Goal: Task Accomplishment & Management: Manage account settings

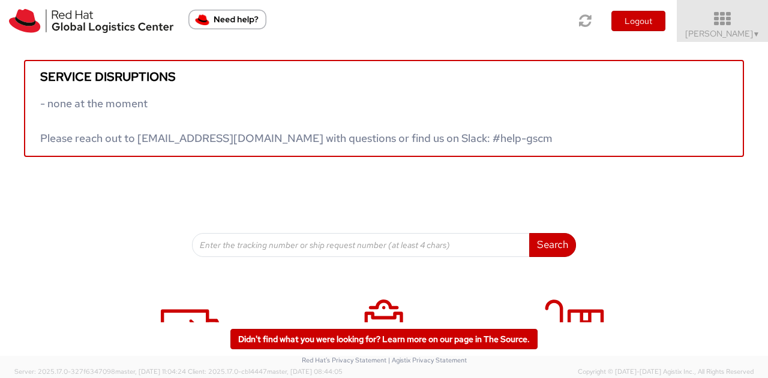
click at [711, 35] on span "Kirk Newcross ▼" at bounding box center [722, 33] width 75 height 11
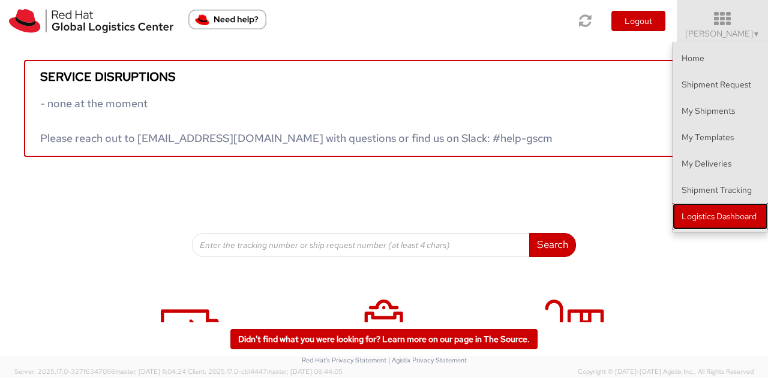
click at [717, 211] on link "Logistics Dashboard" at bounding box center [719, 216] width 95 height 26
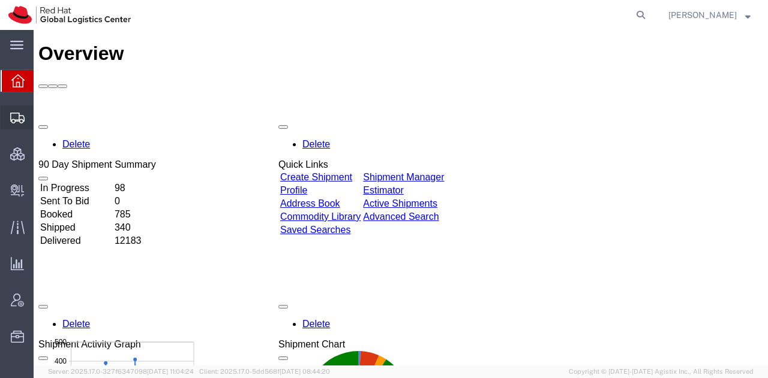
click at [0, 0] on span "Shipment Manager" at bounding box center [0, 0] width 0 height 0
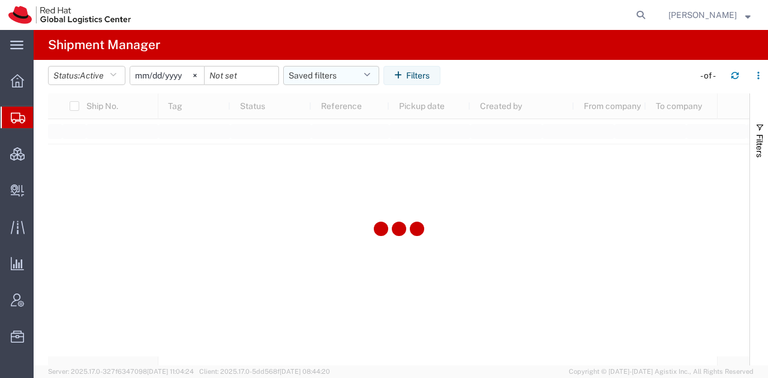
click at [348, 73] on button "Saved filters" at bounding box center [331, 75] width 96 height 19
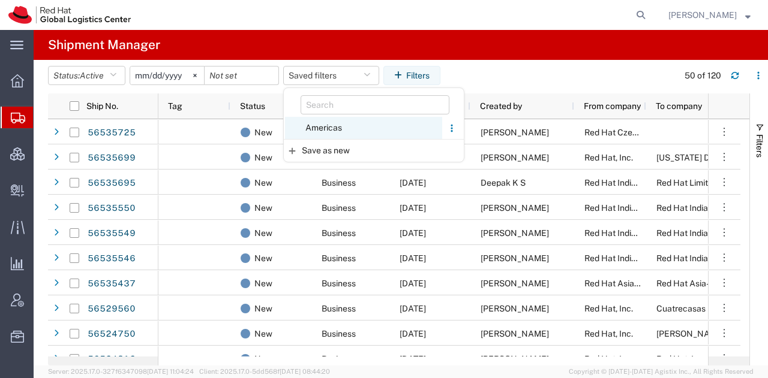
click at [331, 127] on span "Americas" at bounding box center [363, 128] width 157 height 22
type input "2023-05-07"
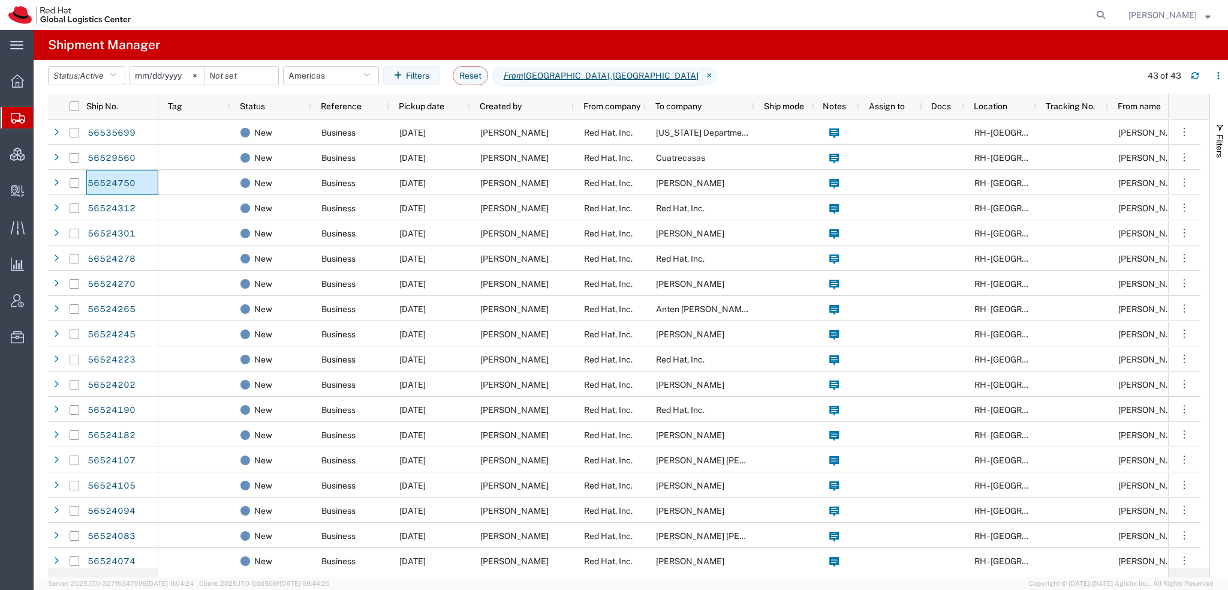
drag, startPoint x: 115, startPoint y: 187, endPoint x: 1171, endPoint y: 16, distance: 1069.8
click at [767, 16] on span "[PERSON_NAME]" at bounding box center [1163, 14] width 68 height 13
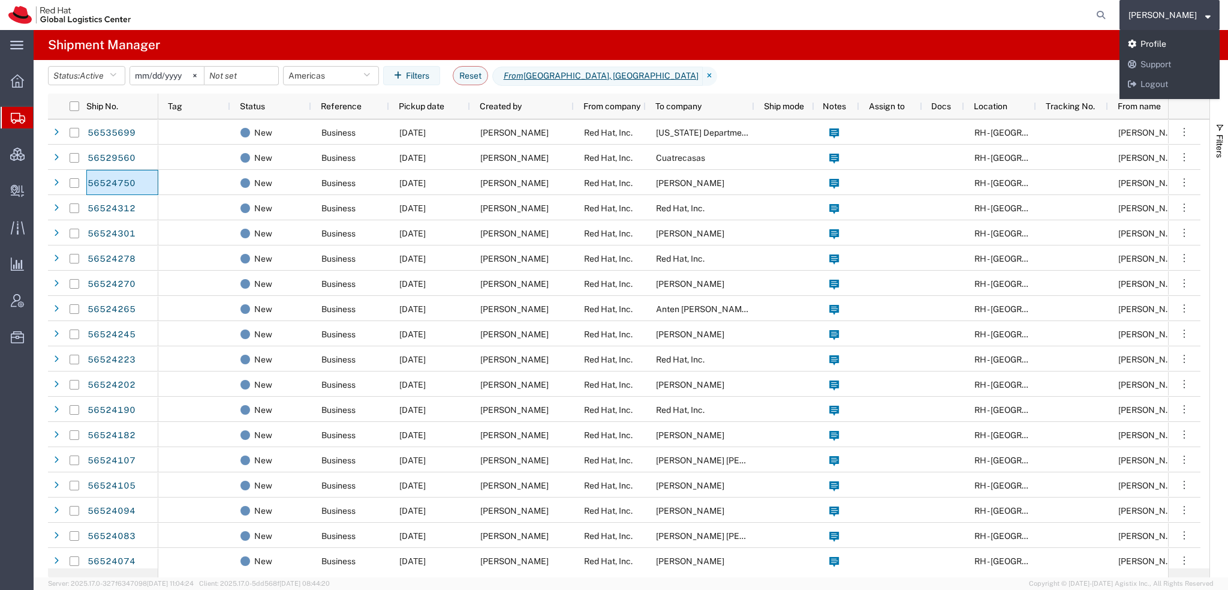
click at [767, 40] on link "Profile" at bounding box center [1170, 44] width 100 height 20
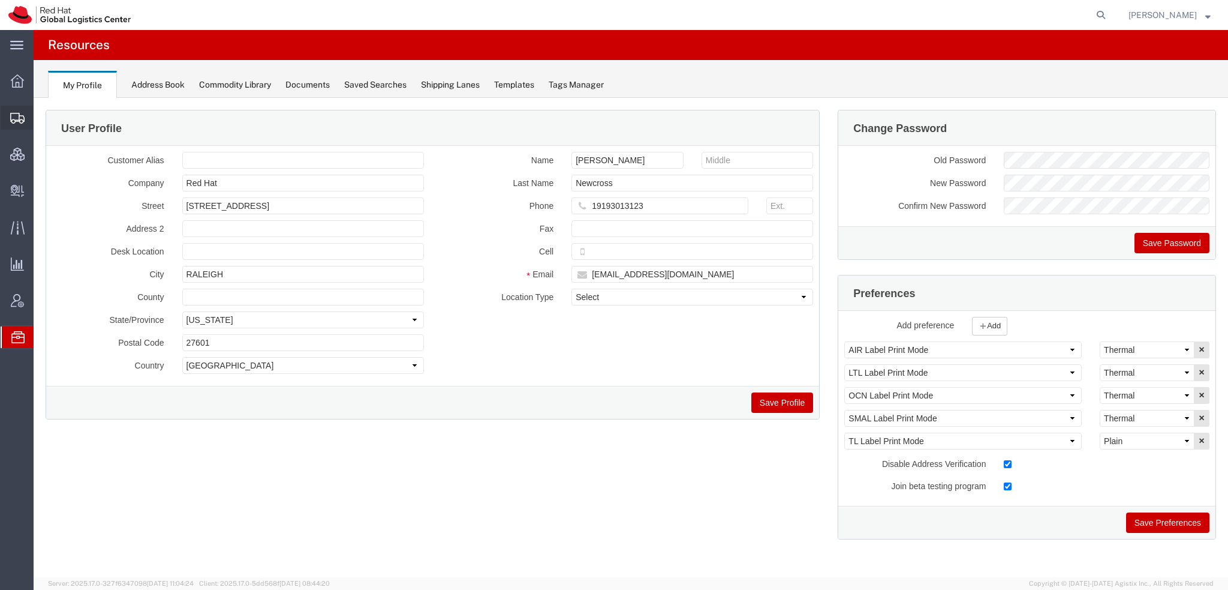
click at [0, 0] on span "Shipment Manager" at bounding box center [0, 0] width 0 height 0
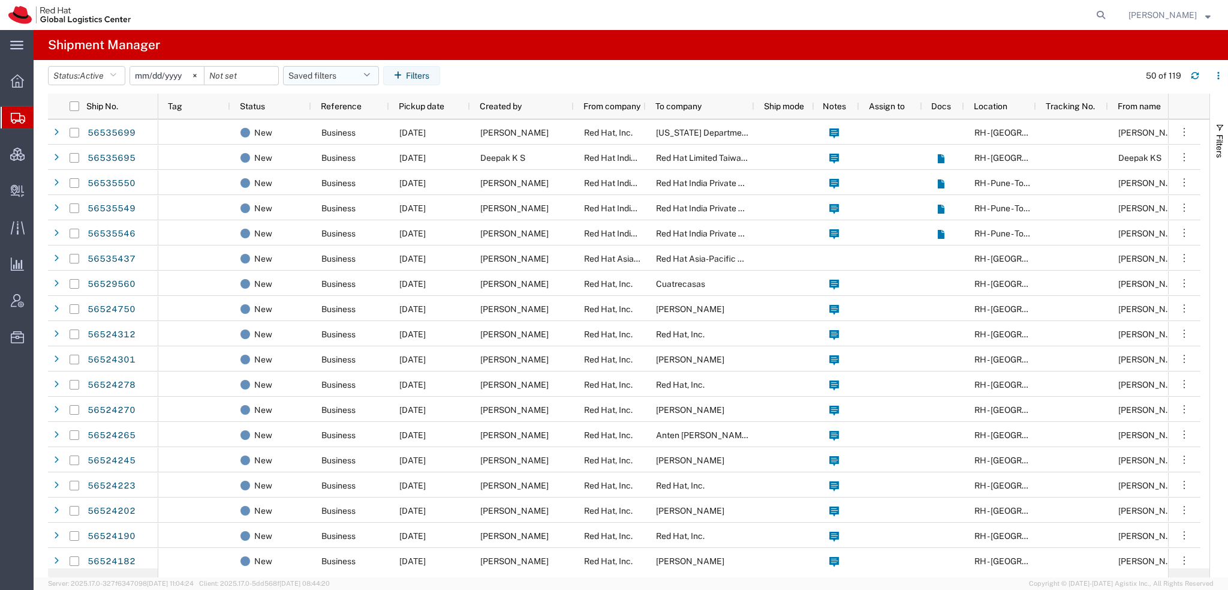
click at [370, 76] on icon "button" at bounding box center [366, 75] width 7 height 8
click at [345, 124] on span "Americas" at bounding box center [363, 128] width 157 height 22
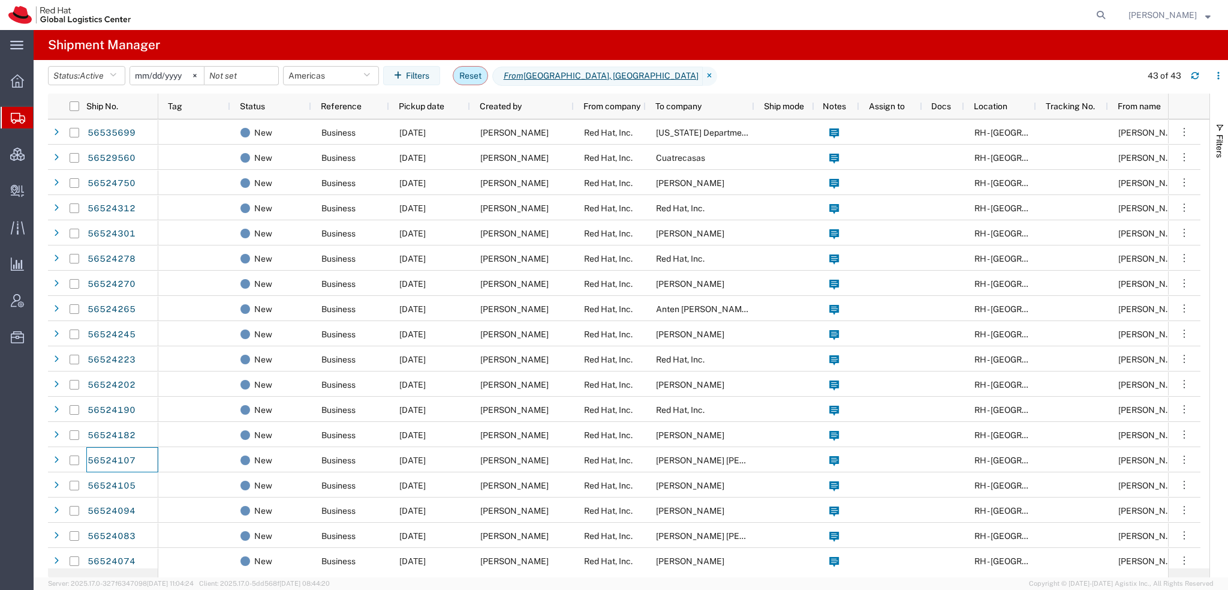
click at [473, 81] on button "Reset" at bounding box center [470, 75] width 35 height 19
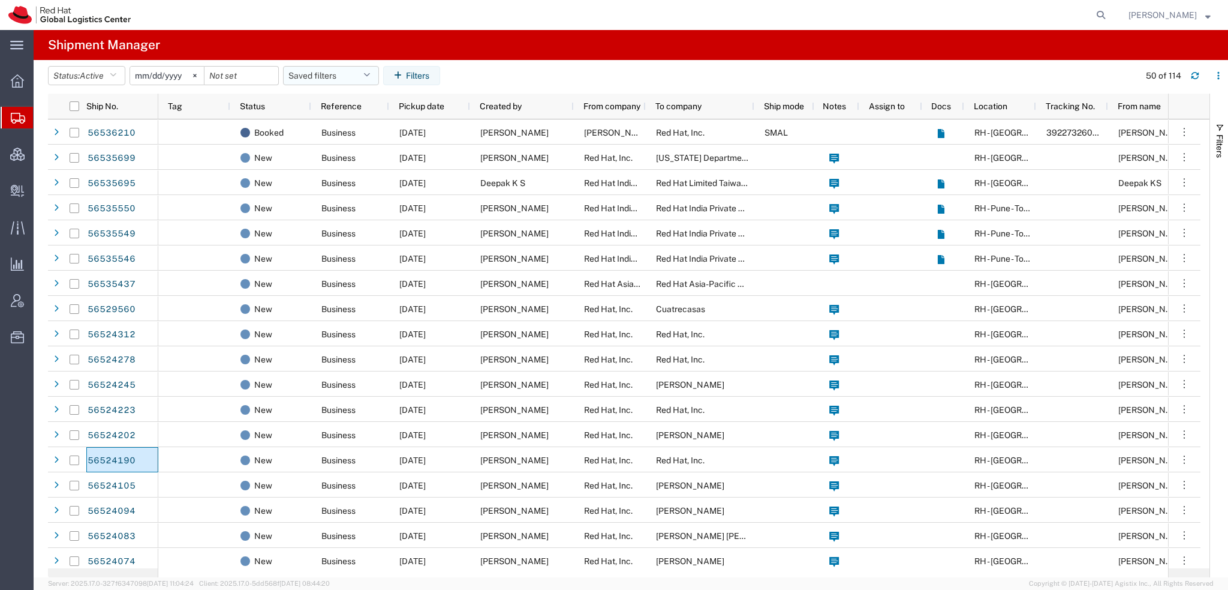
click at [365, 69] on button "Saved filters" at bounding box center [331, 75] width 96 height 19
click at [330, 125] on span "Americas" at bounding box center [363, 128] width 157 height 22
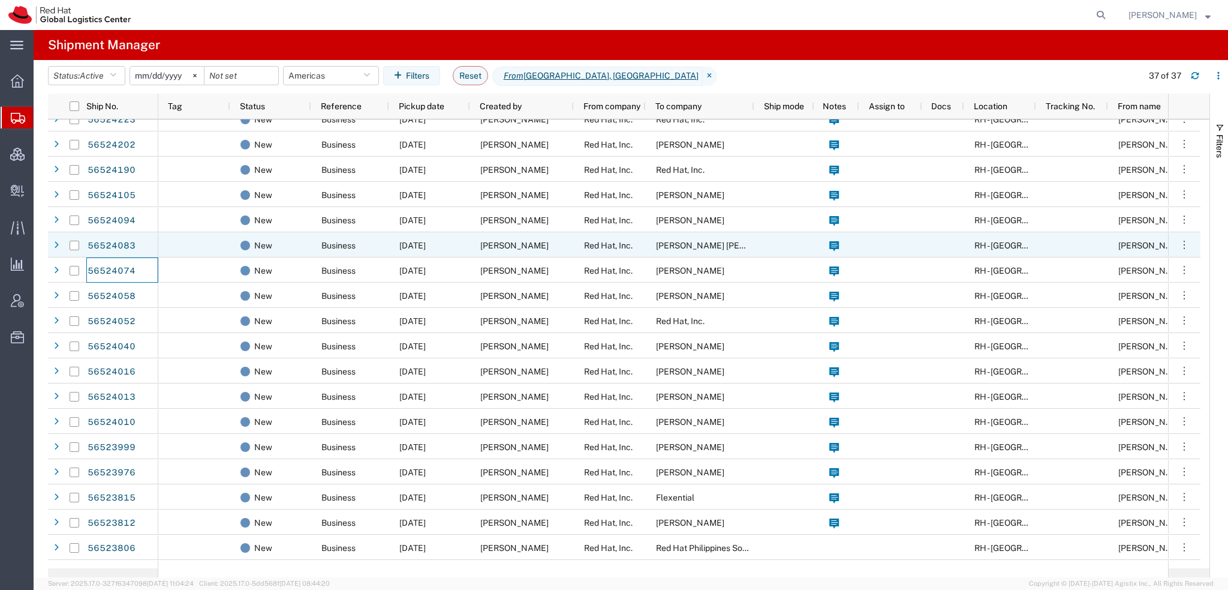
scroll to position [231, 0]
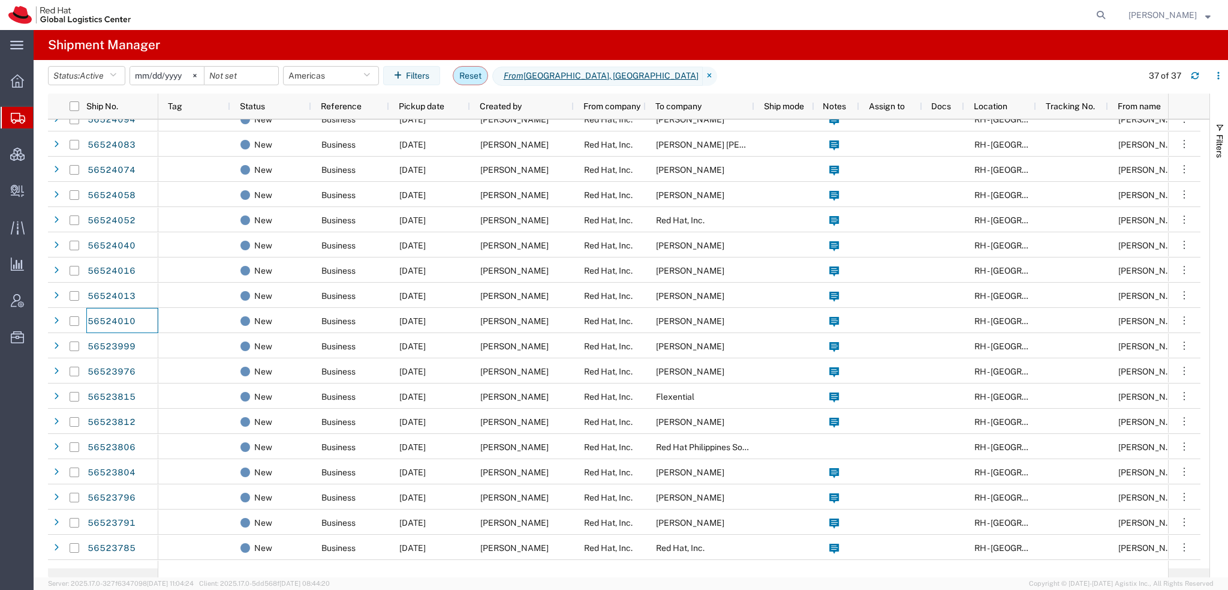
click at [459, 73] on button "Reset" at bounding box center [470, 75] width 35 height 19
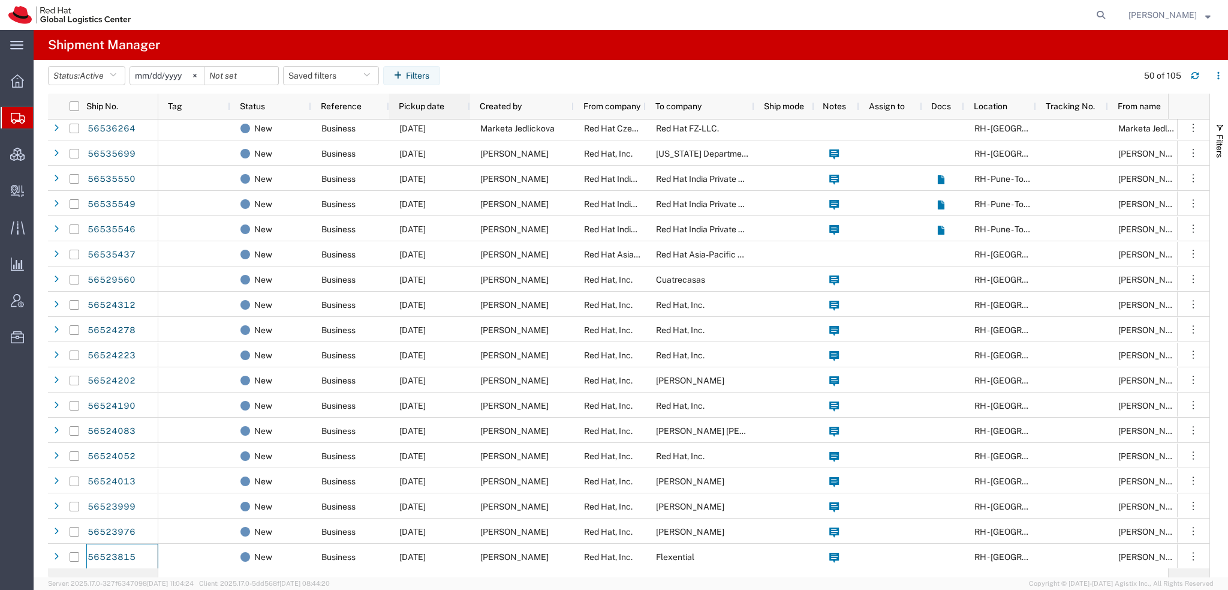
scroll to position [4, 0]
click at [365, 75] on button "Saved filters" at bounding box center [331, 75] width 96 height 19
click at [331, 117] on span "Americas" at bounding box center [363, 128] width 157 height 22
type input "2023-05-07"
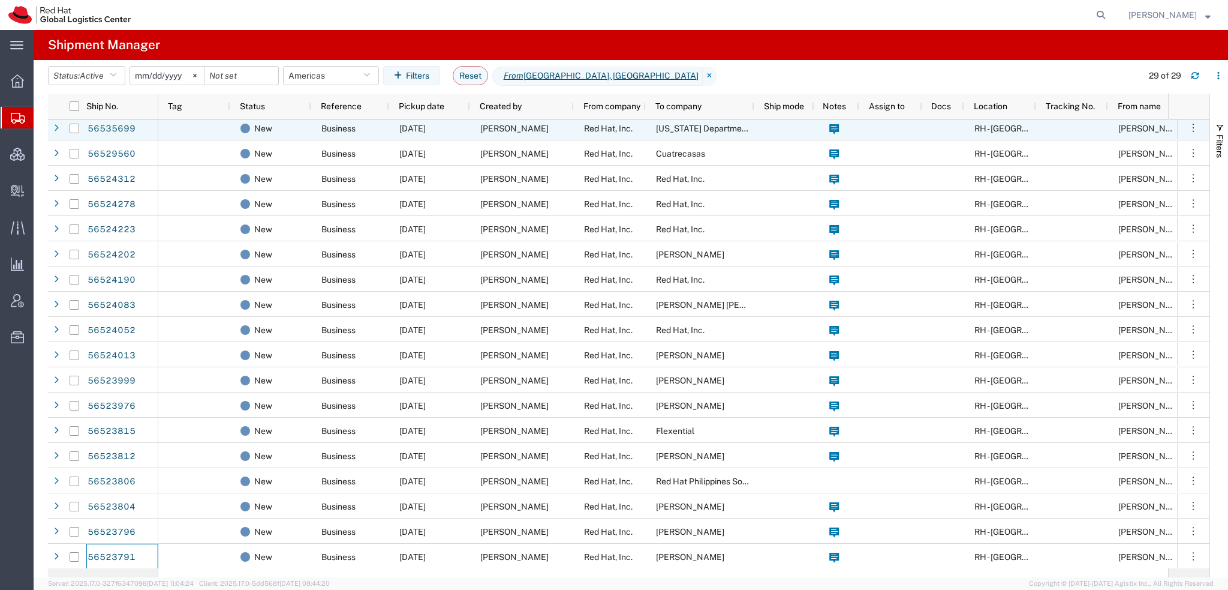
scroll to position [4, 0]
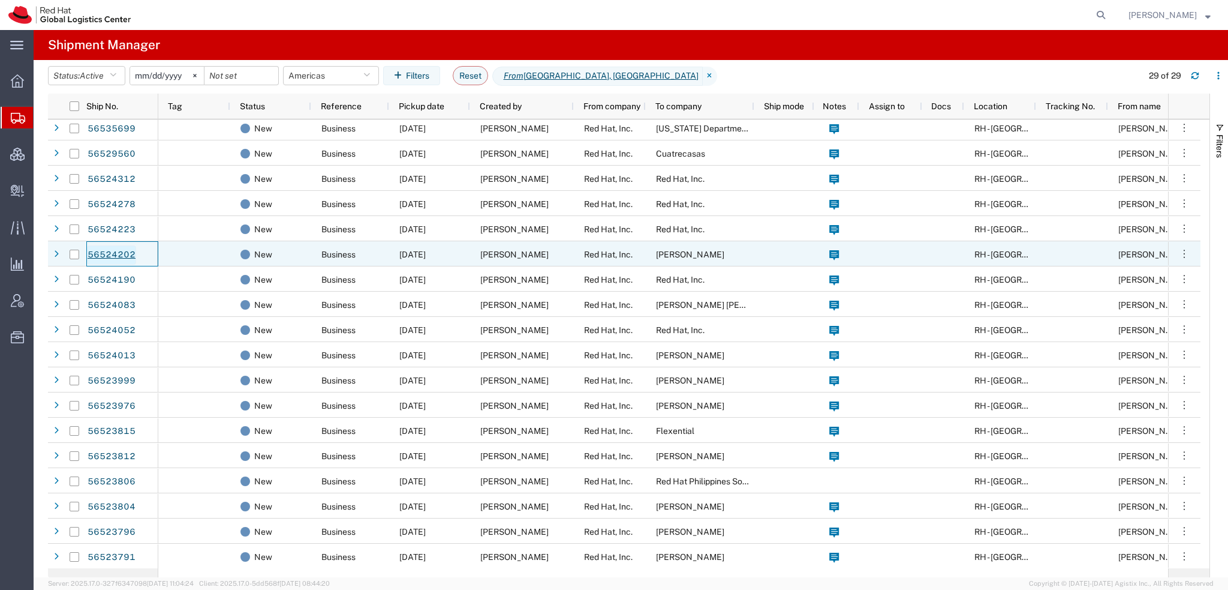
click at [114, 249] on link "56524202" at bounding box center [111, 254] width 49 height 19
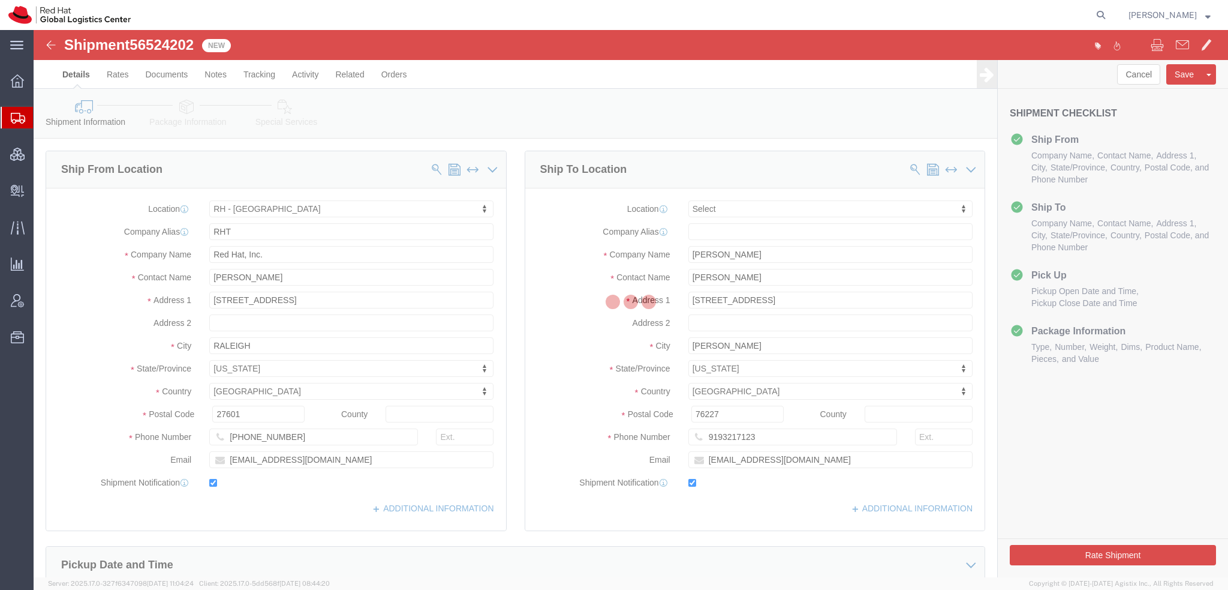
select select "38014"
select select
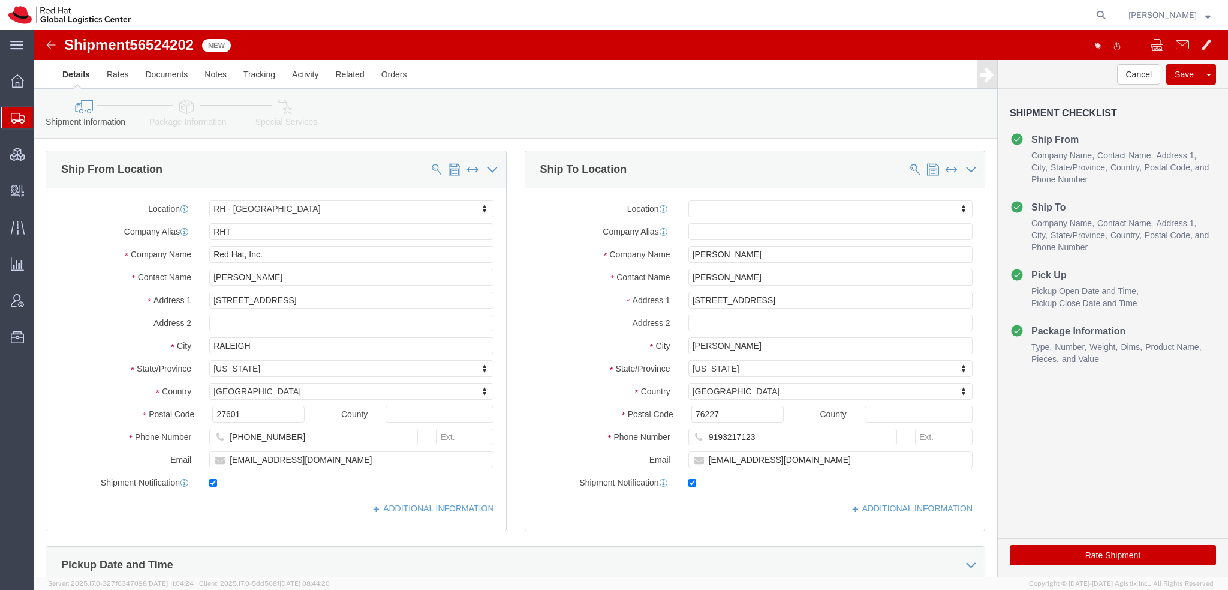
click icon
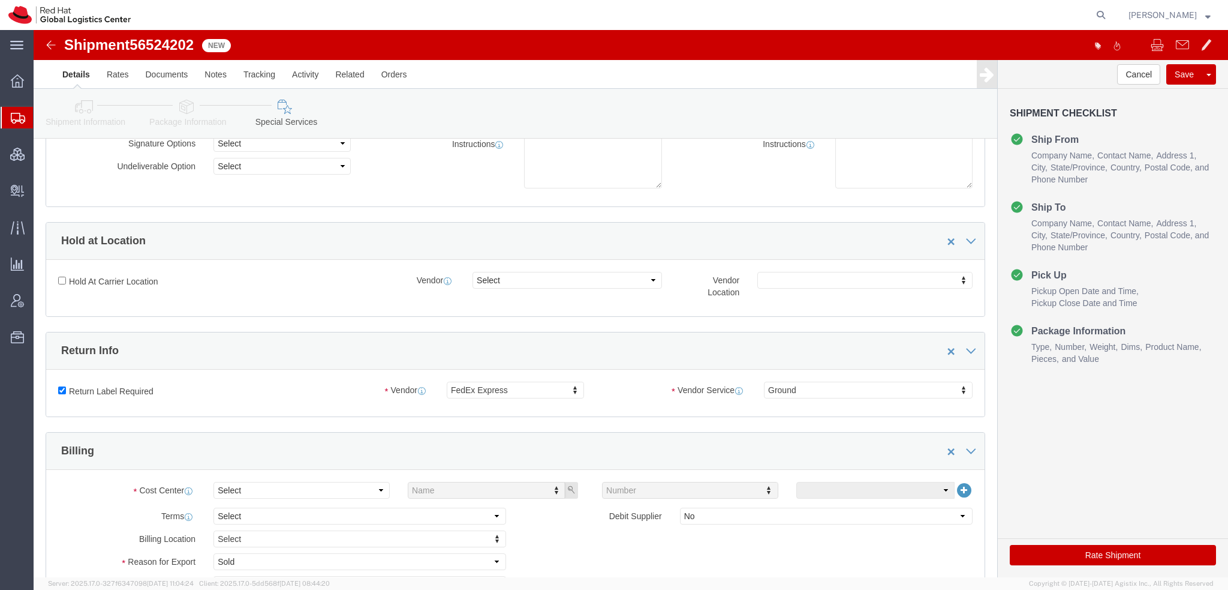
scroll to position [300, 0]
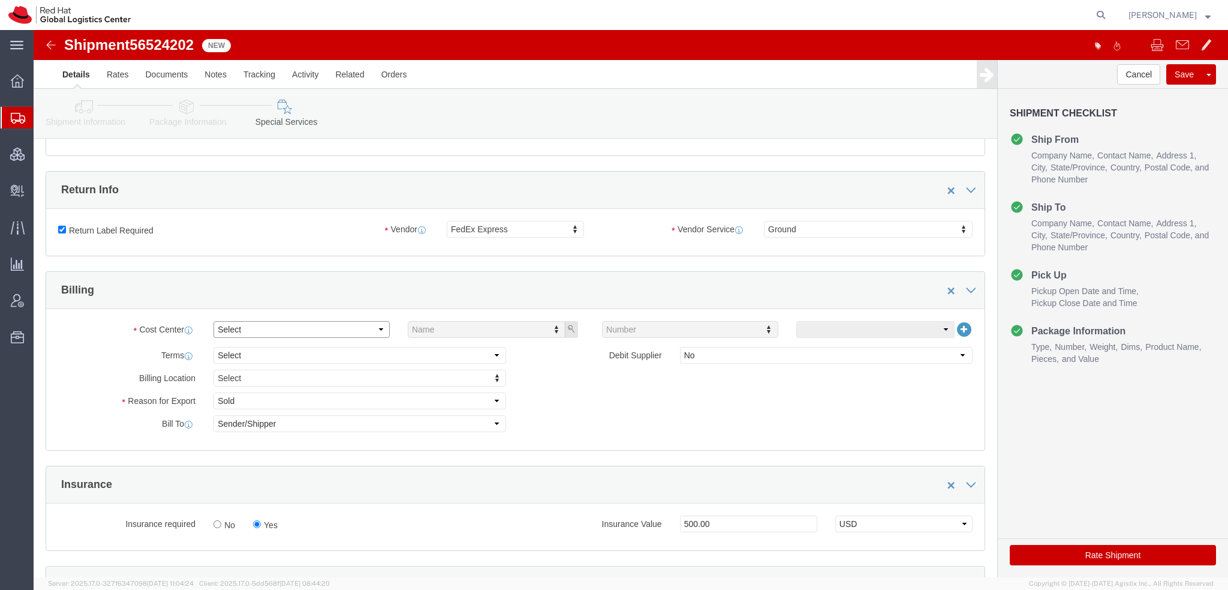
click select "Select Buyer Cost Center Department Operations Number Order Number Sales Person"
select select "COSTCENTER"
click select "Select Buyer Cost Center Department Operations Number Order Number Sales Person"
type input "5"
type input "850"
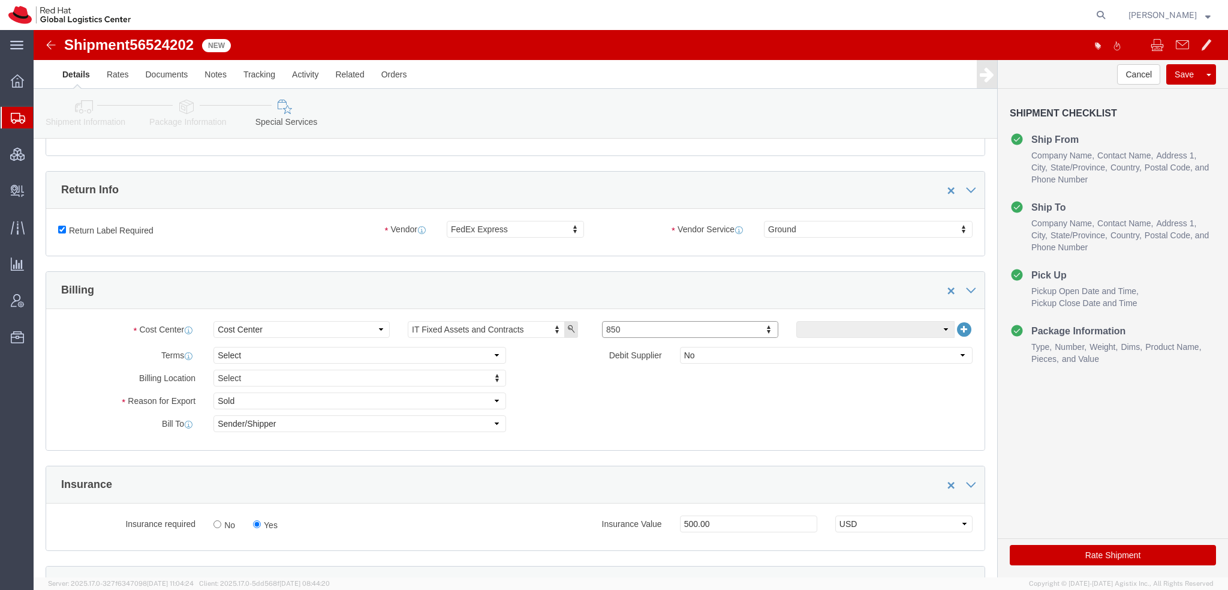
scroll to position [600, 0]
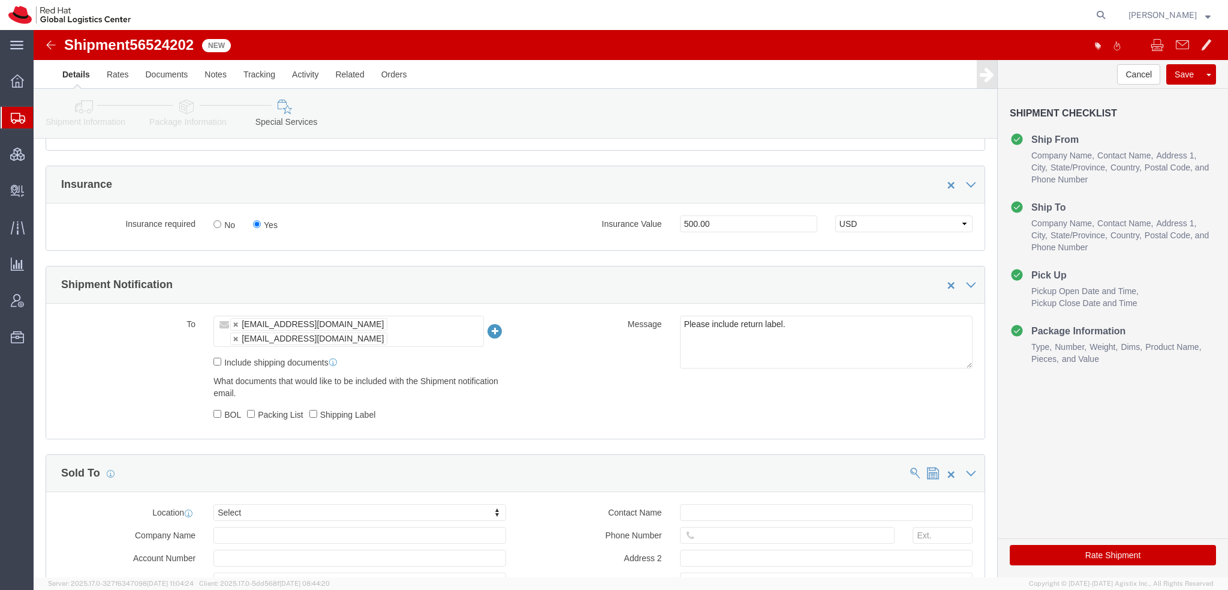
click button "Rate Shipment"
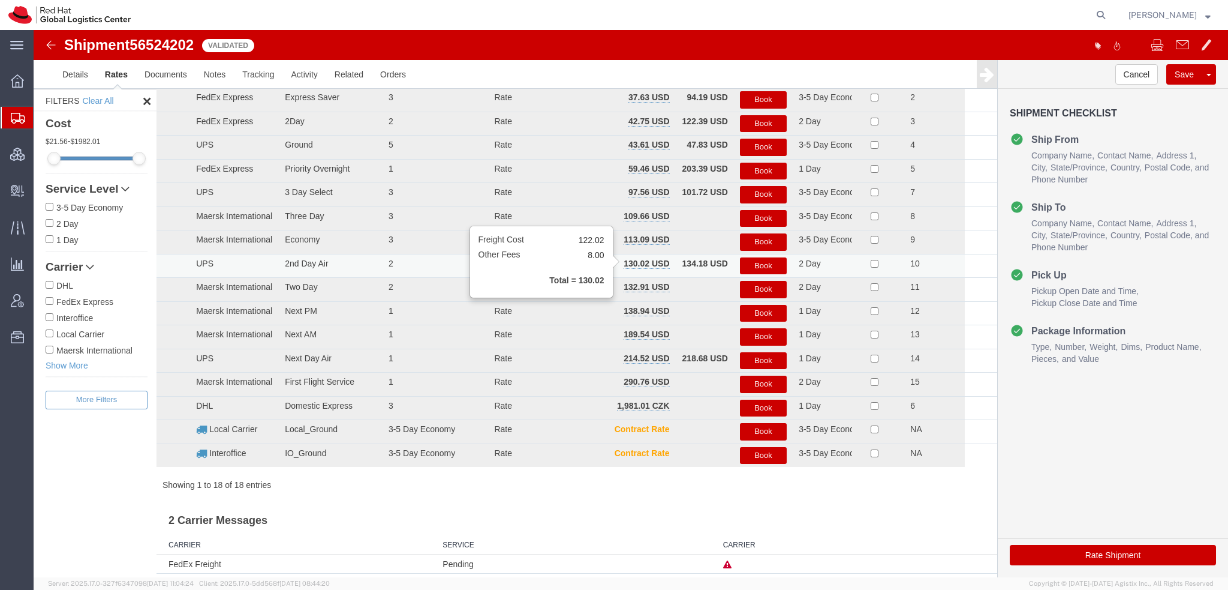
scroll to position [0, 0]
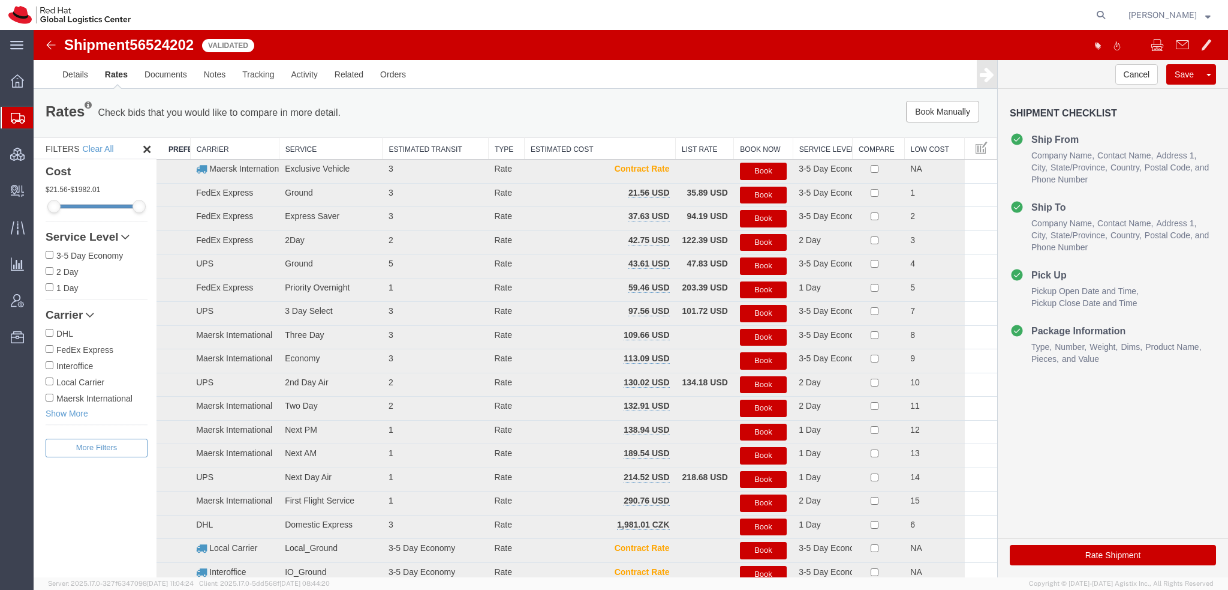
click at [746, 220] on button "Book" at bounding box center [763, 218] width 47 height 17
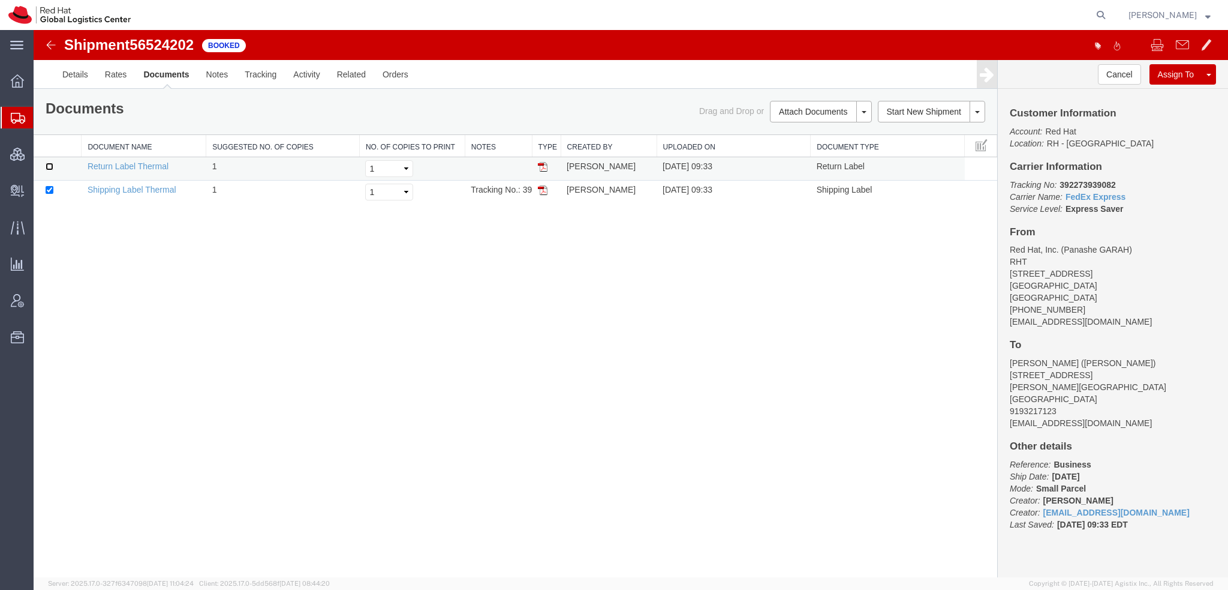
click at [49, 164] on input "checkbox" at bounding box center [50, 167] width 8 height 8
checkbox input "true"
click at [767, 127] on link "Print Documents" at bounding box center [819, 132] width 104 height 18
drag, startPoint x: 63, startPoint y: 134, endPoint x: 108, endPoint y: 5, distance: 136.6
click at [0, 0] on span "Shipment Manager" at bounding box center [0, 0] width 0 height 0
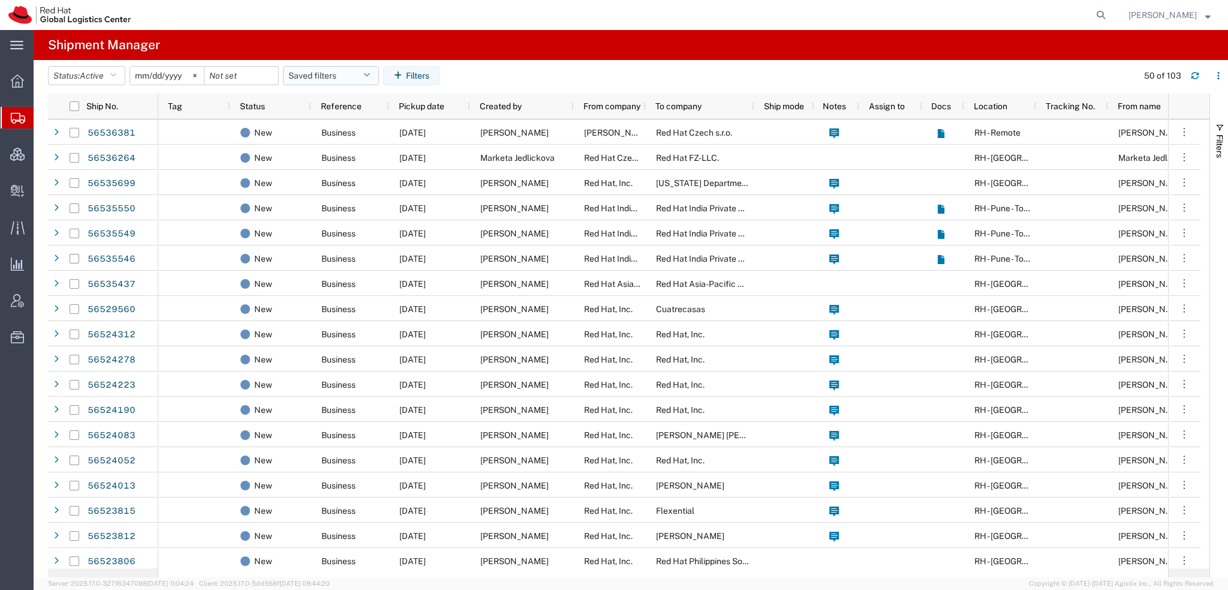
click at [360, 70] on button "Saved filters" at bounding box center [331, 75] width 96 height 19
click at [314, 128] on span "Americas" at bounding box center [363, 128] width 157 height 22
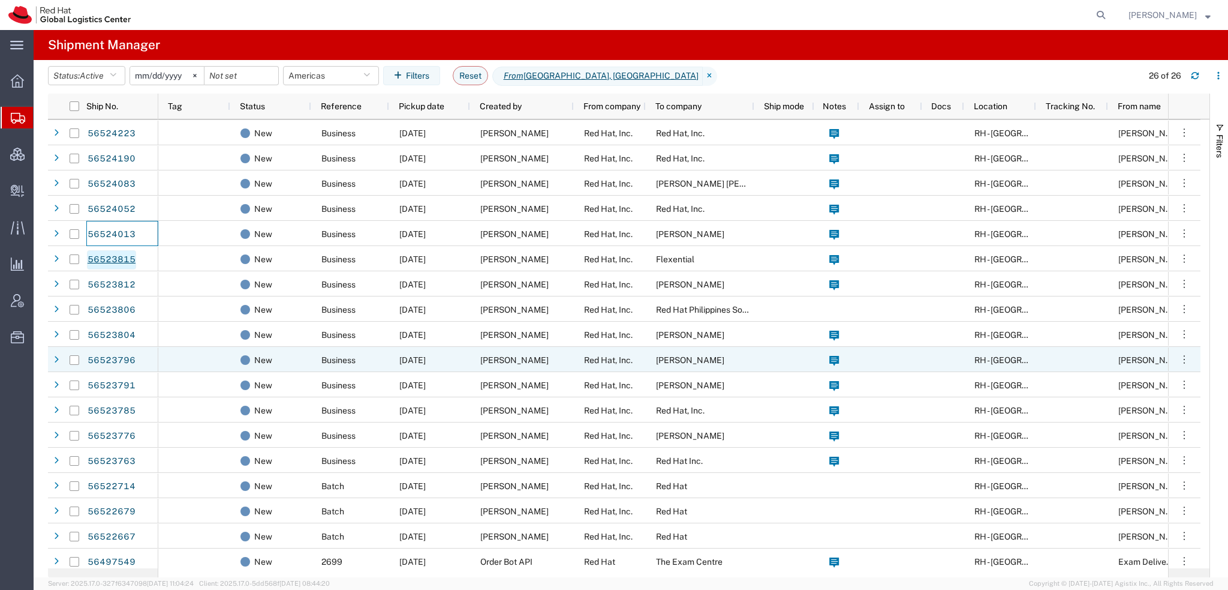
scroll to position [120, 0]
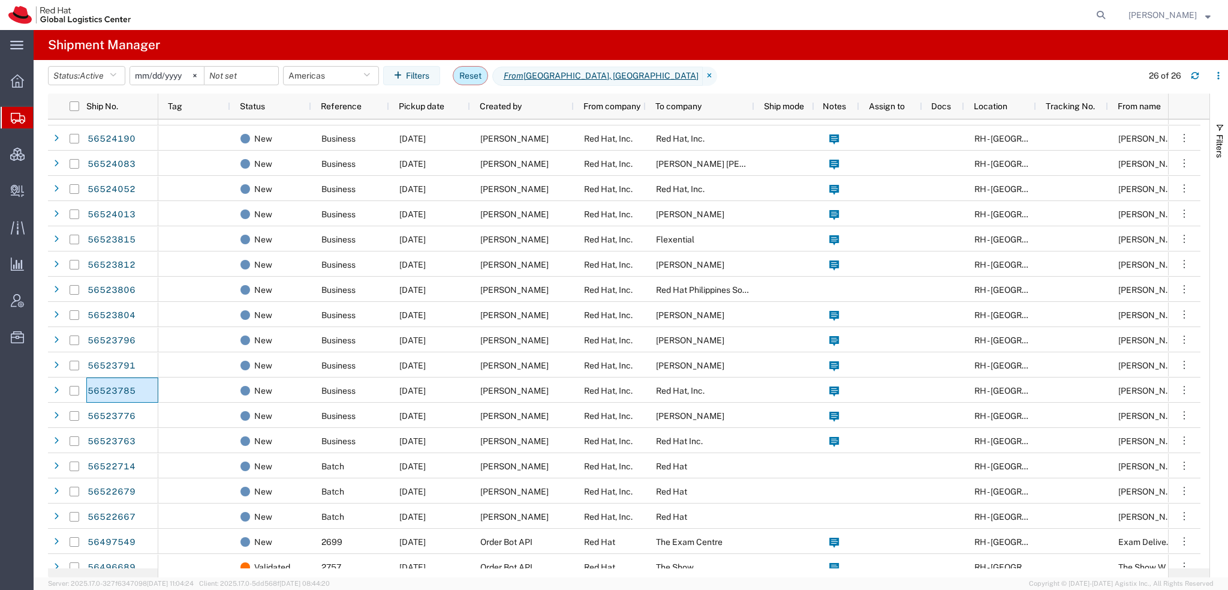
click at [474, 79] on button "Reset" at bounding box center [470, 75] width 35 height 19
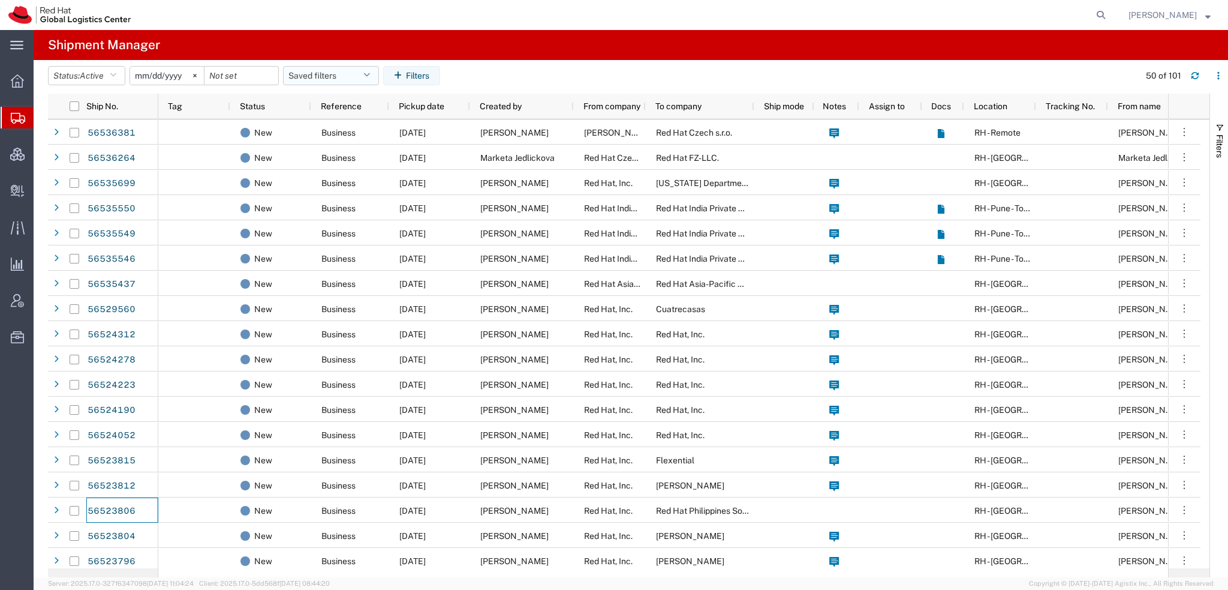
click at [370, 79] on icon "button" at bounding box center [366, 75] width 7 height 8
click at [333, 129] on span "Americas" at bounding box center [363, 128] width 157 height 22
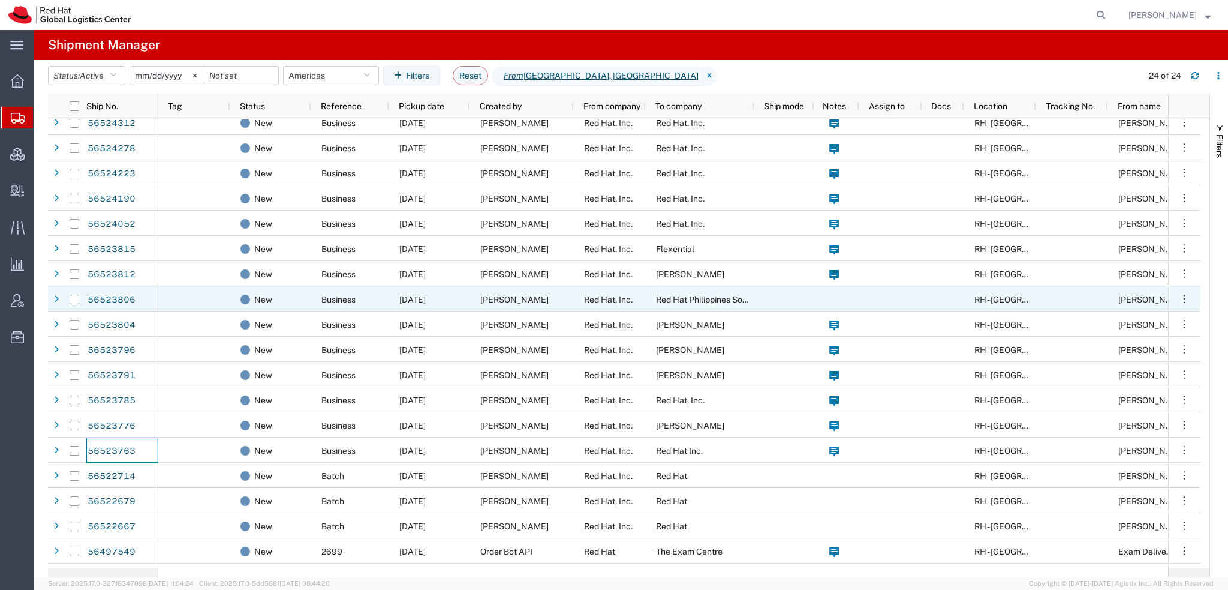
scroll to position [120, 0]
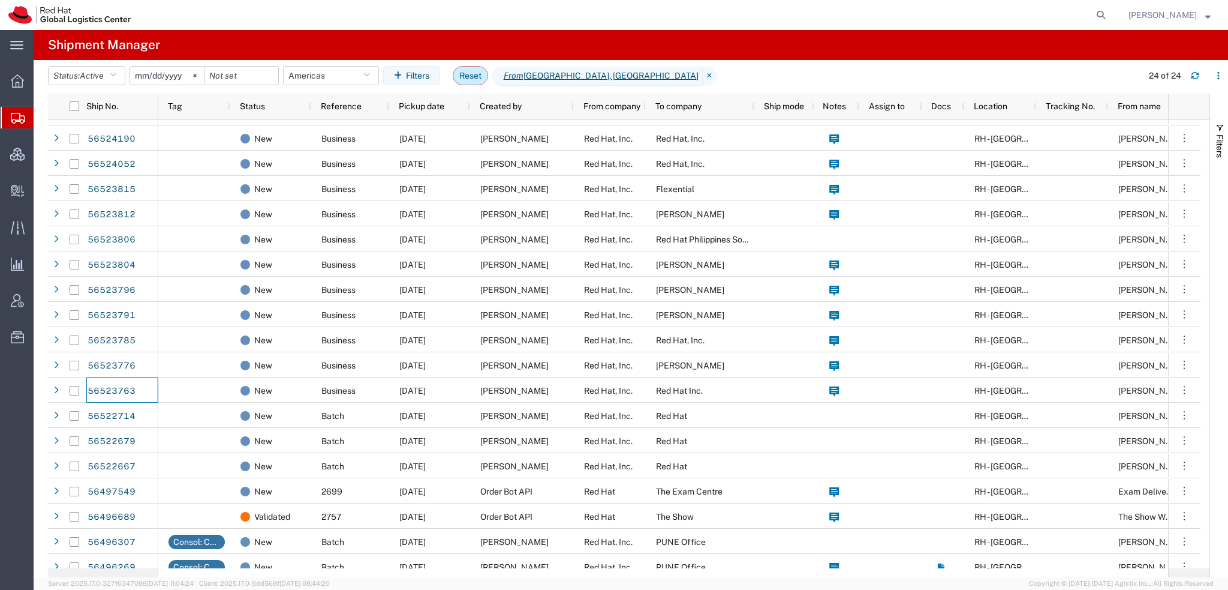
click at [468, 83] on button "Reset" at bounding box center [470, 75] width 35 height 19
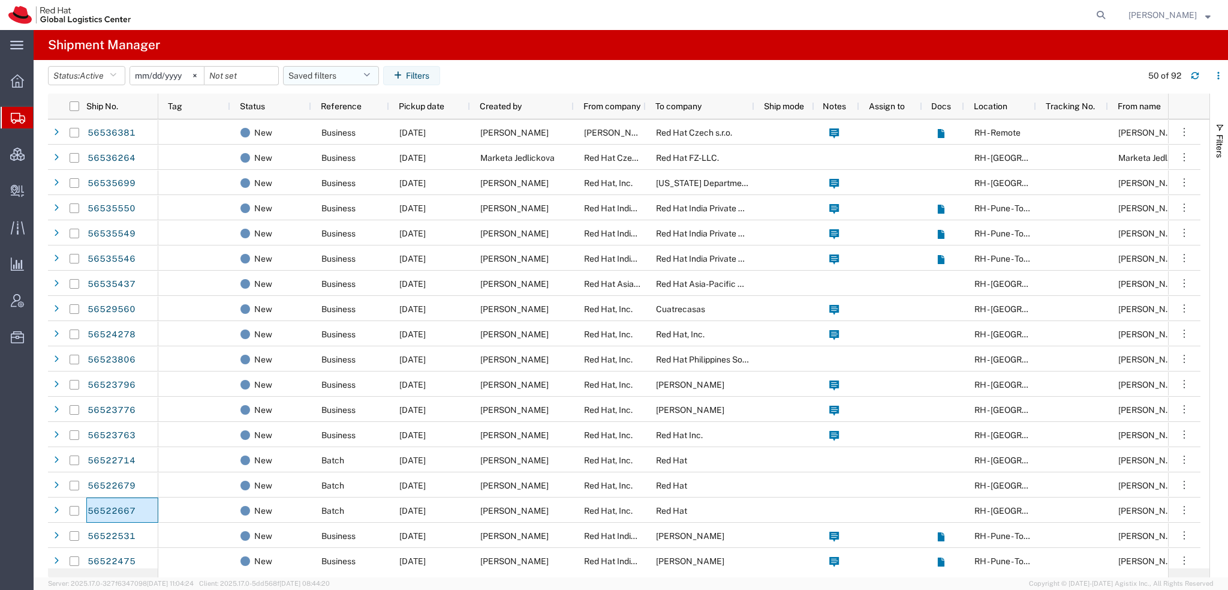
click at [358, 74] on button "Saved filters" at bounding box center [331, 75] width 96 height 19
click at [326, 134] on span "Americas" at bounding box center [363, 128] width 157 height 22
type input "2023-05-07"
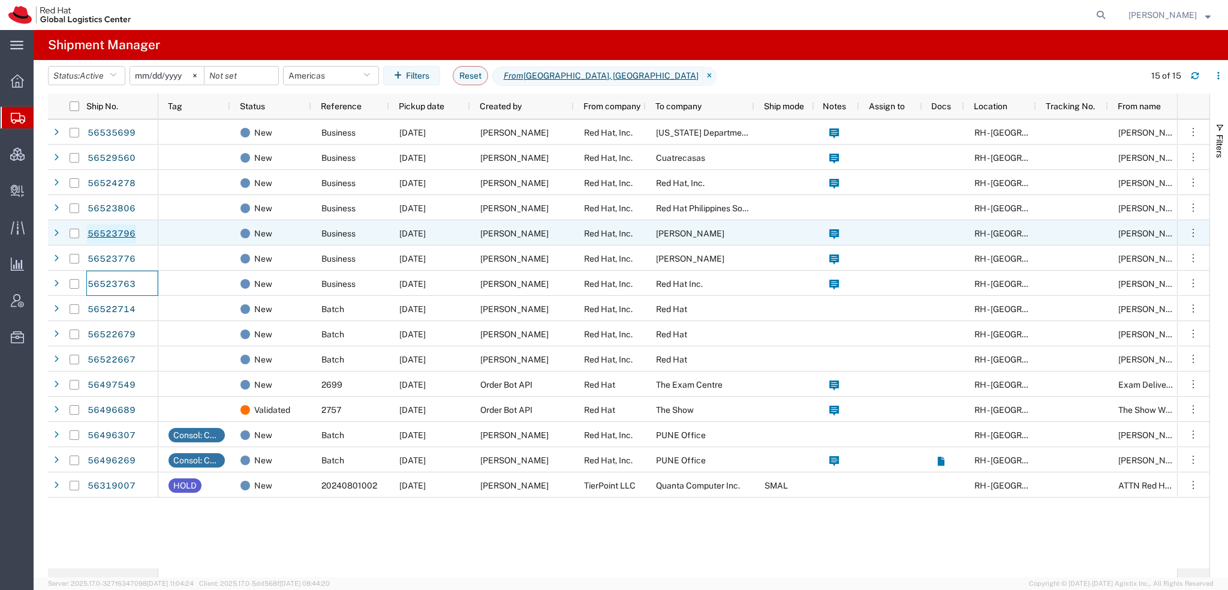
click at [121, 234] on link "56523796" at bounding box center [111, 233] width 49 height 19
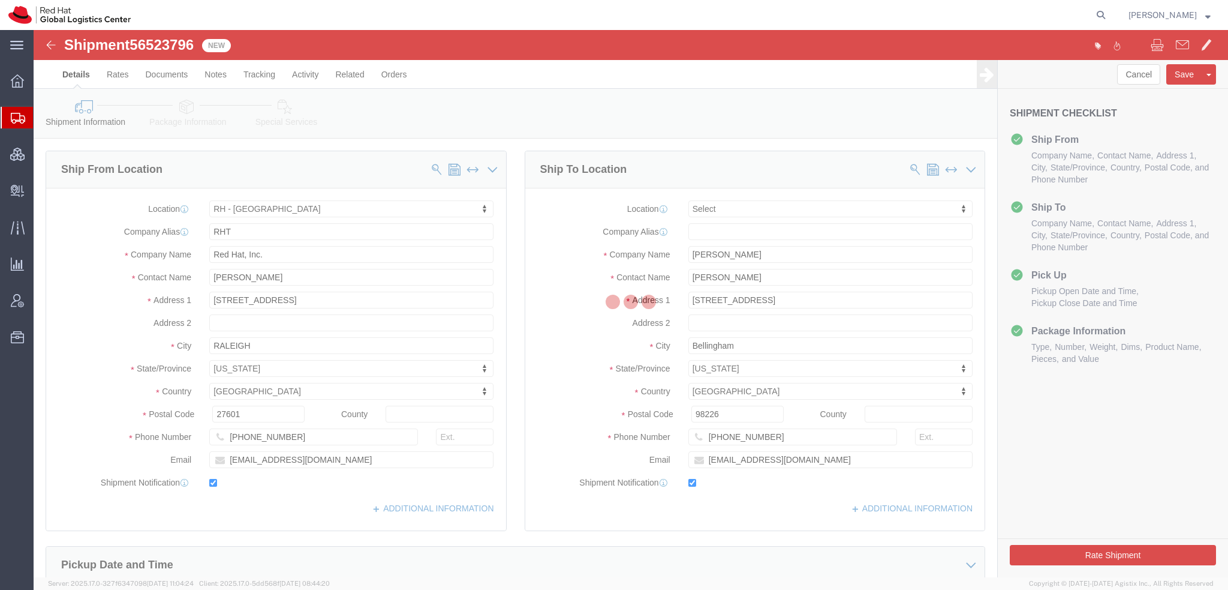
select select "38014"
select select
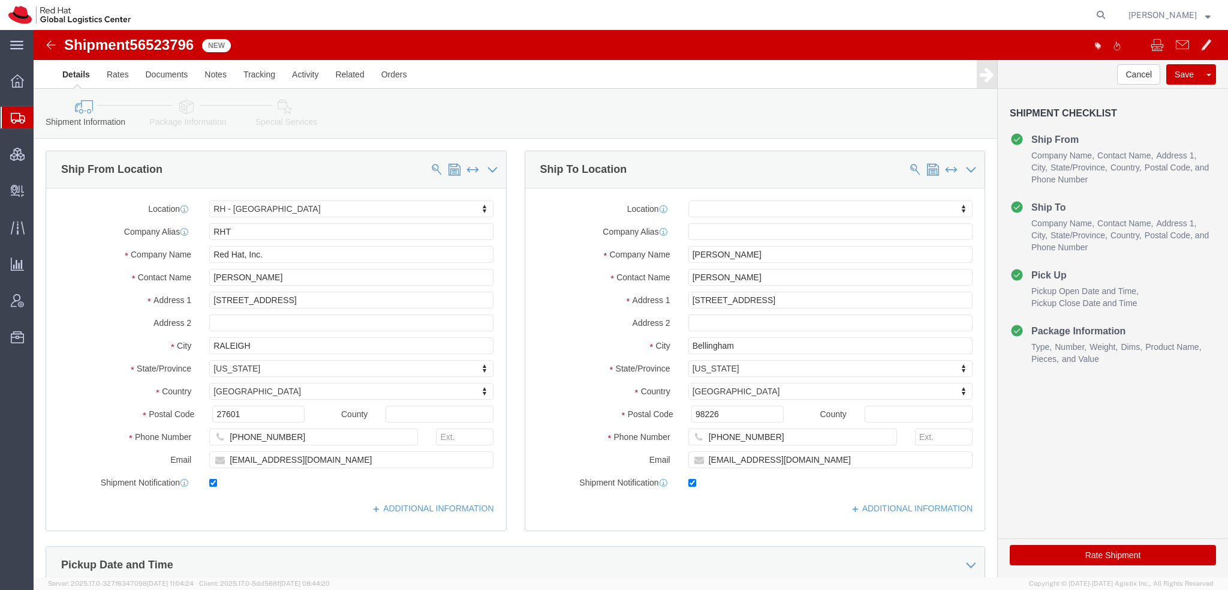
click icon
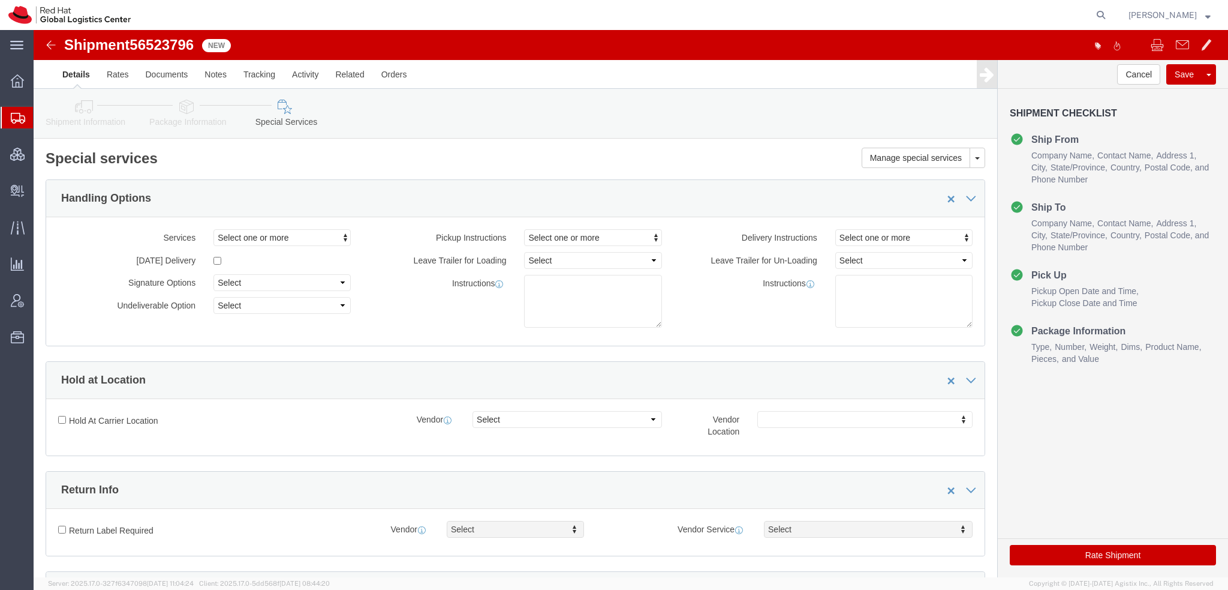
scroll to position [420, 0]
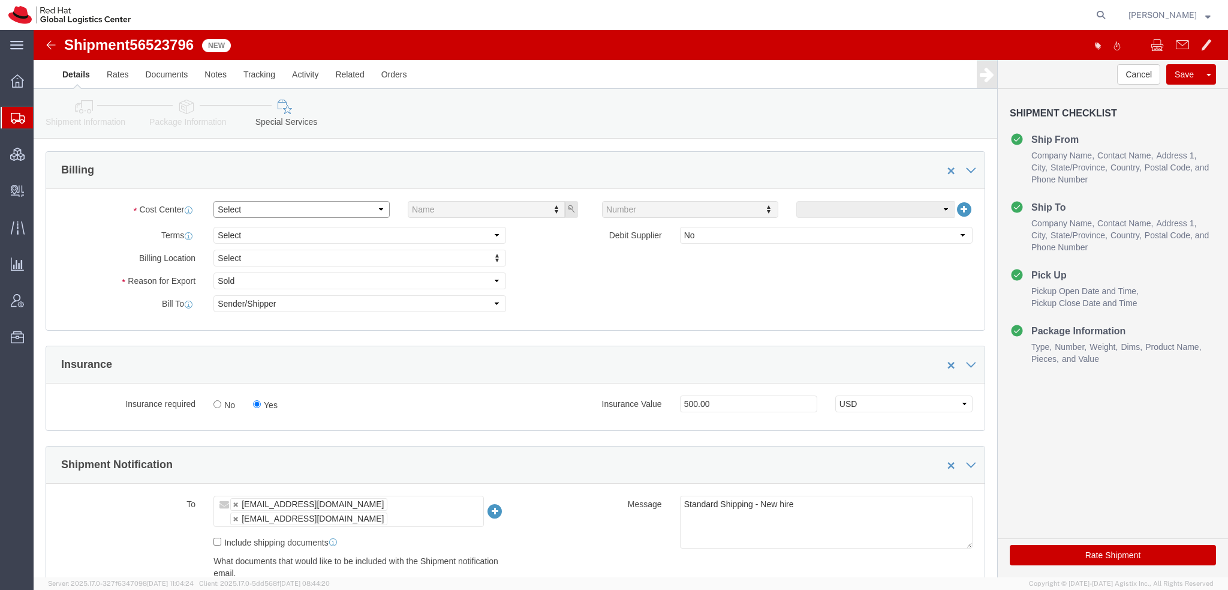
click select "Select Buyer Cost Center Department Operations Number Order Number Sales Person"
select select "COSTCENTER"
click select "Select Buyer Cost Center Department Operations Number Order Number Sales Person"
click input "text"
type input "850"
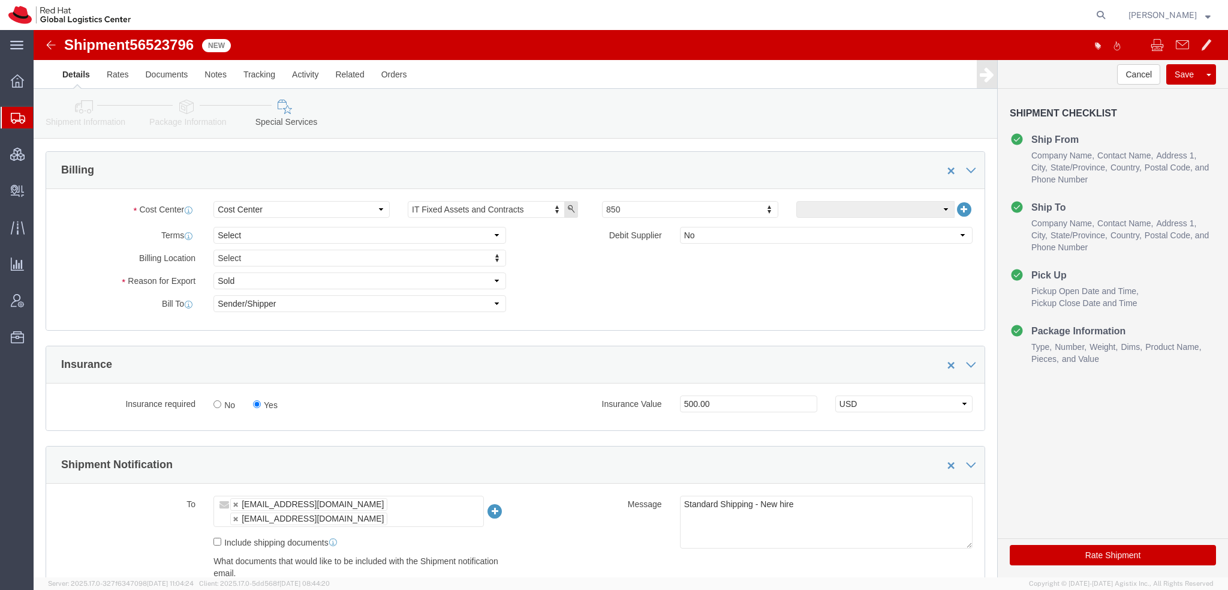
click button "Rate Shipment"
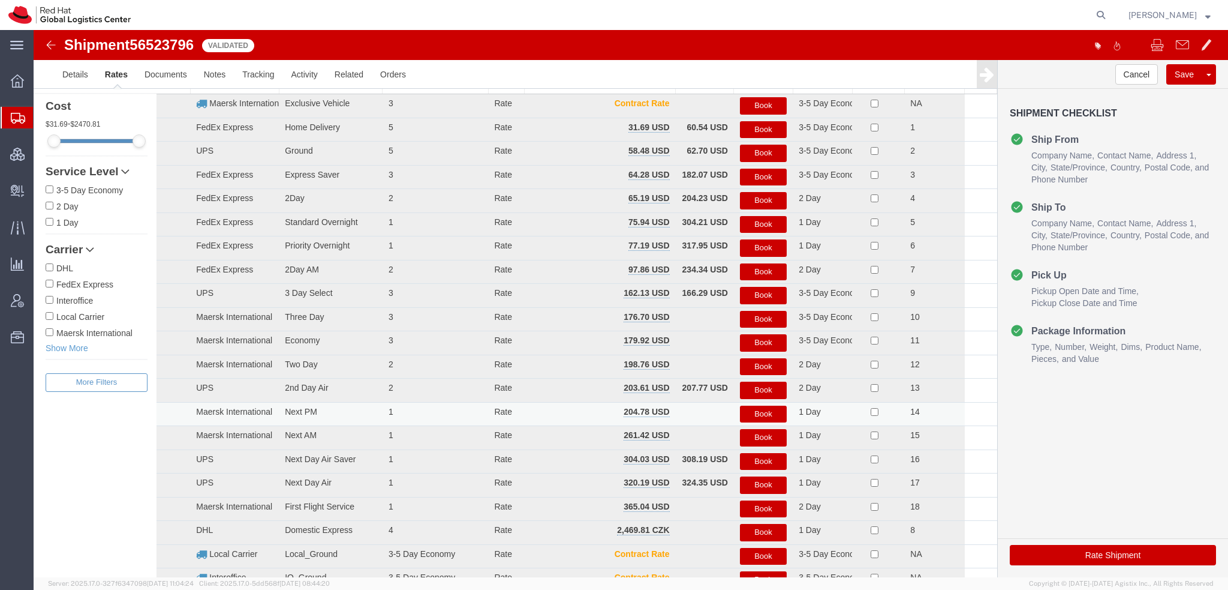
scroll to position [0, 0]
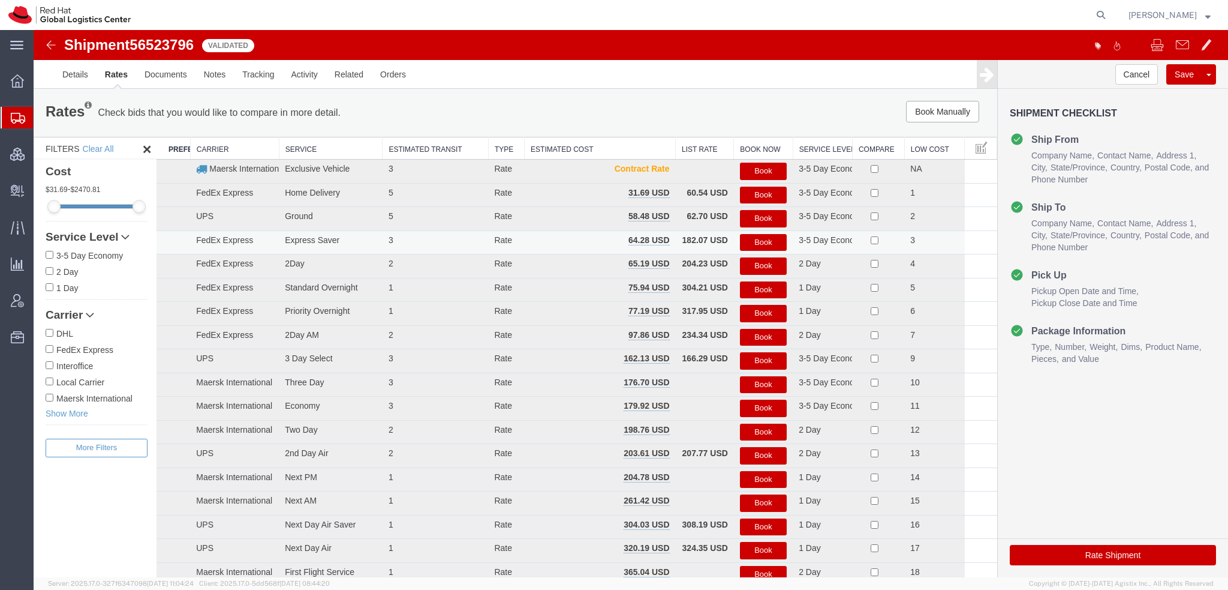
click at [759, 240] on button "Book" at bounding box center [763, 242] width 47 height 17
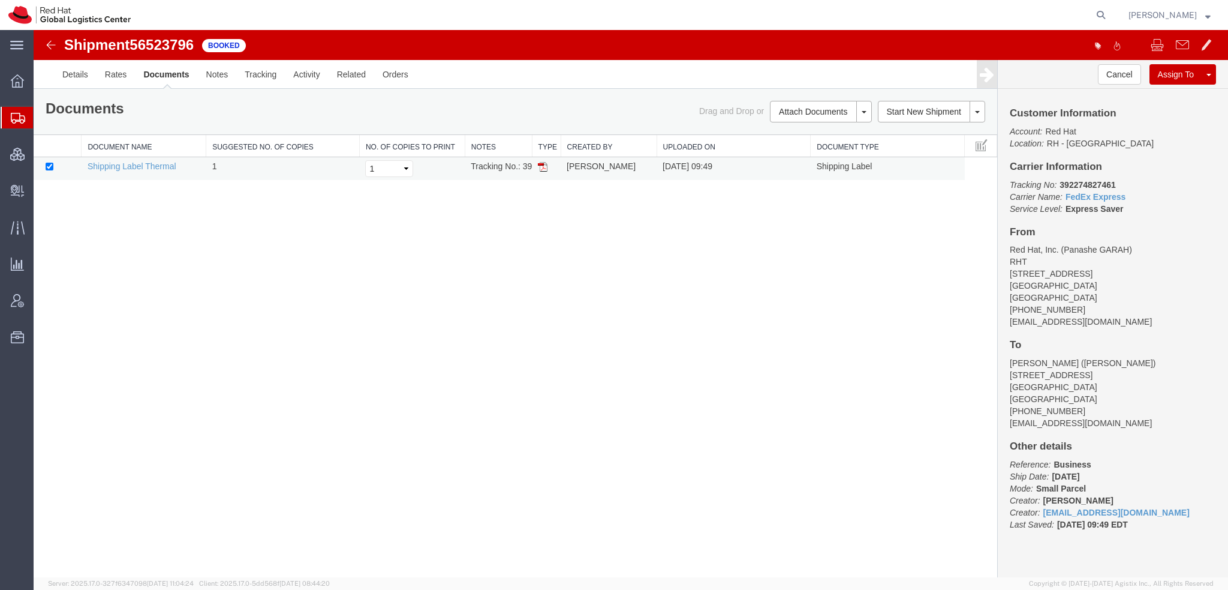
click at [543, 166] on img at bounding box center [543, 167] width 10 height 10
click at [0, 0] on span "Shipment Manager" at bounding box center [0, 0] width 0 height 0
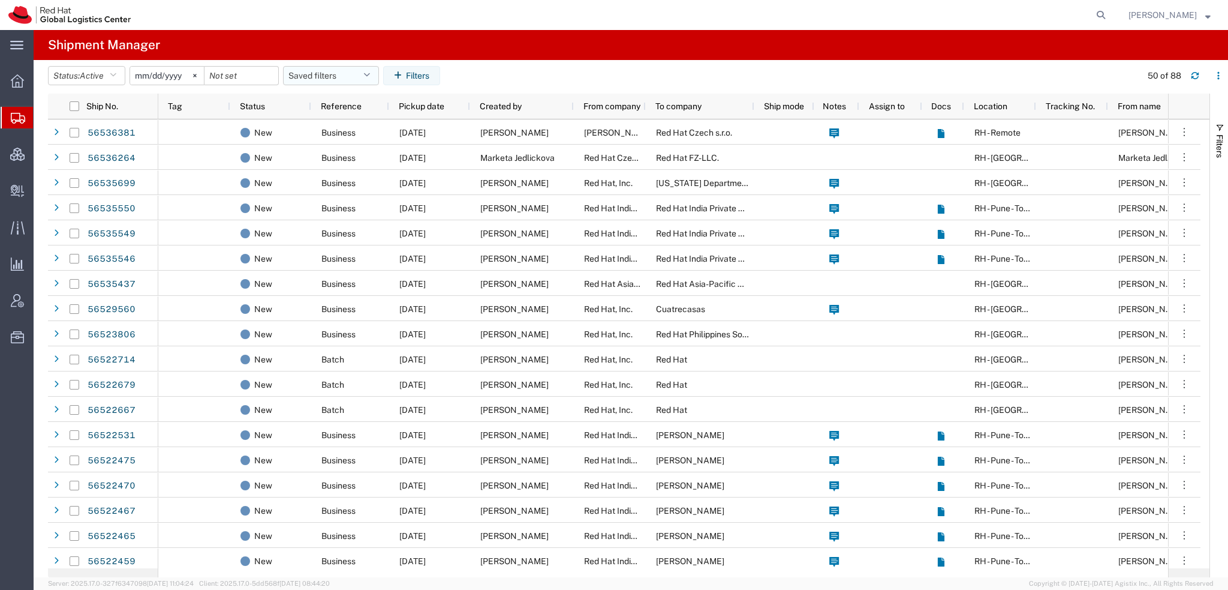
click at [369, 77] on icon "button" at bounding box center [366, 75] width 7 height 8
click at [328, 131] on span "Americas" at bounding box center [363, 128] width 157 height 22
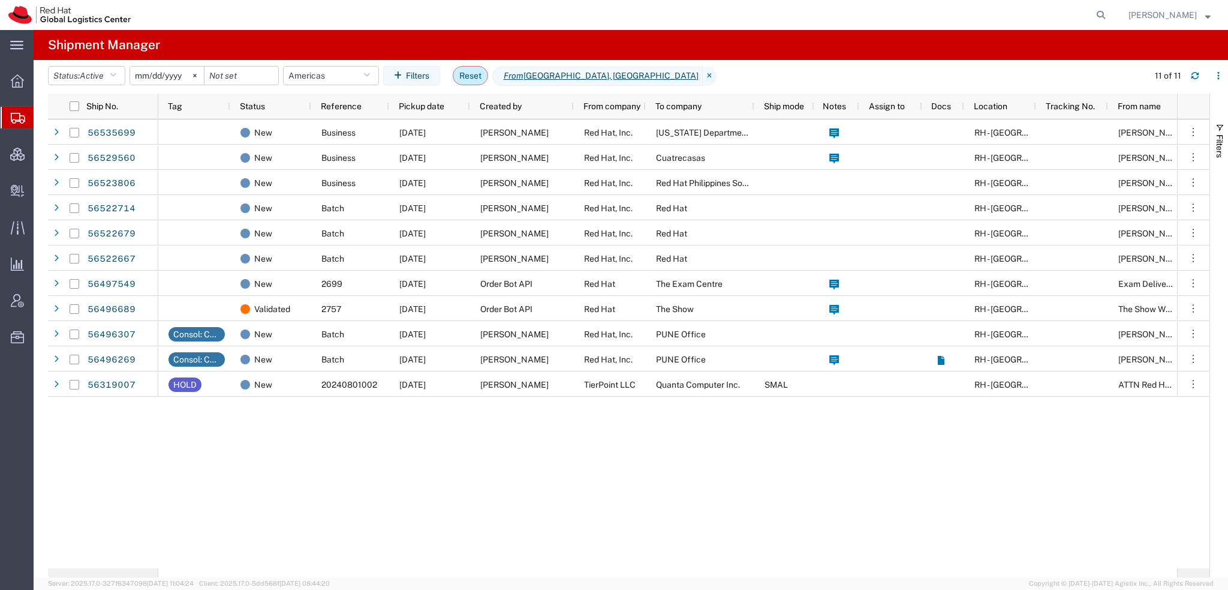
click at [471, 81] on button "Reset" at bounding box center [470, 75] width 35 height 19
type input "2025-07-19"
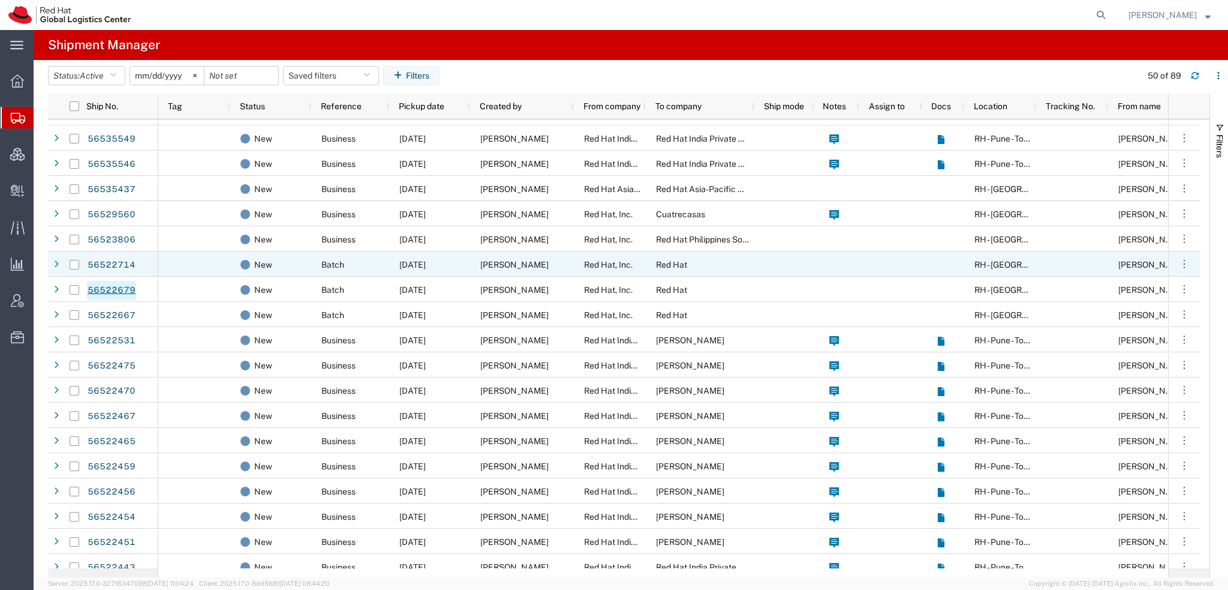
scroll to position [60, 0]
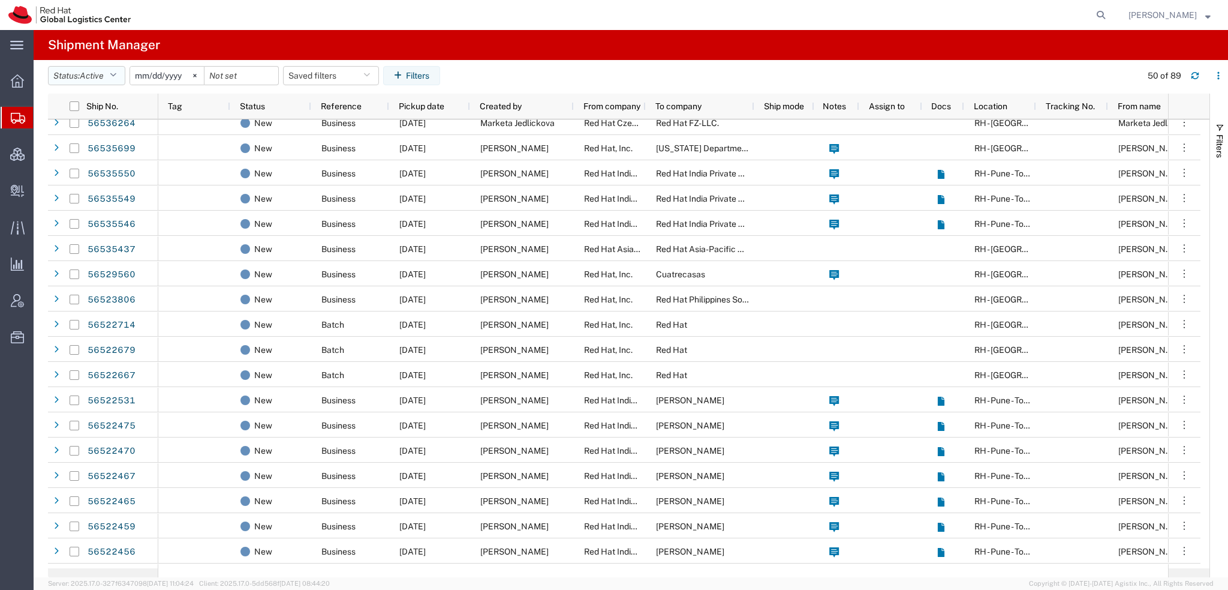
click at [122, 74] on button "Status: Active" at bounding box center [86, 75] width 77 height 19
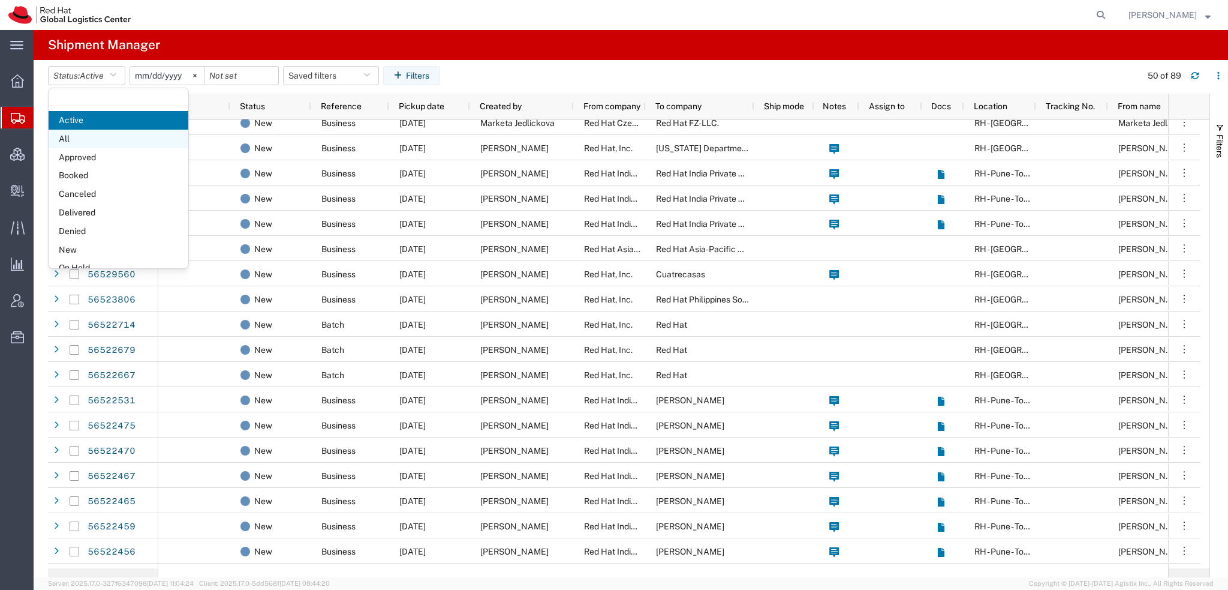
click at [86, 134] on span "All" at bounding box center [119, 139] width 140 height 19
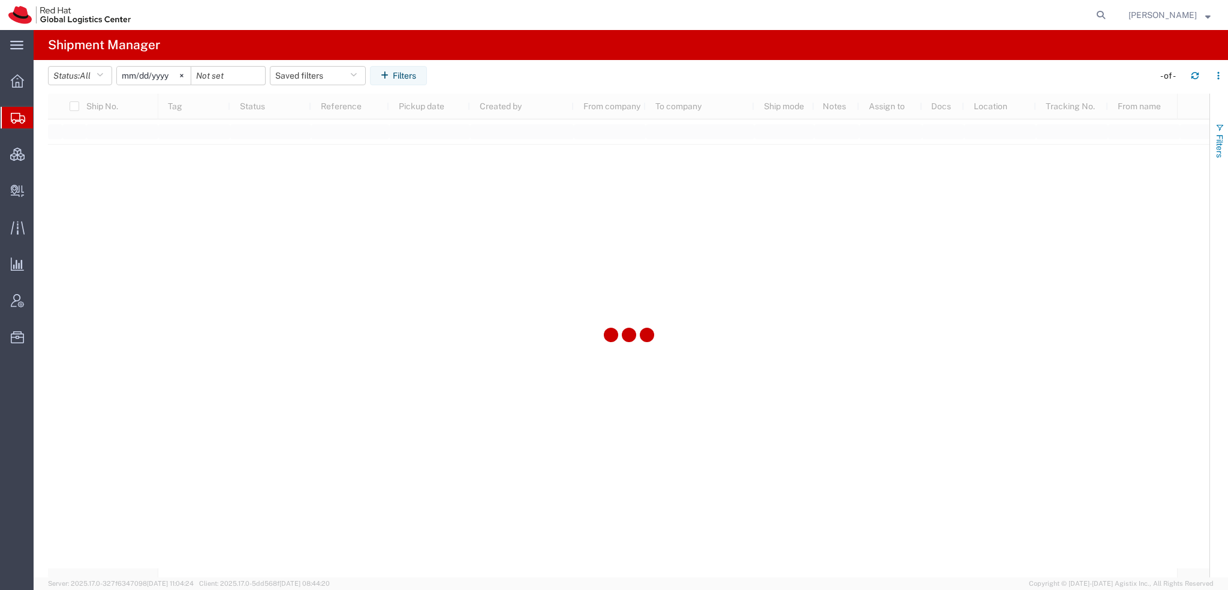
click at [767, 127] on button "Filters" at bounding box center [1219, 140] width 18 height 65
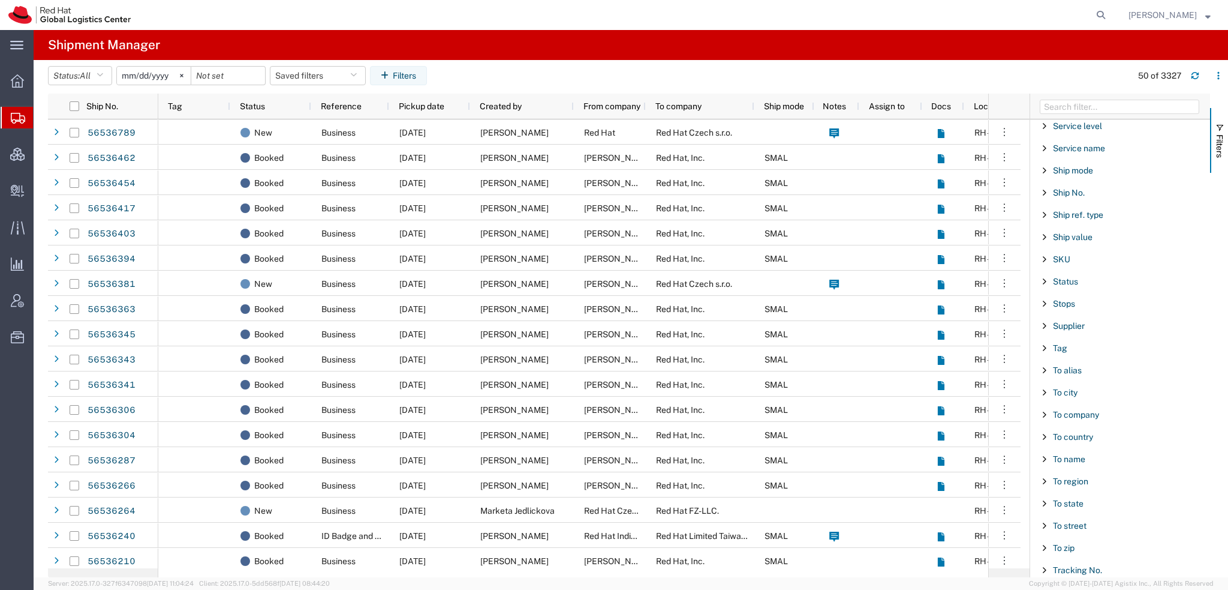
scroll to position [999, 0]
click at [767, 148] on span "Ship No." at bounding box center [1069, 153] width 32 height 10
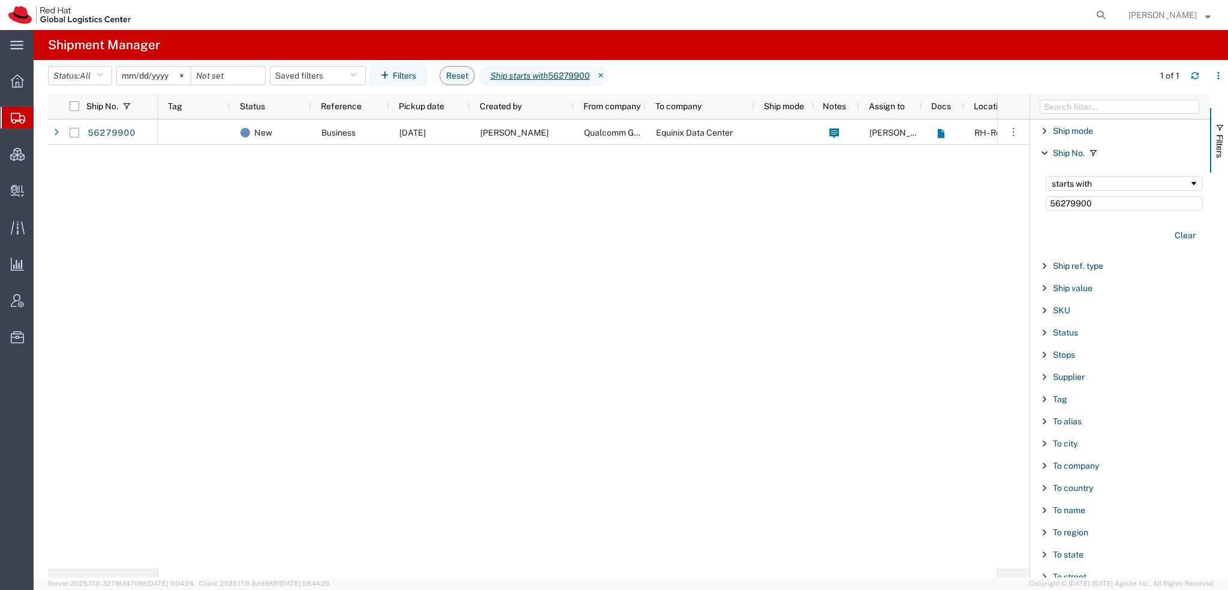
type input "56279900"
click at [767, 176] on div "starts with" at bounding box center [1124, 183] width 157 height 14
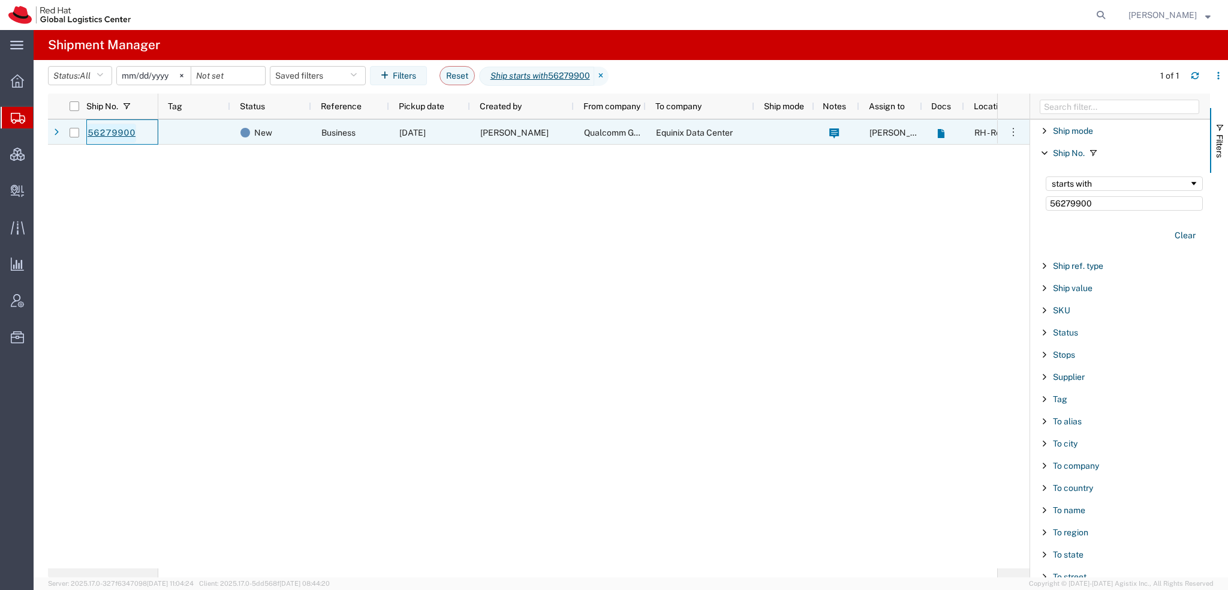
click at [113, 130] on link "56279900" at bounding box center [111, 133] width 49 height 19
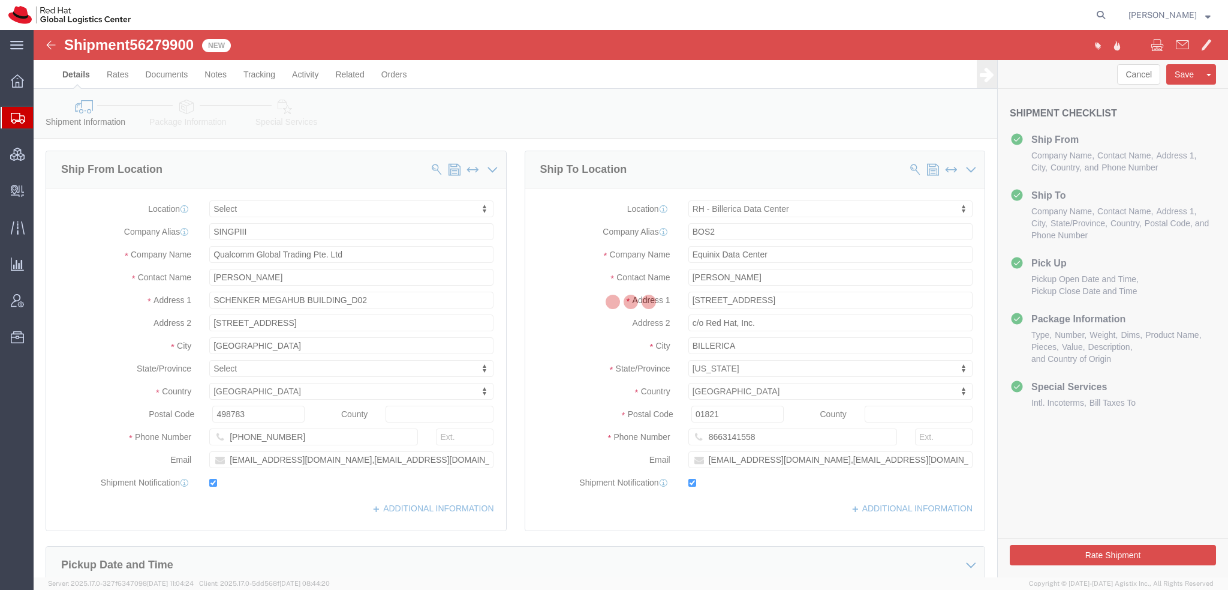
select select
select select "47771"
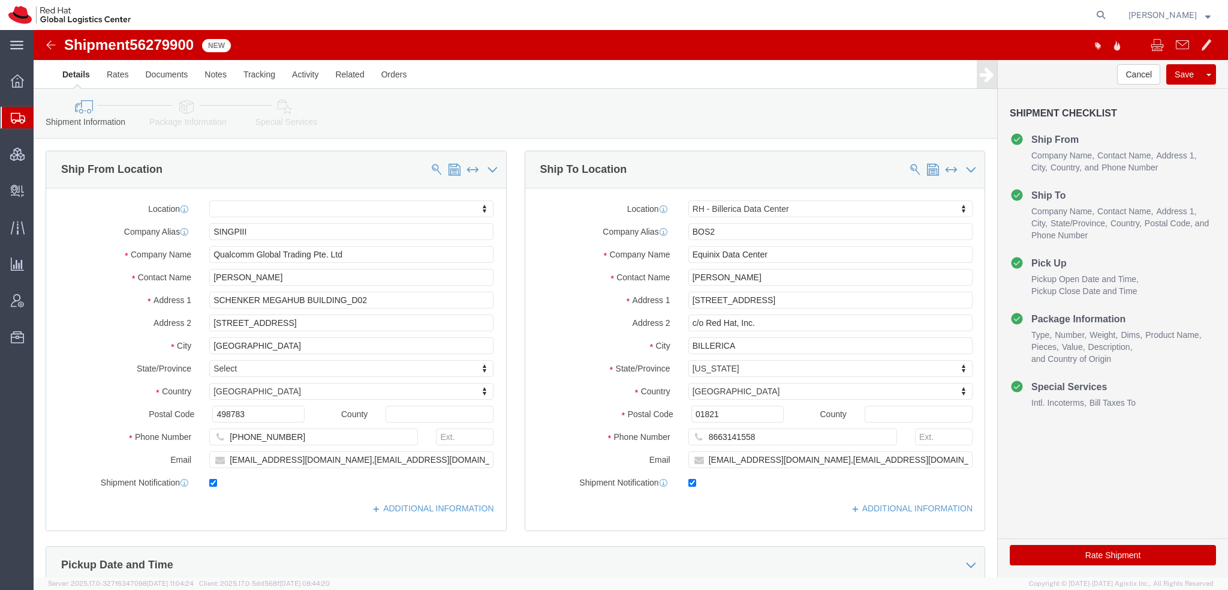
click icon
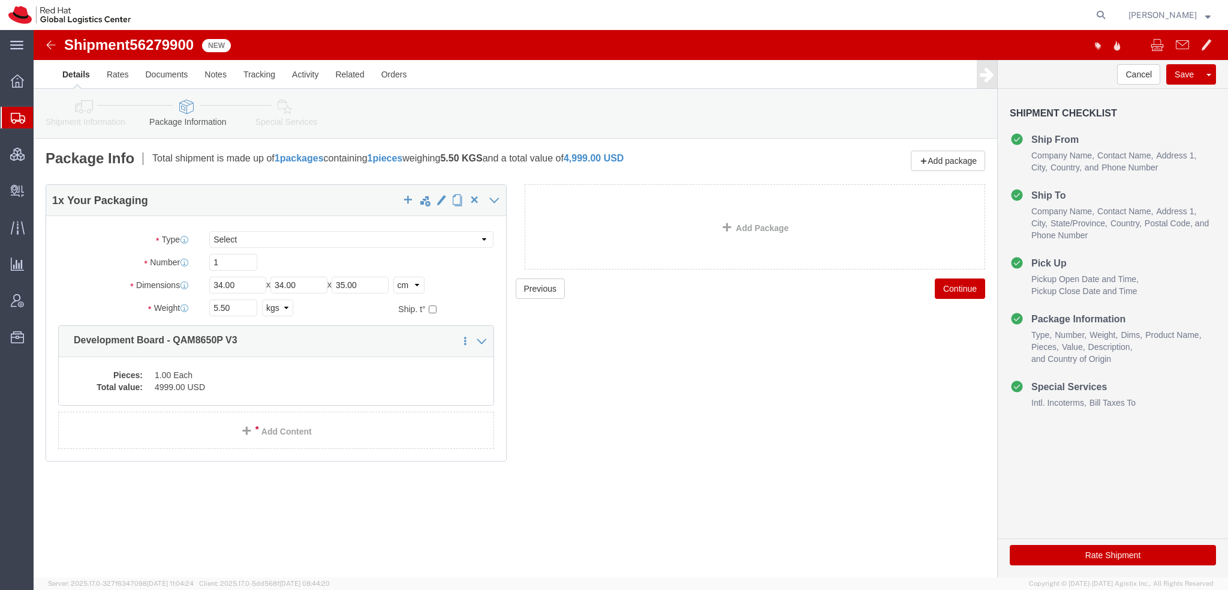
click dd "1.00 Each"
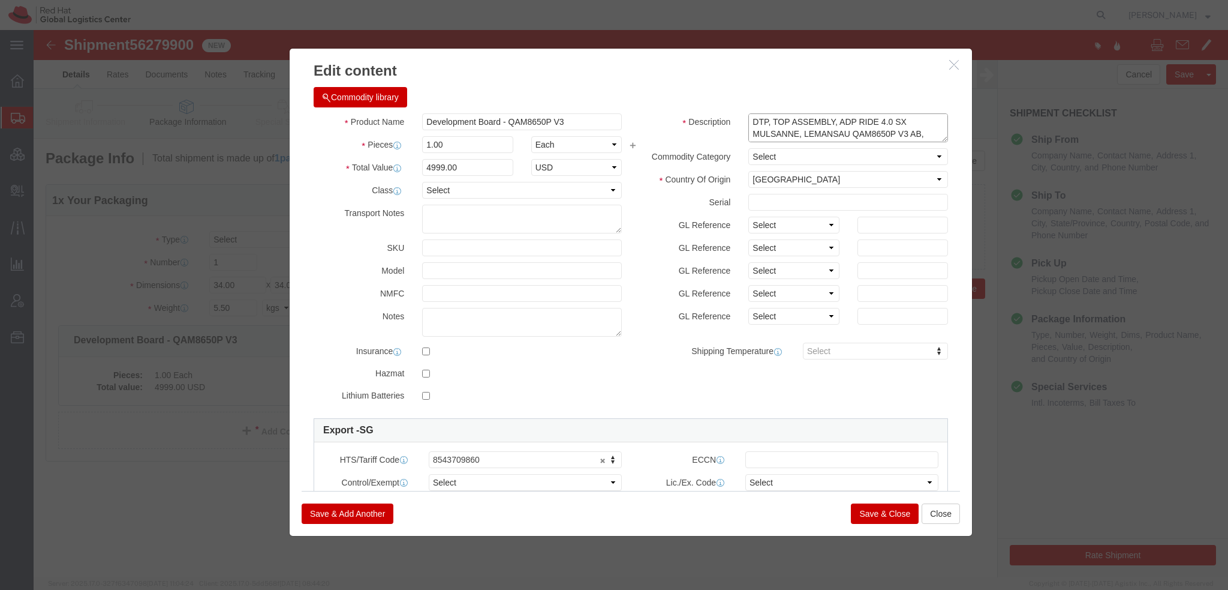
click textarea "DTP, TOP ASSEMBLY, ADP RIDE 4.0 SX MULSANNE, LEMANSAU QAM8650P V3 AB, 24GB, THE…"
click button "Close"
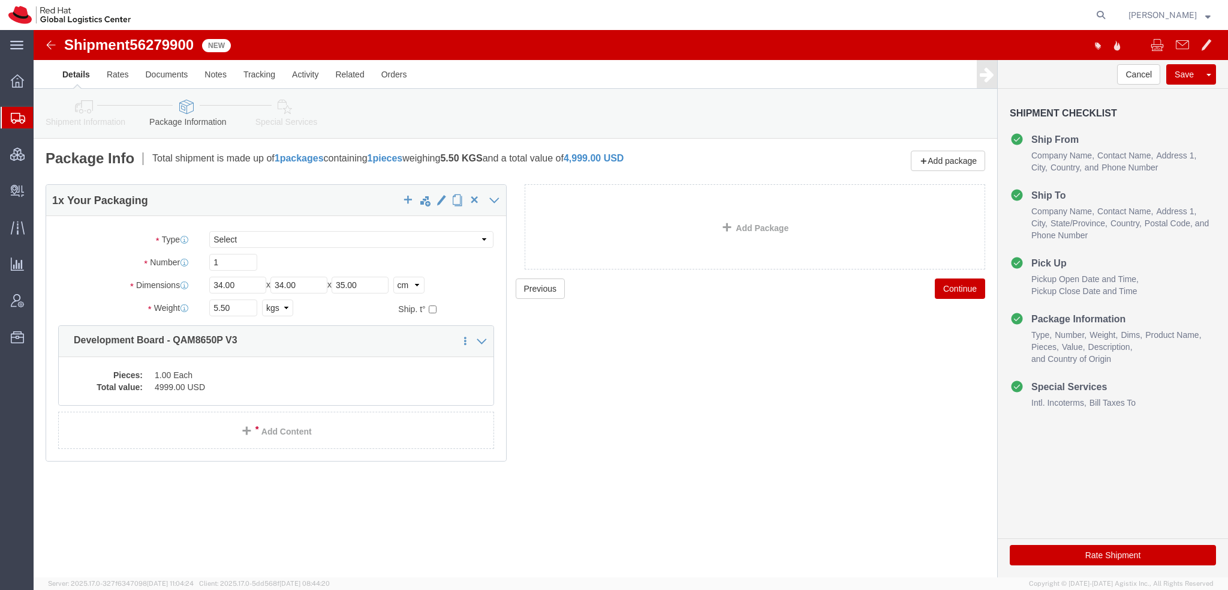
click icon
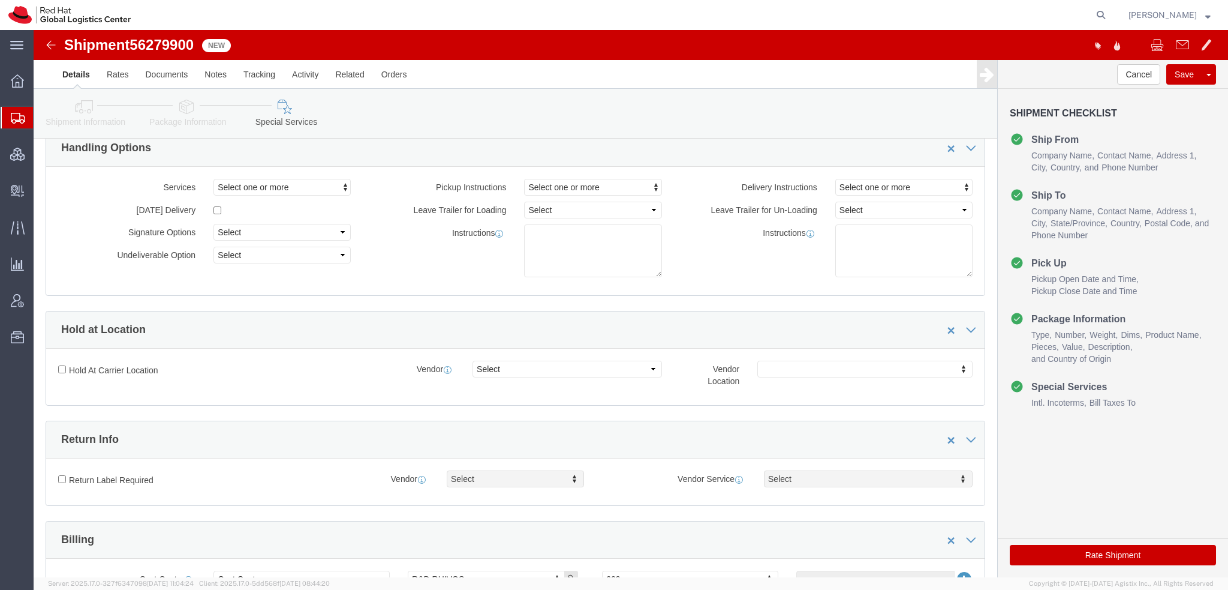
scroll to position [300, 0]
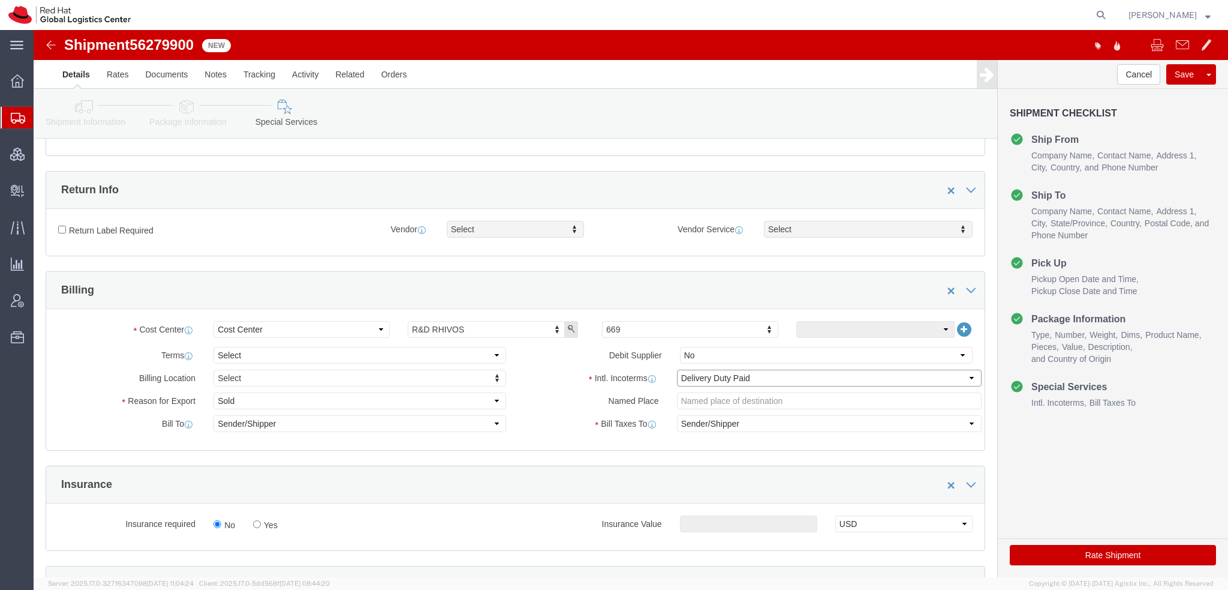
click select "Select Carriage Insurance Paid Carriage Paid To Cost and Freight Cost Insurance…"
select select "FCA"
click select "Select Carriage Insurance Paid Carriage Paid To Cost and Freight Cost Insurance…"
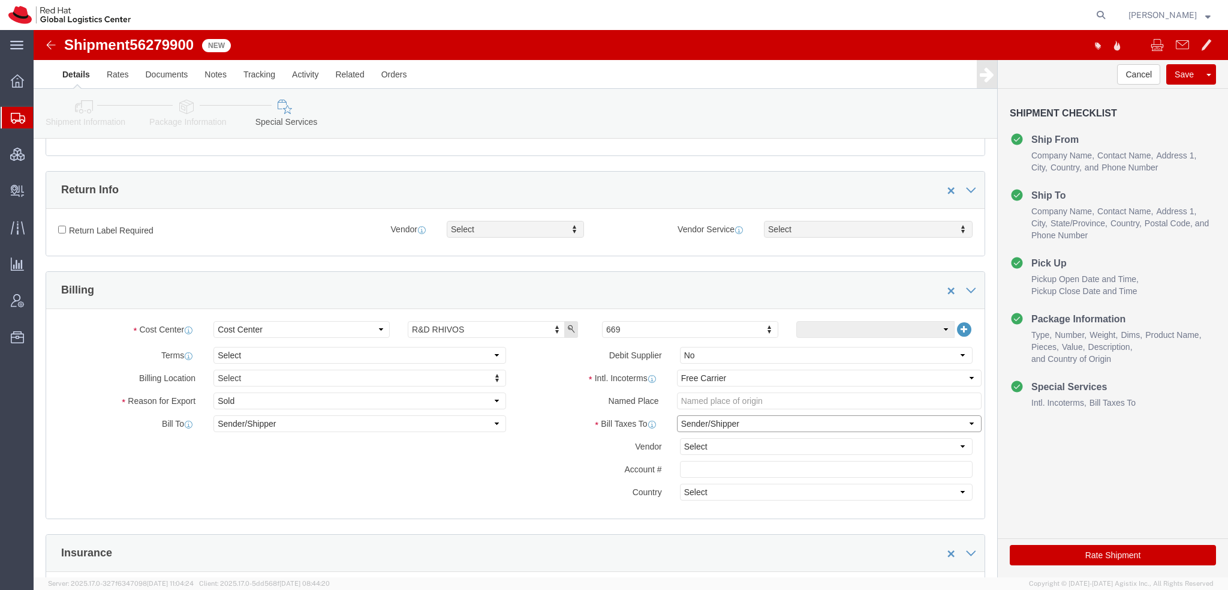
click select "Select Recipient Account Sender/Shipper Third Party Account"
select select "THRD"
click select "Select Recipient Account Sender/Shipper Third Party Account"
click select "Select DHL FedEx Express UPS"
select select "FedEx Express"
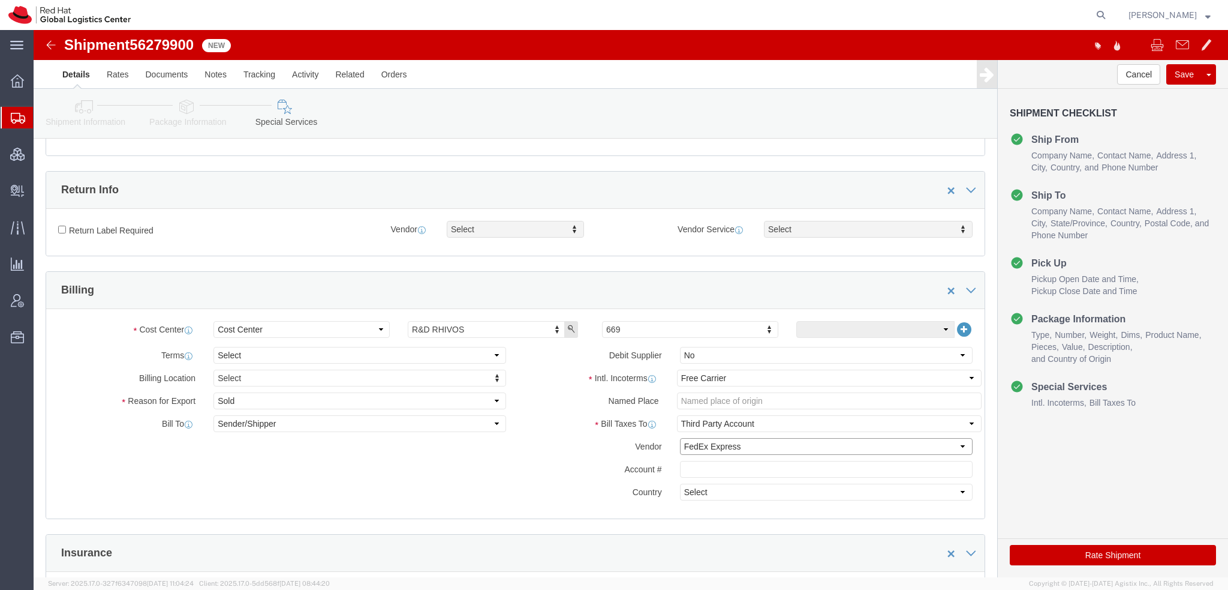
click select "Select DHL FedEx Express UPS"
click input "text"
paste input "225573387"
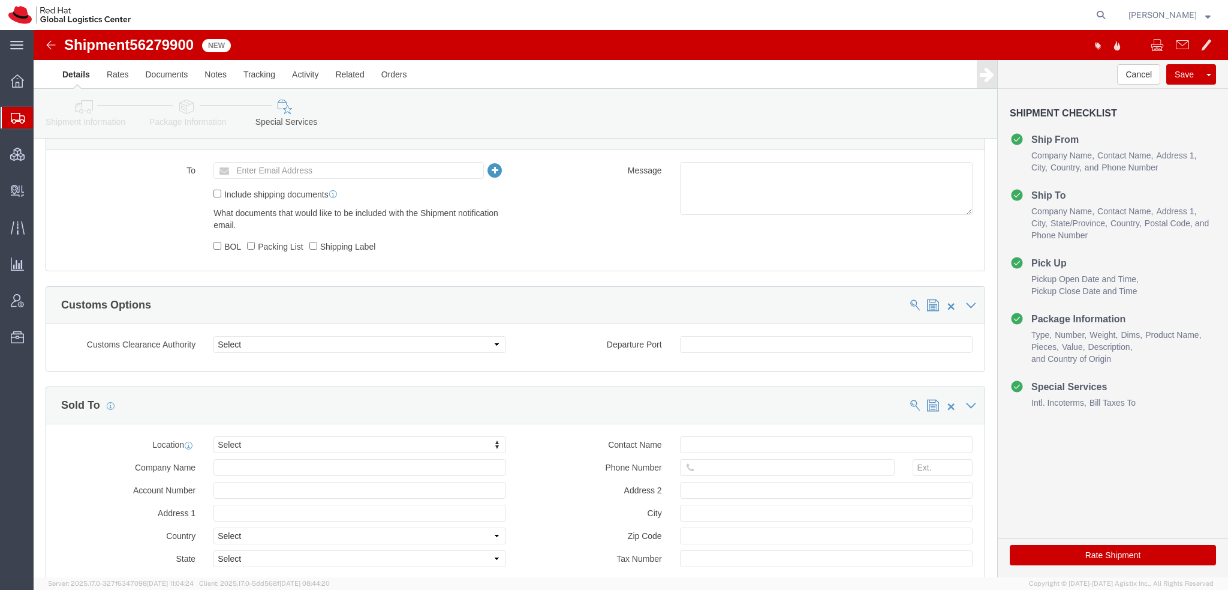
scroll to position [891, 0]
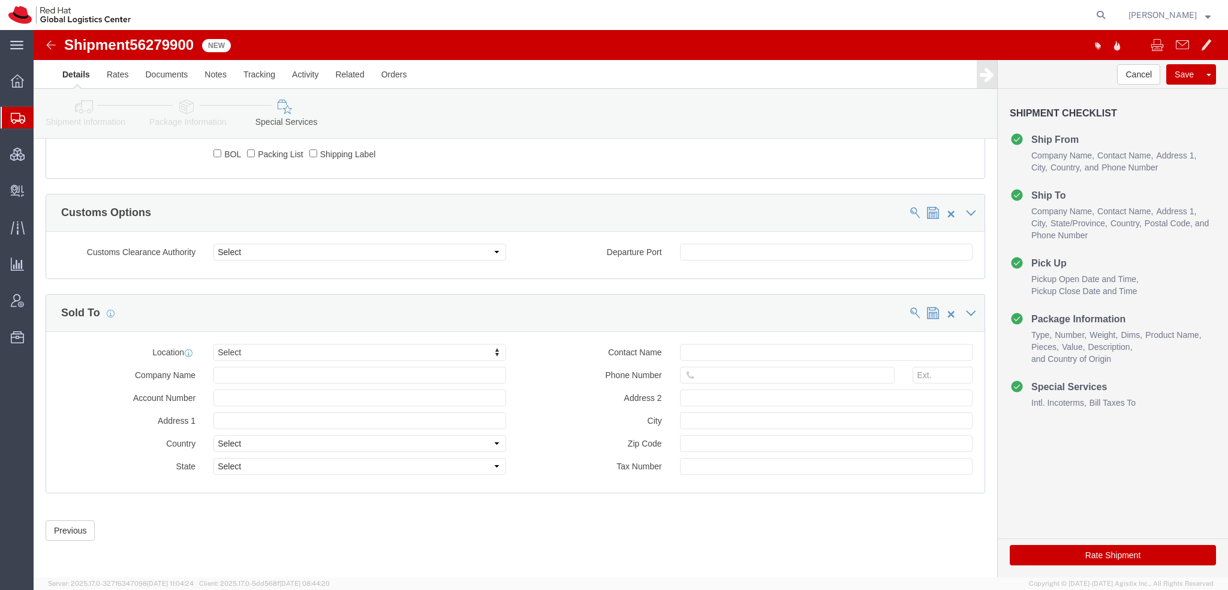
type input "225573387"
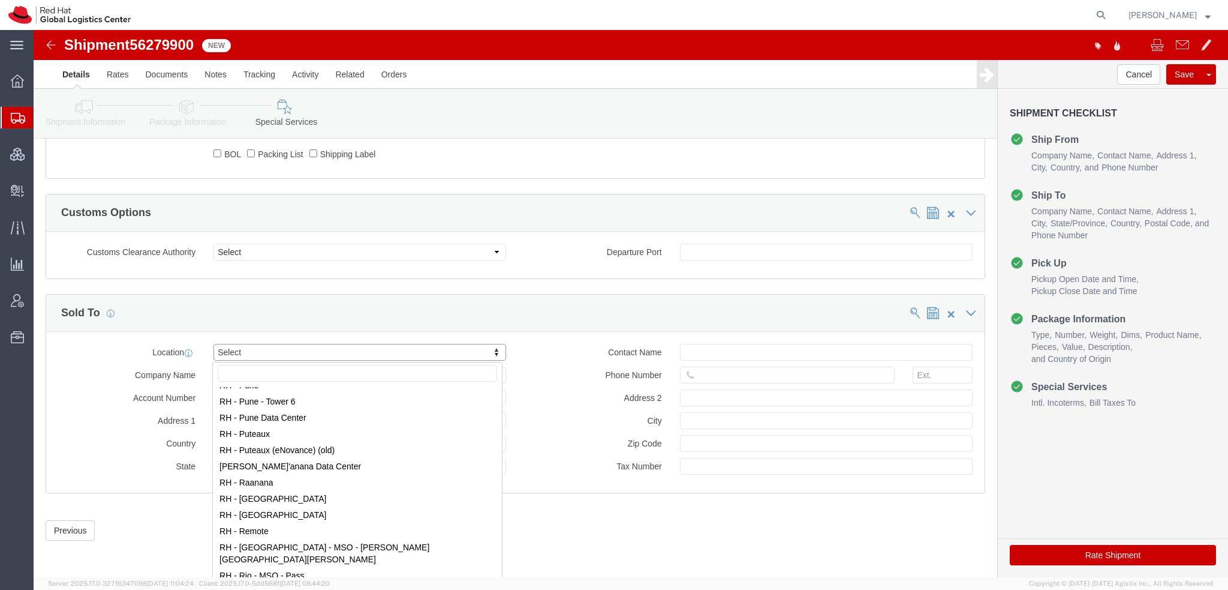
scroll to position [1679, 0]
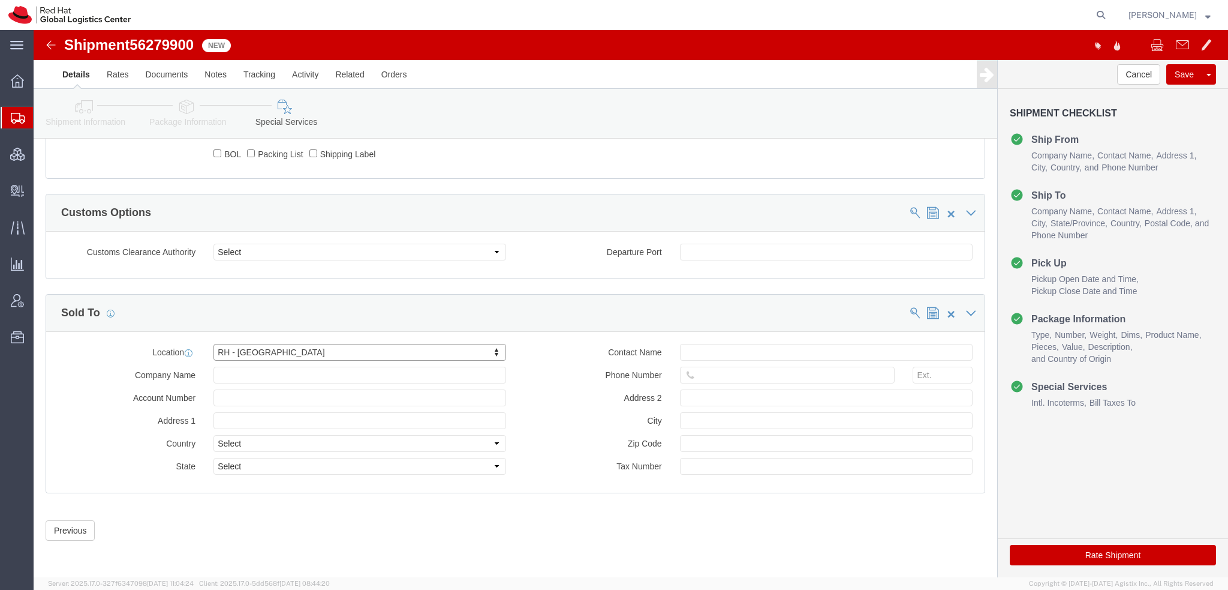
select select "NC"
click button "Save"
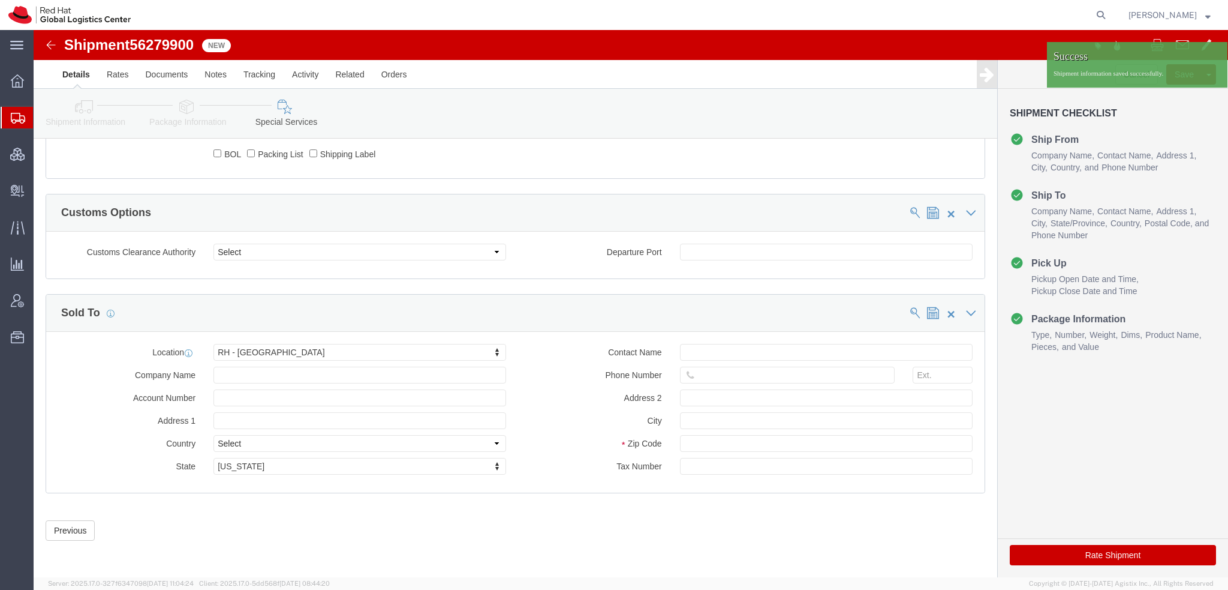
click at [0, 0] on span "Shipment Manager" at bounding box center [0, 0] width 0 height 0
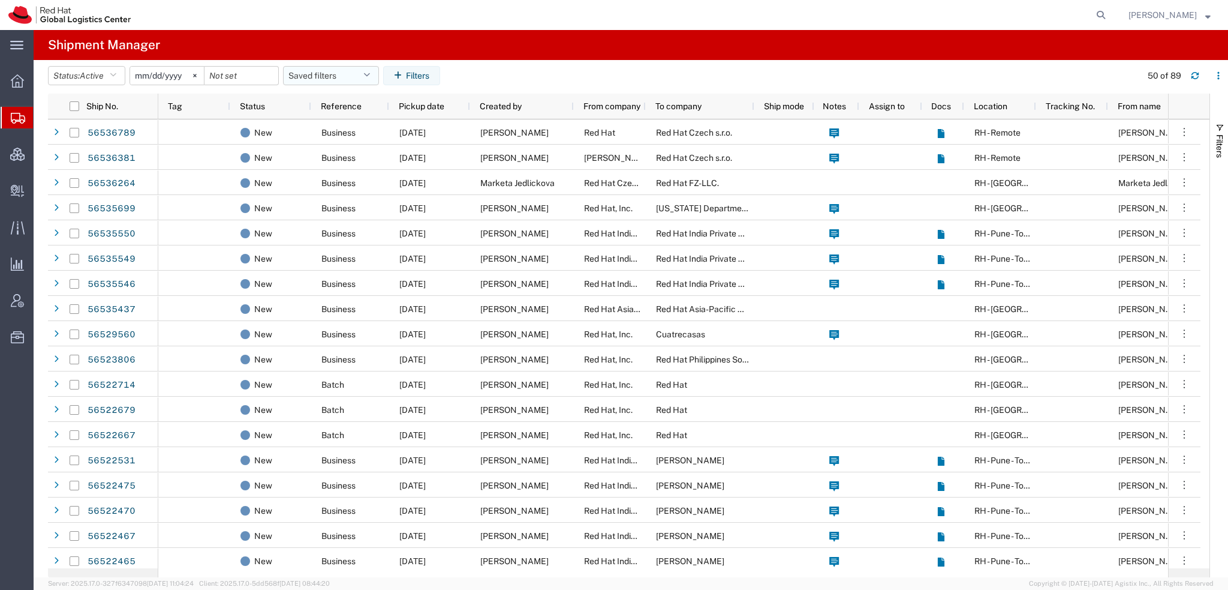
click at [355, 74] on button "Saved filters" at bounding box center [331, 75] width 96 height 19
click at [326, 125] on span "Americas" at bounding box center [363, 128] width 157 height 22
type input "2023-05-07"
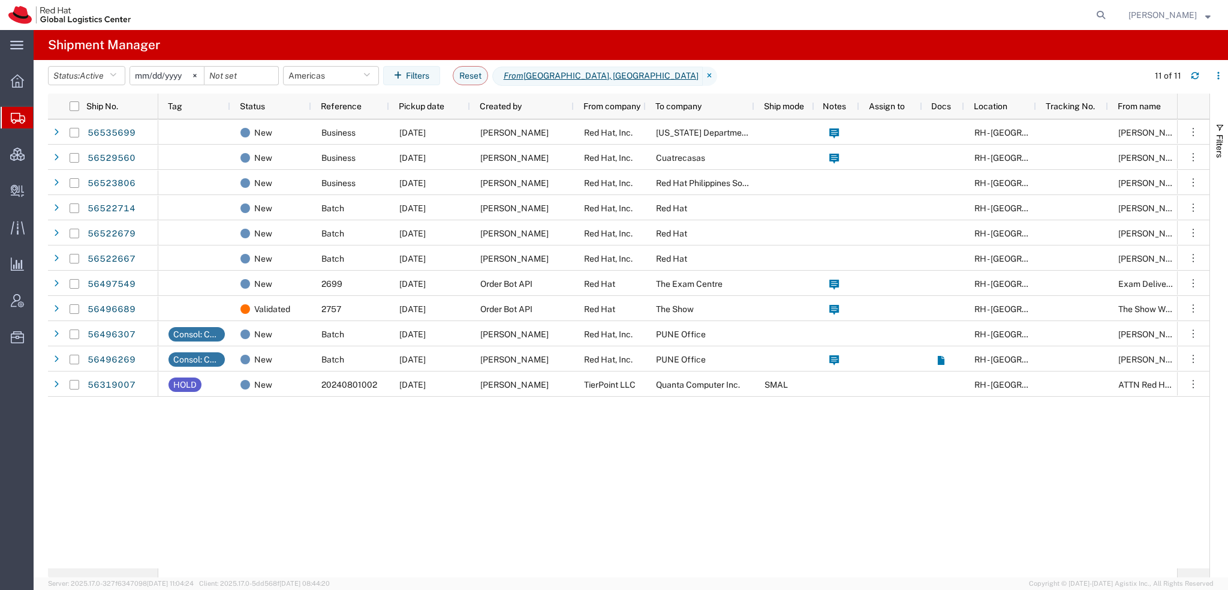
click at [767, 11] on span "[PERSON_NAME]" at bounding box center [1170, 14] width 82 height 13
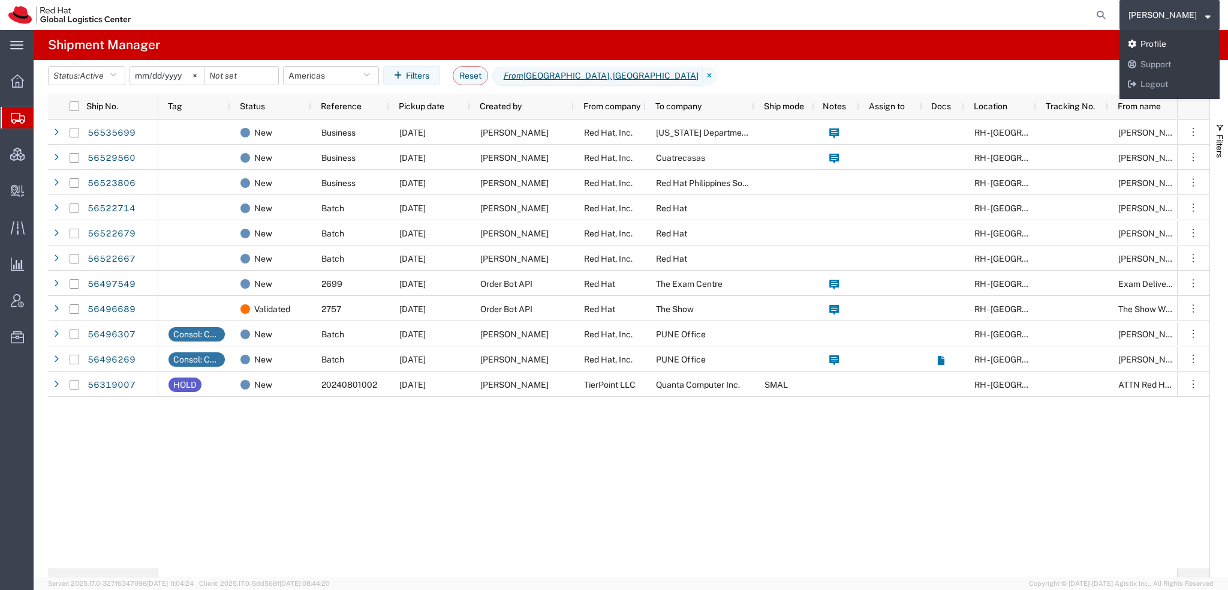
click at [767, 38] on link "Profile" at bounding box center [1170, 44] width 100 height 20
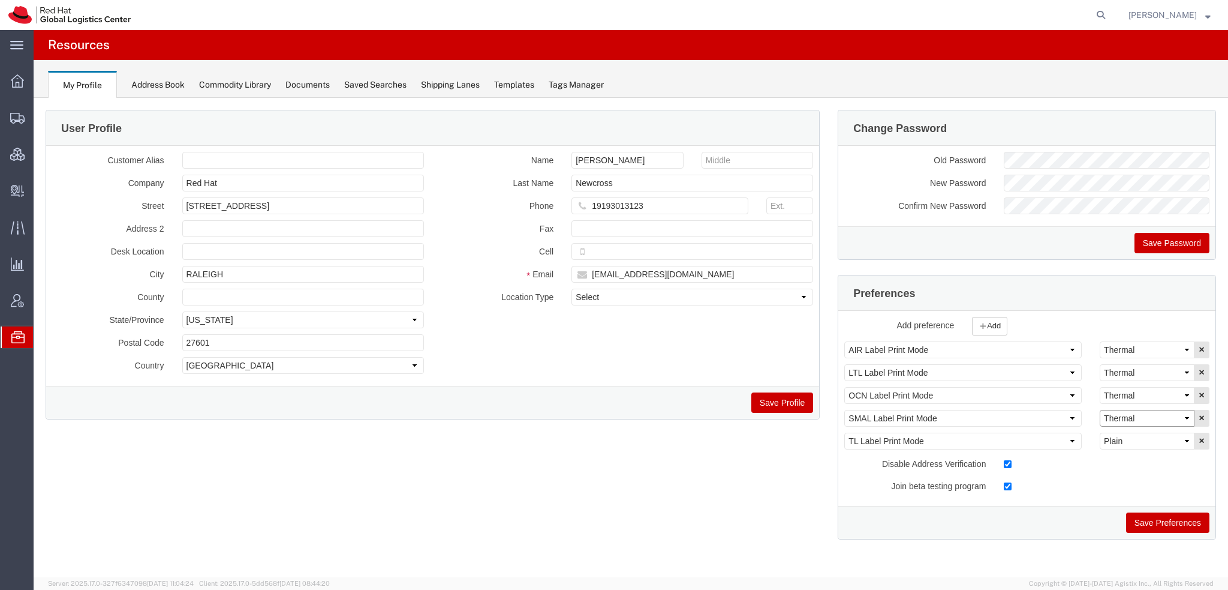
click at [767, 378] on select "Select Plain Thermal" at bounding box center [1147, 418] width 95 height 17
select select "Plain"
click at [767, 378] on select "Select Plain Thermal" at bounding box center [1147, 418] width 95 height 17
click at [767, 378] on button "Save Preferences" at bounding box center [1167, 522] width 83 height 20
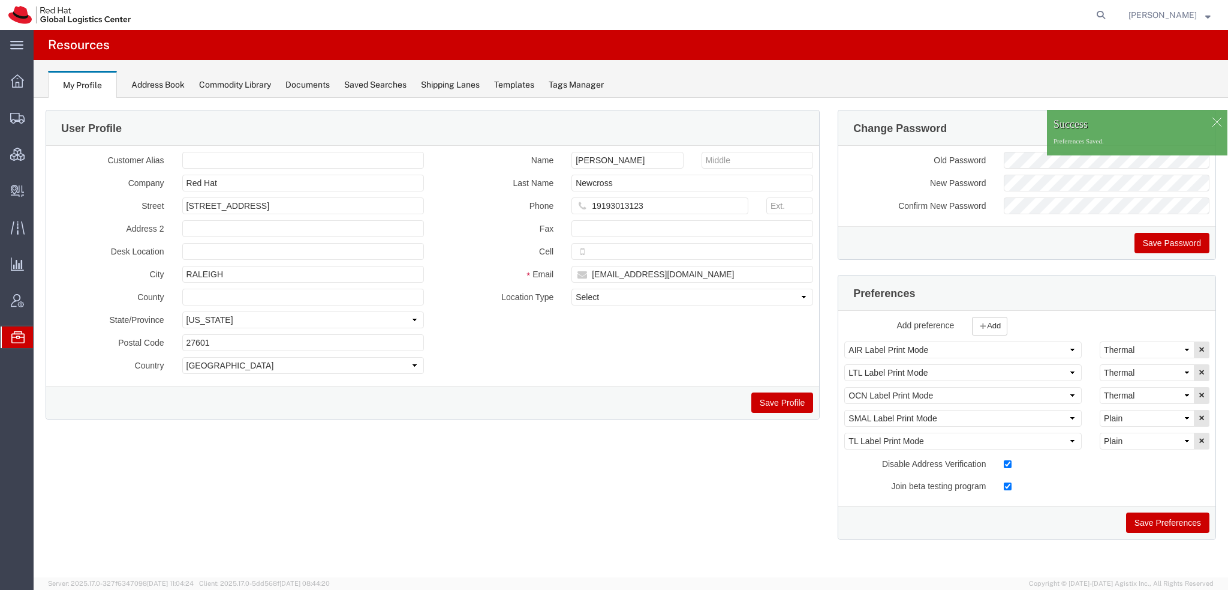
click at [0, 0] on span "Shipment Manager" at bounding box center [0, 0] width 0 height 0
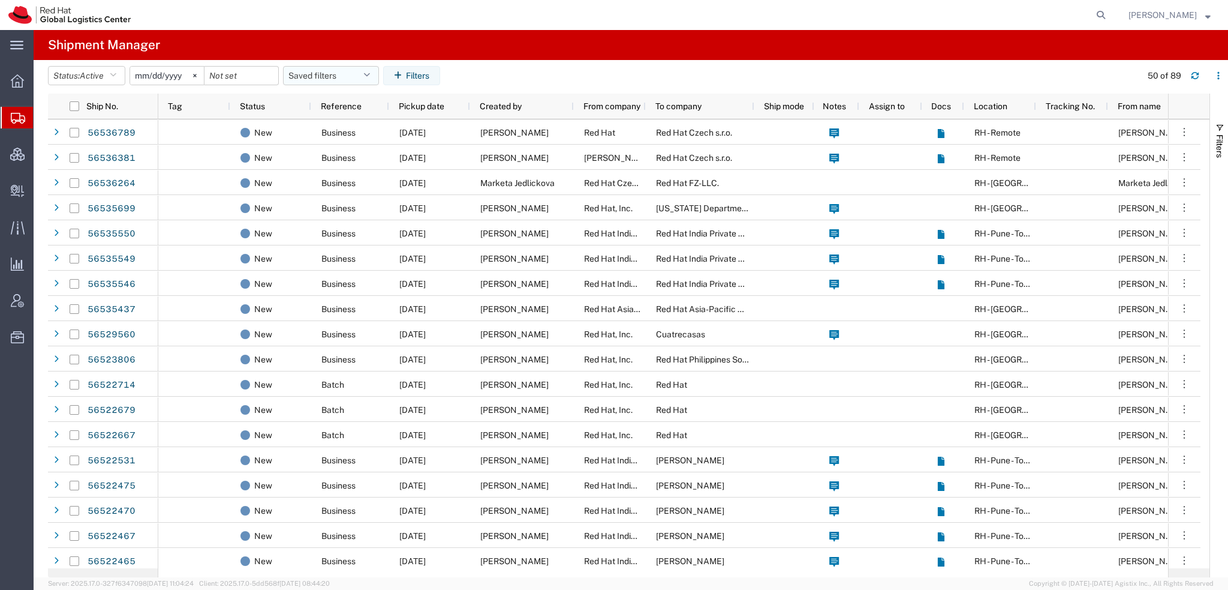
click at [365, 74] on button "Saved filters" at bounding box center [331, 75] width 96 height 19
click at [317, 126] on span "Americas" at bounding box center [363, 128] width 157 height 22
type input "2023-05-07"
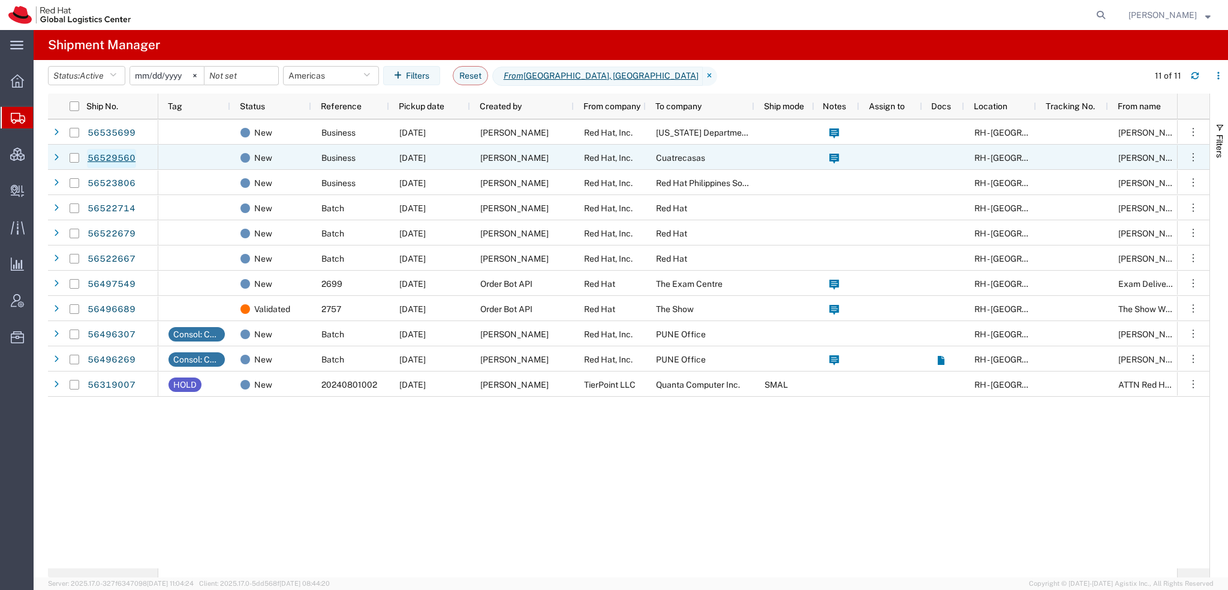
click at [112, 158] on link "56529560" at bounding box center [111, 158] width 49 height 19
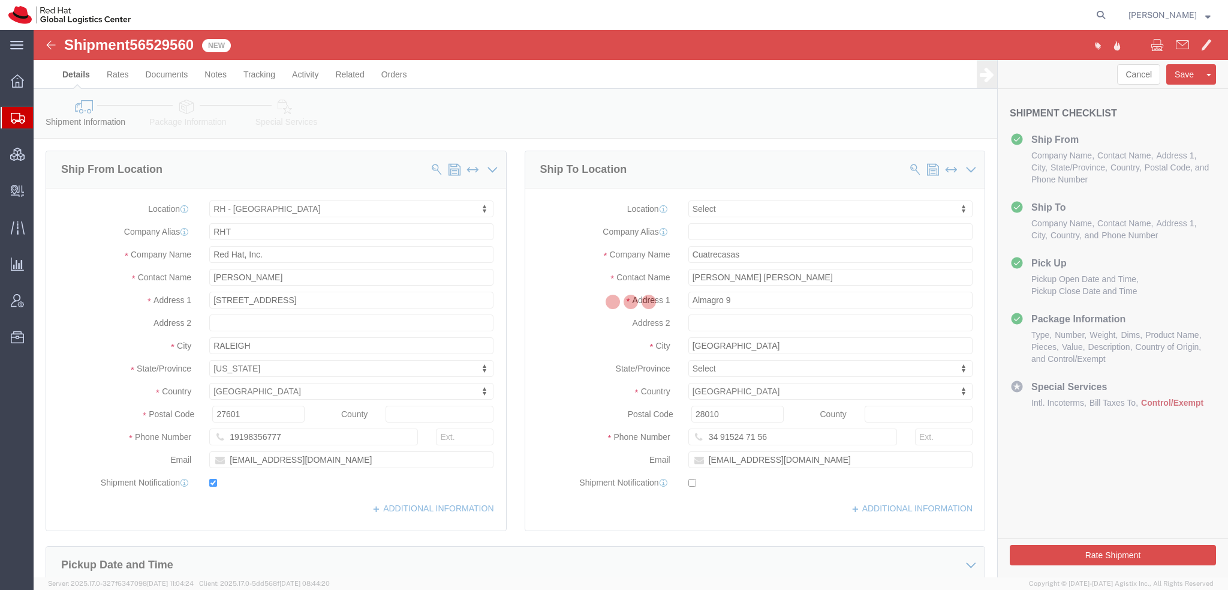
select select "38014"
select select
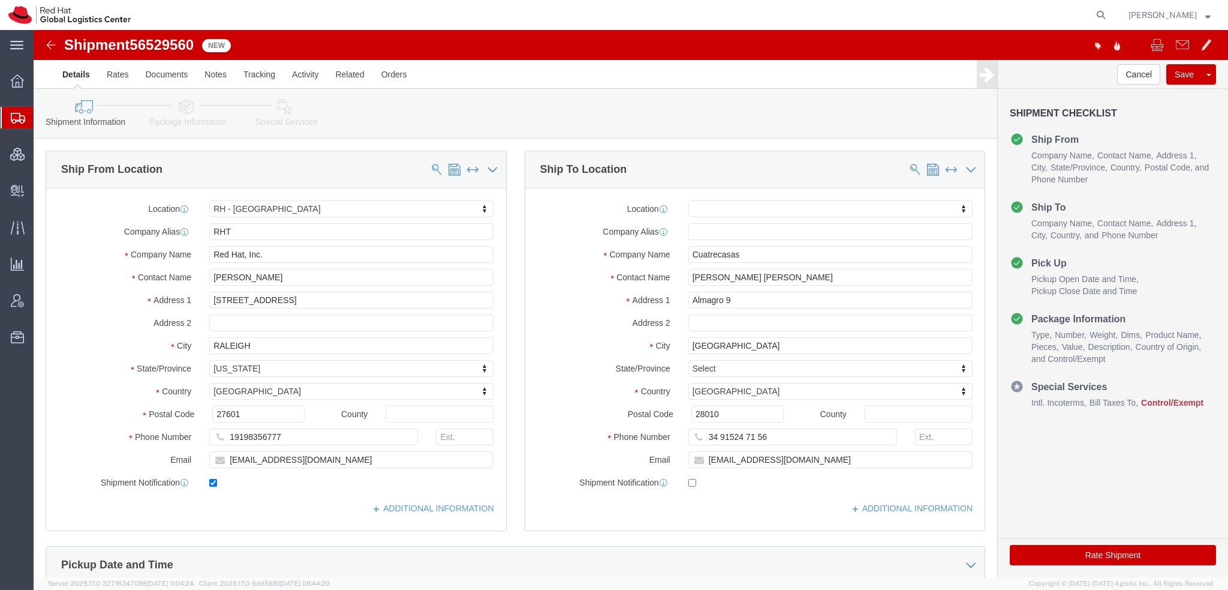
click icon
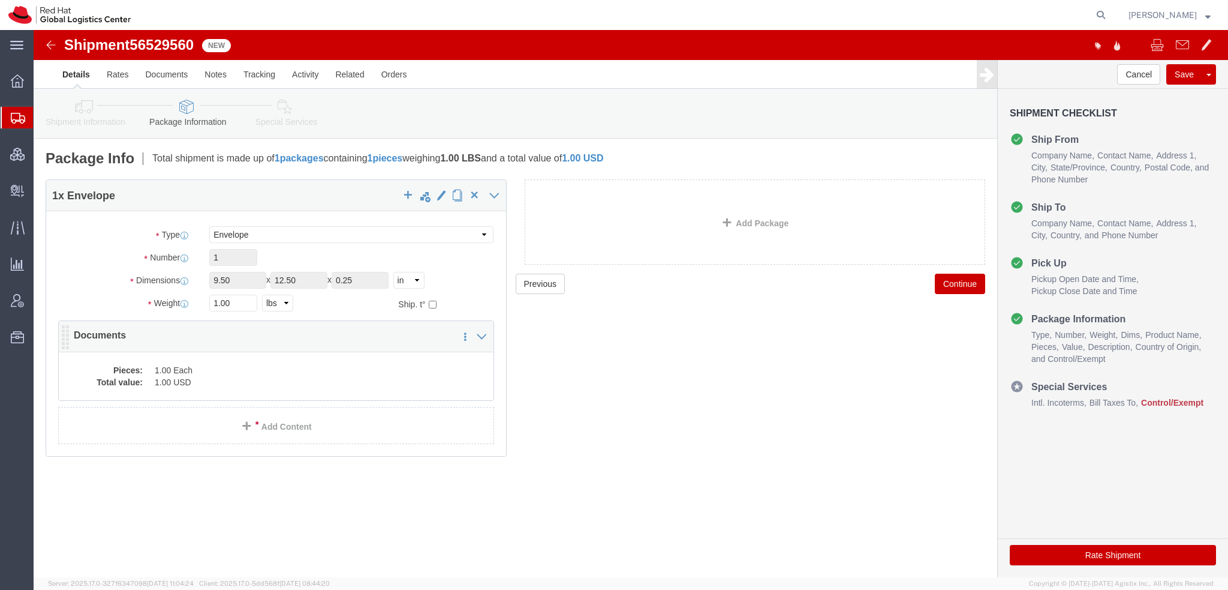
click dd "1.00 Each"
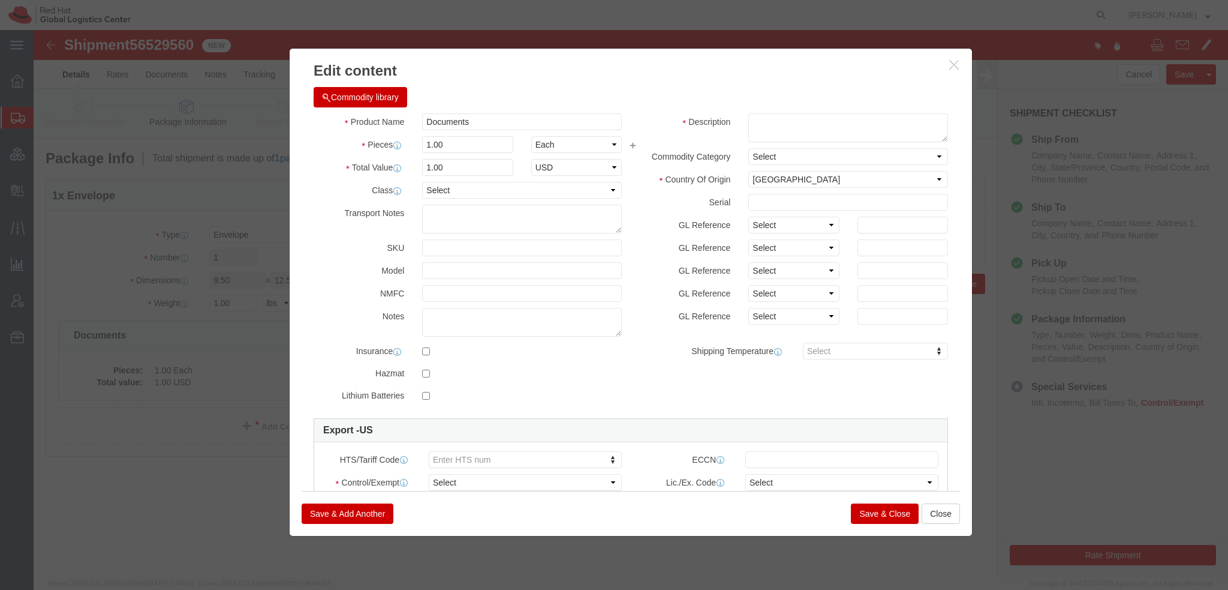
drag, startPoint x: 736, startPoint y: 82, endPoint x: 743, endPoint y: 82, distance: 6.6
click div "Commodity library"
click textarea
type textarea "F"
type textarea "Legal Documents"
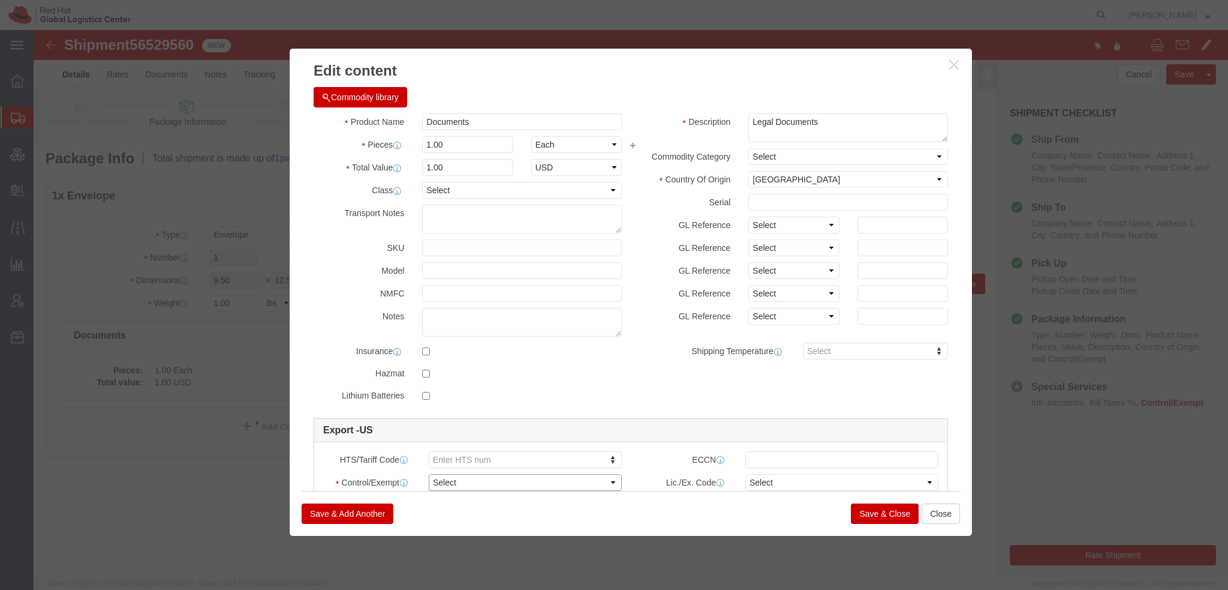
click select "Select ATF BIS DEA EPA FDA FTR ITAR OFAC Other (OPA)"
select select "FTR"
click select "Select ATF BIS DEA EPA FDA FTR ITAR OFAC Other (OPA)"
click select "Select 30.2(d)(2) 30.36 30.37(a) 30.37(f) 30.37(g) 30.37(h) 30.37(i) 30.37(j) 3…"
select select "30.37(t)"
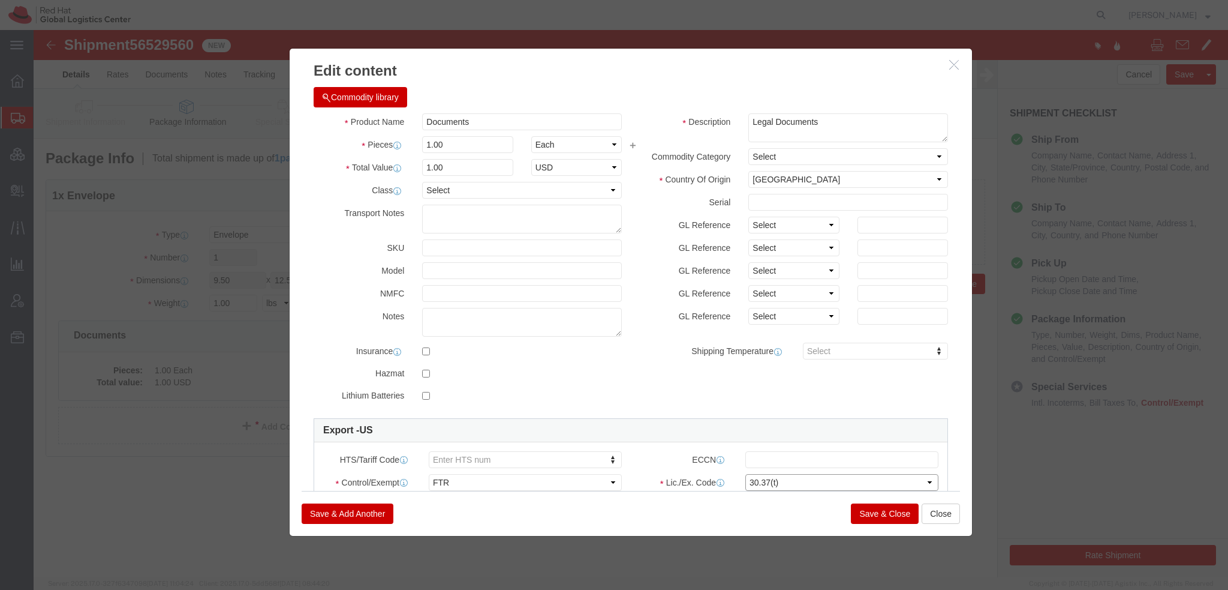
click select "Select 30.2(d)(2) 30.36 30.37(a) 30.37(f) 30.37(g) 30.37(h) 30.37(i) 30.37(j) 3…"
click button "Save & Close"
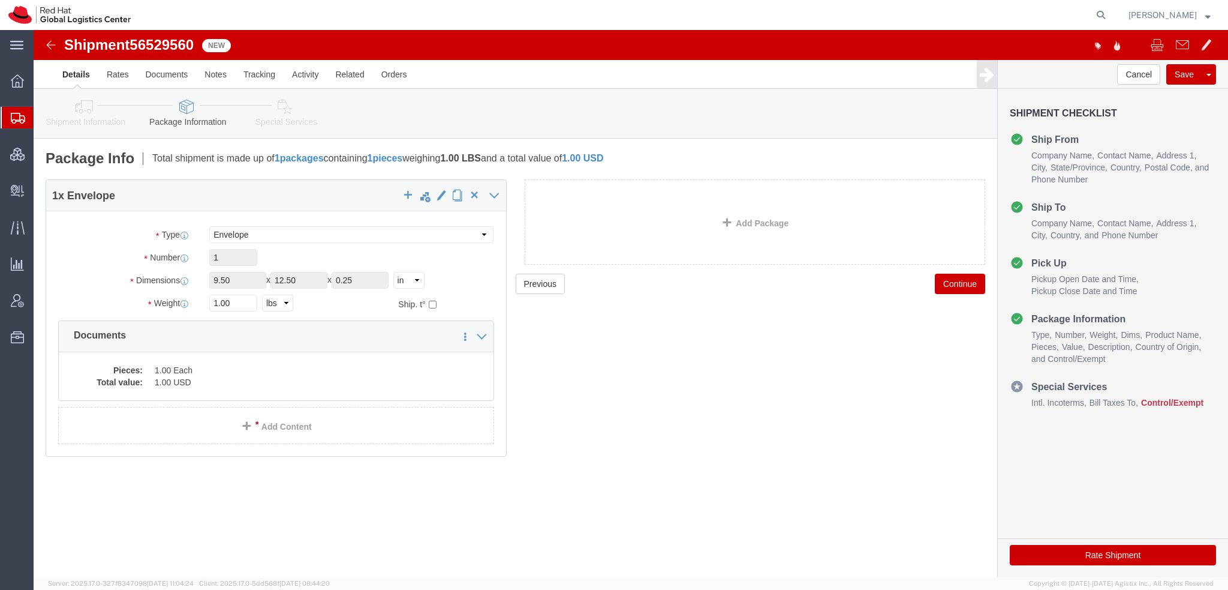
click icon
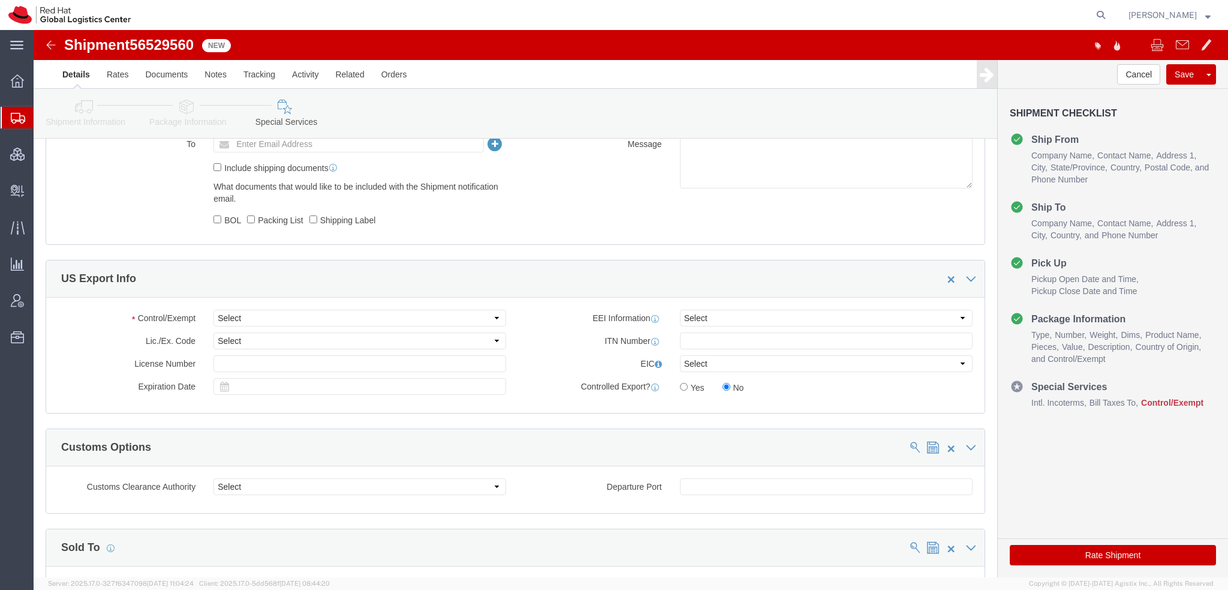
scroll to position [480, 0]
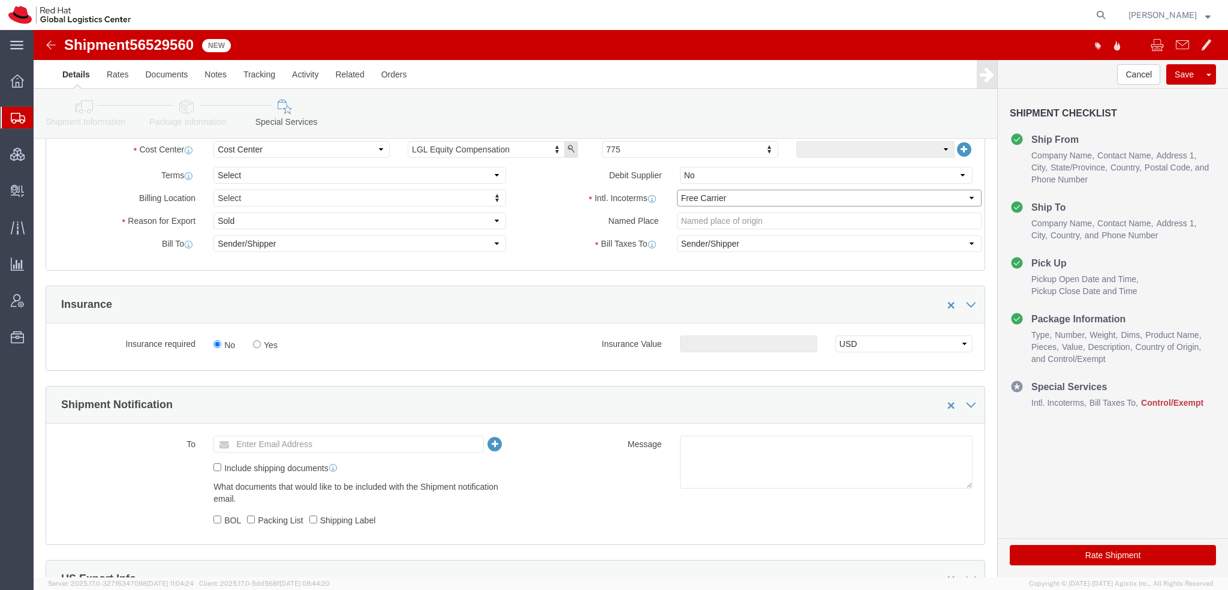
click select "Select Carriage Insurance Paid Carriage Paid To Cost and Freight Cost Insurance…"
select select "DDP"
click select "Select Carriage Insurance Paid Carriage Paid To Cost and Freight Cost Insurance…"
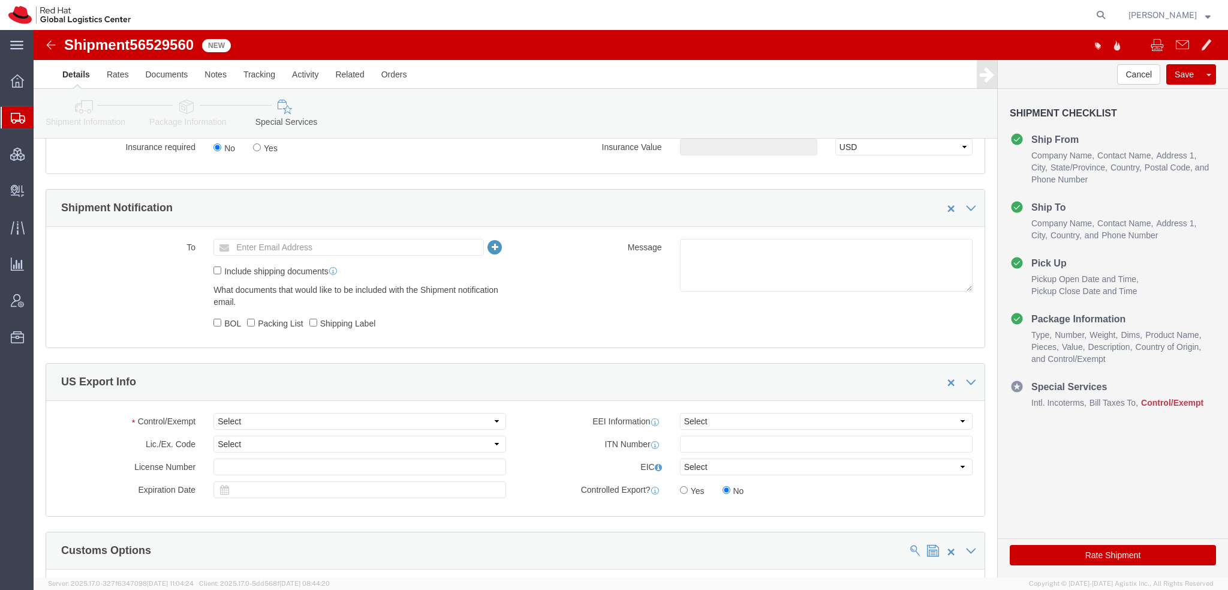
scroll to position [720, 0]
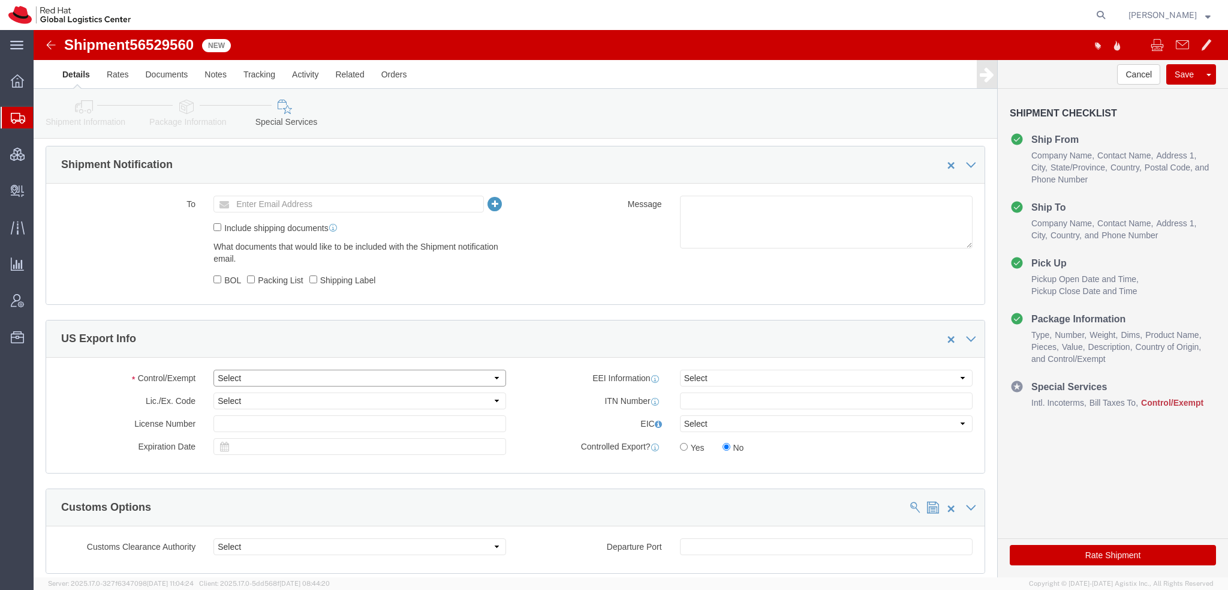
click select "Select ATF BIS DEA EPA FDA FTR ITAR OFAC Other (OPA)"
select select "FTR"
click select "Select ATF BIS DEA EPA FDA FTR ITAR OFAC Other (OPA)"
click select "Select 30.2(d)(2) 30.36 30.37(a) 30.37(f) 30.37(g) 30.37(h) 30.37(i) 30.37(j) 3…"
select select "30.37(t)"
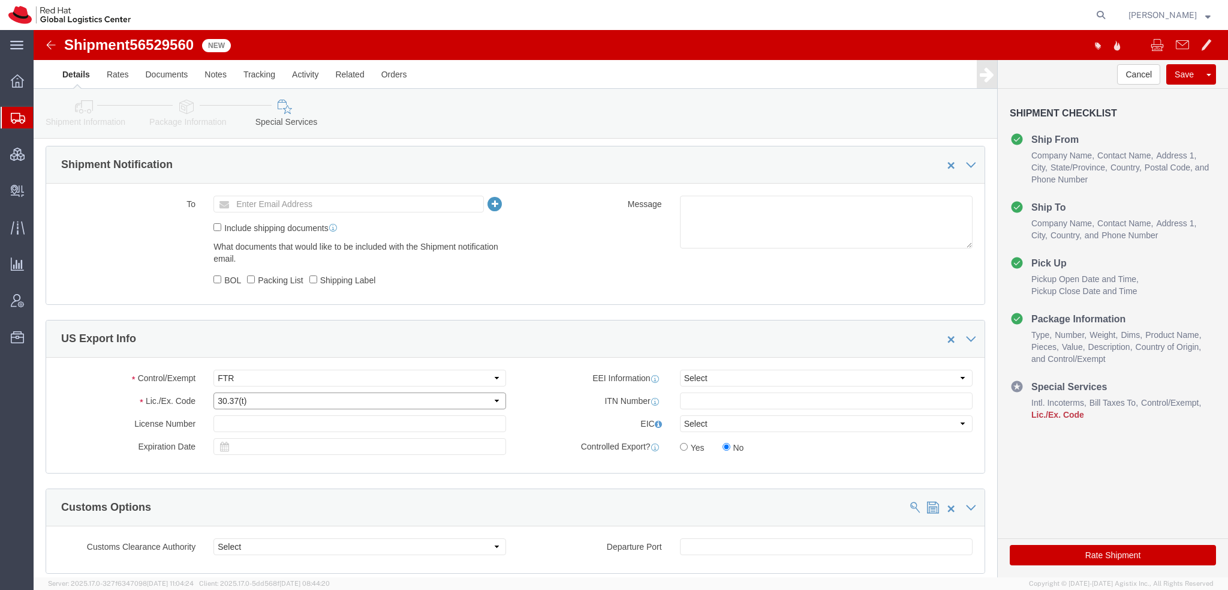
click select "Select 30.2(d)(2) 30.36 30.37(a) 30.37(f) 30.37(g) 30.37(h) 30.37(i) 30.37(j) 3…"
click button "Rate Shipment"
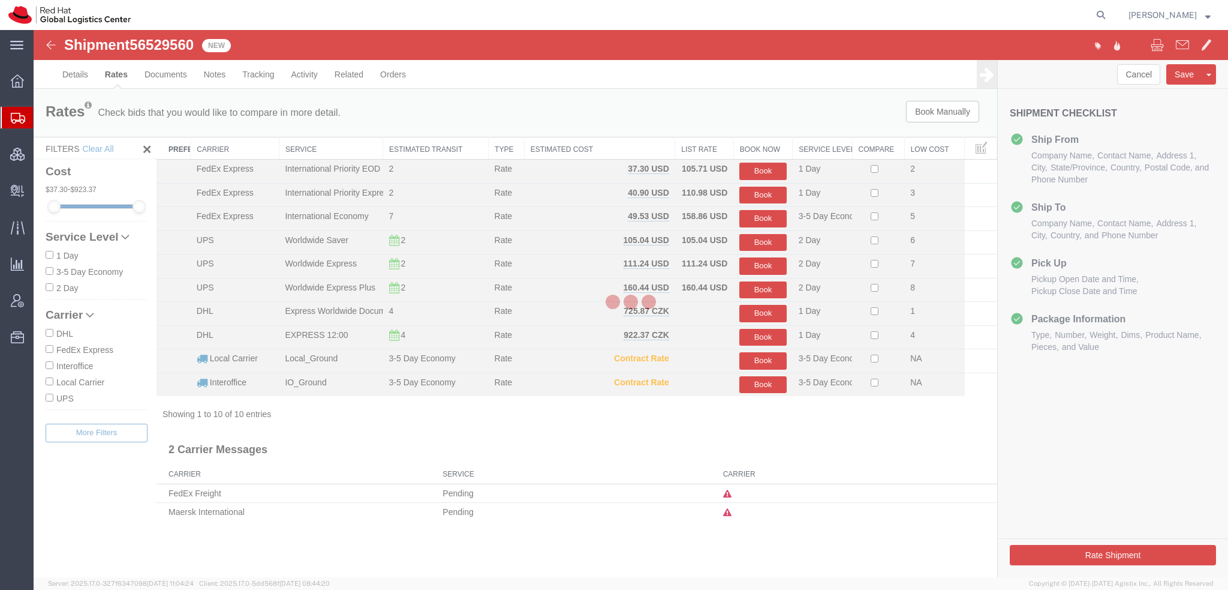
scroll to position [0, 0]
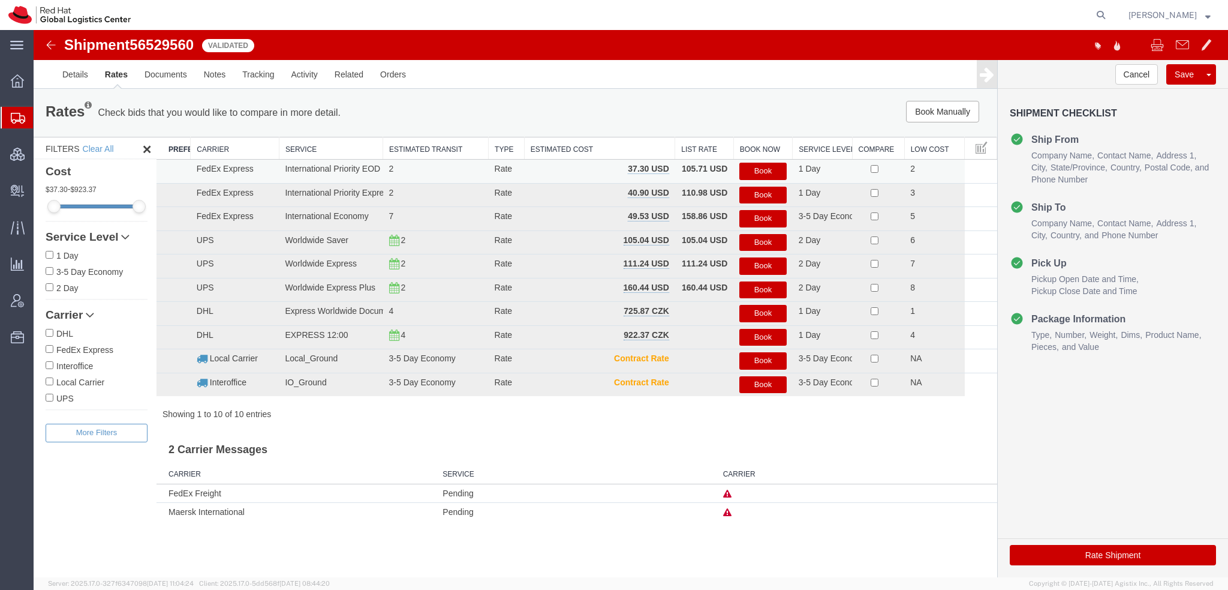
click at [758, 172] on button "Book" at bounding box center [762, 171] width 47 height 17
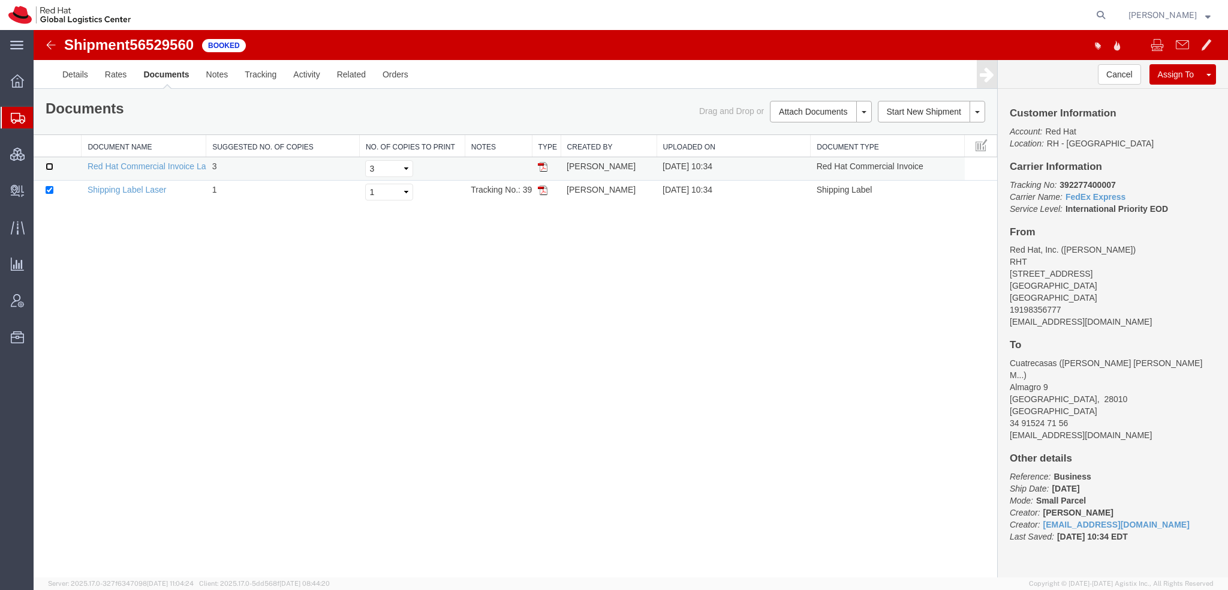
click at [47, 165] on input "checkbox" at bounding box center [50, 167] width 8 height 8
checkbox input "true"
click at [767, 144] on link "Email Documents" at bounding box center [819, 150] width 104 height 18
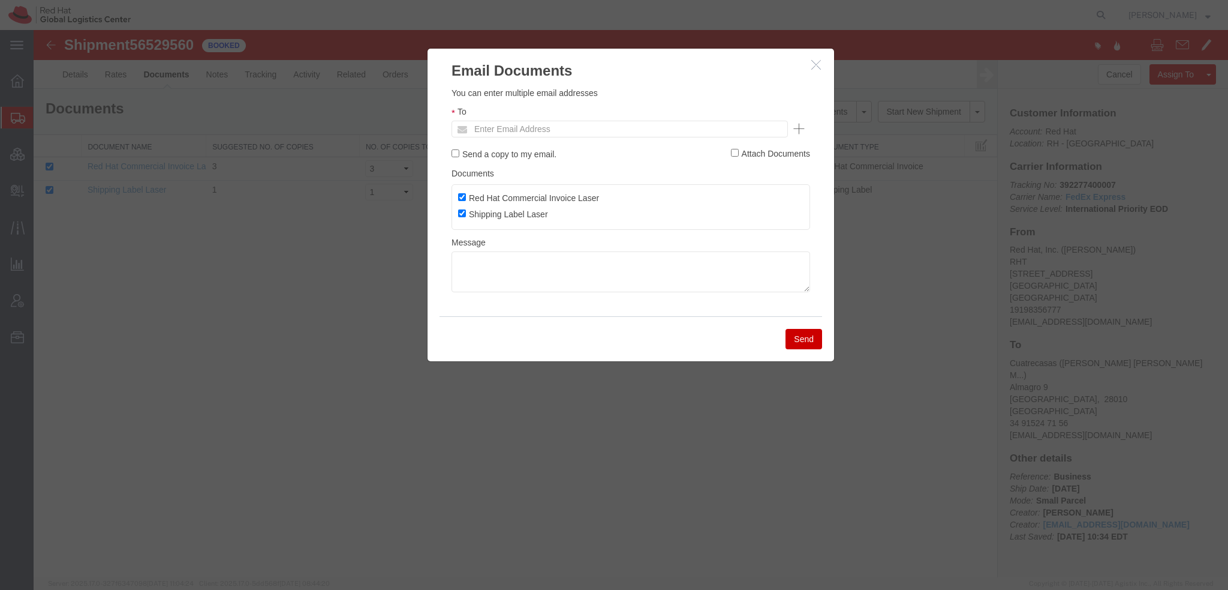
click at [711, 130] on ul "Enter Email Address" at bounding box center [620, 129] width 336 height 17
type input "ehoward"
type input "Enter Email Address"
click at [767, 65] on button "button" at bounding box center [817, 65] width 15 height 15
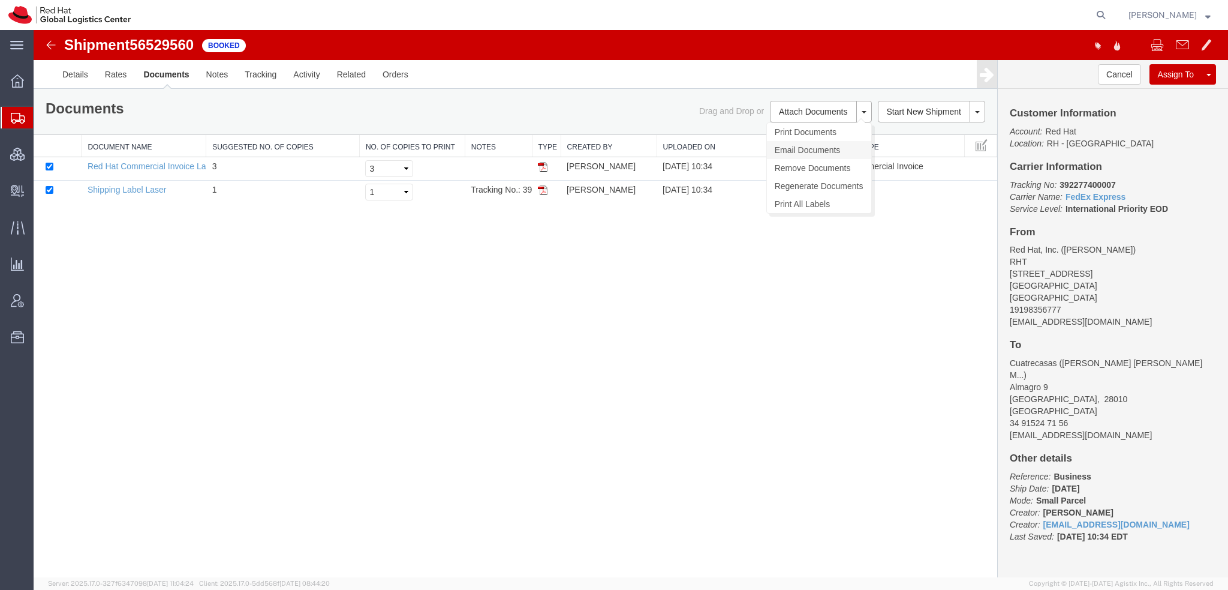
click at [767, 149] on link "Email Documents" at bounding box center [819, 150] width 104 height 18
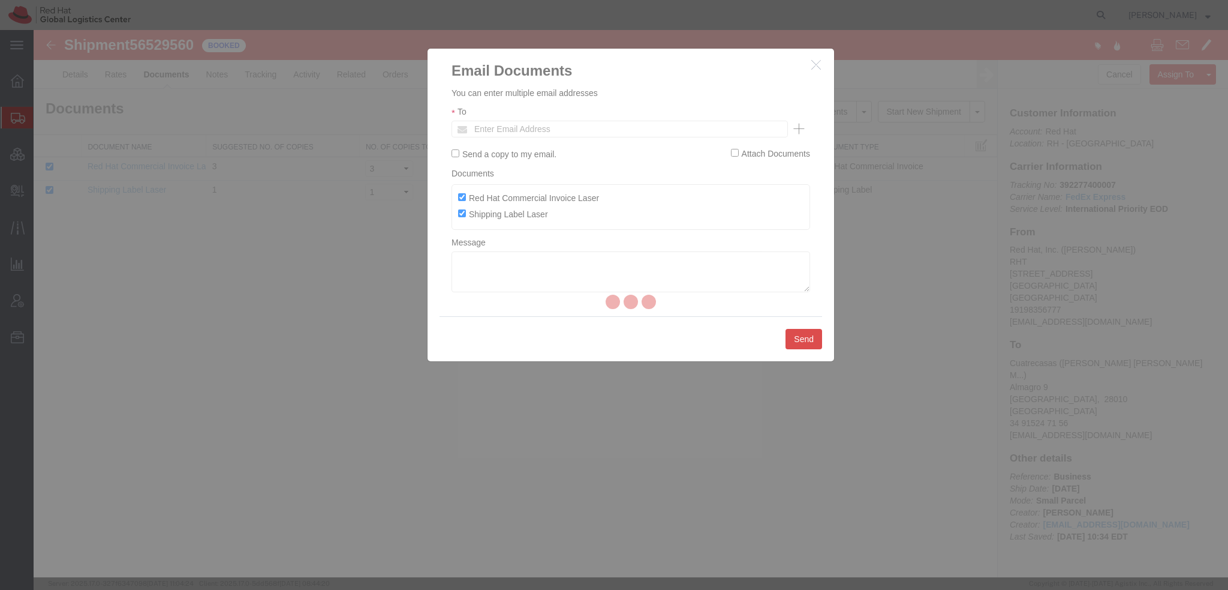
click at [651, 129] on div at bounding box center [631, 303] width 1195 height 547
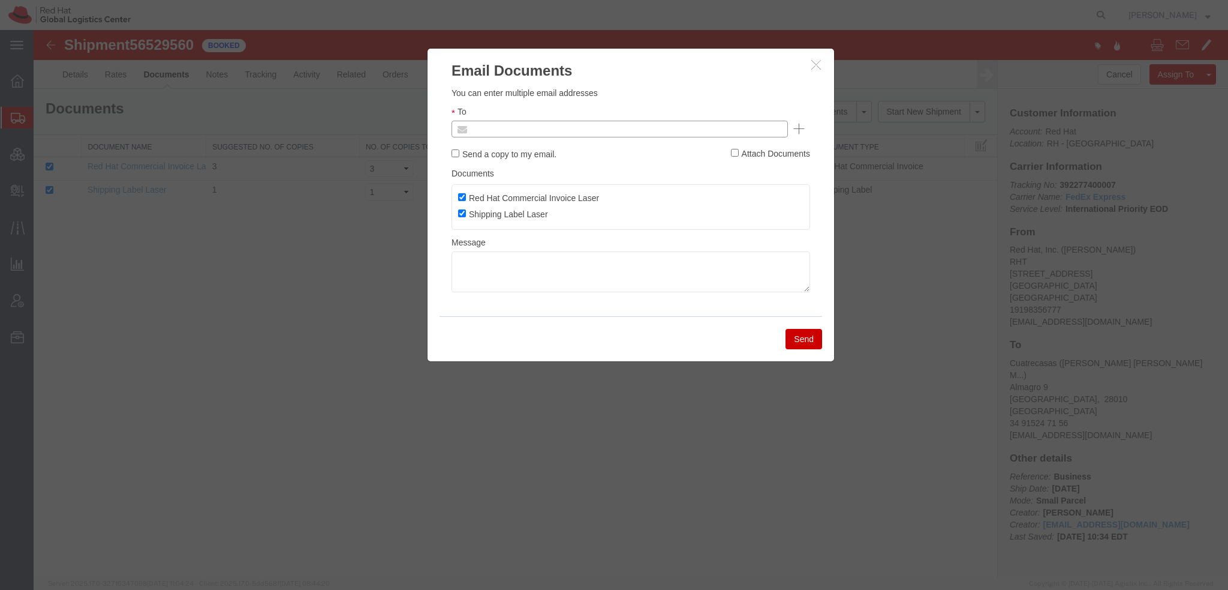
click at [500, 124] on input "text" at bounding box center [538, 129] width 140 height 16
type input "ehoward"
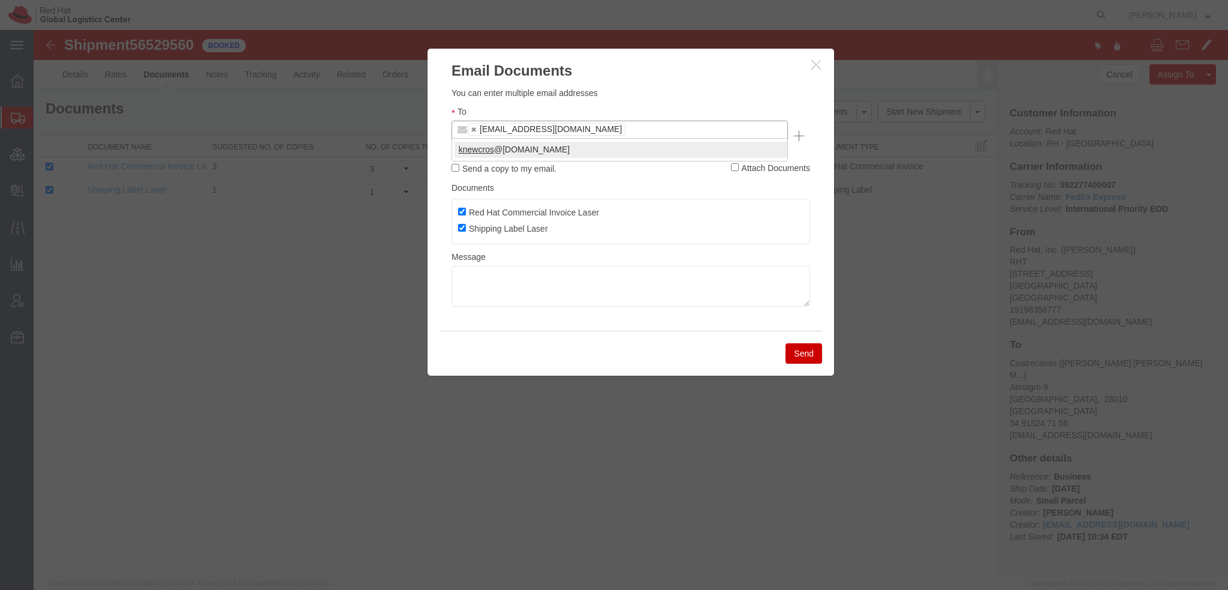
type input "knewcros"
type input "bmarshal"
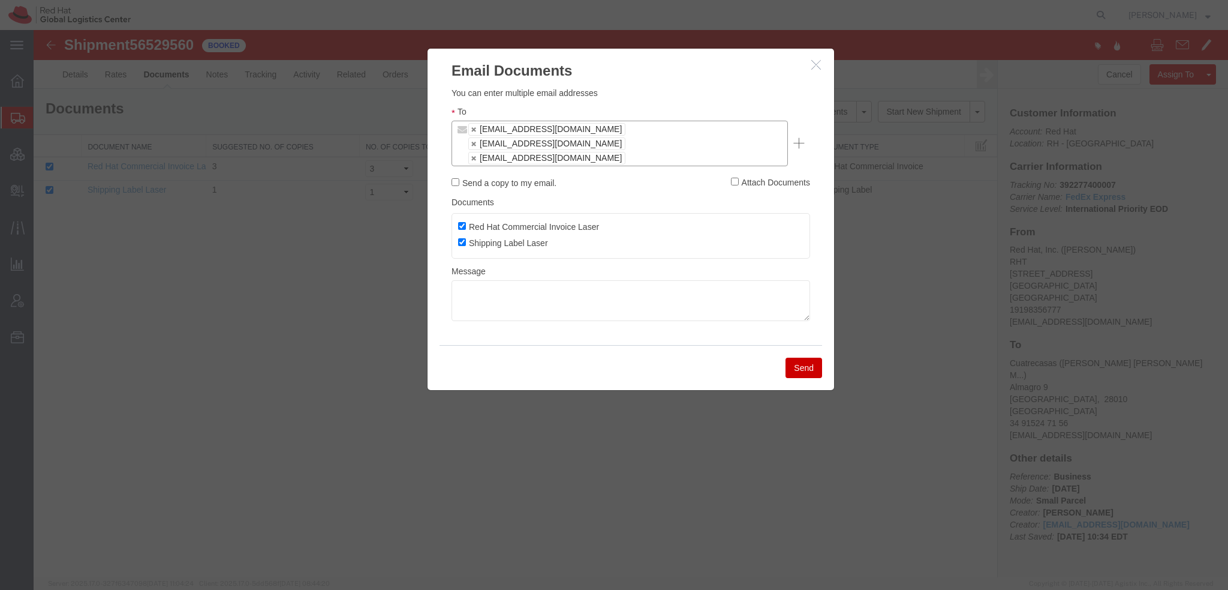
click at [767, 357] on button "Send" at bounding box center [804, 367] width 37 height 20
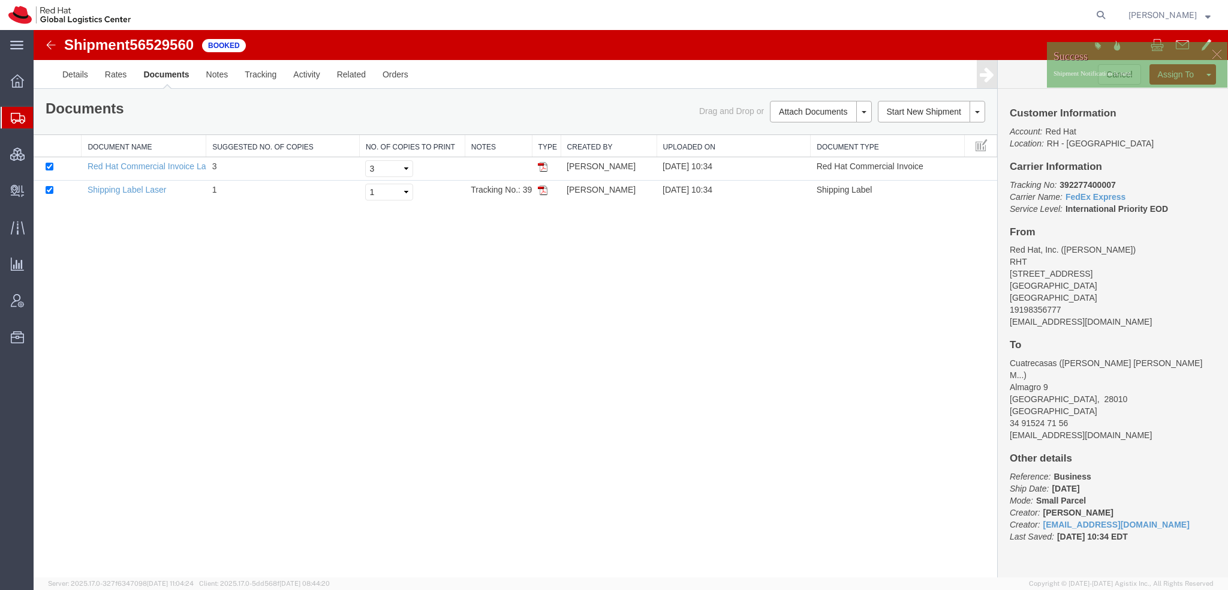
drag, startPoint x: 89, startPoint y: 136, endPoint x: 275, endPoint y: 2, distance: 229.5
click at [0, 0] on span "Shipment Manager" at bounding box center [0, 0] width 0 height 0
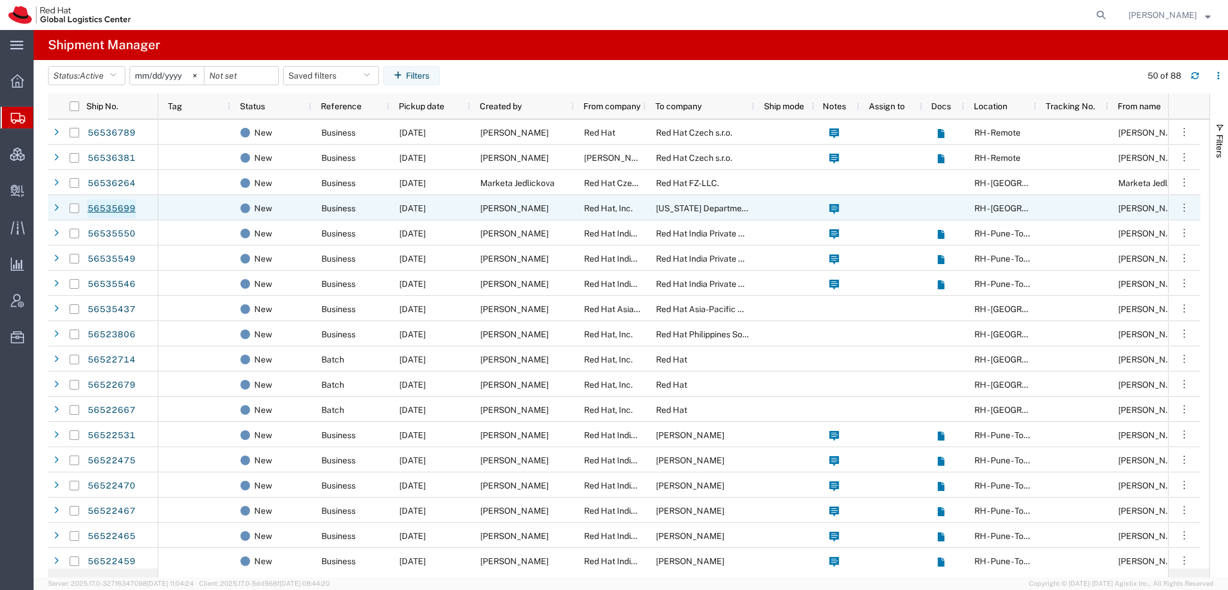
click at [123, 205] on link "56535699" at bounding box center [111, 208] width 49 height 19
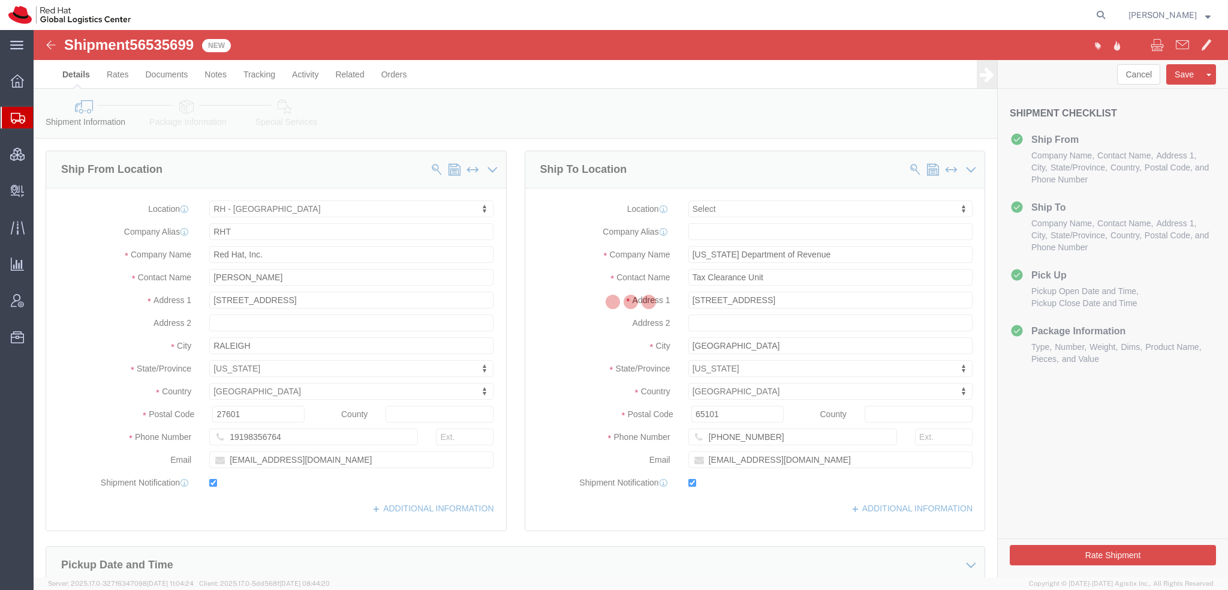
select select "38014"
select select
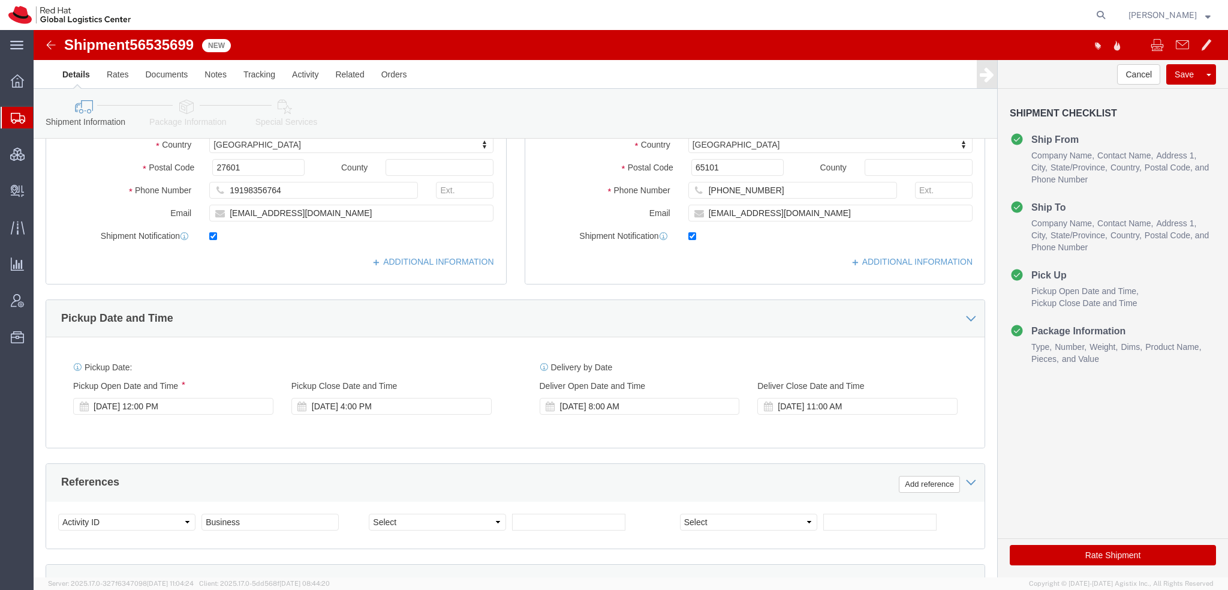
scroll to position [360, 0]
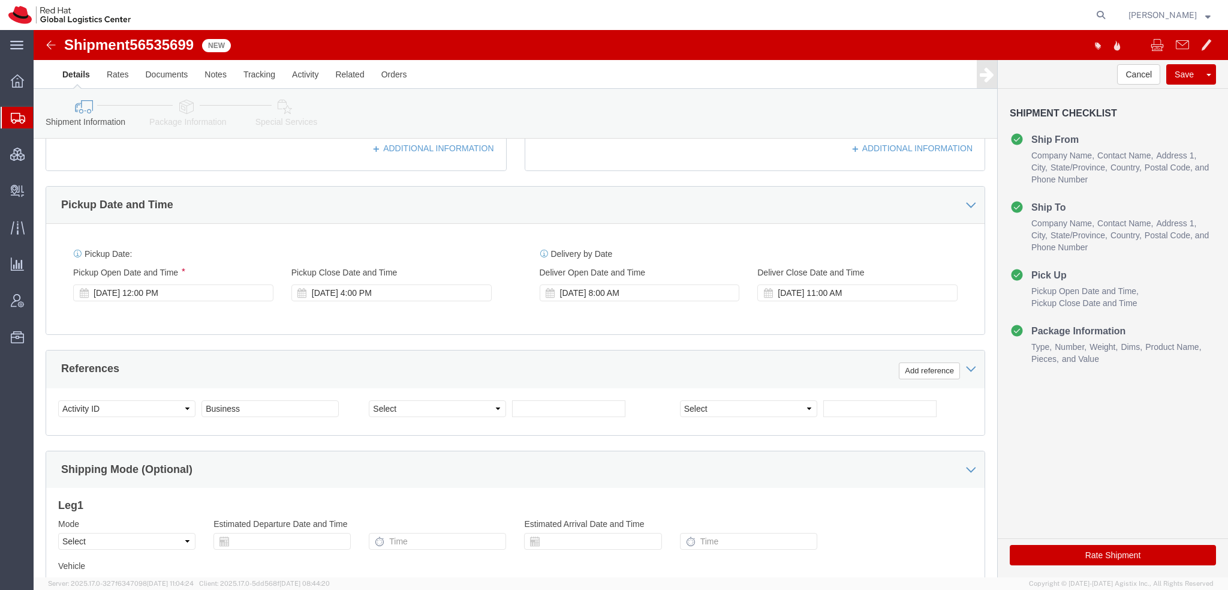
click icon
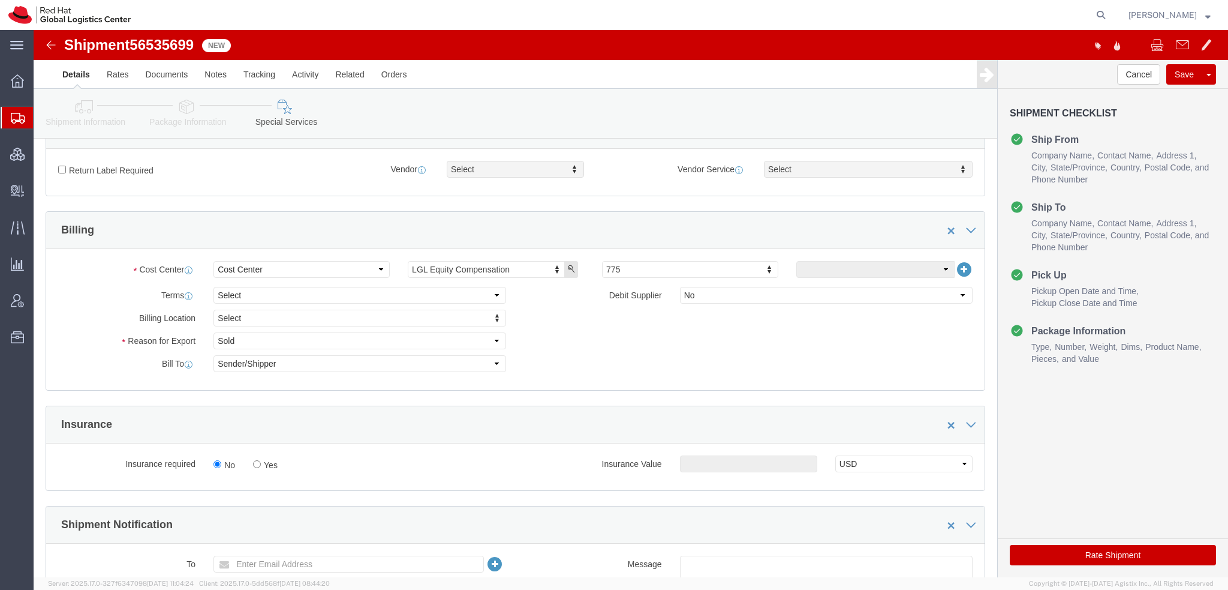
click button "Rate Shipment"
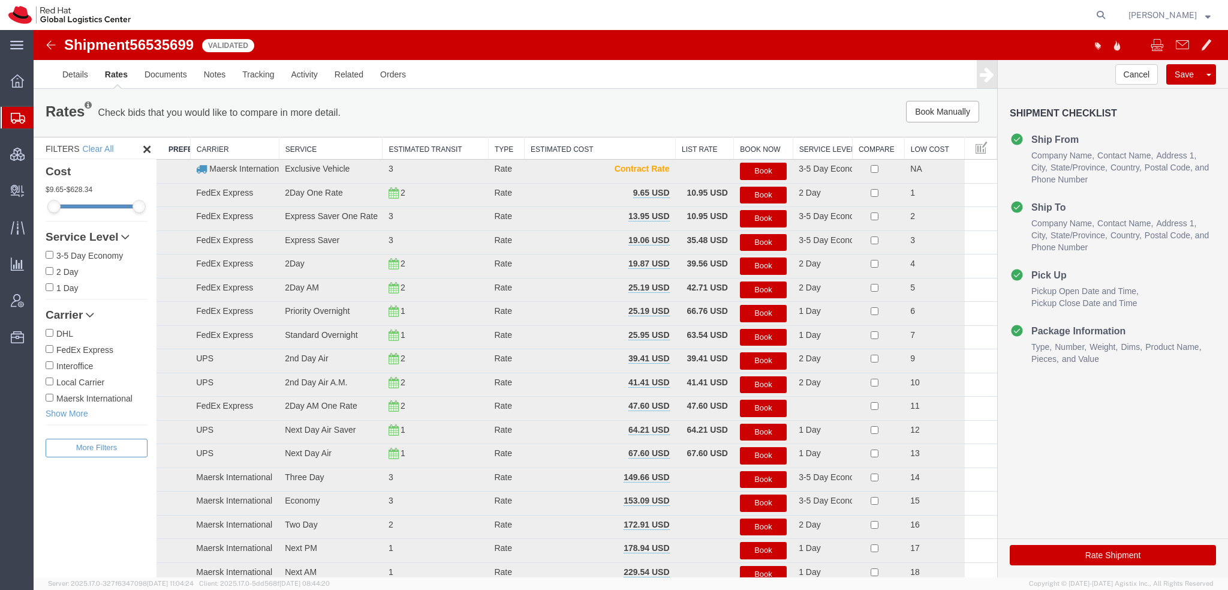
click at [751, 312] on button "Book" at bounding box center [763, 313] width 47 height 17
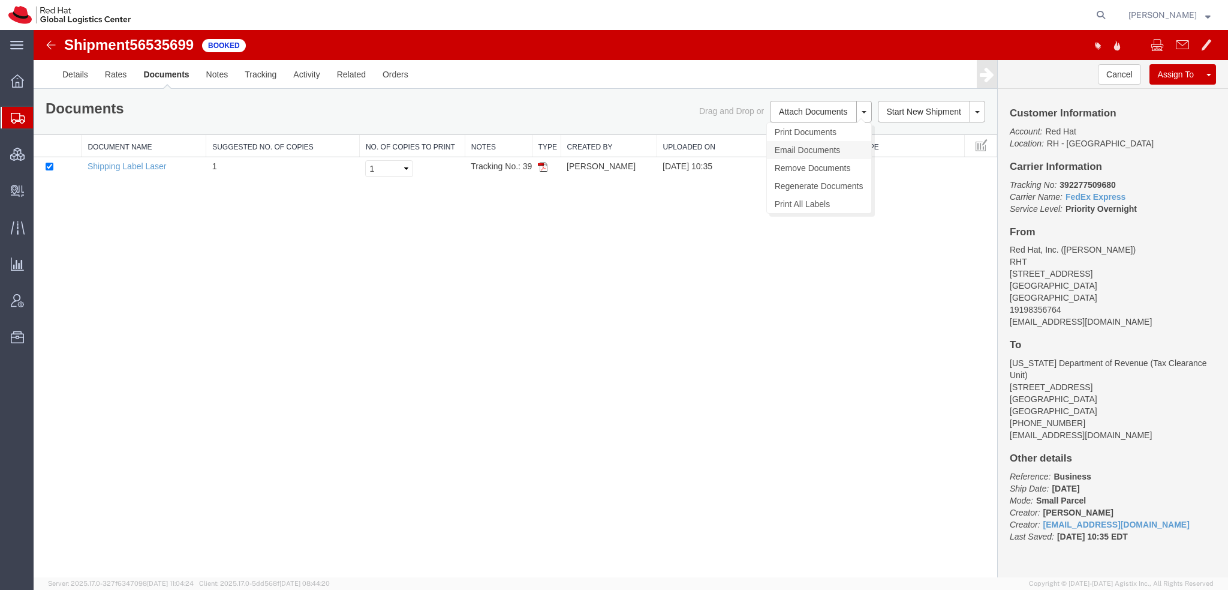
click at [767, 148] on link "Email Documents" at bounding box center [819, 150] width 104 height 18
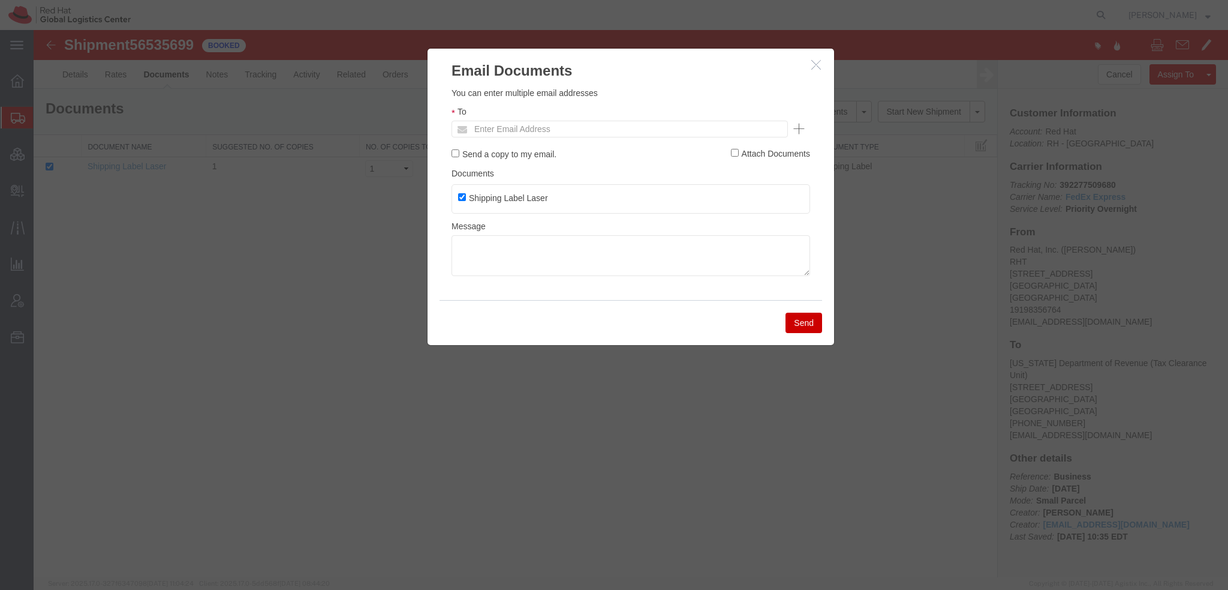
click at [679, 127] on ul "Enter Email Address" at bounding box center [620, 129] width 336 height 17
type input "bmarshal"
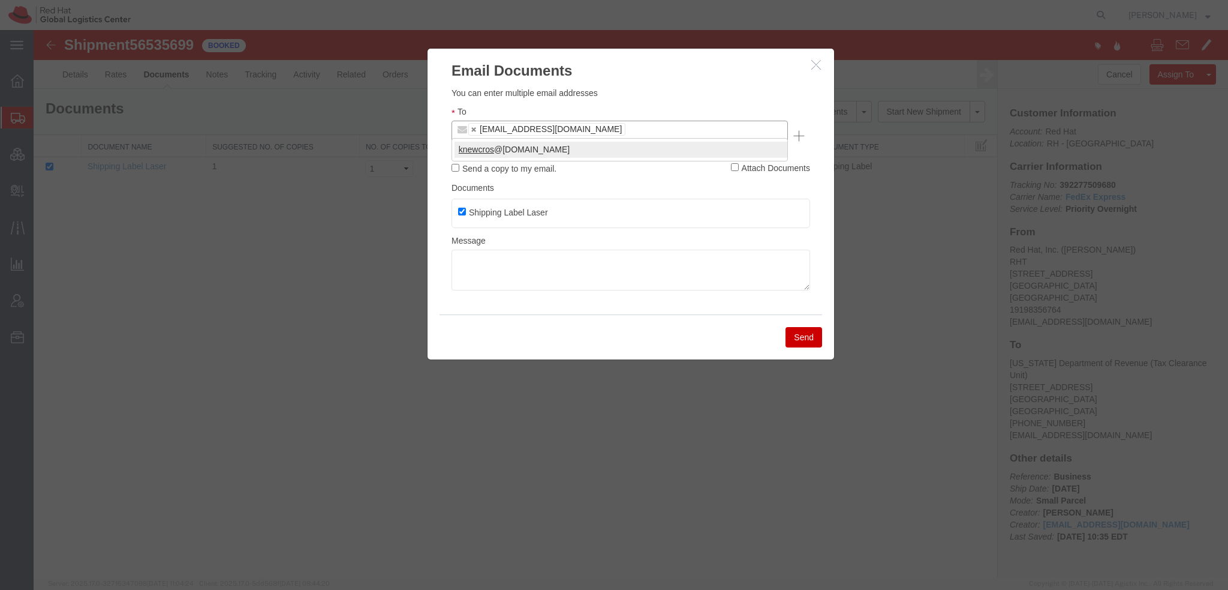
type input "knewcros"
click at [767, 327] on button "Send" at bounding box center [804, 337] width 37 height 20
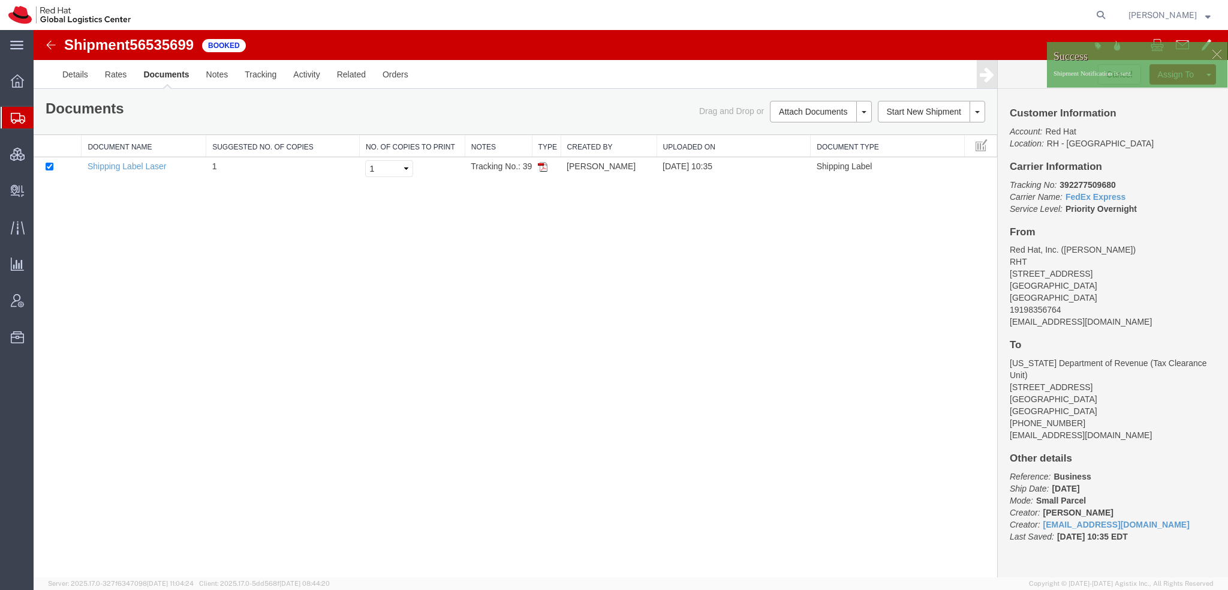
click at [0, 0] on span "Shipment Manager" at bounding box center [0, 0] width 0 height 0
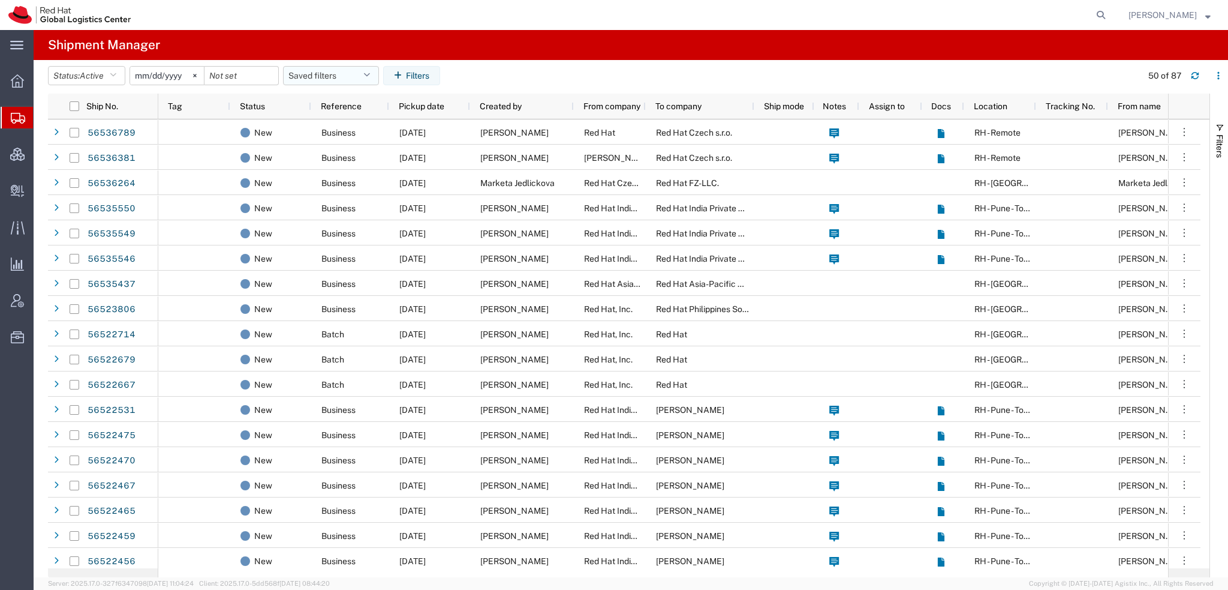
click at [370, 76] on icon "button" at bounding box center [366, 75] width 7 height 8
click at [326, 127] on span "Americas" at bounding box center [363, 128] width 157 height 22
type input "2023-05-07"
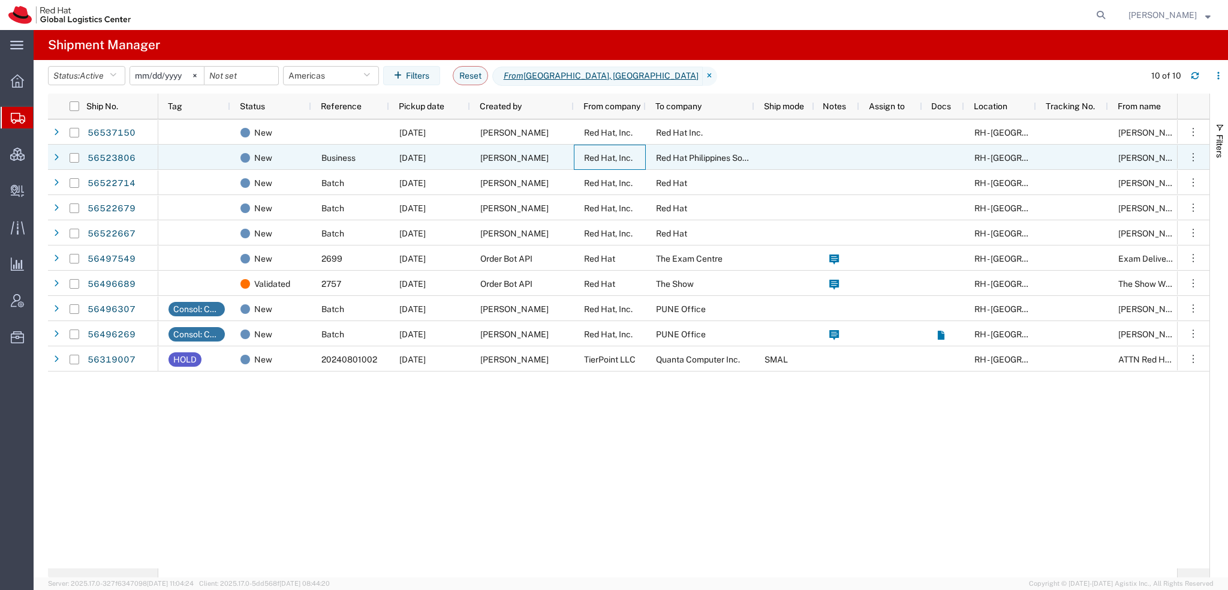
click at [626, 156] on span "Red Hat, Inc." at bounding box center [608, 158] width 49 height 10
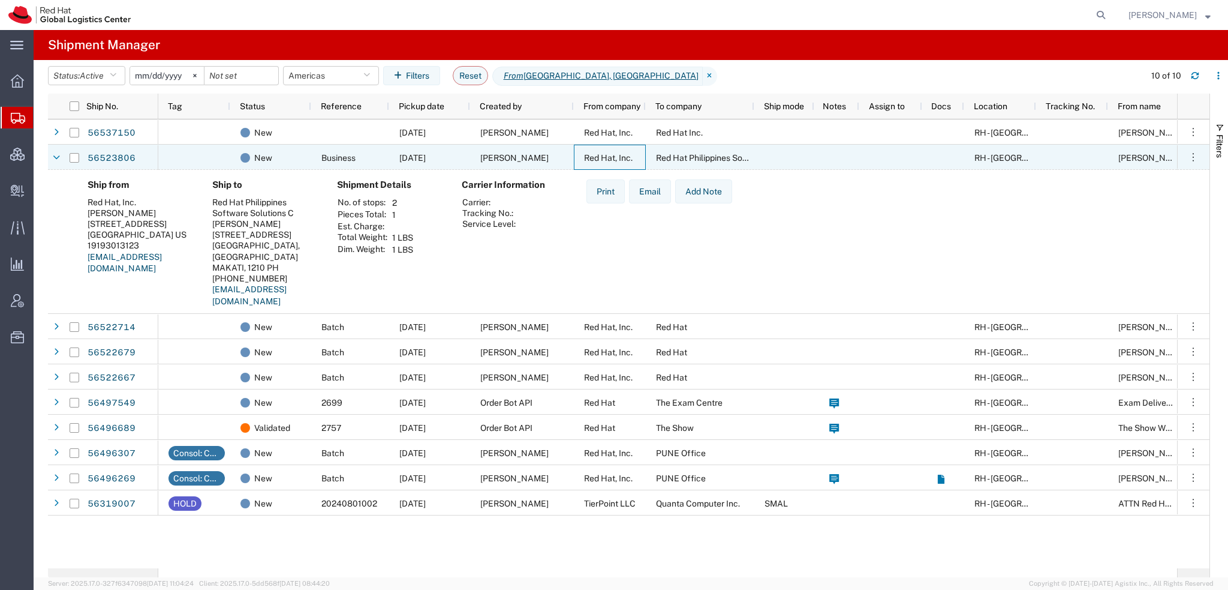
click at [626, 156] on span "Red Hat, Inc." at bounding box center [608, 158] width 49 height 10
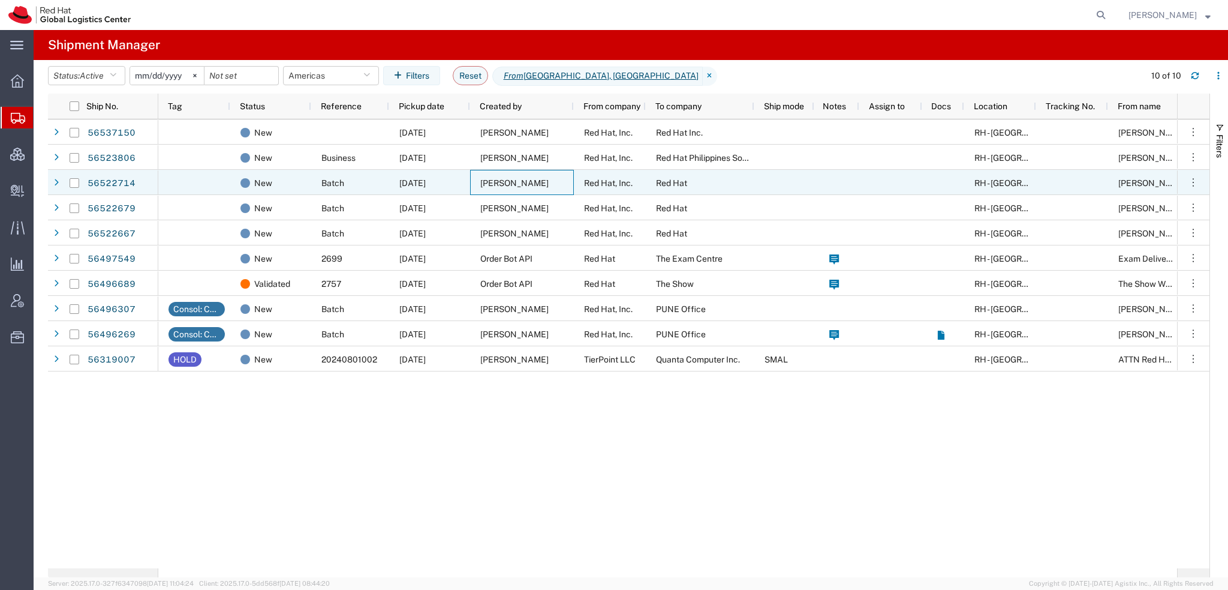
click at [569, 187] on div "Robert Lomax" at bounding box center [522, 182] width 104 height 25
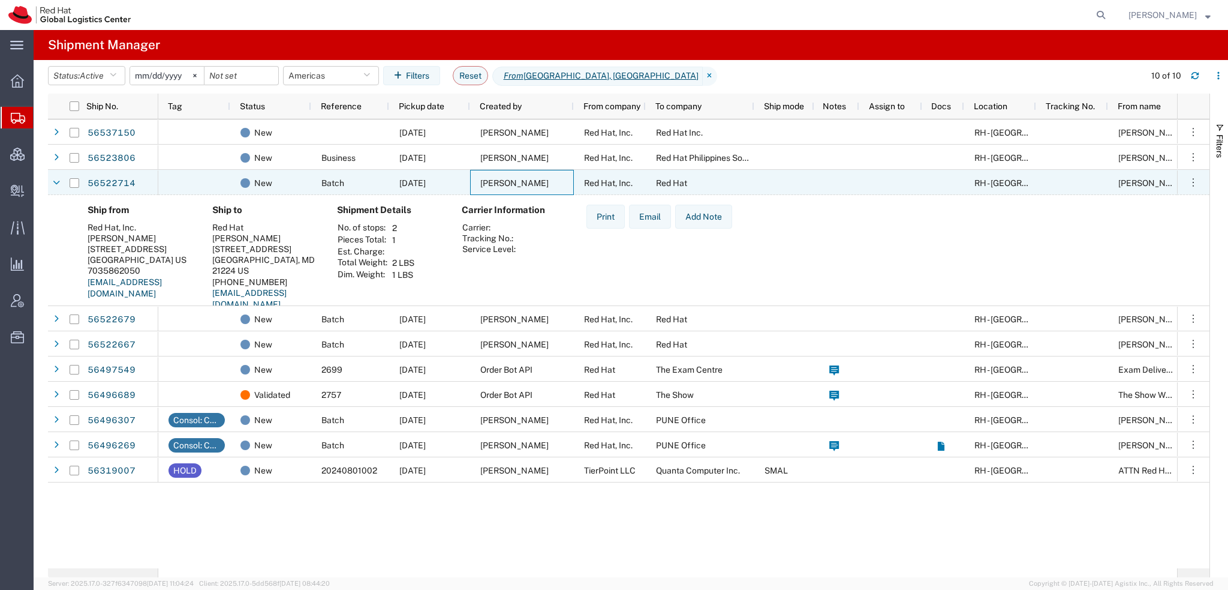
click at [569, 187] on div "Robert Lomax" at bounding box center [522, 182] width 104 height 25
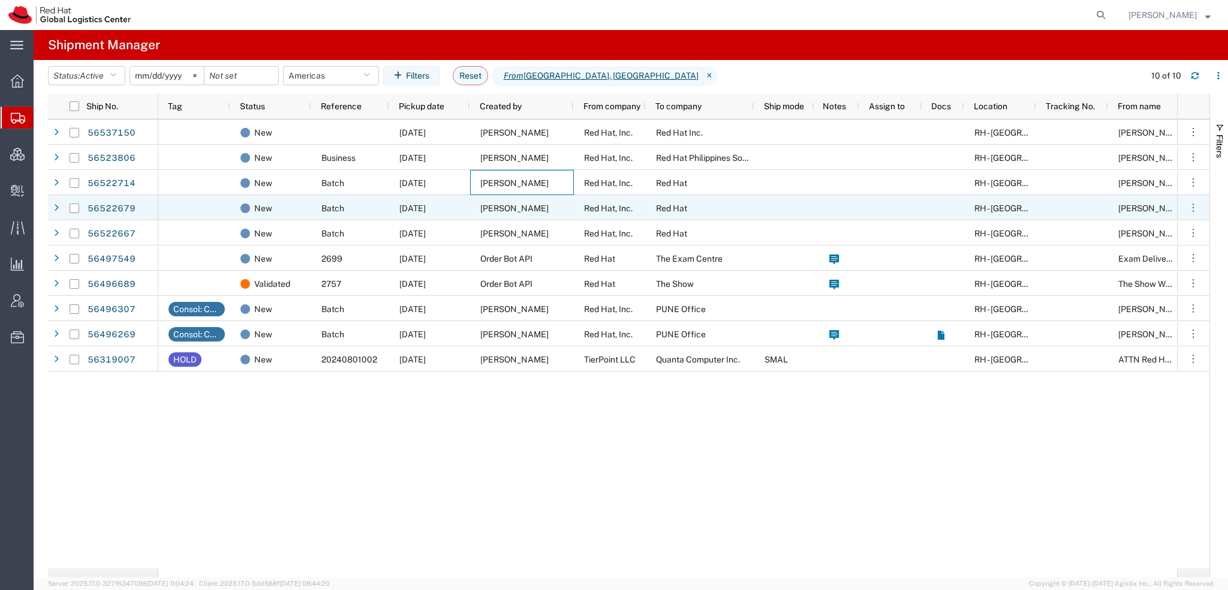
click at [559, 208] on div "Robert Lomax" at bounding box center [522, 207] width 104 height 25
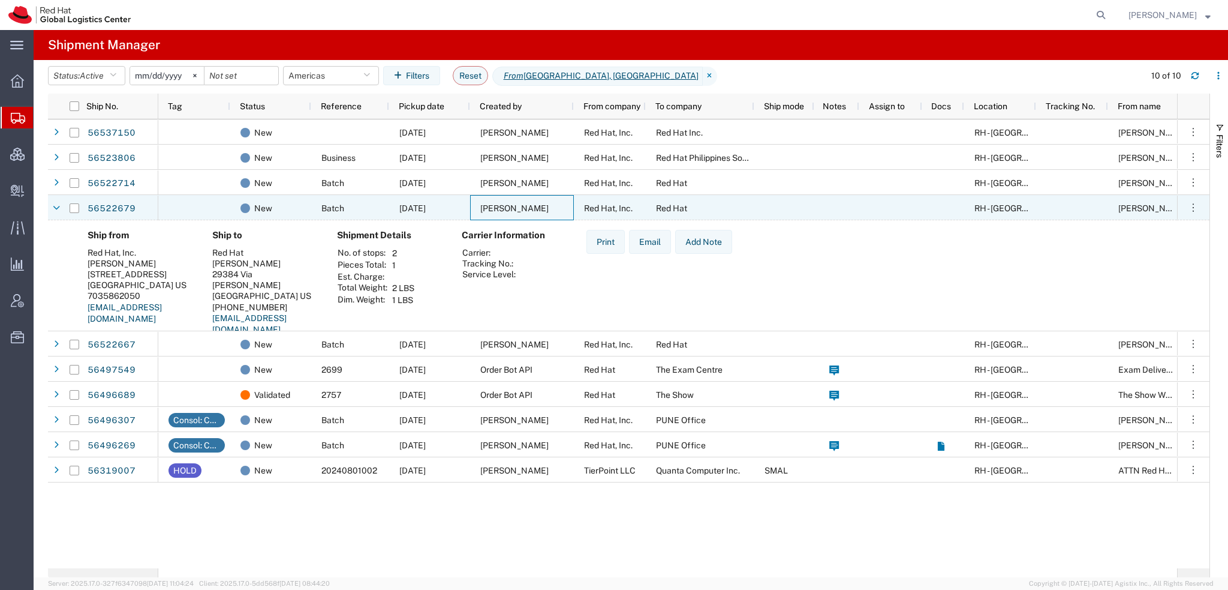
click at [559, 208] on div "Robert Lomax" at bounding box center [522, 207] width 104 height 25
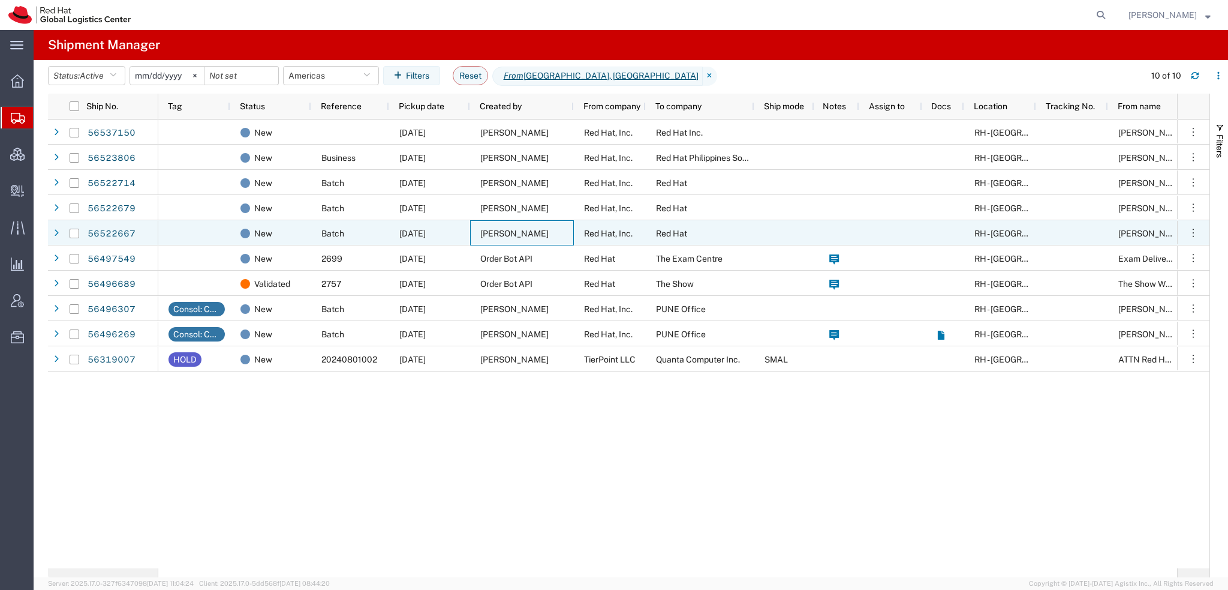
click at [546, 231] on div "Robert Lomax" at bounding box center [522, 232] width 104 height 25
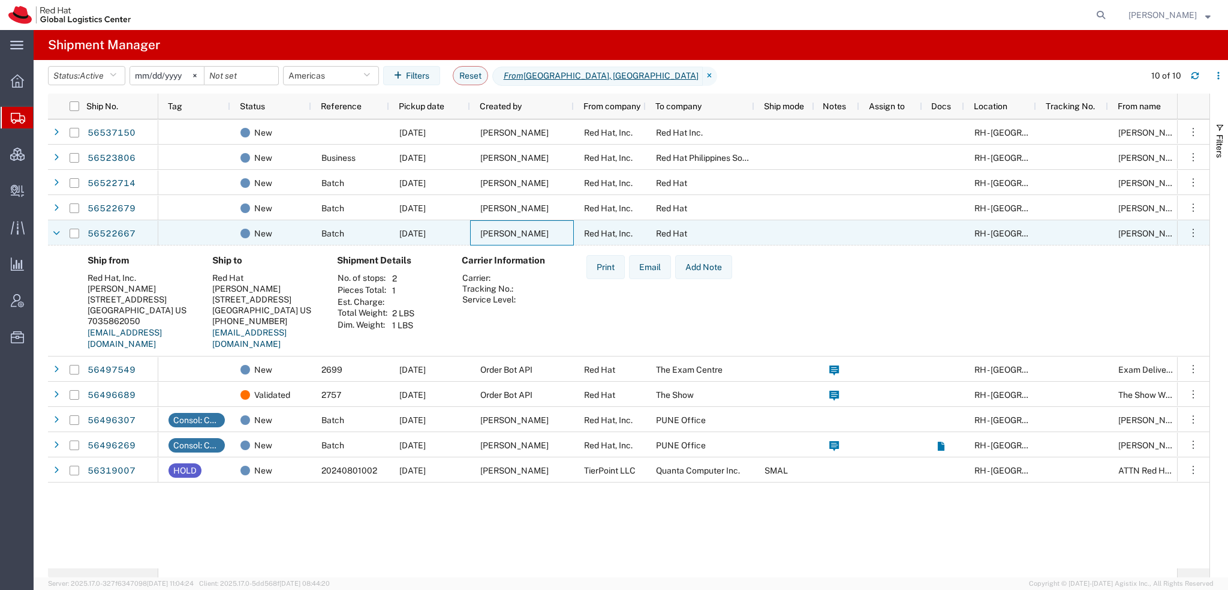
click at [546, 231] on div "Robert Lomax" at bounding box center [522, 232] width 104 height 25
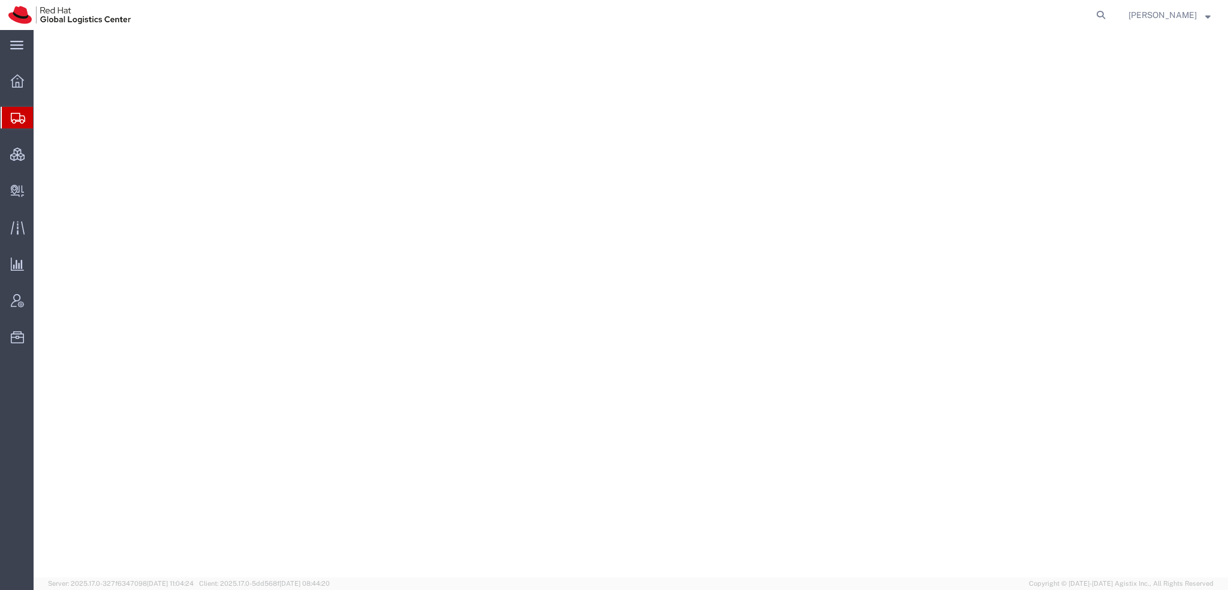
select select "38014"
select select
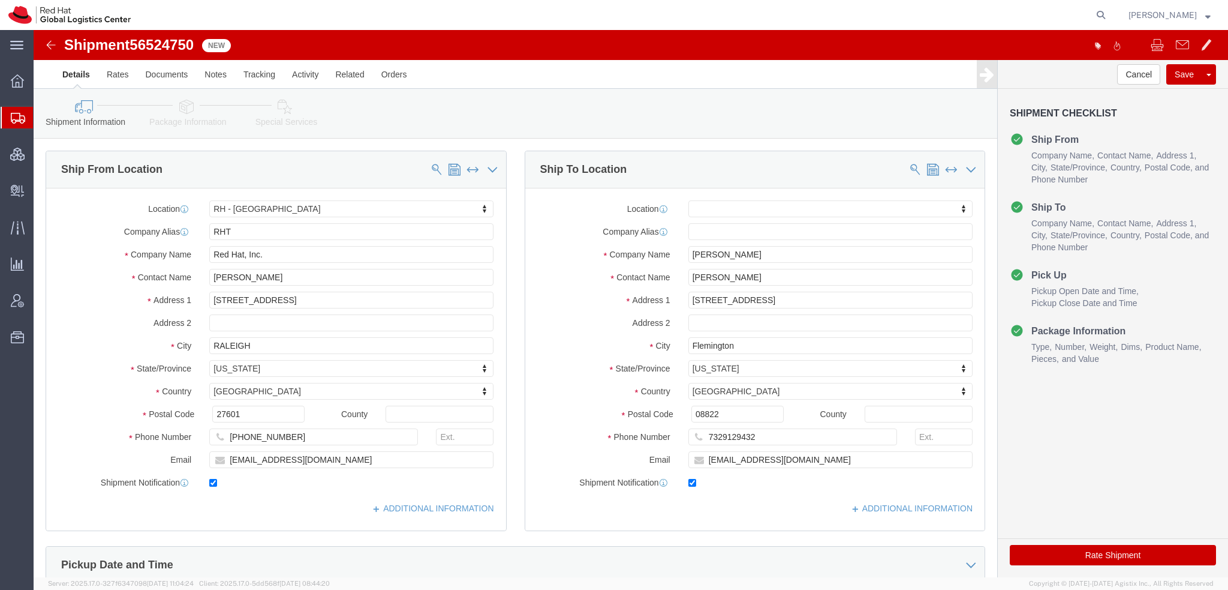
click icon
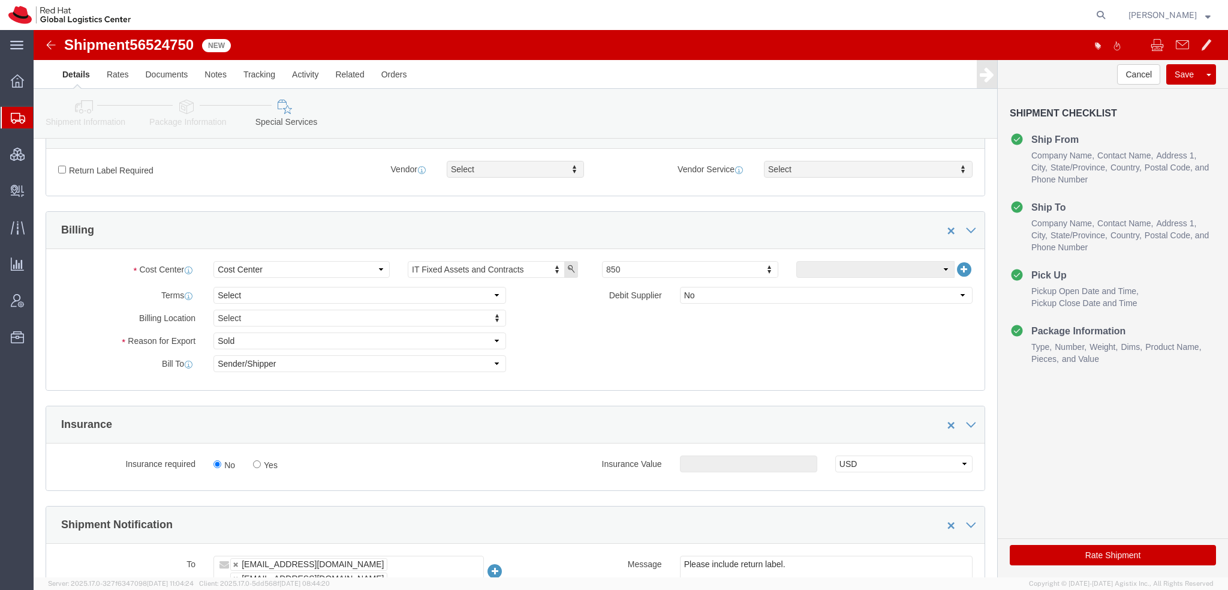
scroll to position [480, 0]
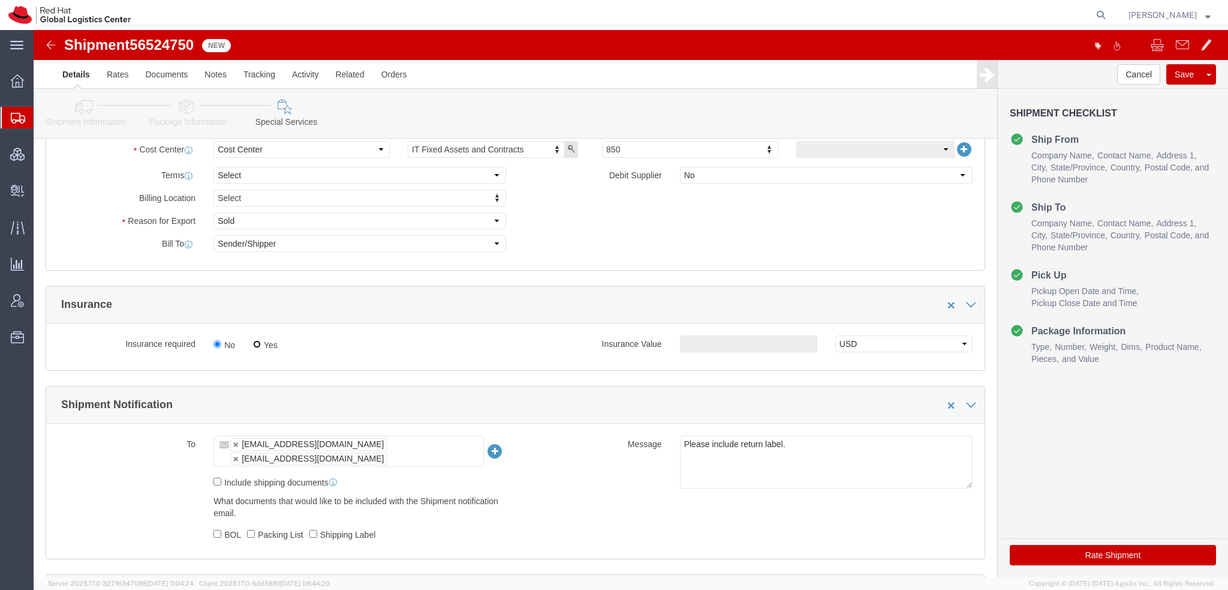
click input "Yes"
radio input "true"
click input "text"
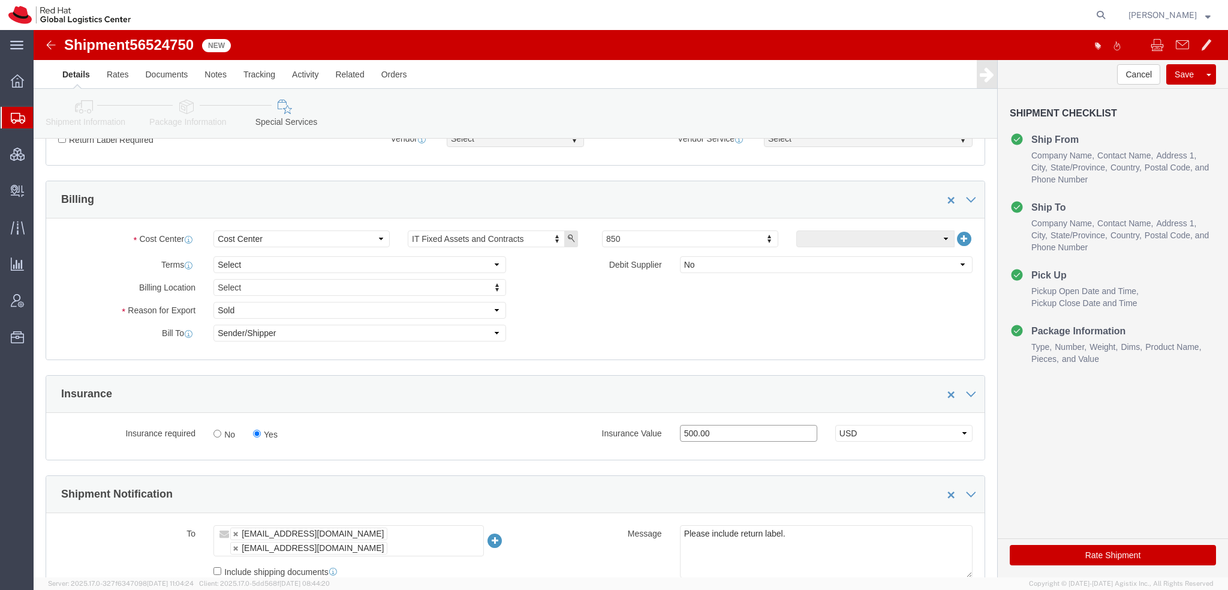
scroll to position [300, 0]
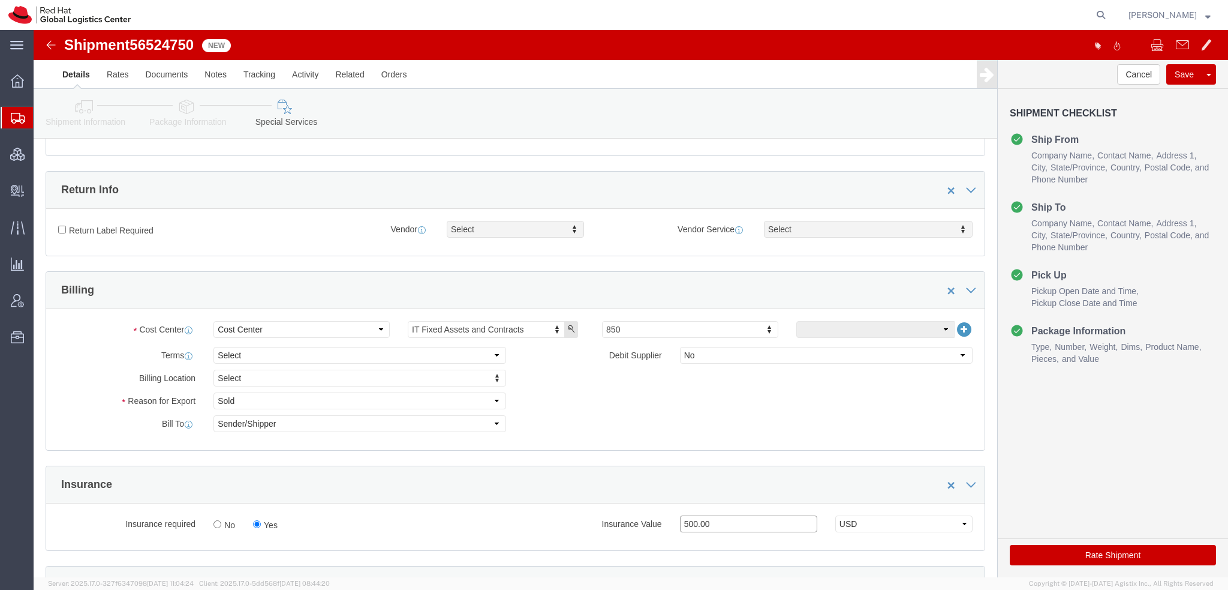
type input "500.00"
click div "Return Label Required"
click input "Return Label Required"
checkbox input "true"
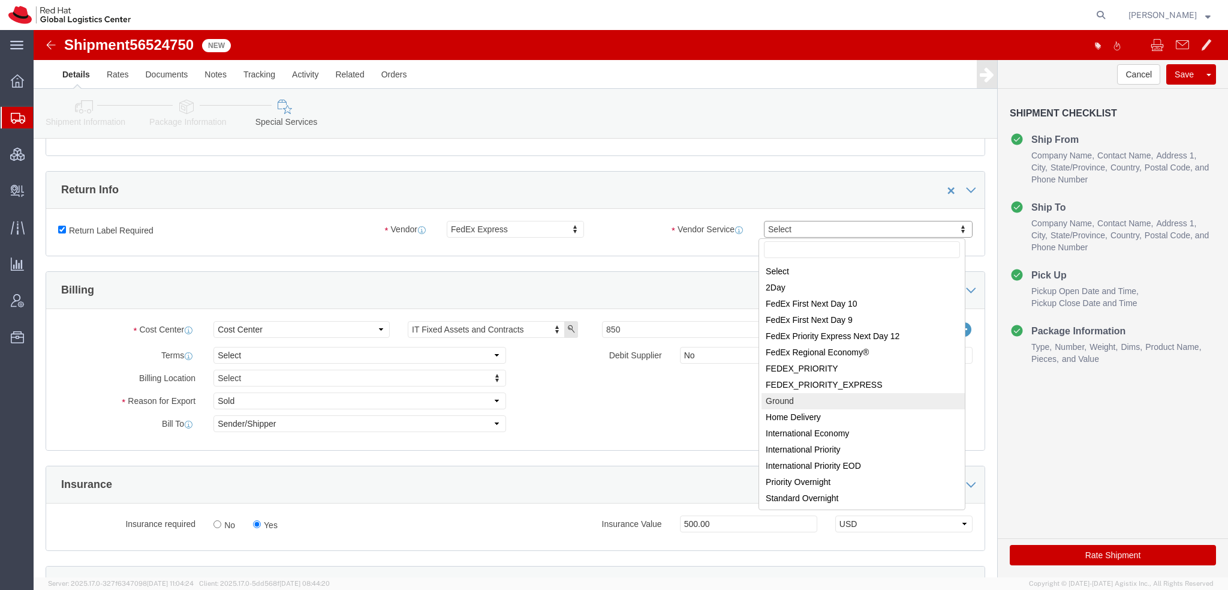
select select "12"
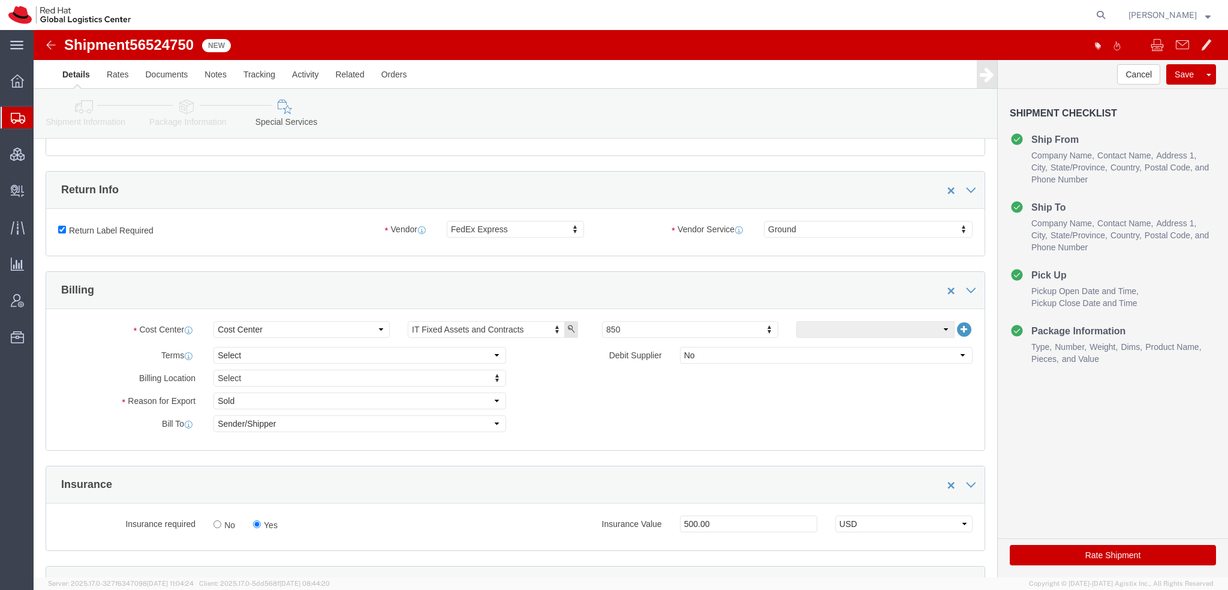
click button "Rate Shipment"
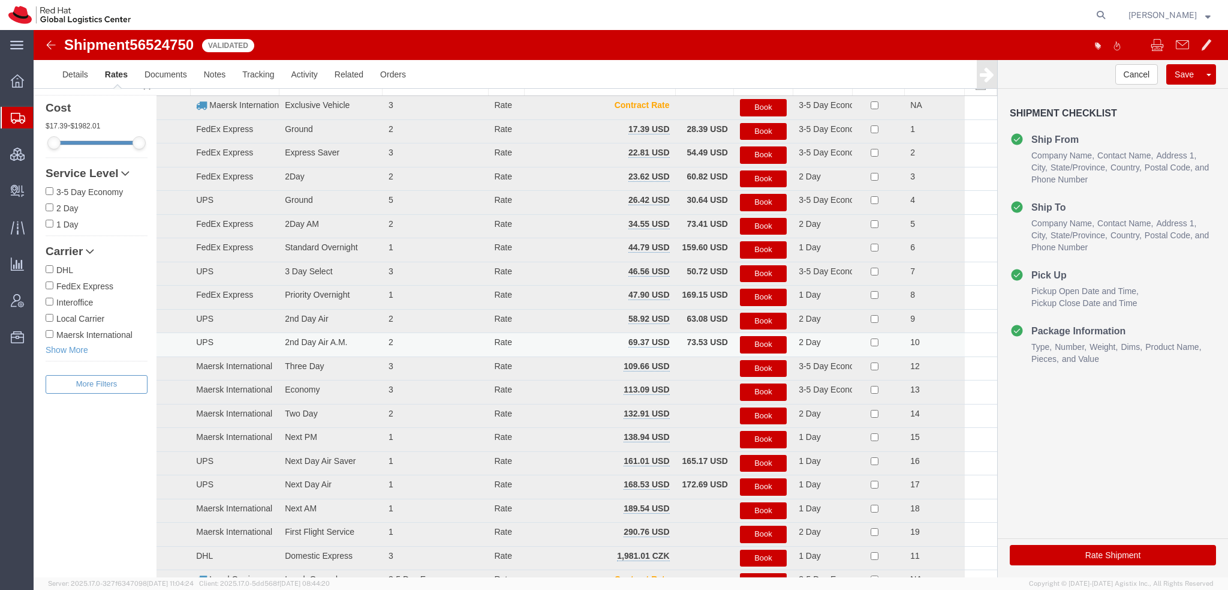
scroll to position [0, 0]
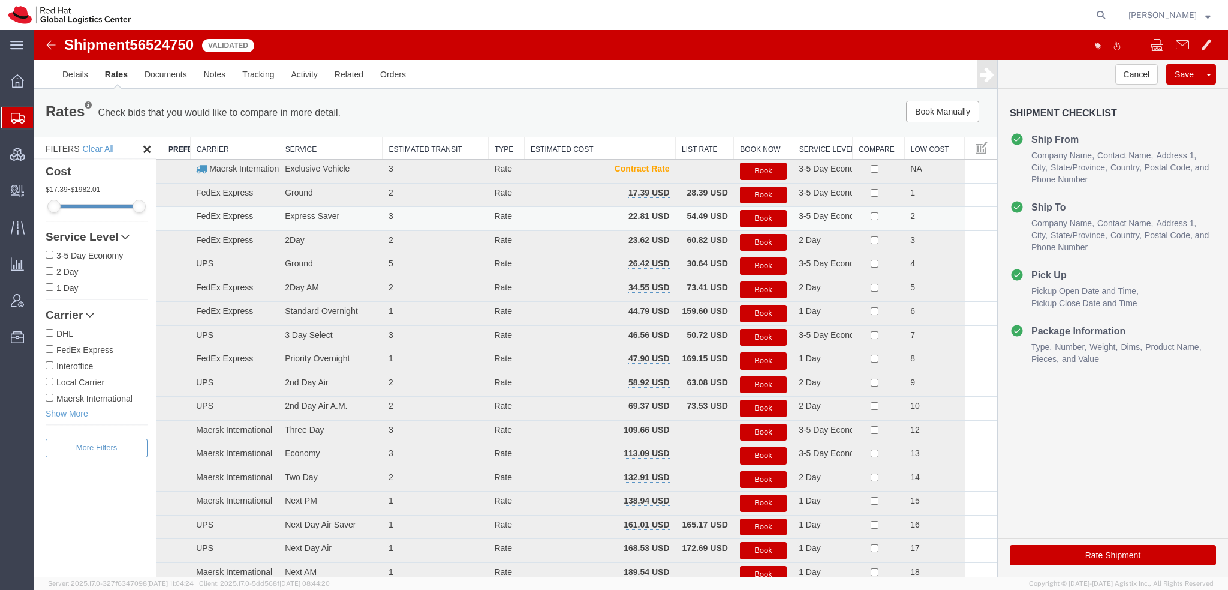
click at [758, 214] on button "Book" at bounding box center [763, 218] width 47 height 17
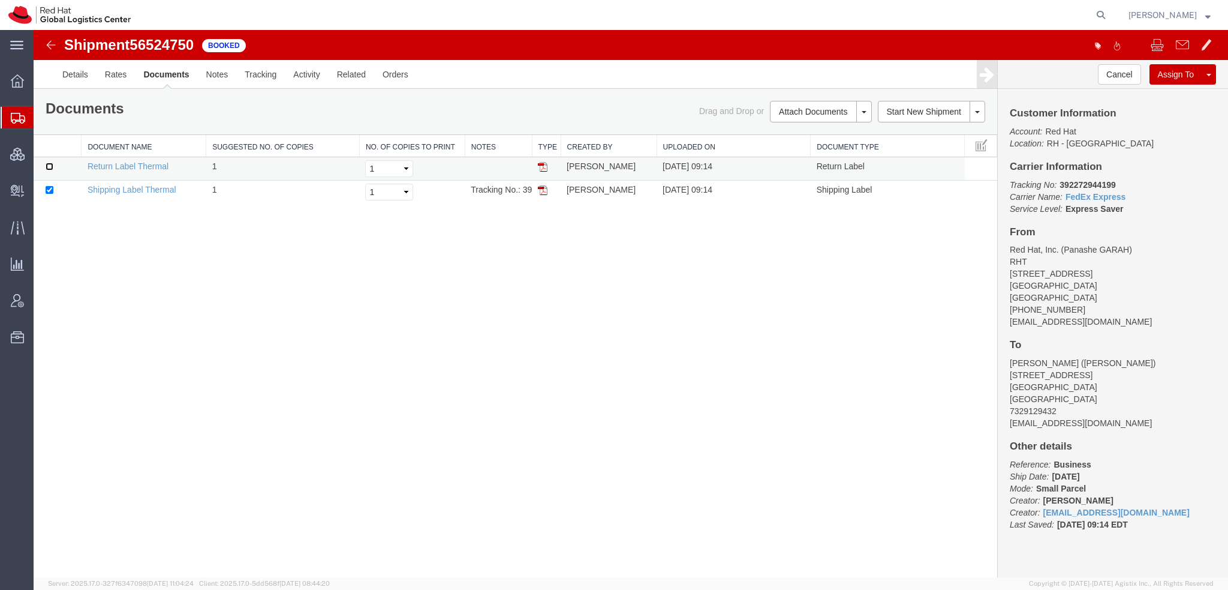
click at [47, 167] on input "checkbox" at bounding box center [50, 167] width 8 height 8
checkbox input "true"
click at [802, 135] on link "Print Documents" at bounding box center [819, 132] width 104 height 18
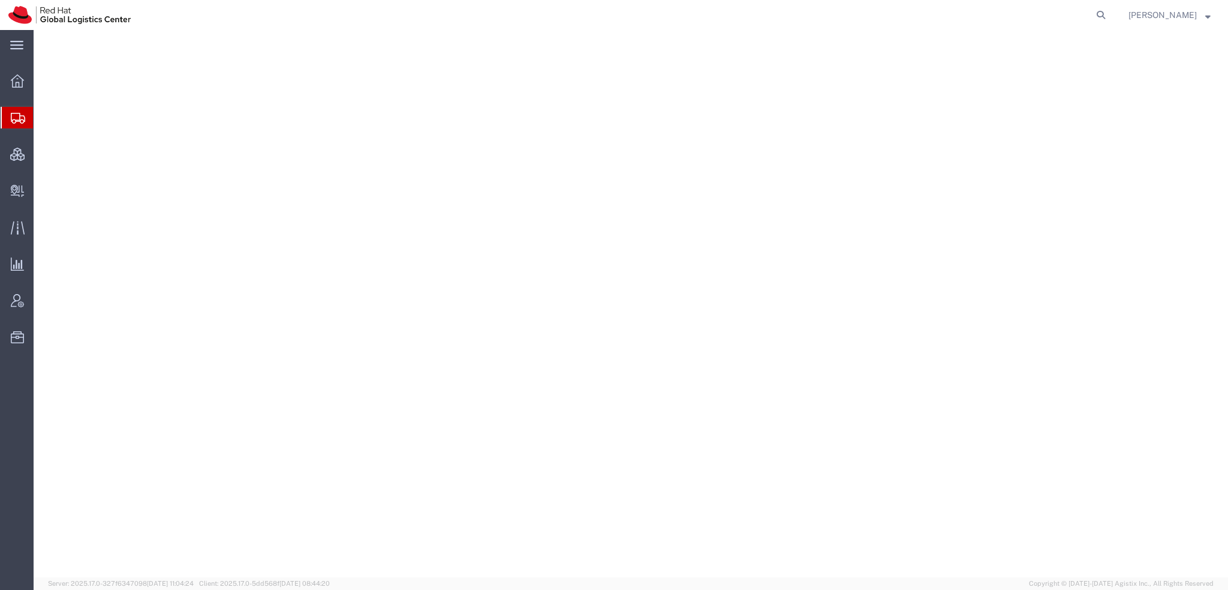
select select "38014"
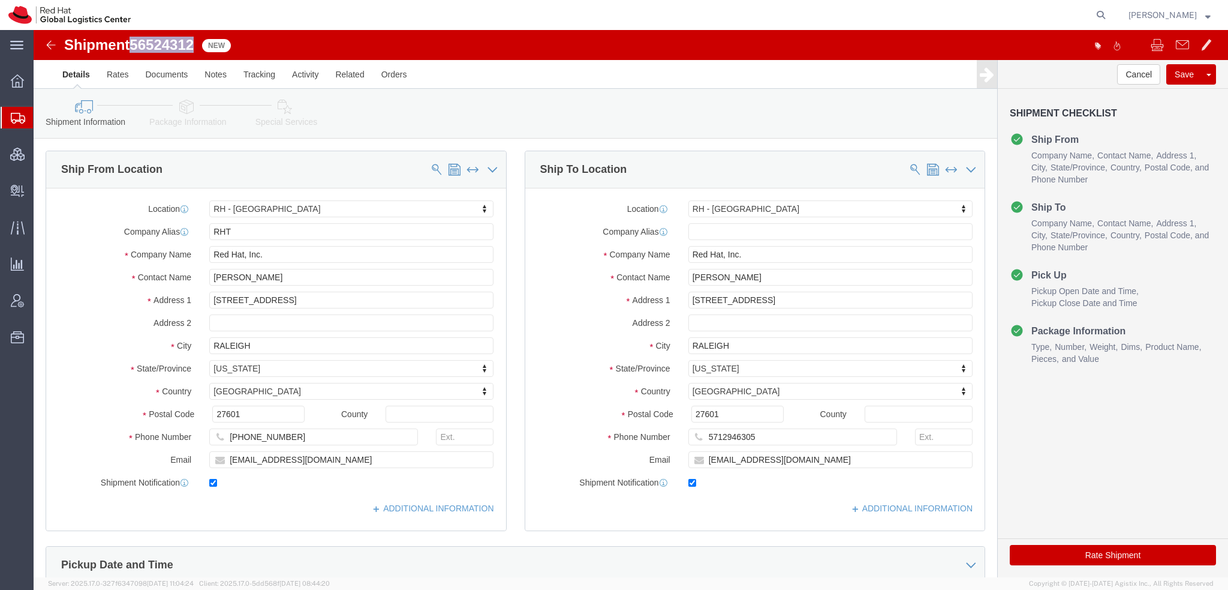
drag, startPoint x: 161, startPoint y: 11, endPoint x: 102, endPoint y: 13, distance: 58.8
click span "56524312"
copy span "56524312"
click button "Rate Shipment"
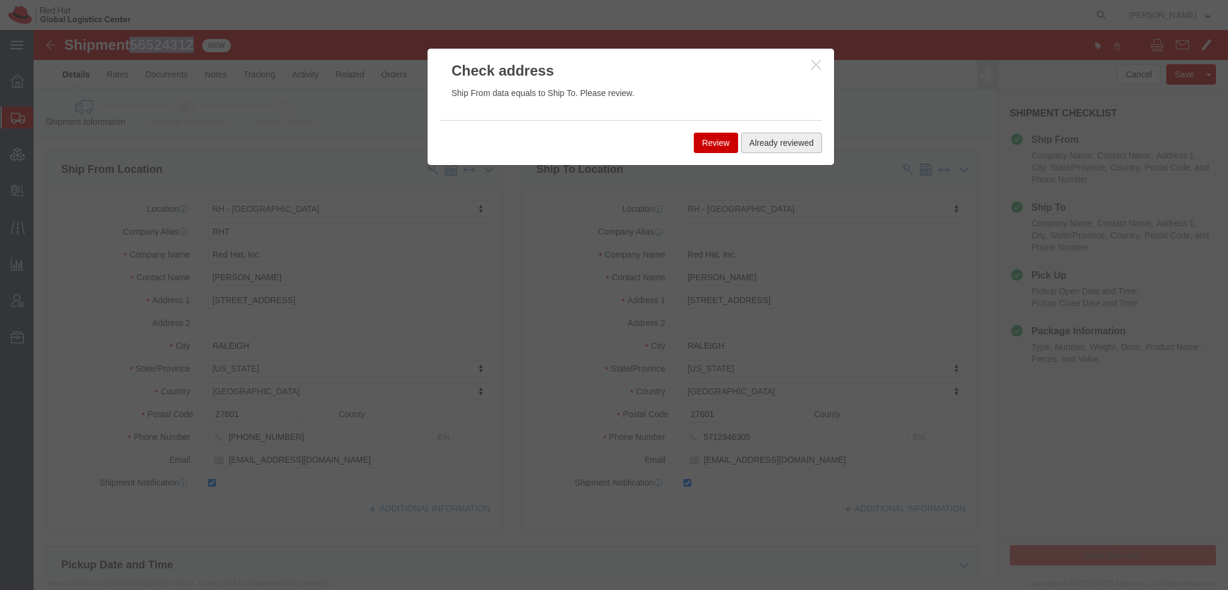
click button "Already reviewed"
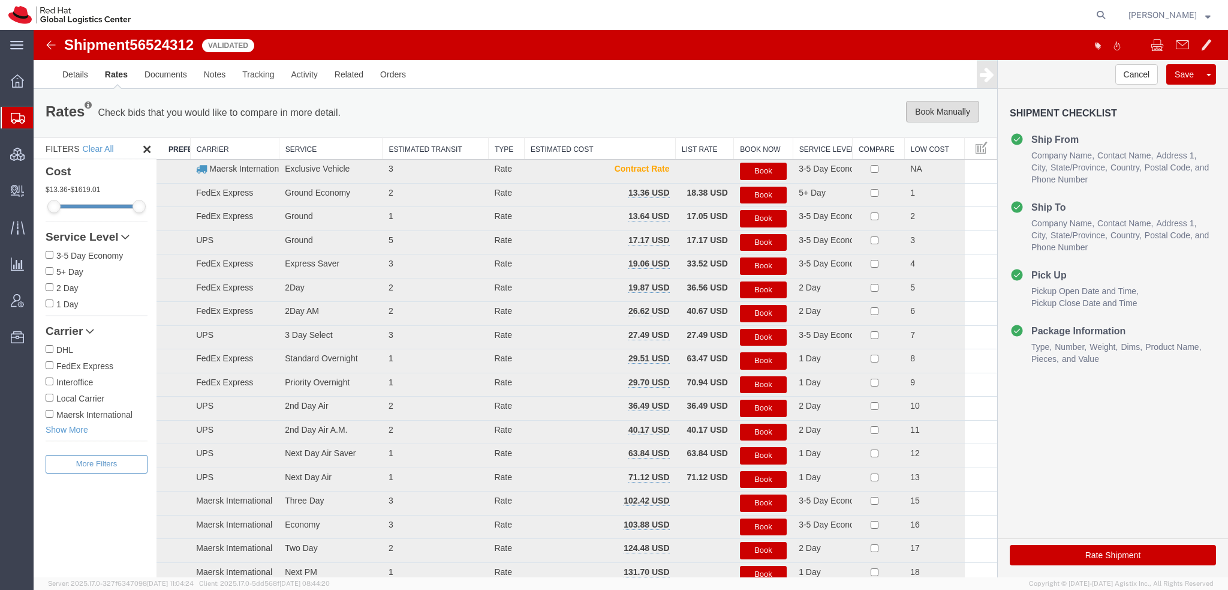
click at [929, 113] on button "Book Manually" at bounding box center [942, 112] width 73 height 22
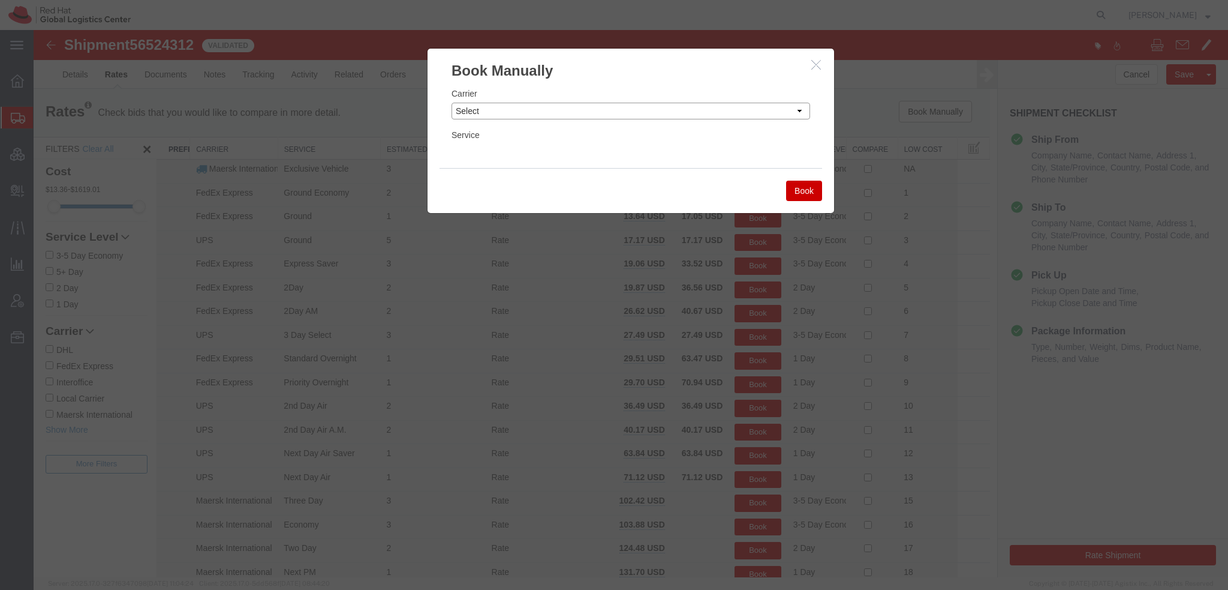
click at [730, 105] on select "Select Add New Carrier (and default service) Amazon Logistics Czech Post DHL Fe…" at bounding box center [631, 111] width 359 height 17
select select "7920"
click at [452, 103] on select "Select Add New Carrier (and default service) Amazon Logistics Czech Post DHL Fe…" at bounding box center [631, 111] width 359 height 17
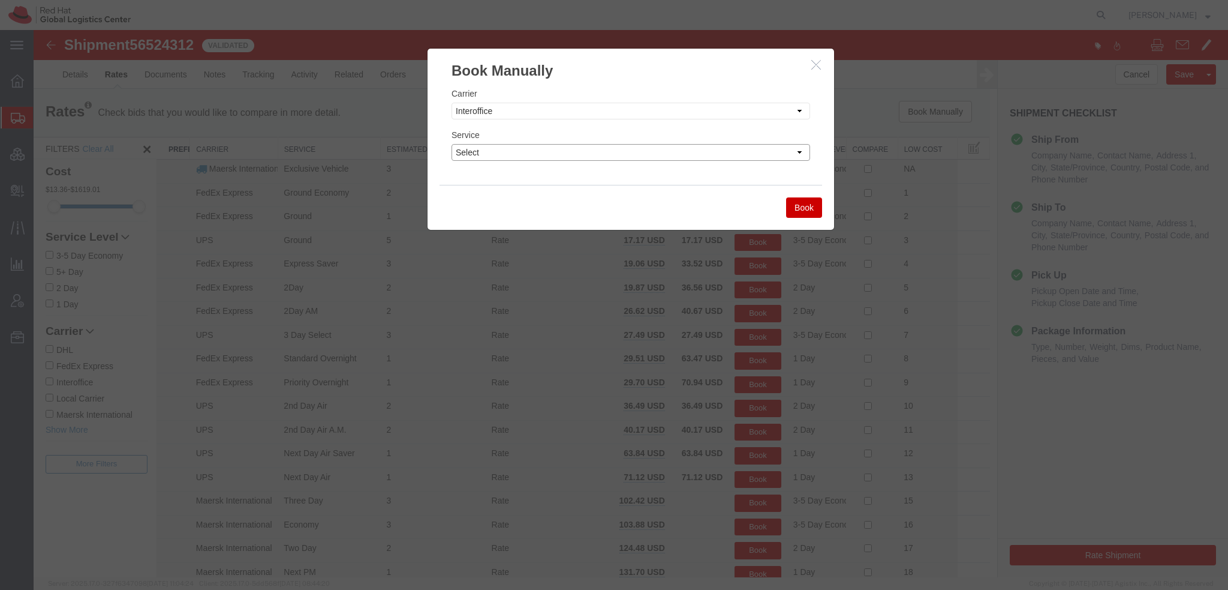
click at [501, 149] on select "Select IO_Ground IO_LTL" at bounding box center [631, 152] width 359 height 17
select select "17810"
click at [452, 144] on select "Select IO_Ground IO_LTL" at bounding box center [631, 152] width 359 height 17
click at [813, 203] on button "Book" at bounding box center [804, 207] width 36 height 20
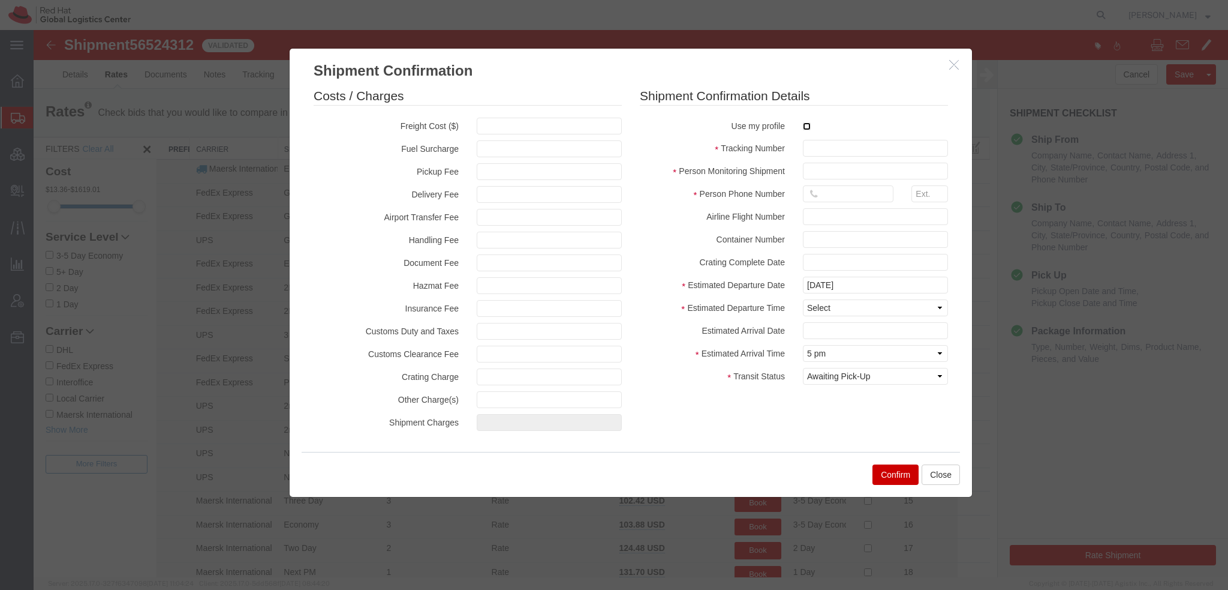
drag, startPoint x: 801, startPoint y: 127, endPoint x: 842, endPoint y: 161, distance: 53.6
click at [803, 127] on input "checkbox" at bounding box center [807, 126] width 8 height 8
checkbox input "true"
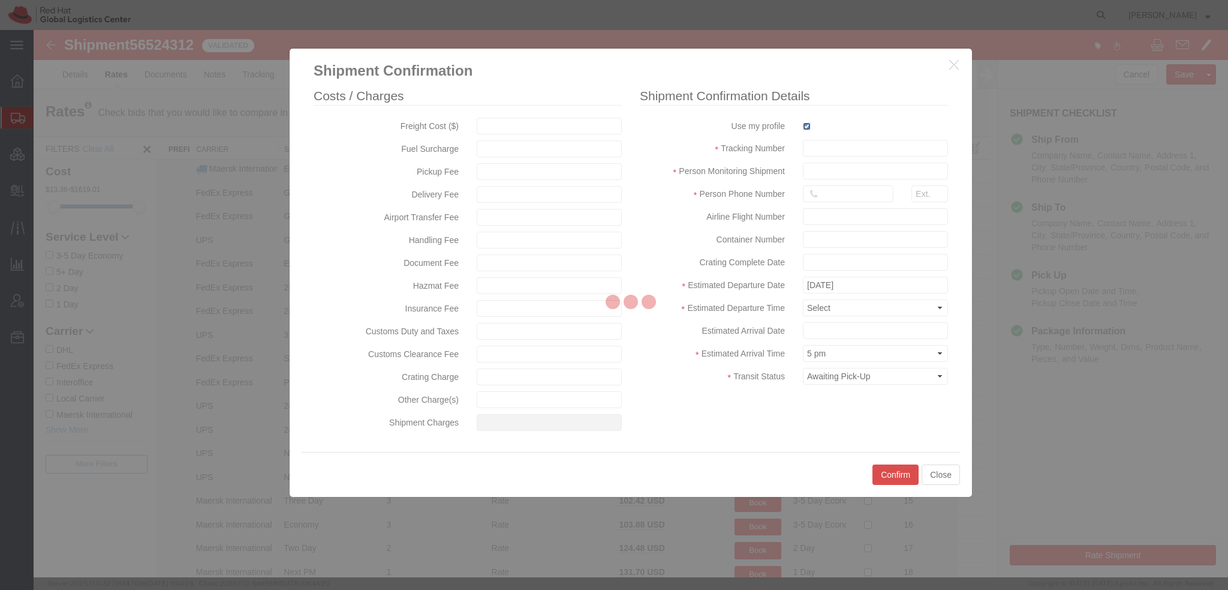
type input "[PERSON_NAME]"
type input "19193013123"
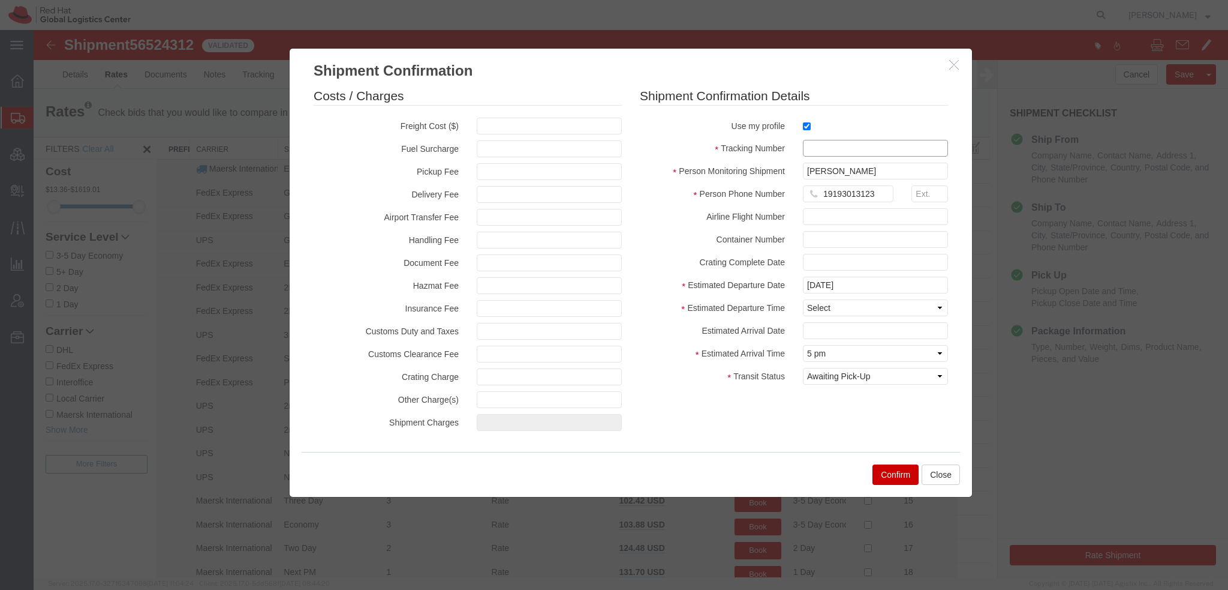
click at [822, 143] on input "text" at bounding box center [875, 148] width 145 height 17
paste input "56524312"
type input "RHT56524312"
click at [849, 314] on select "Select Midnight 1 am 2 am 3 am 4 am 5 am 6 am 7 am 8 am 9 am 10 am 11 am 12 Noo…" at bounding box center [875, 307] width 145 height 17
select select "1200"
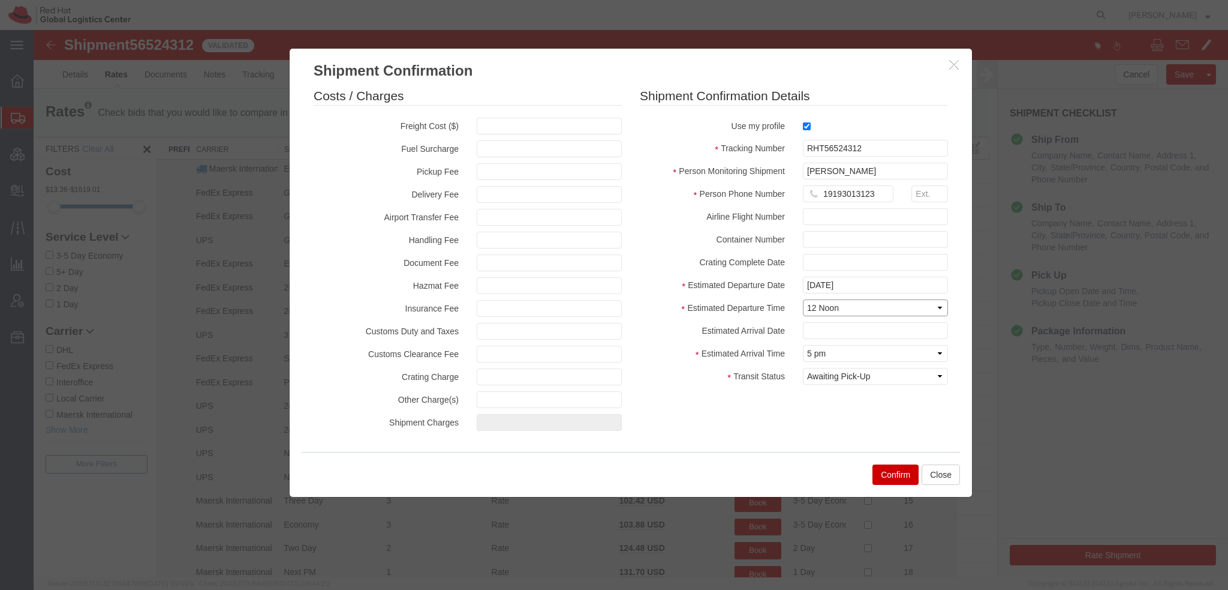
click at [803, 299] on select "Select Midnight 1 am 2 am 3 am 4 am 5 am 6 am 7 am 8 am 9 am 10 am 11 am 12 Noo…" at bounding box center [875, 307] width 145 height 17
click at [828, 335] on input "text" at bounding box center [875, 330] width 145 height 17
click at [898, 269] on td "22" at bounding box center [902, 270] width 18 height 18
type input "08/22/2025"
click at [889, 472] on button "Confirm" at bounding box center [896, 474] width 46 height 20
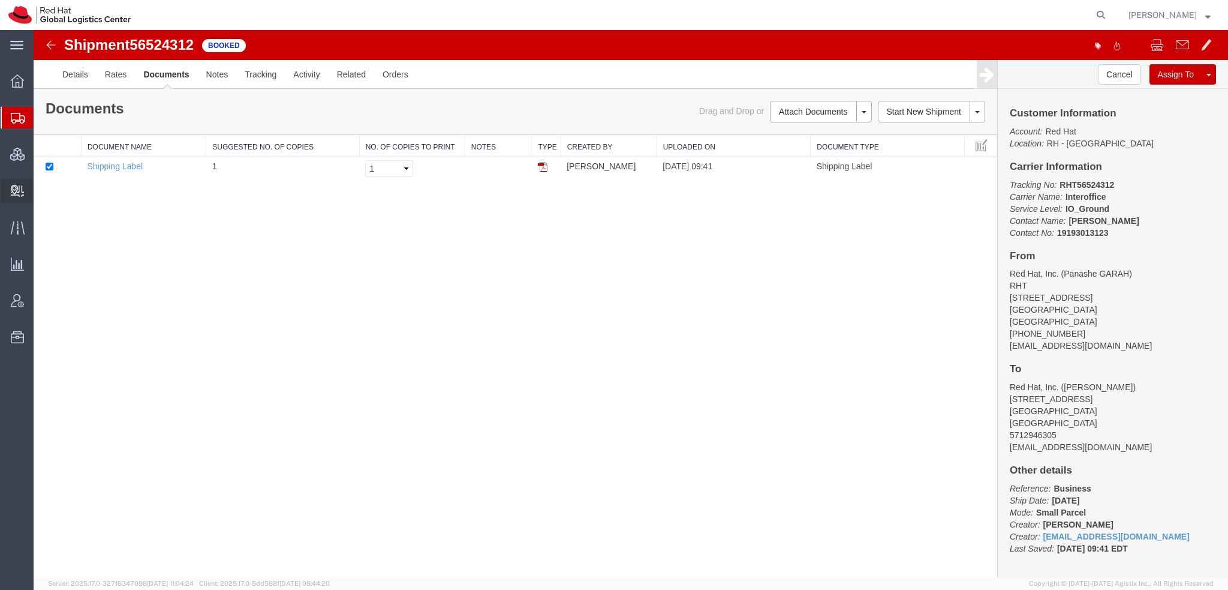
click at [0, 0] on span "Create Delivery" at bounding box center [0, 0] width 0 height 0
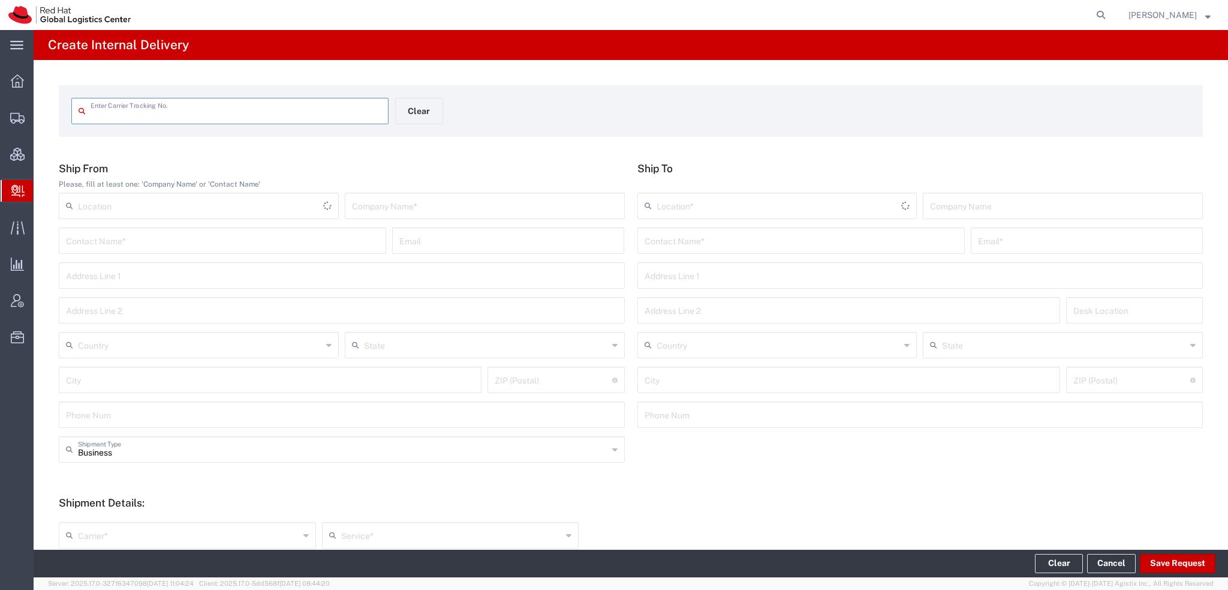
click at [139, 107] on input "text" at bounding box center [236, 110] width 291 height 21
type input "RHT56524312"
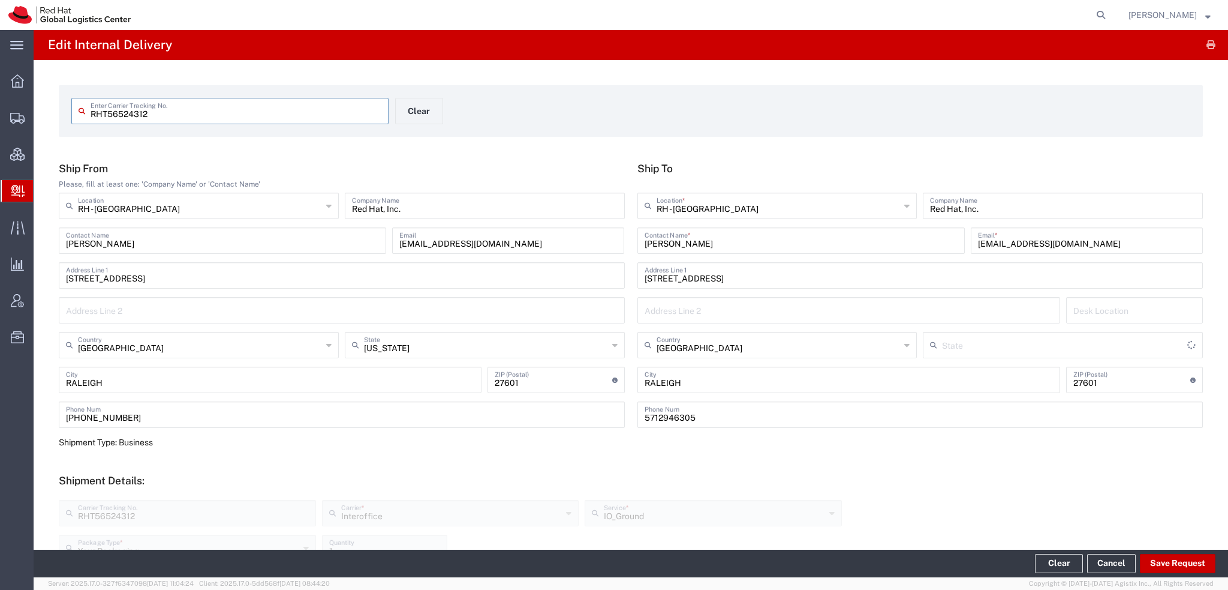
type input "[US_STATE]"
click at [1163, 560] on button "Save Request" at bounding box center [1178, 563] width 76 height 19
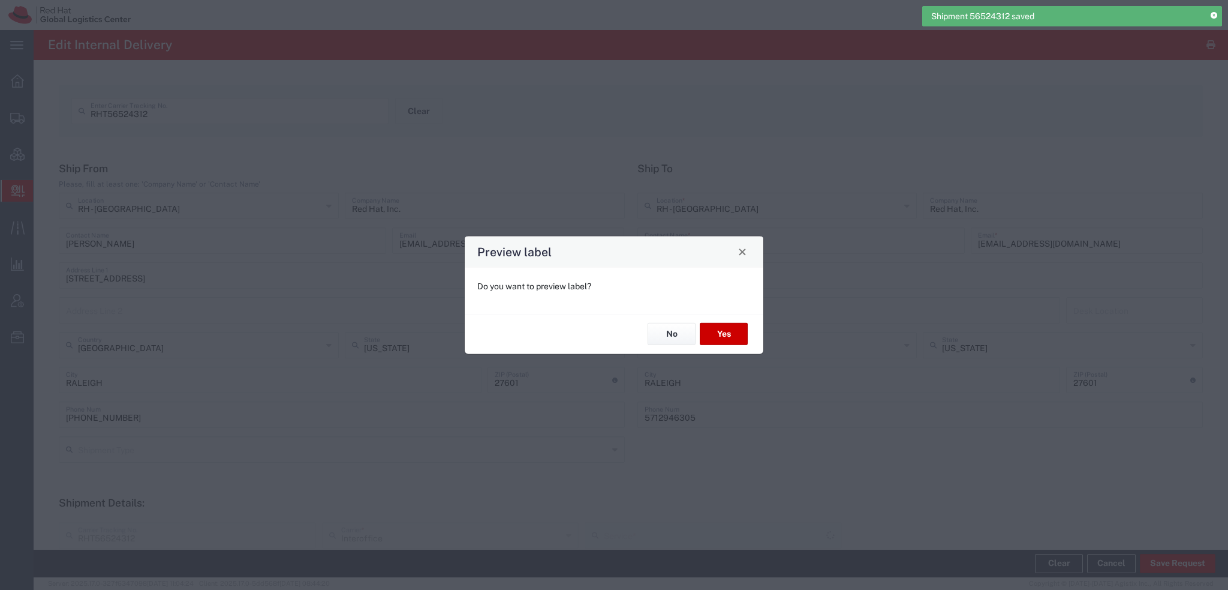
type input "Your Packaging"
type input "IO_Ground"
click at [717, 340] on button "Yes" at bounding box center [724, 334] width 48 height 22
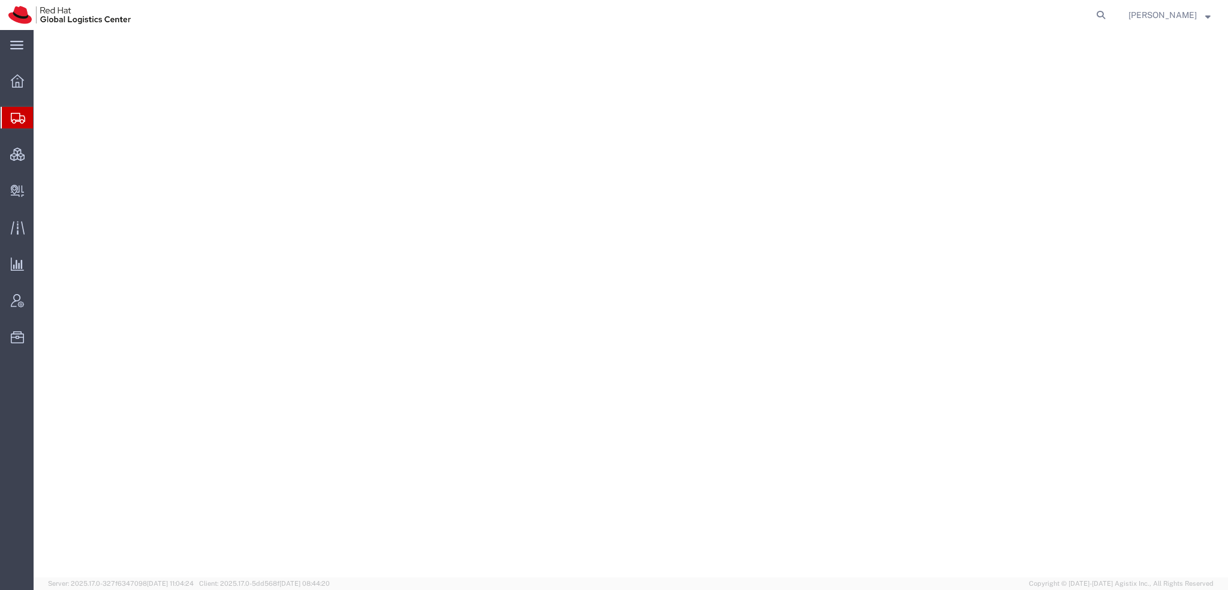
select select "38014"
select select
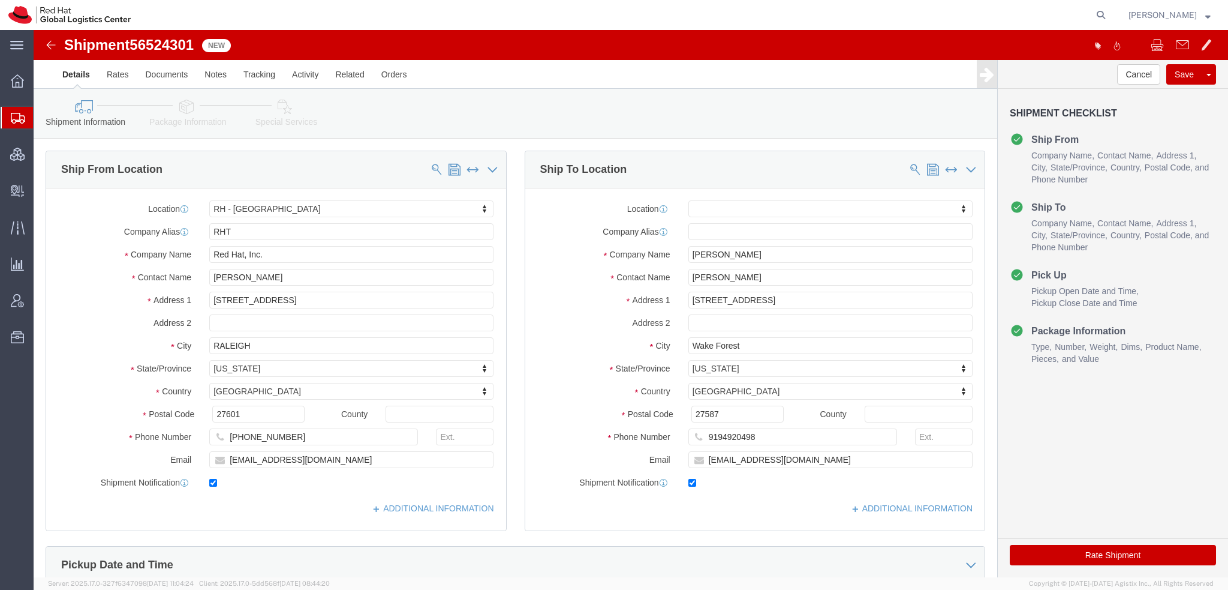
click icon
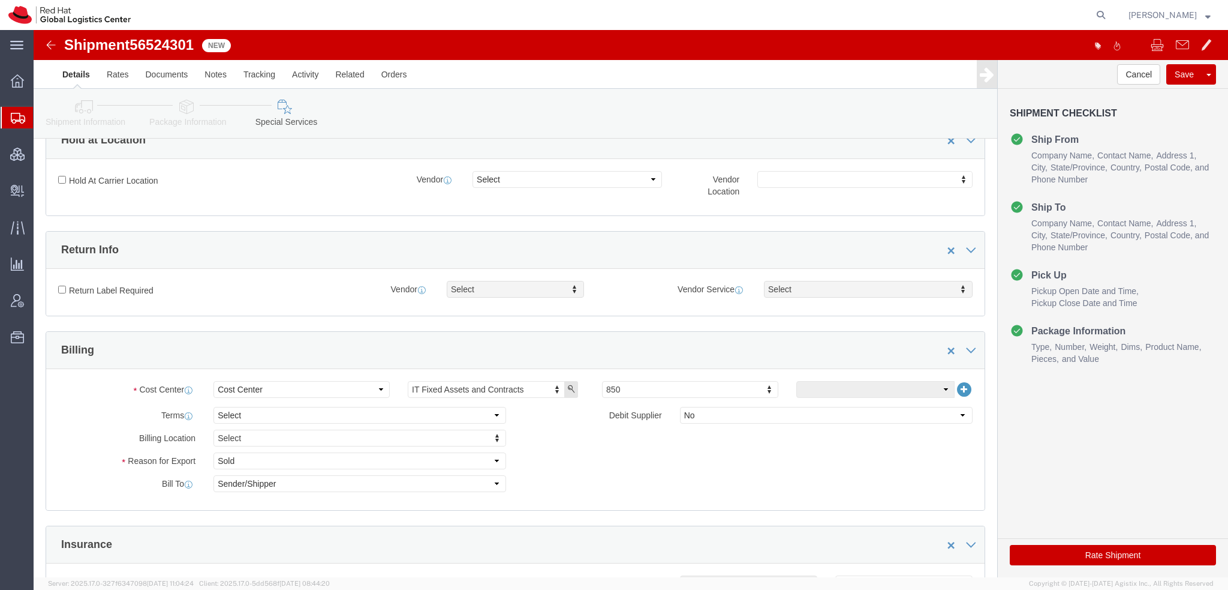
scroll to position [420, 0]
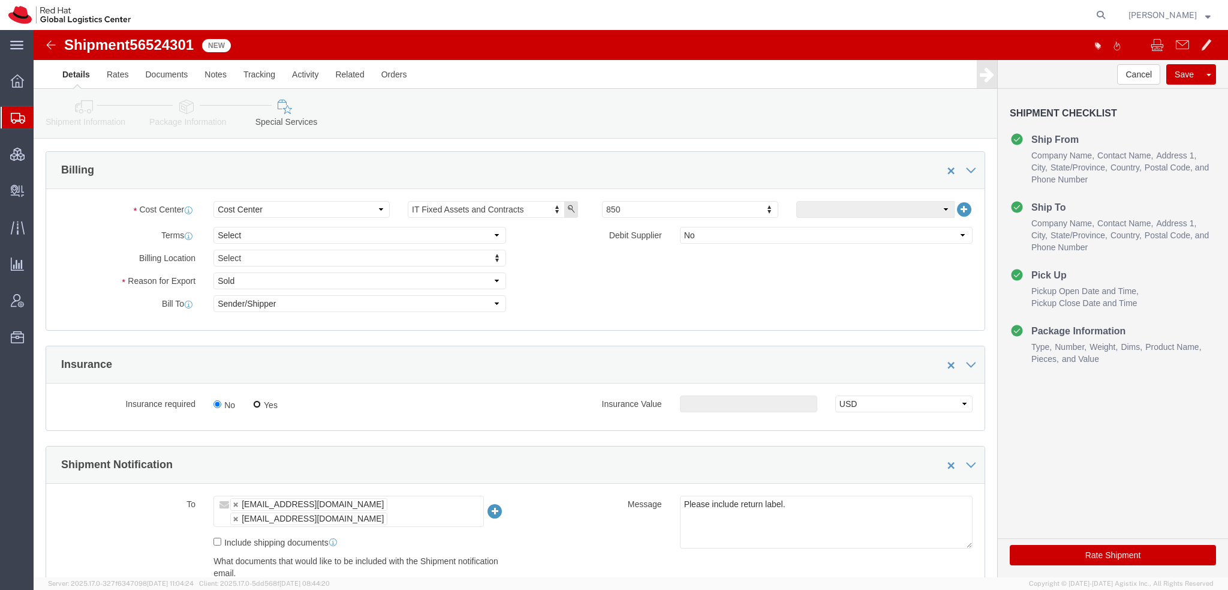
click input "Yes"
radio input "true"
click input "text"
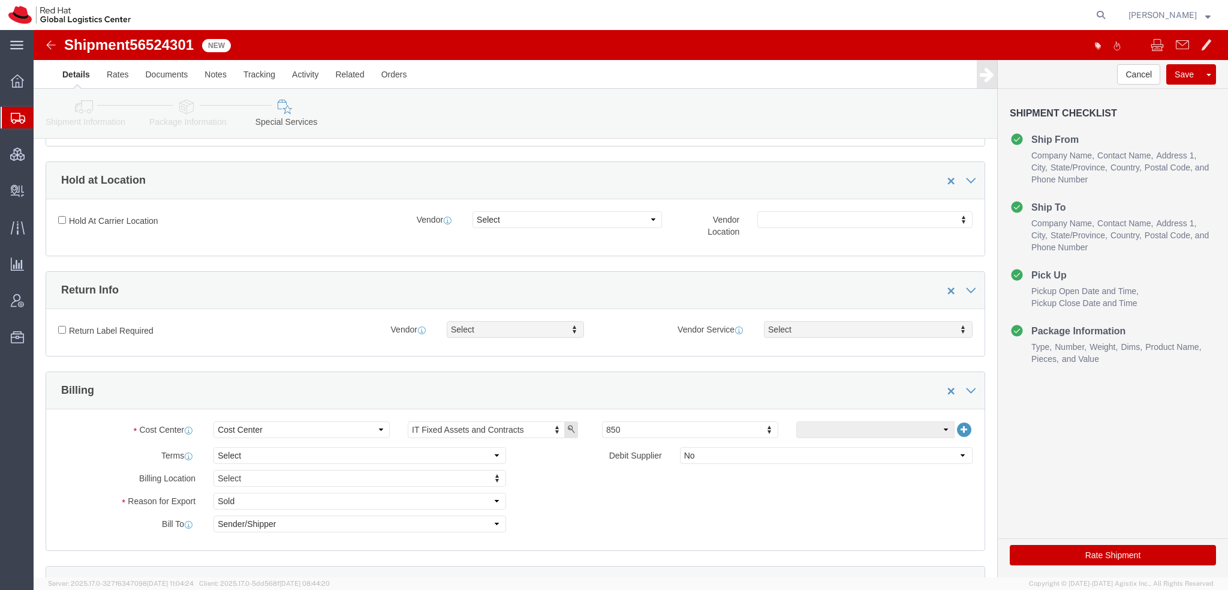
scroll to position [120, 0]
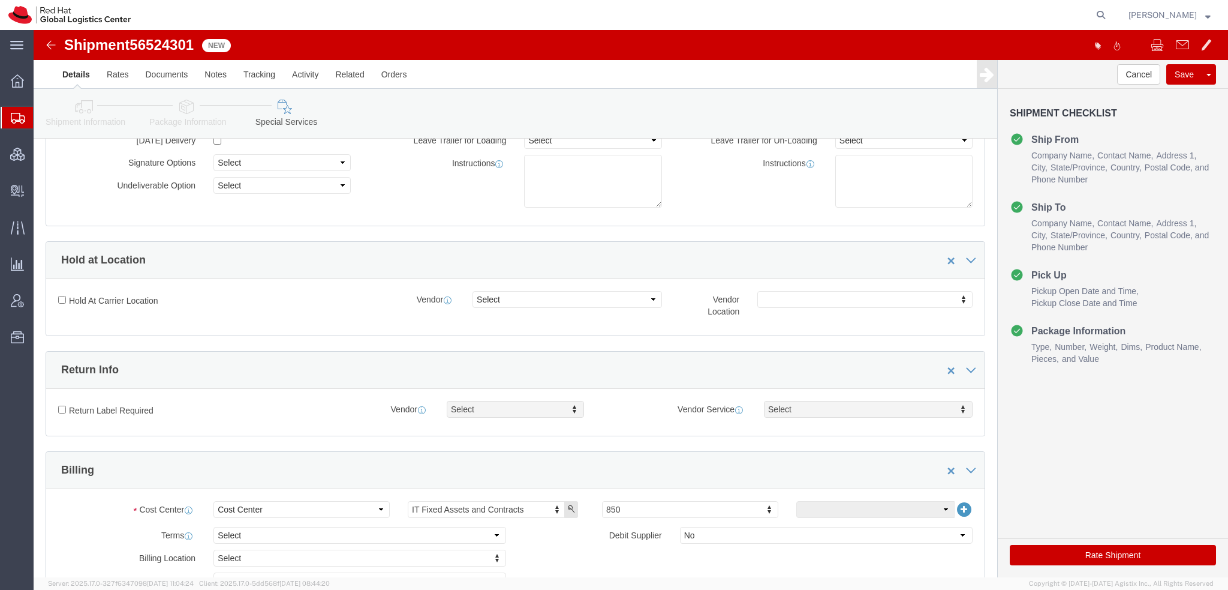
type input "500.00"
click input "Return Label Required"
checkbox input "true"
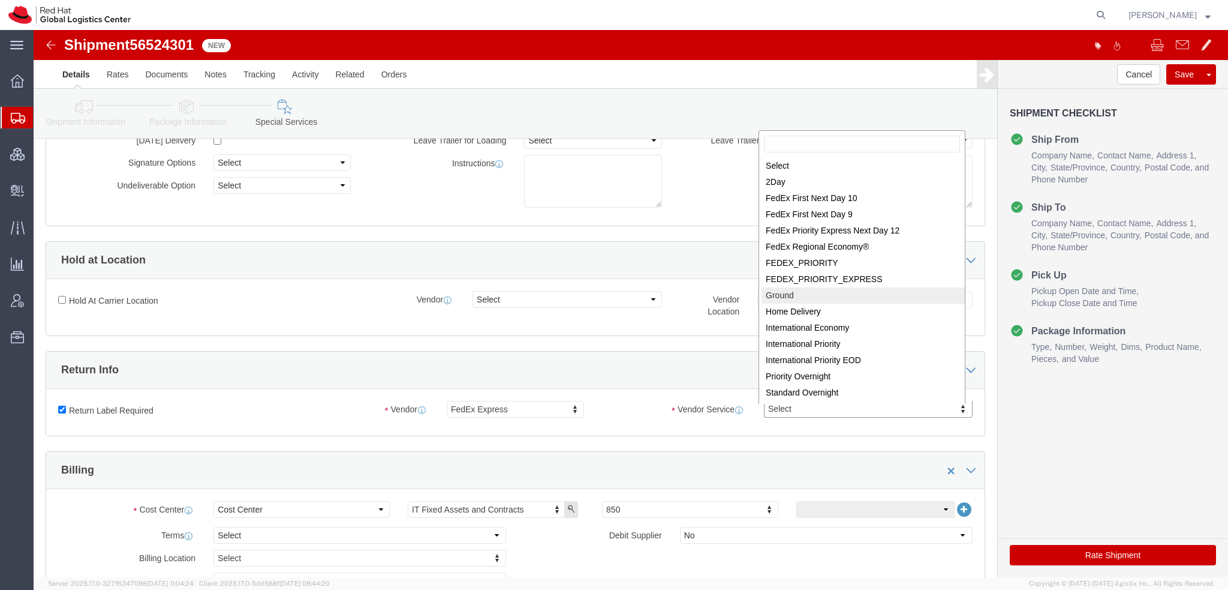
select select "12"
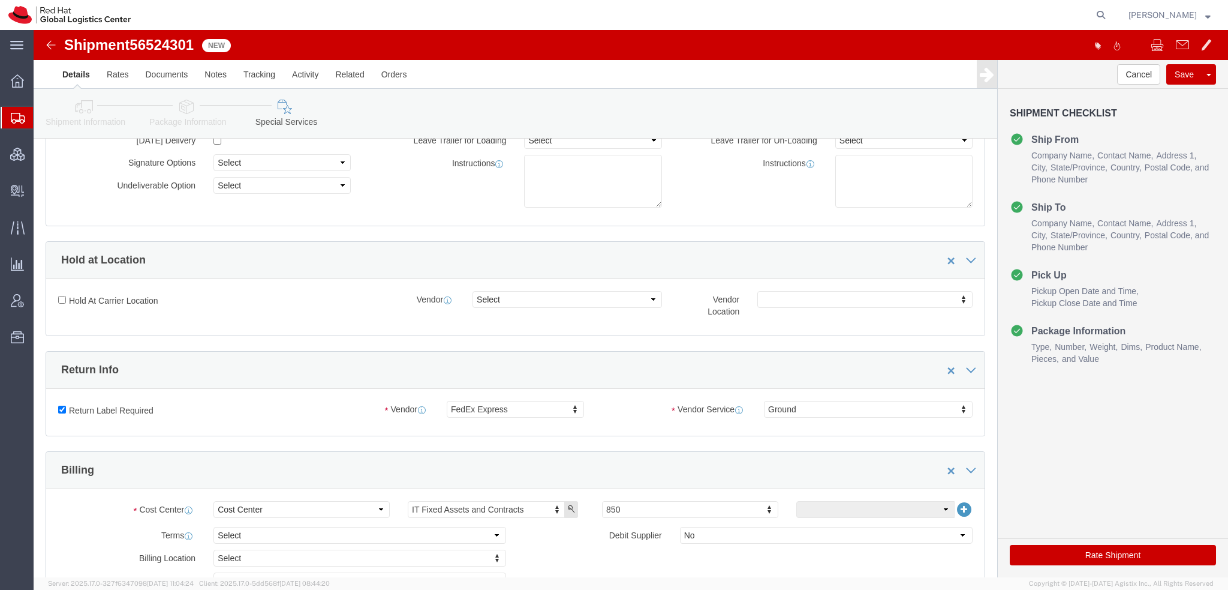
click button "Rate Shipment"
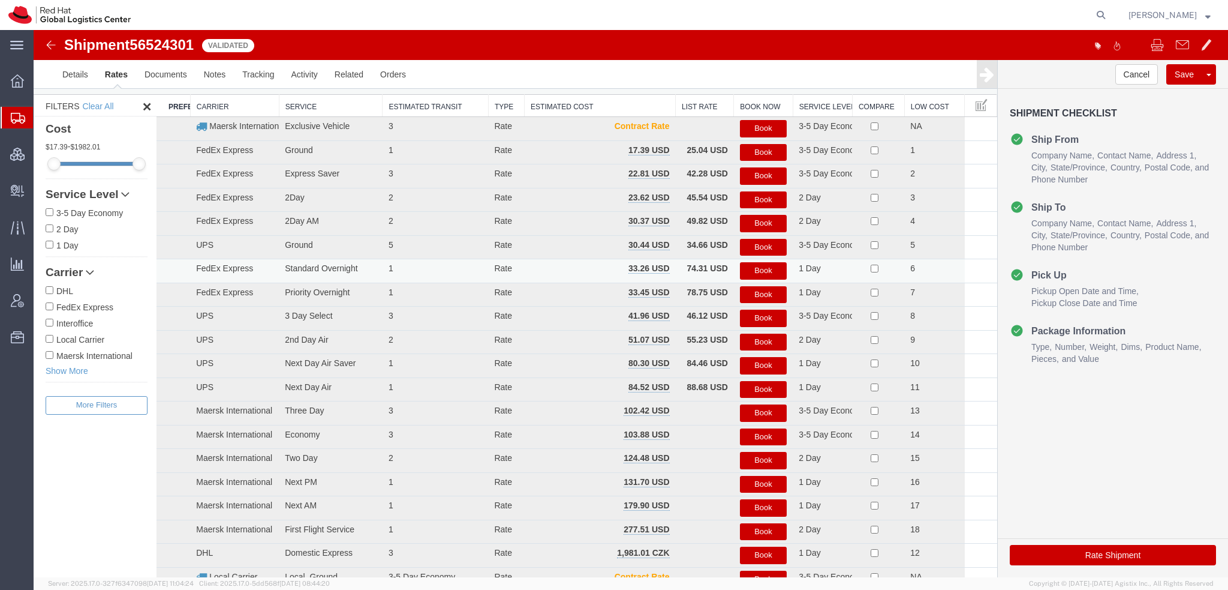
scroll to position [0, 0]
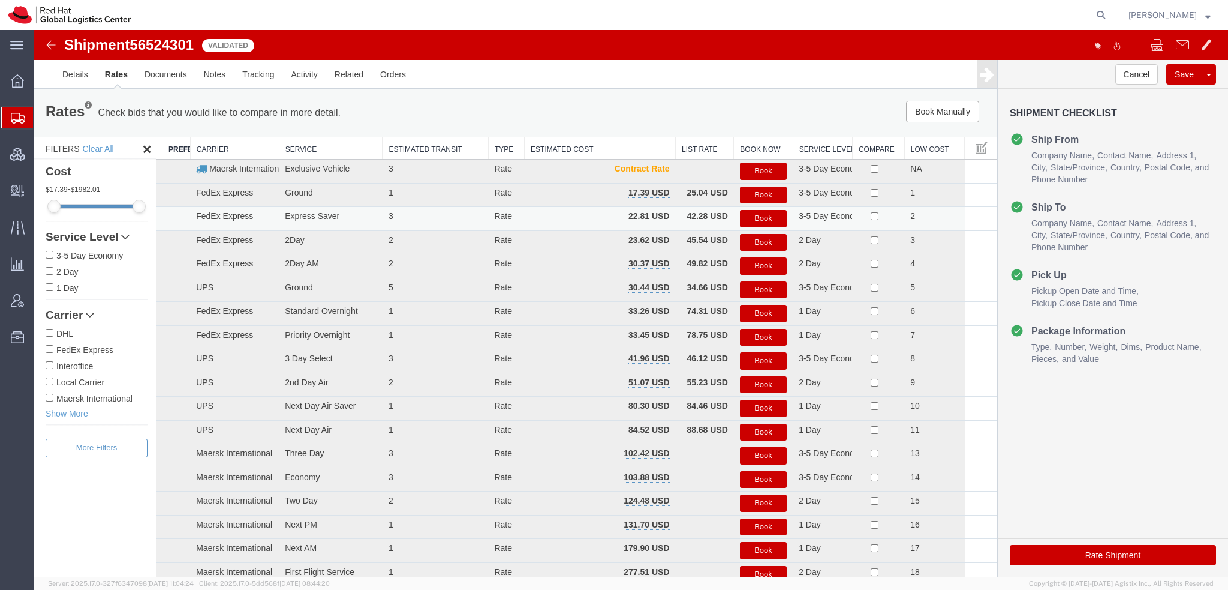
click at [758, 216] on button "Book" at bounding box center [763, 218] width 47 height 17
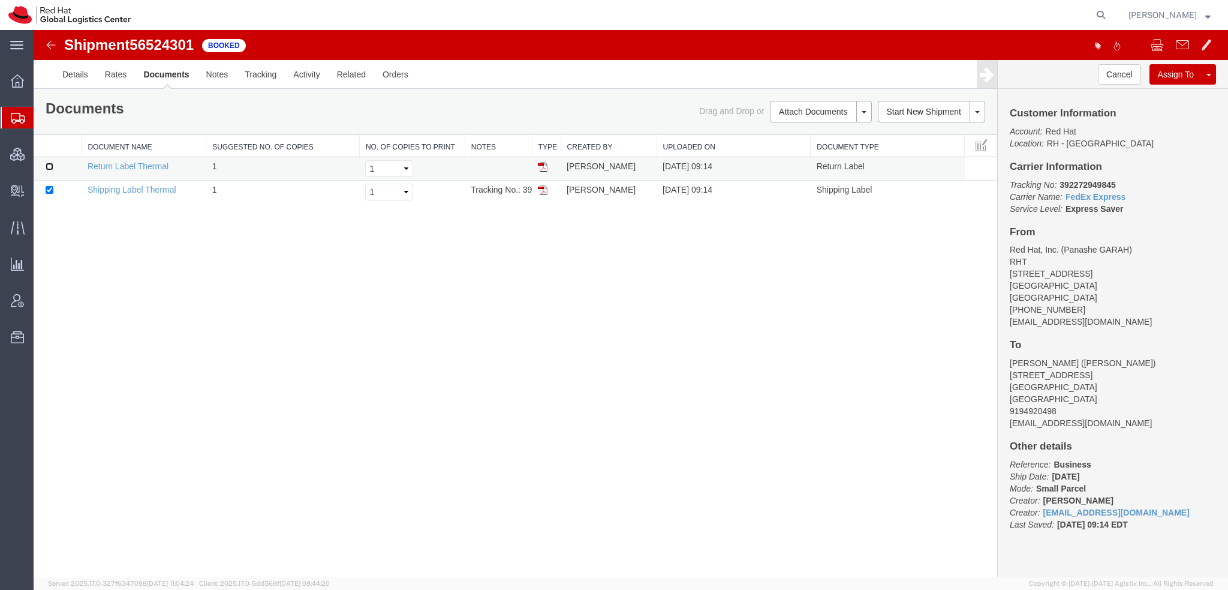
click at [50, 167] on input "checkbox" at bounding box center [50, 167] width 8 height 8
checkbox input "true"
click at [820, 129] on link "Print Documents" at bounding box center [819, 132] width 104 height 18
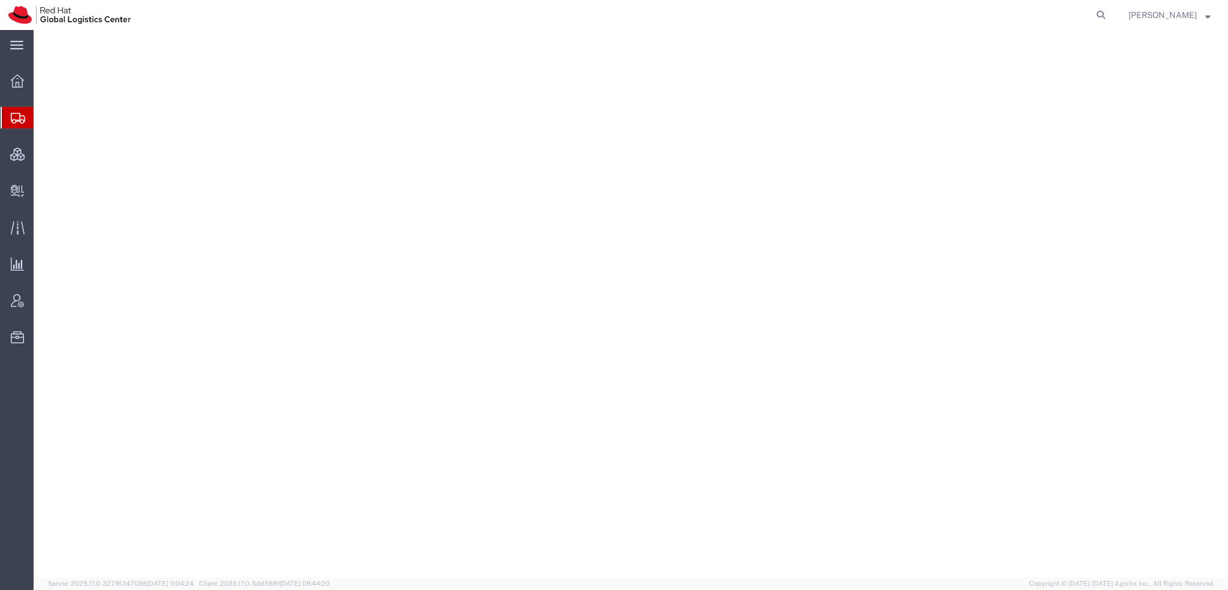
select select "38014"
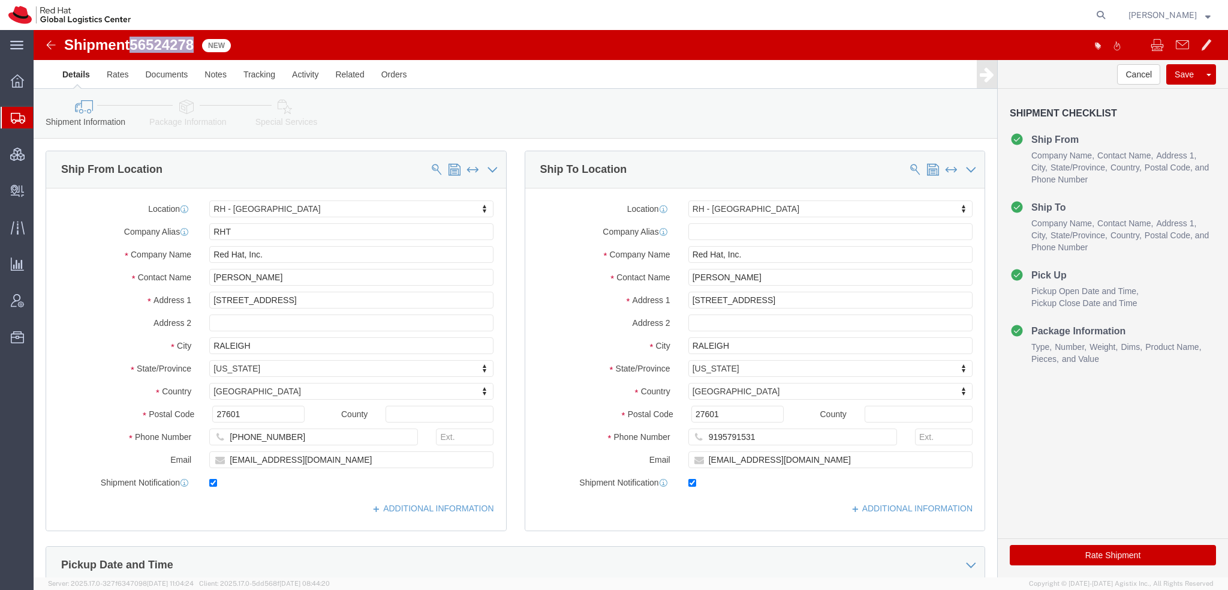
drag, startPoint x: 163, startPoint y: 13, endPoint x: 103, endPoint y: 13, distance: 59.4
click span "56524278"
copy span "56524278"
click button "Rate Shipment"
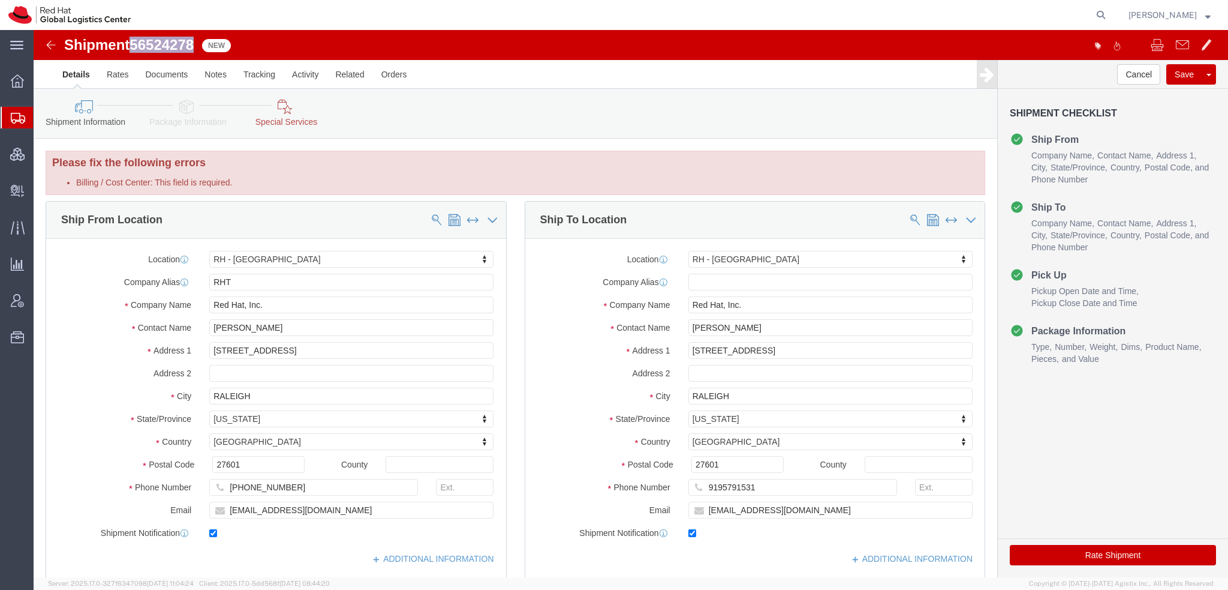
click icon
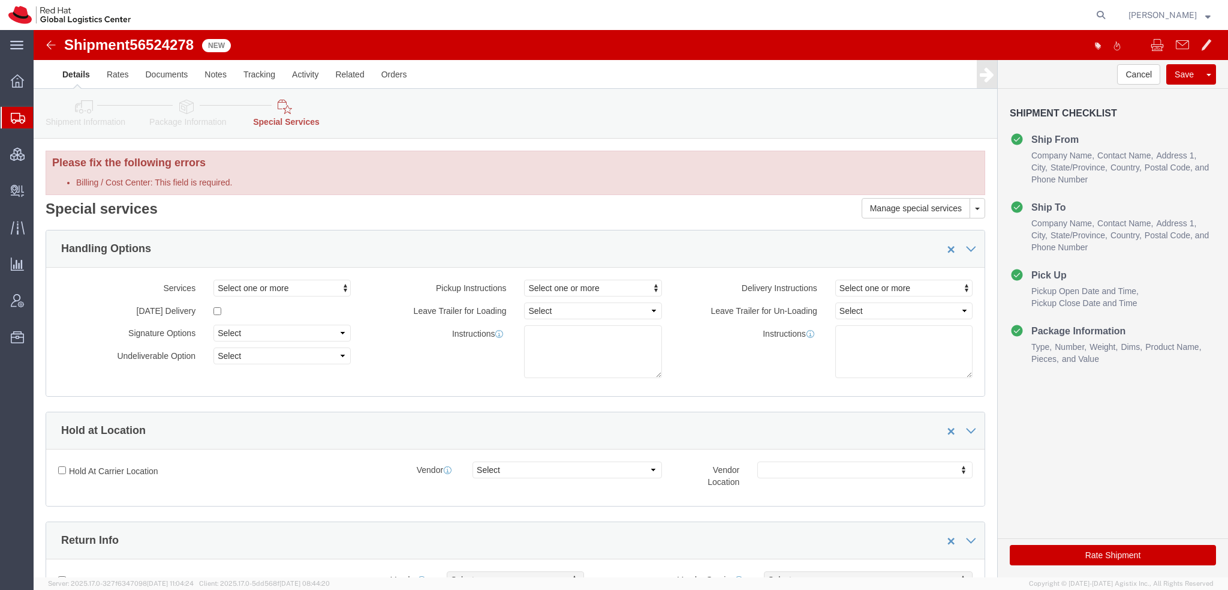
scroll to position [360, 0]
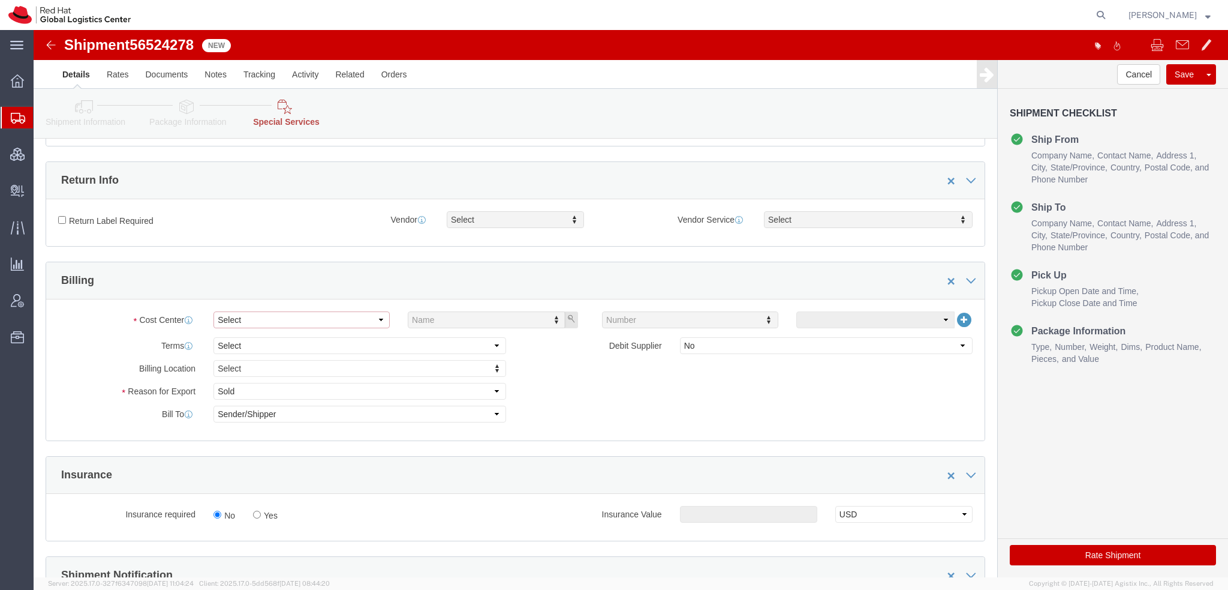
click select "Select"
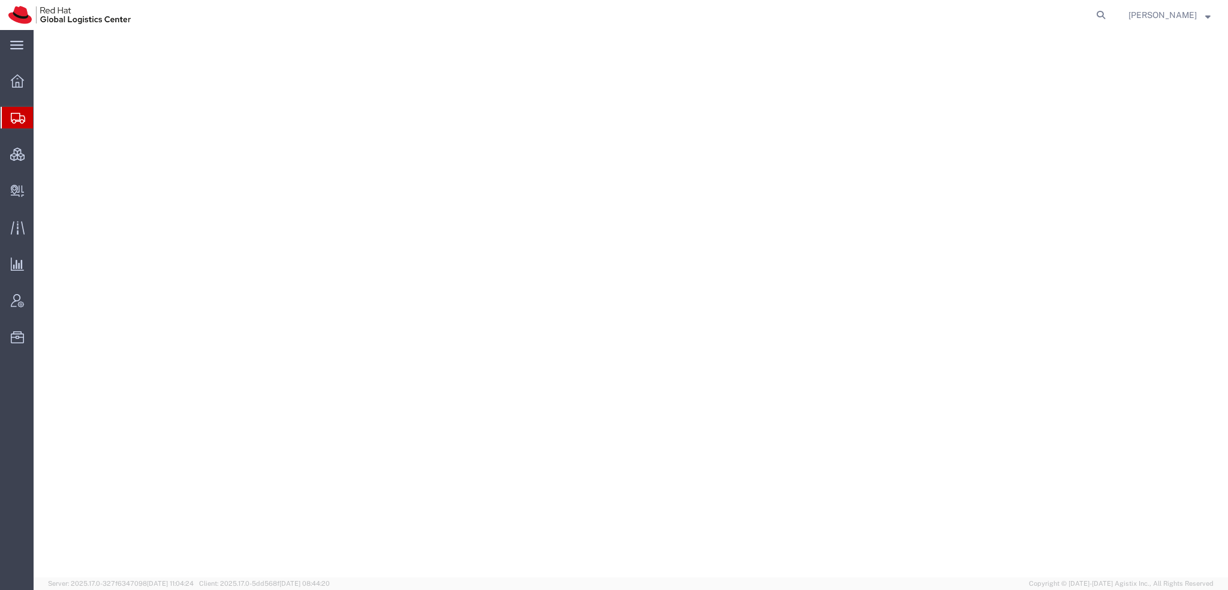
select select "38014"
select select
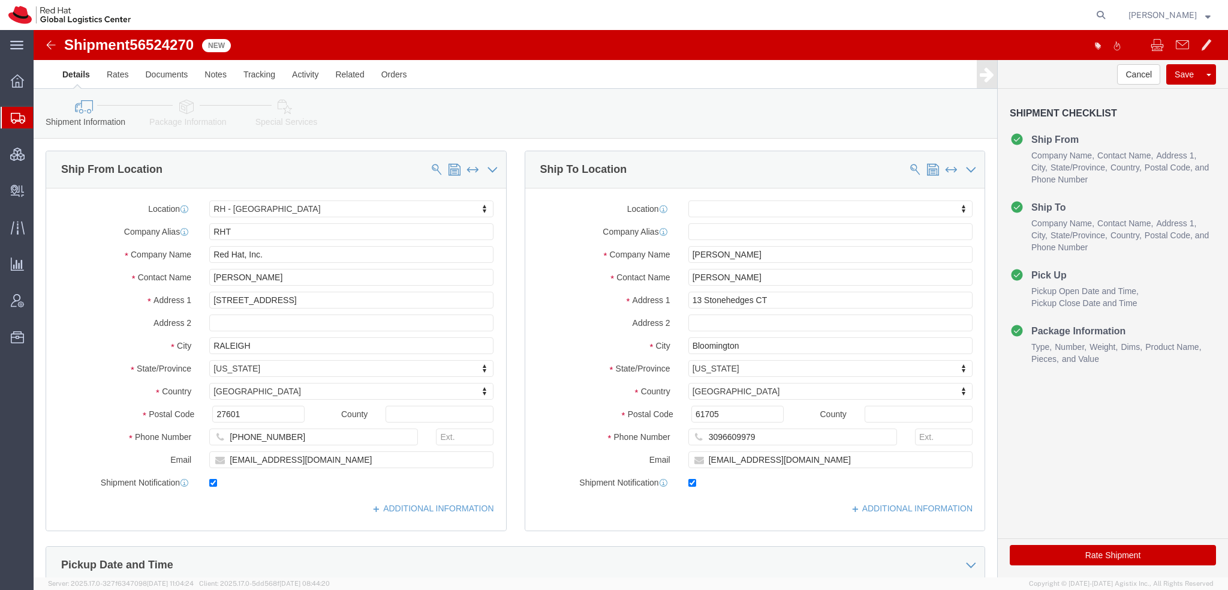
click icon
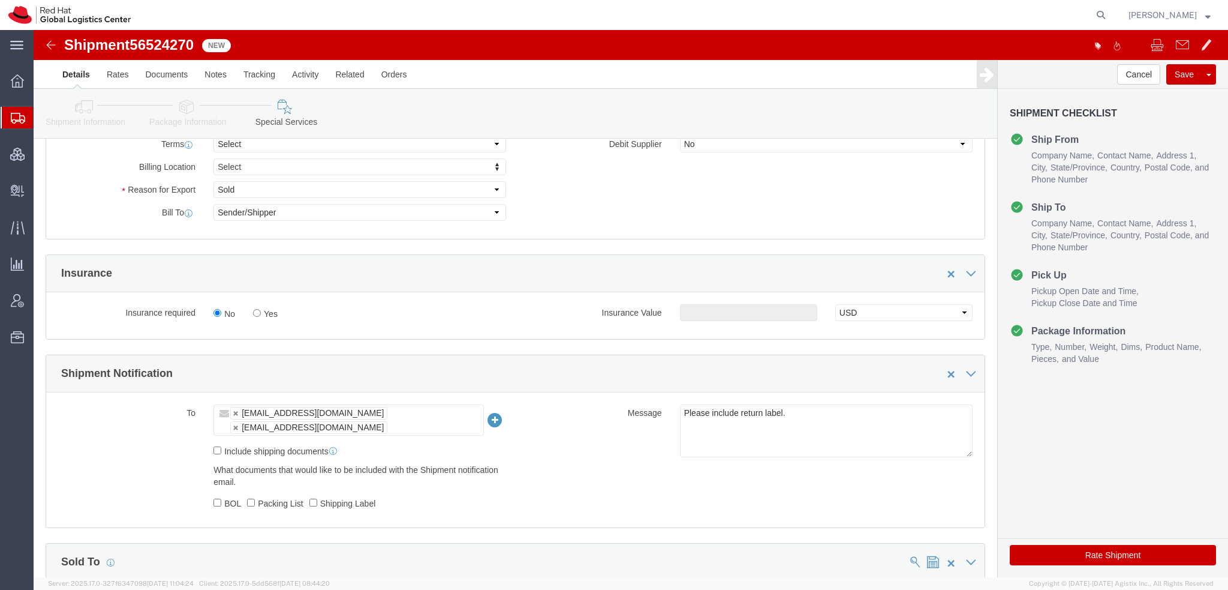
scroll to position [540, 0]
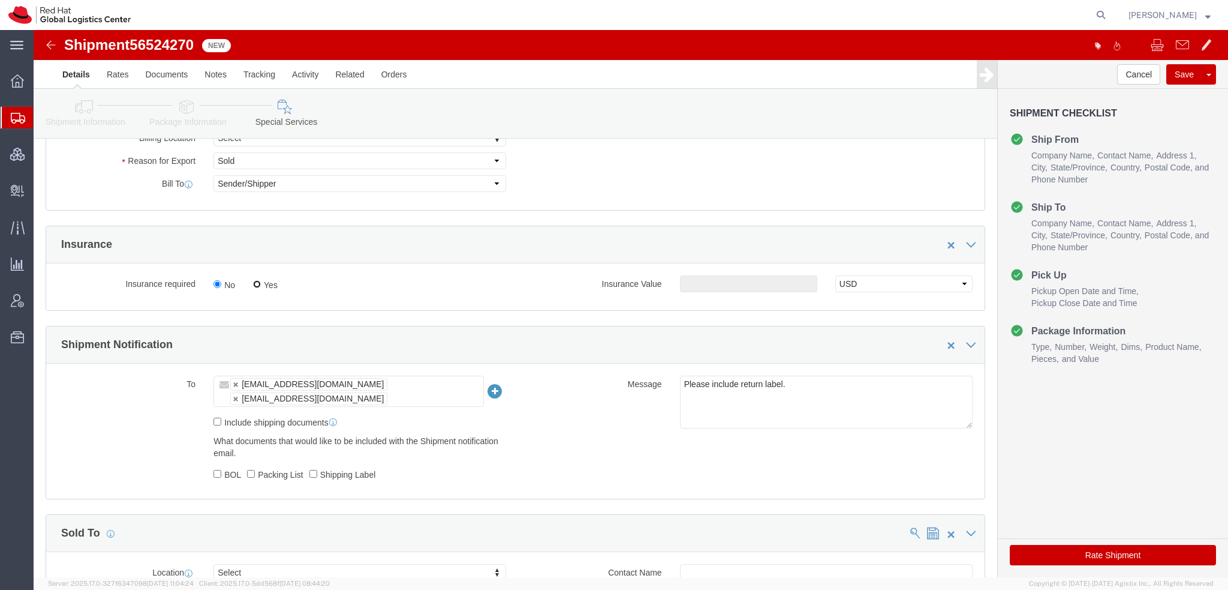
click input "Yes"
radio input "true"
click input "text"
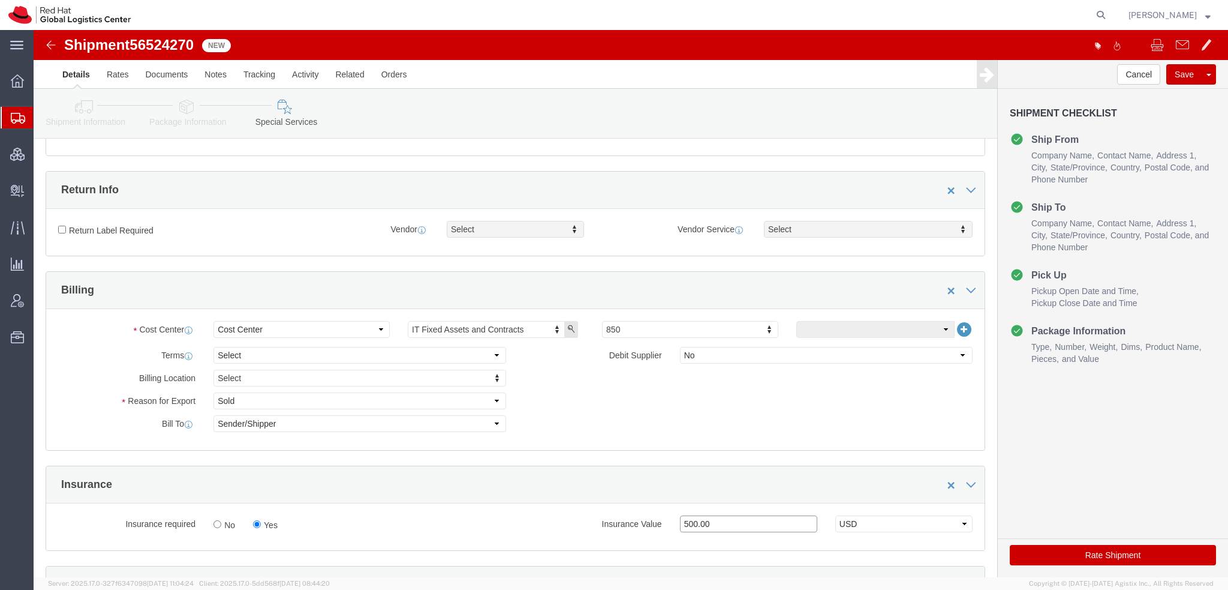
type input "500.00"
click input "Return Label Required"
checkbox input "true"
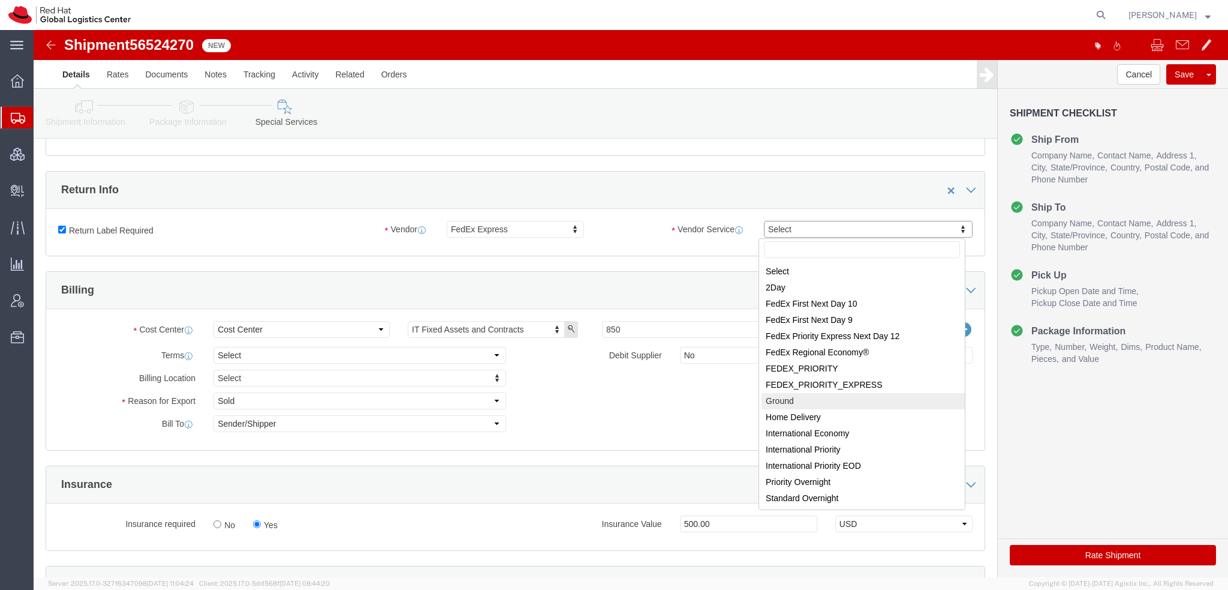
select select "12"
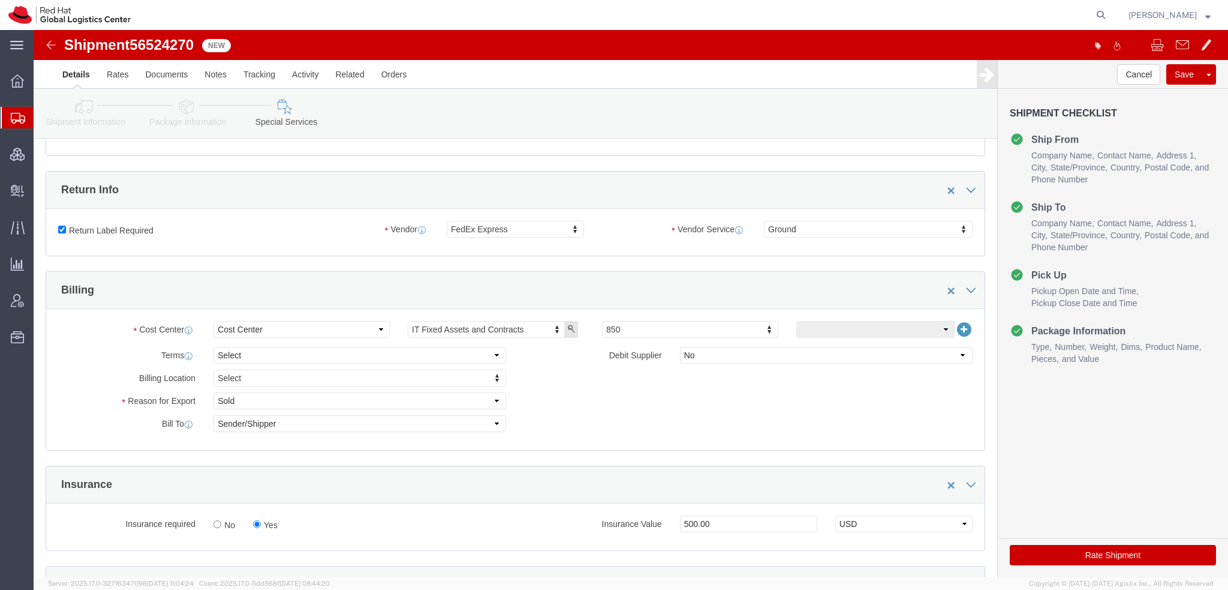
drag, startPoint x: 1011, startPoint y: 518, endPoint x: 762, endPoint y: 13, distance: 563.2
click button "Rate Shipment"
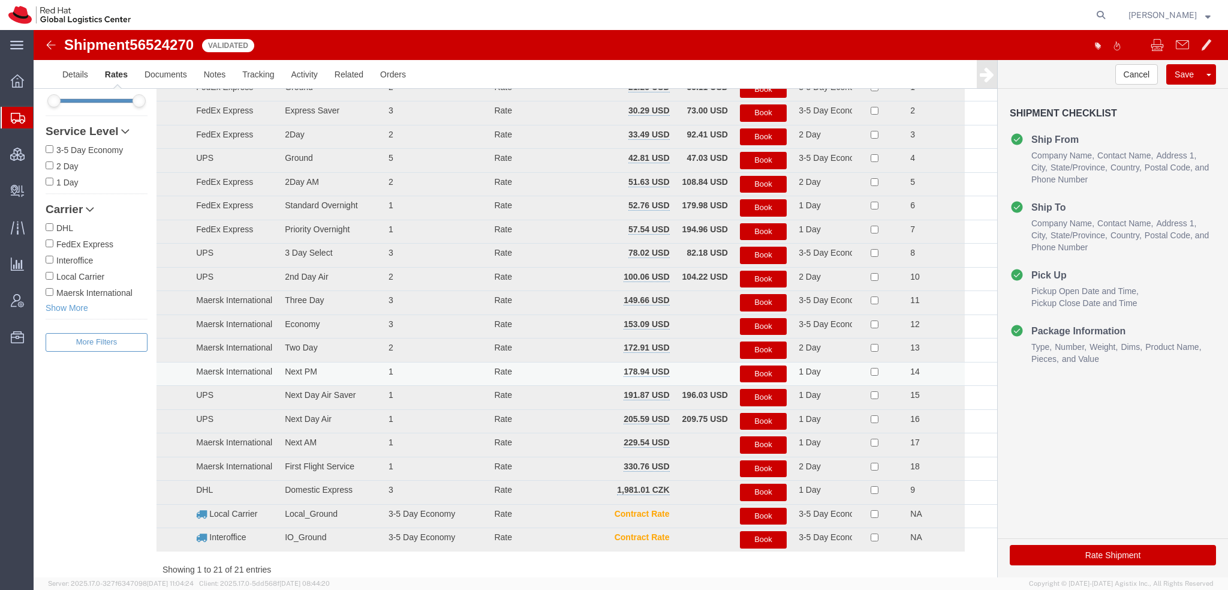
scroll to position [0, 0]
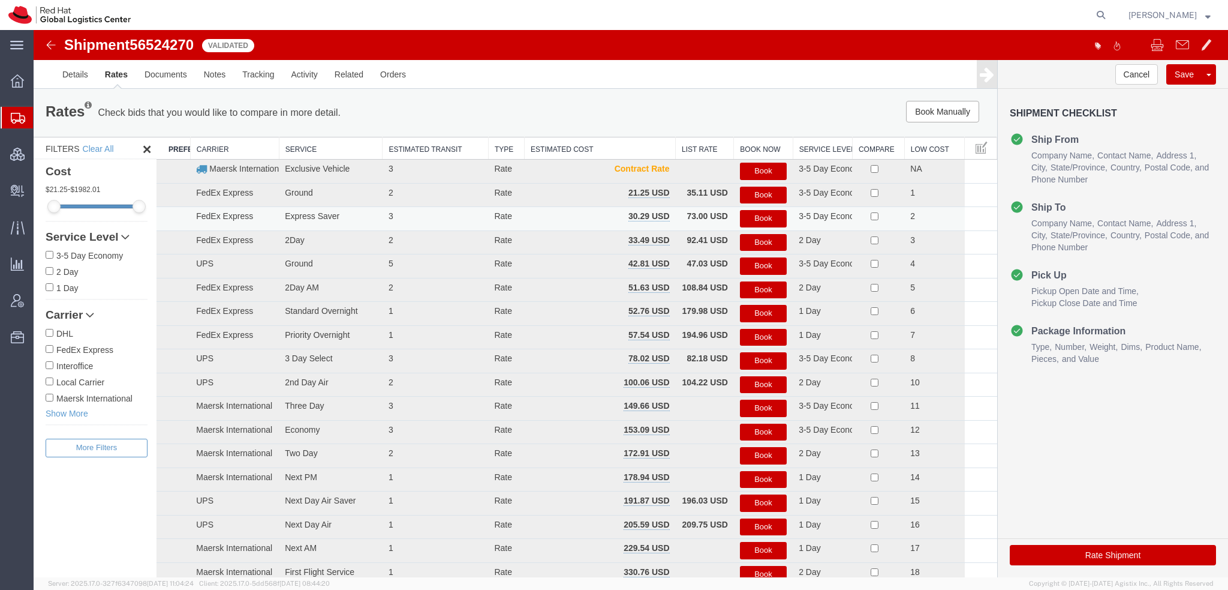
click at [759, 215] on button "Book" at bounding box center [763, 218] width 47 height 17
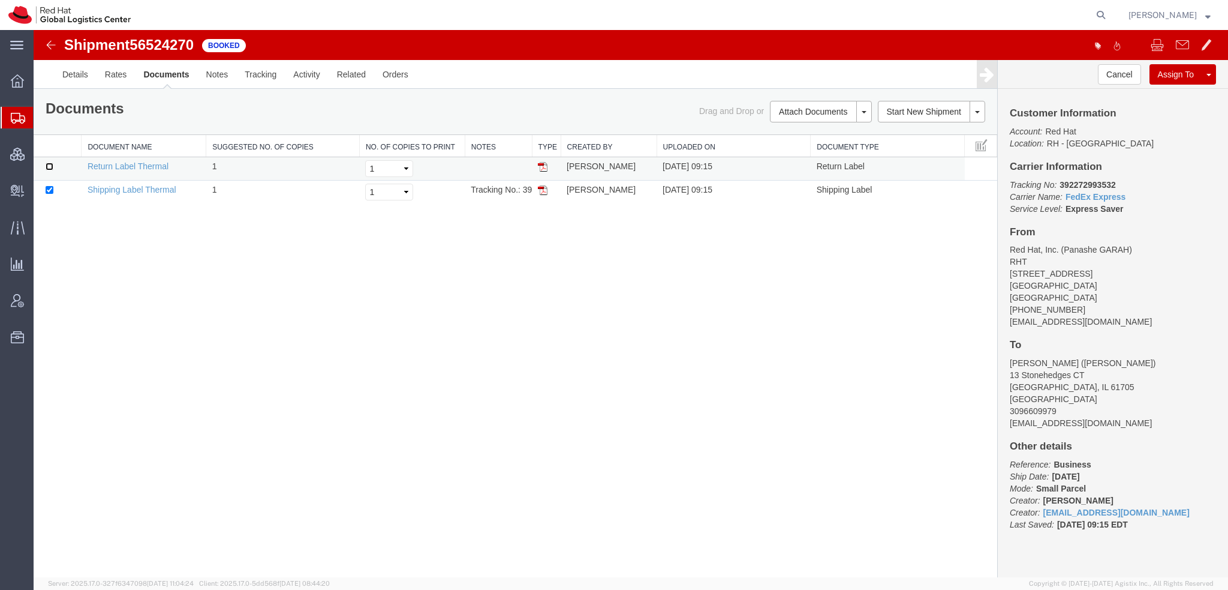
click at [47, 165] on input "checkbox" at bounding box center [50, 167] width 8 height 8
checkbox input "true"
click at [793, 134] on link "Print Documents" at bounding box center [819, 132] width 104 height 18
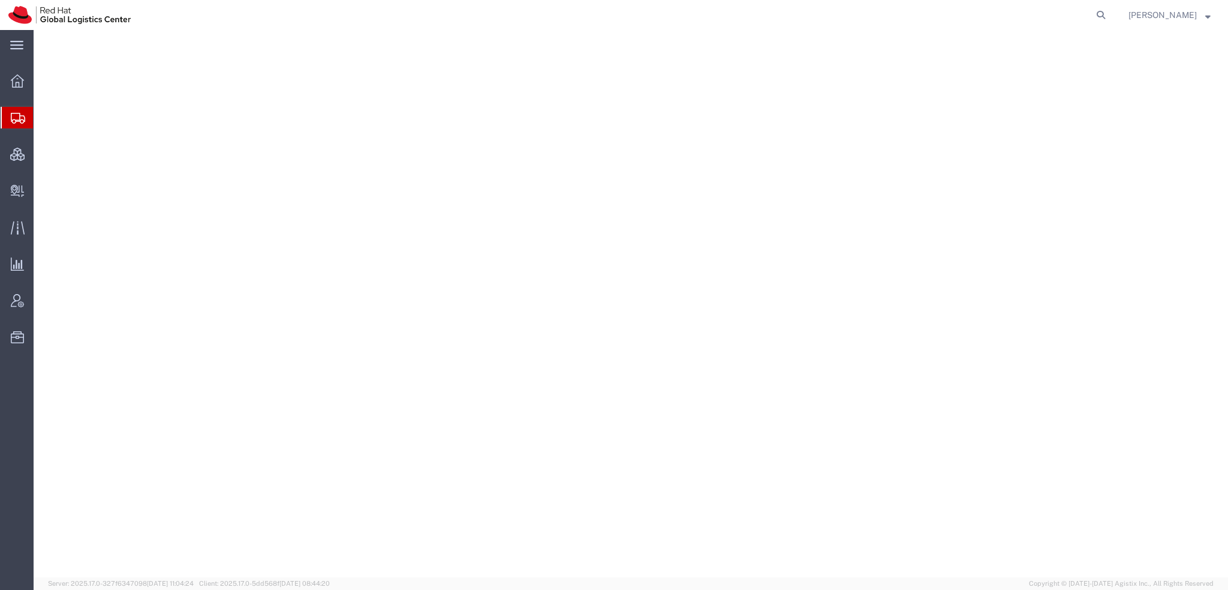
select select "38014"
select select
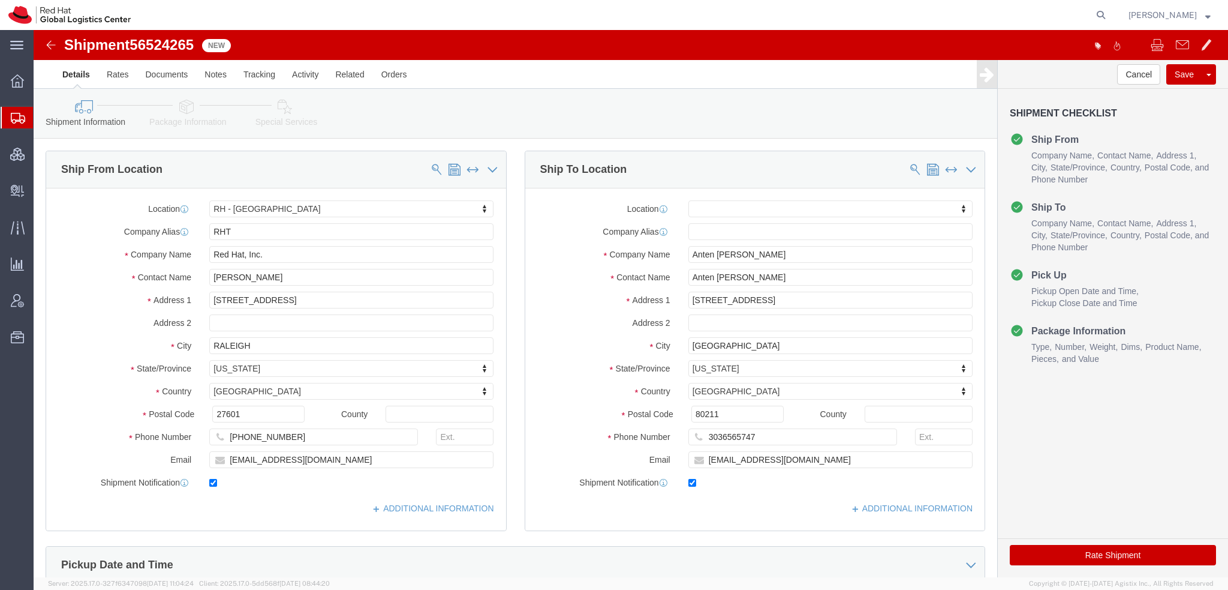
click icon
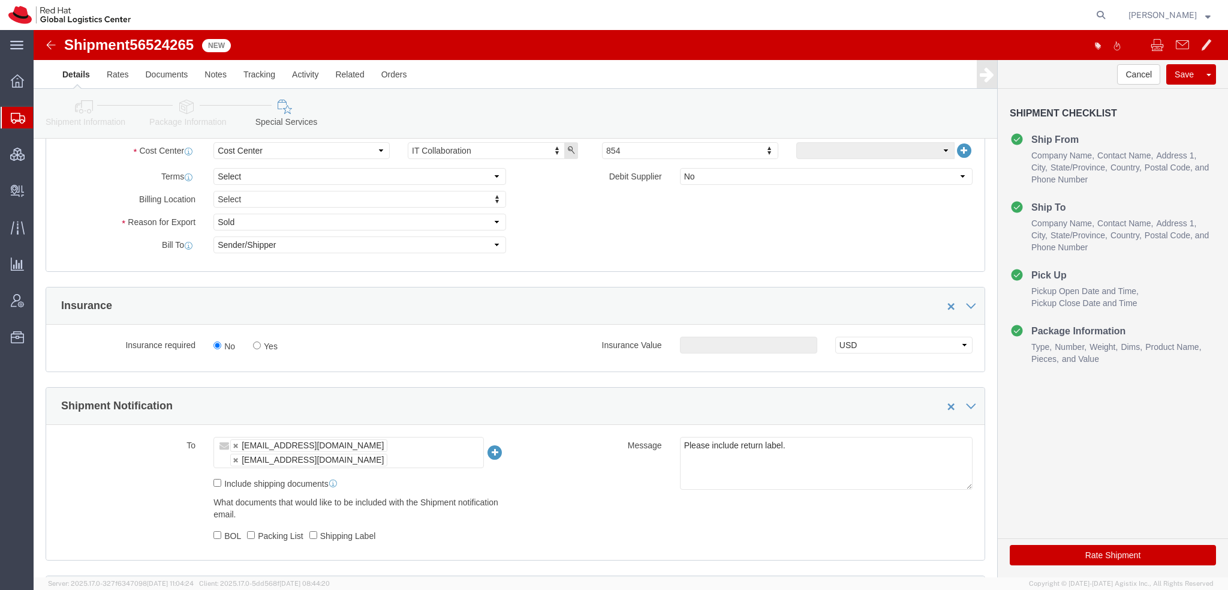
scroll to position [480, 0]
click input "Yes"
radio input "true"
click input "text"
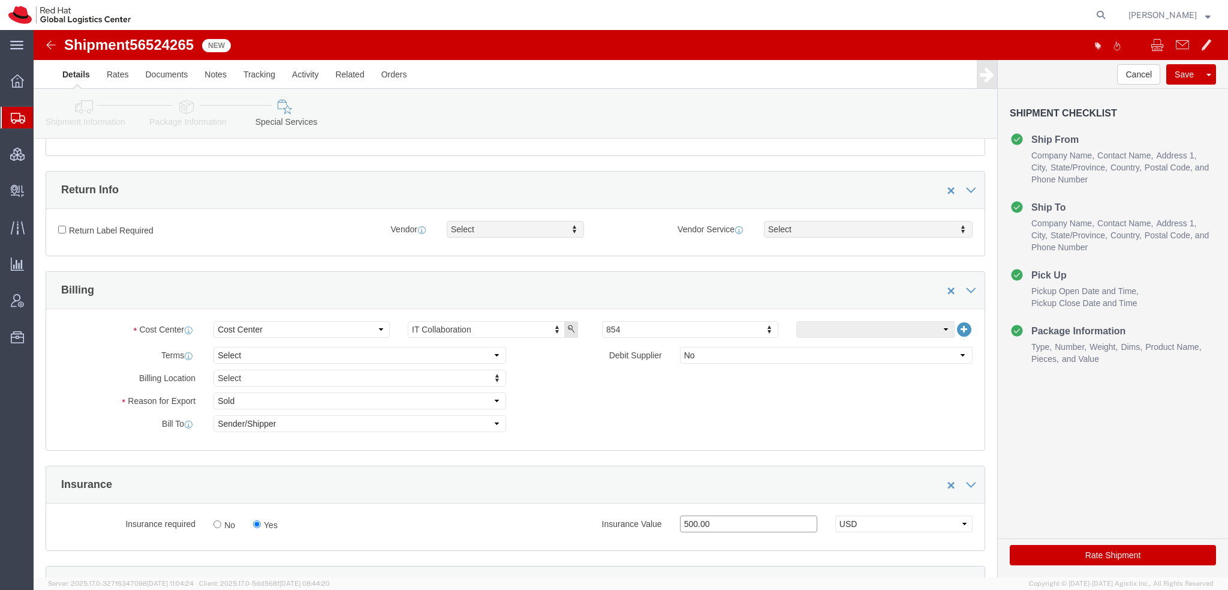
scroll to position [300, 0]
type input "500.00"
click input "Return Label Required"
checkbox input "true"
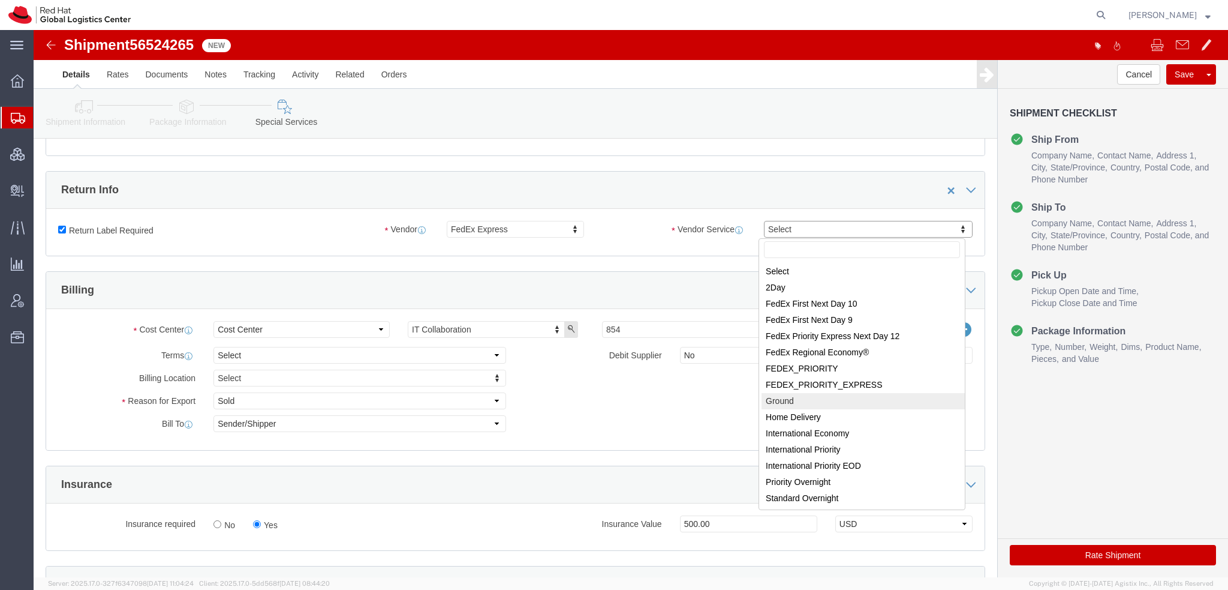
select select "12"
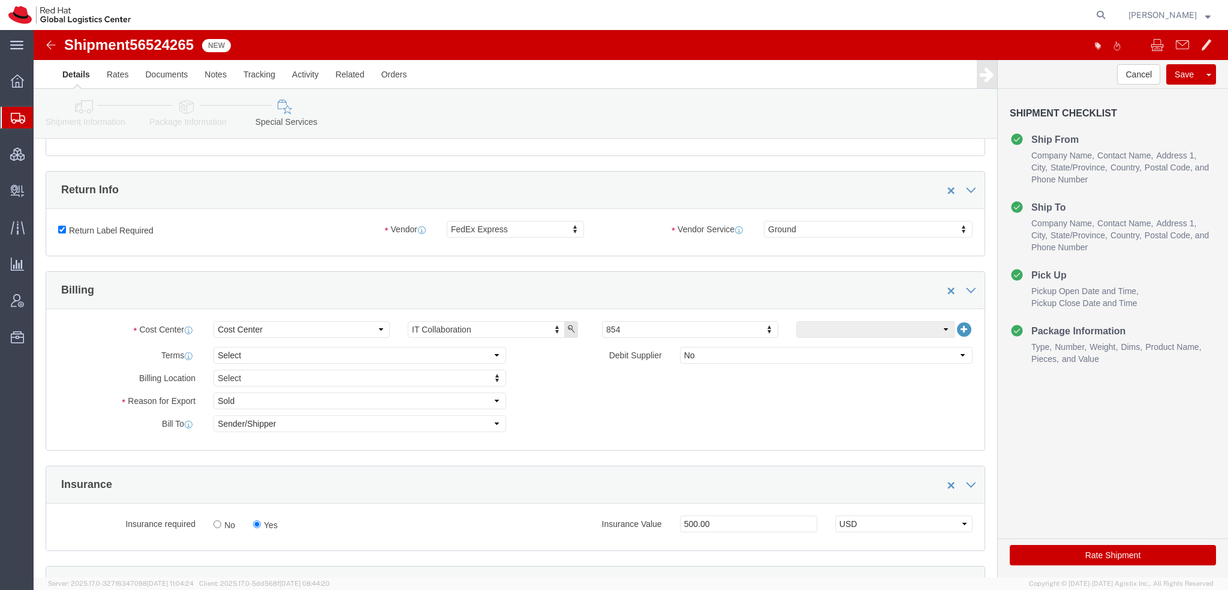
click button "Rate Shipment"
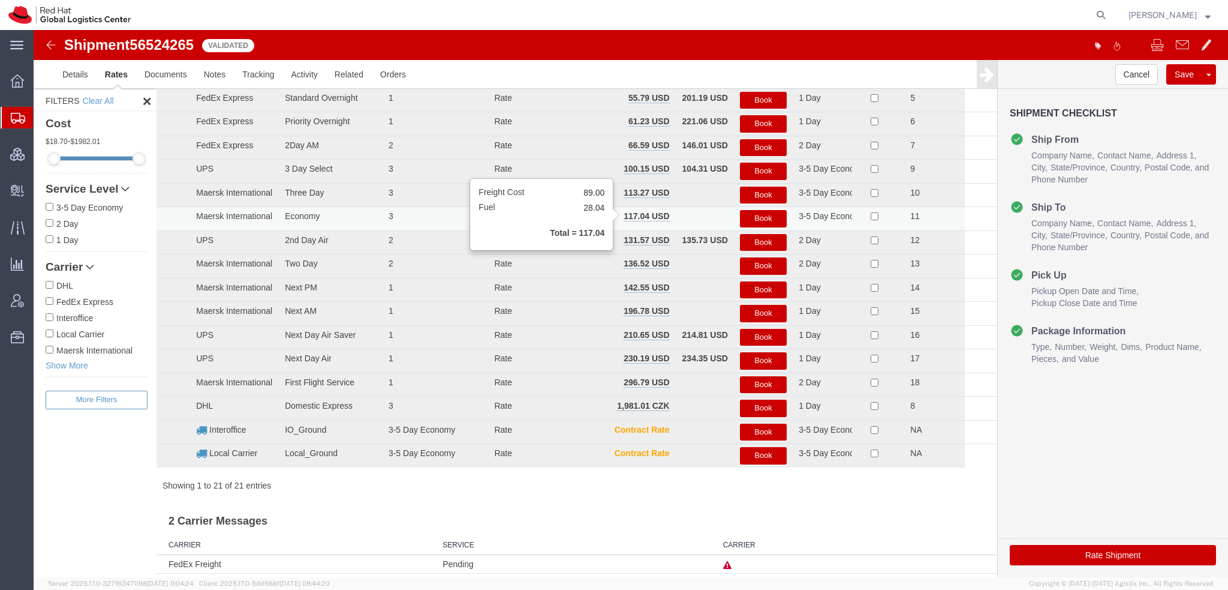
scroll to position [0, 0]
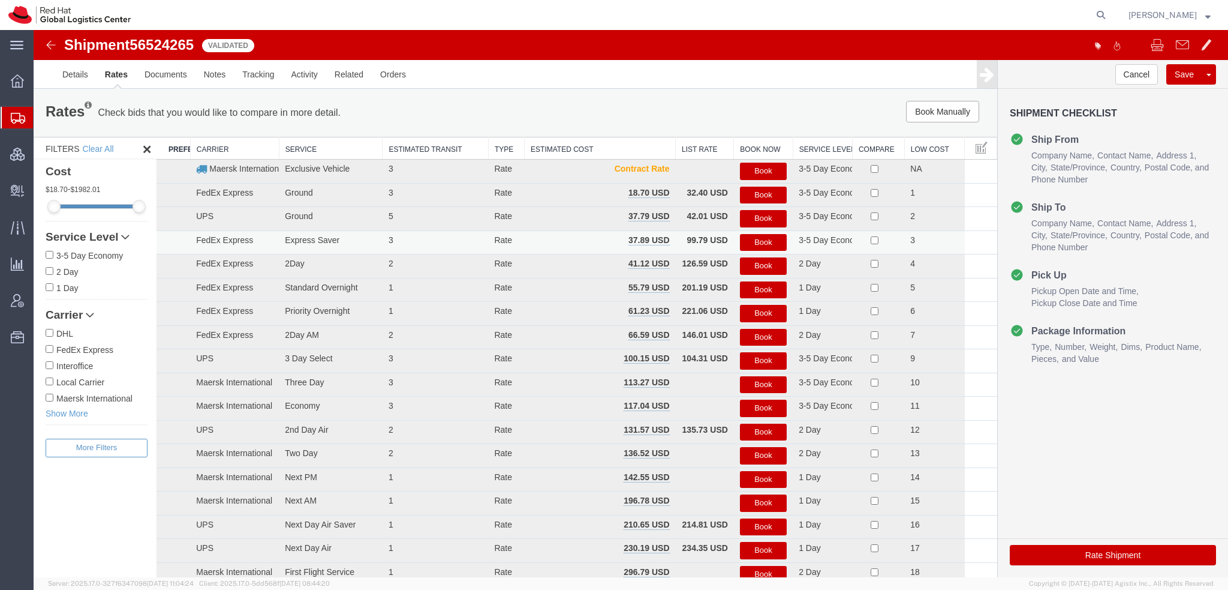
click at [763, 242] on button "Book" at bounding box center [763, 242] width 47 height 17
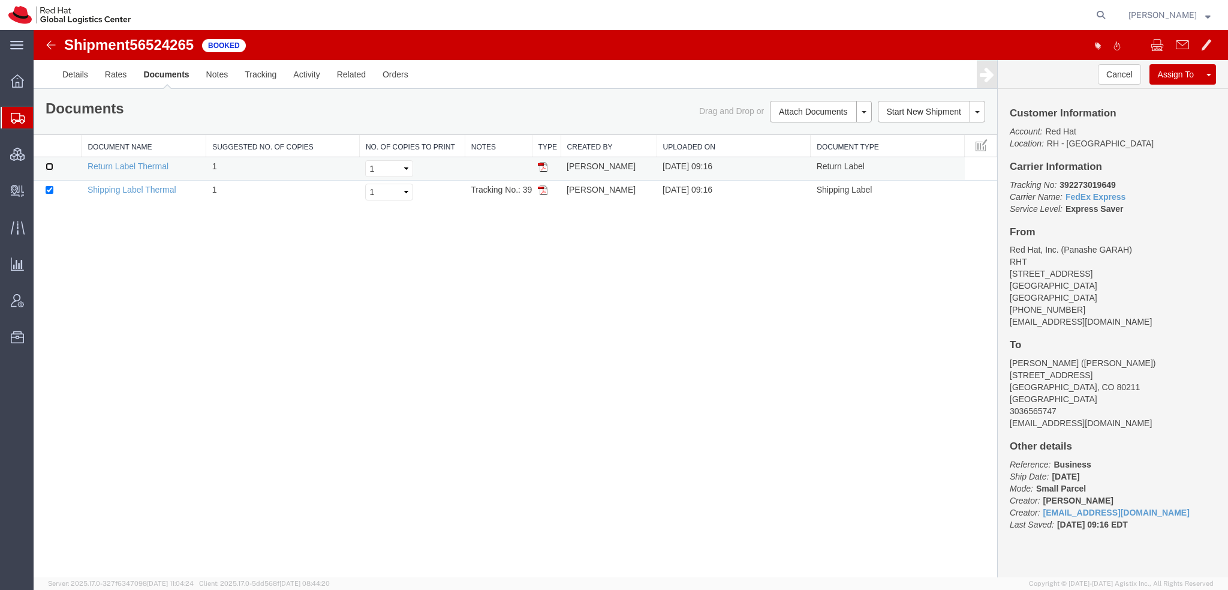
click at [49, 163] on input "checkbox" at bounding box center [50, 167] width 8 height 8
checkbox input "true"
click at [799, 130] on link "Print Documents" at bounding box center [819, 132] width 104 height 18
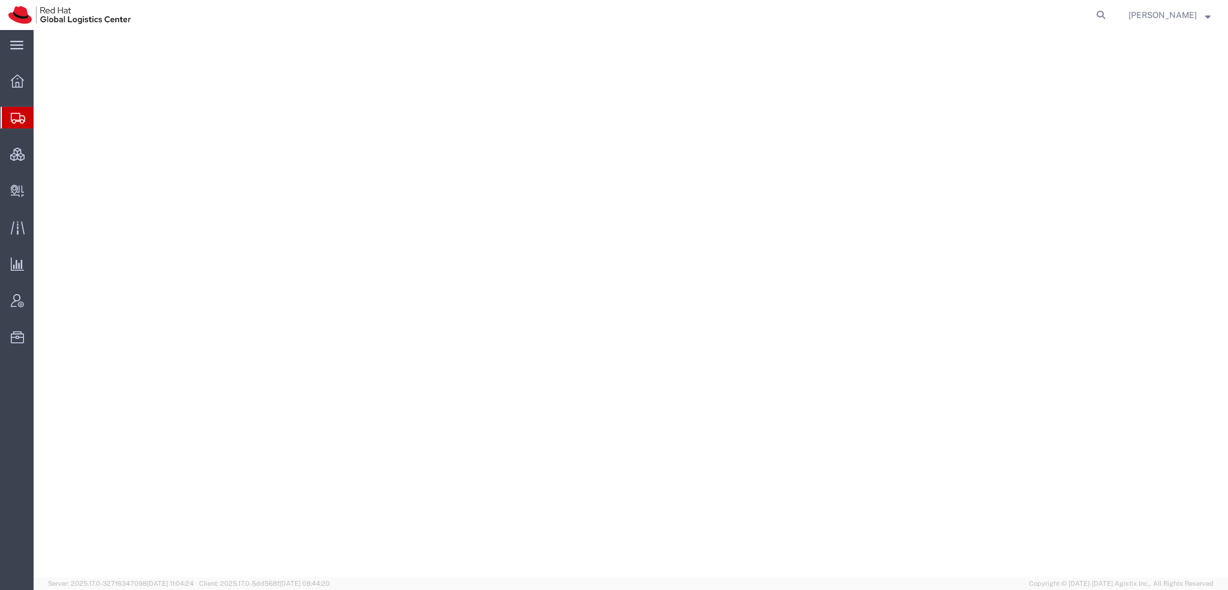
select select "38014"
select select
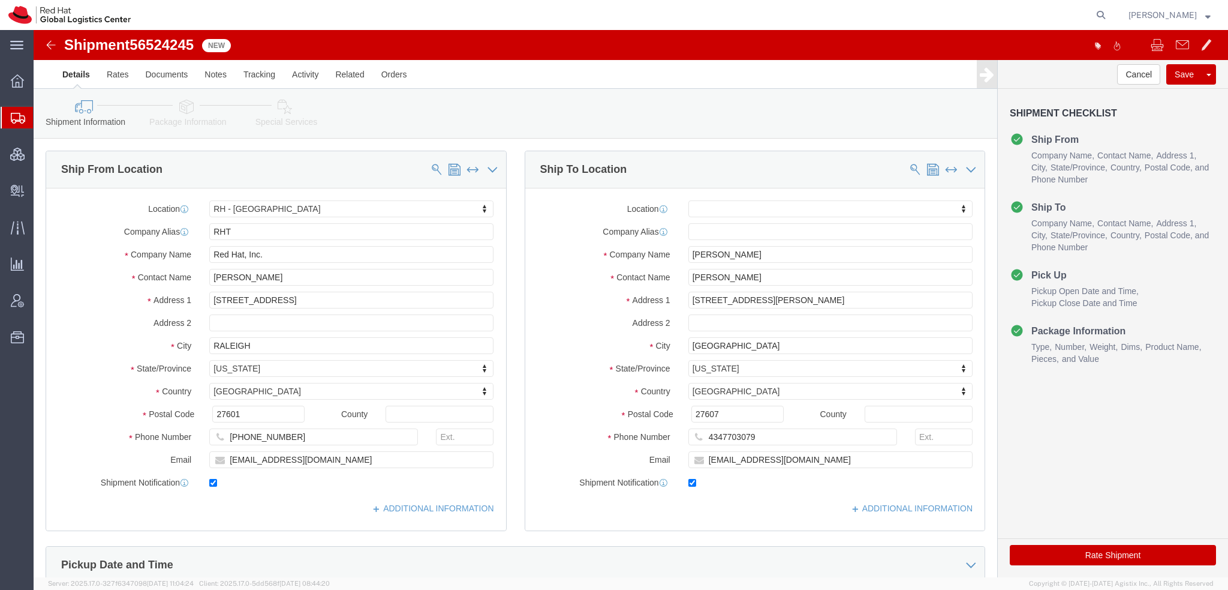
click icon
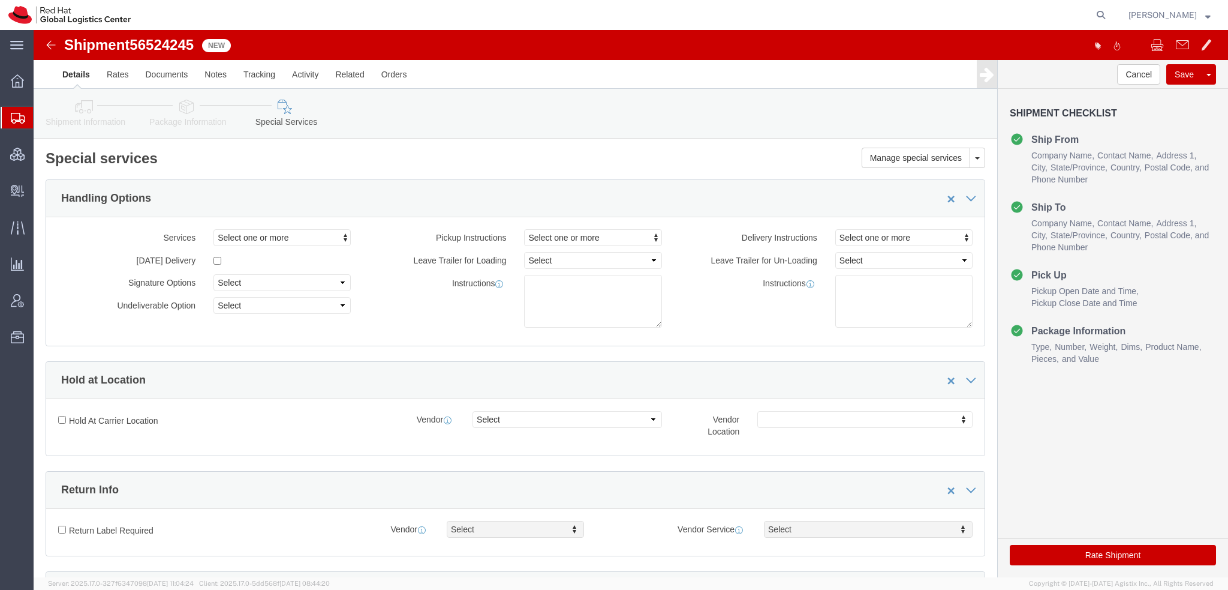
scroll to position [300, 0]
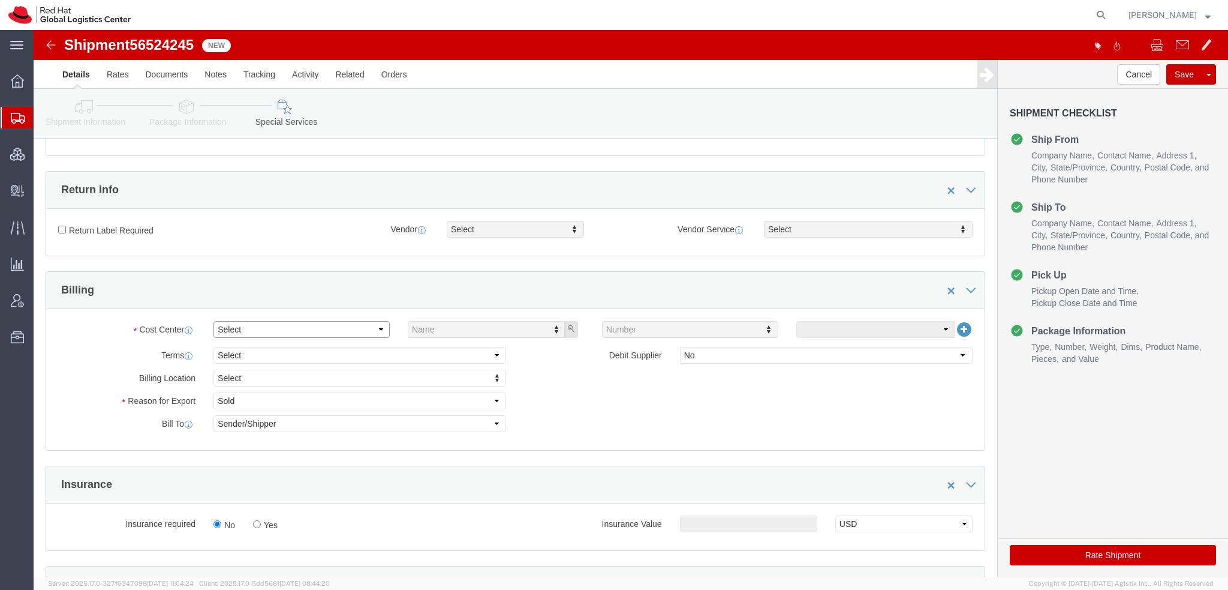
click select "Select"
click select "Select Gift Personal Effects Repair/Warranty Return Sample Sold Temporary/Not S…"
click div "Billing Location Select Select My Profile Location RH - Amsterdam - MSO RH - Am…"
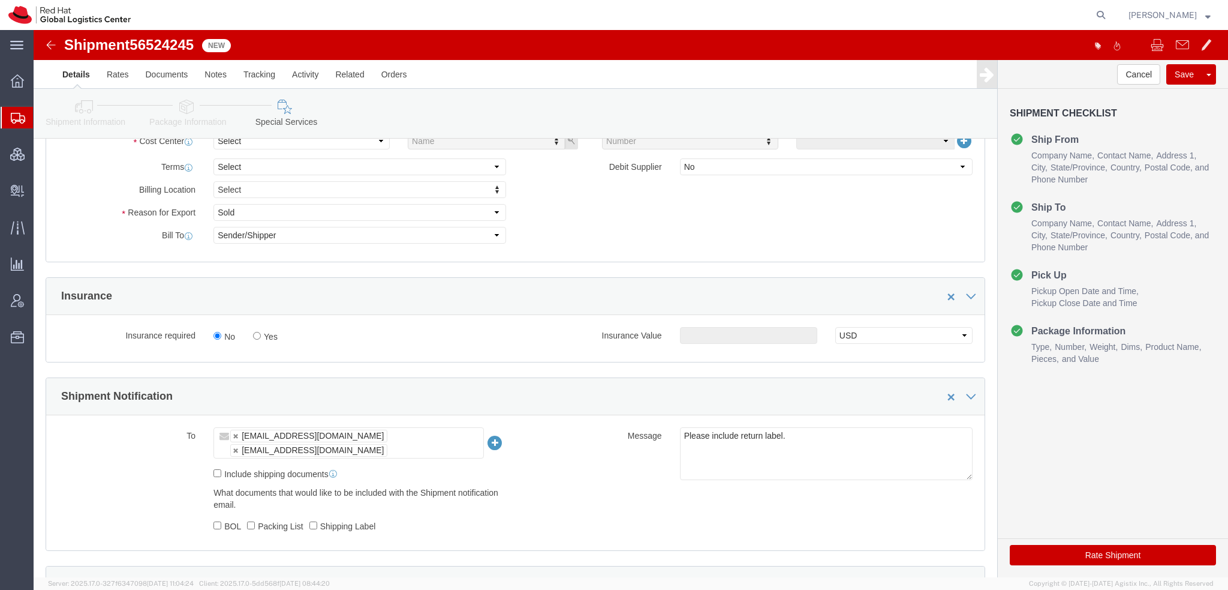
scroll to position [600, 0]
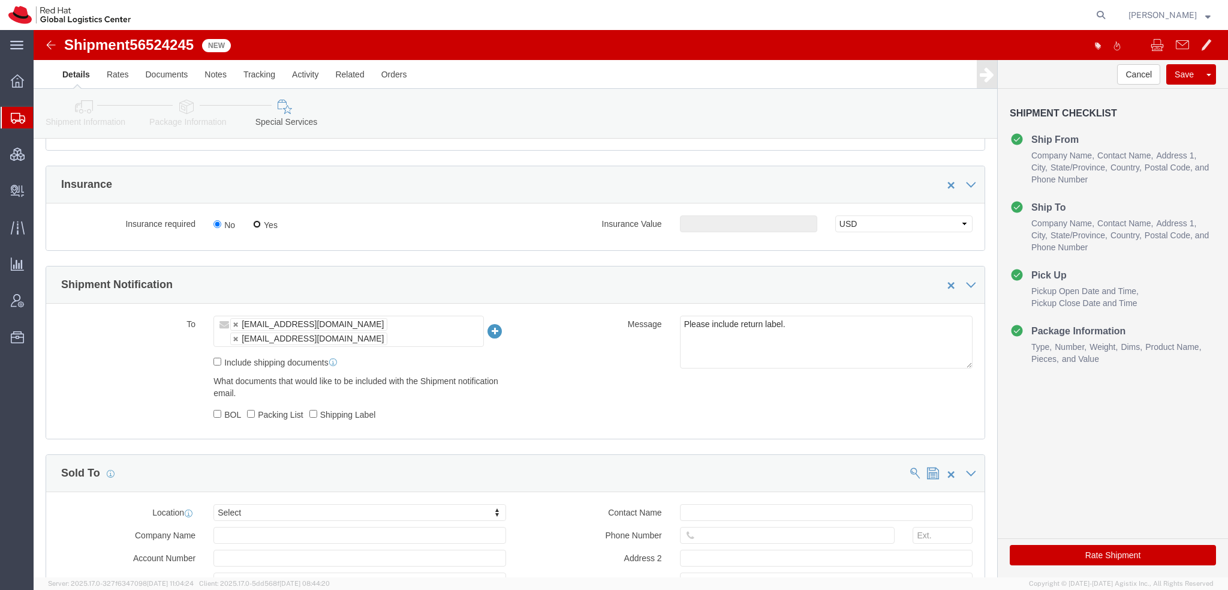
click input "Yes"
radio input "true"
click input "text"
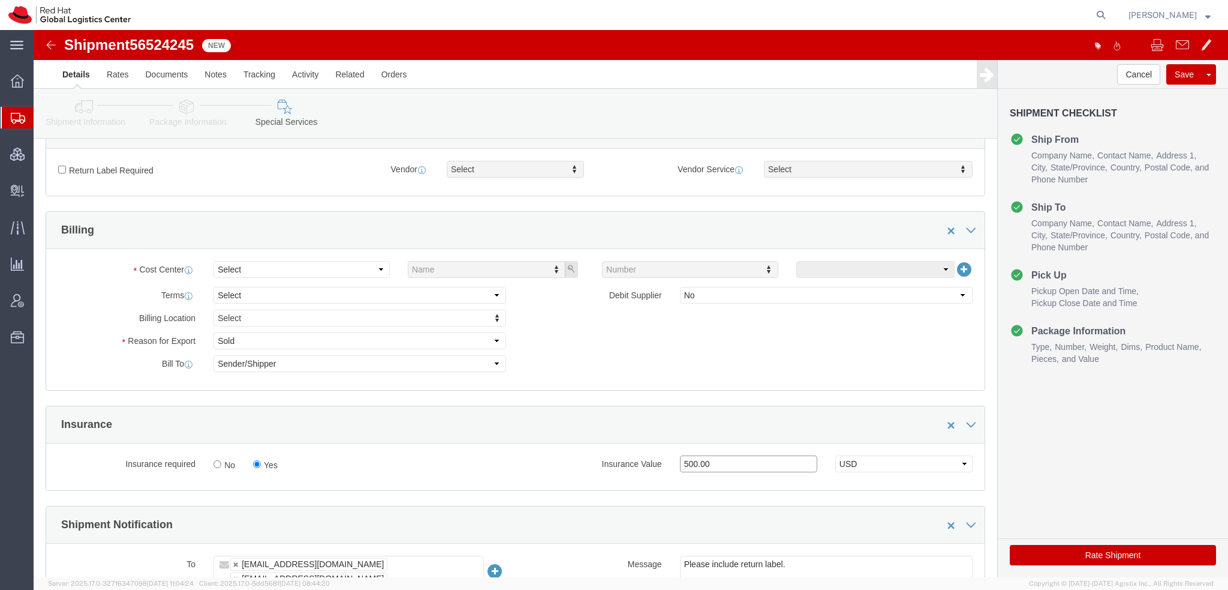
scroll to position [180, 0]
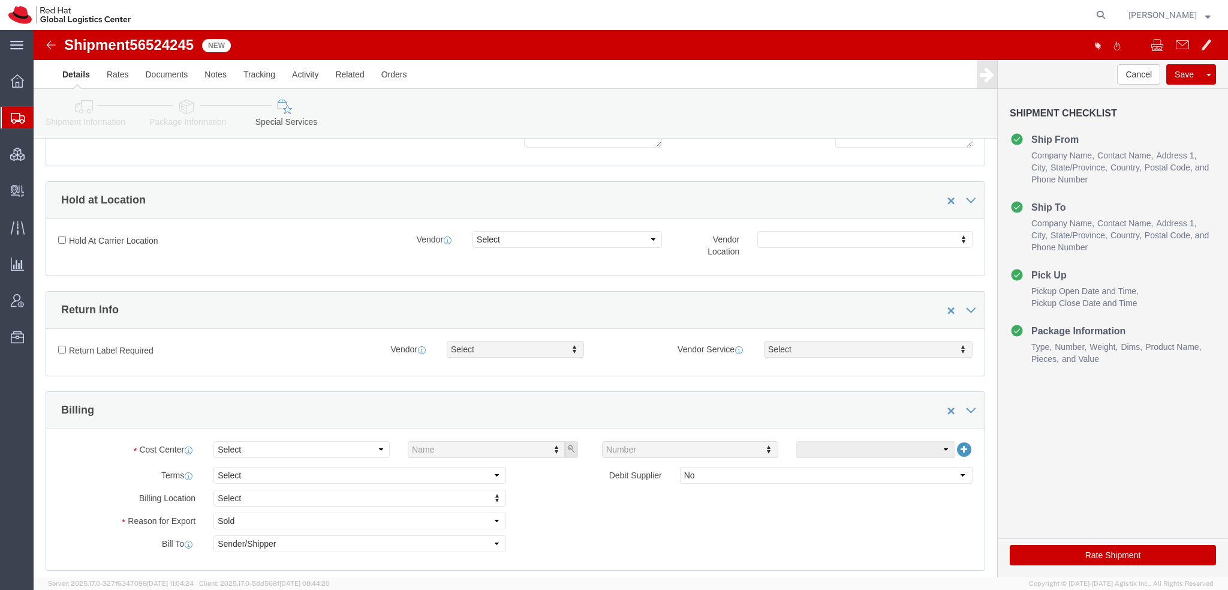
type input "500.00"
click input "Return Label Required"
checkbox input "true"
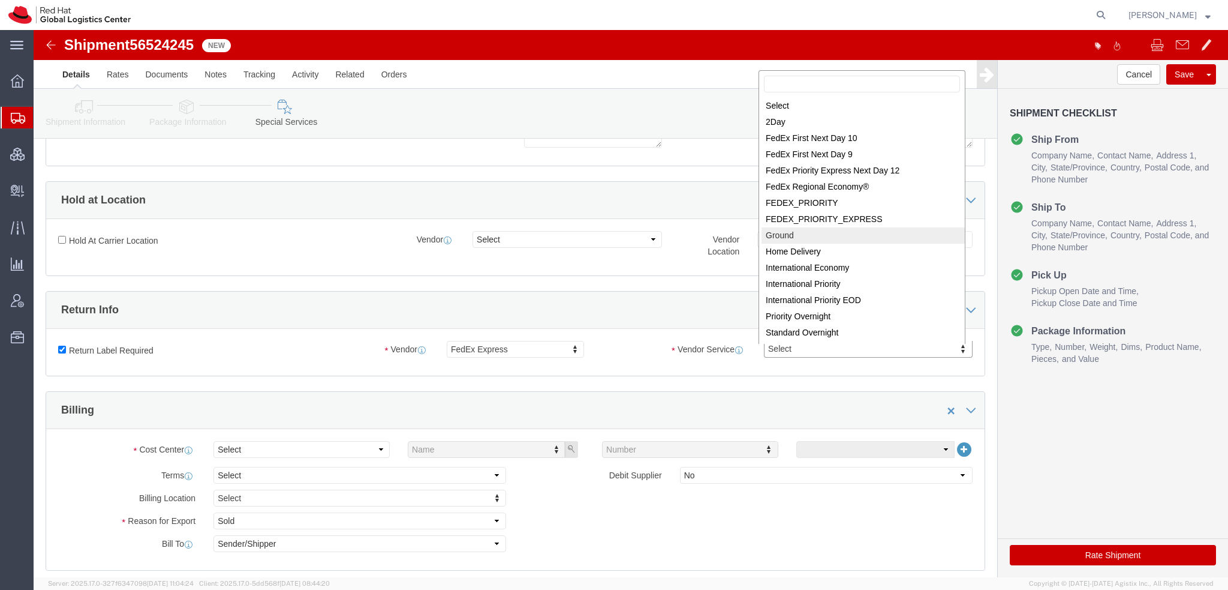
select select "12"
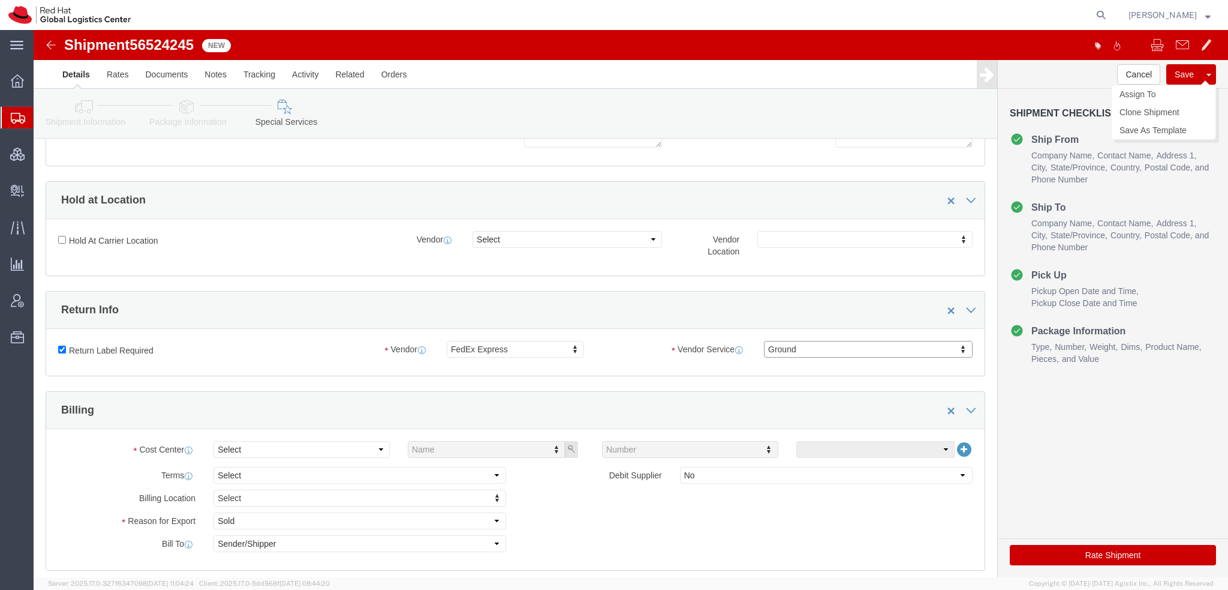
click button "Save"
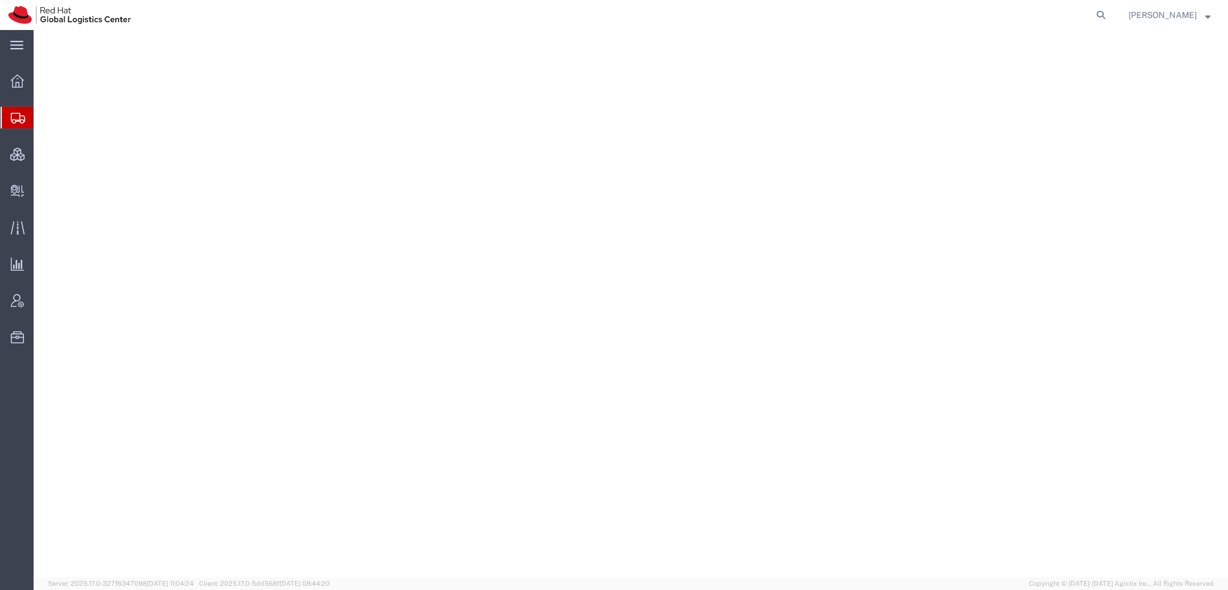
select select "38014"
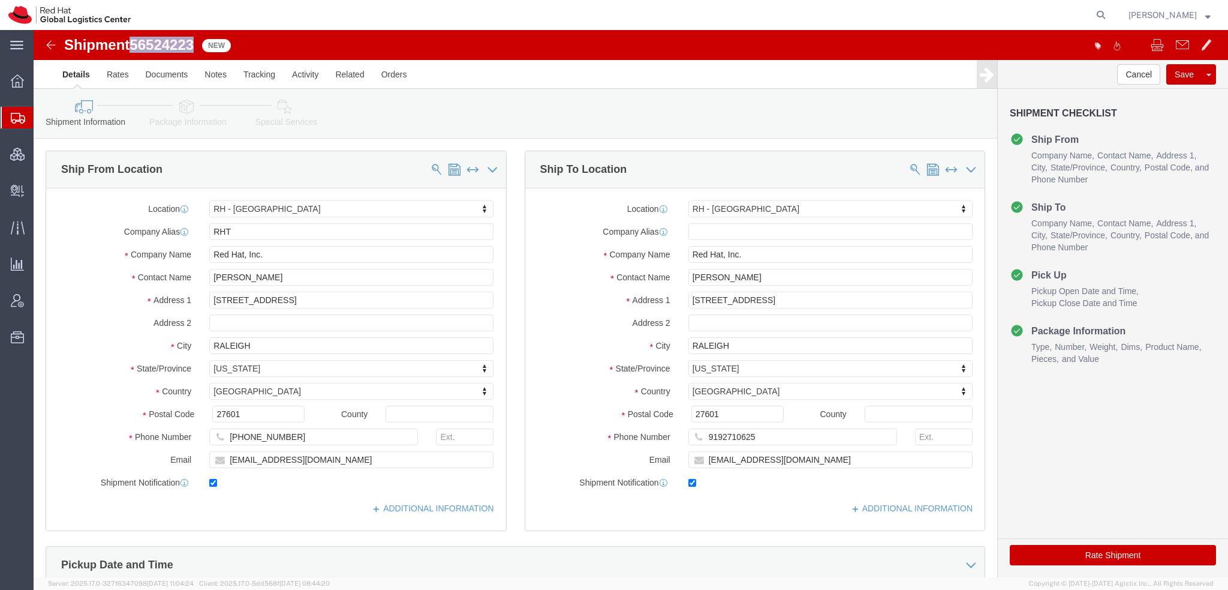
drag, startPoint x: 163, startPoint y: 13, endPoint x: 103, endPoint y: 22, distance: 60.1
click span "56524223"
copy span "56524223"
click button "Rate Shipment"
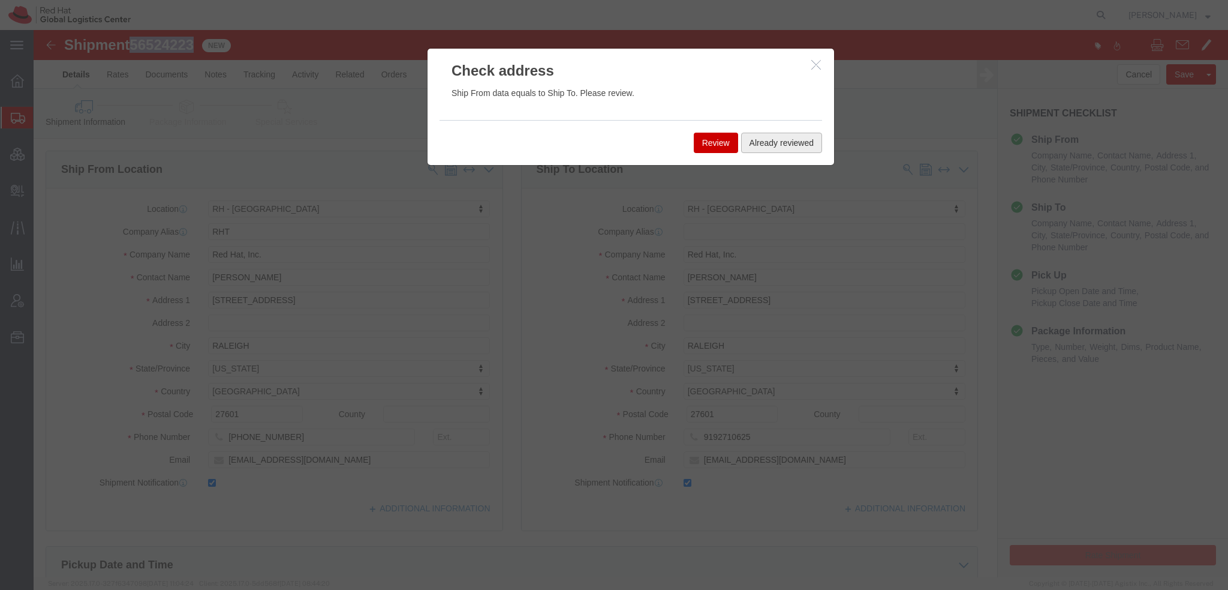
click button "Already reviewed"
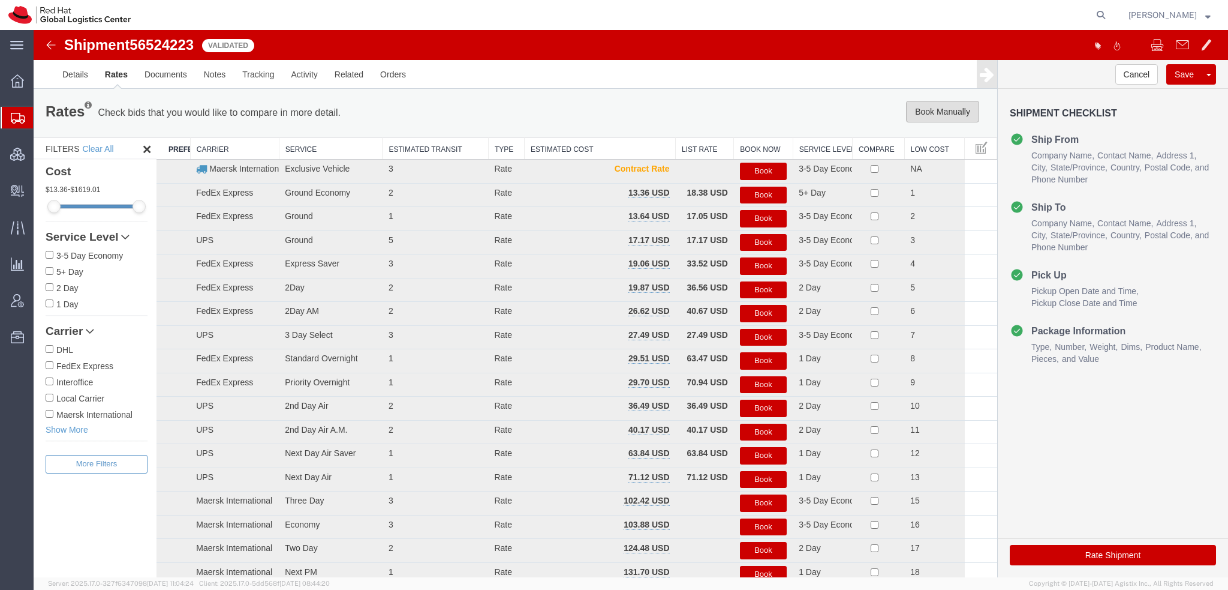
click at [909, 112] on button "Book Manually" at bounding box center [942, 112] width 73 height 22
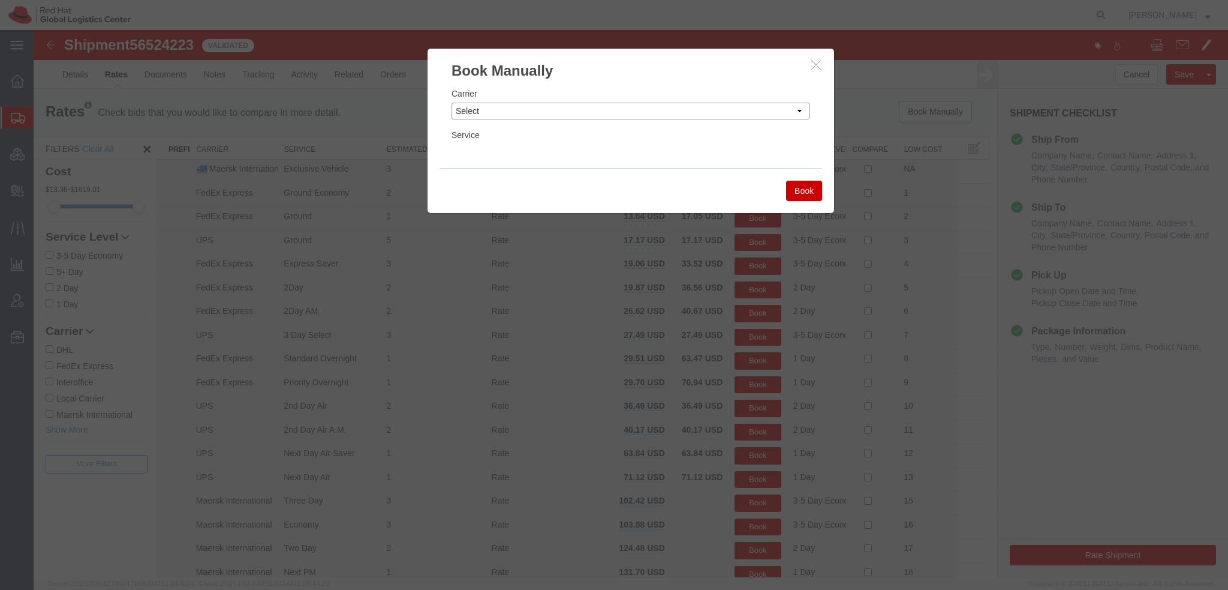
click at [543, 104] on select "Select Add New Carrier (and default service) Amazon Logistics Czech Post DHL Fe…" at bounding box center [631, 111] width 359 height 17
select select "7920"
click at [452, 103] on select "Select Add New Carrier (and default service) Amazon Logistics Czech Post DHL Fe…" at bounding box center [631, 111] width 359 height 17
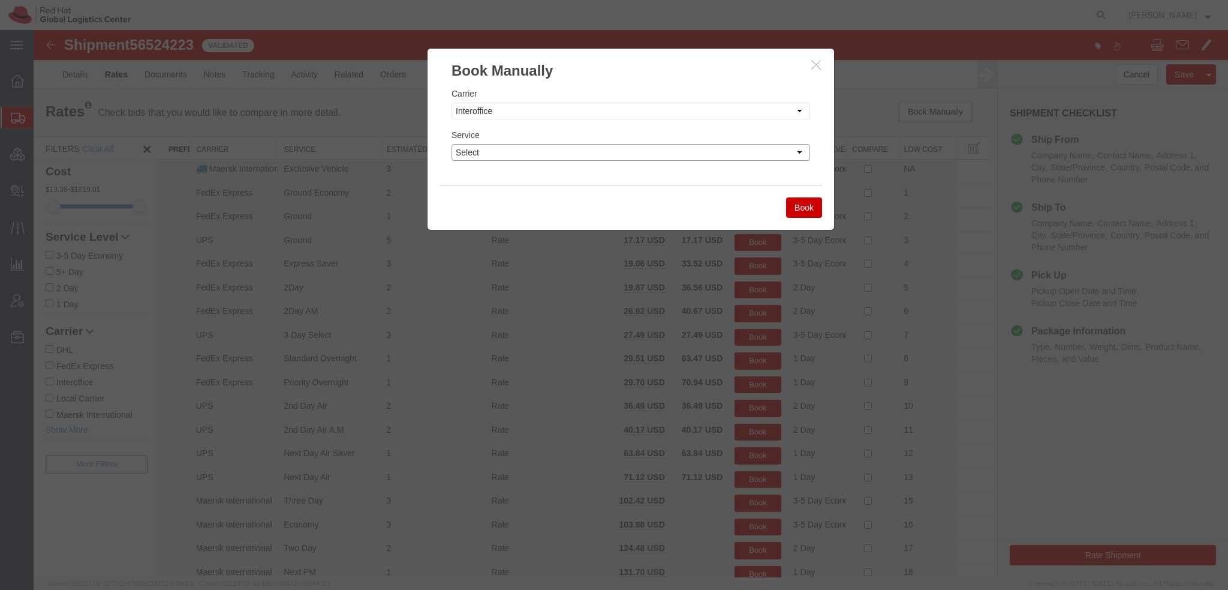
click at [519, 153] on select "Select IO_Ground IO_LTL" at bounding box center [631, 152] width 359 height 17
select select "17810"
click at [452, 144] on select "Select IO_Ground IO_LTL" at bounding box center [631, 152] width 359 height 17
click at [801, 213] on button "Book" at bounding box center [804, 207] width 36 height 20
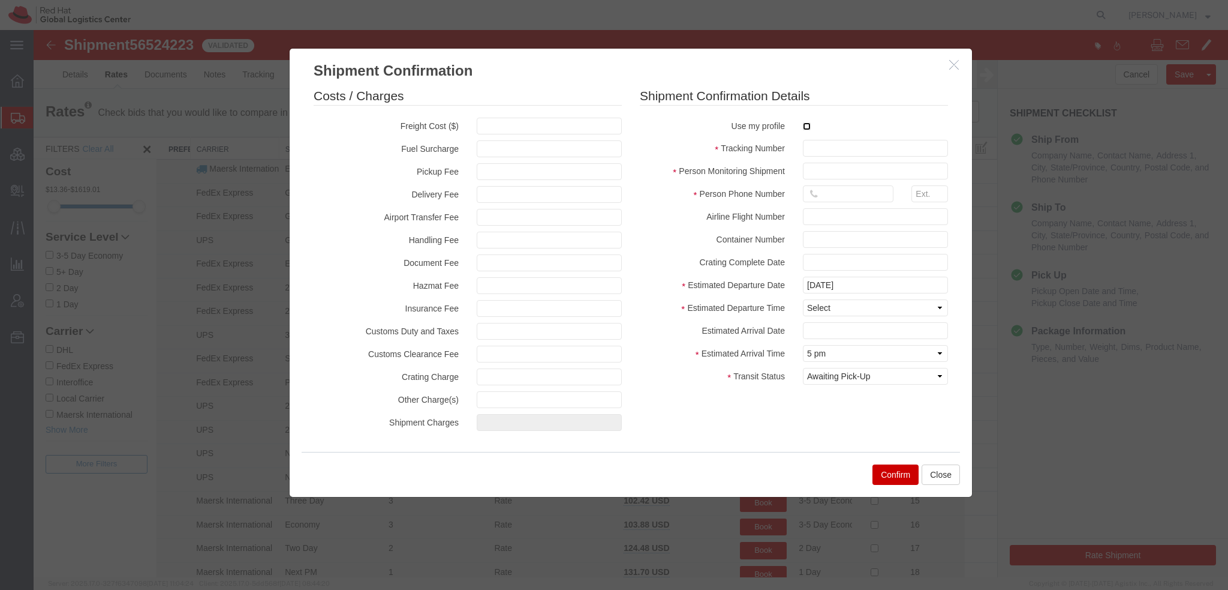
click at [804, 125] on input "checkbox" at bounding box center [807, 126] width 8 height 8
checkbox input "true"
type input "[PERSON_NAME]"
type input "19193013123"
click at [830, 142] on input "text" at bounding box center [875, 148] width 145 height 17
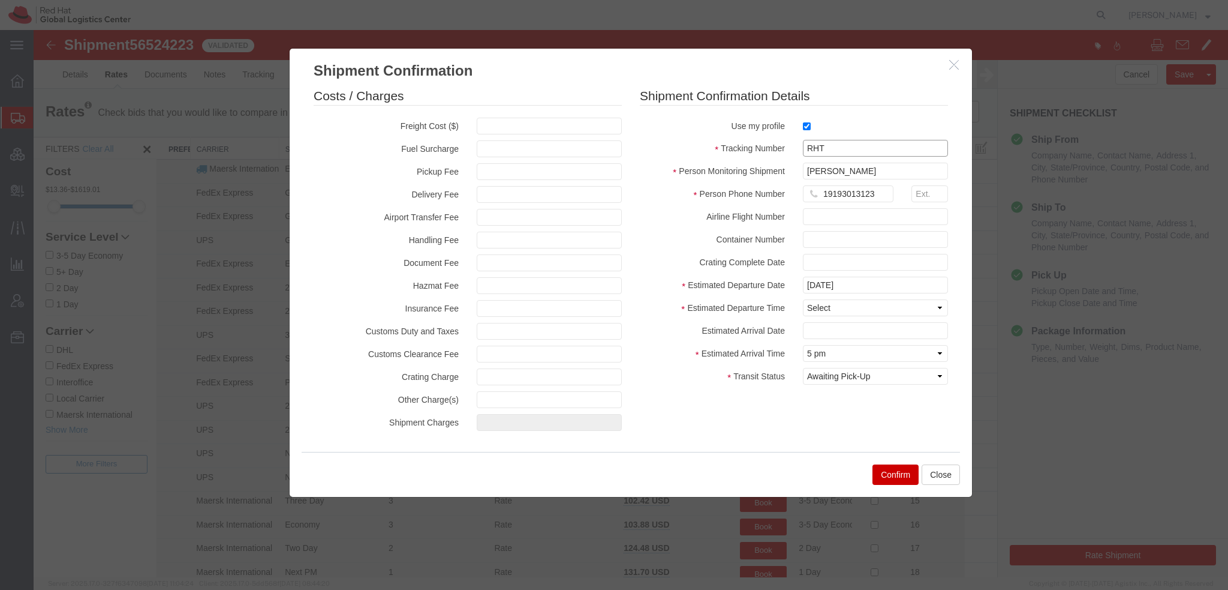
paste input "56524223"
type input "RHT56524223"
click at [814, 304] on select "Select Midnight 1 am 2 am 3 am 4 am 5 am 6 am 7 am 8 am 9 am 10 am 11 am 12 Noo…" at bounding box center [875, 307] width 145 height 17
select select "1200"
click at [803, 299] on select "Select Midnight 1 am 2 am 3 am 4 am 5 am 6 am 7 am 8 am 9 am 10 am 11 am 12 Noo…" at bounding box center [875, 307] width 145 height 17
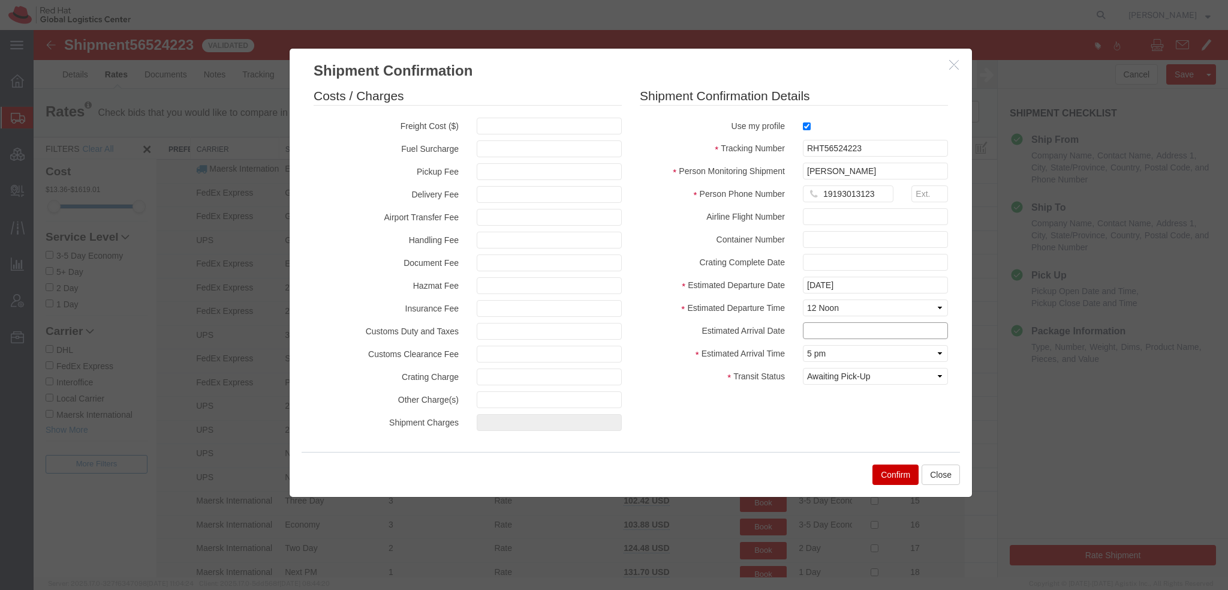
click at [828, 328] on input "text" at bounding box center [875, 330] width 145 height 17
click at [903, 270] on td "22" at bounding box center [902, 270] width 18 height 18
type input "[DATE]"
drag, startPoint x: 876, startPoint y: 148, endPoint x: 302, endPoint y: -1, distance: 593.3
click at [302, 30] on html "Shipment 56524223 23 of 23 Validated Details Rates Documents Notes Tracking Act…" at bounding box center [631, 303] width 1195 height 547
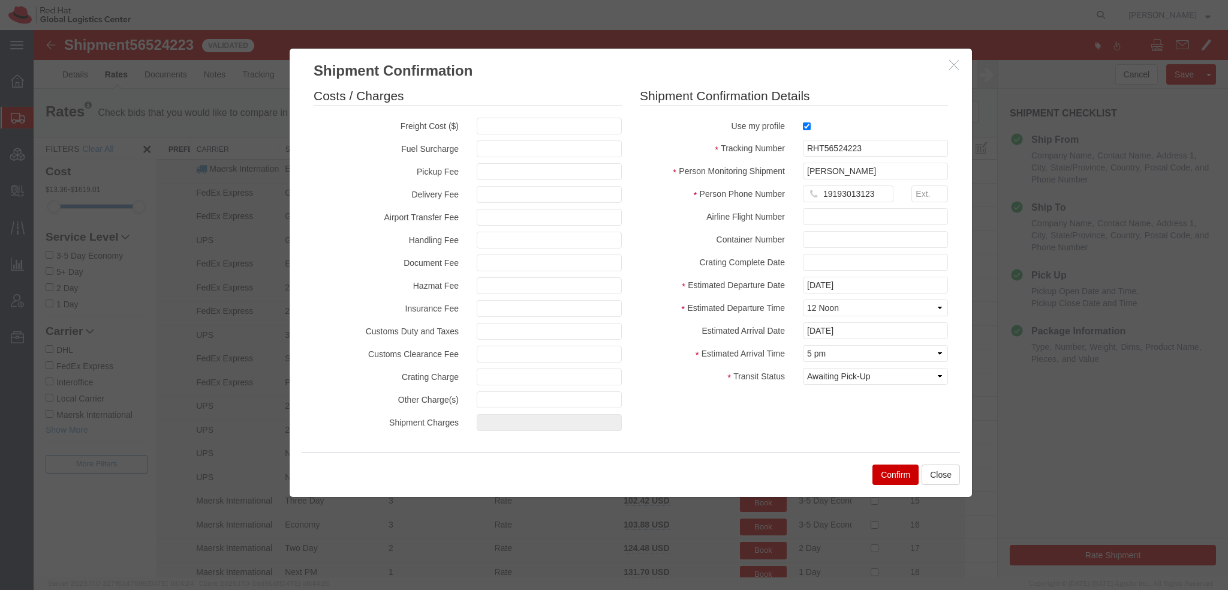
click at [892, 471] on button "Confirm" at bounding box center [896, 474] width 46 height 20
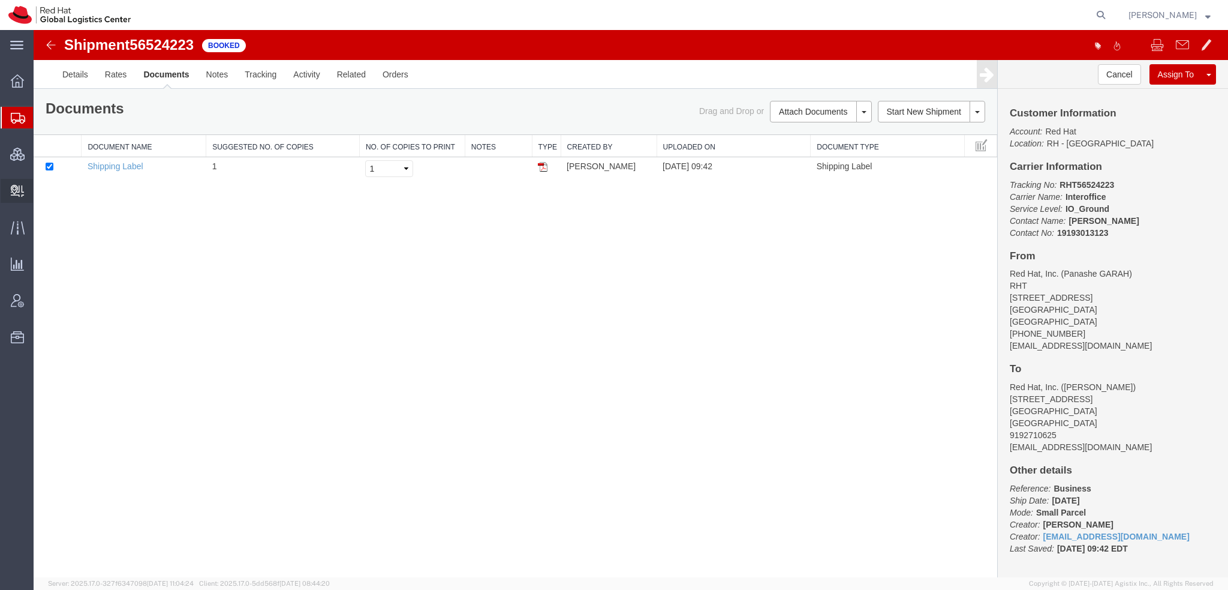
click at [0, 0] on span "Create Delivery" at bounding box center [0, 0] width 0 height 0
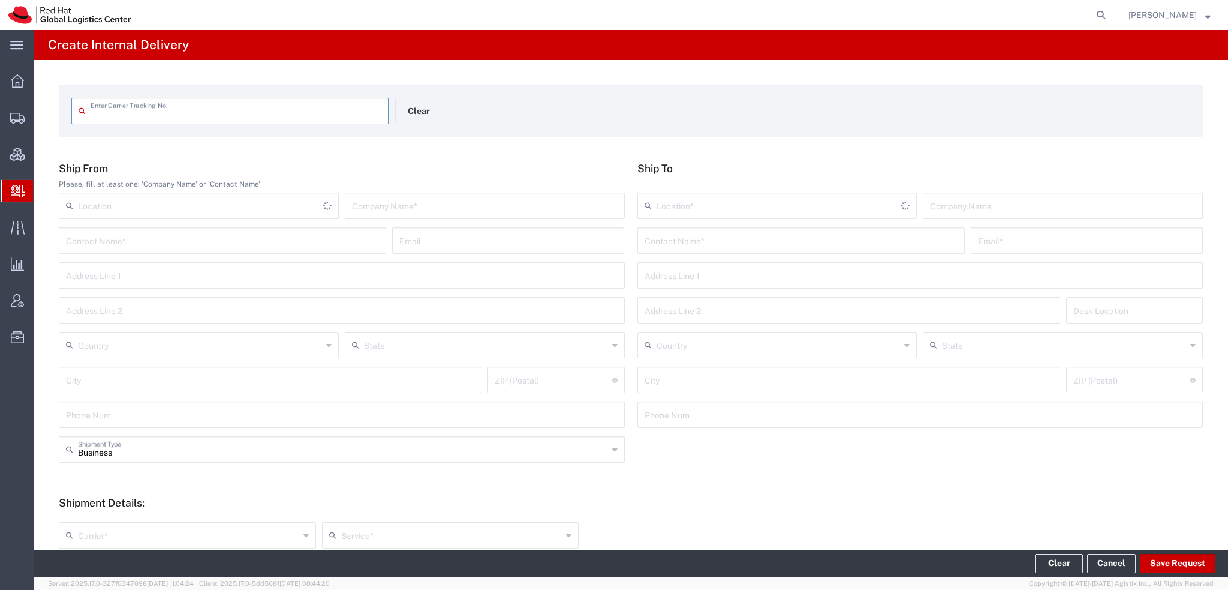
click at [233, 107] on input "text" at bounding box center [236, 110] width 291 height 21
type input "RHT56524223"
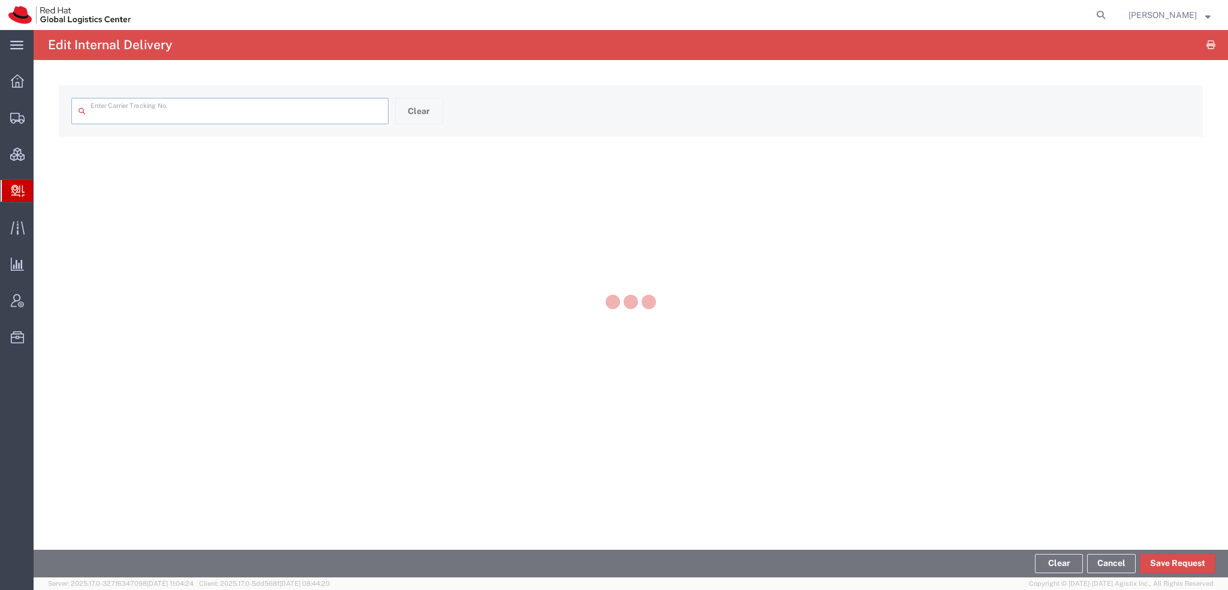
type input "RHT56524223"
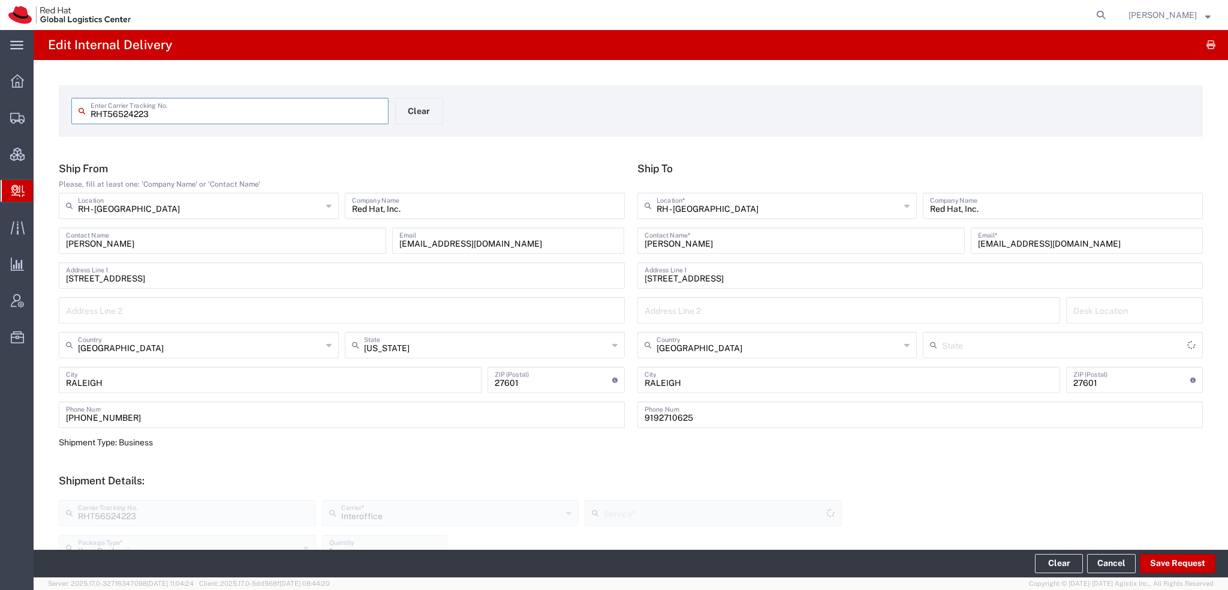
type input "IO_Ground"
type input "[US_STATE]"
click at [1192, 557] on button "Save Request" at bounding box center [1178, 563] width 76 height 19
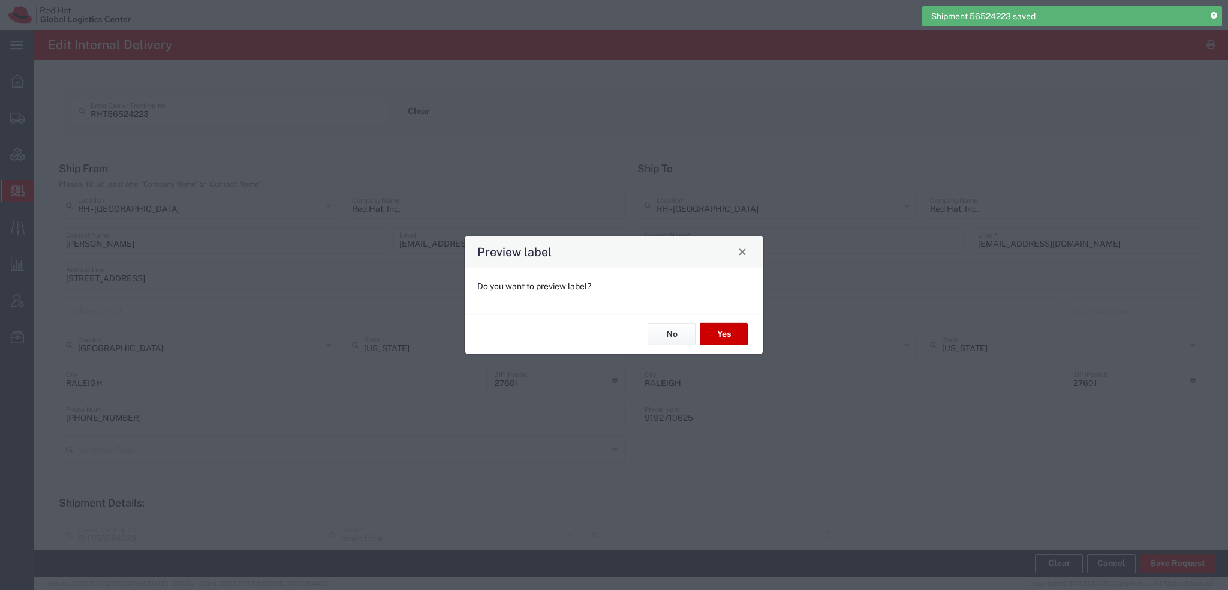
type input "Your Packaging"
type input "IO_Ground"
click at [729, 333] on button "Yes" at bounding box center [724, 334] width 48 height 22
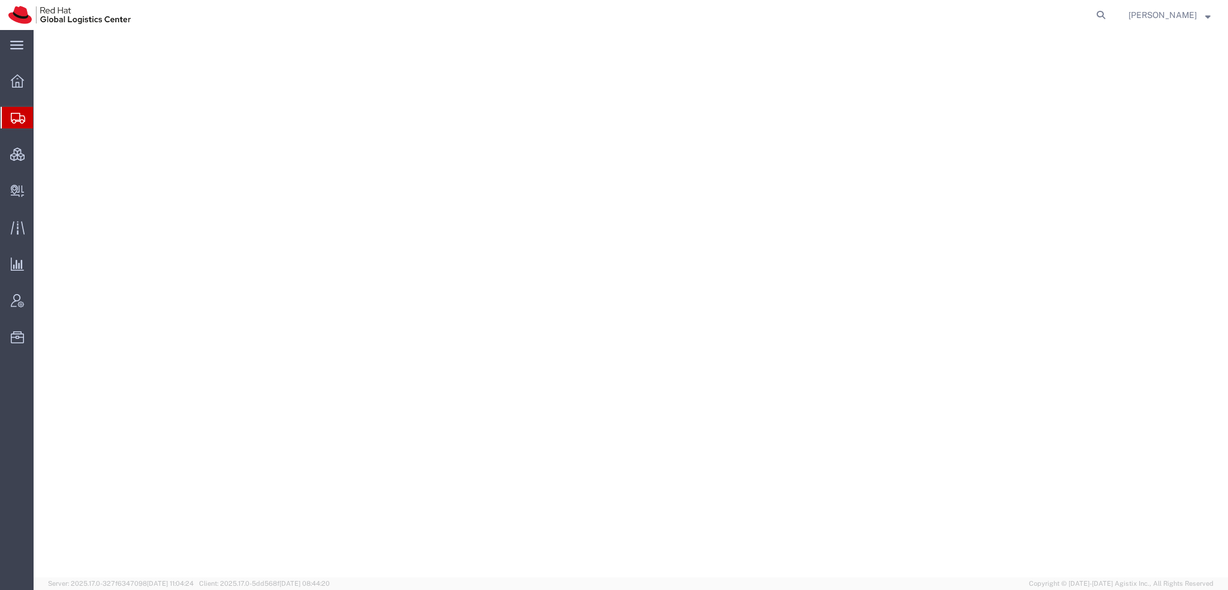
select select "38014"
select select
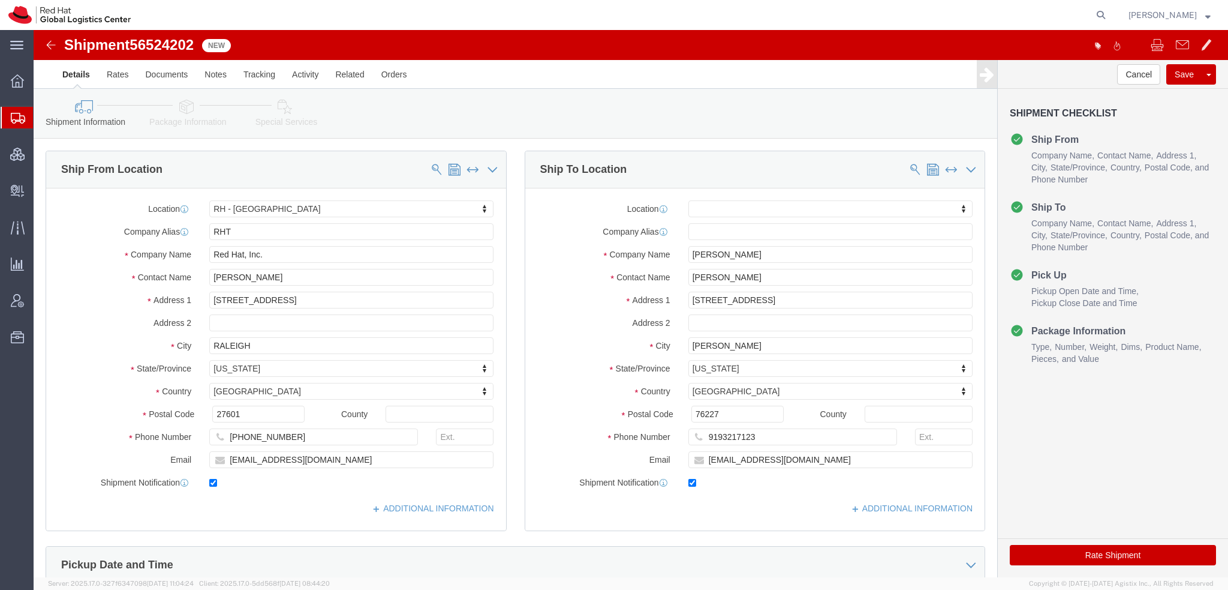
click icon
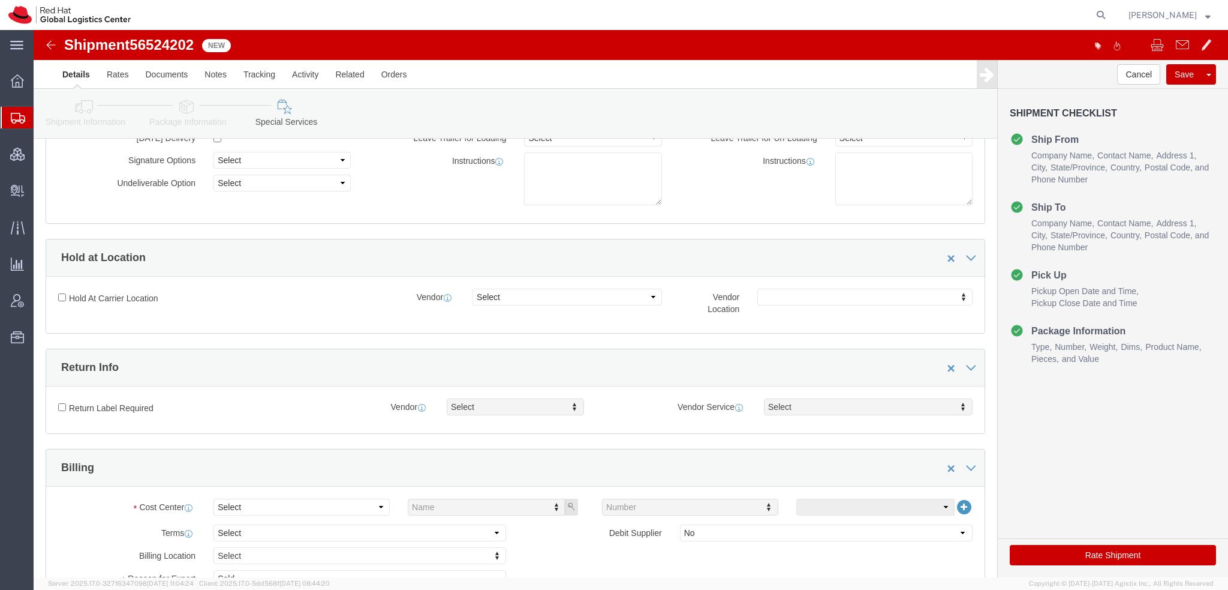
scroll to position [300, 0]
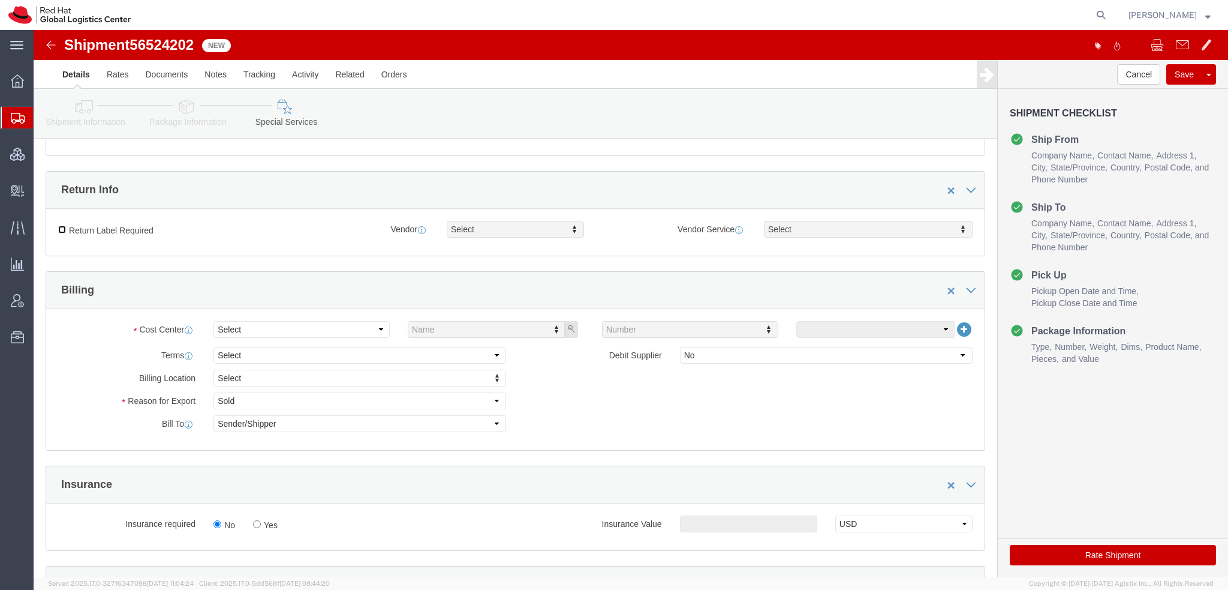
click input "Return Label Required"
checkbox input "true"
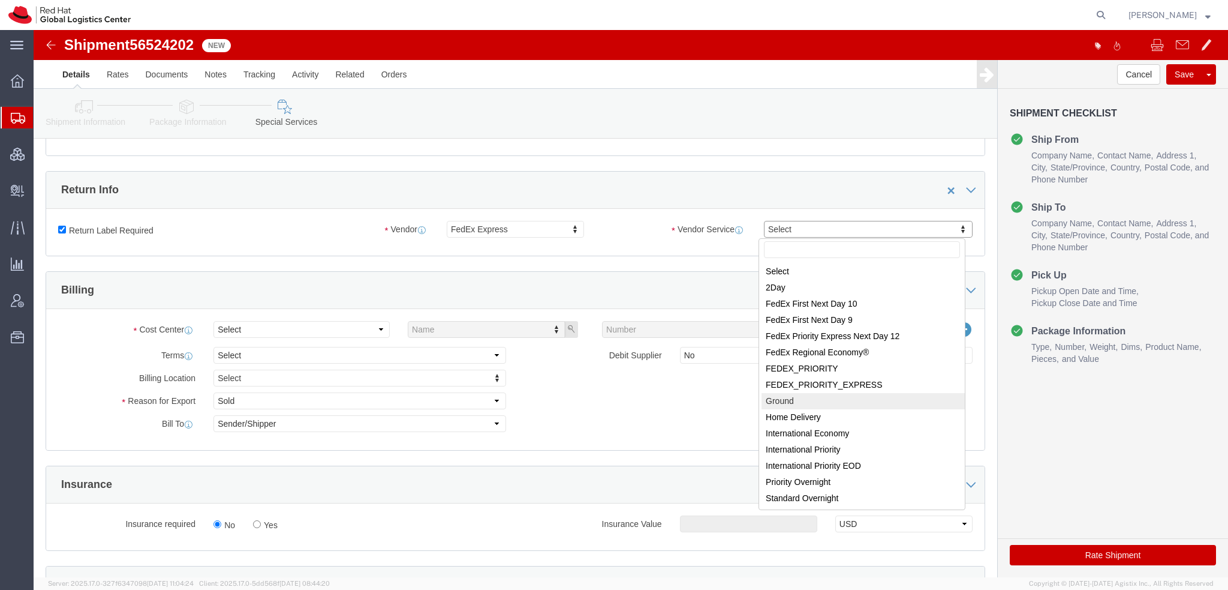
select select "12"
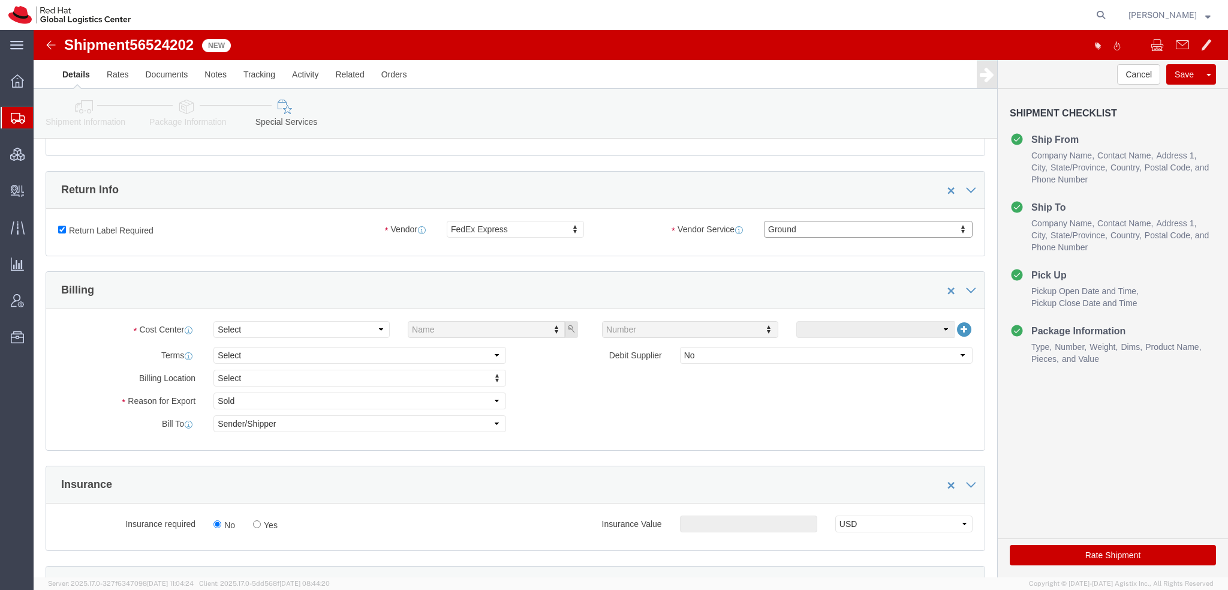
scroll to position [660, 0]
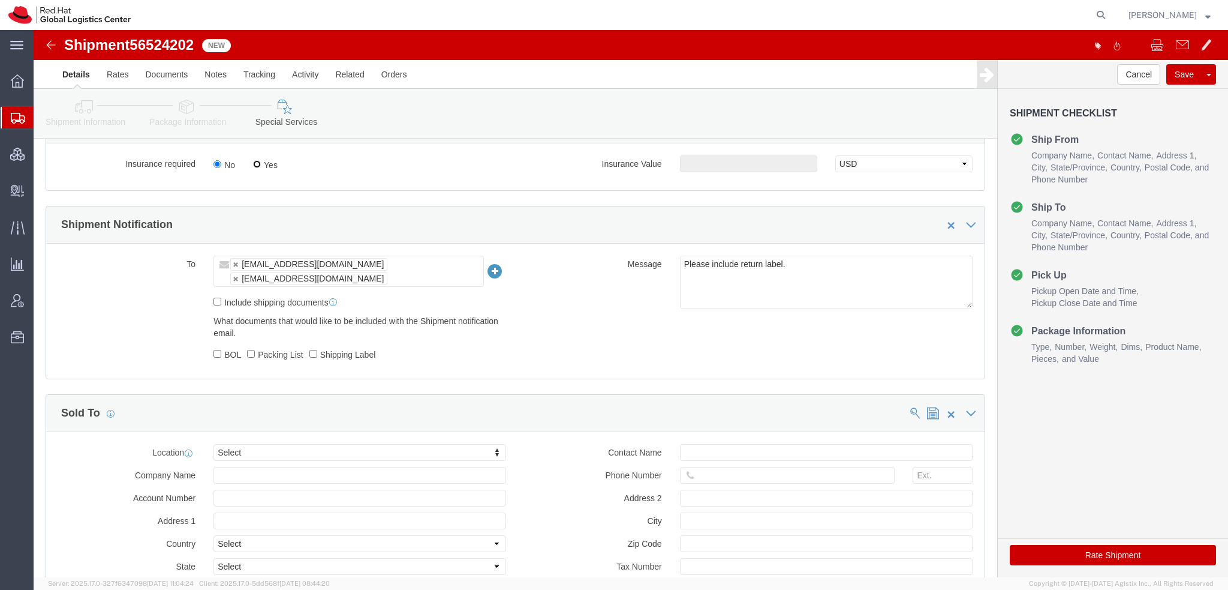
click input "Yes"
radio input "true"
click input "text"
type input "500.00"
click button "Save"
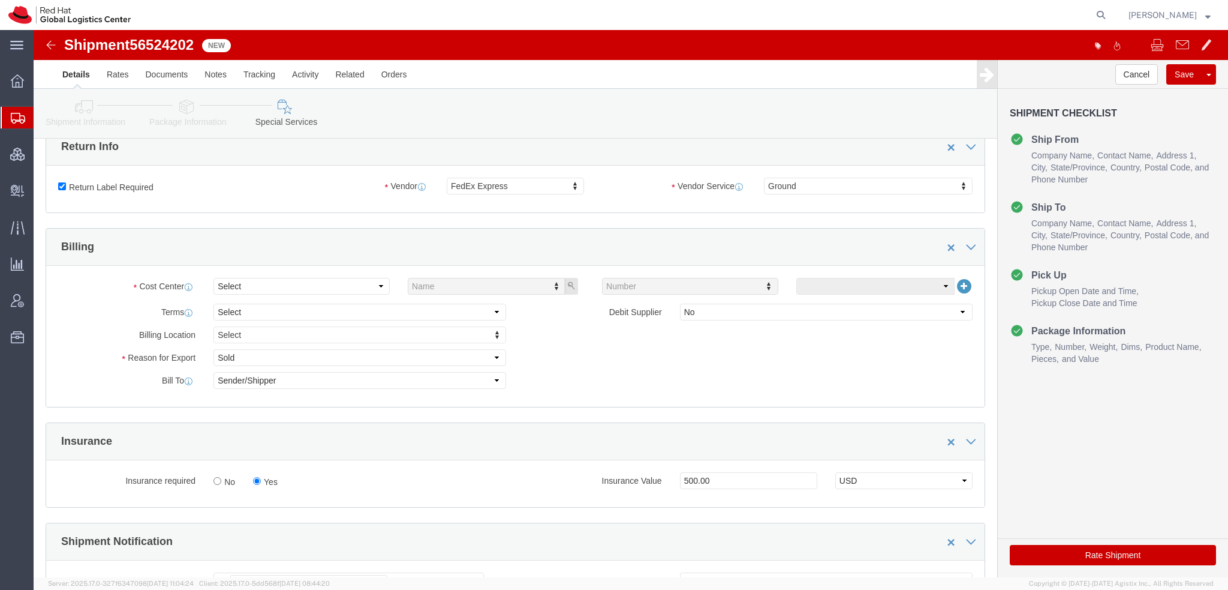
scroll to position [180, 0]
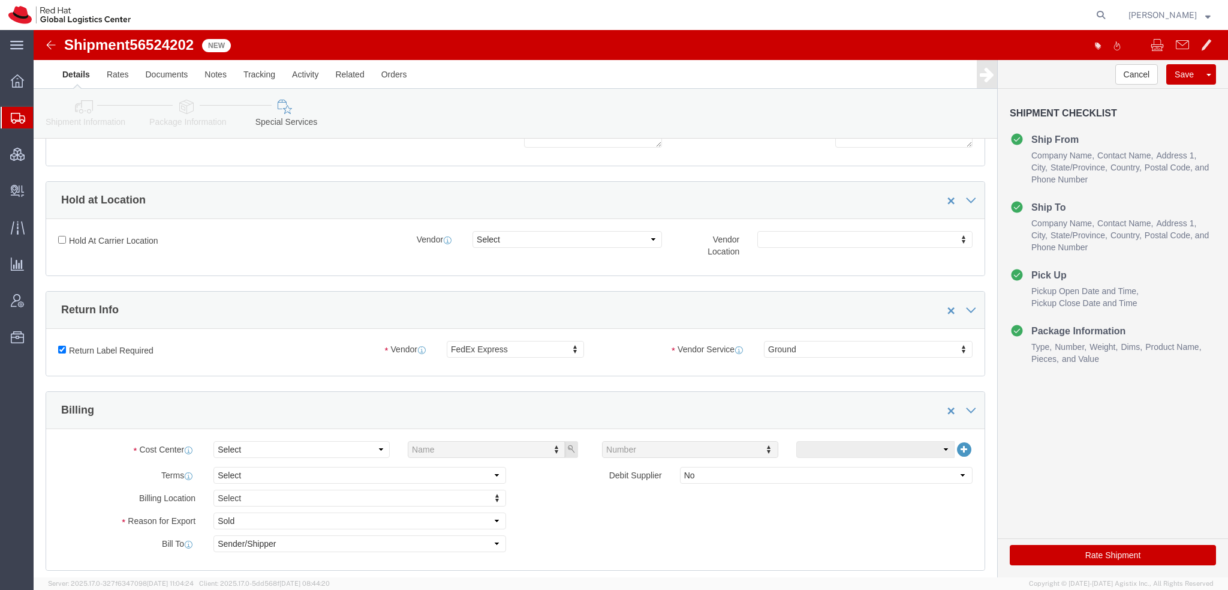
click button "Save"
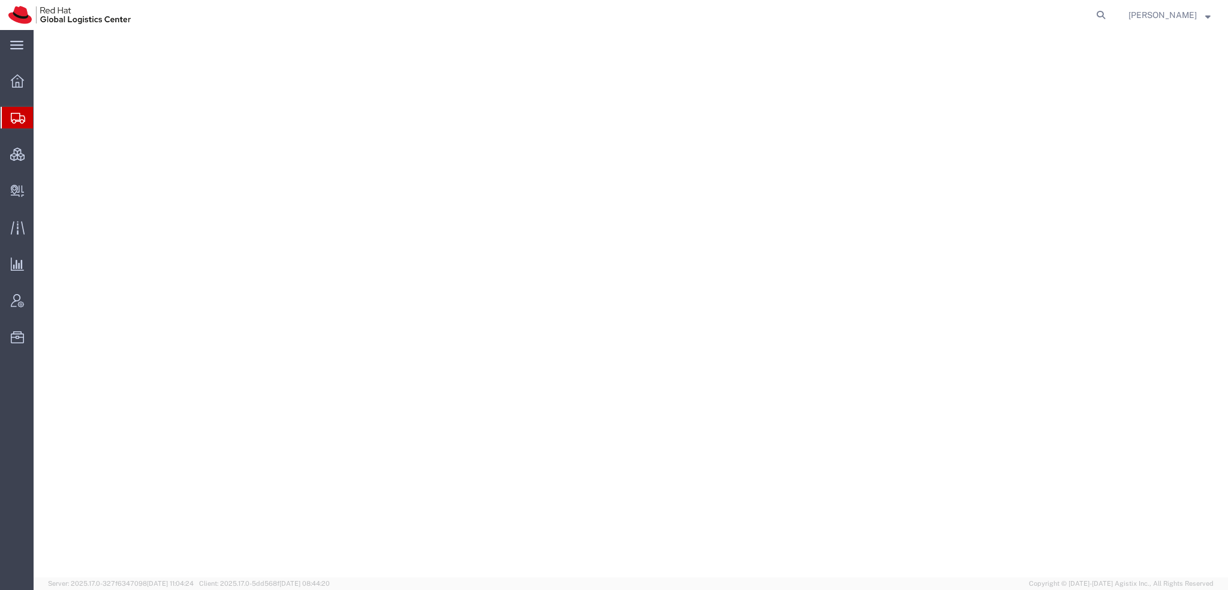
select select "38014"
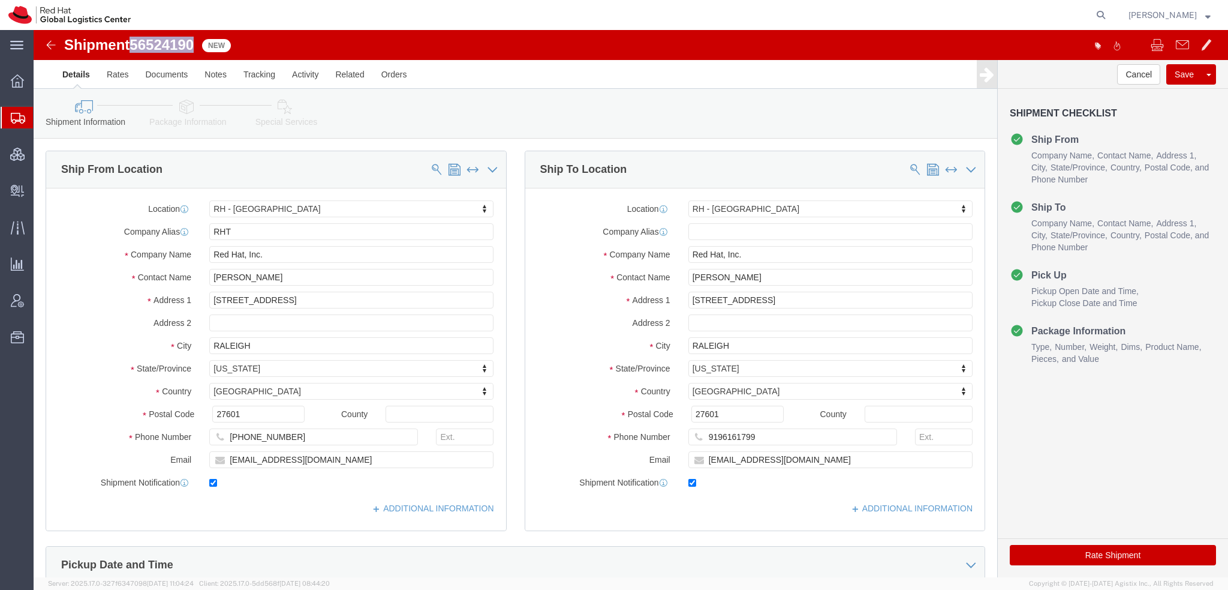
drag, startPoint x: 163, startPoint y: 13, endPoint x: 103, endPoint y: 18, distance: 59.6
click span "56524190"
copy span "56524190"
click button "Rate Shipment"
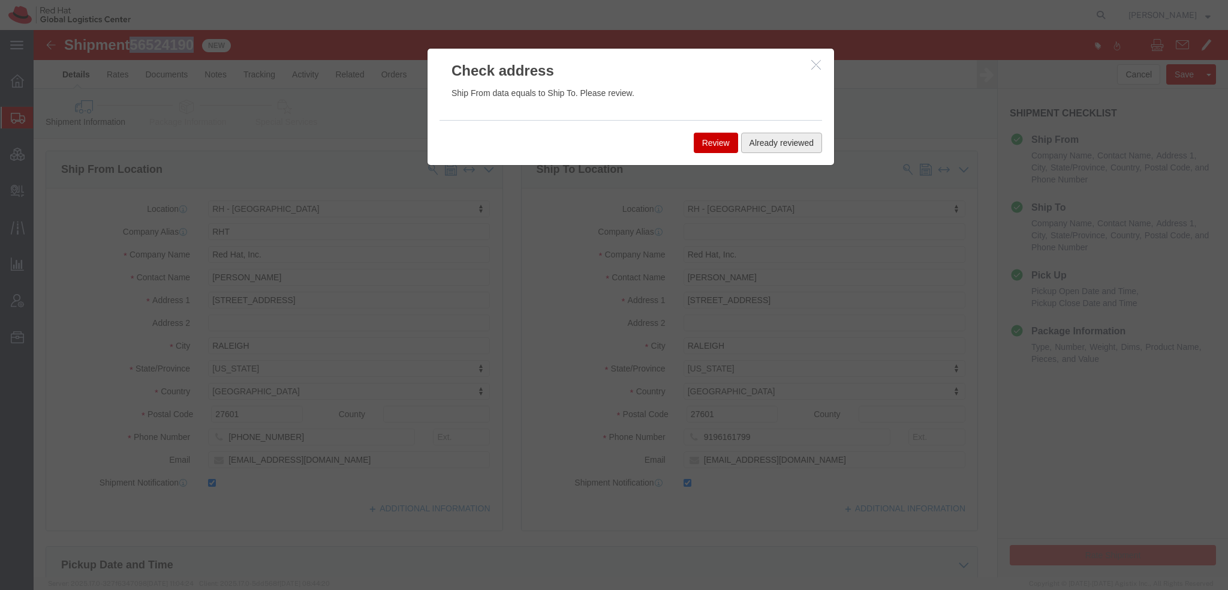
click button "Already reviewed"
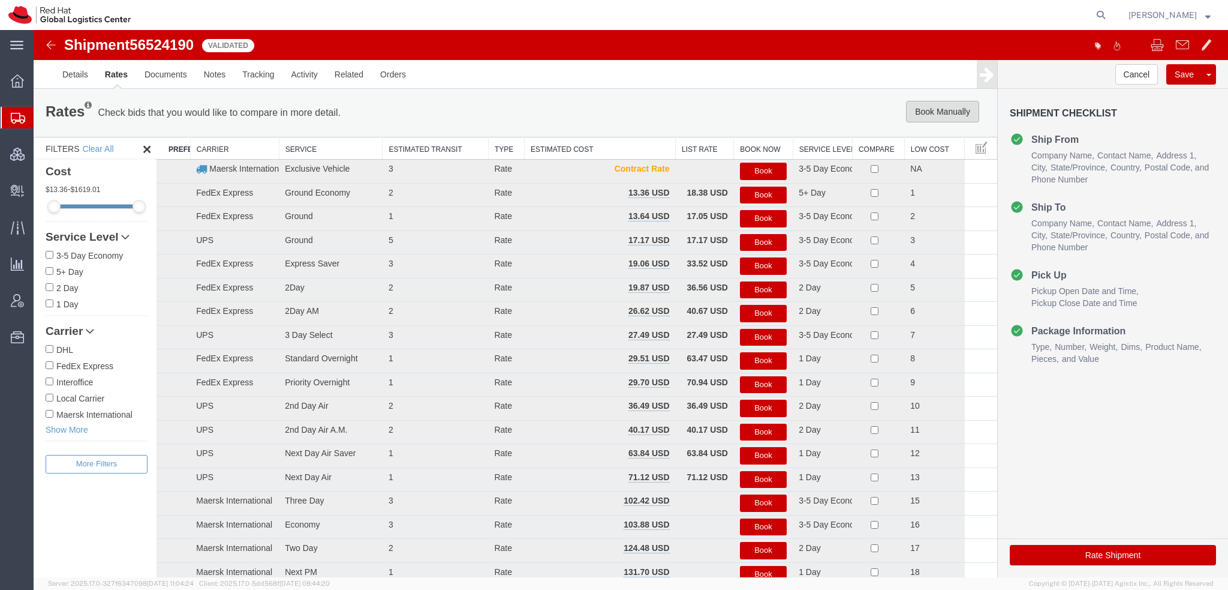
click at [928, 107] on button "Book Manually" at bounding box center [942, 112] width 73 height 22
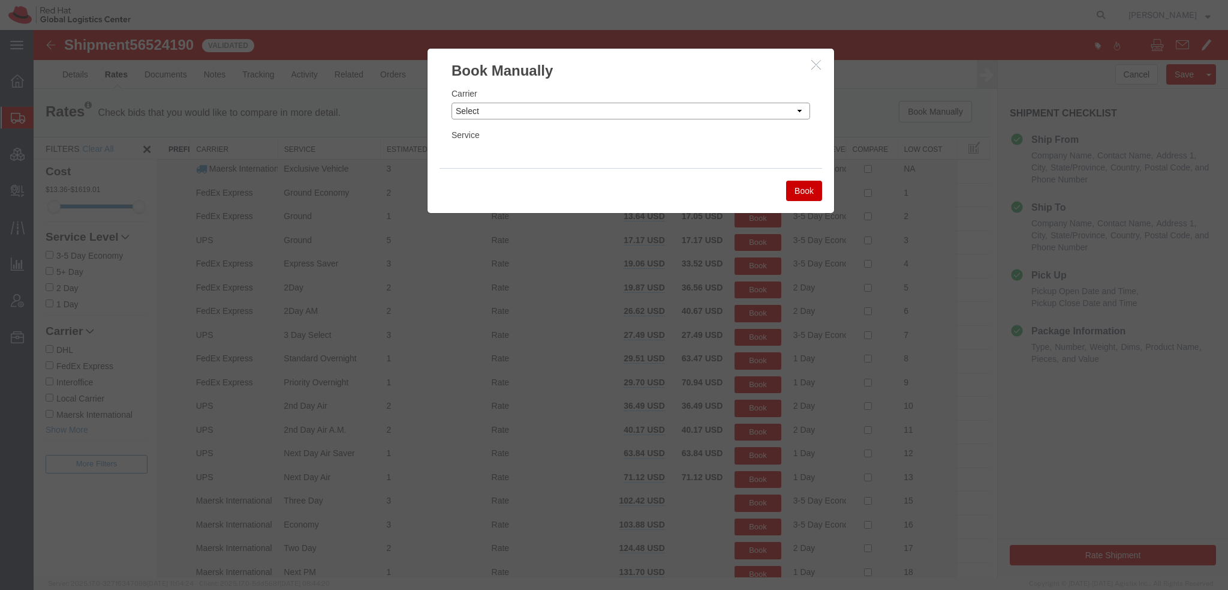
click at [770, 115] on select "Select Add New Carrier (and default service) Amazon Logistics Czech Post DHL Fe…" at bounding box center [631, 111] width 359 height 17
select select "7920"
click at [452, 103] on select "Select Add New Carrier (and default service) Amazon Logistics Czech Post DHL Fe…" at bounding box center [631, 111] width 359 height 17
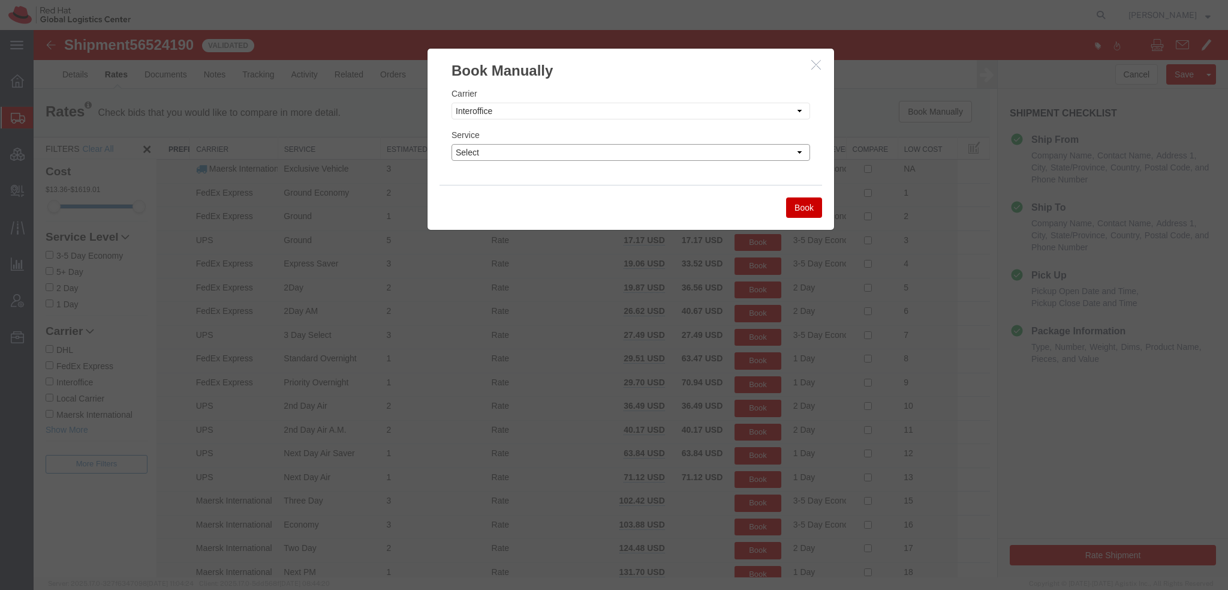
drag, startPoint x: 525, startPoint y: 167, endPoint x: 523, endPoint y: 148, distance: 19.3
click at [523, 148] on select "Select IO_Ground IO_LTL" at bounding box center [631, 152] width 359 height 17
select select "17810"
click at [452, 144] on select "Select IO_Ground IO_LTL" at bounding box center [631, 152] width 359 height 17
click at [808, 211] on button "Book" at bounding box center [804, 207] width 36 height 20
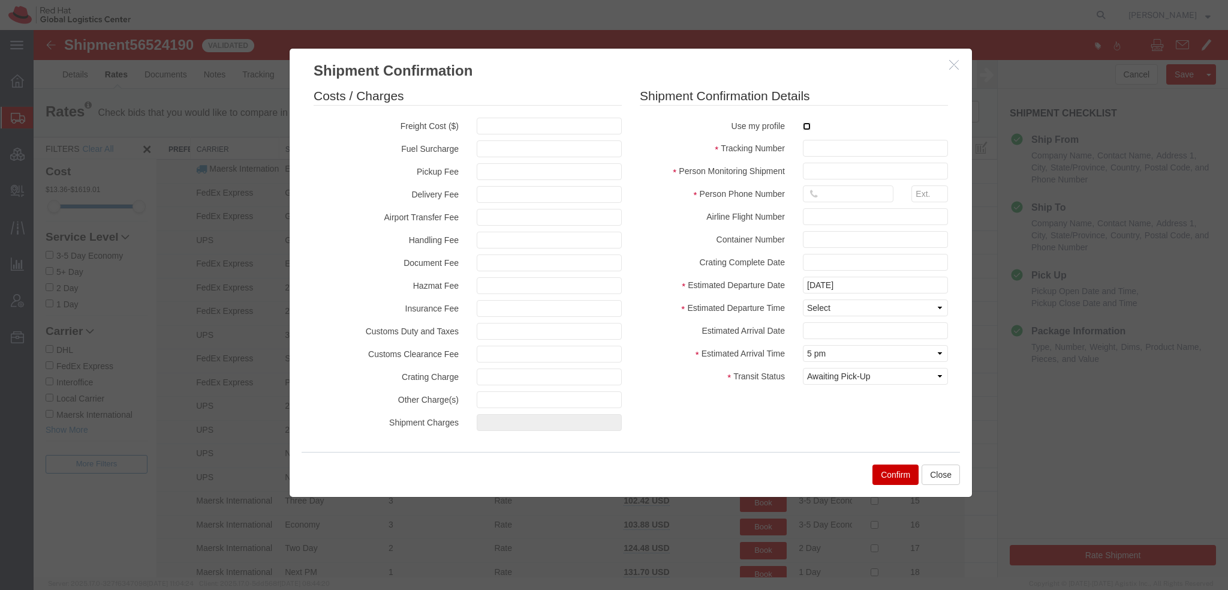
click at [803, 125] on input "checkbox" at bounding box center [807, 126] width 8 height 8
checkbox input "true"
type input "[PERSON_NAME]"
type input "19193013123"
click at [816, 149] on input "text" at bounding box center [875, 148] width 145 height 17
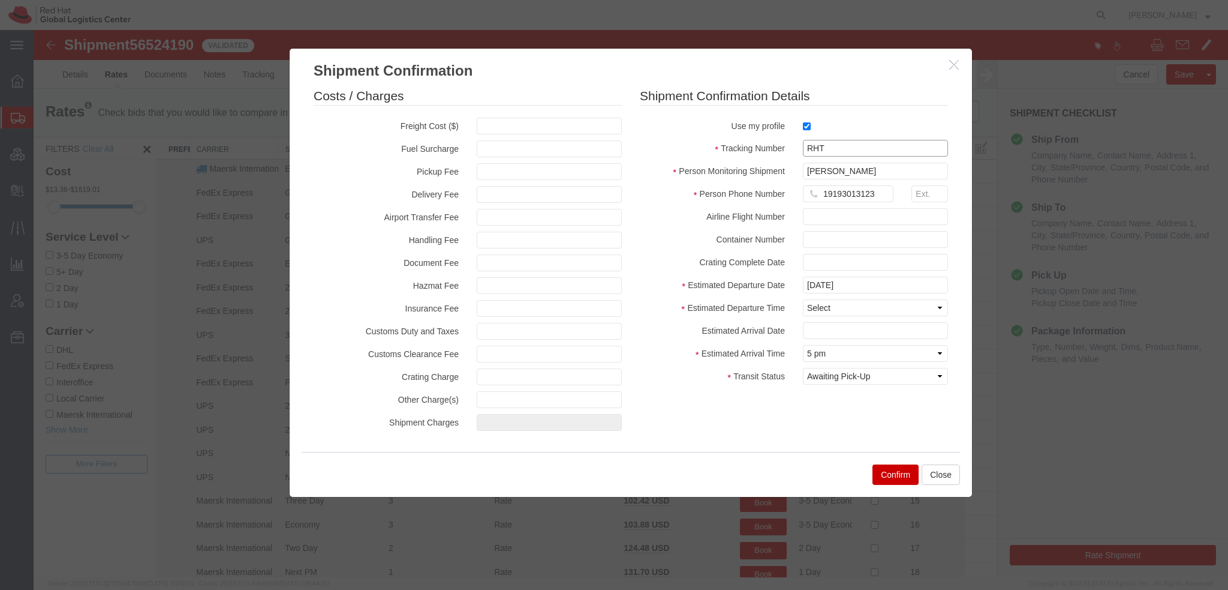
paste input "56524190"
type input "RHT56524190"
click at [823, 301] on select "Select Midnight 1 am 2 am 3 am 4 am 5 am 6 am 7 am 8 am 9 am 10 am 11 am 12 Noo…" at bounding box center [875, 307] width 145 height 17
select select "1200"
click at [803, 299] on select "Select Midnight 1 am 2 am 3 am 4 am 5 am 6 am 7 am 8 am 9 am 10 am 11 am 12 Noo…" at bounding box center [875, 307] width 145 height 17
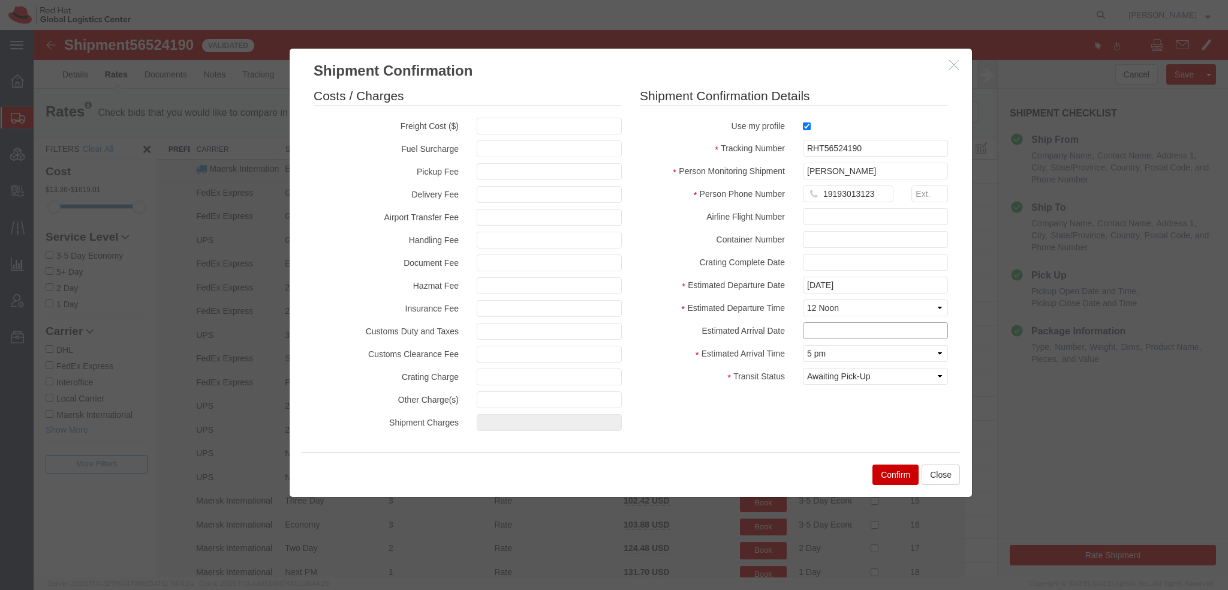
click at [817, 328] on input "text" at bounding box center [875, 330] width 145 height 17
click at [902, 268] on td "22" at bounding box center [902, 270] width 18 height 18
type input "[DATE]"
click at [886, 471] on button "Confirm" at bounding box center [896, 474] width 46 height 20
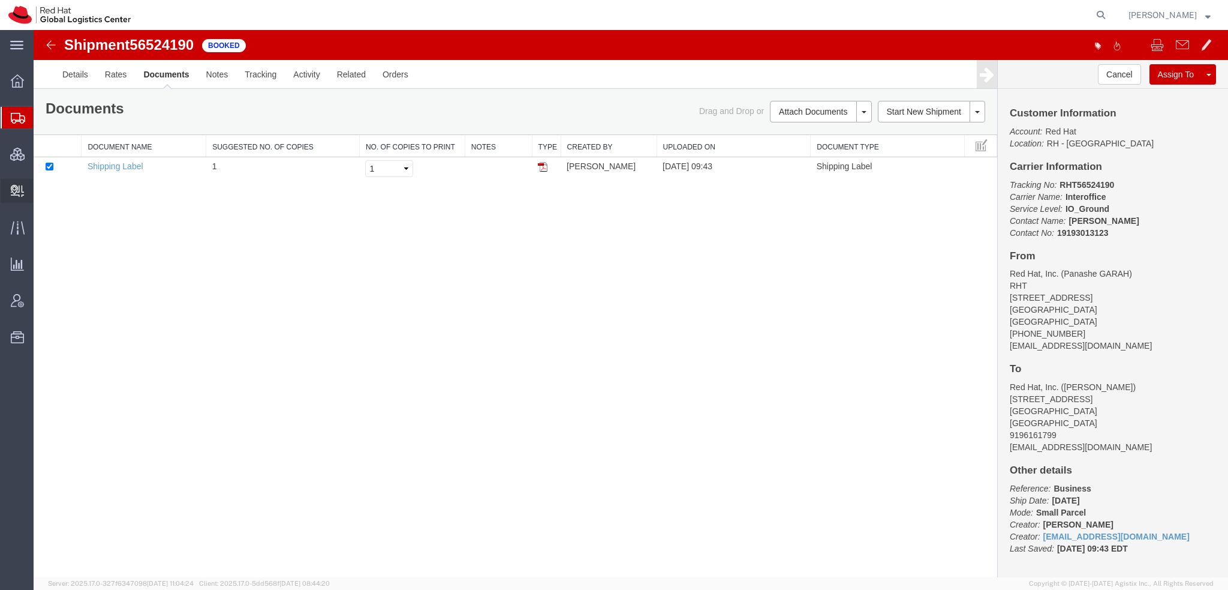
click at [0, 0] on span "Create Delivery" at bounding box center [0, 0] width 0 height 0
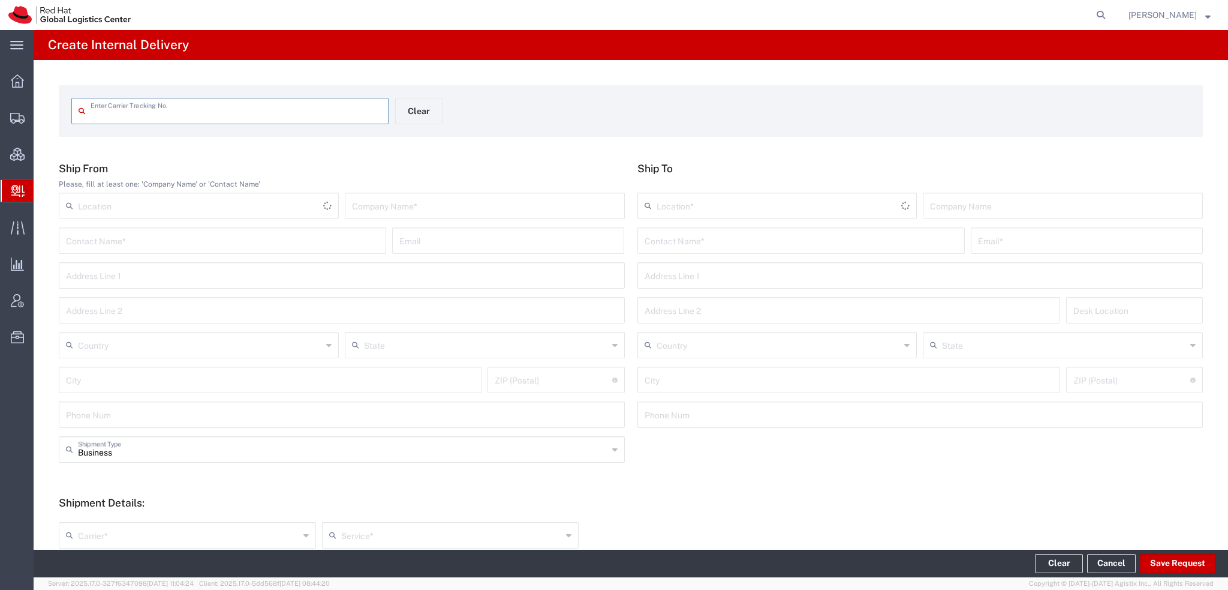
click at [255, 116] on input "text" at bounding box center [236, 110] width 291 height 21
type input "RHT56524190"
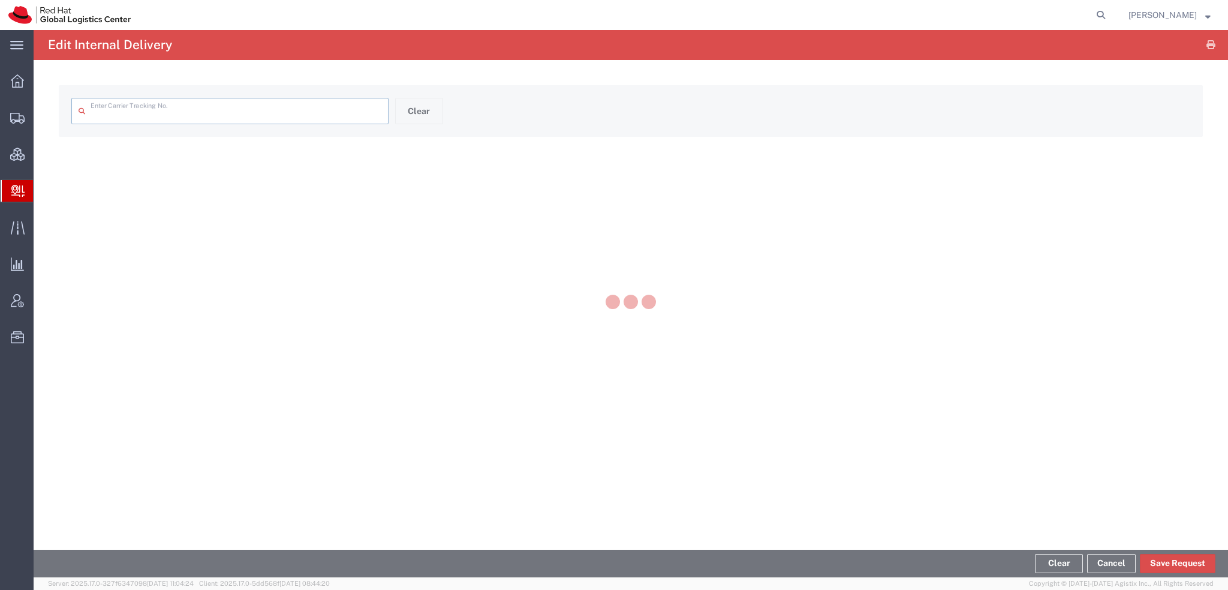
type input "RHT56524190"
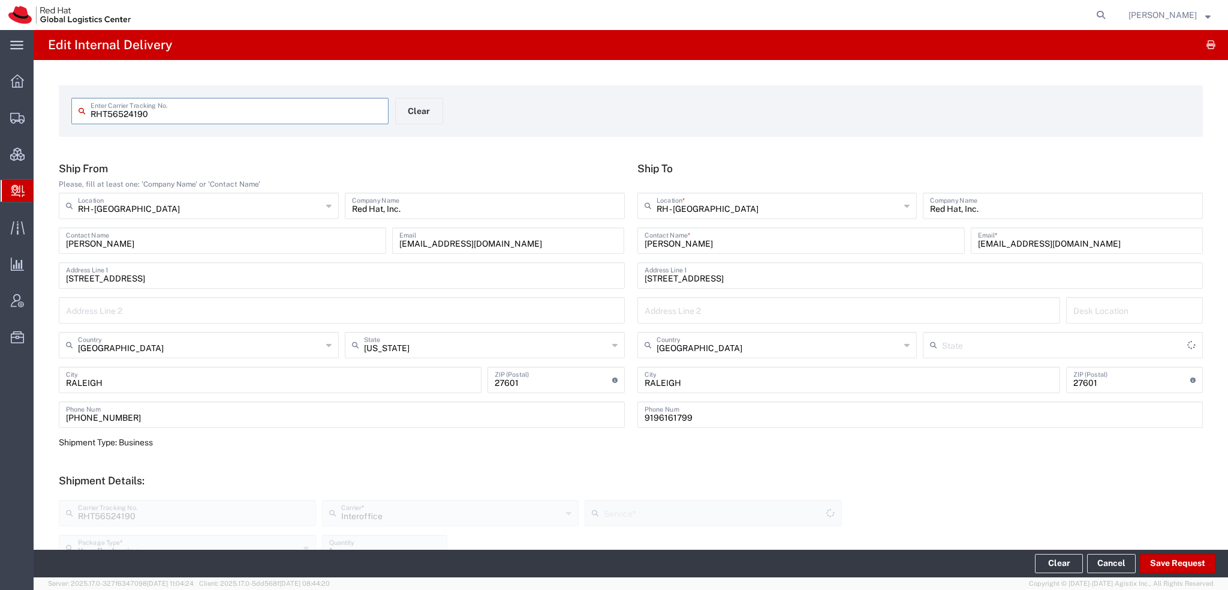
type input "IO_Ground"
type input "[US_STATE]"
click at [1162, 560] on button "Save Request" at bounding box center [1178, 563] width 76 height 19
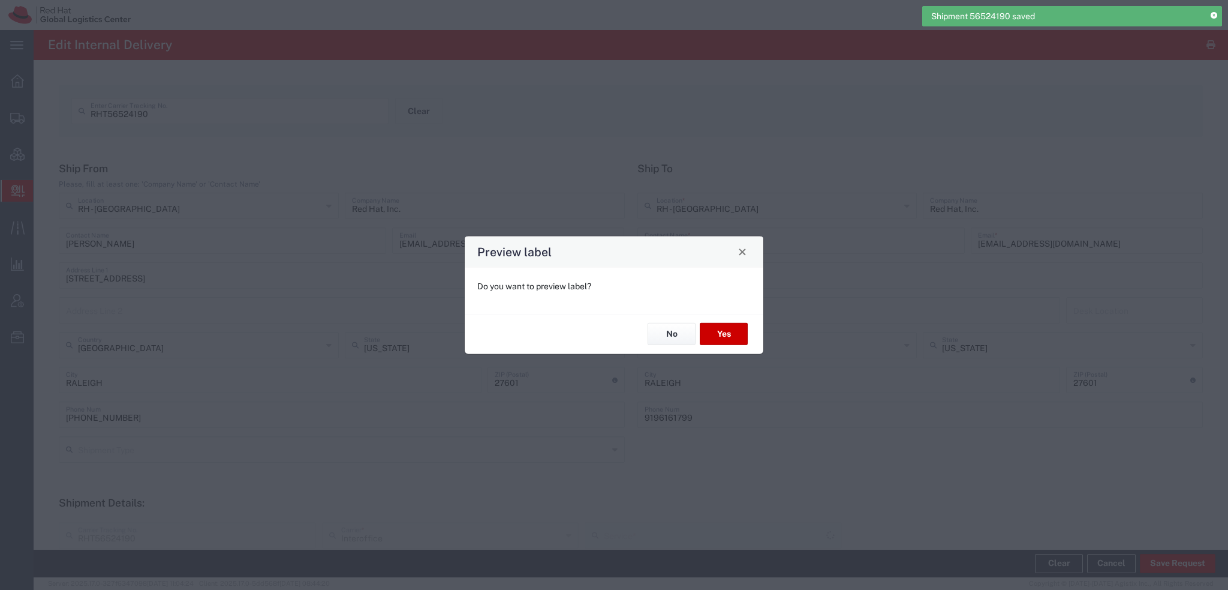
type input "IO_Ground"
click at [734, 334] on button "Yes" at bounding box center [724, 334] width 48 height 22
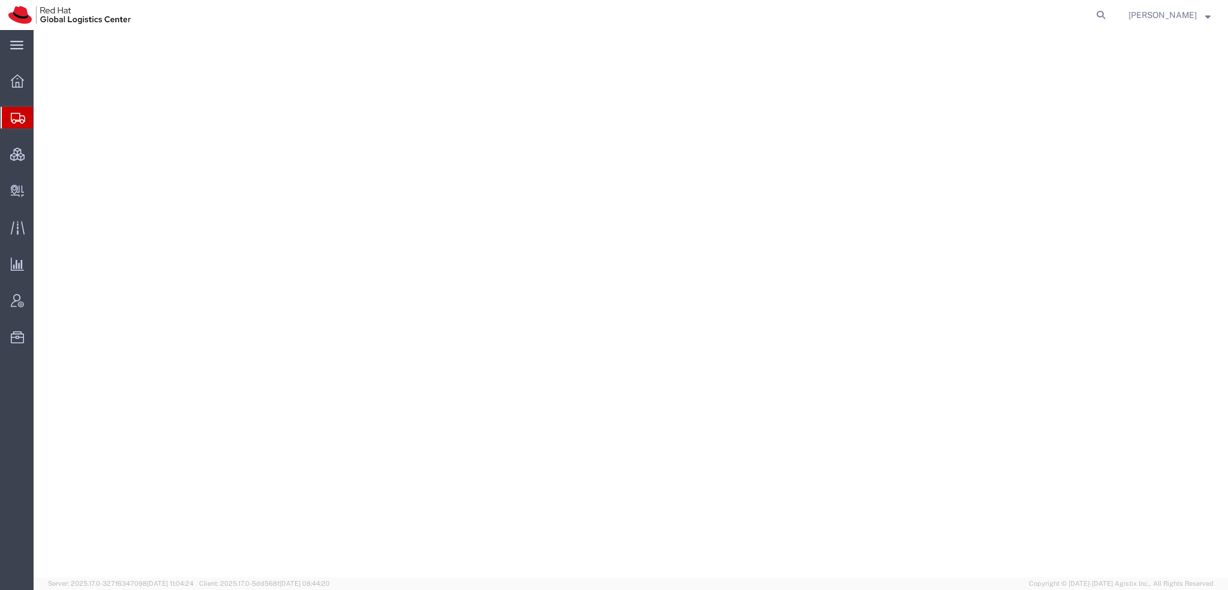
select select "38014"
select select
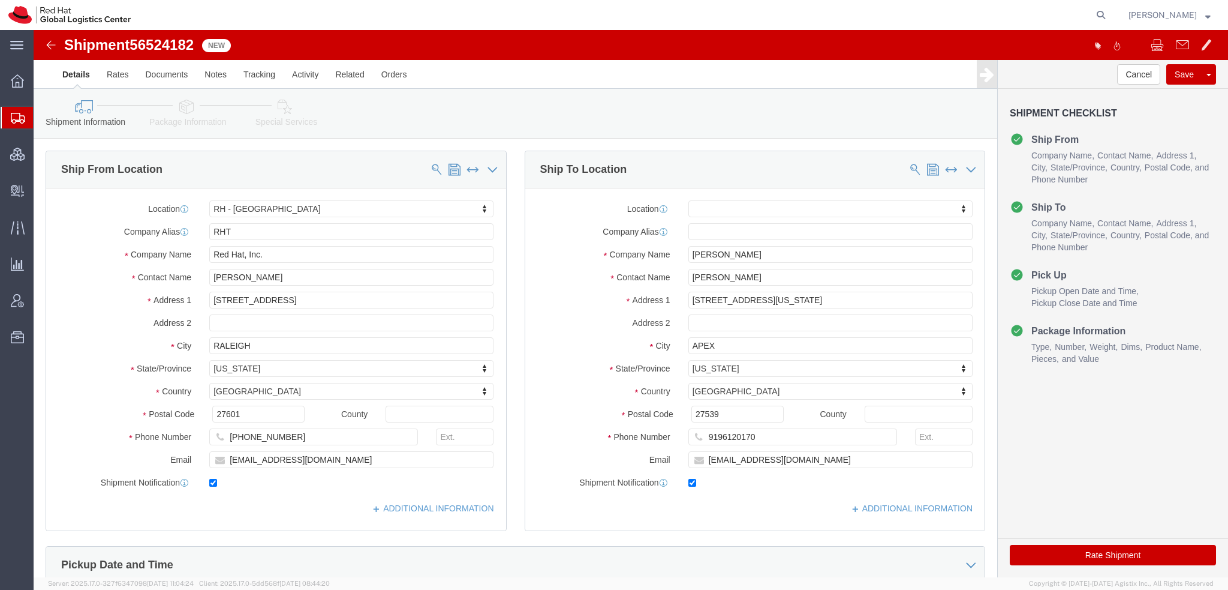
click icon
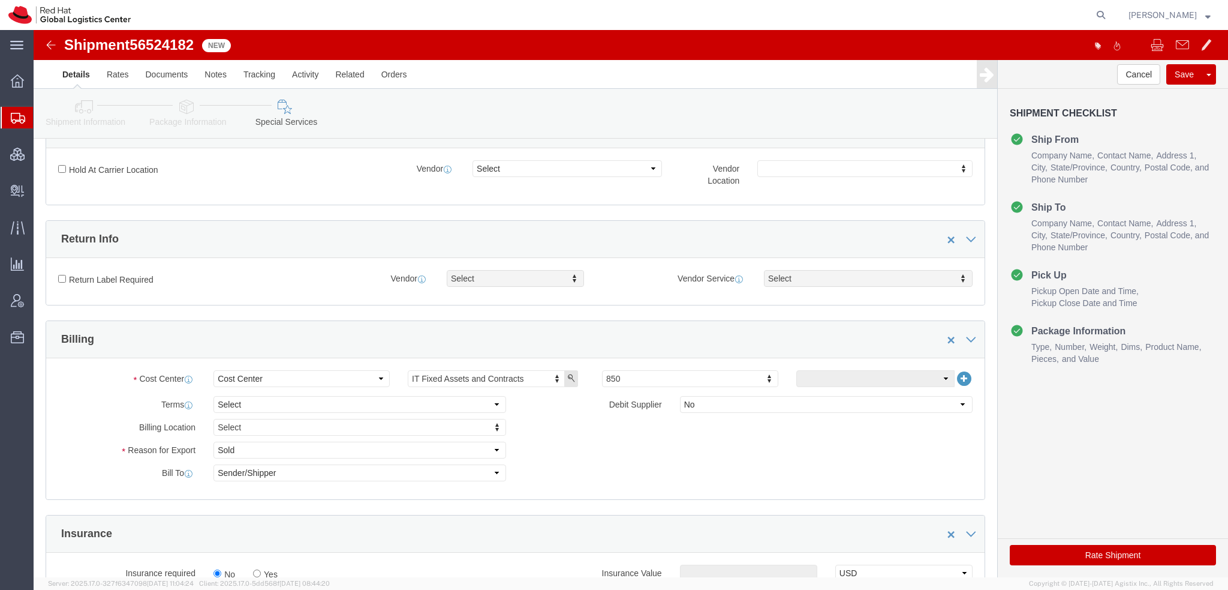
scroll to position [300, 0]
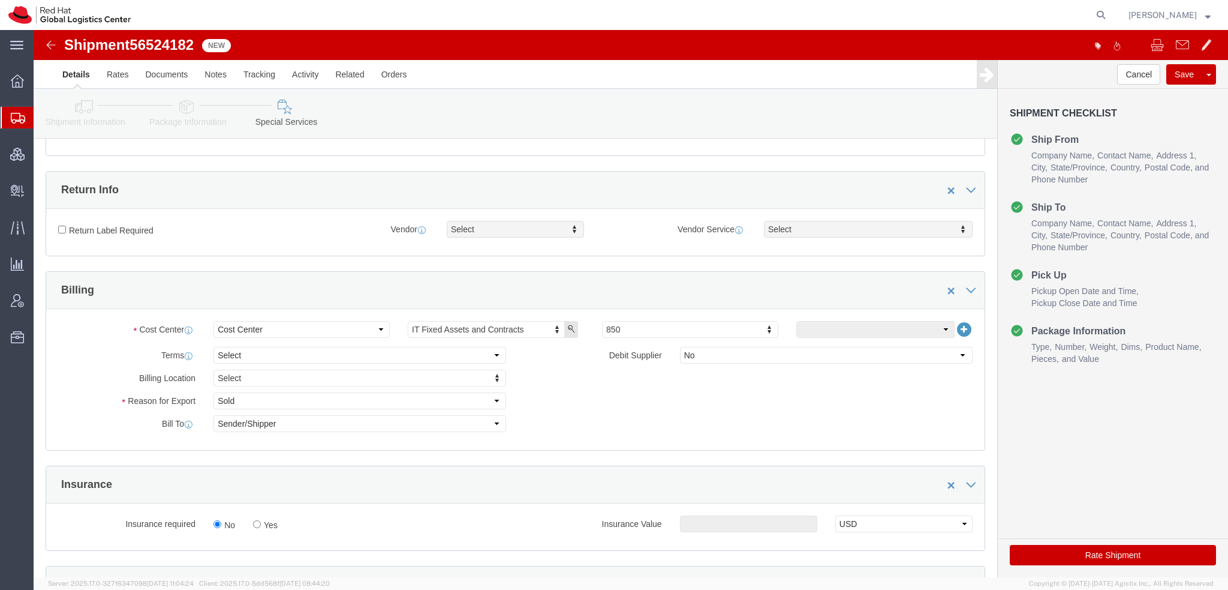
click div "Return Label Required"
click input "Return Label Required"
checkbox input "true"
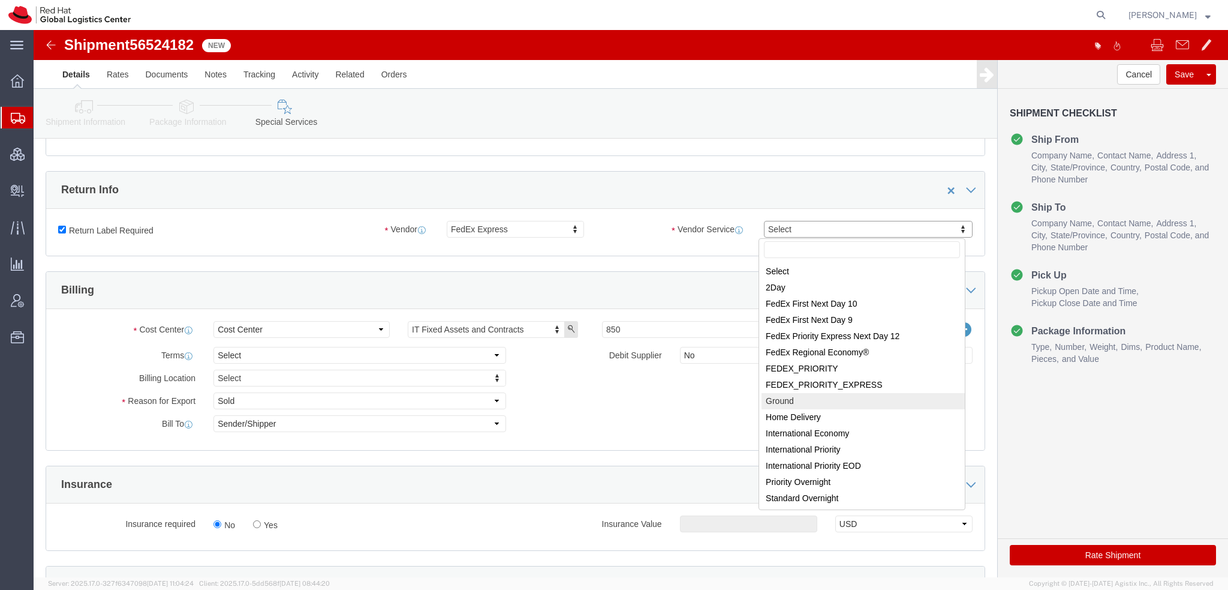
select select "12"
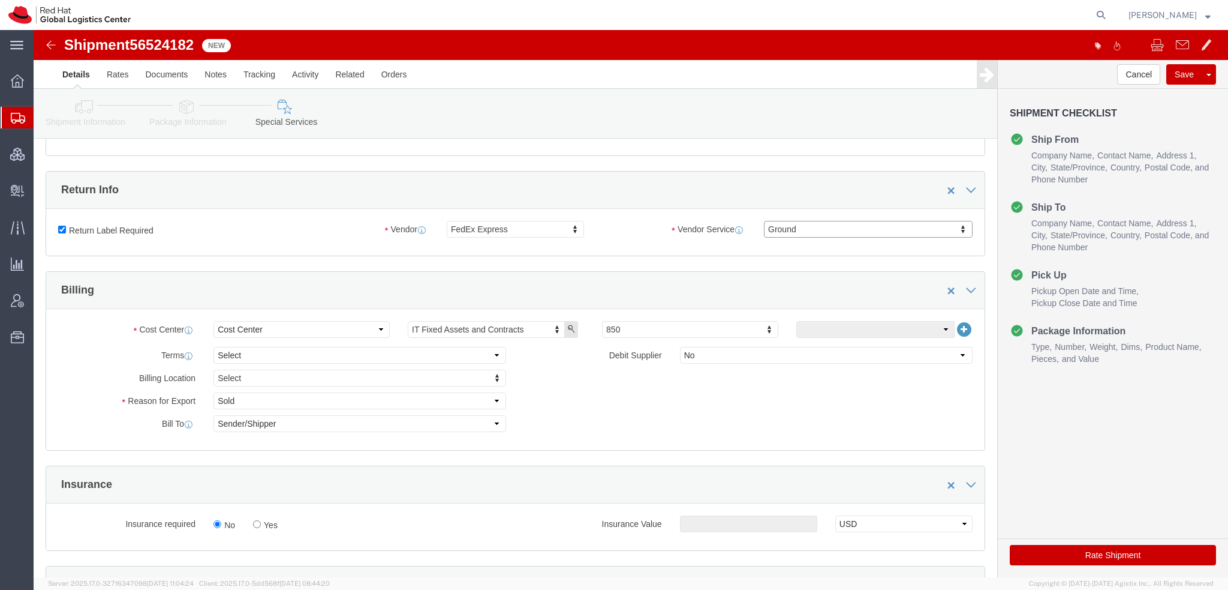
scroll to position [600, 0]
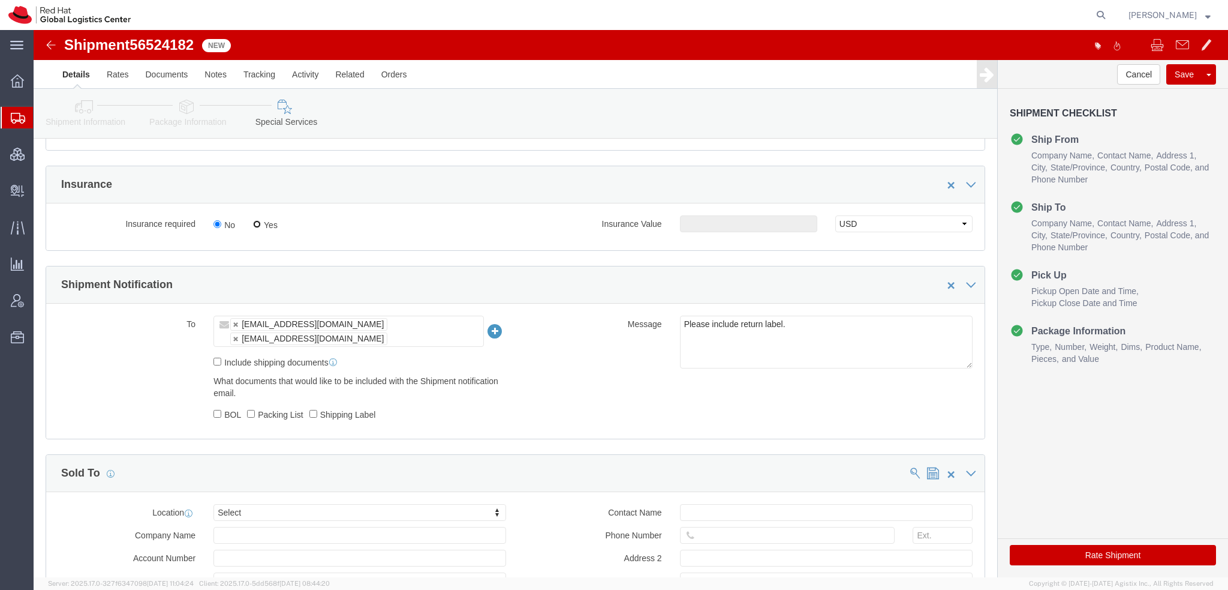
click input "Yes"
radio input "true"
click div "Insurance Value Select USD JPY GBP CAD EUR"
click input "text"
type input "500.00"
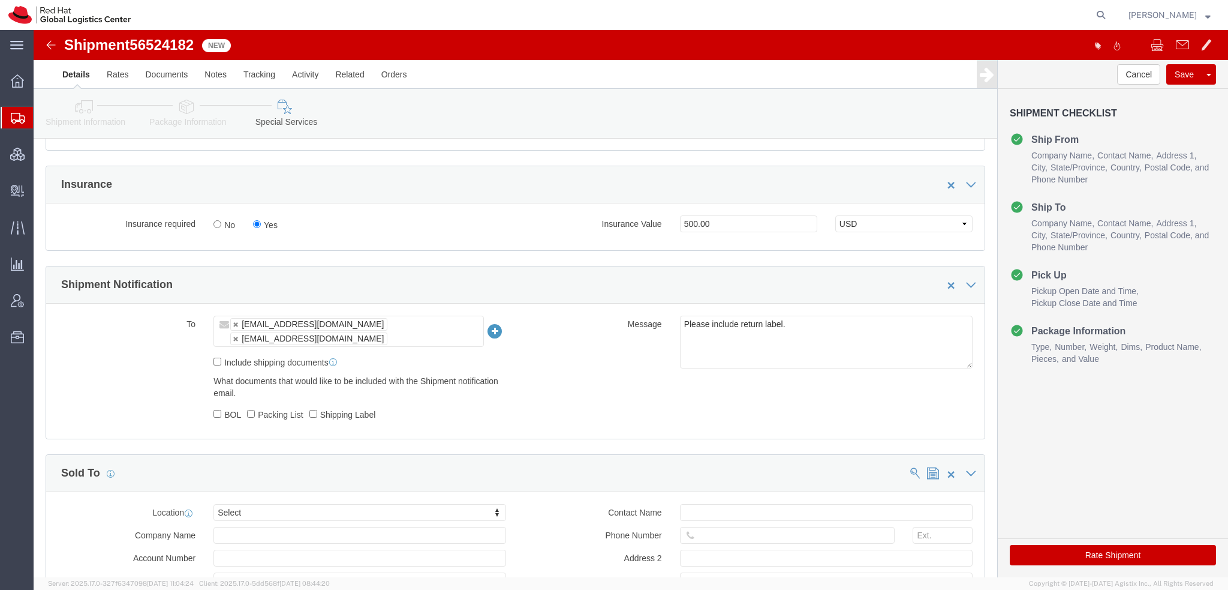
click button "Rate Shipment"
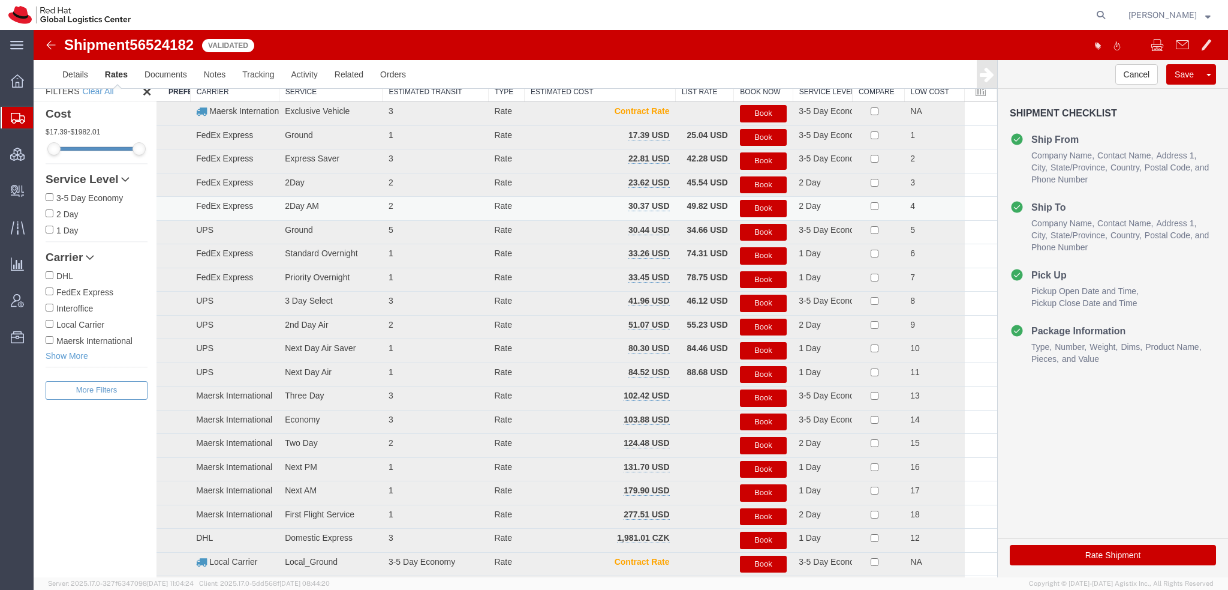
scroll to position [0, 0]
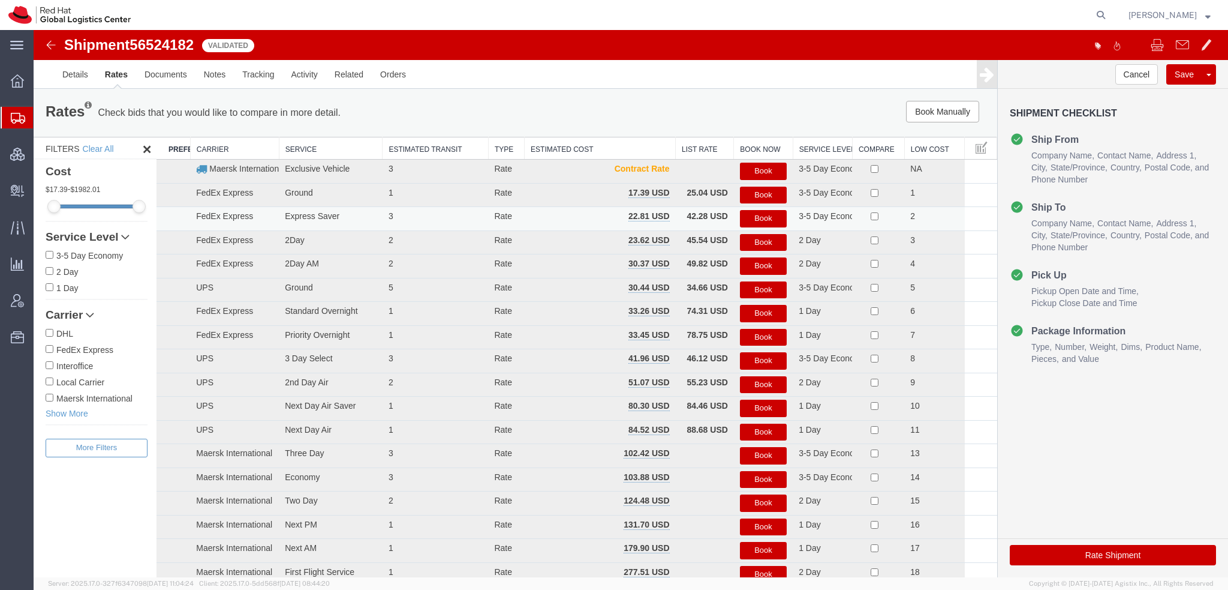
click at [765, 218] on button "Book" at bounding box center [763, 218] width 47 height 17
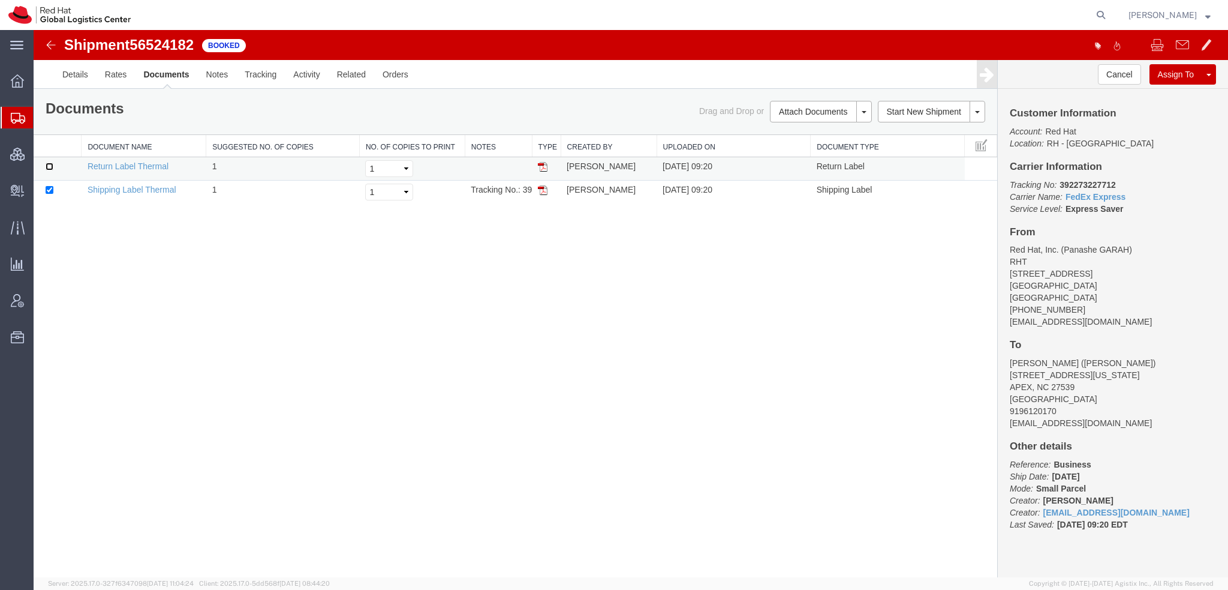
click at [51, 165] on input "checkbox" at bounding box center [50, 167] width 8 height 8
checkbox input "true"
click at [808, 131] on link "Print Documents" at bounding box center [819, 132] width 104 height 18
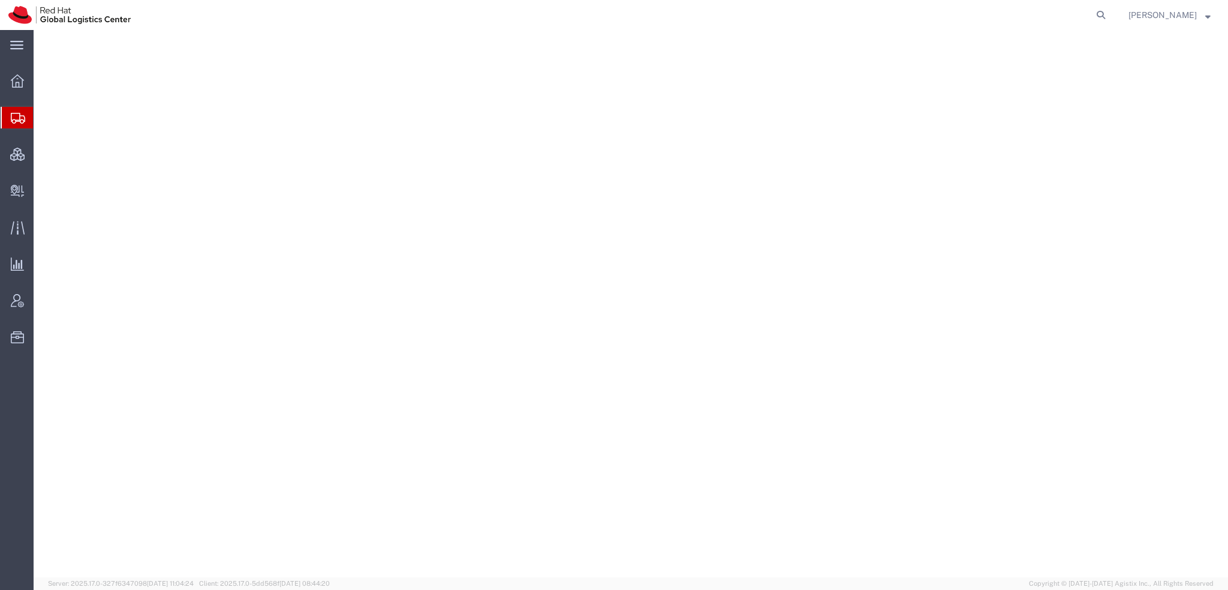
select select "38014"
select select
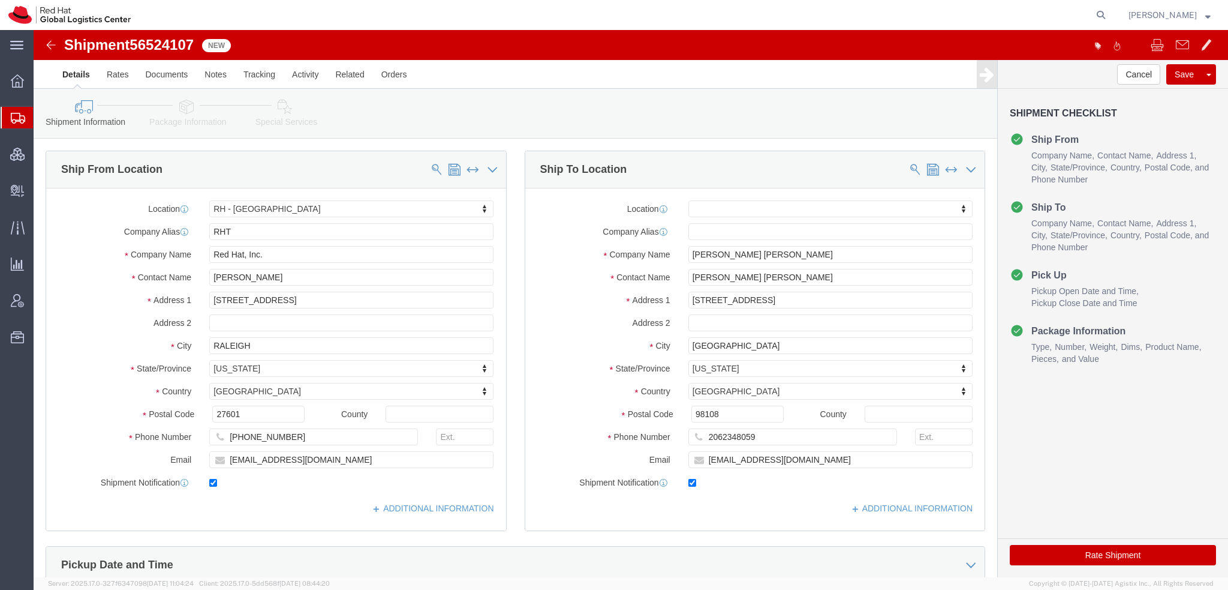
click icon
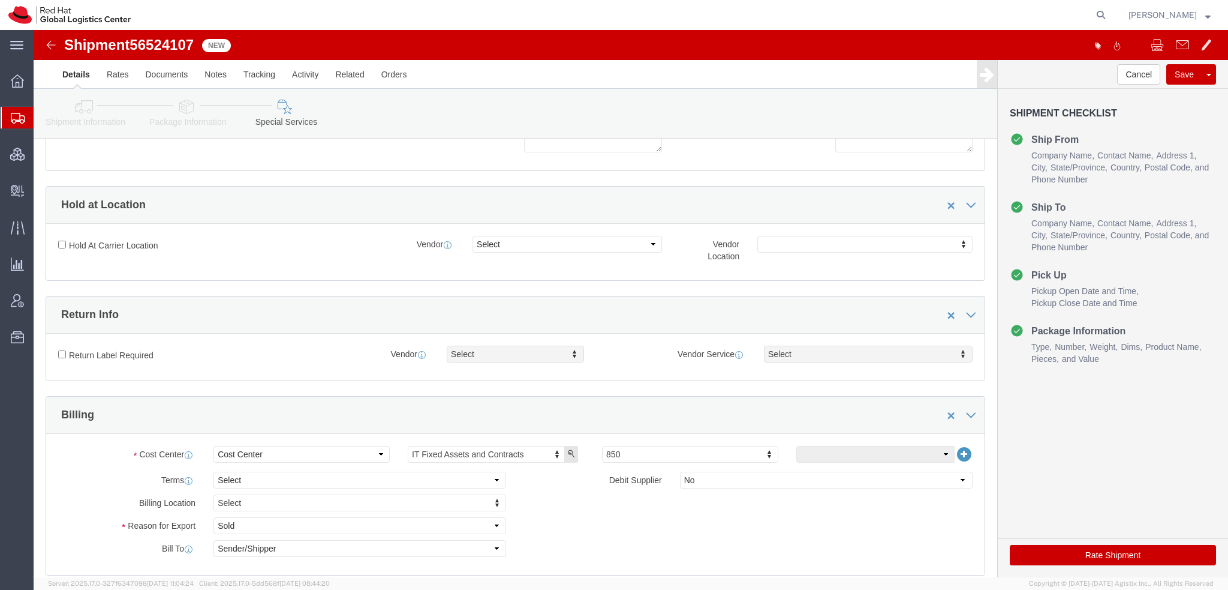
scroll to position [300, 0]
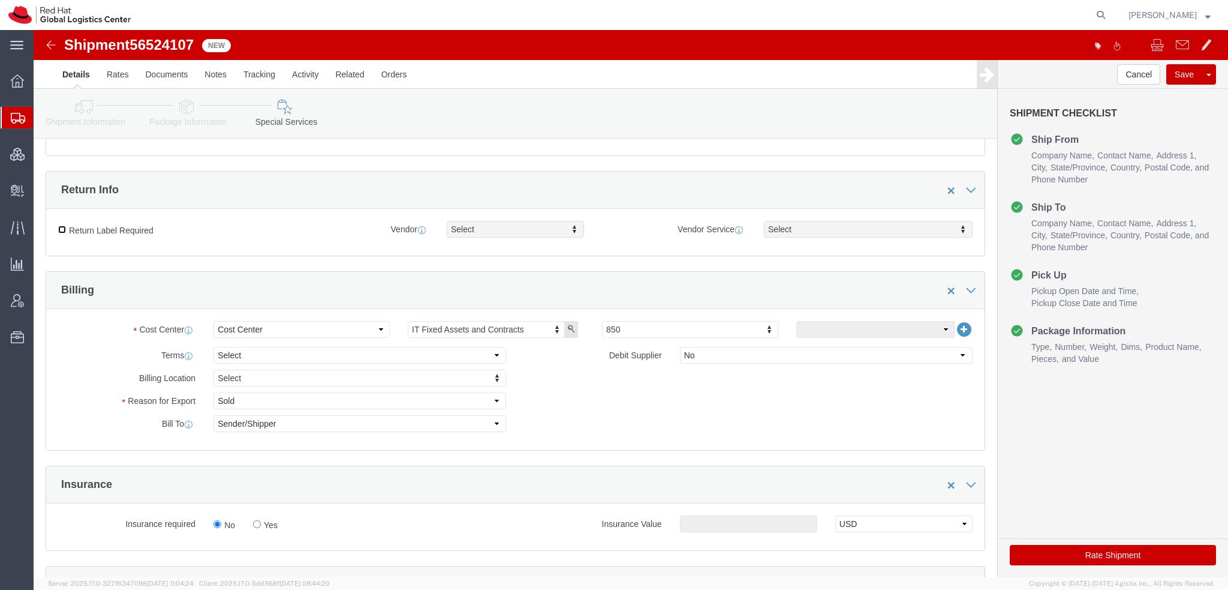
click input "Return Label Required"
checkbox input "true"
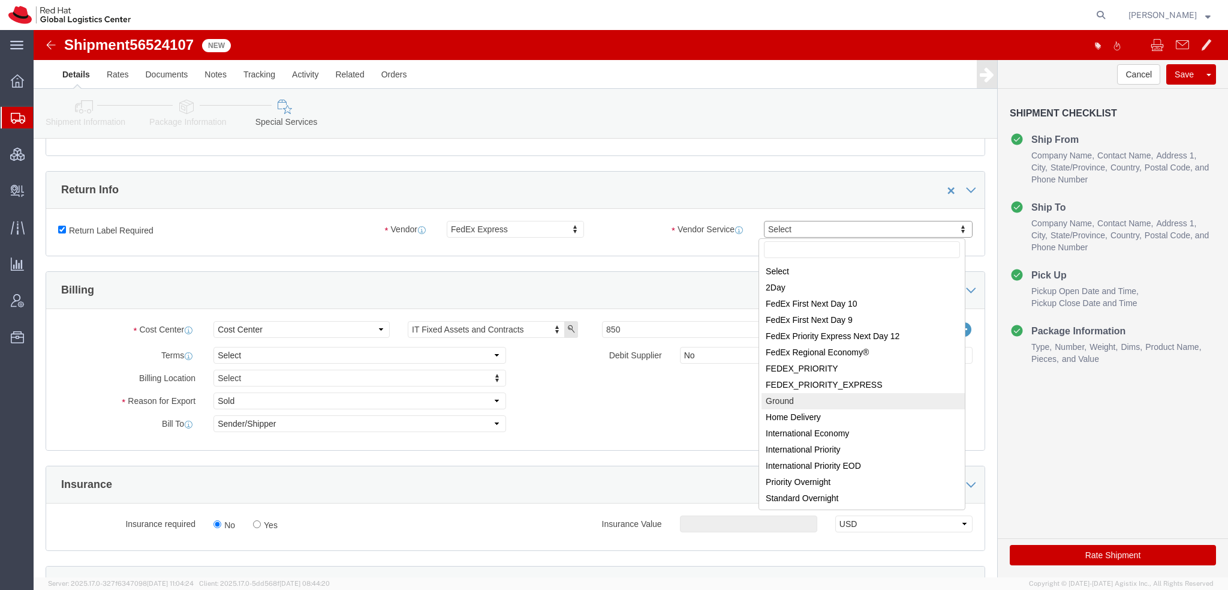
select select "12"
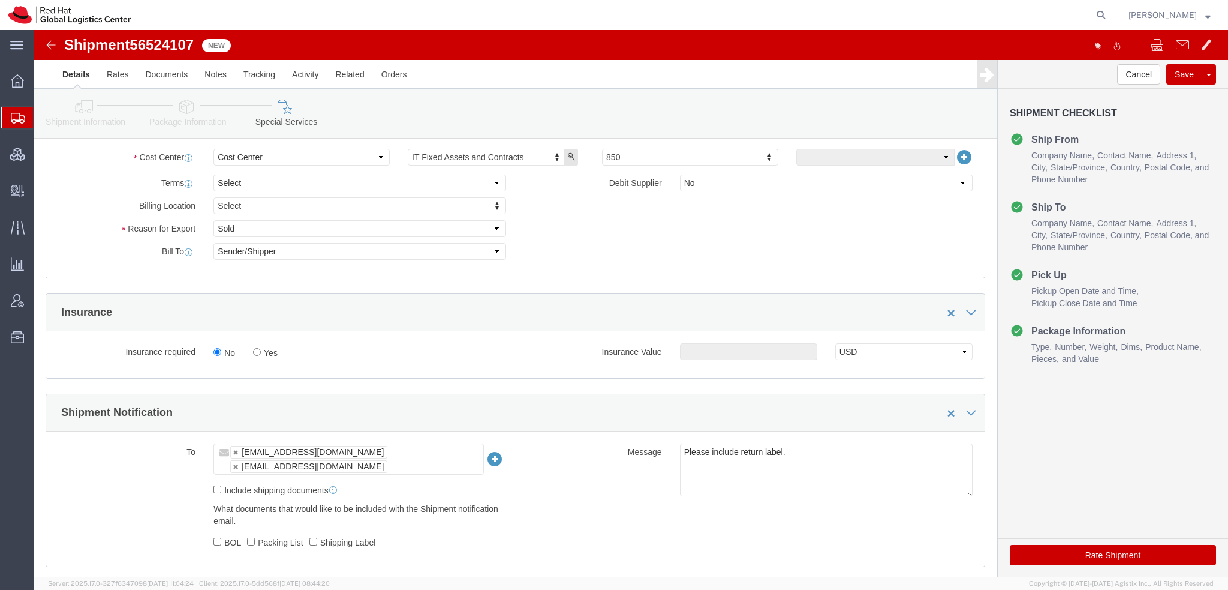
scroll to position [660, 0]
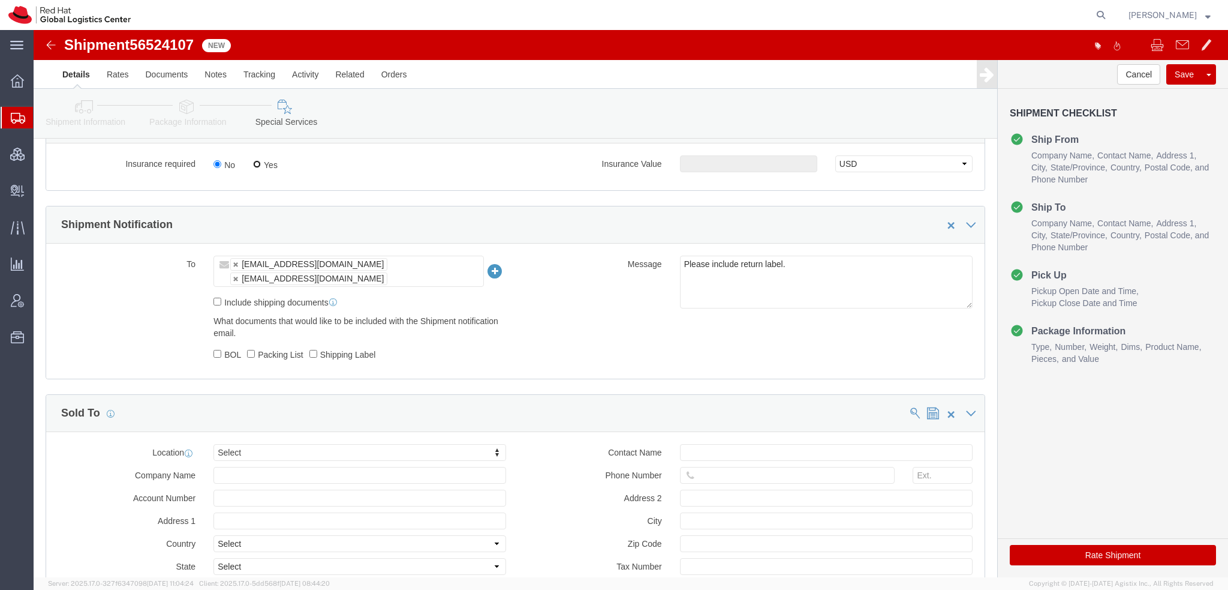
click input "Yes"
radio input "true"
click input "text"
type input "500.00"
click button "Rate Shipment"
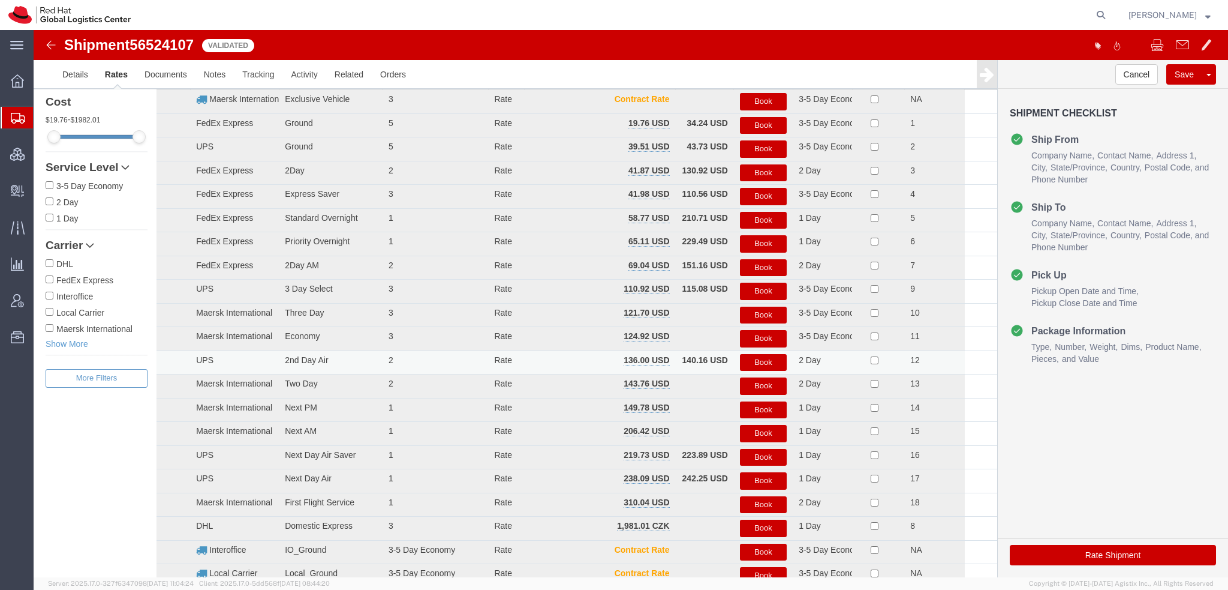
scroll to position [0, 0]
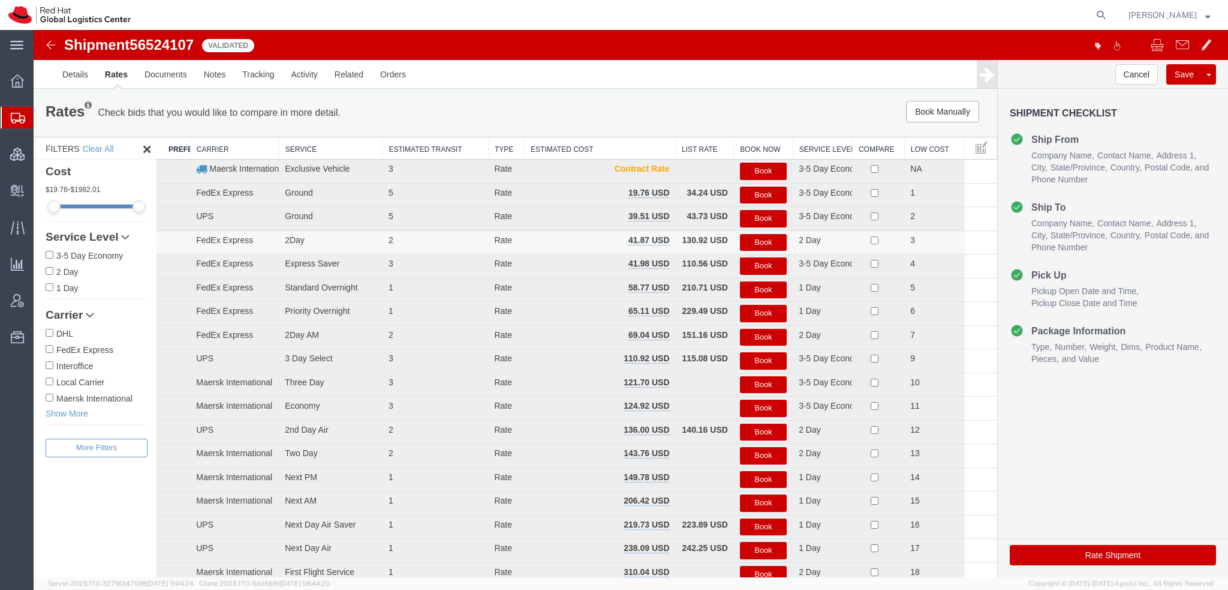
click at [762, 236] on button "Book" at bounding box center [763, 242] width 47 height 17
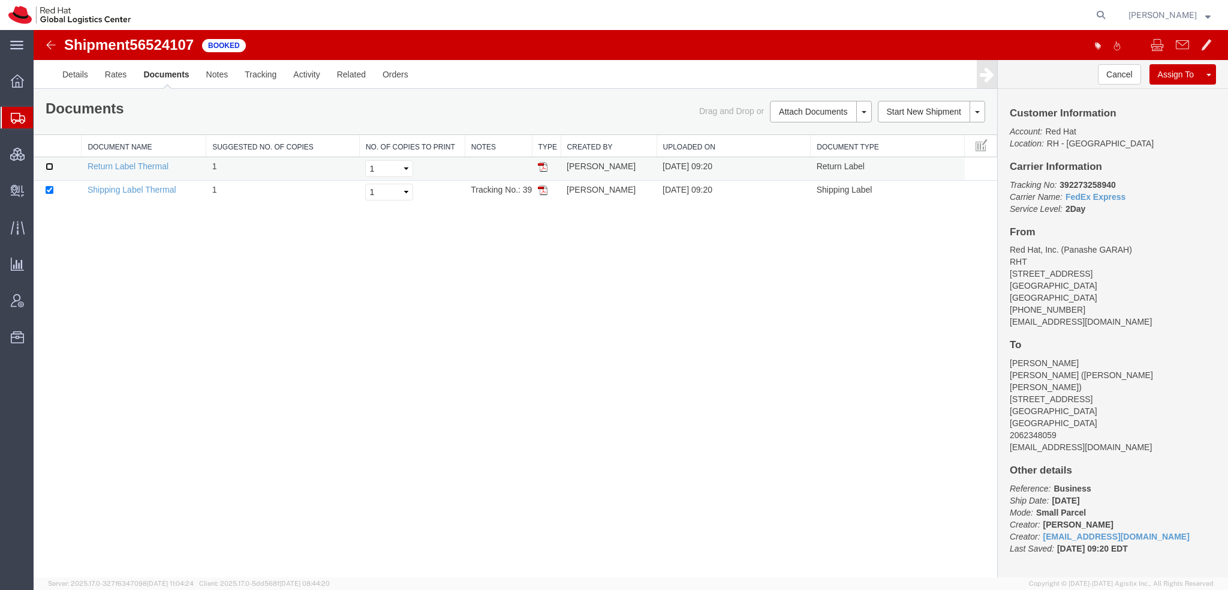
click at [46, 166] on input "checkbox" at bounding box center [50, 167] width 8 height 8
checkbox input "true"
click at [34, 30] on link "Print Documents" at bounding box center [34, 30] width 0 height 0
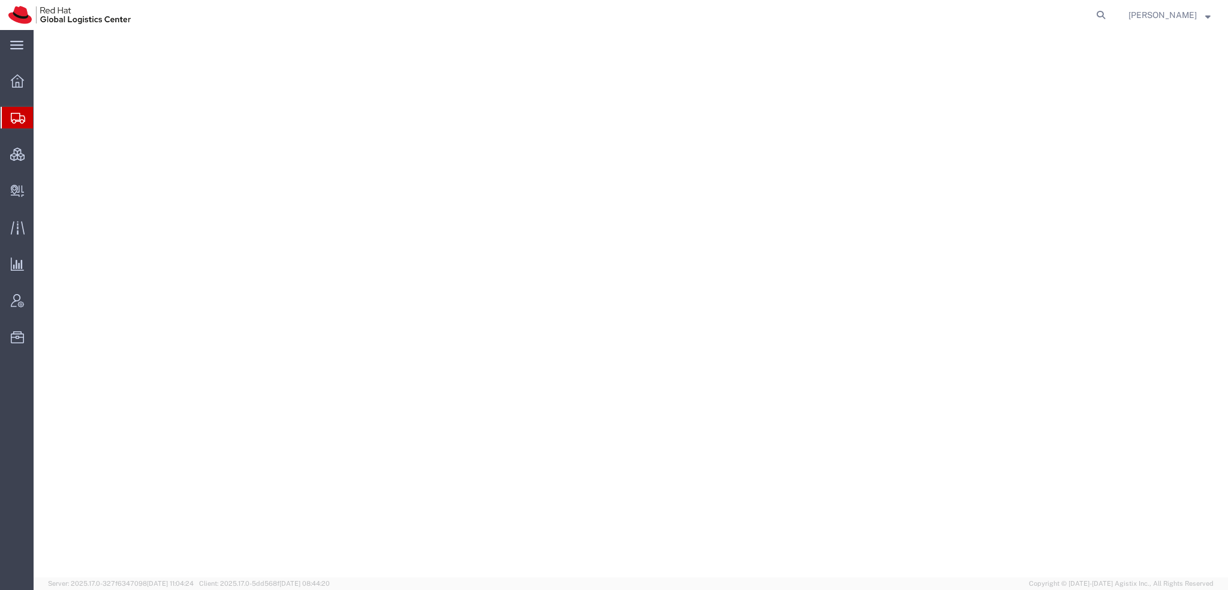
select select "38014"
select select
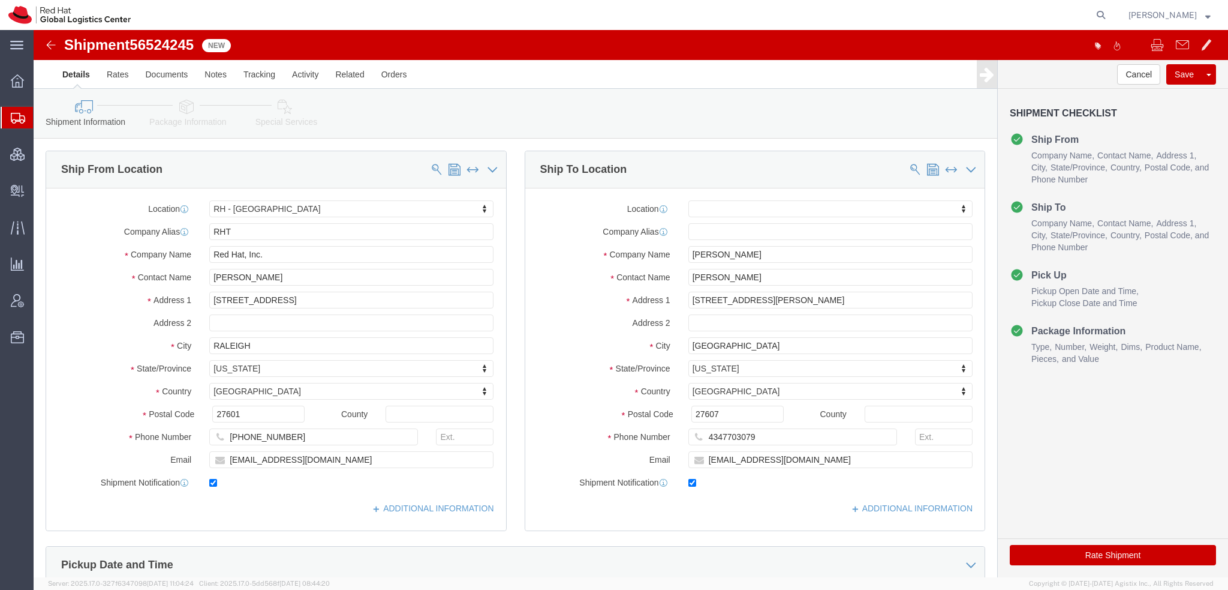
click icon
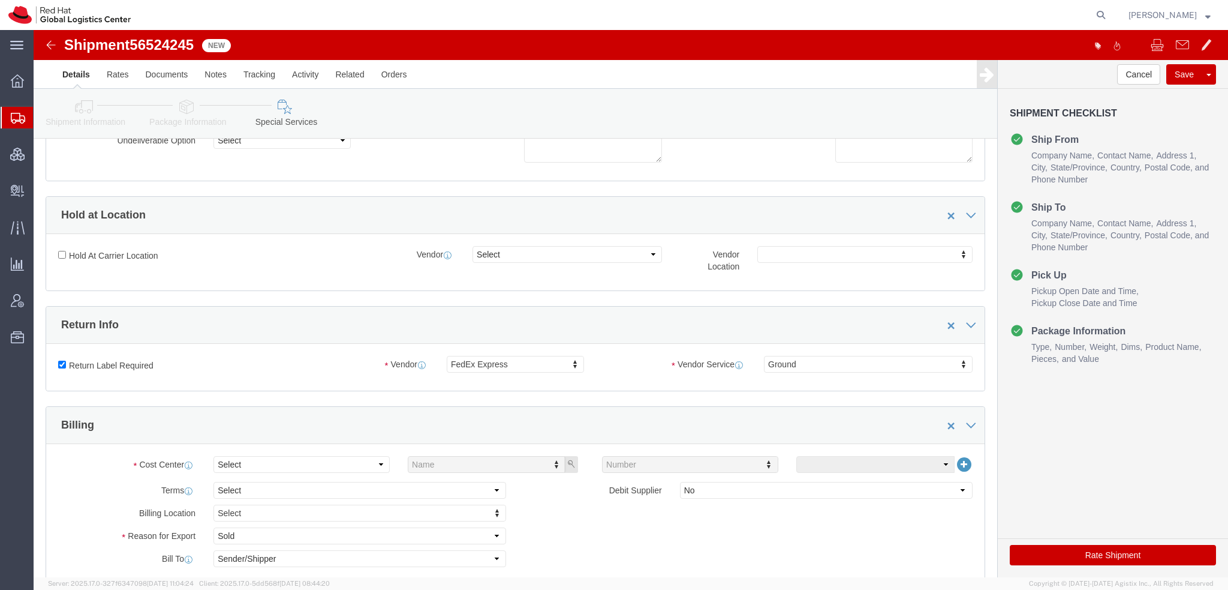
scroll to position [300, 0]
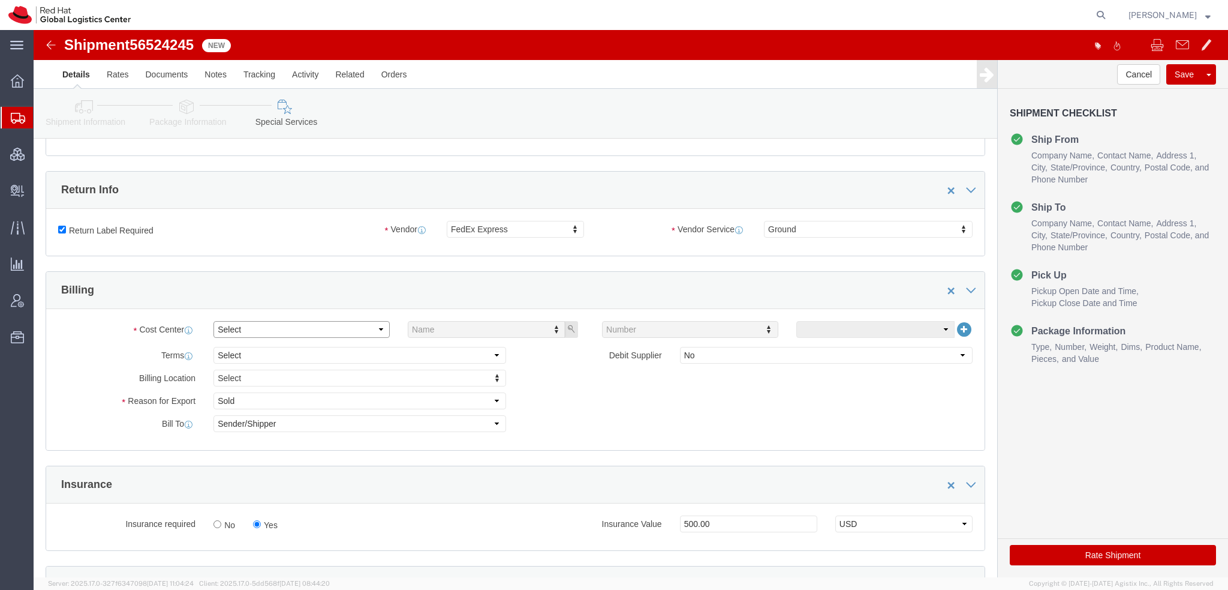
click select "Select Buyer Cost Center Department Operations Number Order Number Sales Person"
select select "COSTCENTER"
click select "Select Buyer Cost Center Department Operations Number Order Number Sales Person"
type input "850"
click button "Rate Shipment"
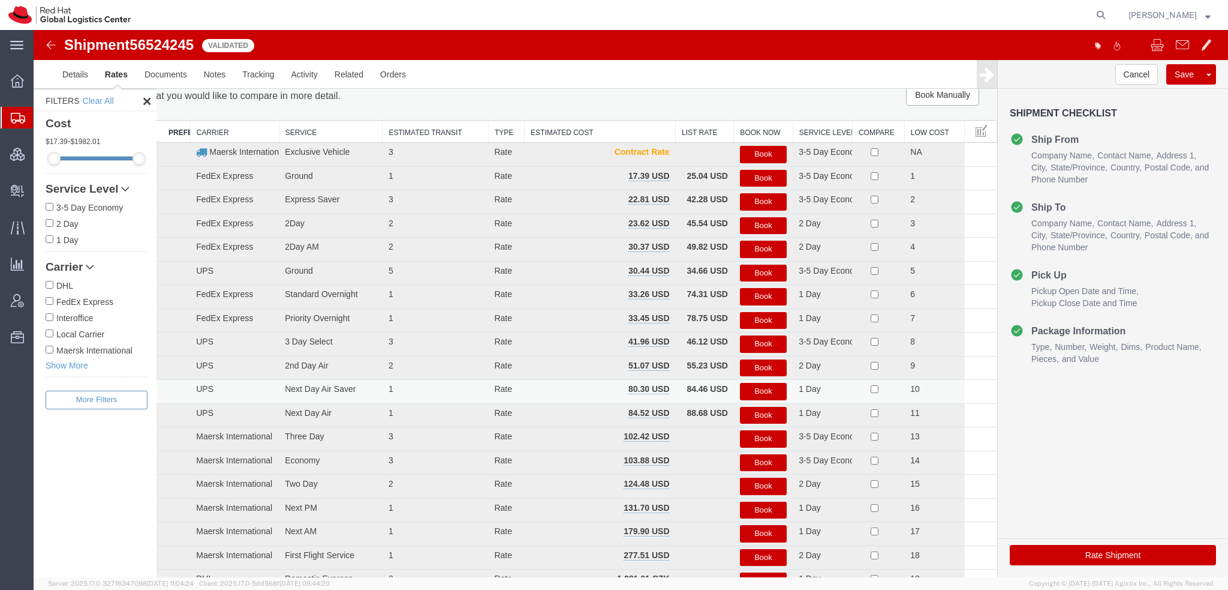
scroll to position [0, 0]
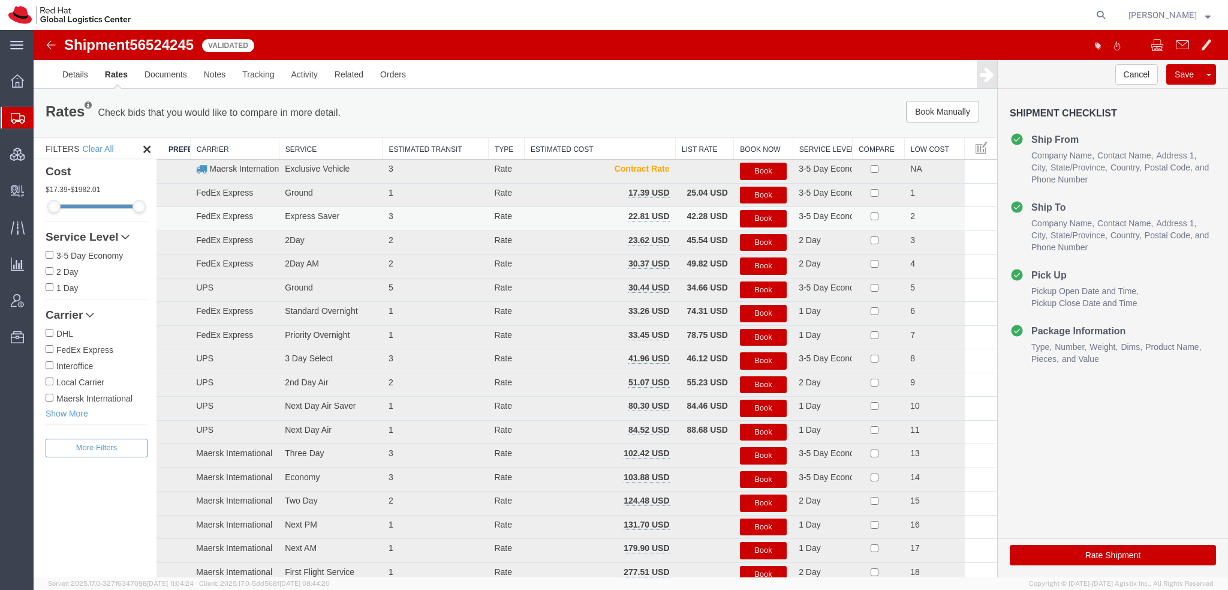
click at [762, 213] on button "Book" at bounding box center [763, 218] width 47 height 17
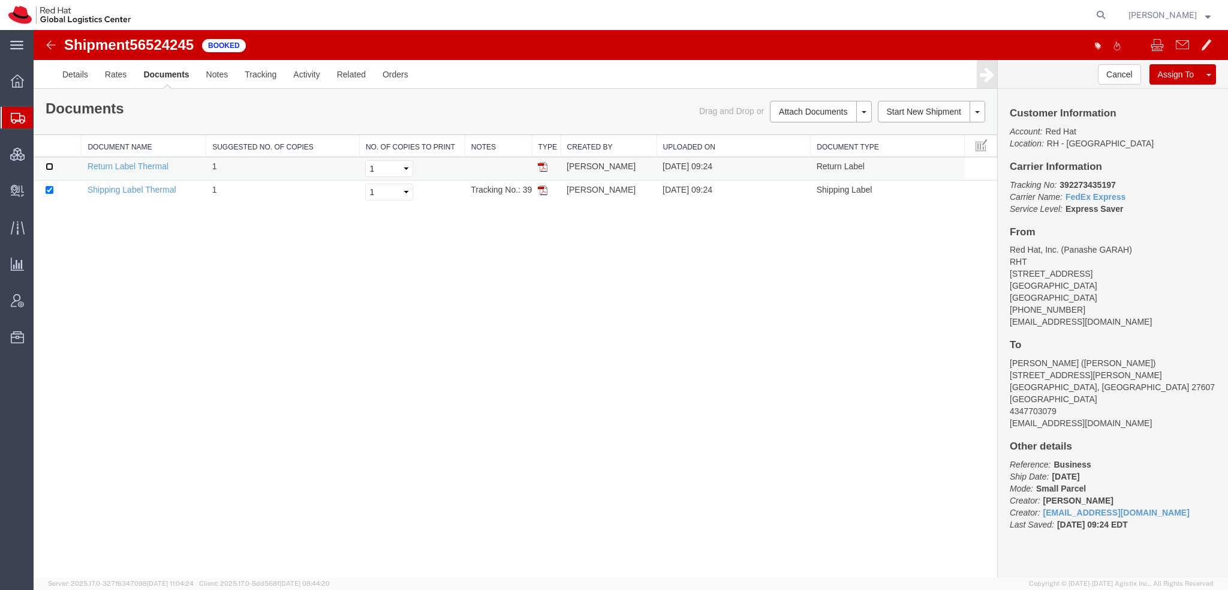
click at [49, 167] on input "checkbox" at bounding box center [50, 167] width 8 height 8
checkbox input "true"
click at [811, 134] on link "Print Documents" at bounding box center [819, 132] width 104 height 18
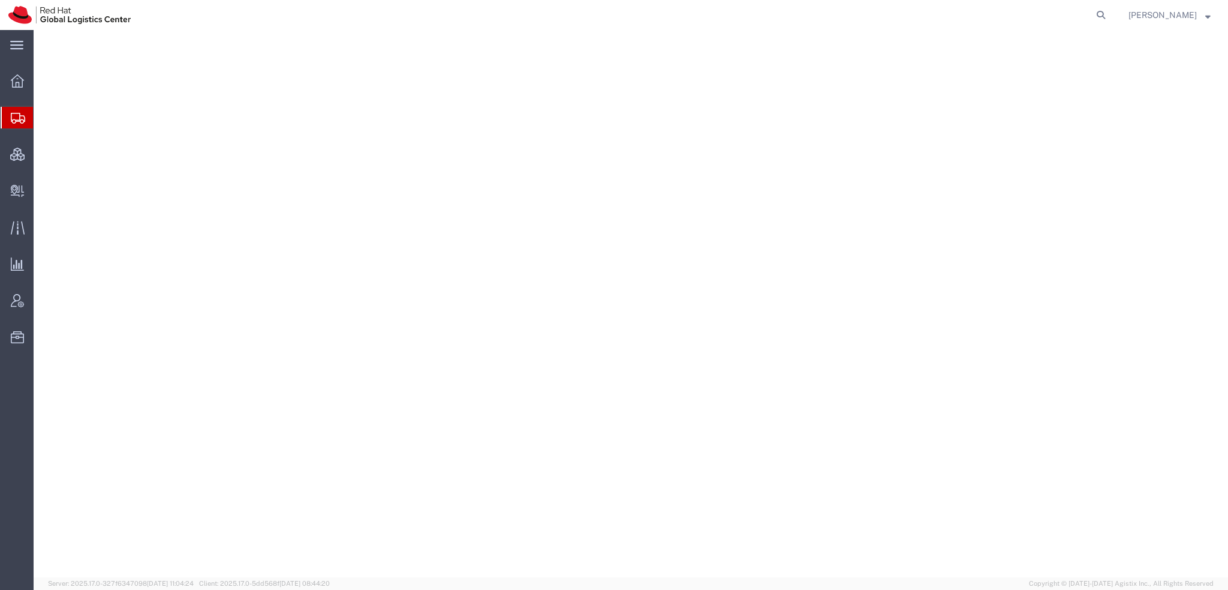
select select "38014"
select select
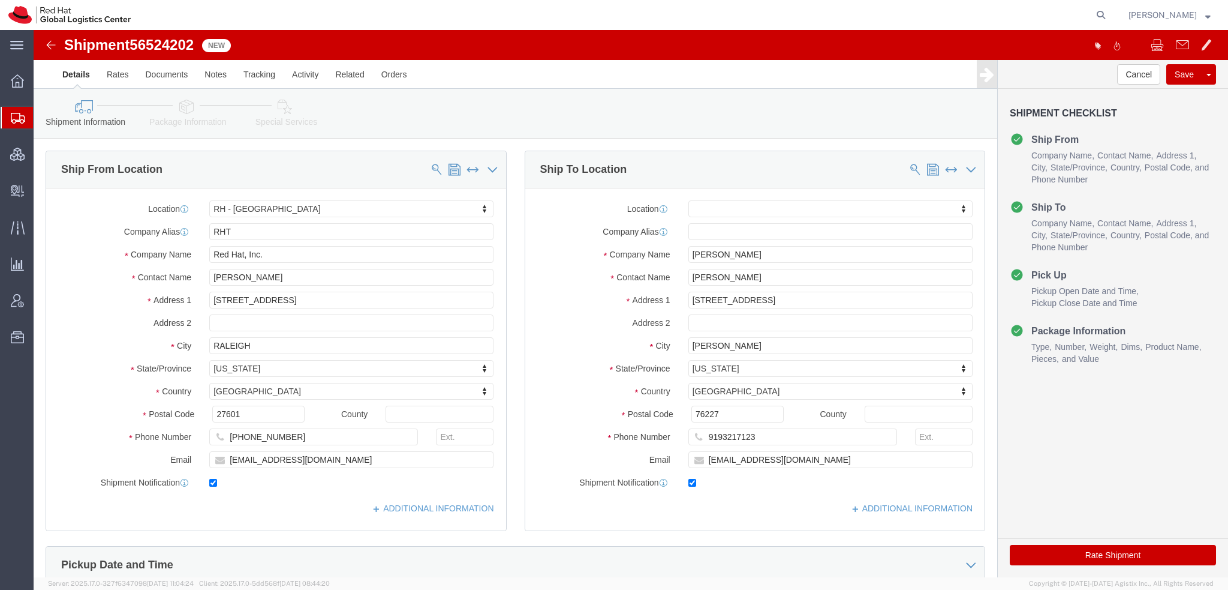
click icon
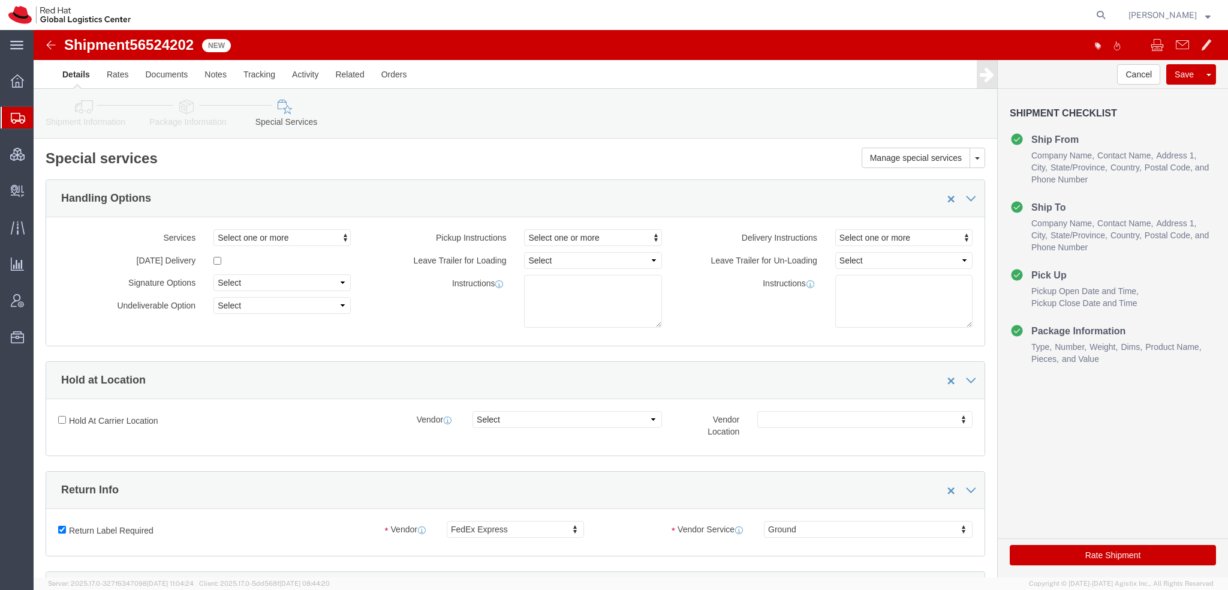
scroll to position [360, 0]
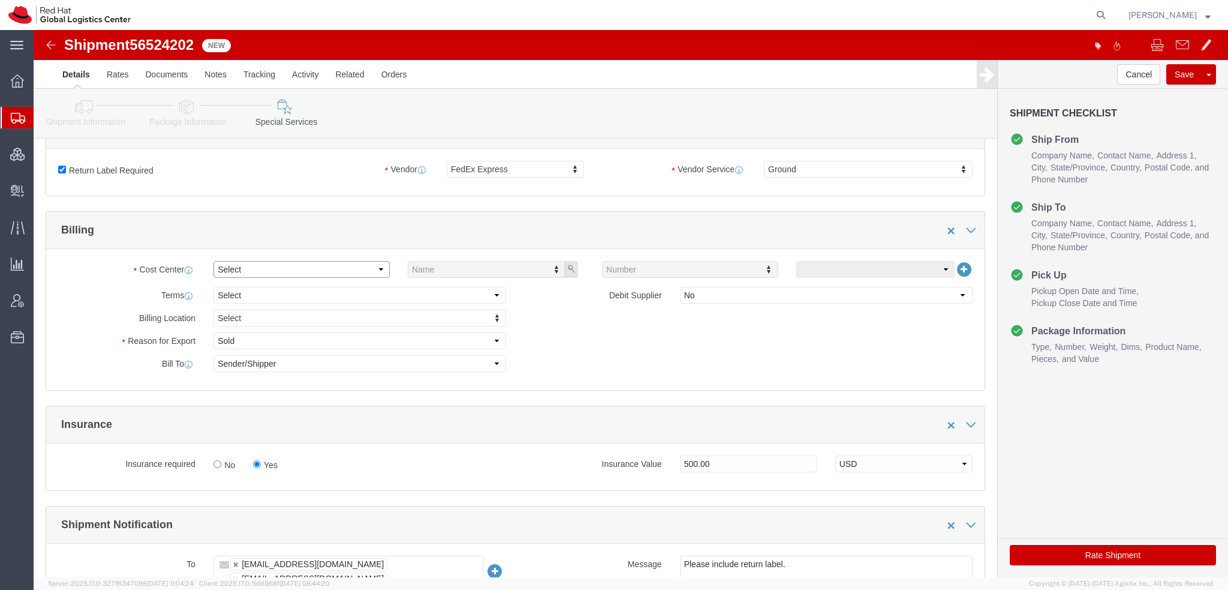
click select "Select"
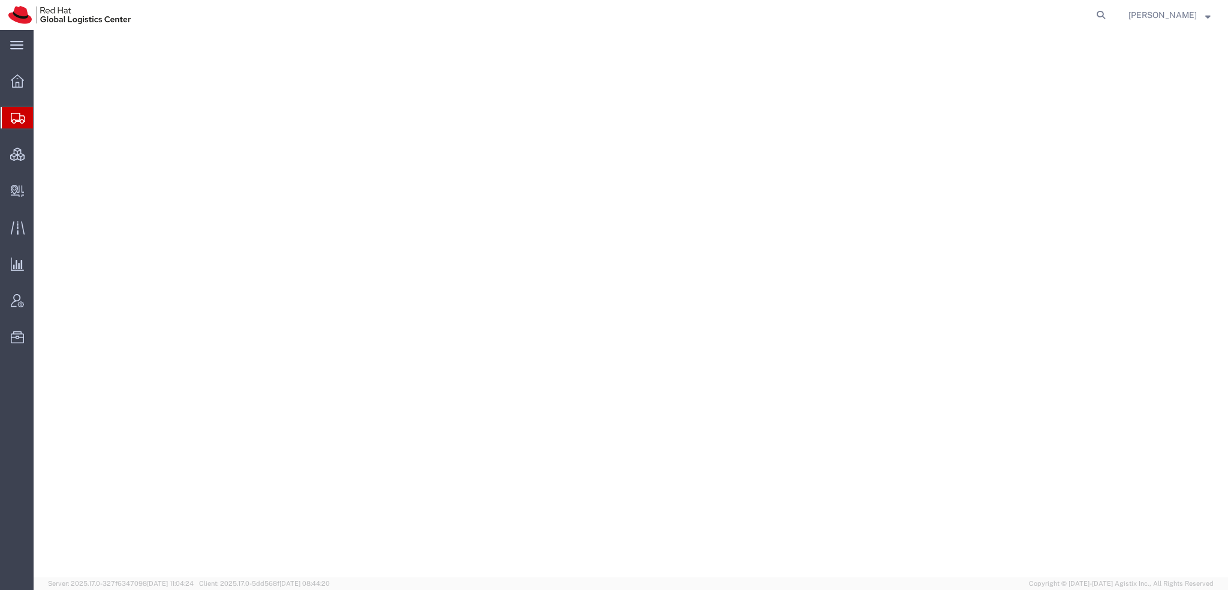
select select "38014"
select select
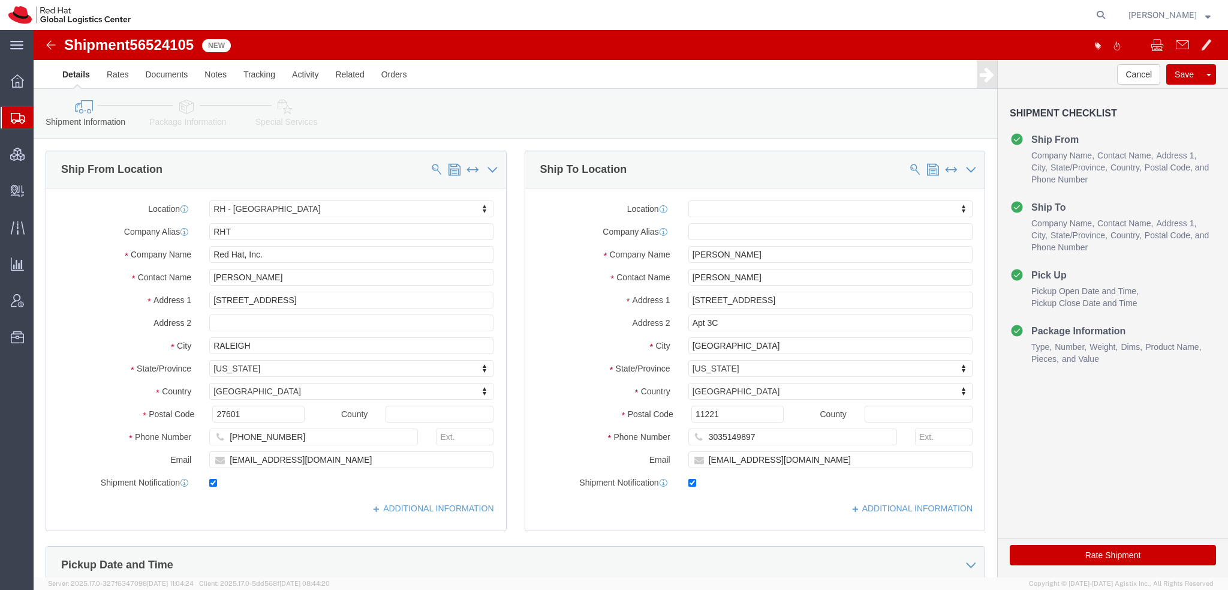
click icon
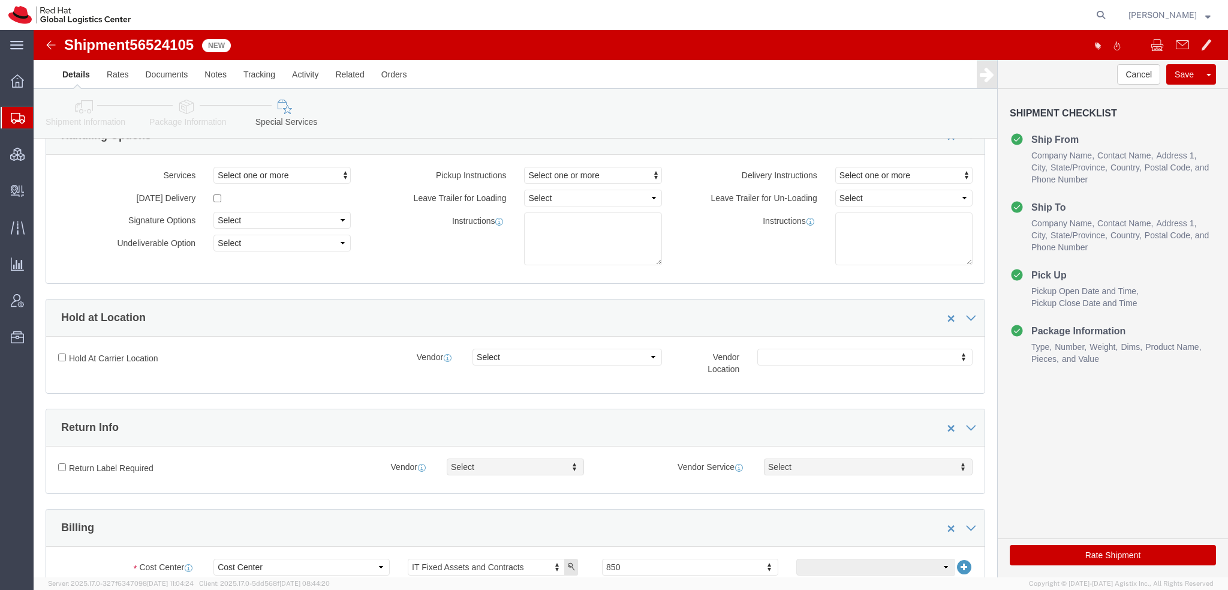
scroll to position [300, 0]
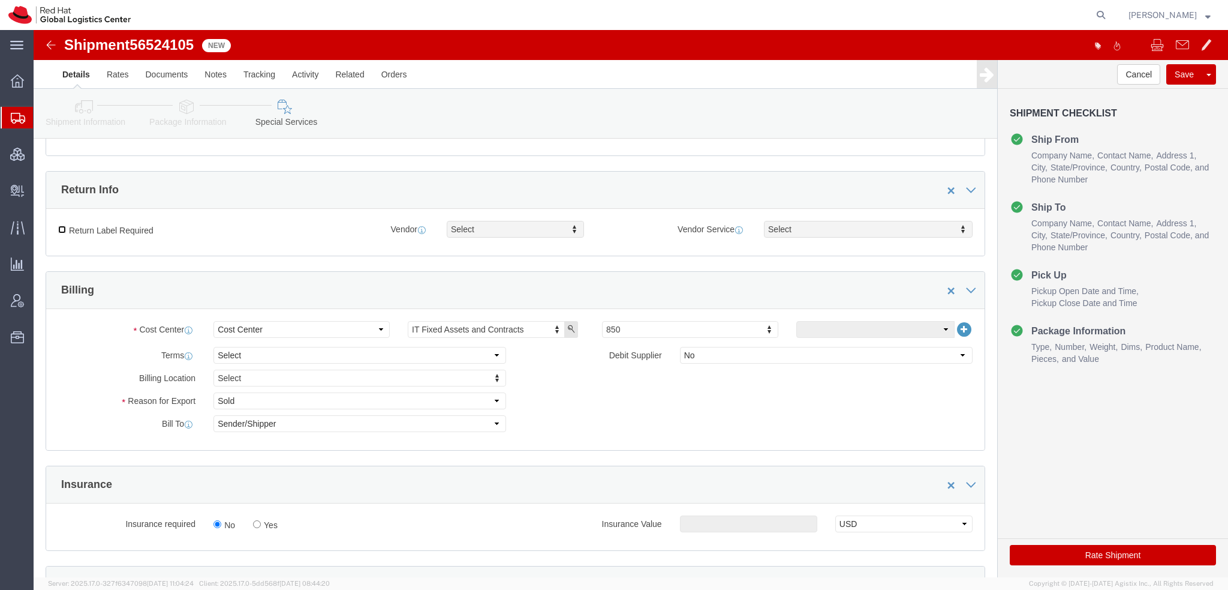
click input "Return Label Required"
checkbox input "true"
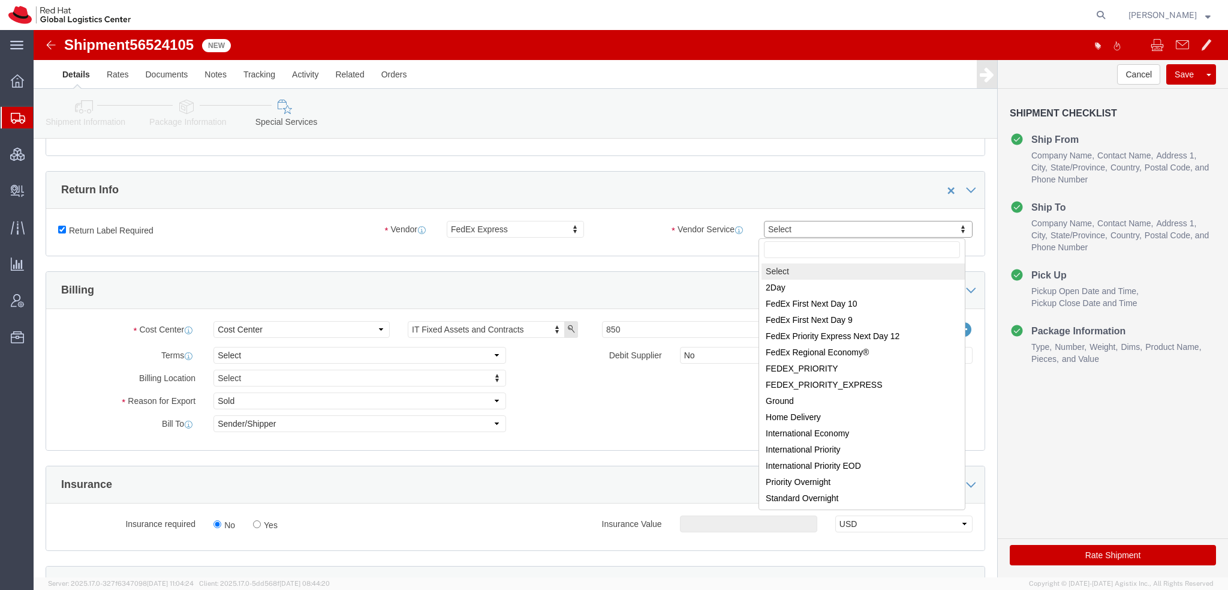
drag, startPoint x: 756, startPoint y: 205, endPoint x: 742, endPoint y: 230, distance: 29.0
select select "12"
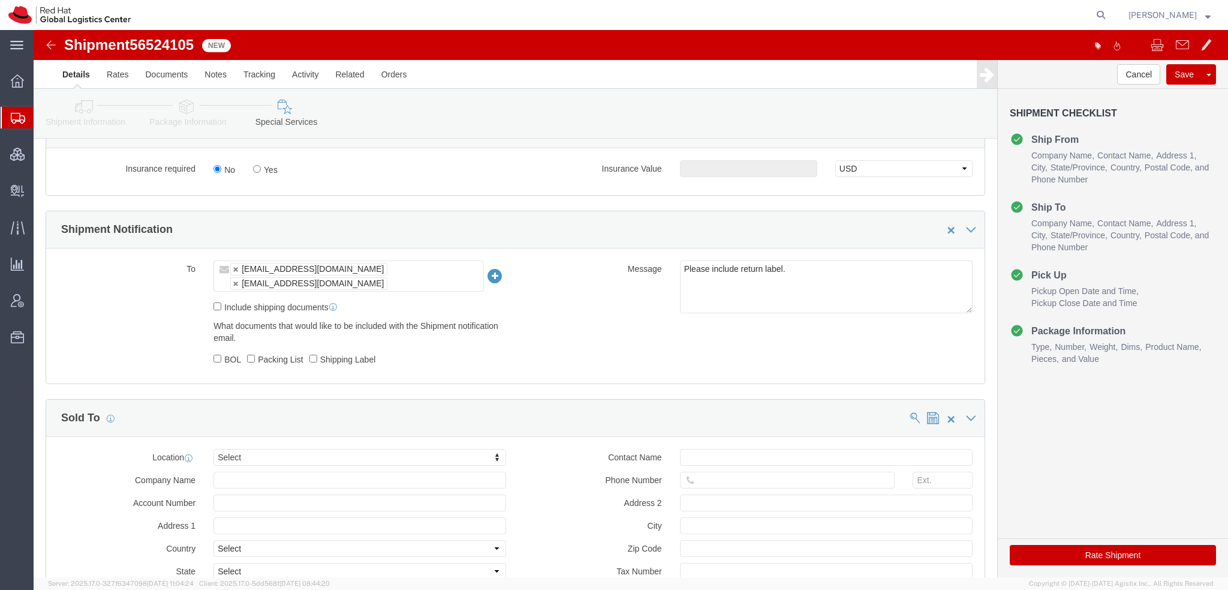
scroll to position [660, 0]
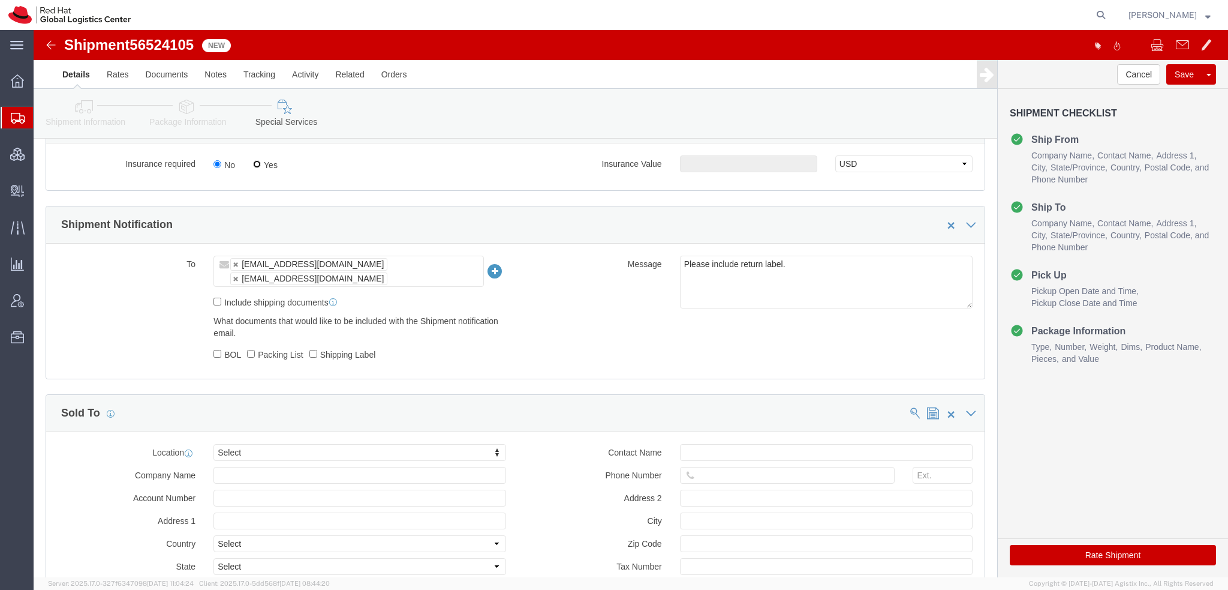
click input "Yes"
radio input "true"
click input "text"
type input "500.00"
click button "Rate Shipment"
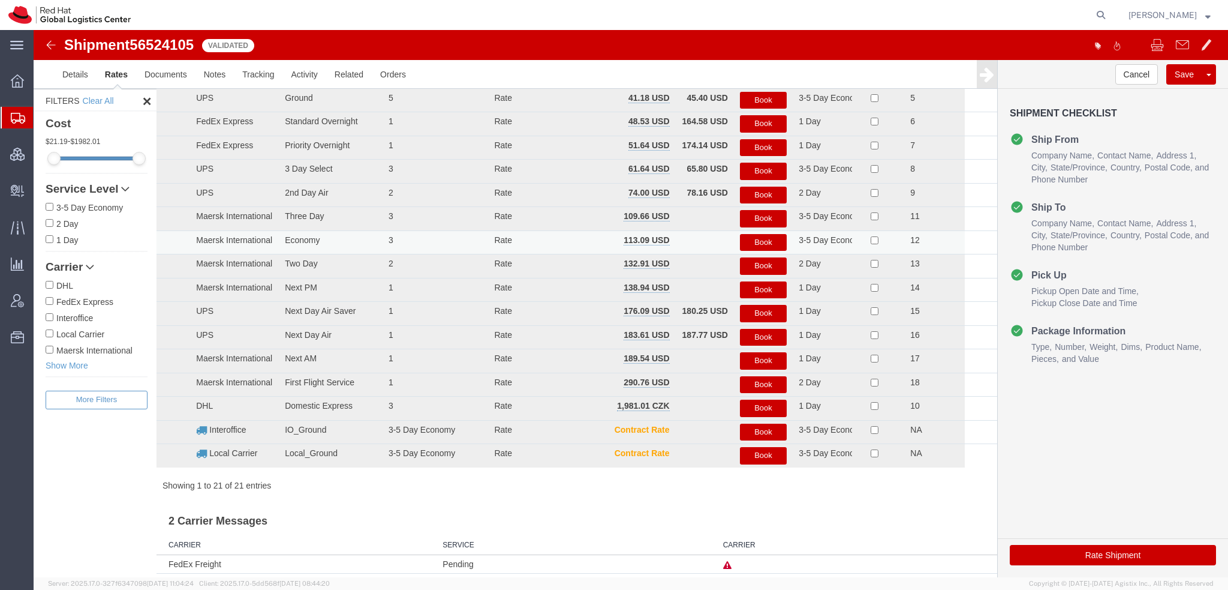
scroll to position [0, 0]
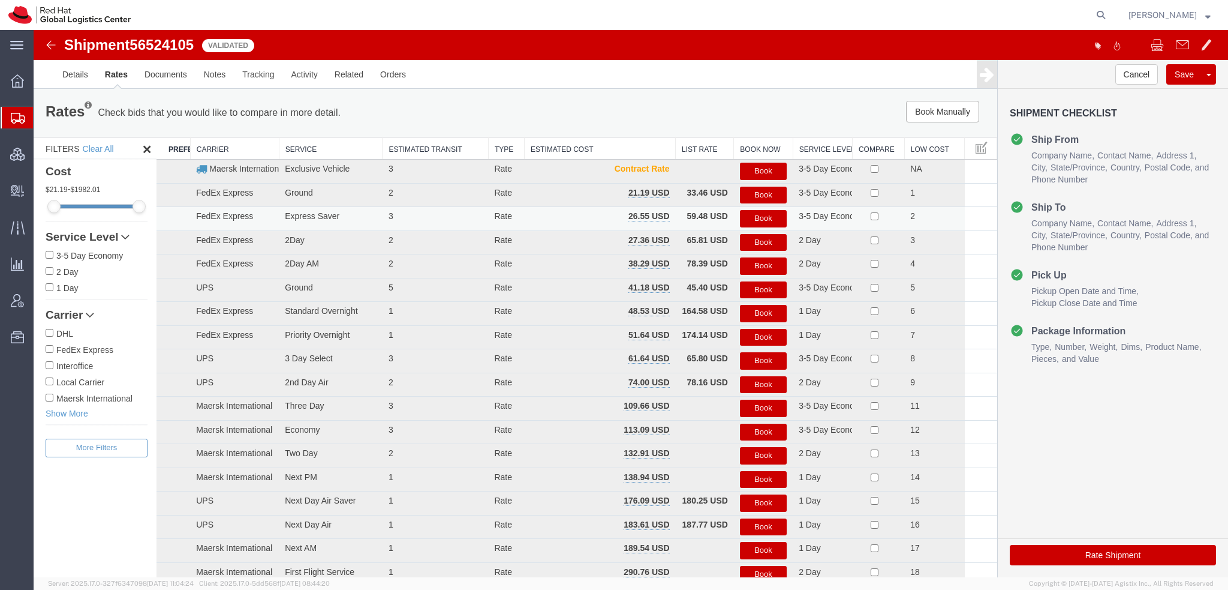
click at [754, 218] on button "Book" at bounding box center [763, 218] width 47 height 17
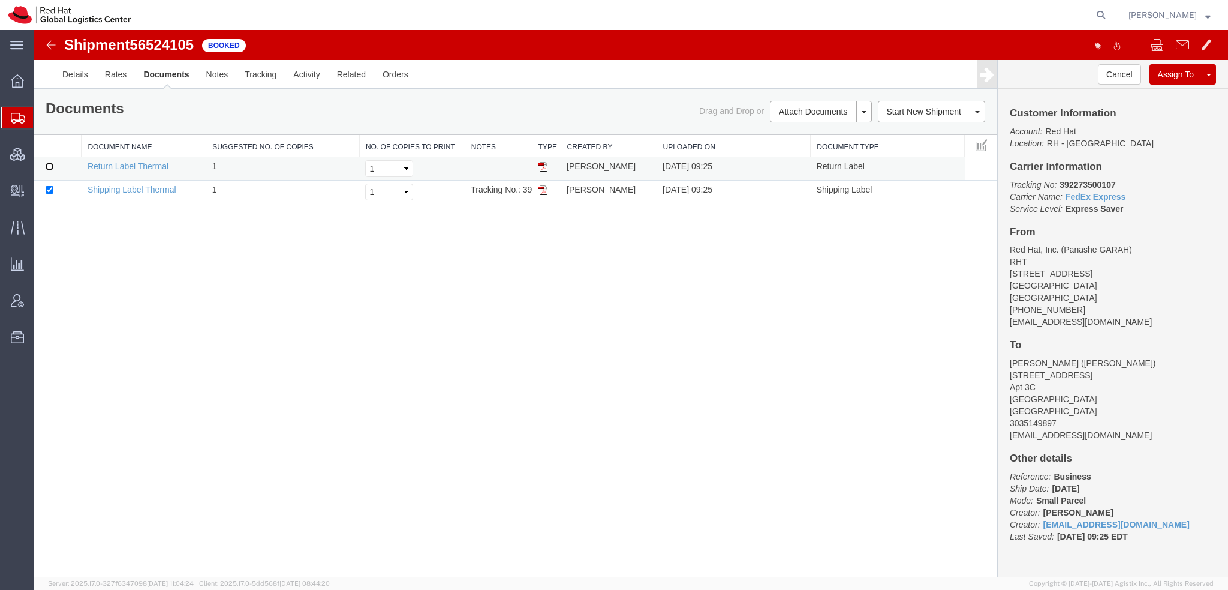
click at [47, 165] on input "checkbox" at bounding box center [50, 167] width 8 height 8
checkbox input "true"
click at [34, 30] on link "Print Documents" at bounding box center [34, 30] width 0 height 0
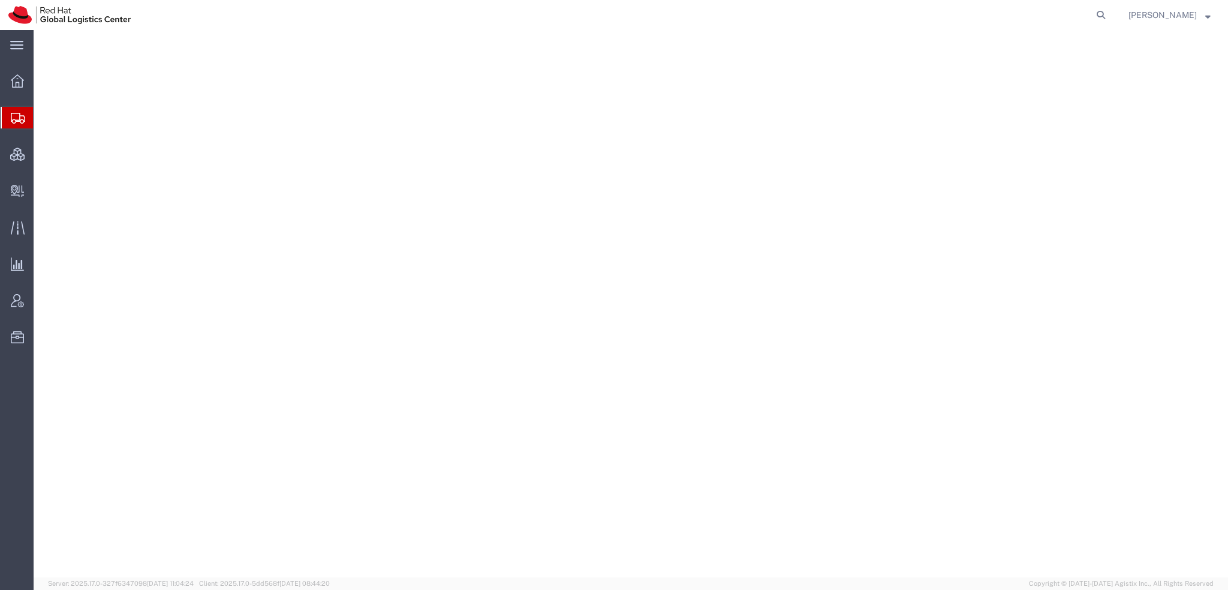
select select "38014"
select select
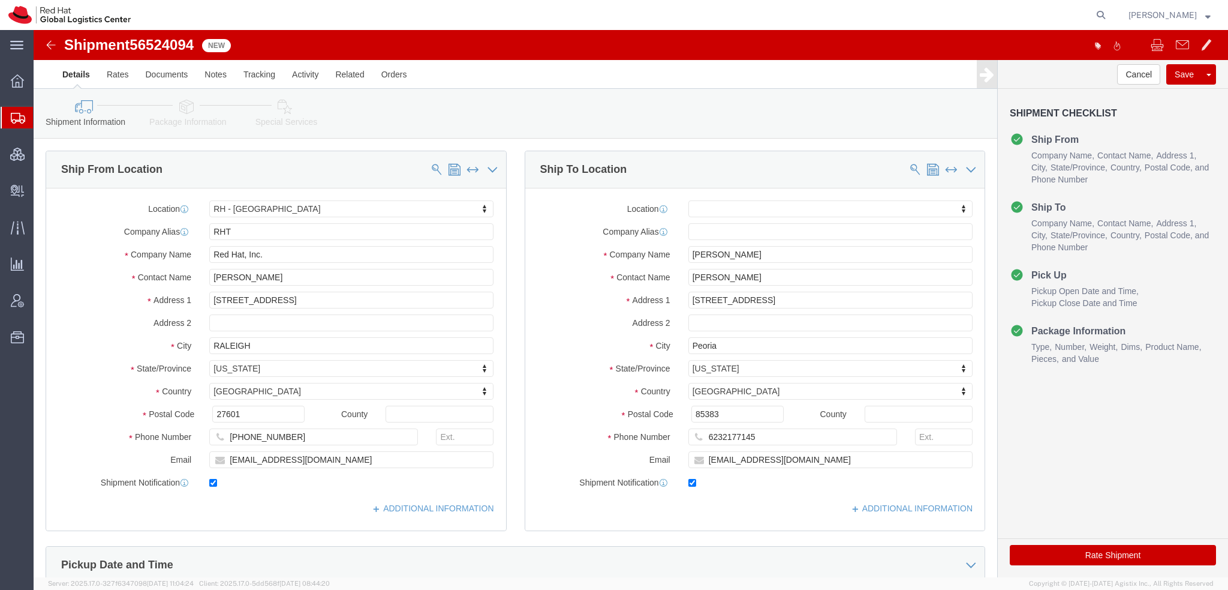
click icon
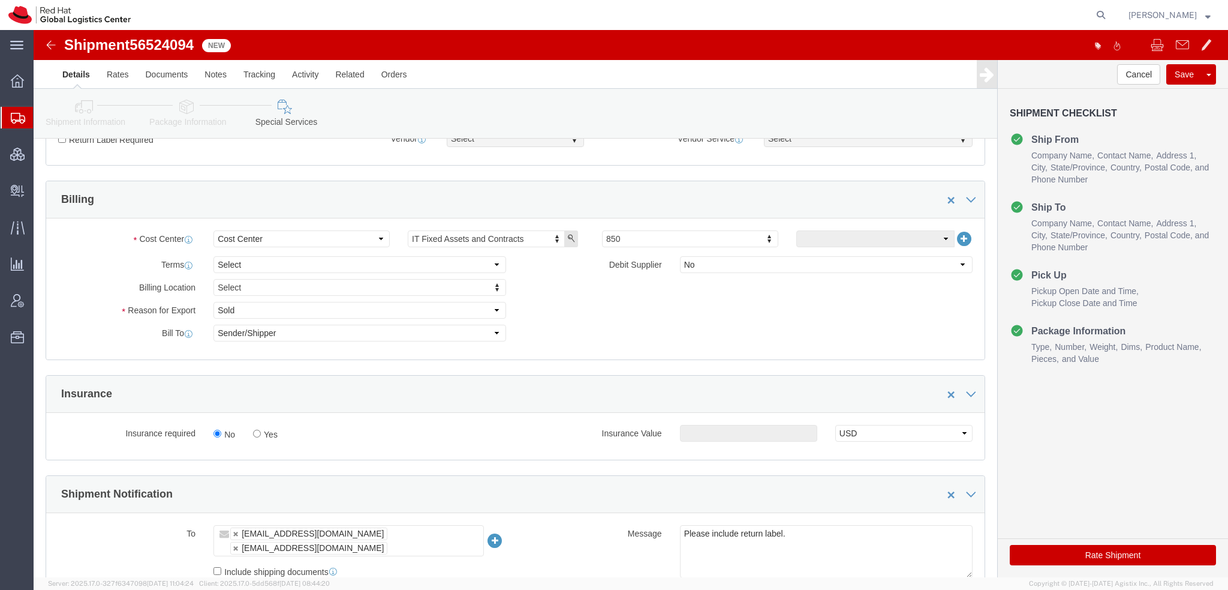
scroll to position [300, 0]
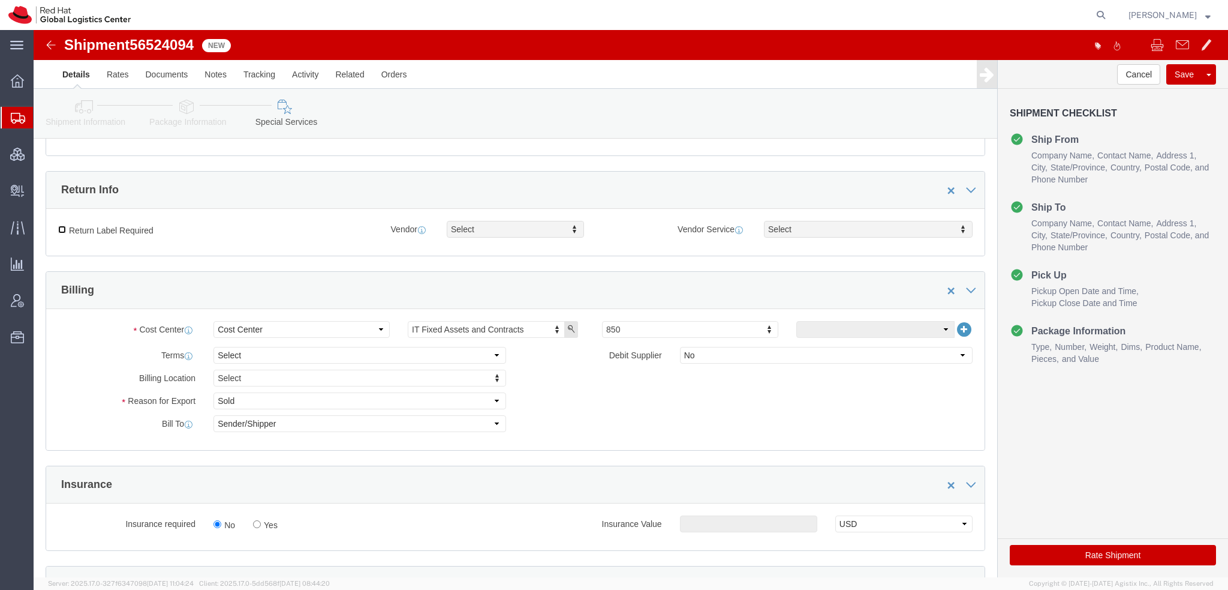
click input "Return Label Required"
checkbox input "true"
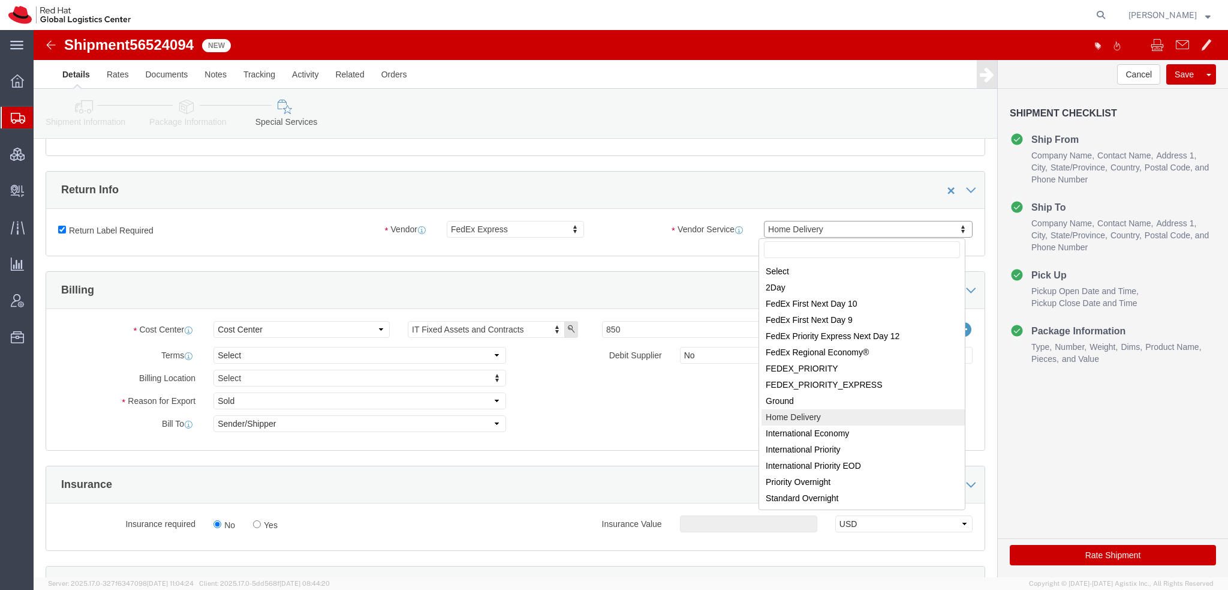
drag, startPoint x: 752, startPoint y: 200, endPoint x: 741, endPoint y: 214, distance: 17.5
select select "12"
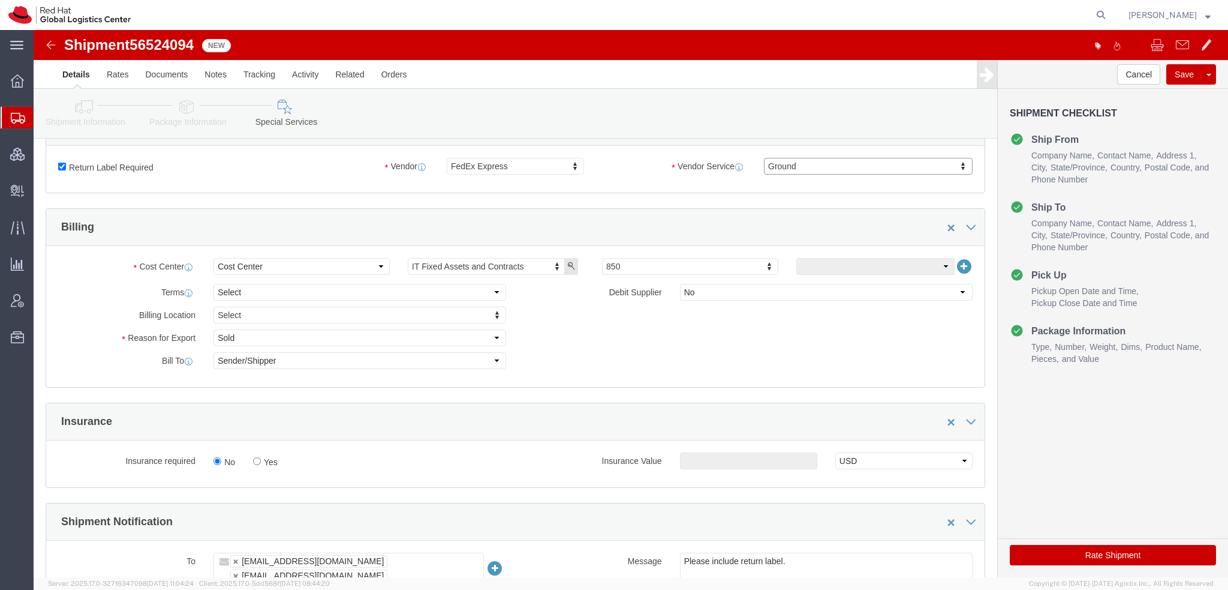
scroll to position [540, 0]
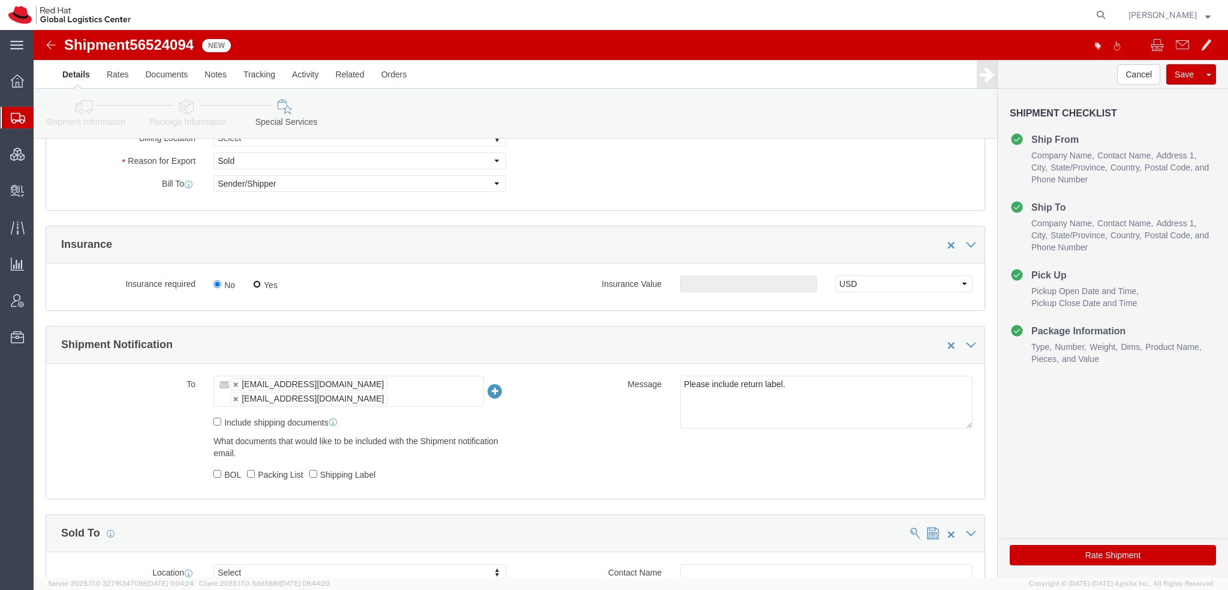
click input "Yes"
radio input "true"
click input "text"
type input "500.00"
click button "Rate Shipment"
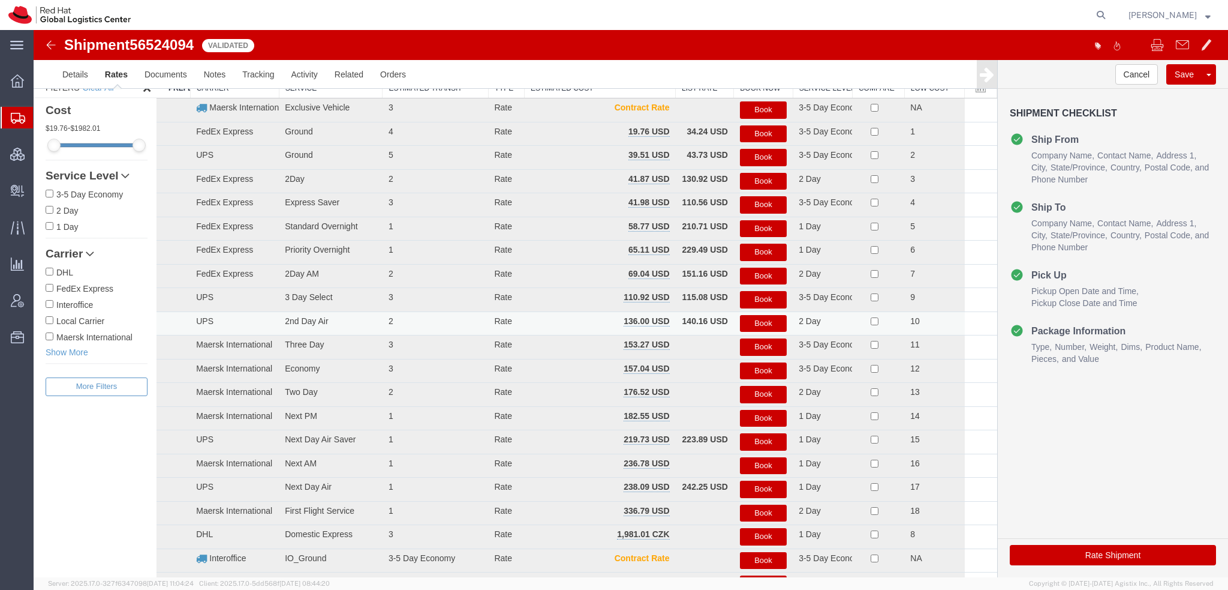
scroll to position [0, 0]
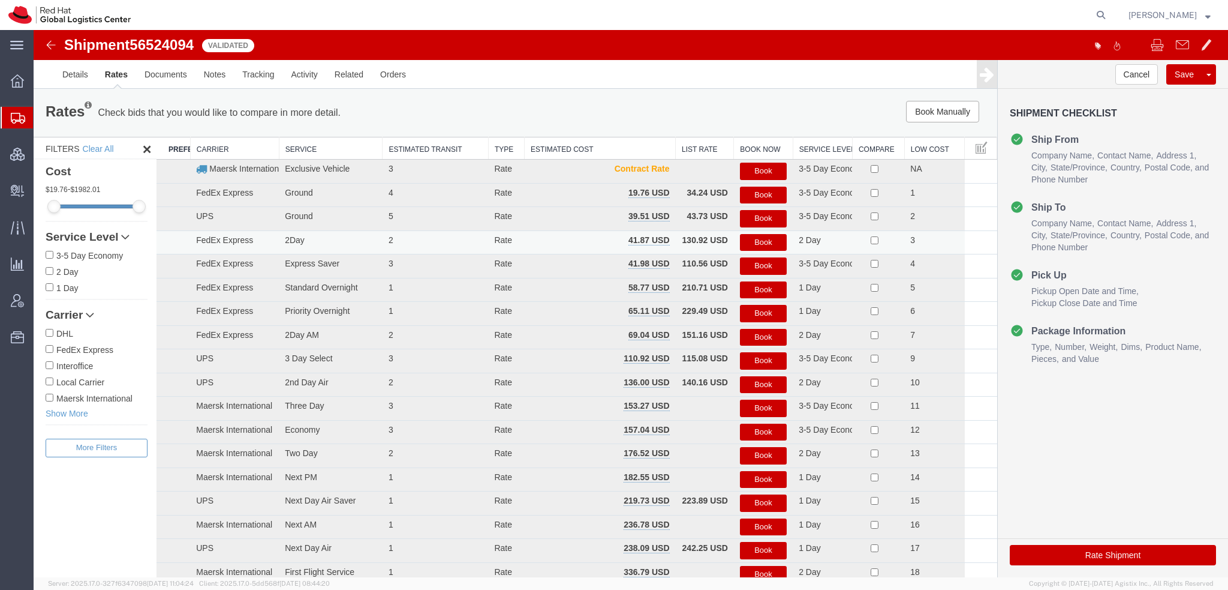
click at [760, 242] on button "Book" at bounding box center [763, 242] width 47 height 17
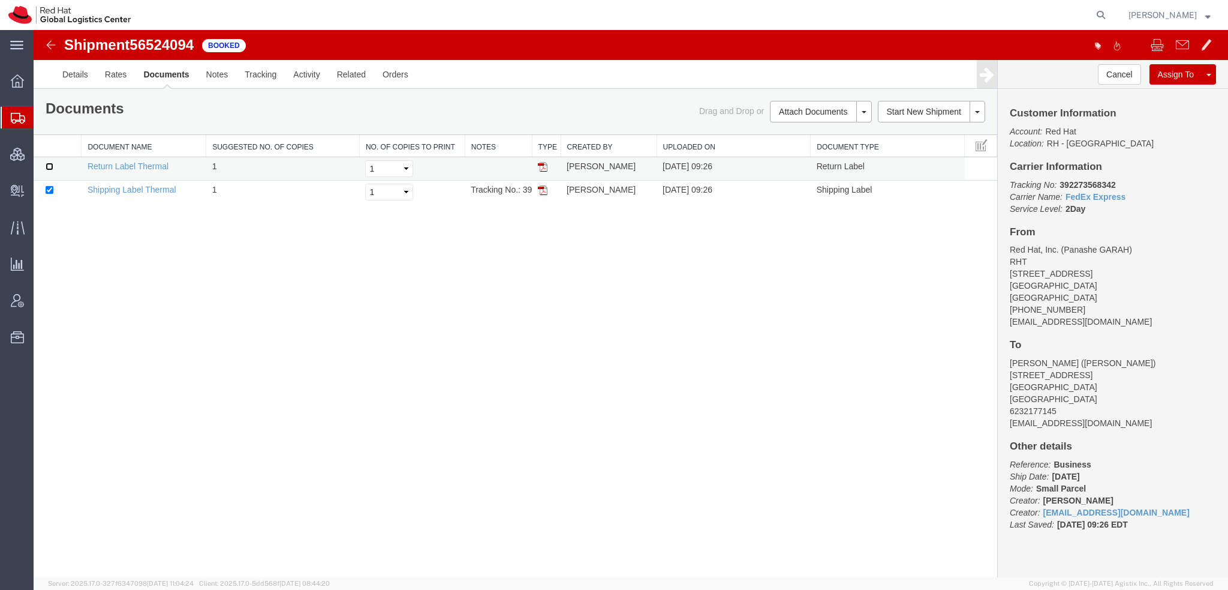
click at [49, 167] on input "checkbox" at bounding box center [50, 167] width 8 height 8
checkbox input "true"
click at [804, 136] on link "Print Documents" at bounding box center [819, 132] width 104 height 18
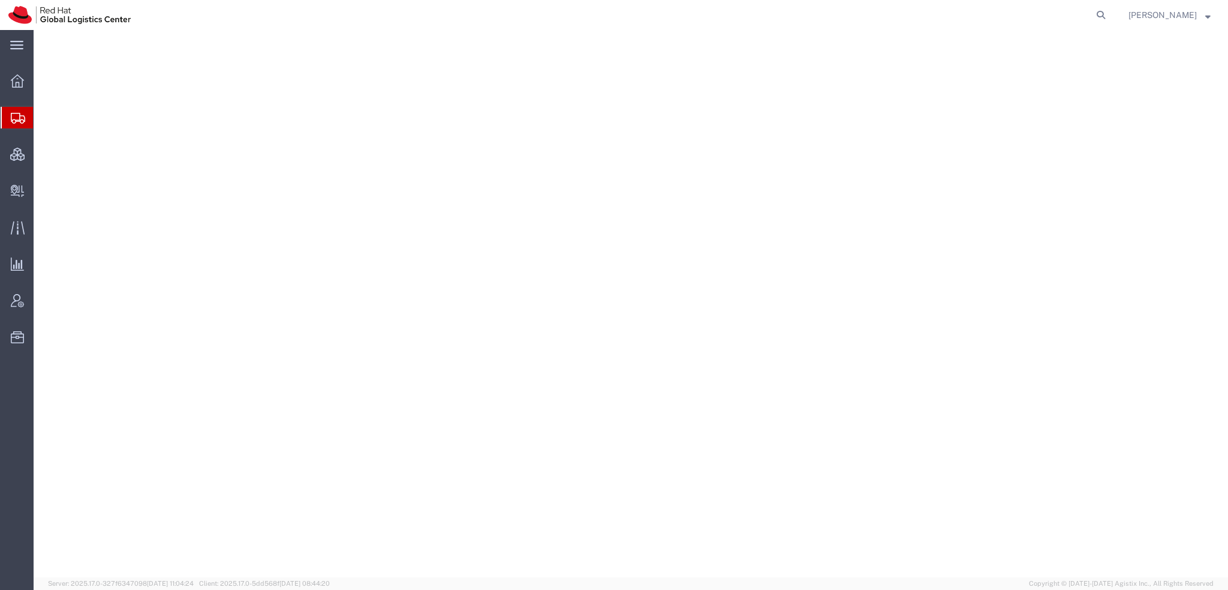
select select "38014"
select select
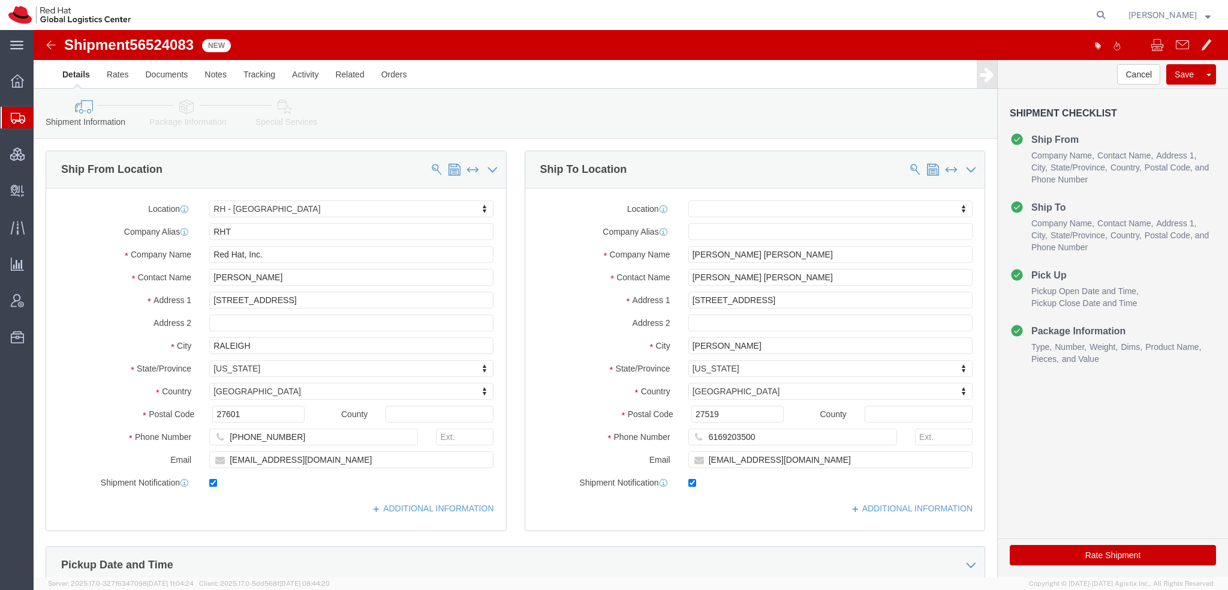
click icon
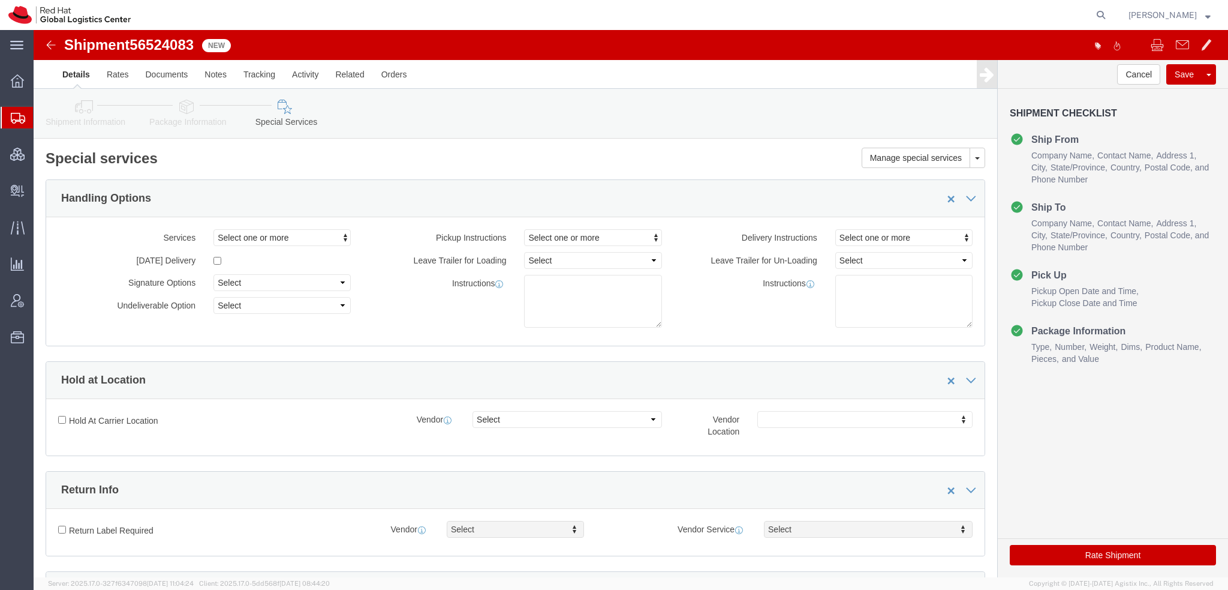
scroll to position [300, 0]
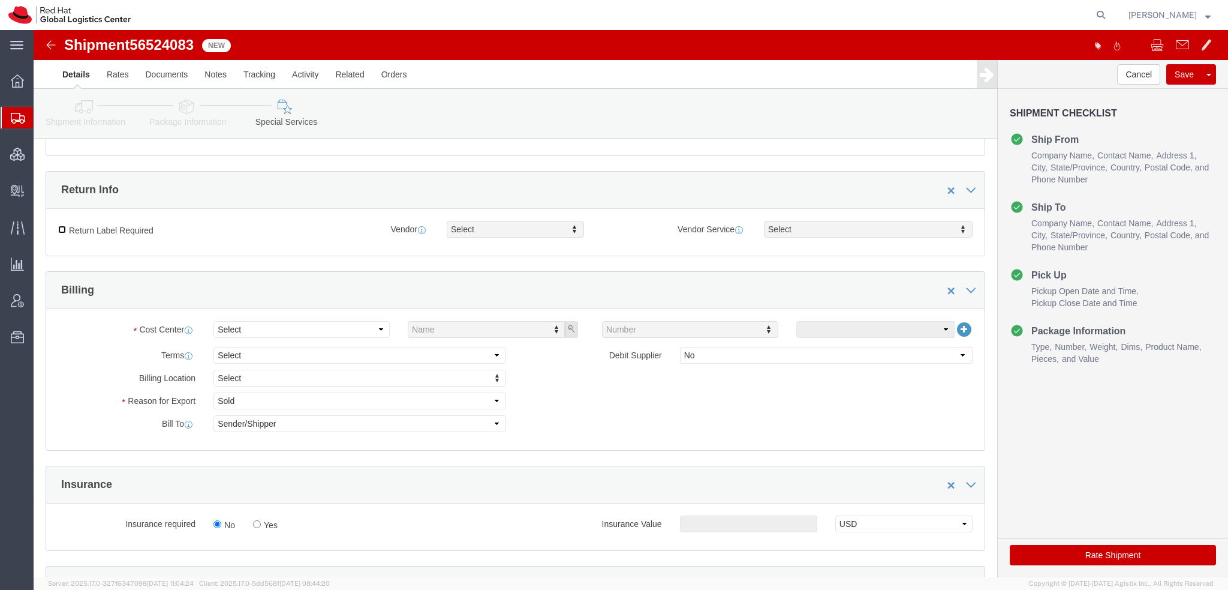
click input "Return Label Required"
checkbox input "true"
drag, startPoint x: 459, startPoint y: 195, endPoint x: 456, endPoint y: 207, distance: 12.4
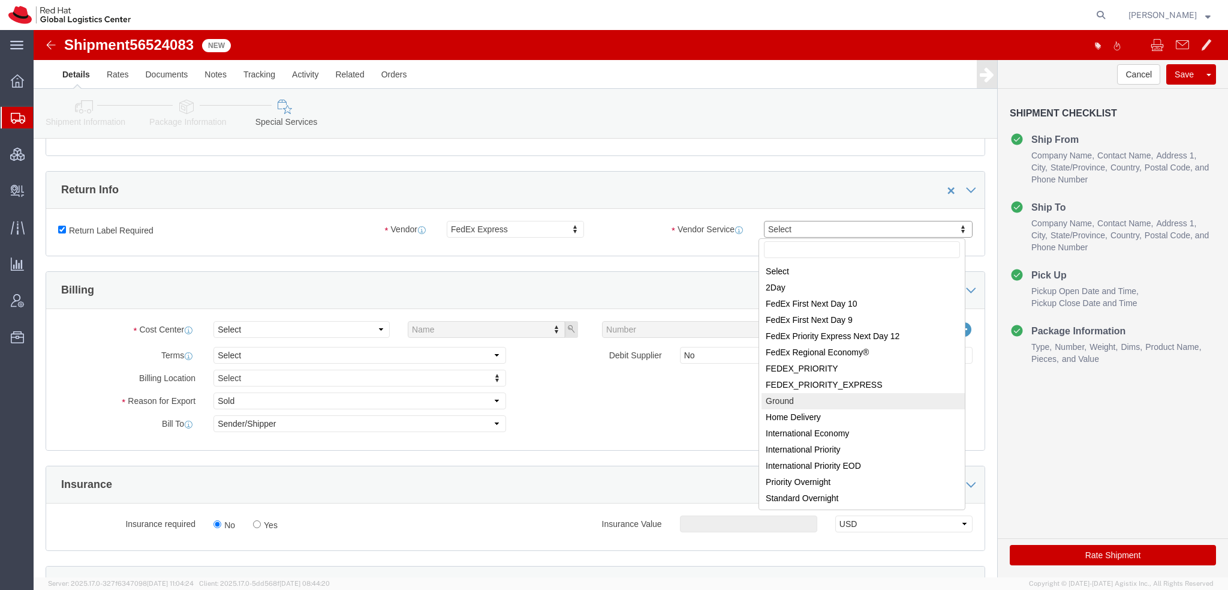
select select "12"
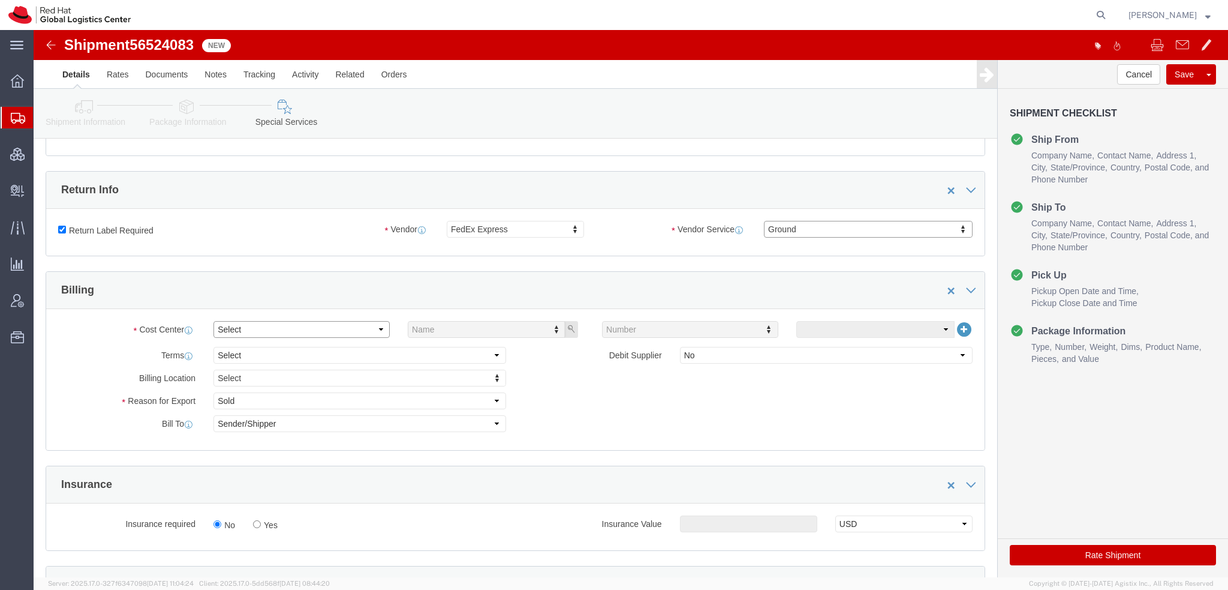
click select "Select"
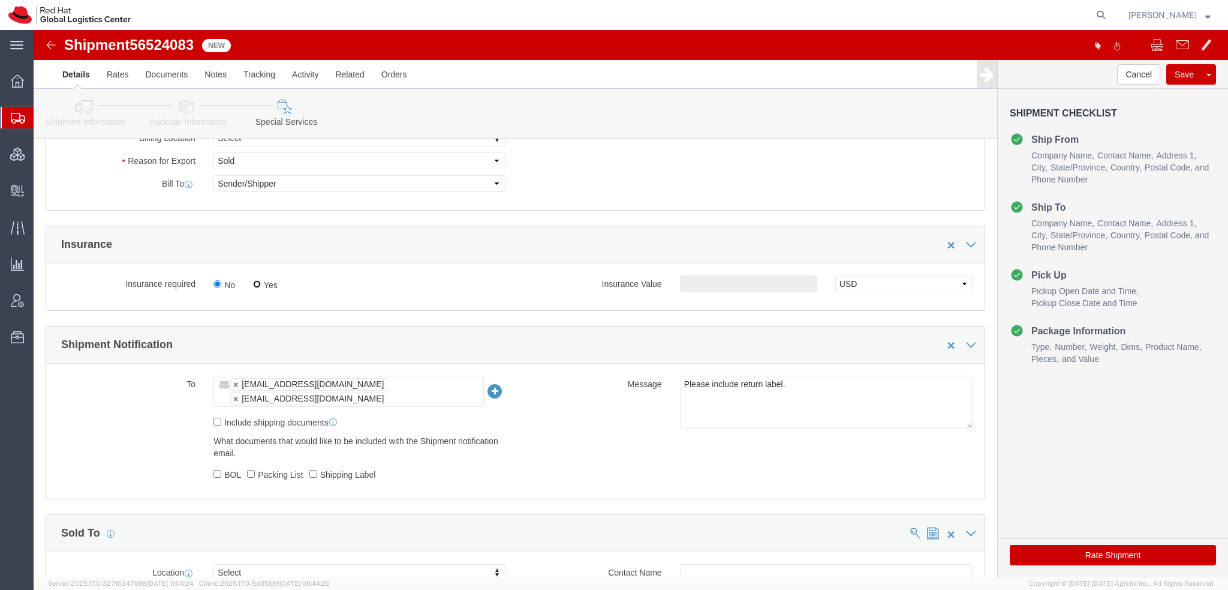
click input "Yes"
radio input "true"
click input "text"
type input "500.00"
click button "Save"
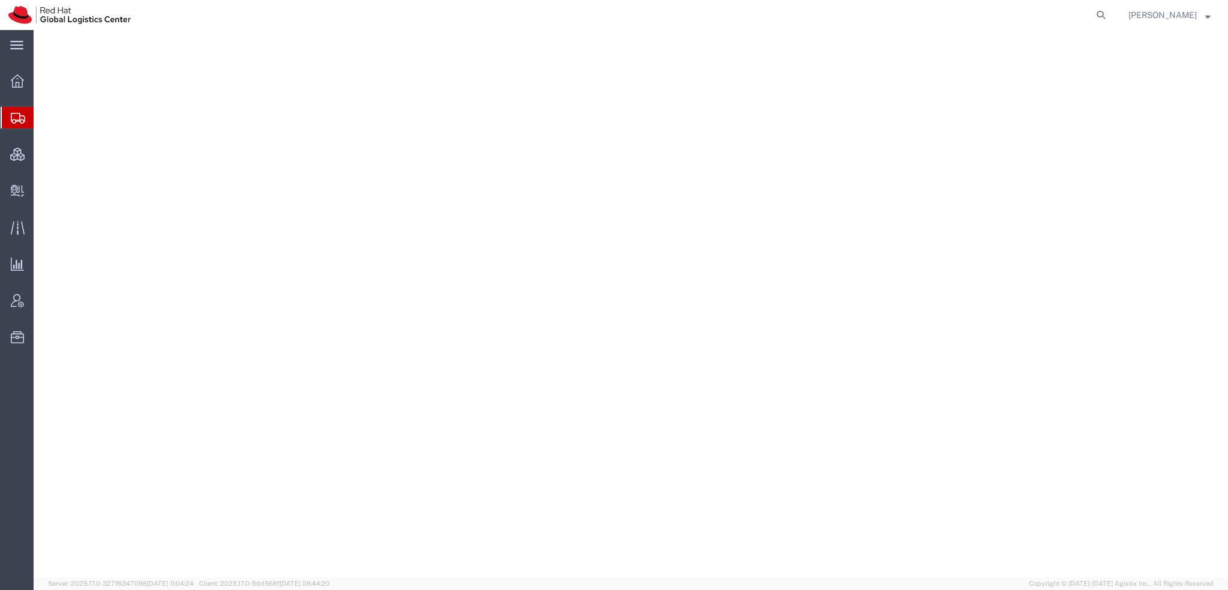
select select "38014"
select select
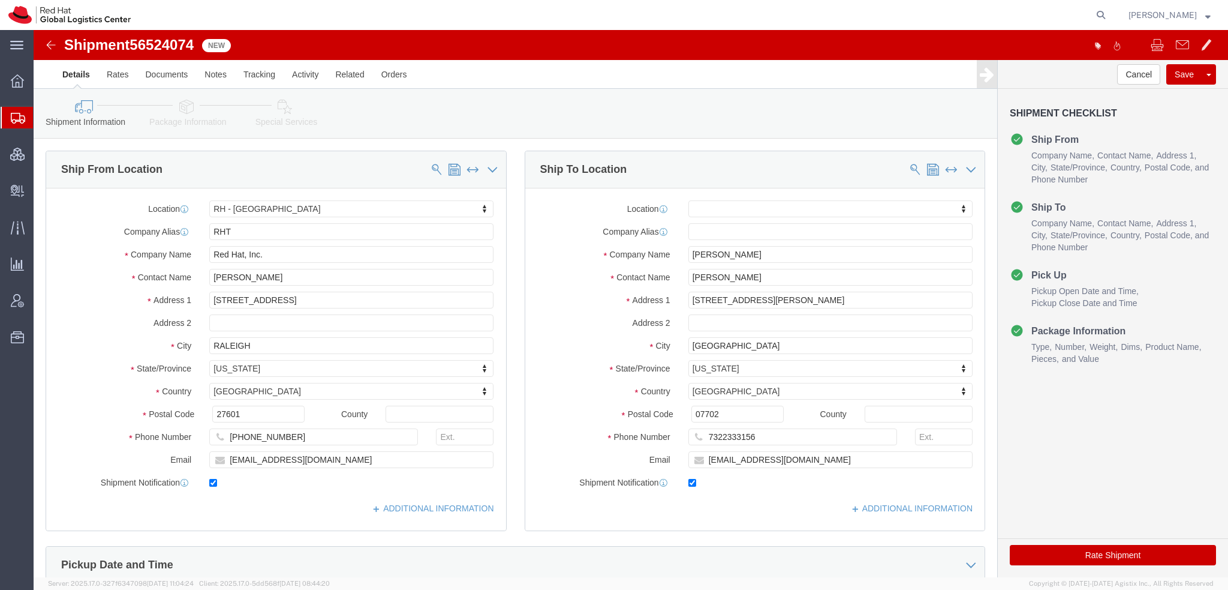
click icon
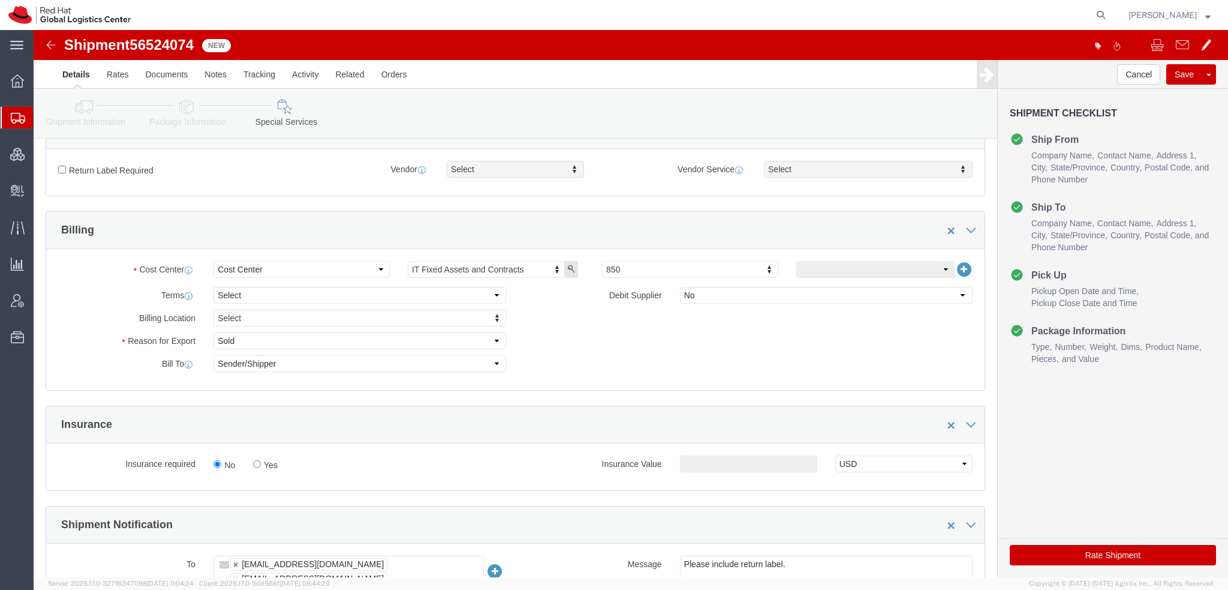
scroll to position [300, 0]
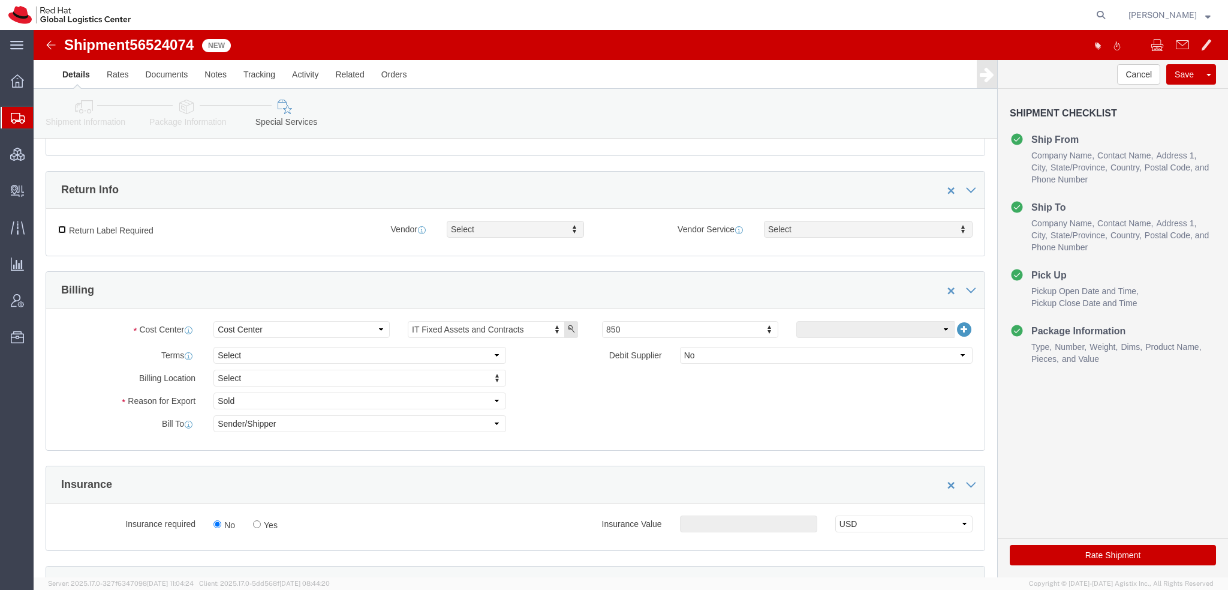
click input "Return Label Required"
checkbox input "true"
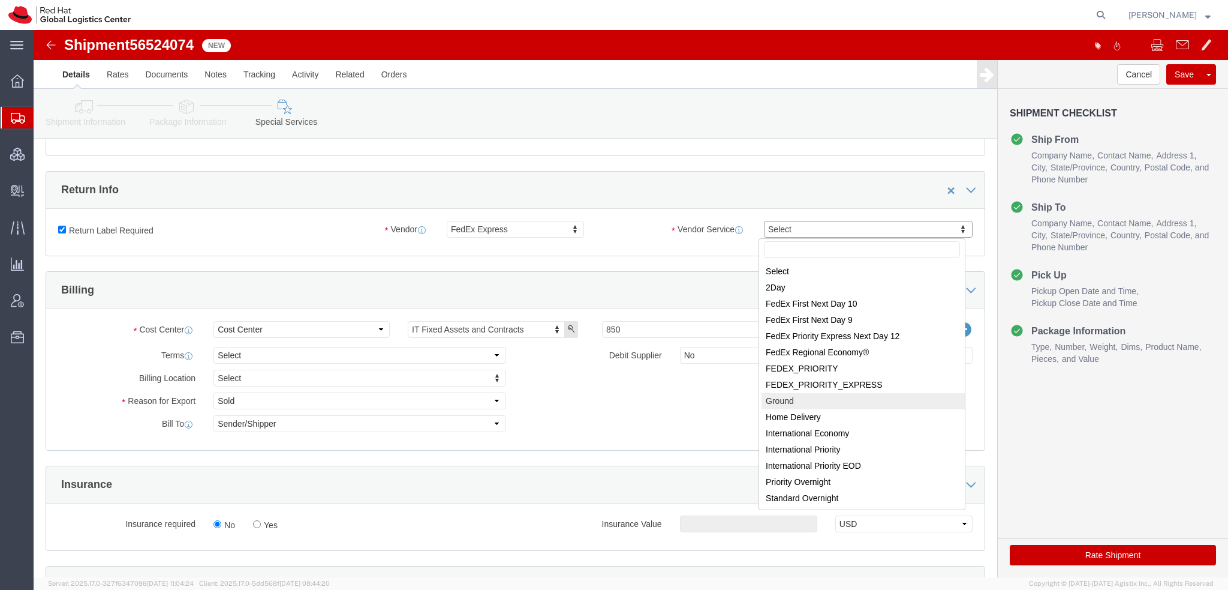
select select "12"
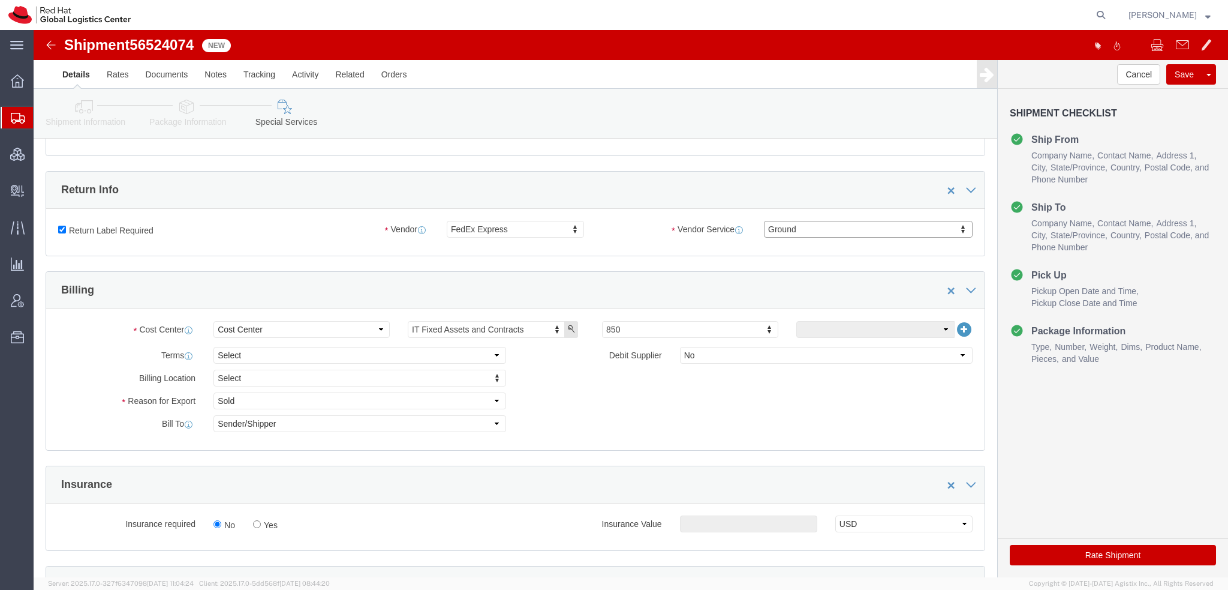
scroll to position [540, 0]
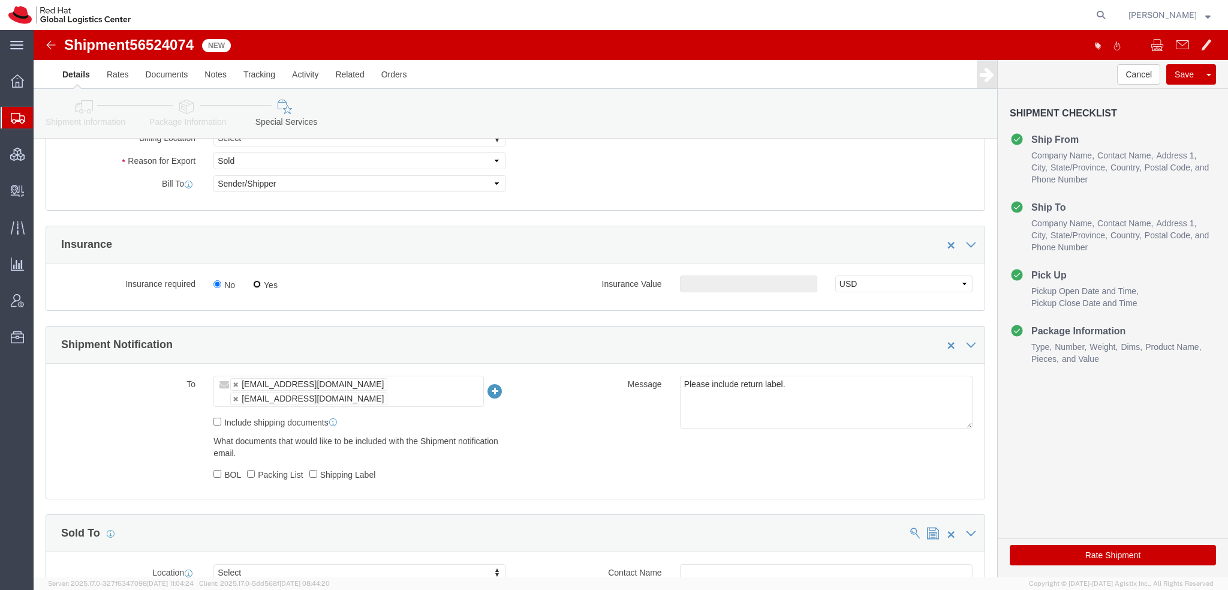
click input "Yes"
radio input "true"
drag, startPoint x: 679, startPoint y: 251, endPoint x: 698, endPoint y: 252, distance: 18.6
click input "text"
type input "500.00"
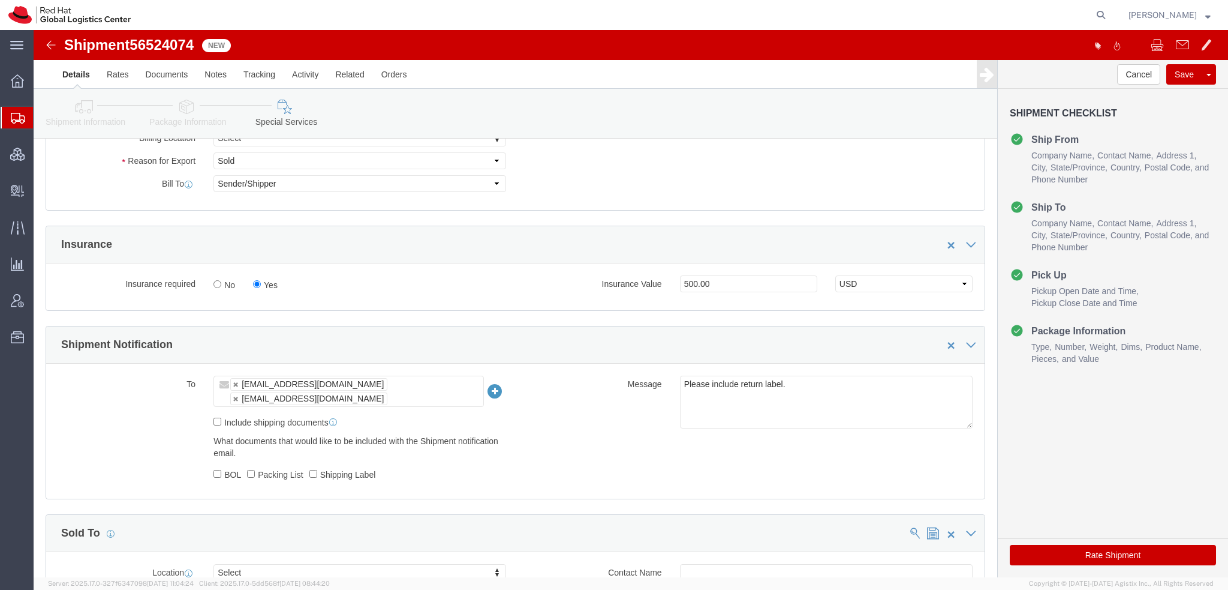
click button "Rate Shipment"
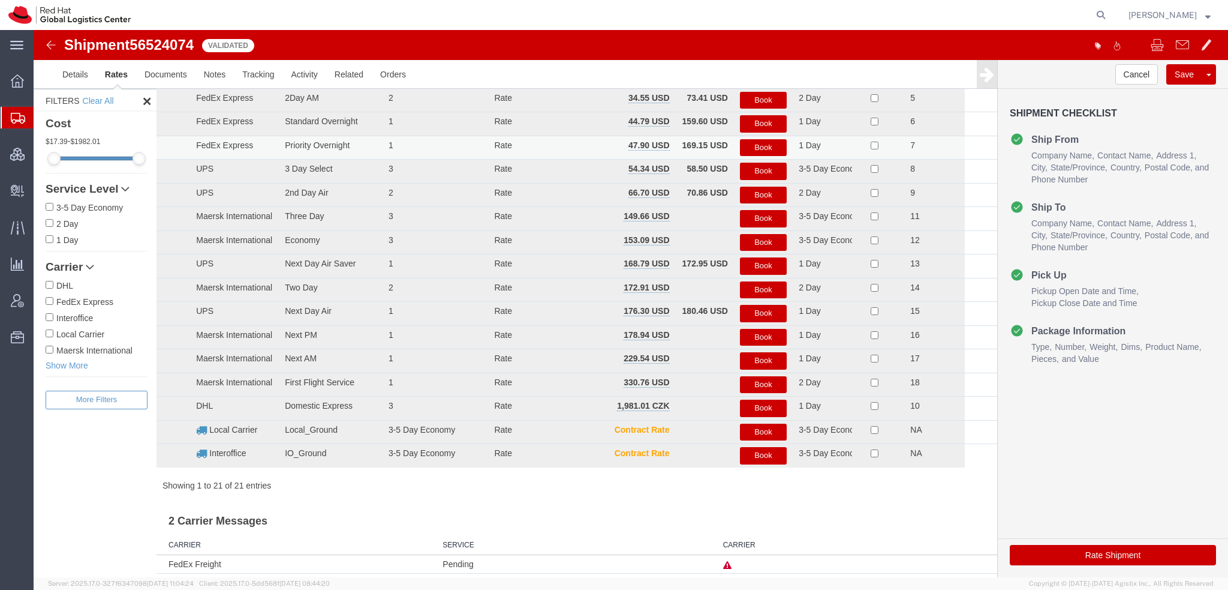
scroll to position [0, 0]
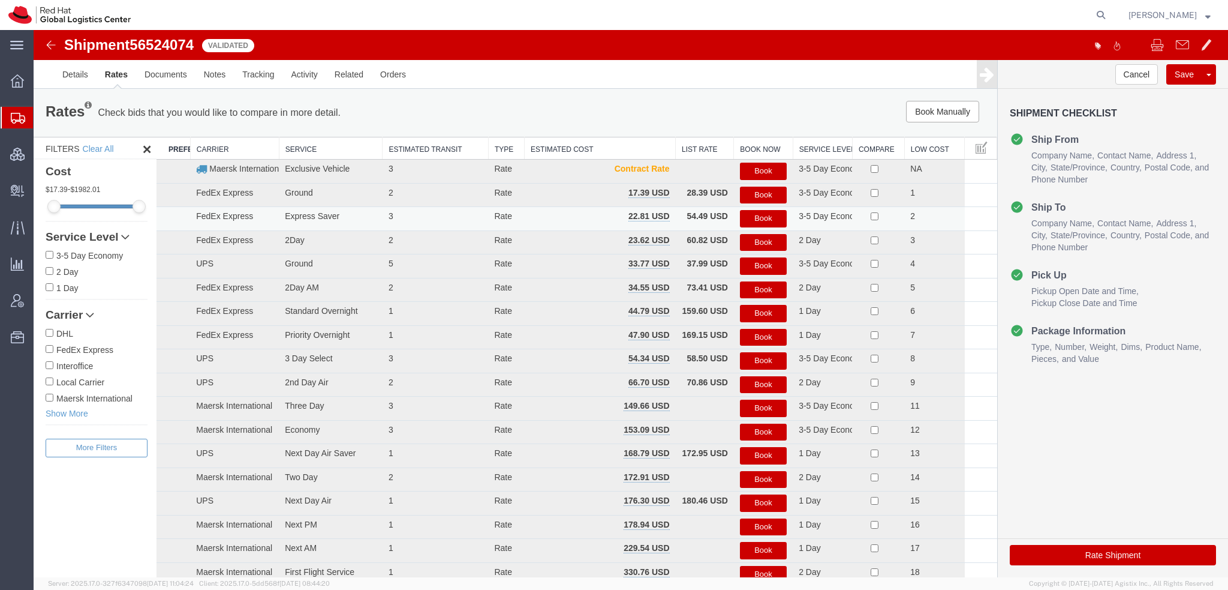
click at [765, 221] on button "Book" at bounding box center [763, 218] width 47 height 17
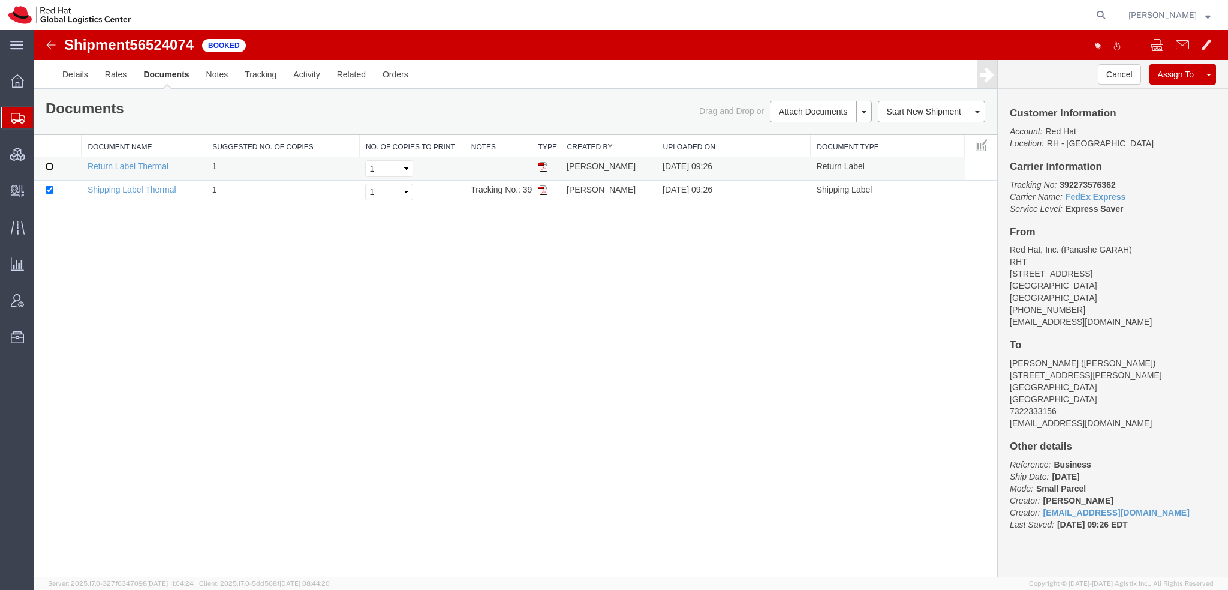
click at [52, 166] on input "checkbox" at bounding box center [50, 167] width 8 height 8
checkbox input "true"
click at [801, 127] on link "Print Documents" at bounding box center [819, 132] width 104 height 18
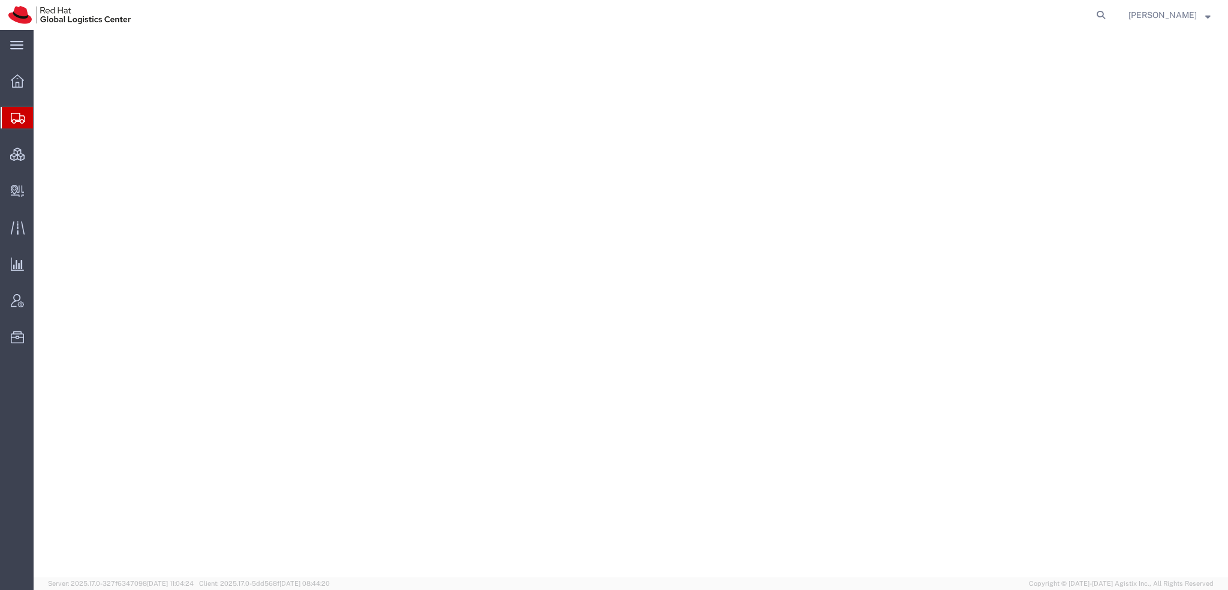
select select "38014"
select select
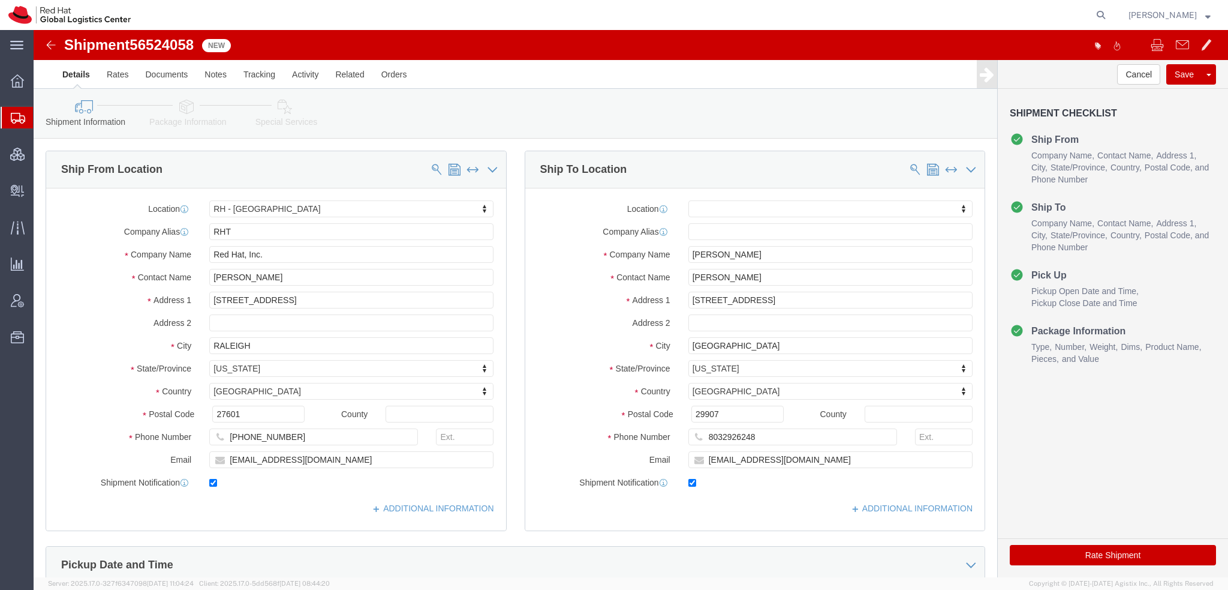
click icon
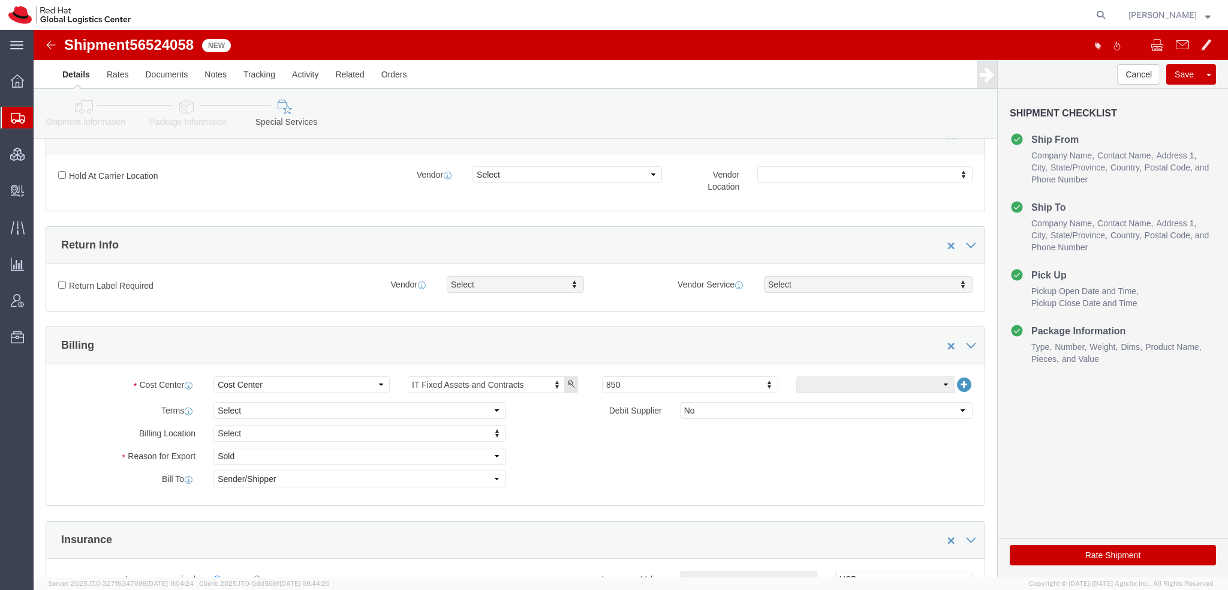
scroll to position [360, 0]
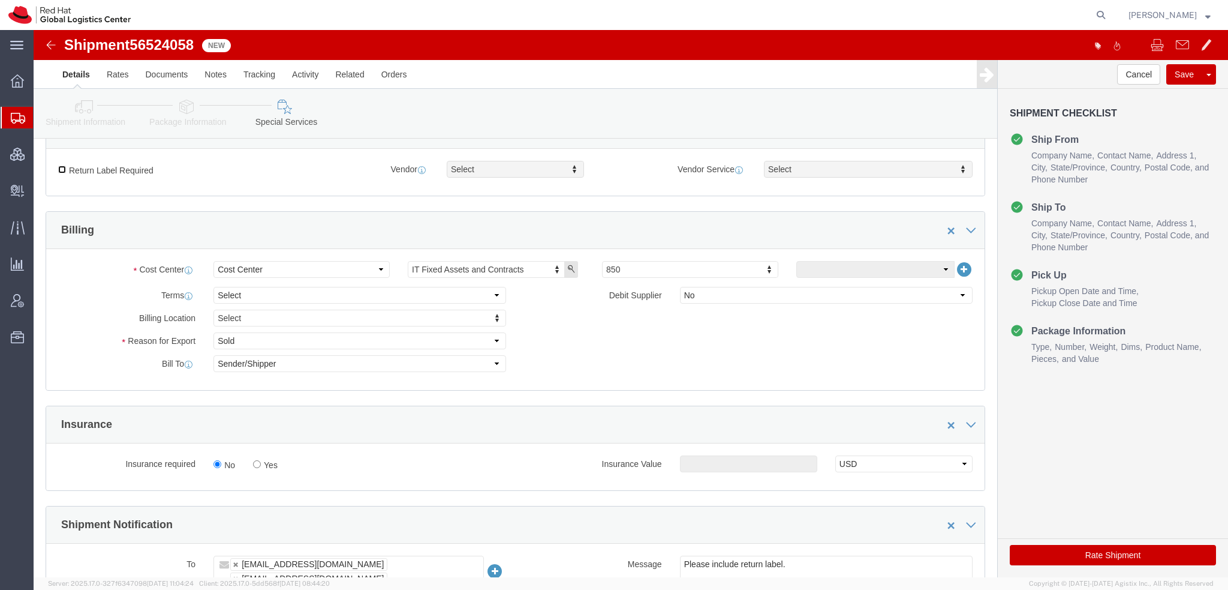
click input "Return Label Required"
checkbox input "true"
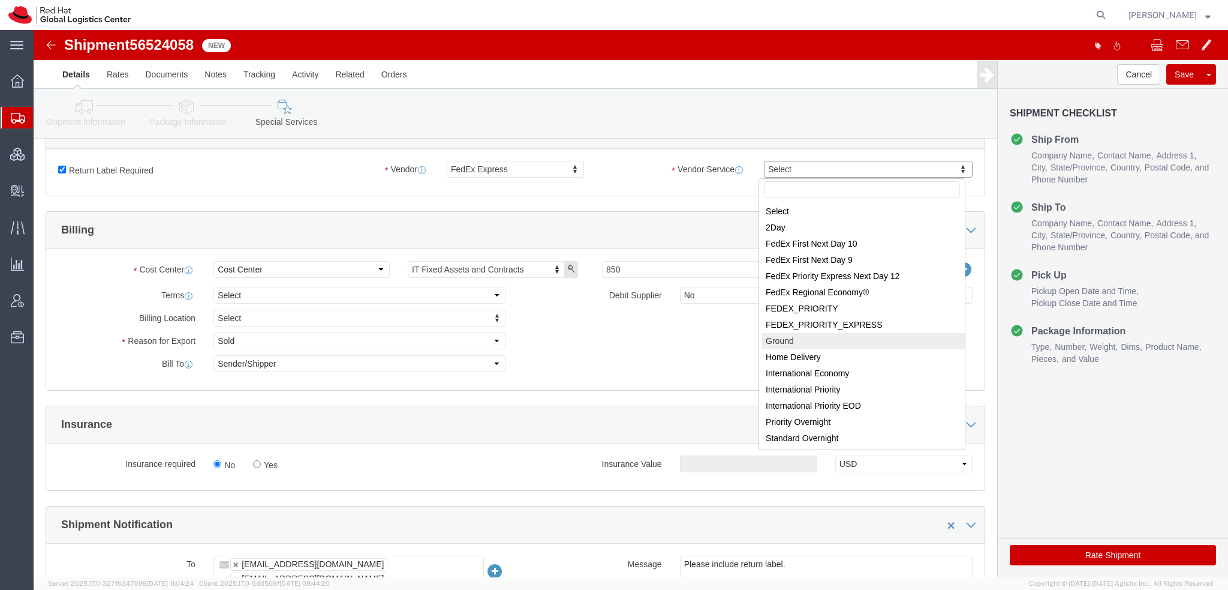
select select "12"
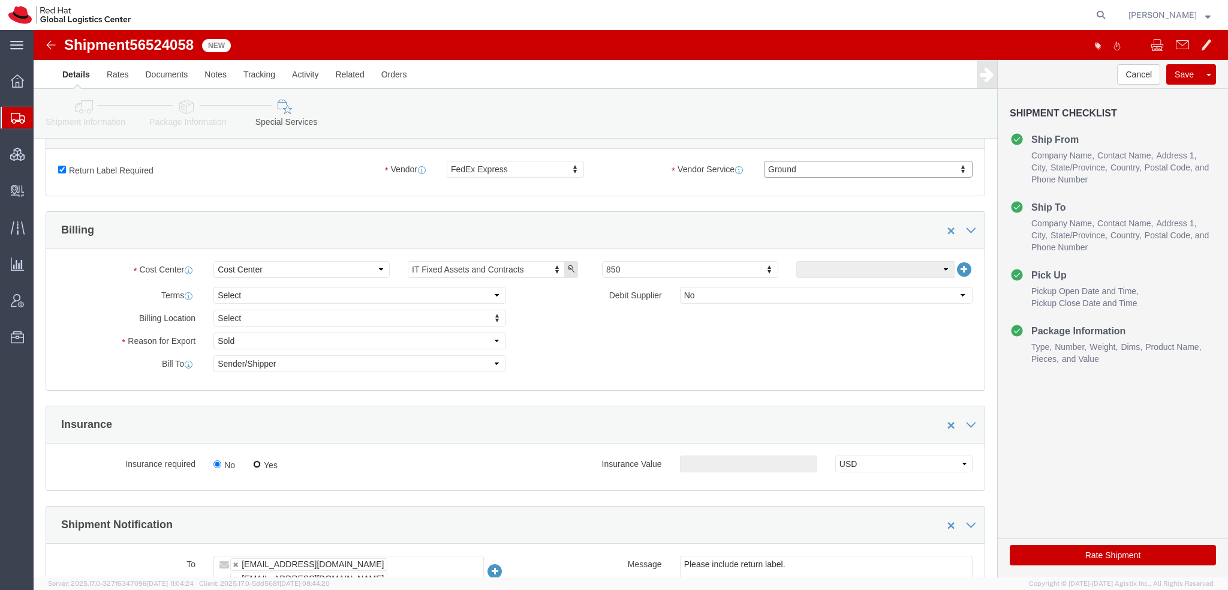
click input "Yes"
radio input "true"
click input "text"
type input "500.00"
click button "Rate Shipment"
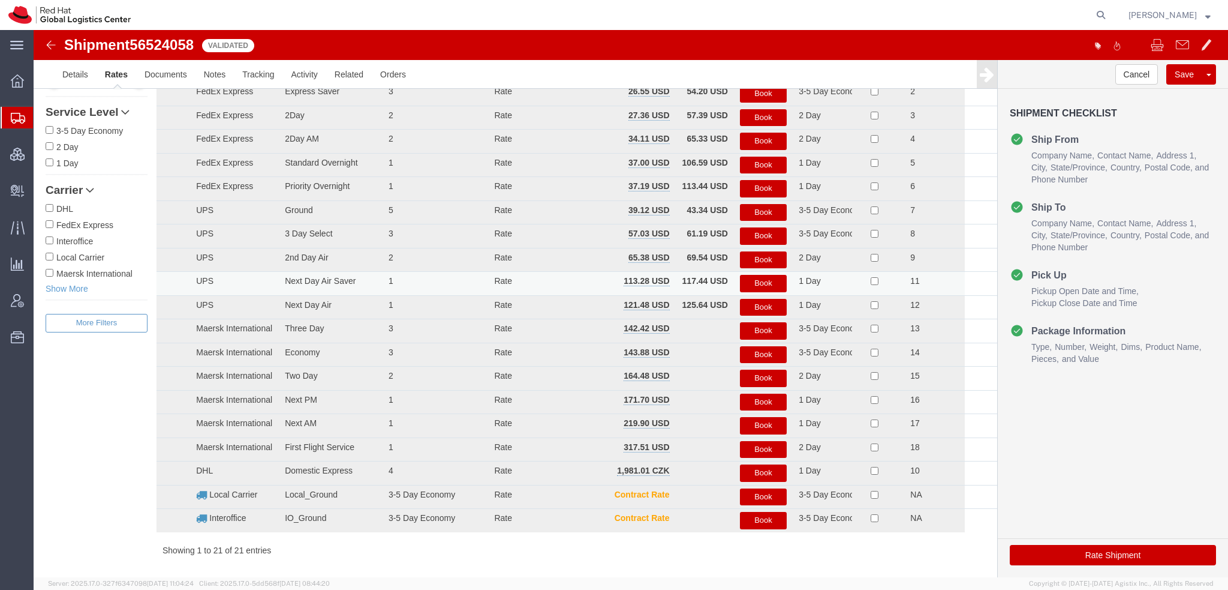
scroll to position [0, 0]
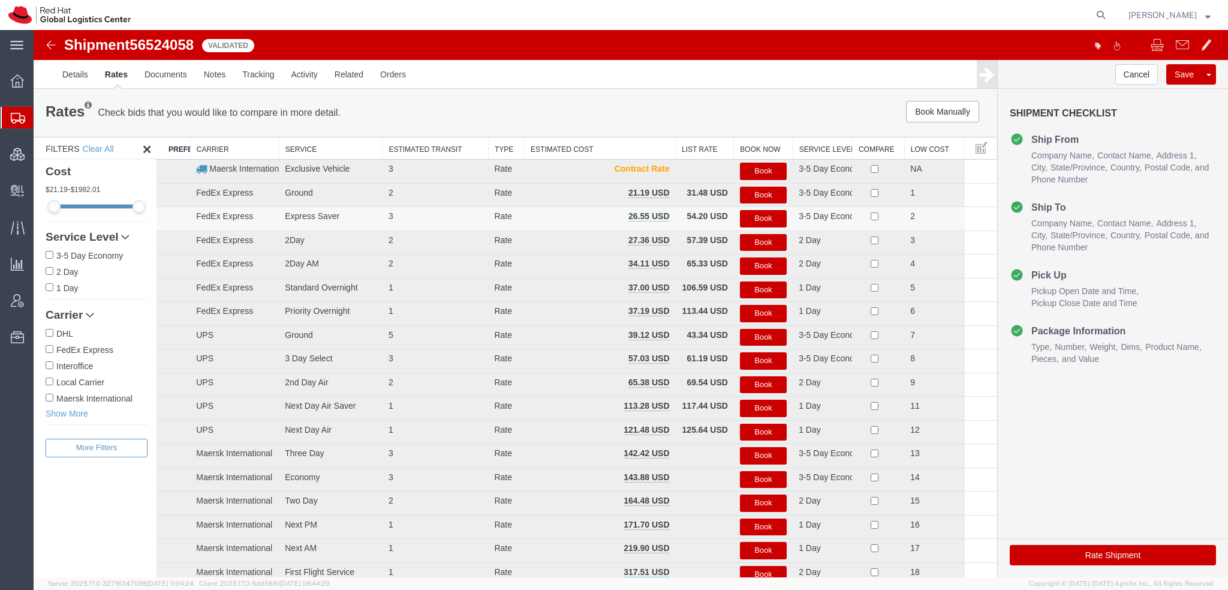
click at [763, 214] on button "Book" at bounding box center [763, 218] width 47 height 17
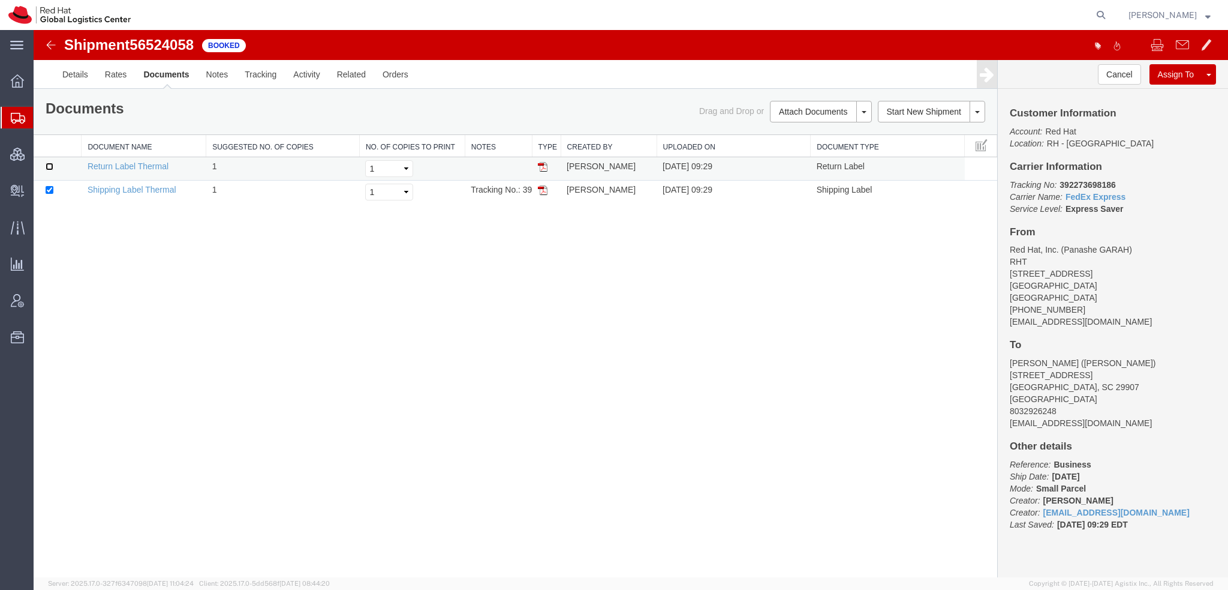
click at [48, 163] on input "checkbox" at bounding box center [50, 167] width 8 height 8
checkbox input "true"
click at [816, 133] on link "Print Documents" at bounding box center [819, 132] width 104 height 18
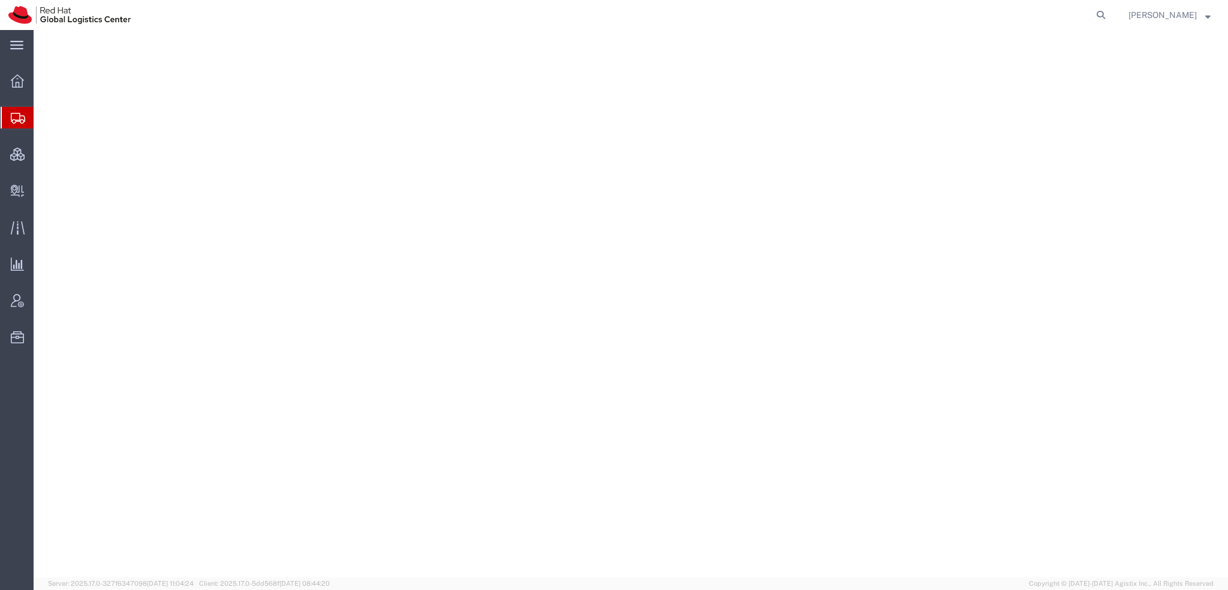
select select "38014"
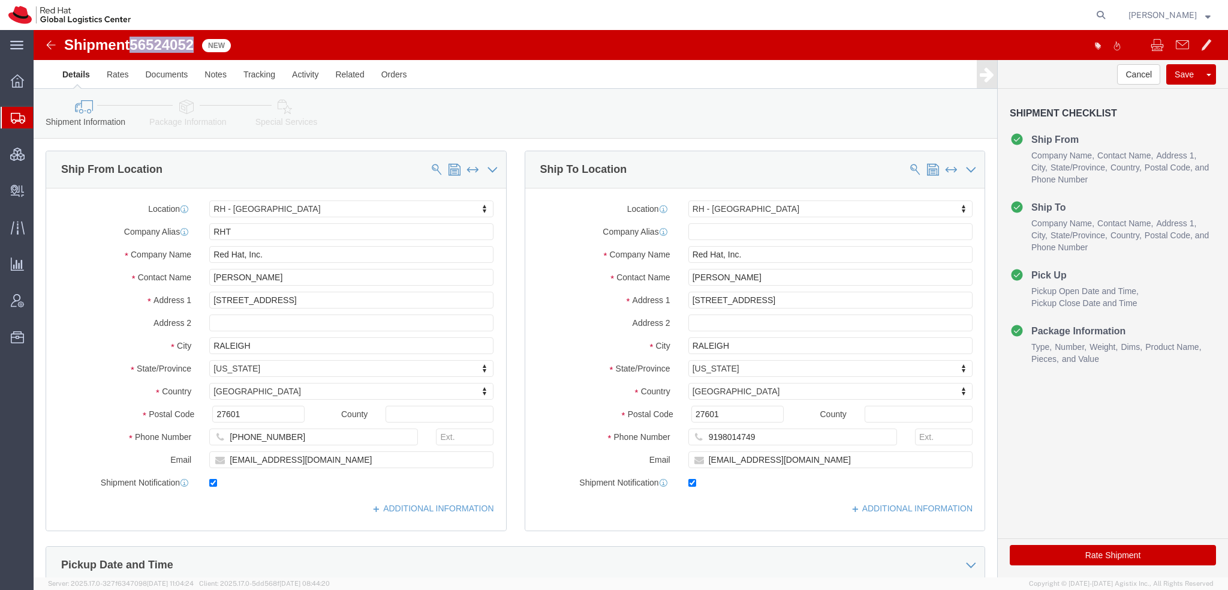
drag, startPoint x: 163, startPoint y: 12, endPoint x: 103, endPoint y: 17, distance: 60.2
click span "56524052"
copy span "56524052"
click button "Rate Shipment"
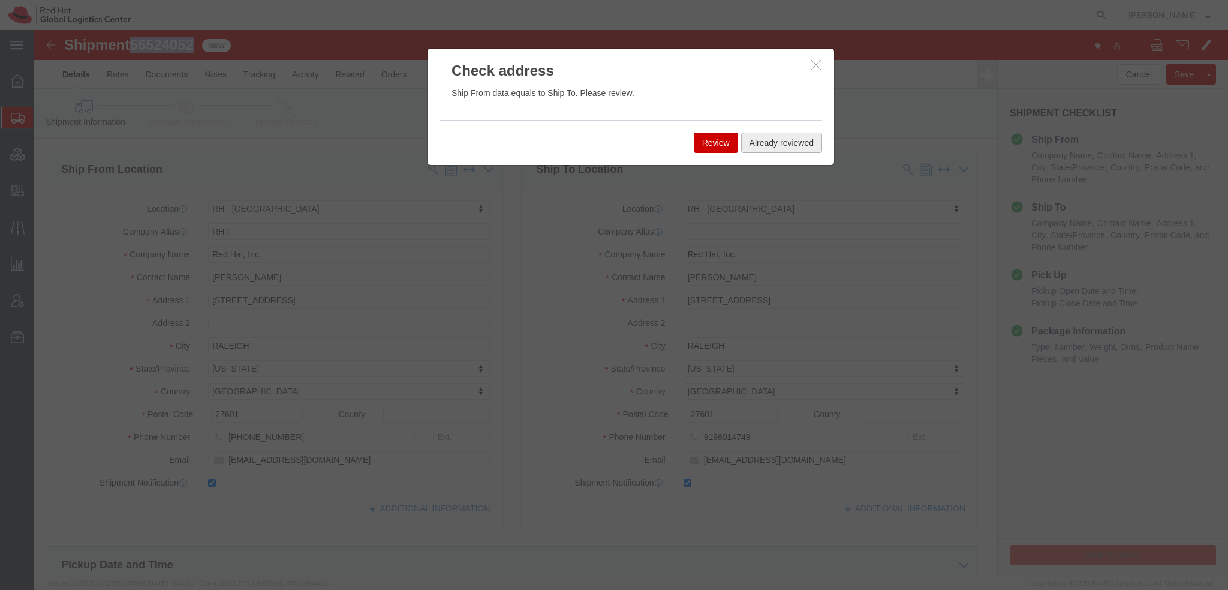
click button "Already reviewed"
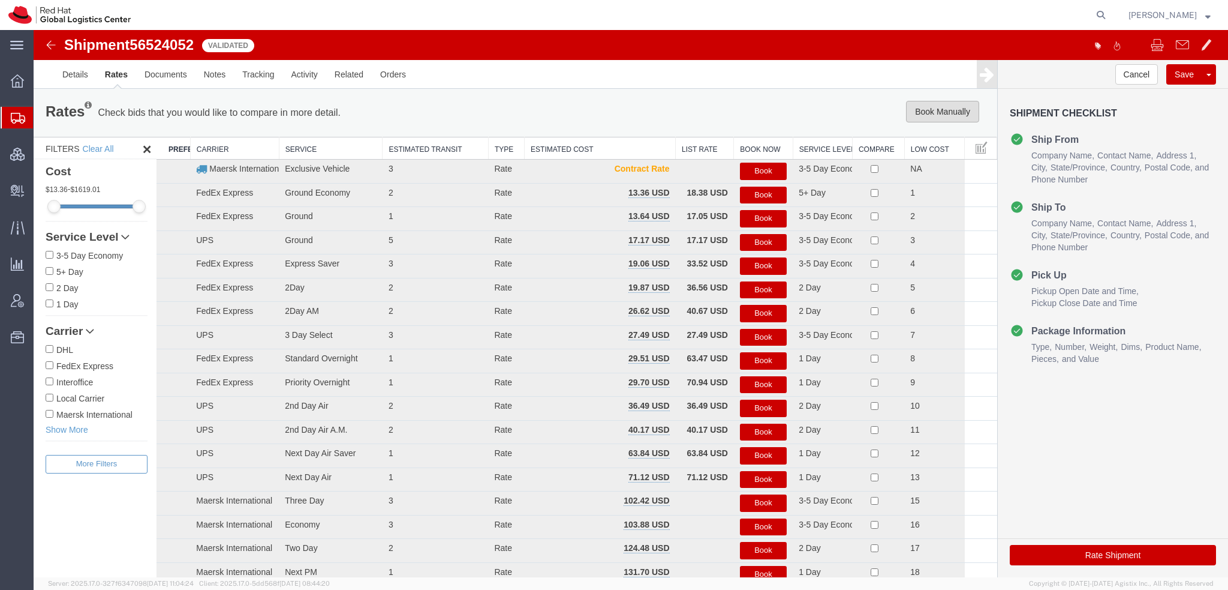
click at [936, 112] on button "Book Manually" at bounding box center [942, 112] width 73 height 22
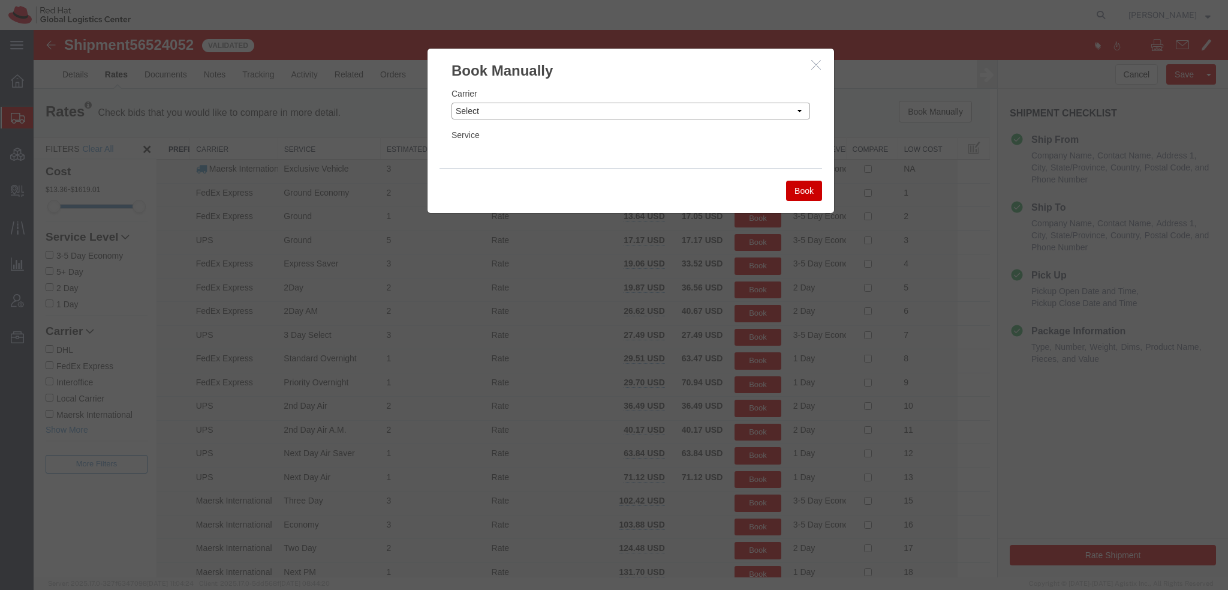
click at [665, 112] on select "Select Add New Carrier (and default service) Amazon Logistics Czech Post DHL Fe…" at bounding box center [631, 111] width 359 height 17
select select "7920"
click at [452, 103] on select "Select Add New Carrier (and default service) Amazon Logistics Czech Post DHL Fe…" at bounding box center [631, 111] width 359 height 17
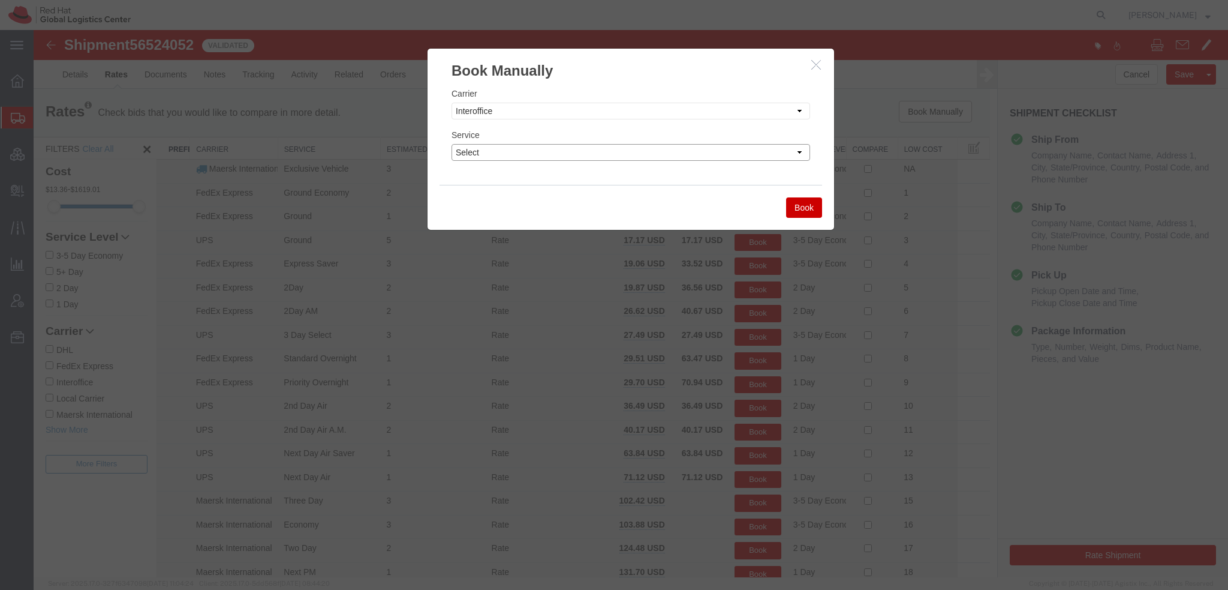
click at [486, 153] on select "Select IO_Ground IO_LTL" at bounding box center [631, 152] width 359 height 17
select select "17810"
click at [452, 144] on select "Select IO_Ground IO_LTL" at bounding box center [631, 152] width 359 height 17
click at [793, 206] on button "Book" at bounding box center [804, 207] width 36 height 20
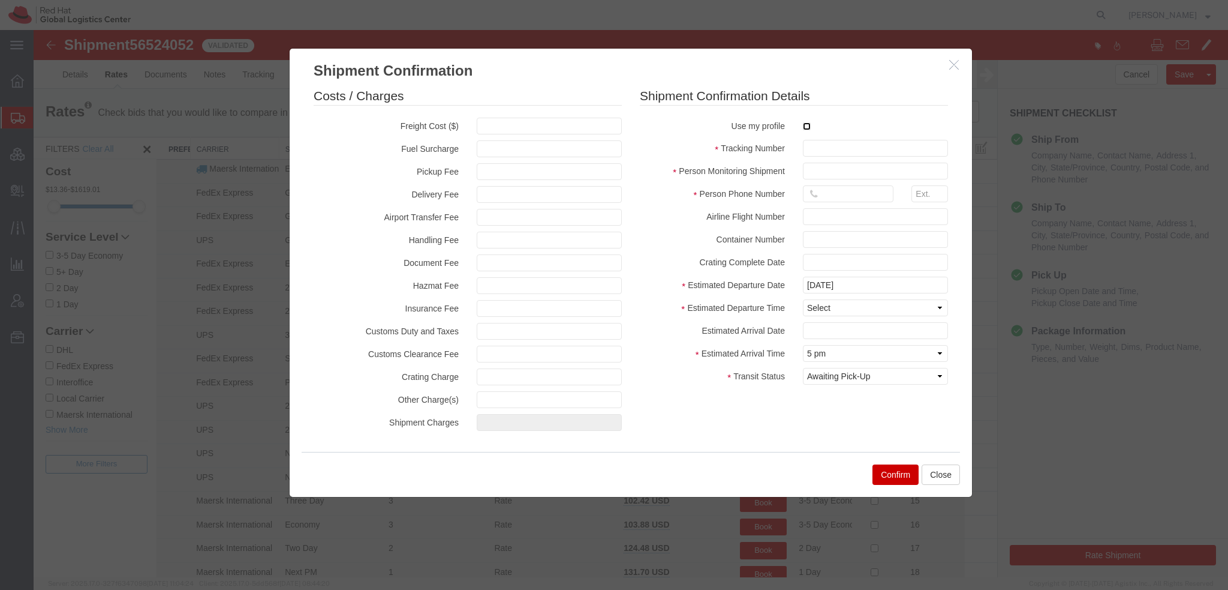
click at [804, 125] on input "checkbox" at bounding box center [807, 126] width 8 height 8
checkbox input "true"
type input "[PERSON_NAME]"
type input "19193013123"
paste input "56524052"
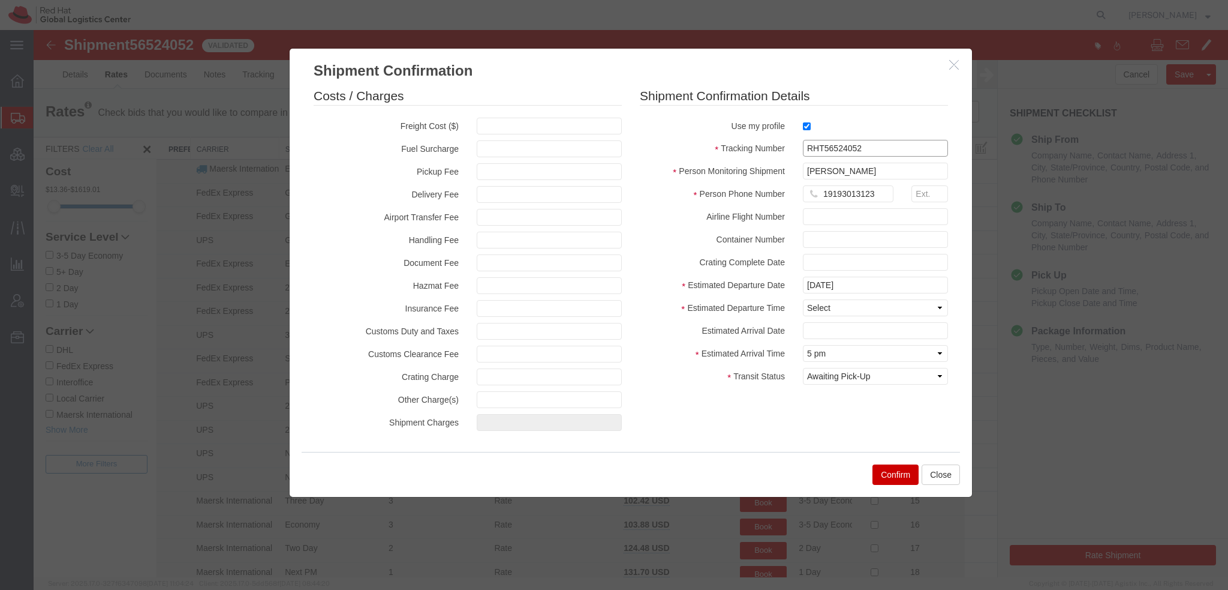
type input "RHT56524052"
click at [807, 309] on select "Select Midnight 1 am 2 am 3 am 4 am 5 am 6 am 7 am 8 am 9 am 10 am 11 am 12 Noo…" at bounding box center [875, 307] width 145 height 17
select select "1200"
click at [803, 299] on select "Select Midnight 1 am 2 am 3 am 4 am 5 am 6 am 7 am 8 am 9 am 10 am 11 am 12 Noo…" at bounding box center [875, 307] width 145 height 17
click at [818, 329] on input "text" at bounding box center [875, 330] width 145 height 17
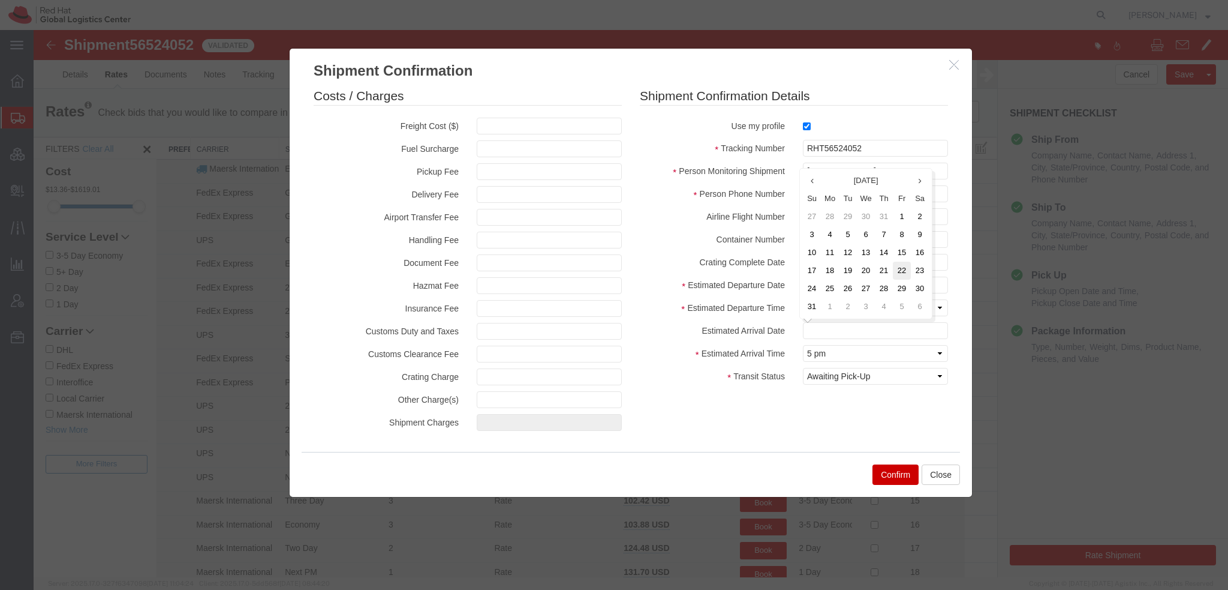
click at [902, 271] on td "22" at bounding box center [902, 270] width 18 height 18
type input "[DATE]"
click at [893, 475] on button "Confirm" at bounding box center [896, 474] width 46 height 20
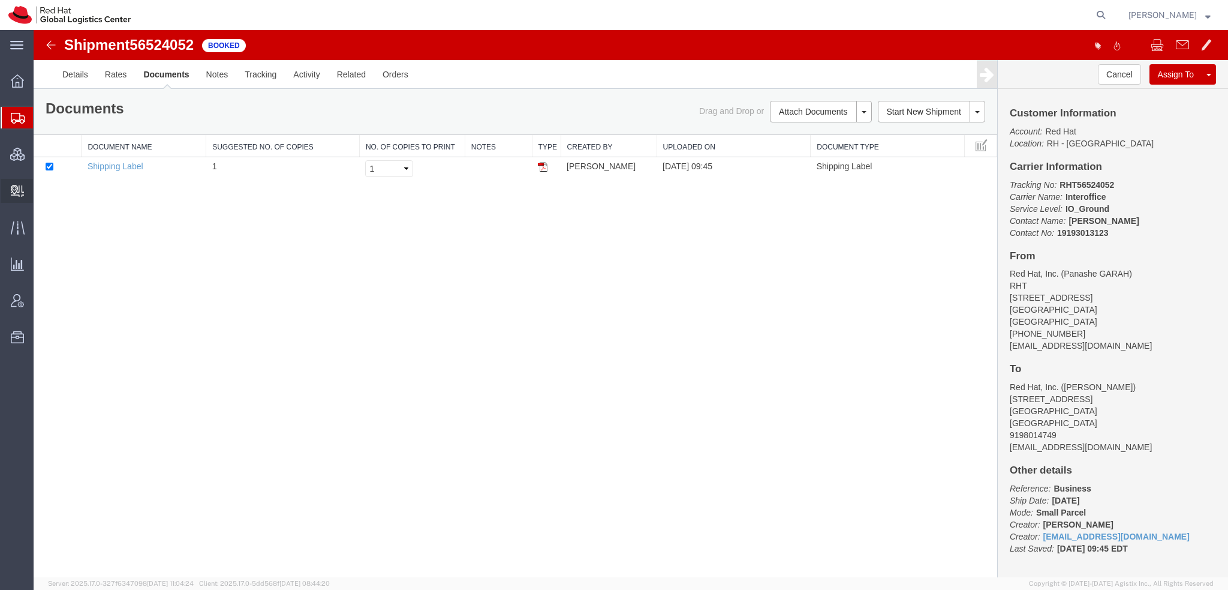
click at [0, 0] on span "Create Delivery" at bounding box center [0, 0] width 0 height 0
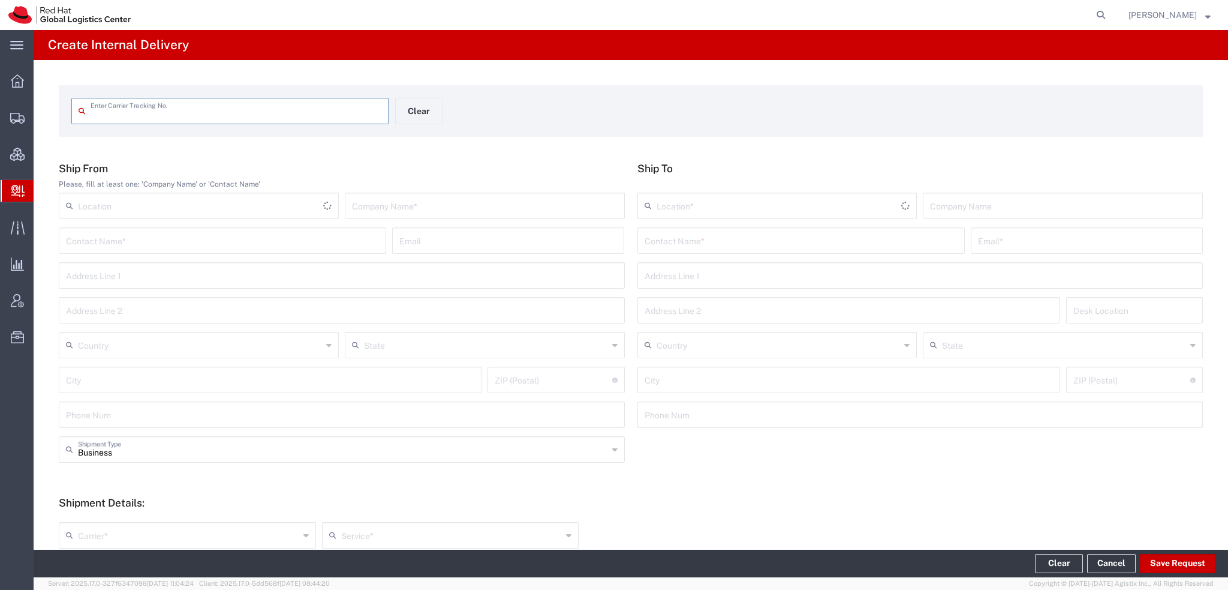
click at [212, 107] on input "text" at bounding box center [236, 110] width 291 height 21
type input "RHT56524052"
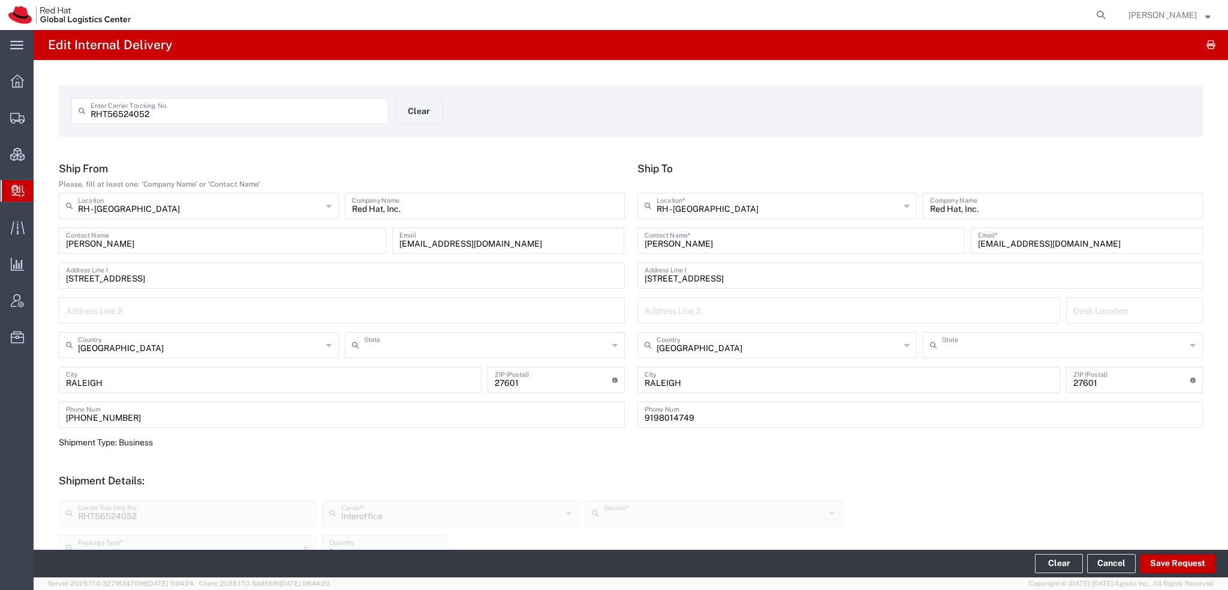
type input "[US_STATE]"
type input "IO_Ground"
type input "Your Packaging"
click at [1175, 561] on button "Save Request" at bounding box center [1178, 563] width 76 height 19
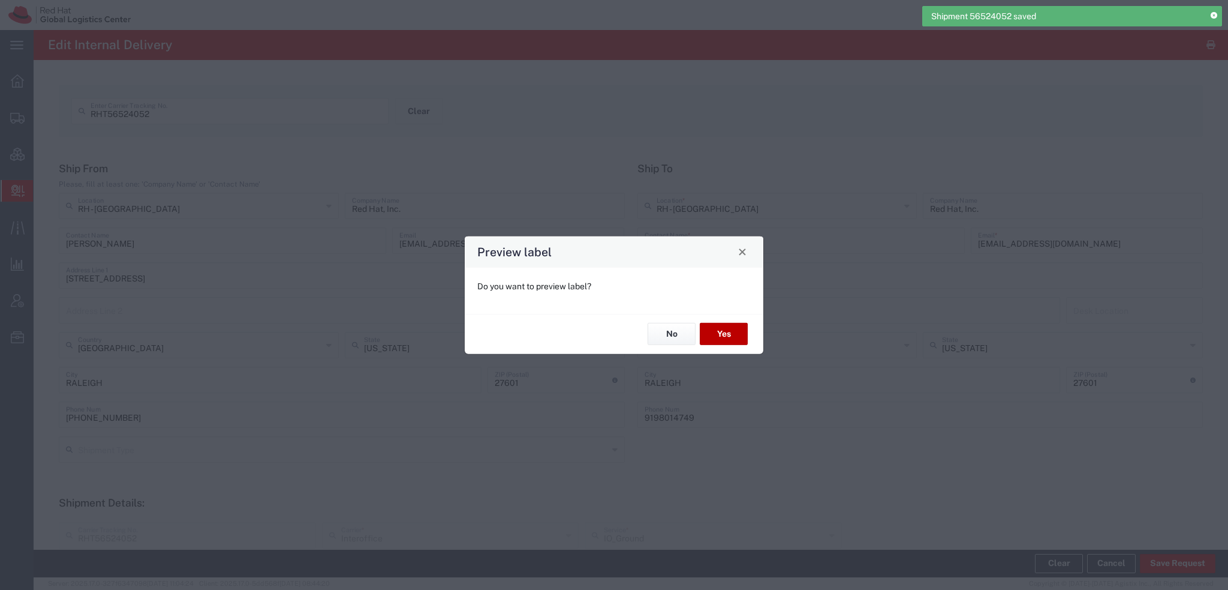
click at [736, 332] on button "Yes" at bounding box center [724, 334] width 48 height 22
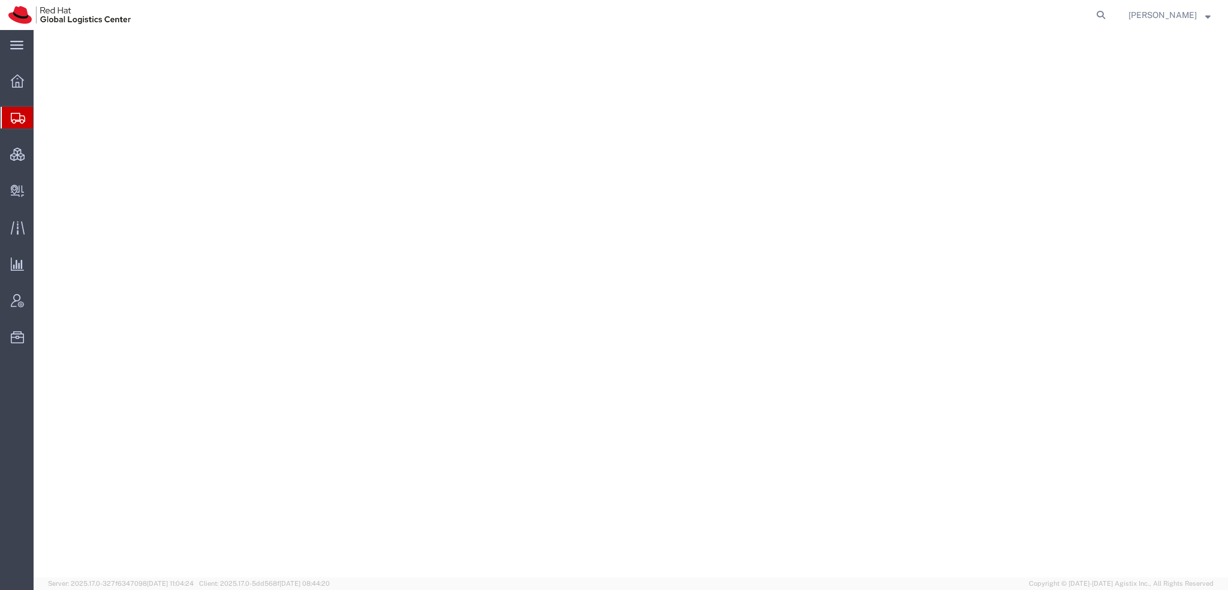
select select "38014"
select select
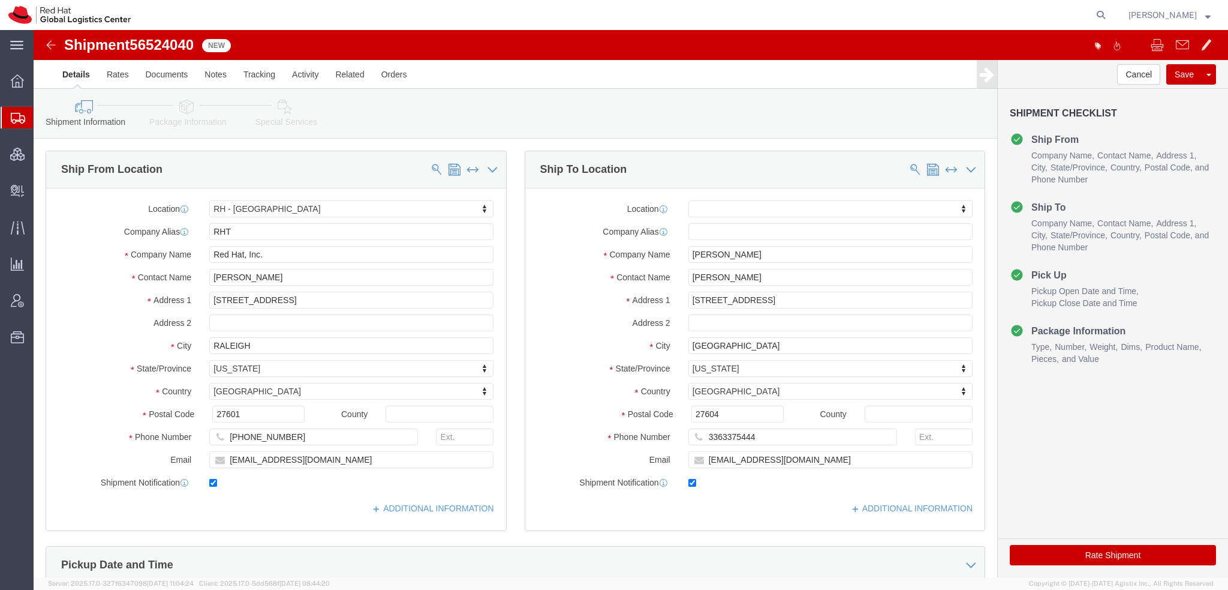
click icon
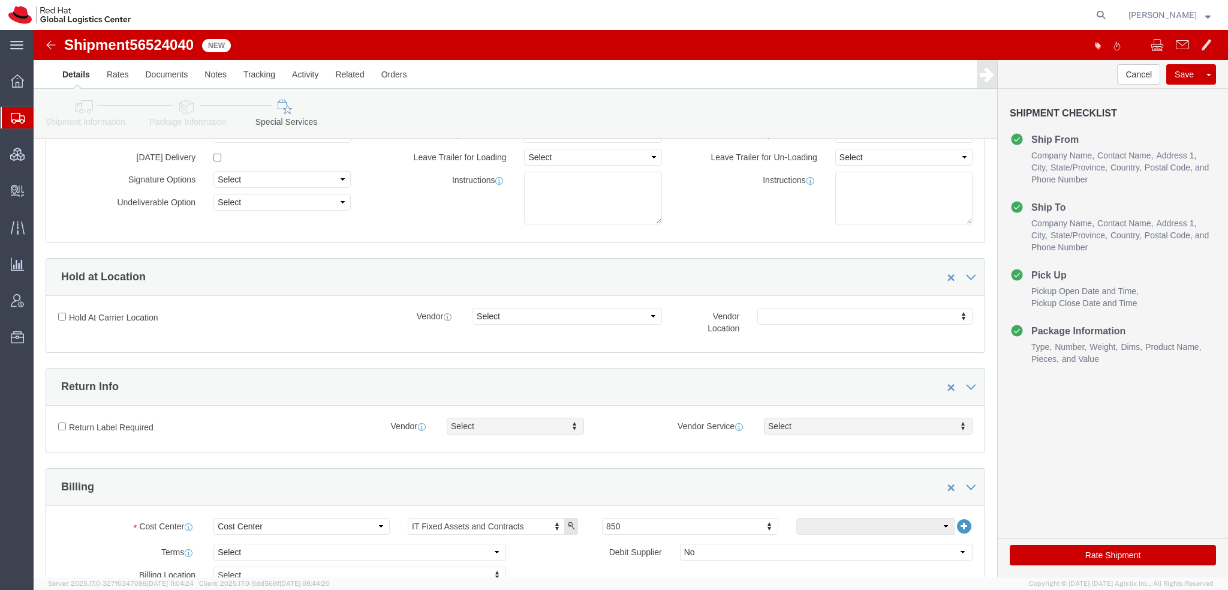
scroll to position [240, 0]
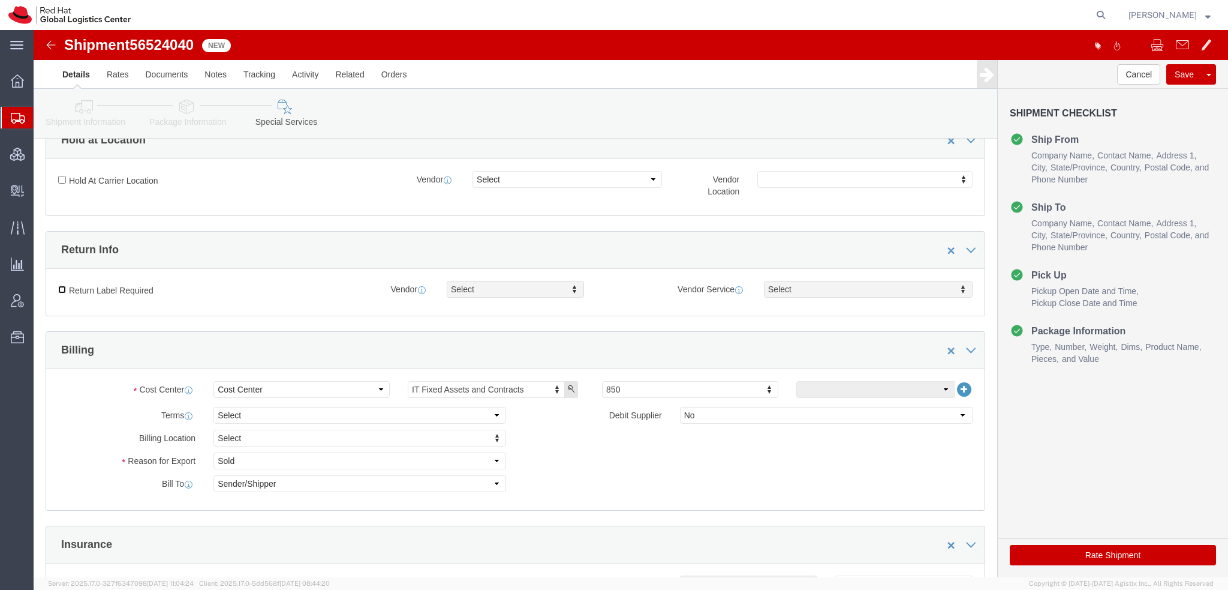
click input "Return Label Required"
checkbox input "true"
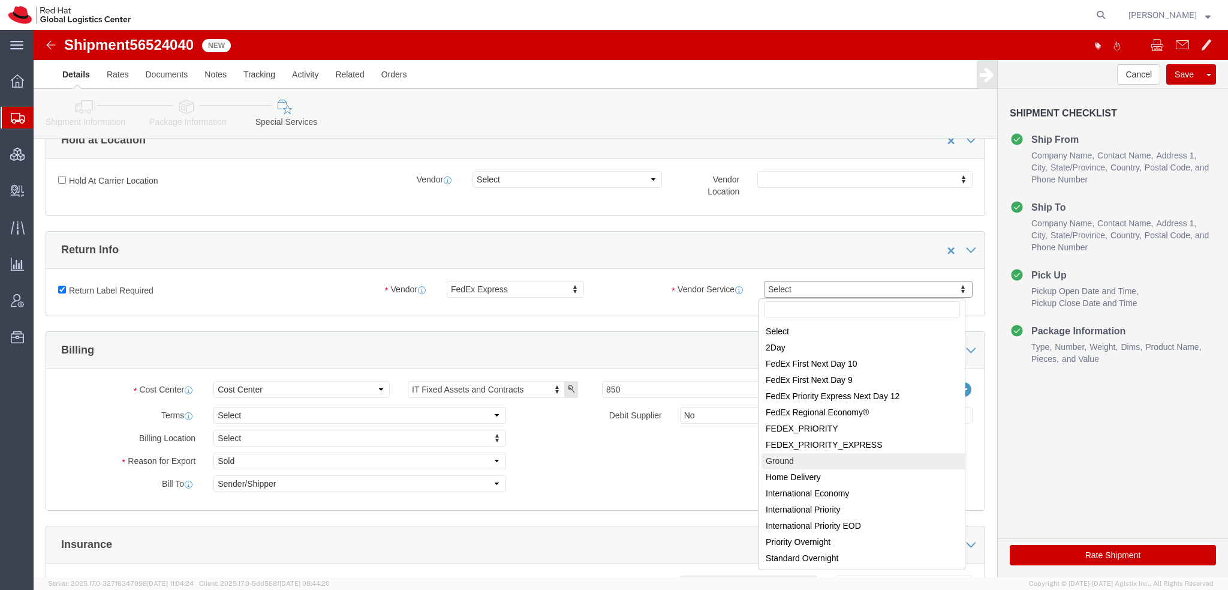
select select "12"
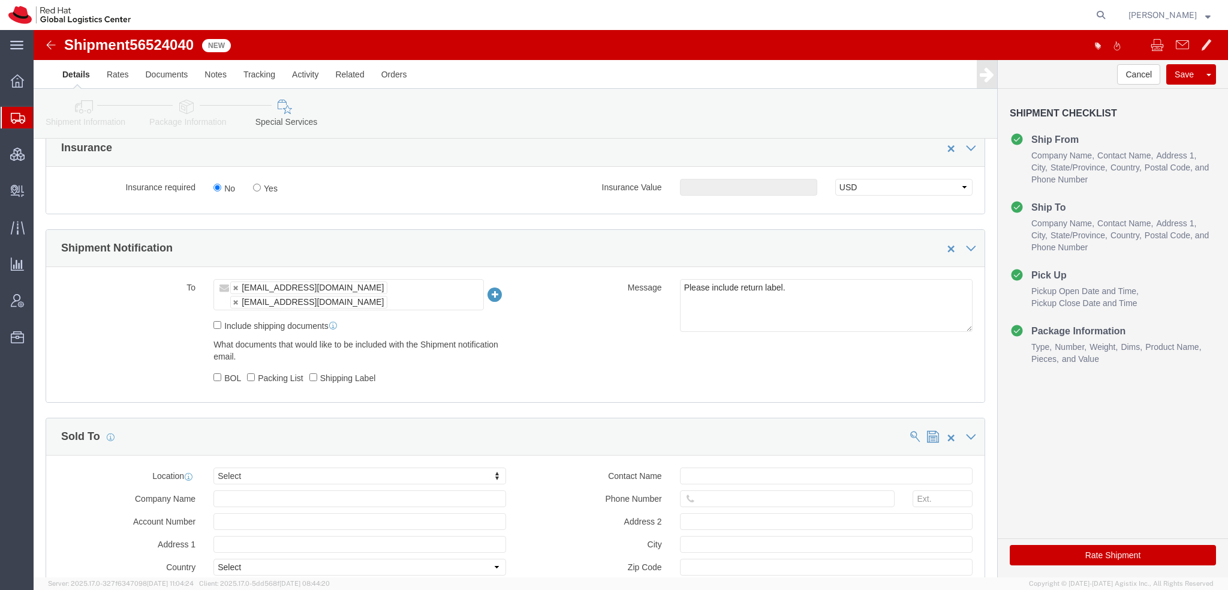
scroll to position [660, 0]
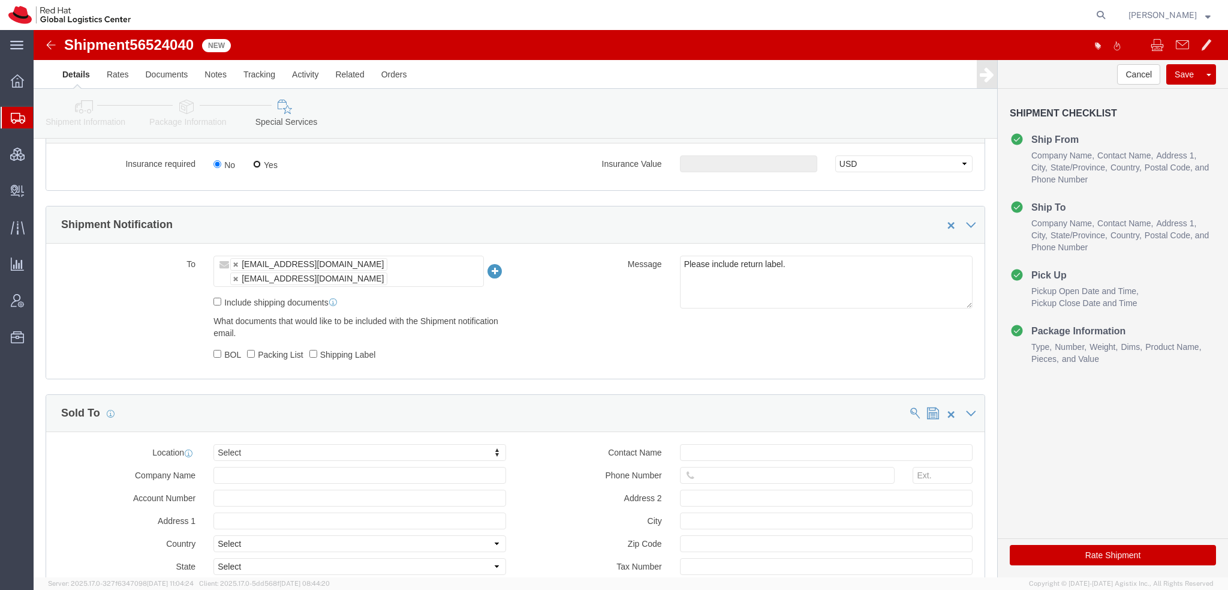
click input "Yes"
radio input "true"
click input "text"
type input "500.00"
click button "Rate Shipment"
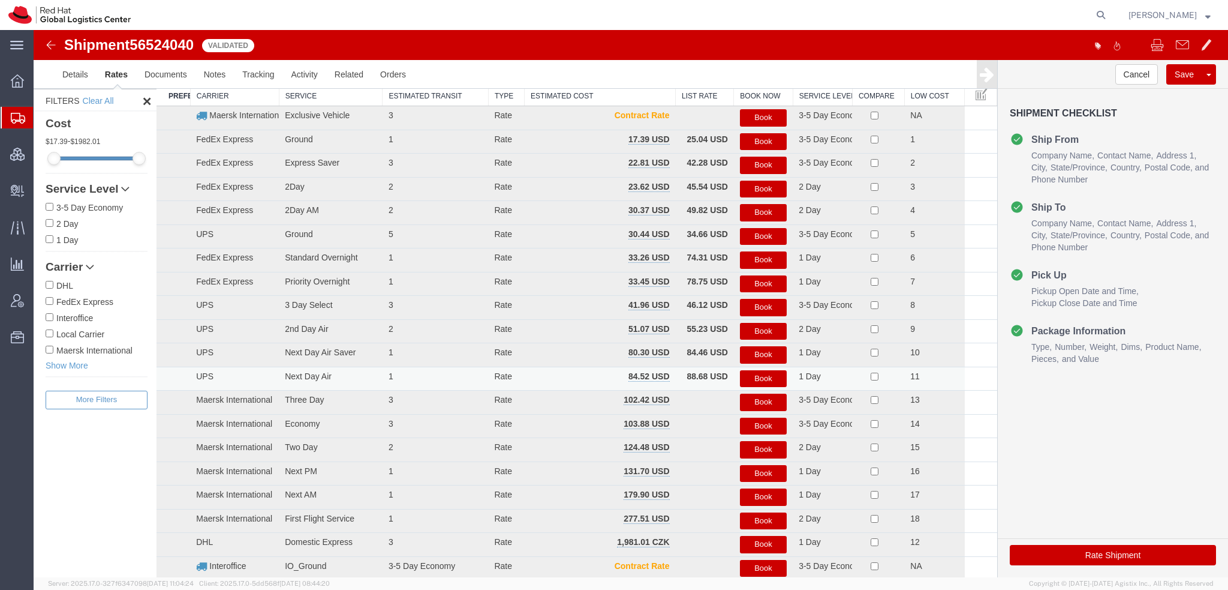
scroll to position [10, 0]
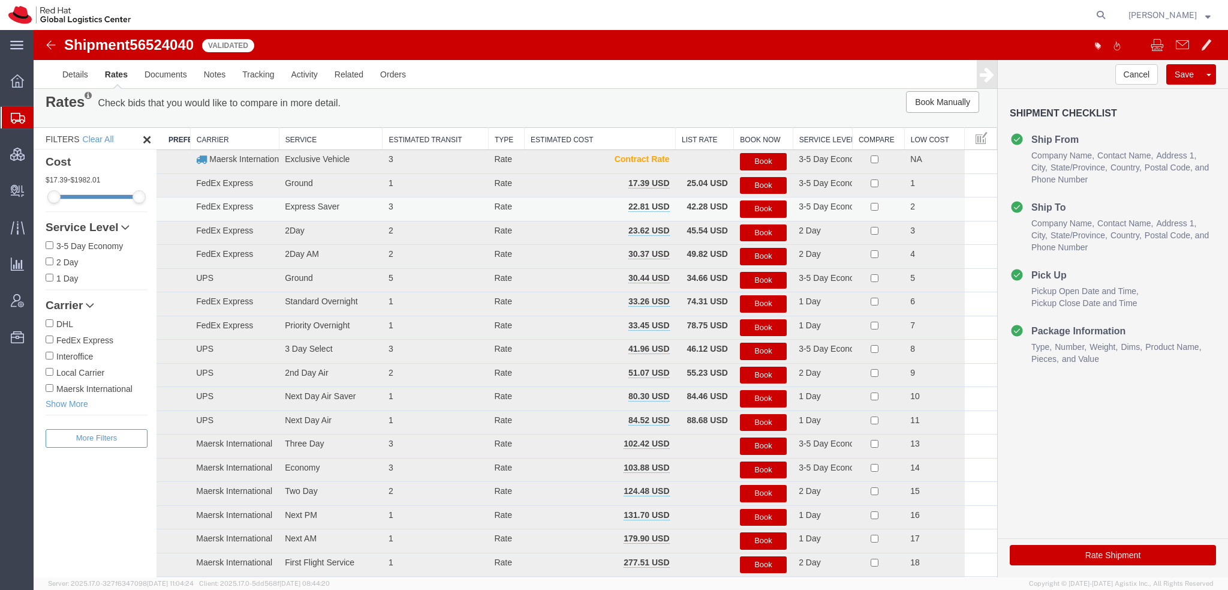
click at [770, 211] on button "Book" at bounding box center [763, 208] width 47 height 17
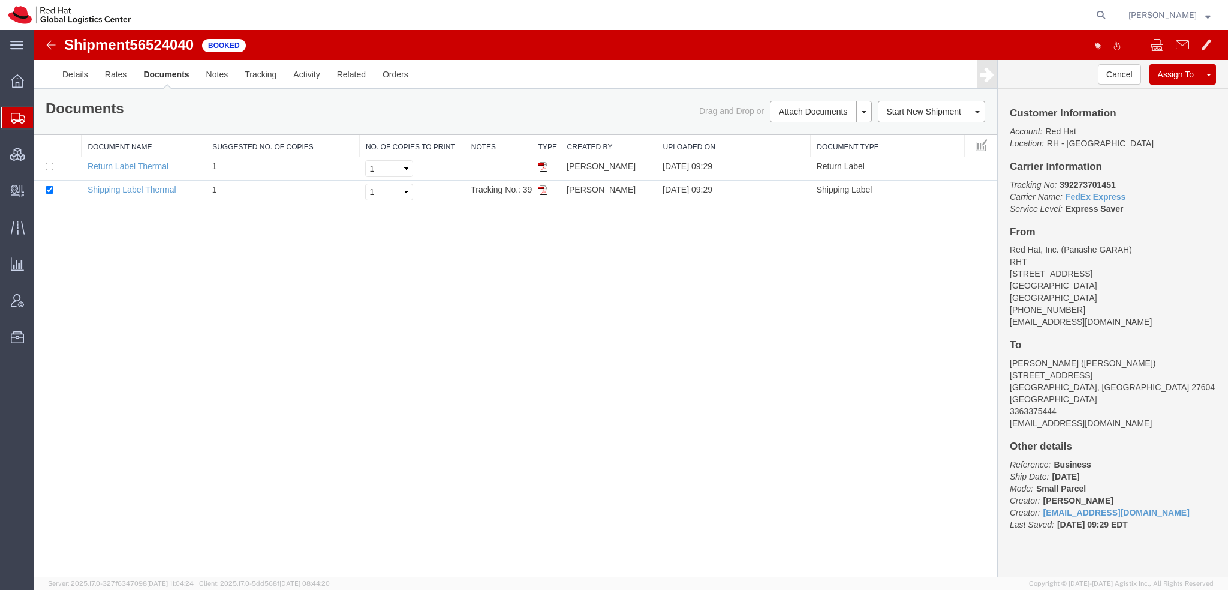
scroll to position [0, 0]
click at [46, 161] on td at bounding box center [58, 168] width 48 height 23
click at [50, 164] on input "checkbox" at bounding box center [50, 167] width 8 height 8
checkbox input "true"
click at [816, 131] on link "Print Documents" at bounding box center [819, 132] width 104 height 18
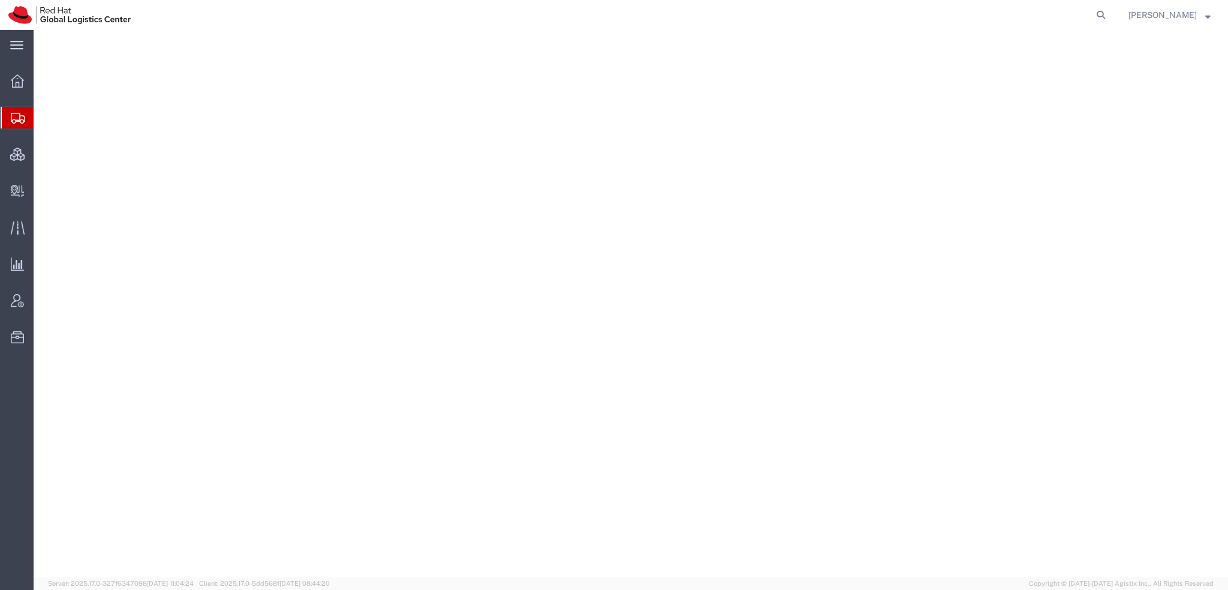
select select "38014"
select select
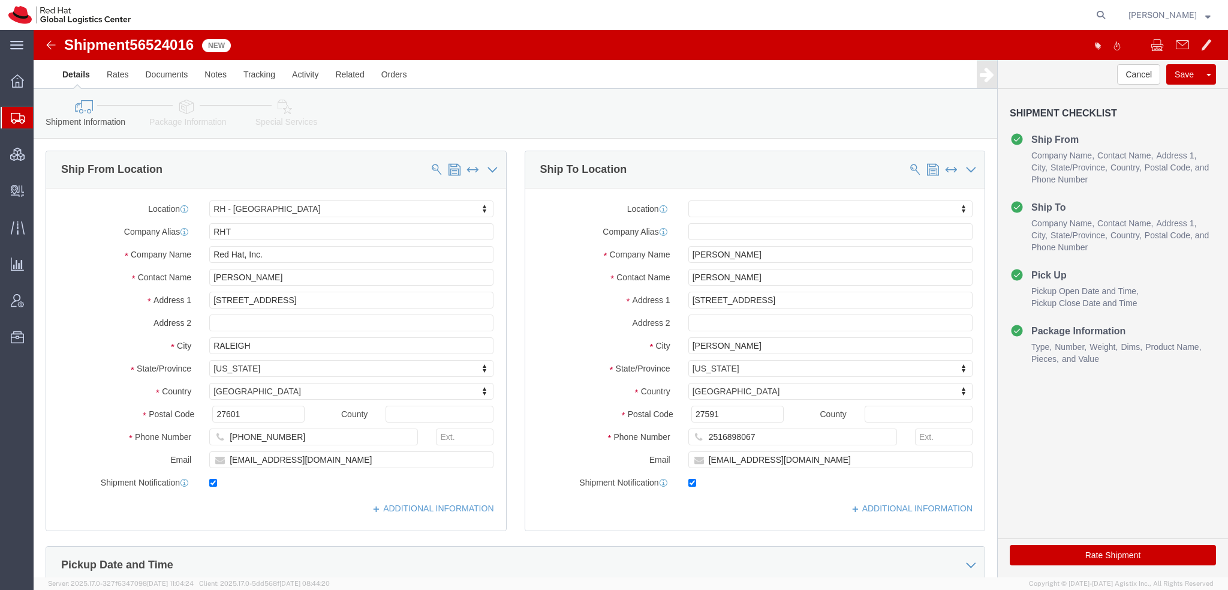
click icon
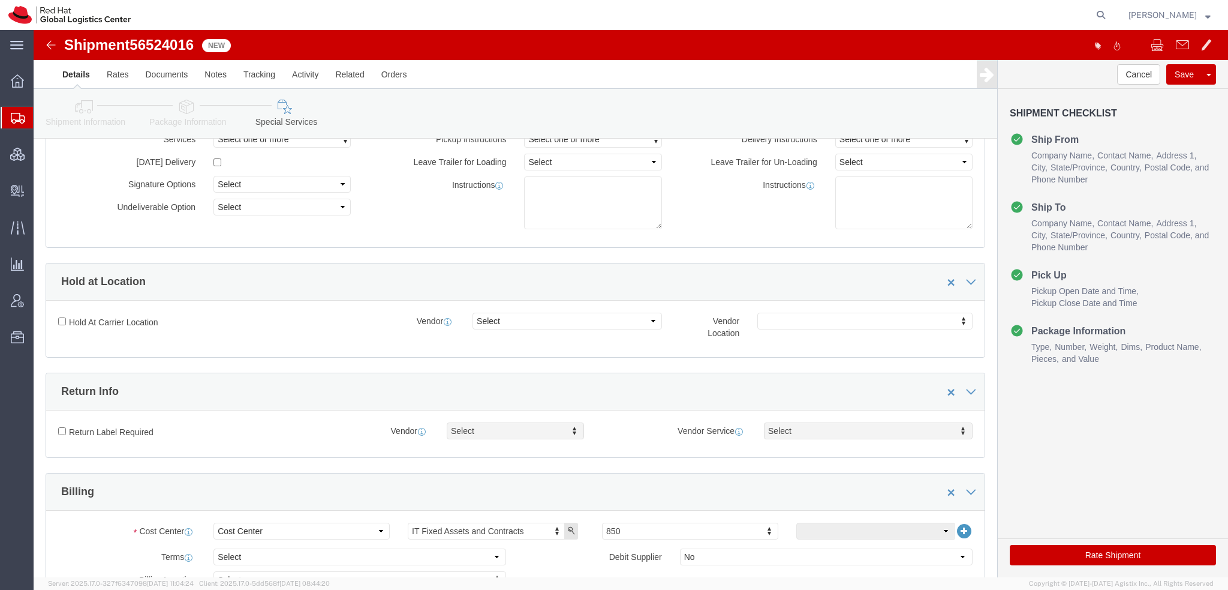
scroll to position [300, 0]
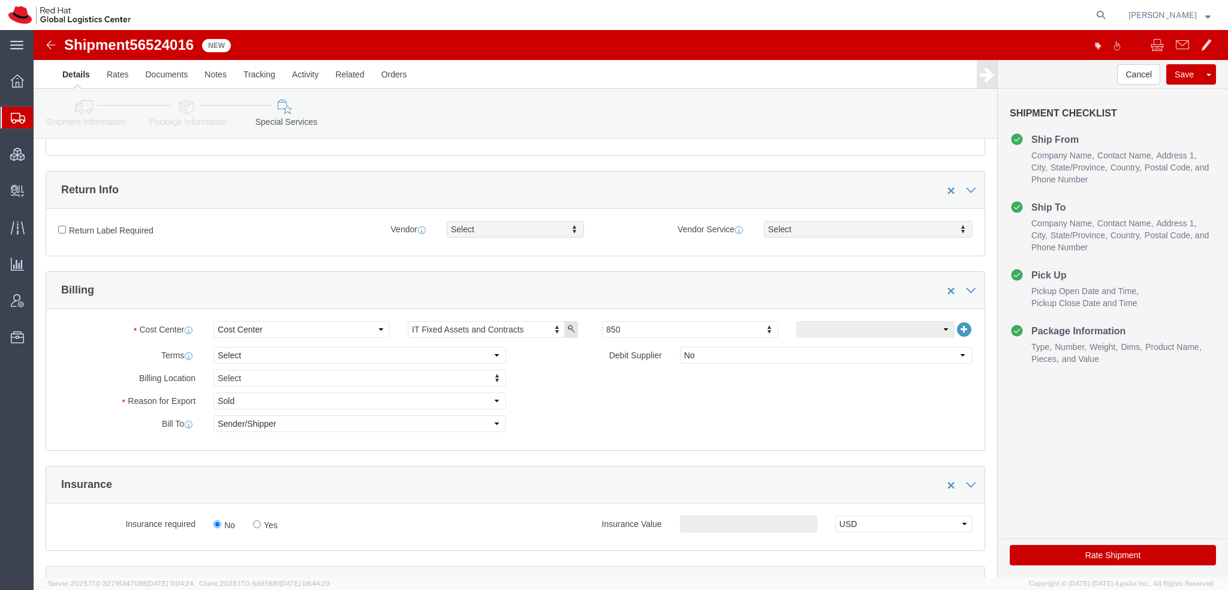
click label "Return Label Required"
click input "Return Label Required"
checkbox input "true"
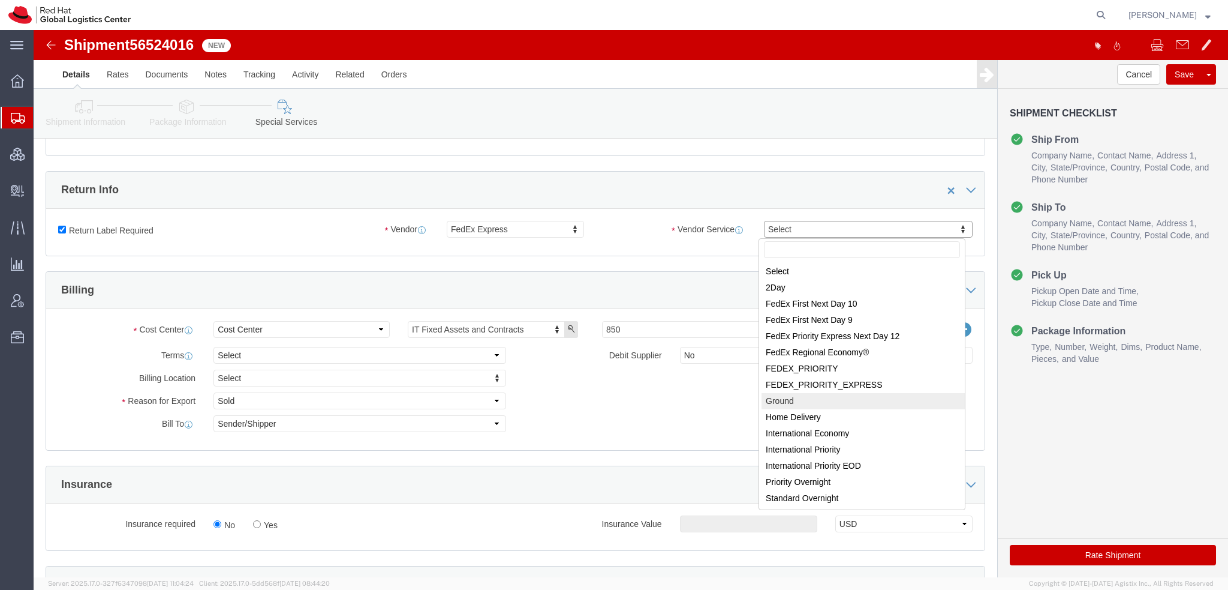
select select "12"
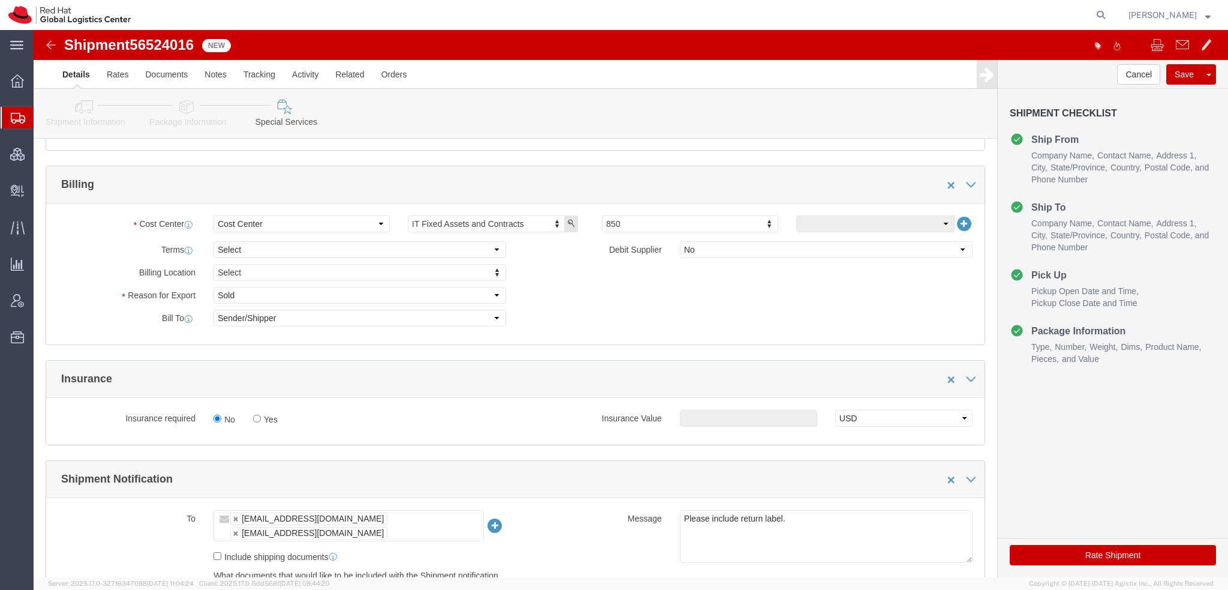
scroll to position [480, 0]
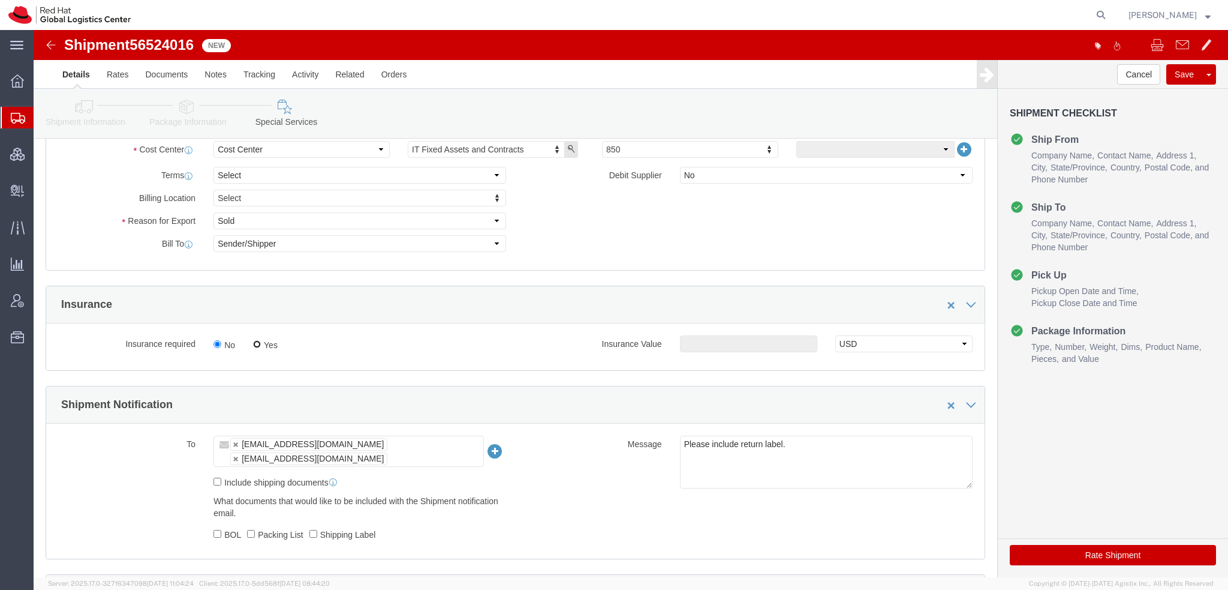
click input "Yes"
radio input "true"
click input "text"
type input "500.00"
click button "Rate Shipment"
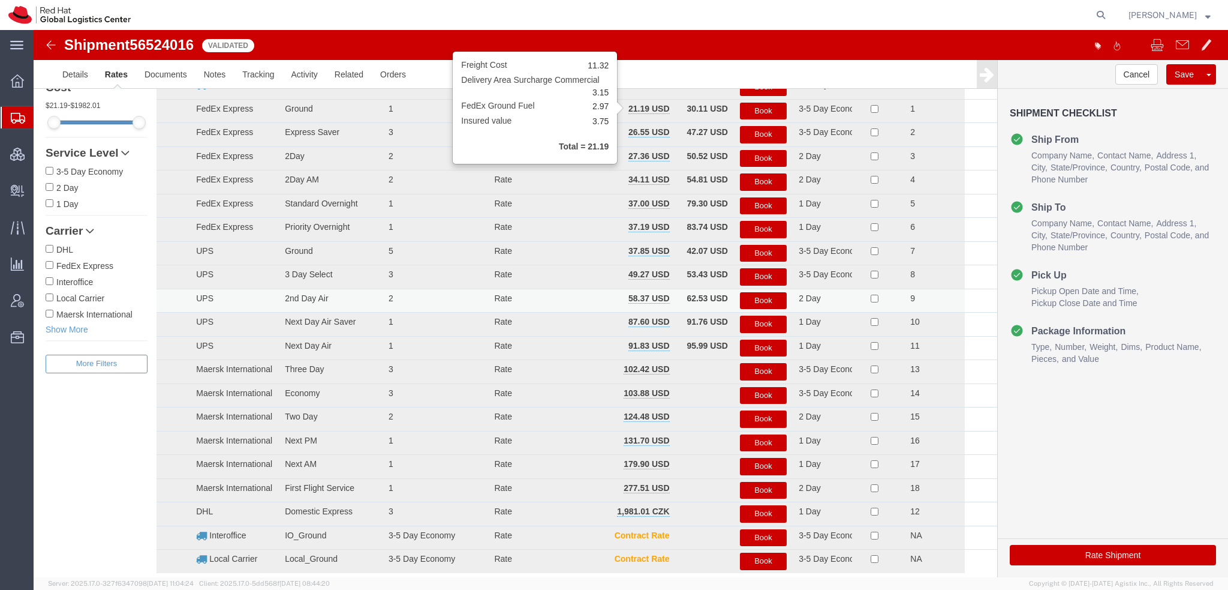
scroll to position [0, 0]
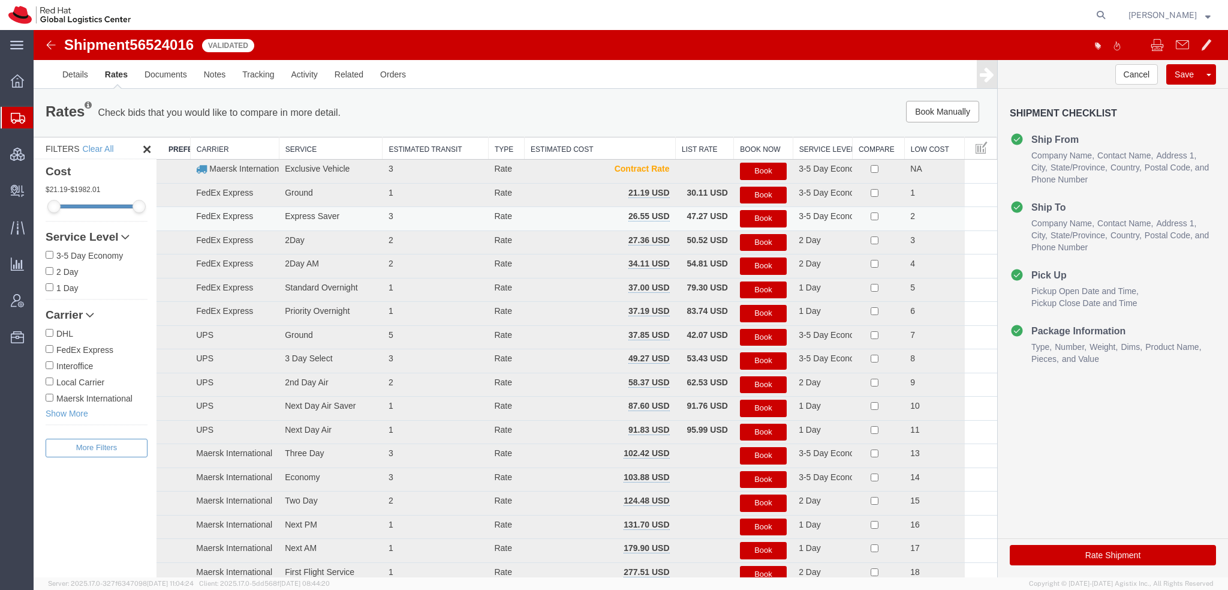
click at [775, 214] on button "Book" at bounding box center [763, 218] width 47 height 17
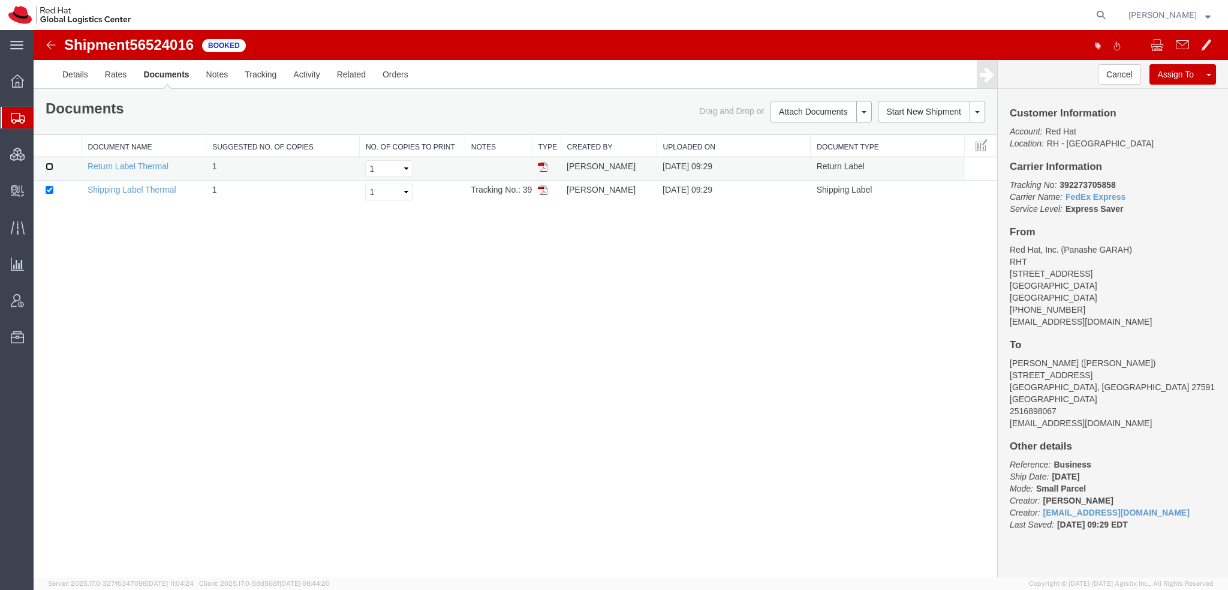
click at [49, 163] on input "checkbox" at bounding box center [50, 167] width 8 height 8
checkbox input "true"
click at [819, 137] on link "Print Documents" at bounding box center [819, 132] width 104 height 18
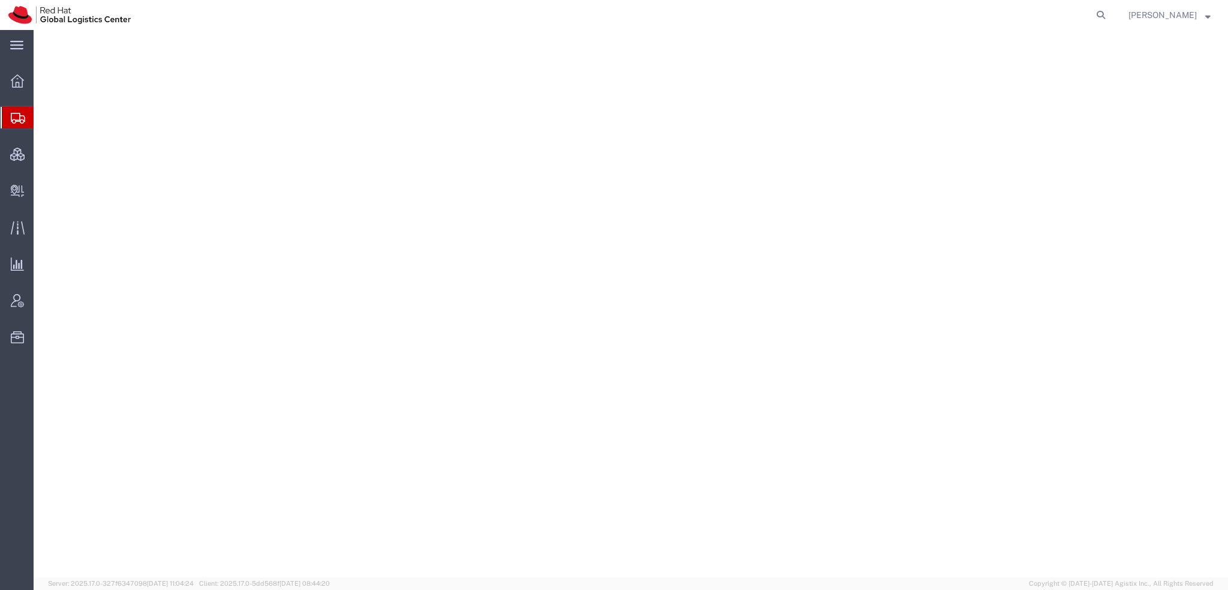
select select "38014"
select select
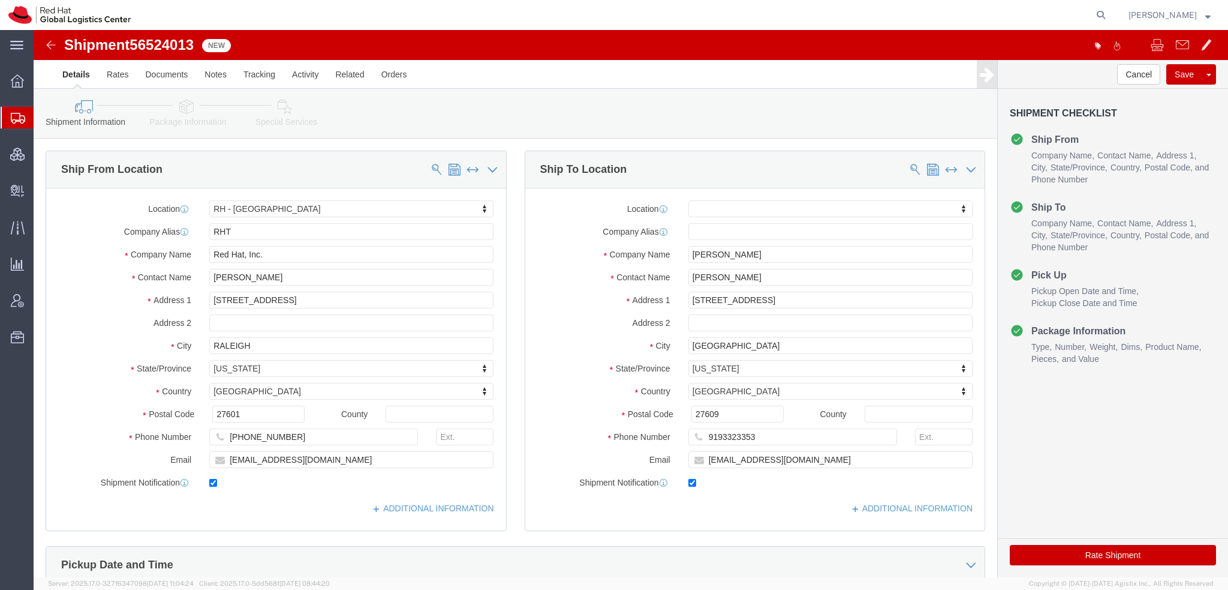
click icon
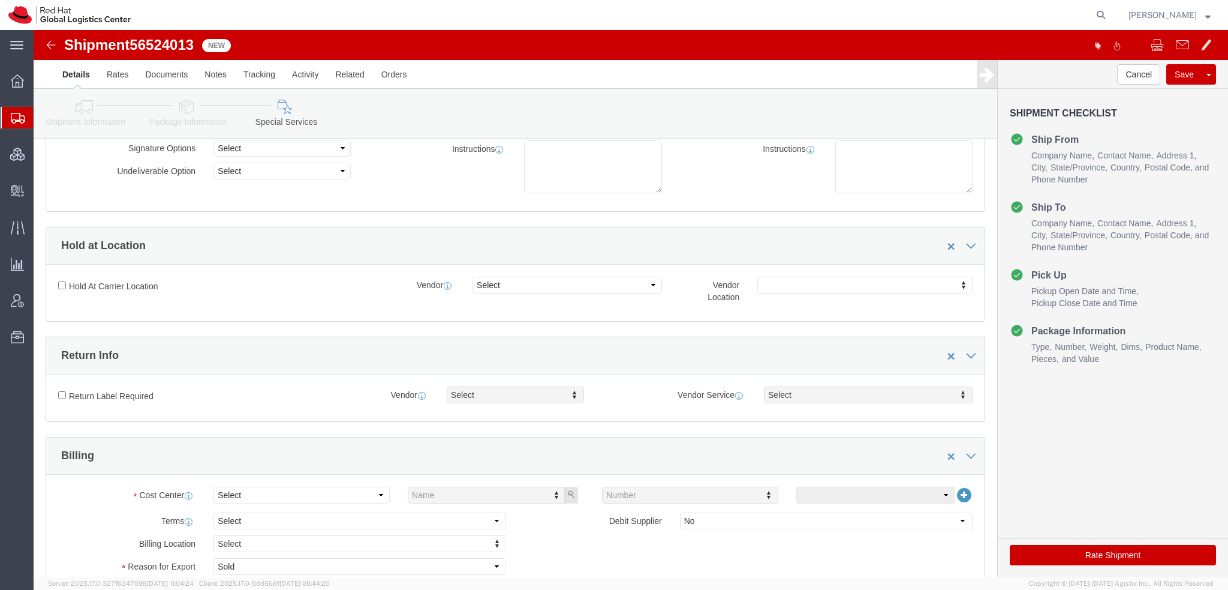
scroll to position [300, 0]
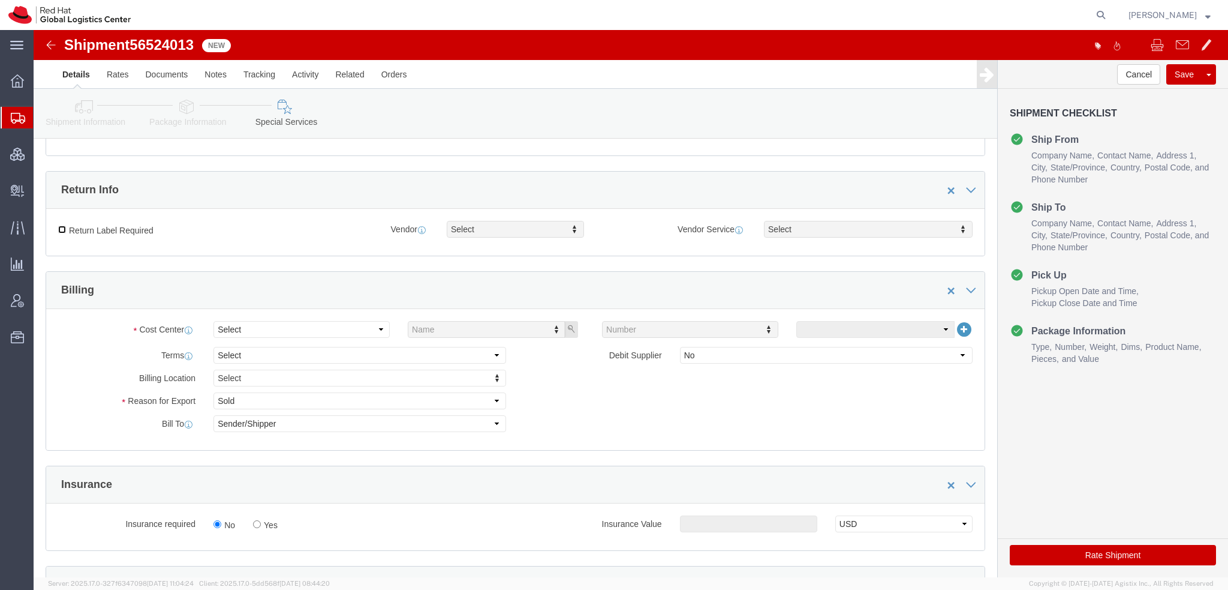
click input "Return Label Required"
checkbox input "true"
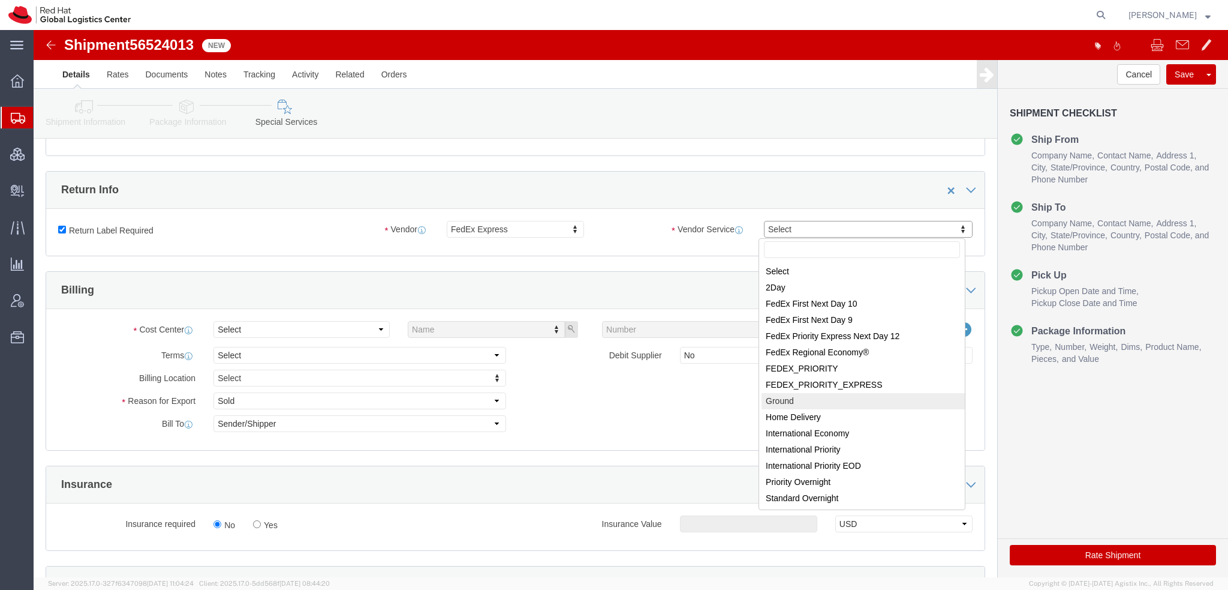
select select "12"
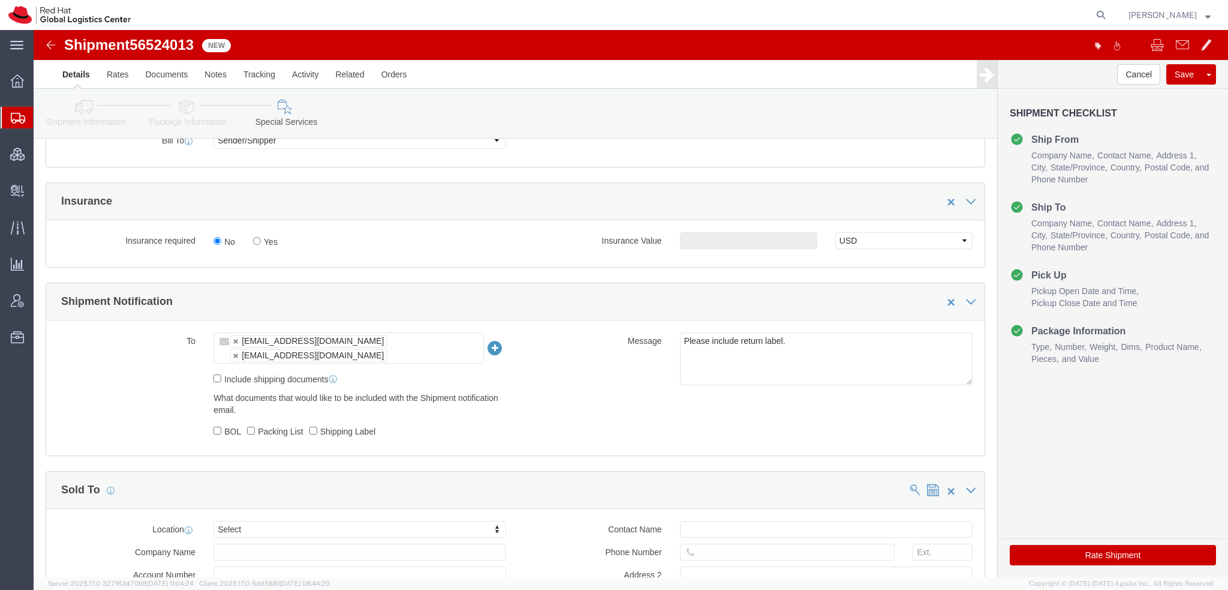
scroll to position [600, 0]
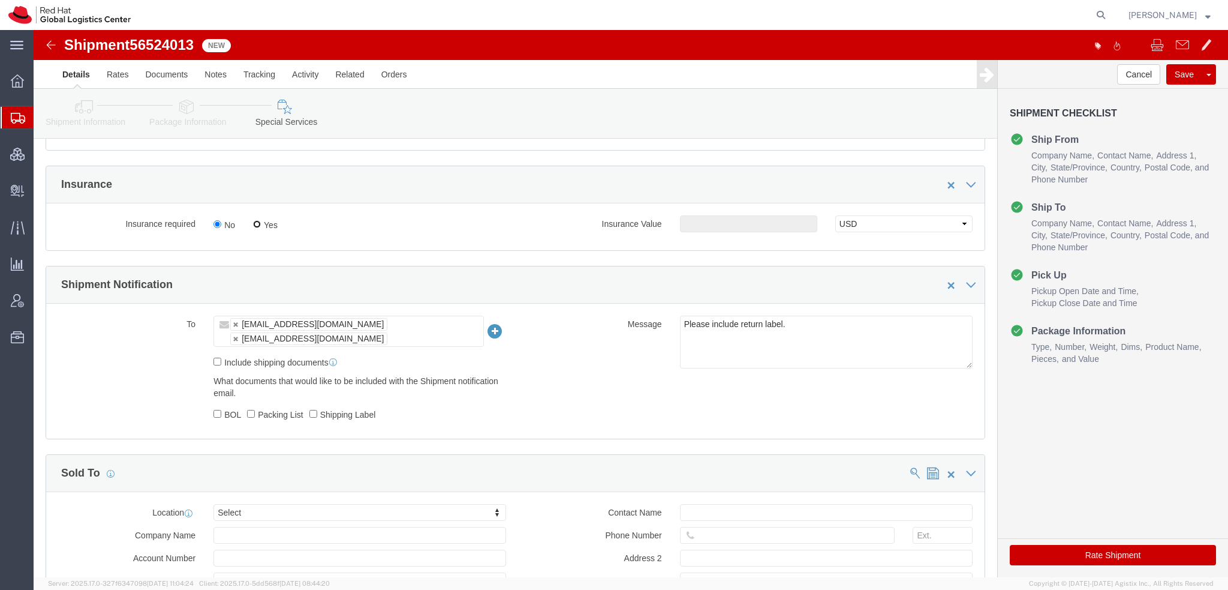
click input "Yes"
radio input "true"
click input "text"
type input "500.00"
click button "Save"
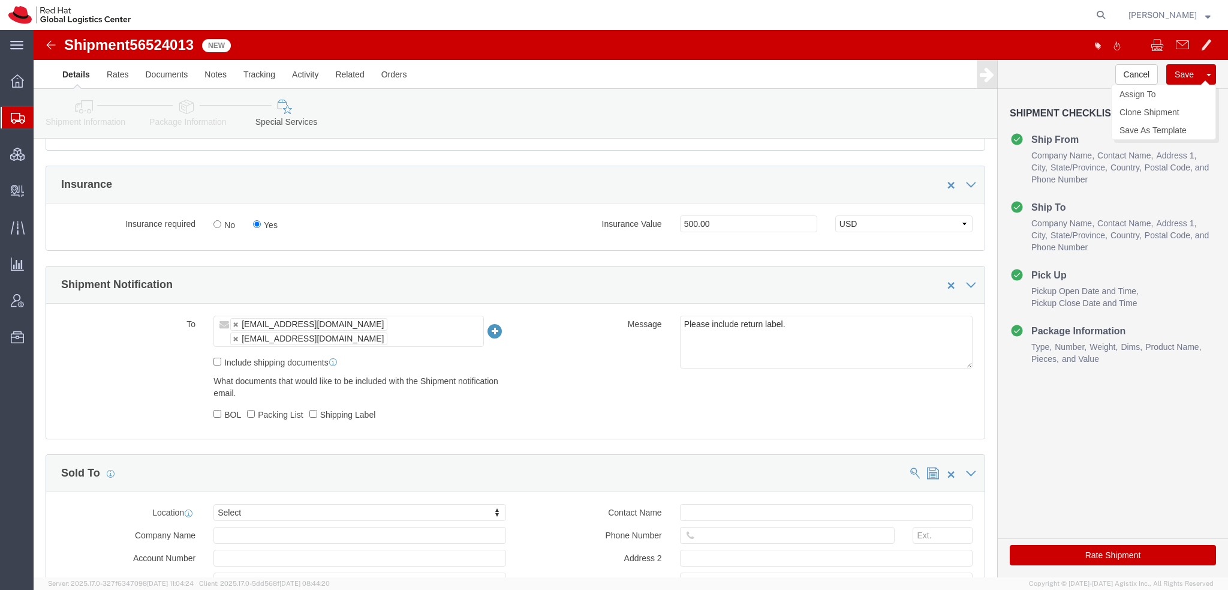
click button "Save"
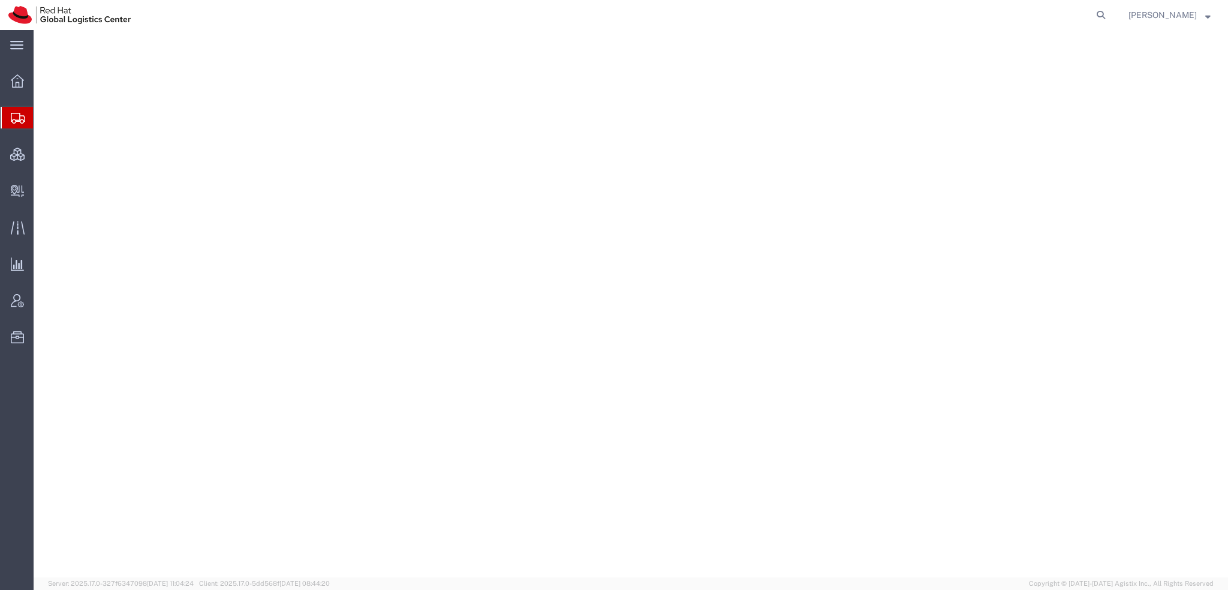
select select "38014"
select select
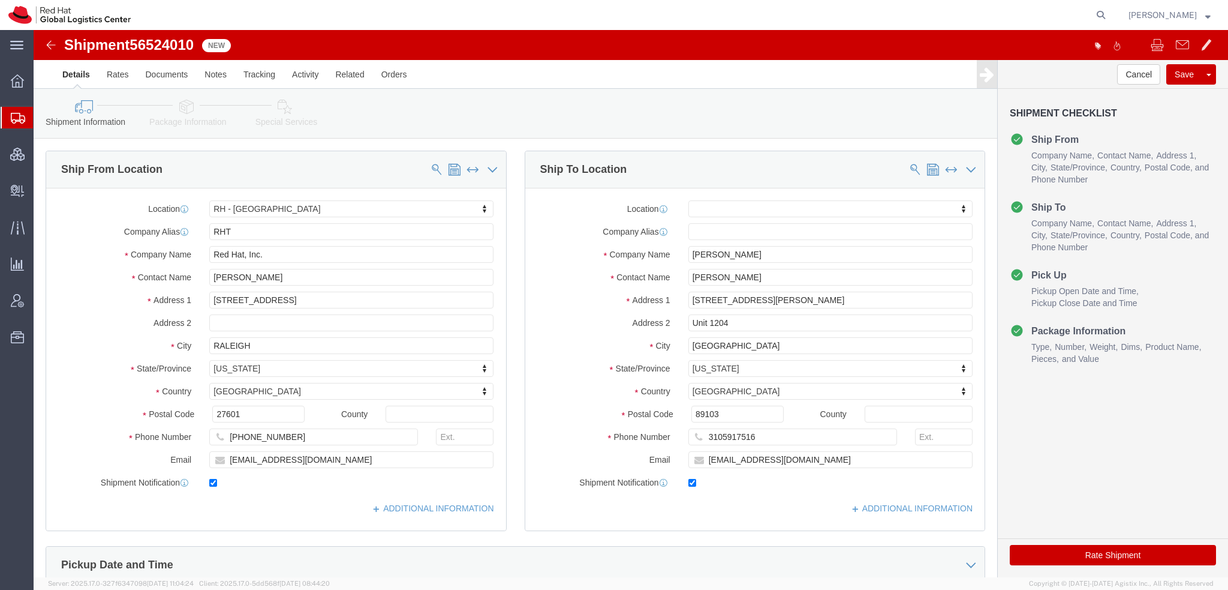
click icon
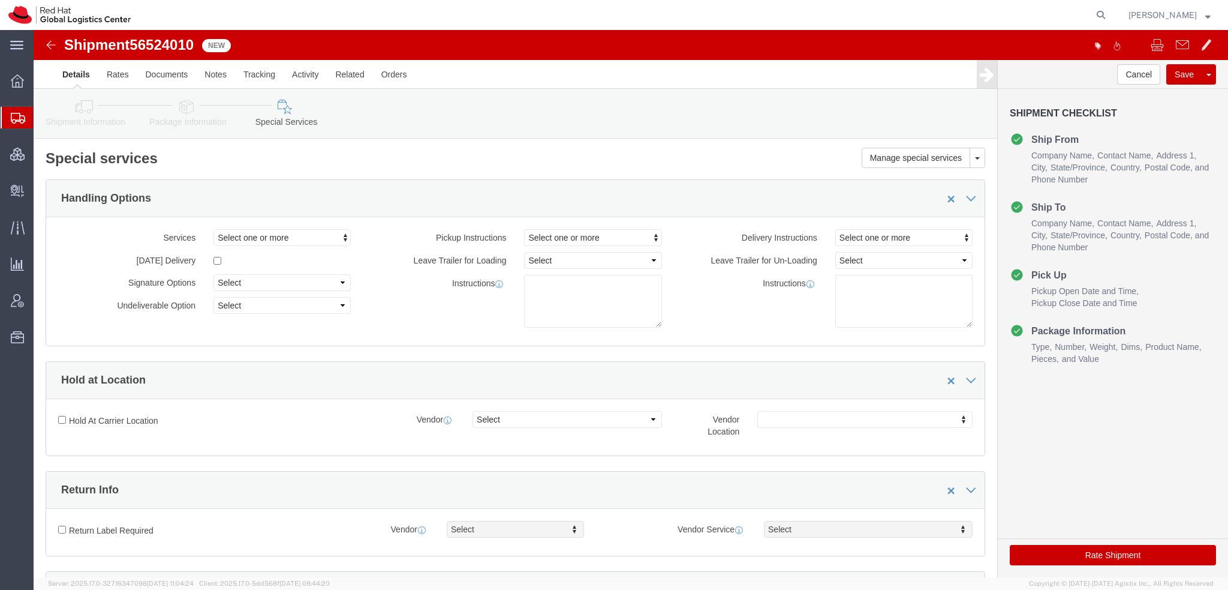
scroll to position [300, 0]
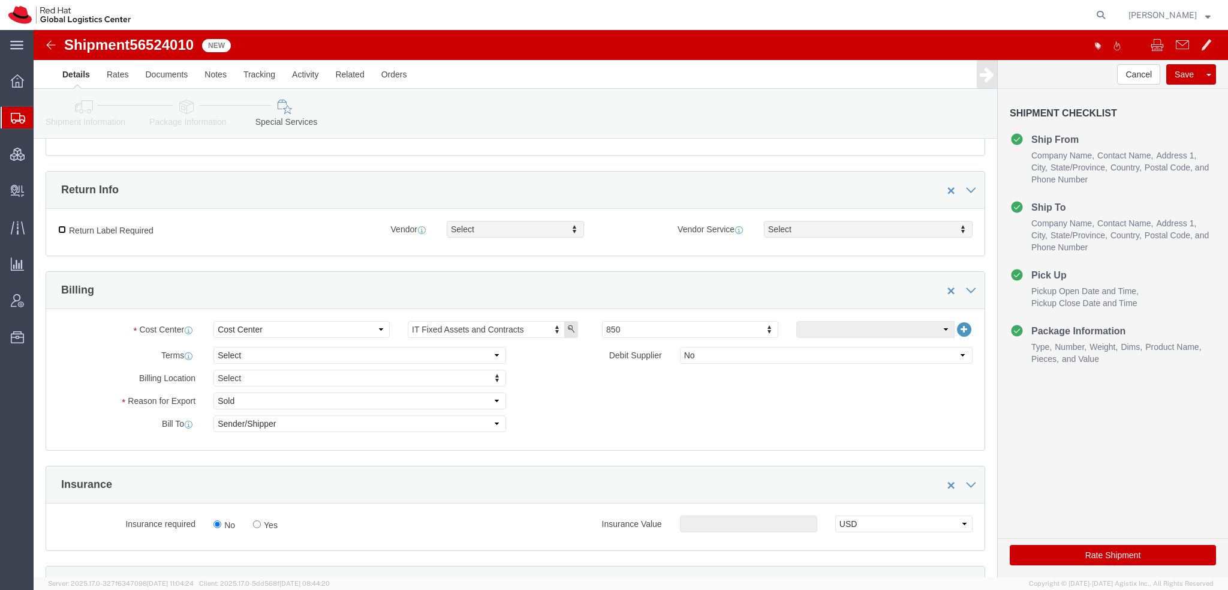
click input "Return Label Required"
checkbox input "true"
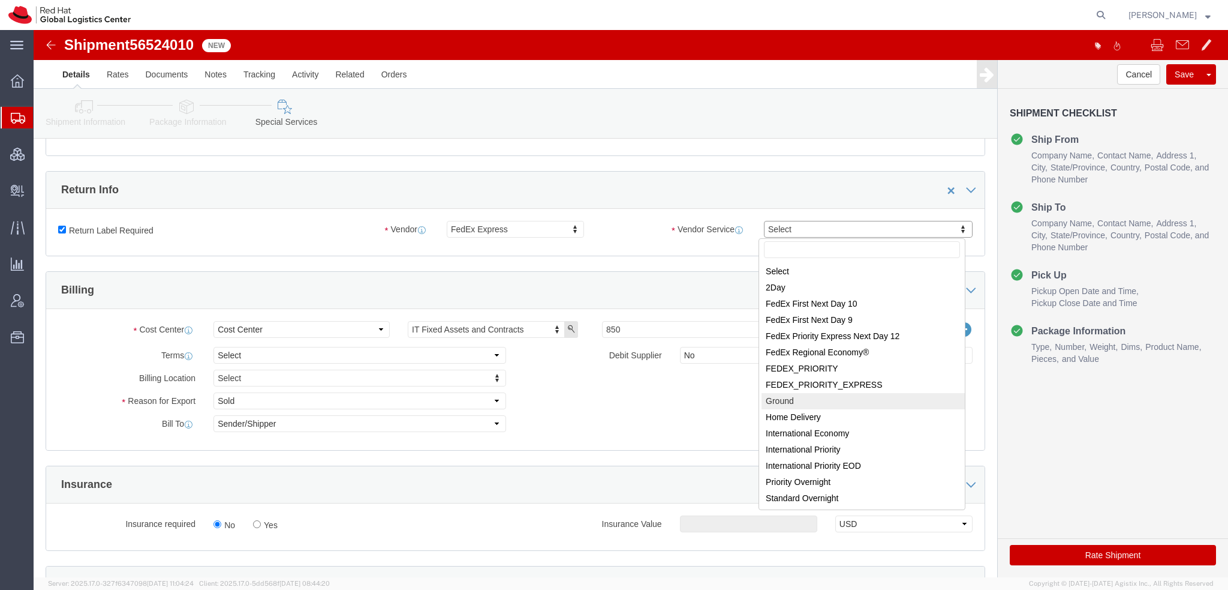
select select "12"
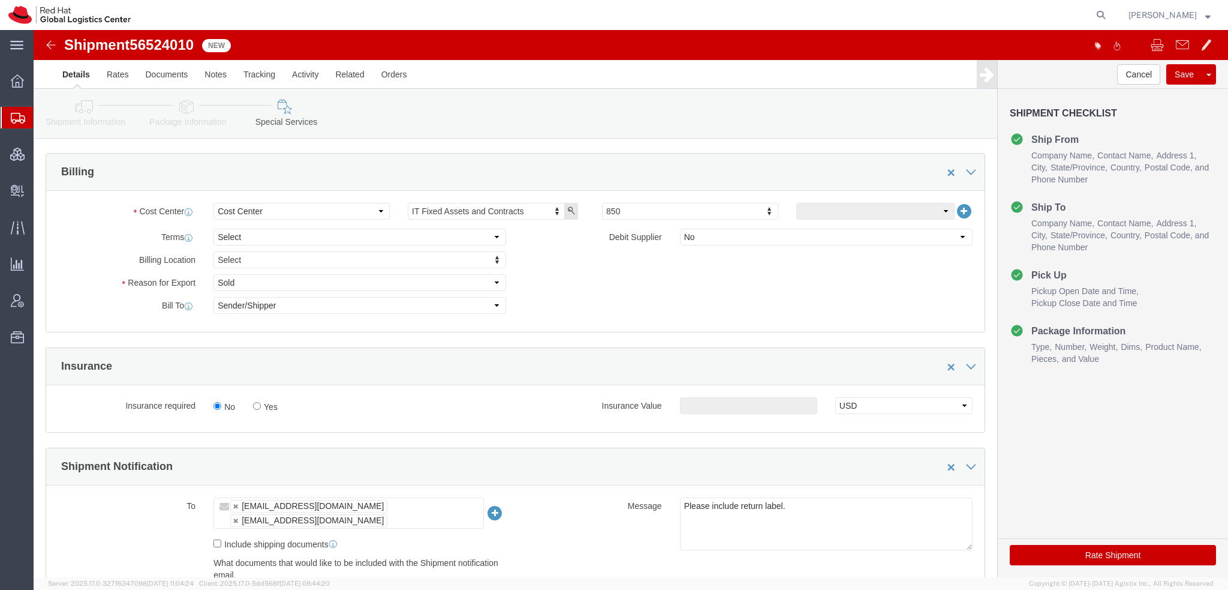
scroll to position [600, 0]
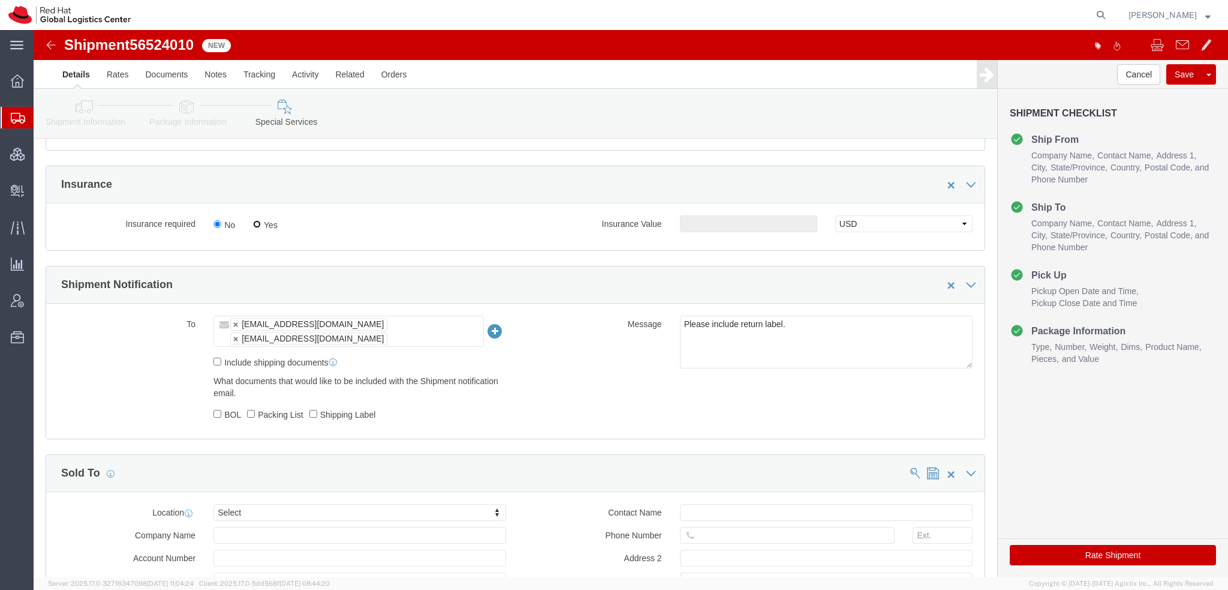
click input "Yes"
radio input "true"
click input "text"
type input "500.00"
click button "Rate Shipment"
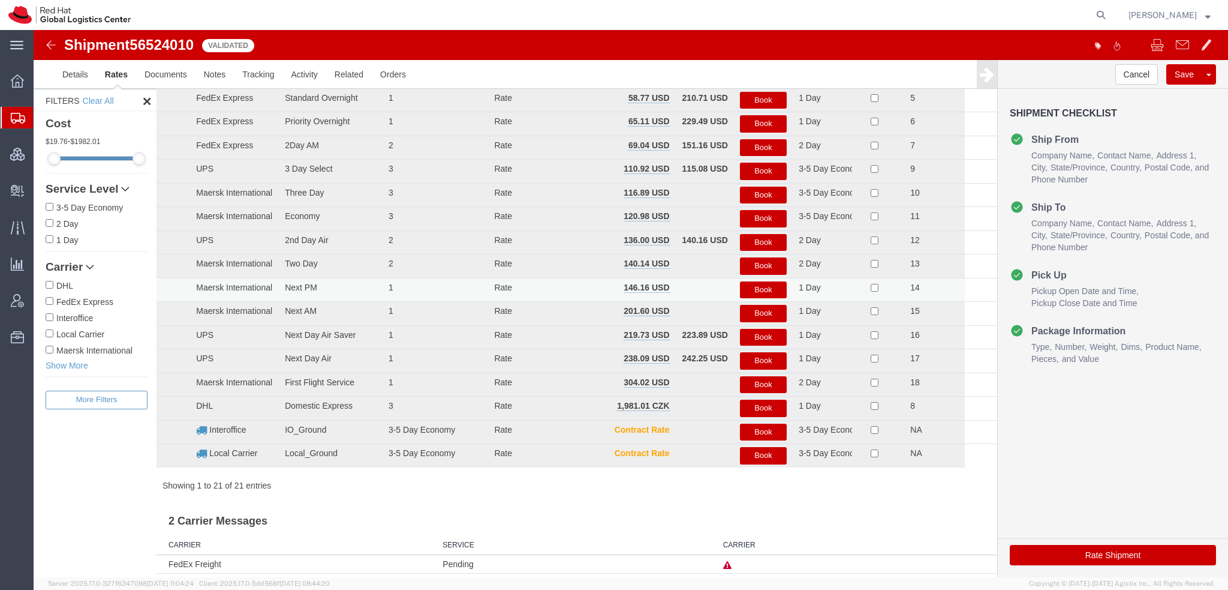
scroll to position [0, 0]
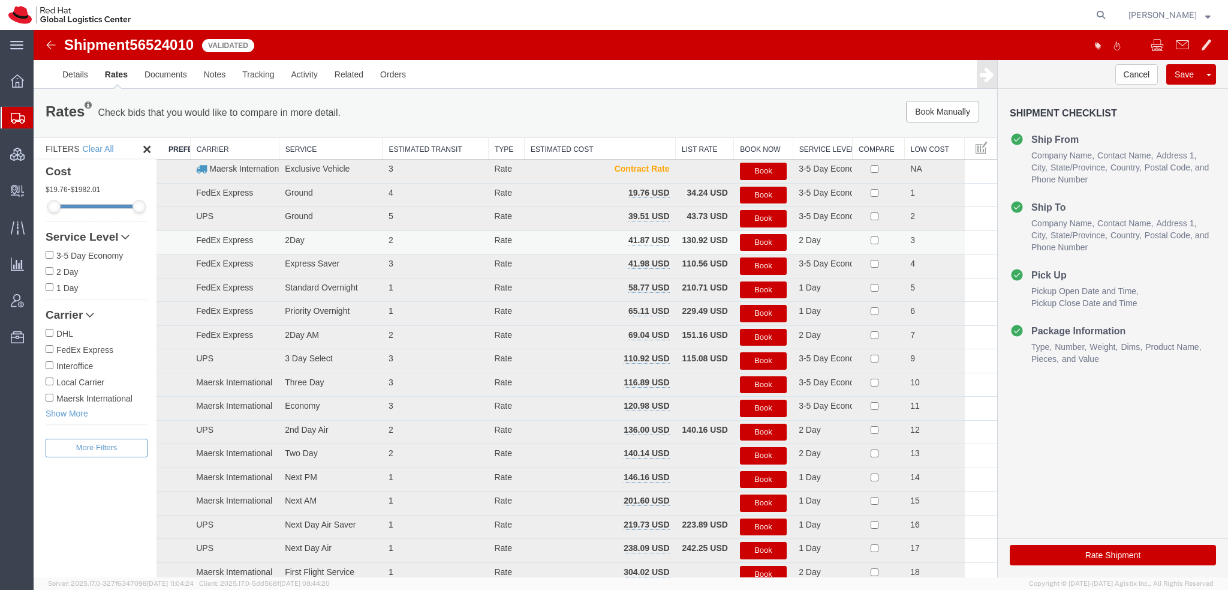
click at [760, 242] on button "Book" at bounding box center [763, 242] width 47 height 17
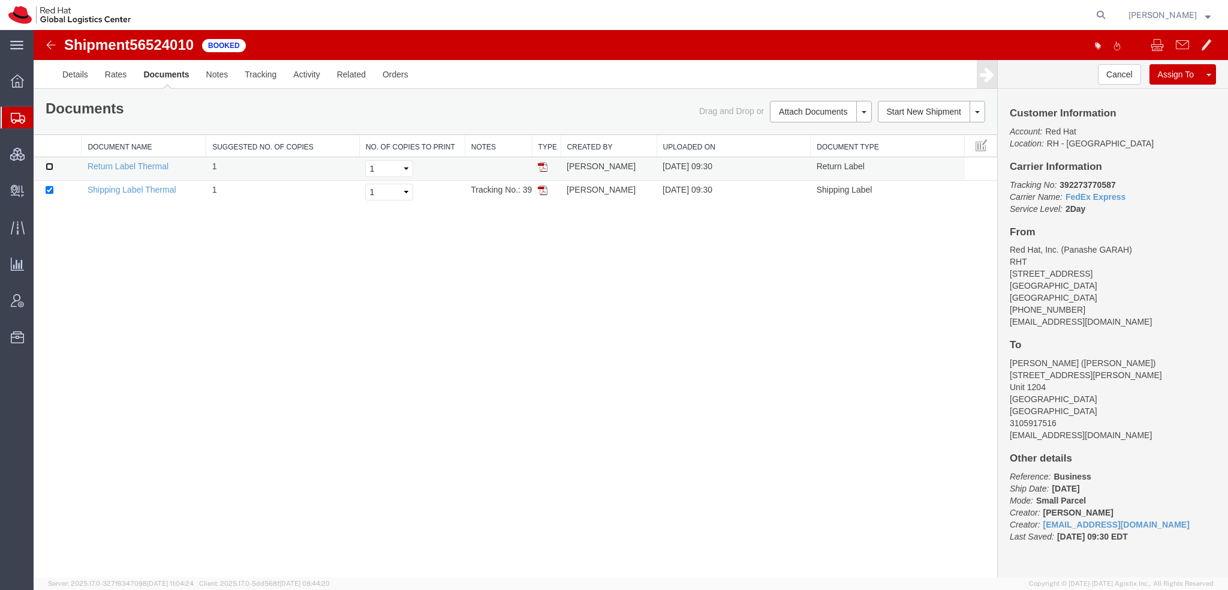
click at [50, 164] on input "checkbox" at bounding box center [50, 167] width 8 height 8
checkbox input "true"
click at [804, 134] on link "Print Documents" at bounding box center [819, 132] width 104 height 18
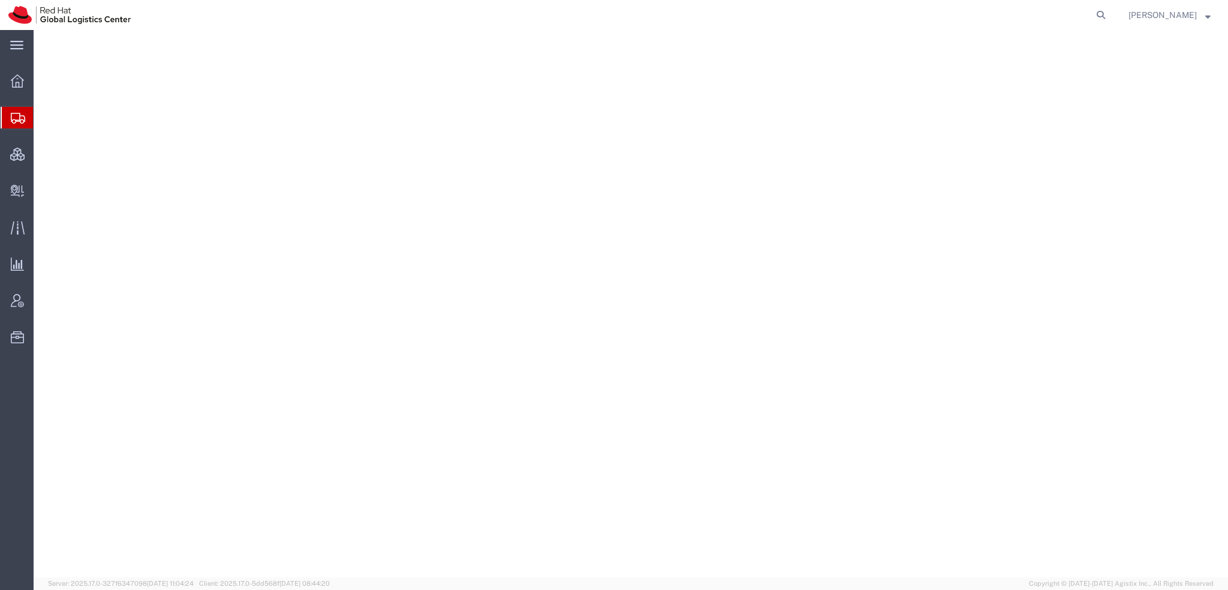
select select "38014"
select select
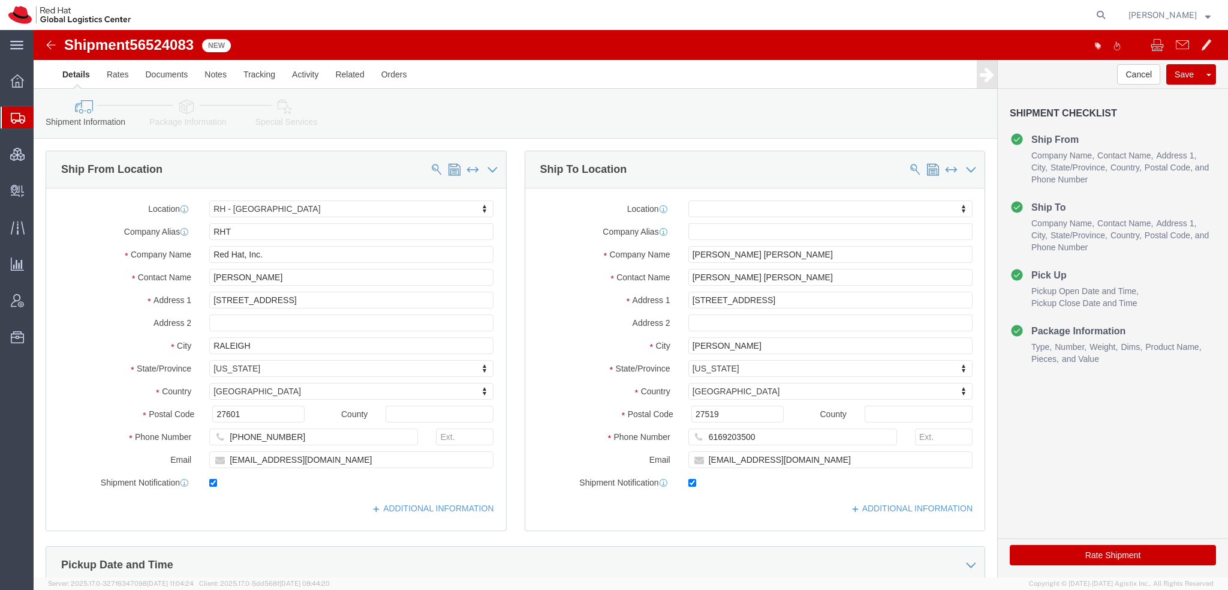
click icon
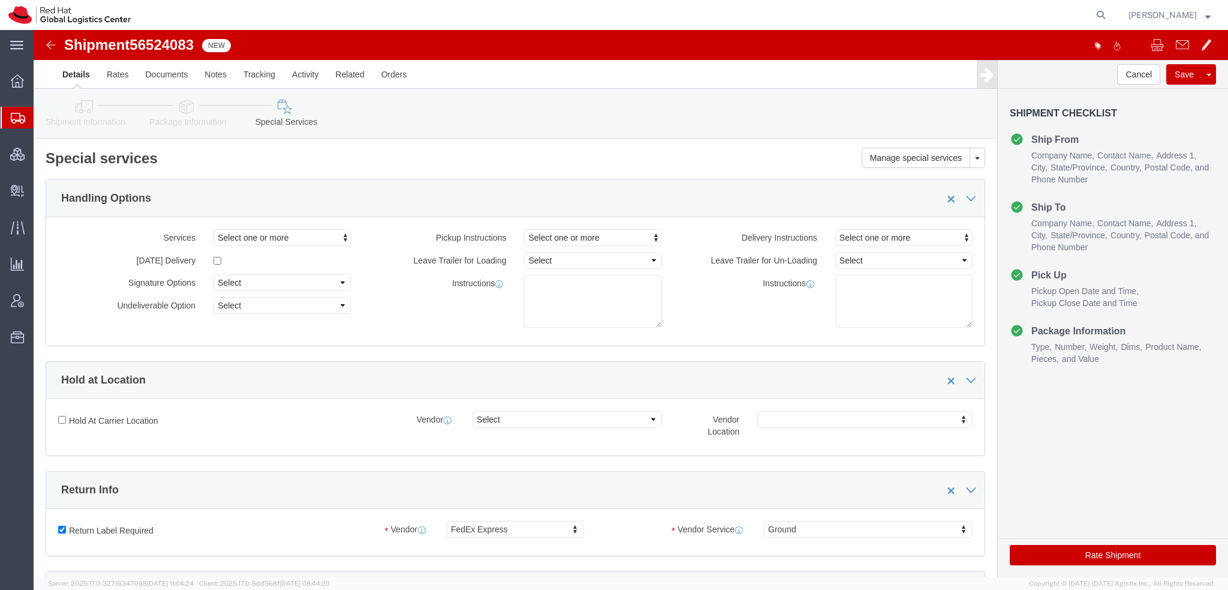
scroll to position [360, 0]
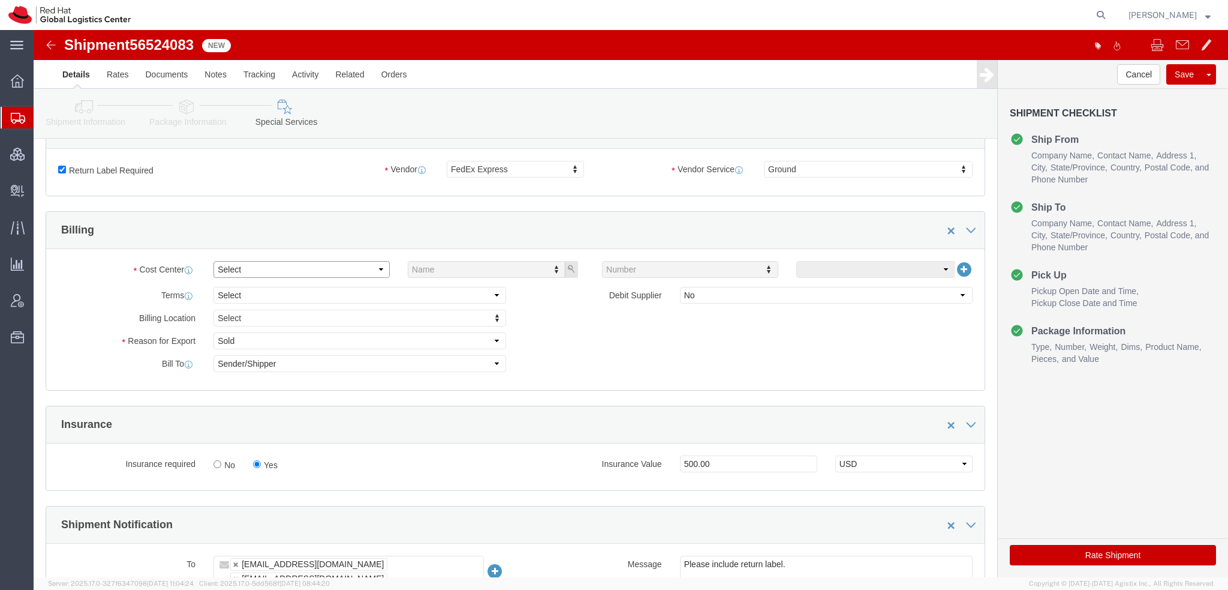
click select "Select"
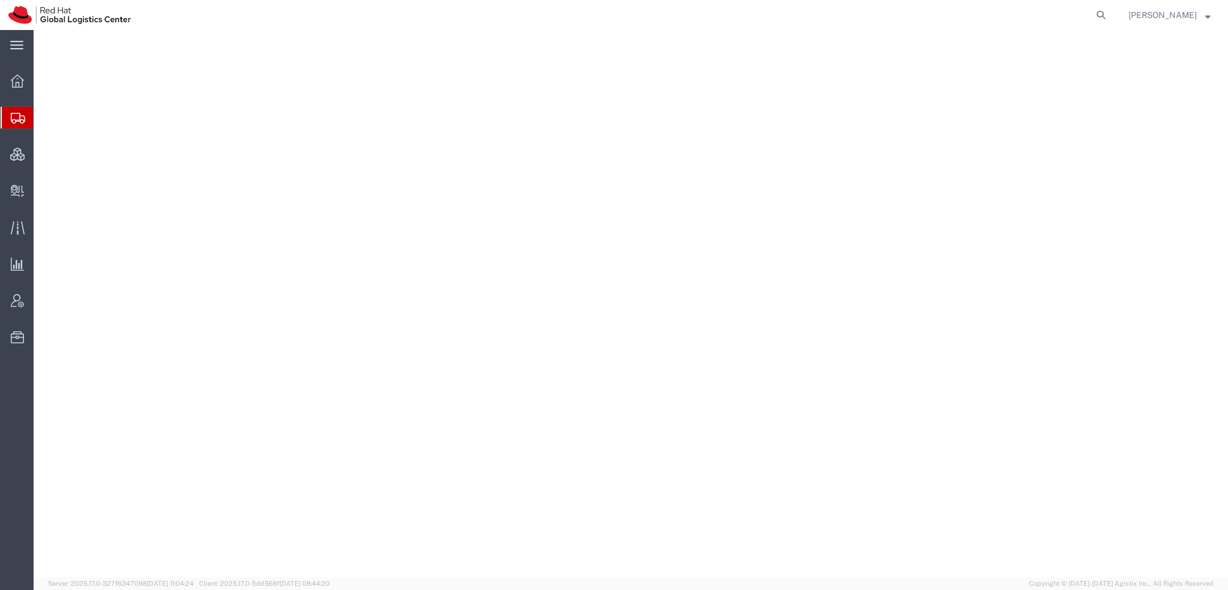
select select "38014"
select select
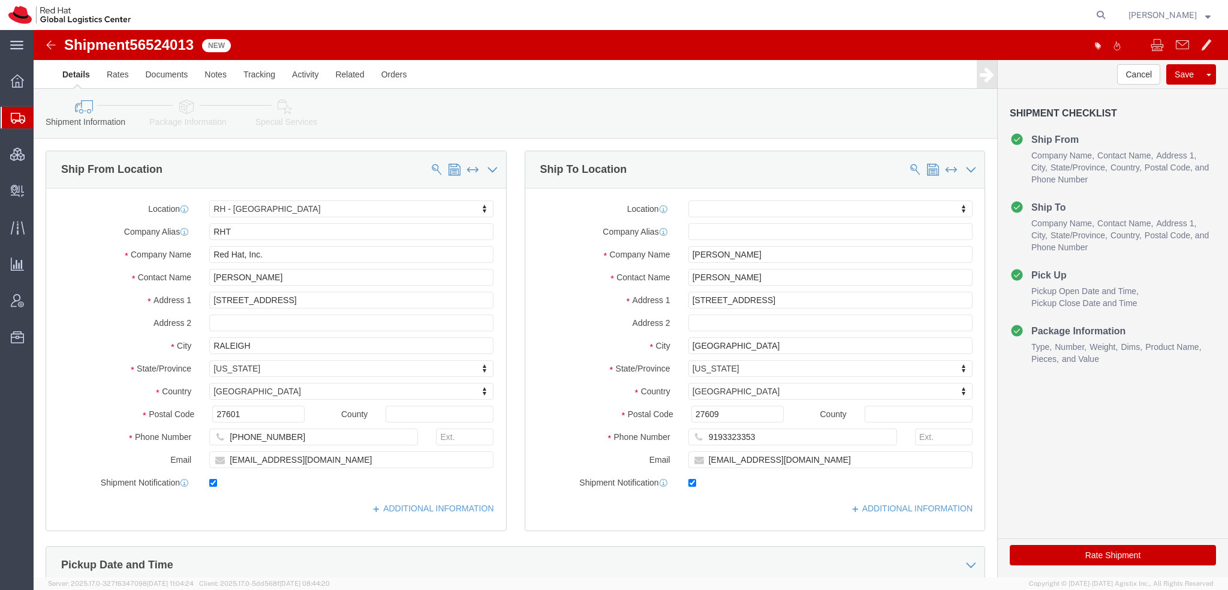
click icon
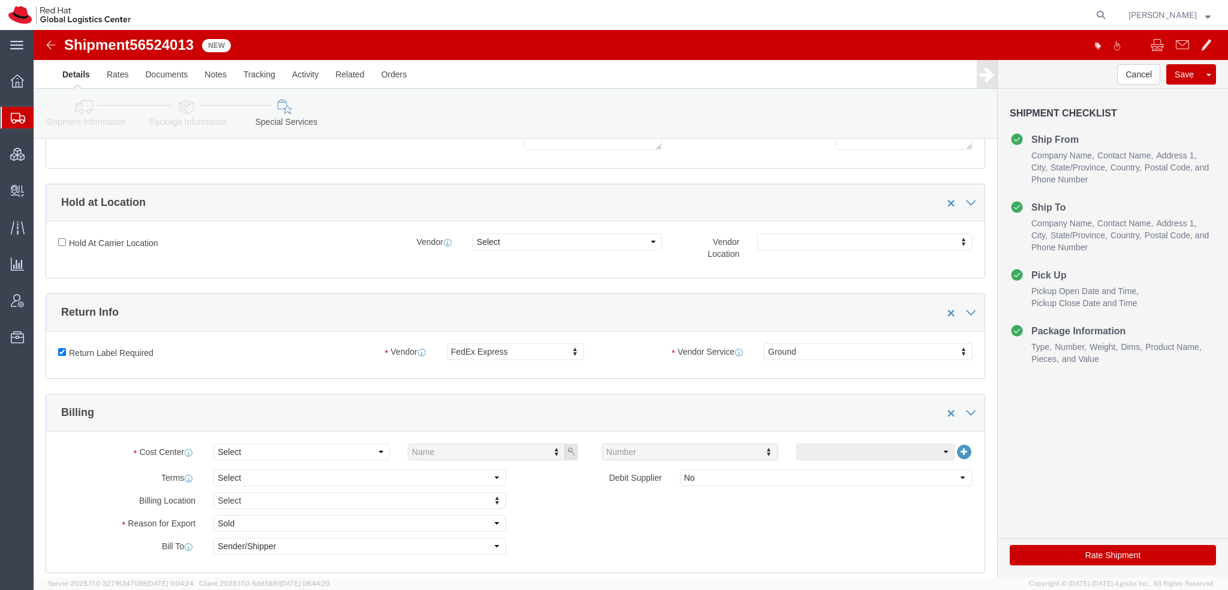
scroll to position [300, 0]
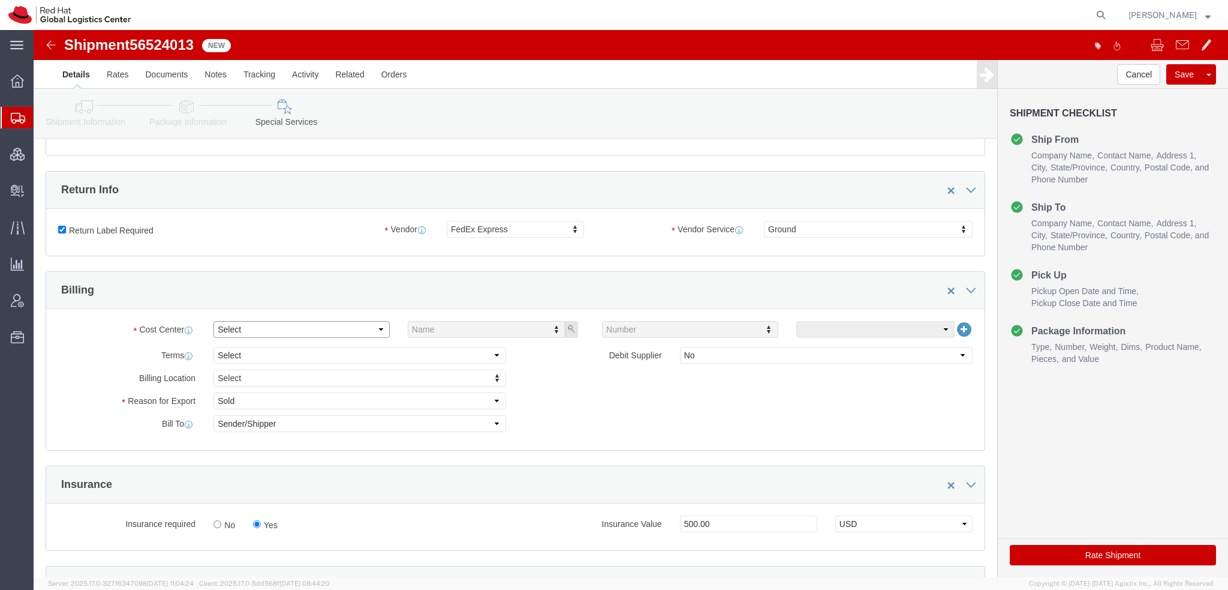
click select "Select"
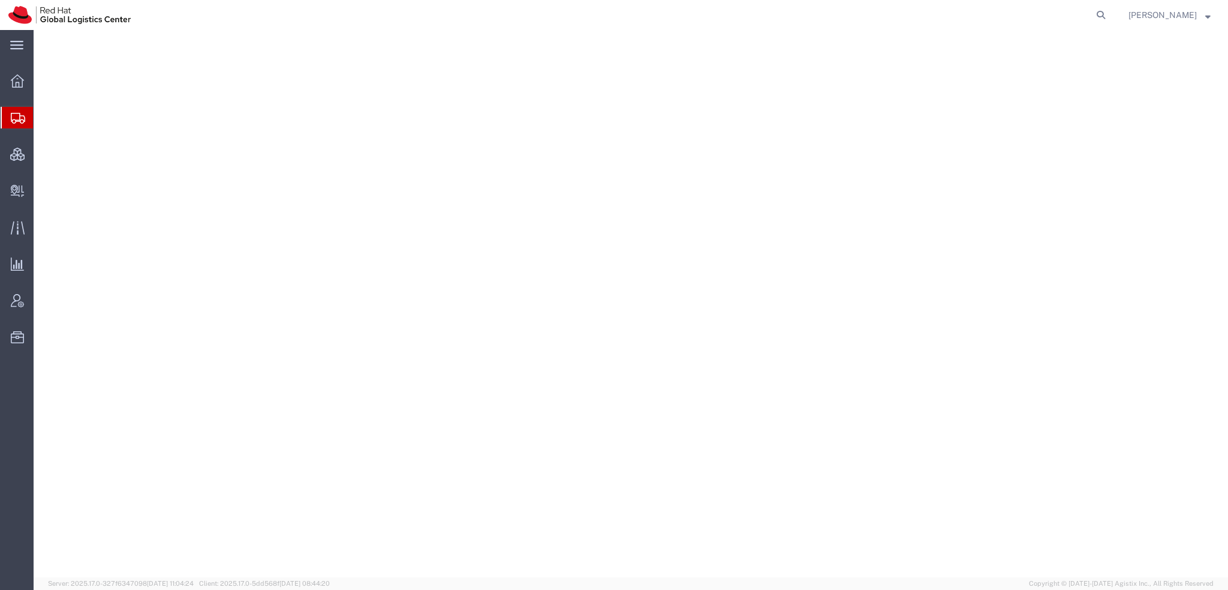
select select "38014"
select select
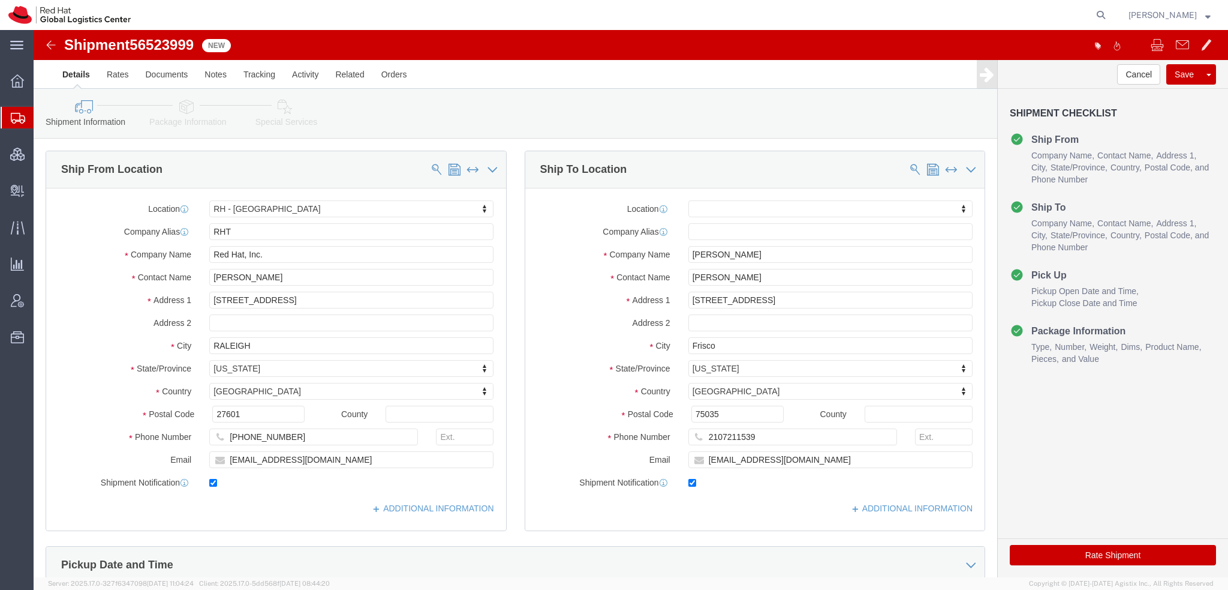
click icon
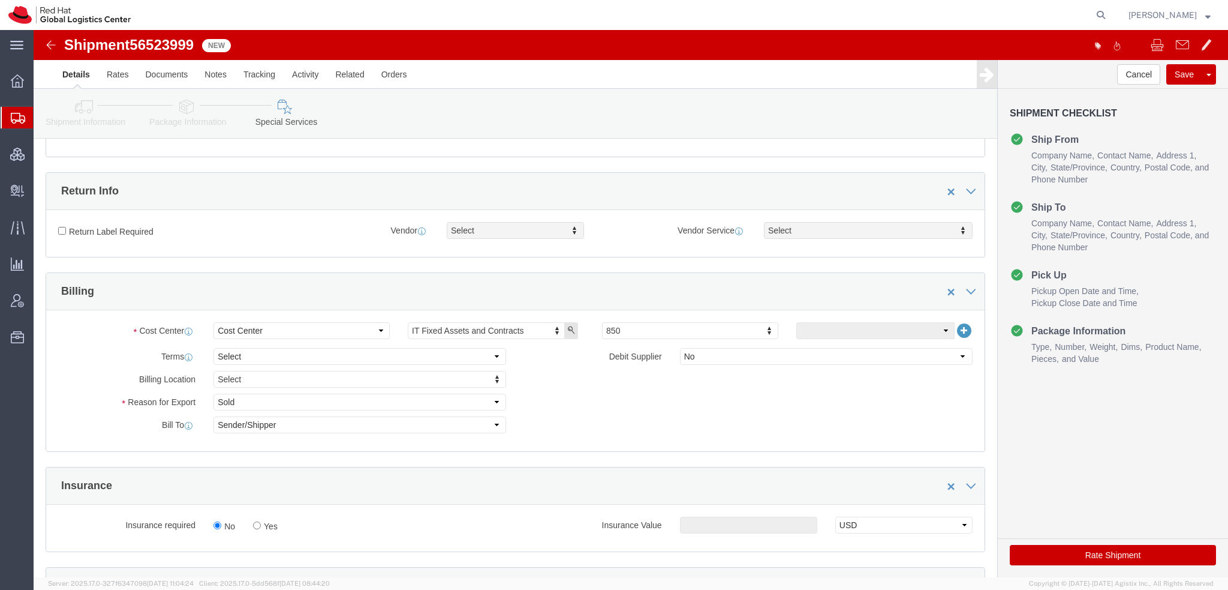
scroll to position [300, 0]
click input "Return Label Required"
checkbox input "true"
drag, startPoint x: 449, startPoint y: 202, endPoint x: 462, endPoint y: 248, distance: 47.6
select select "12"
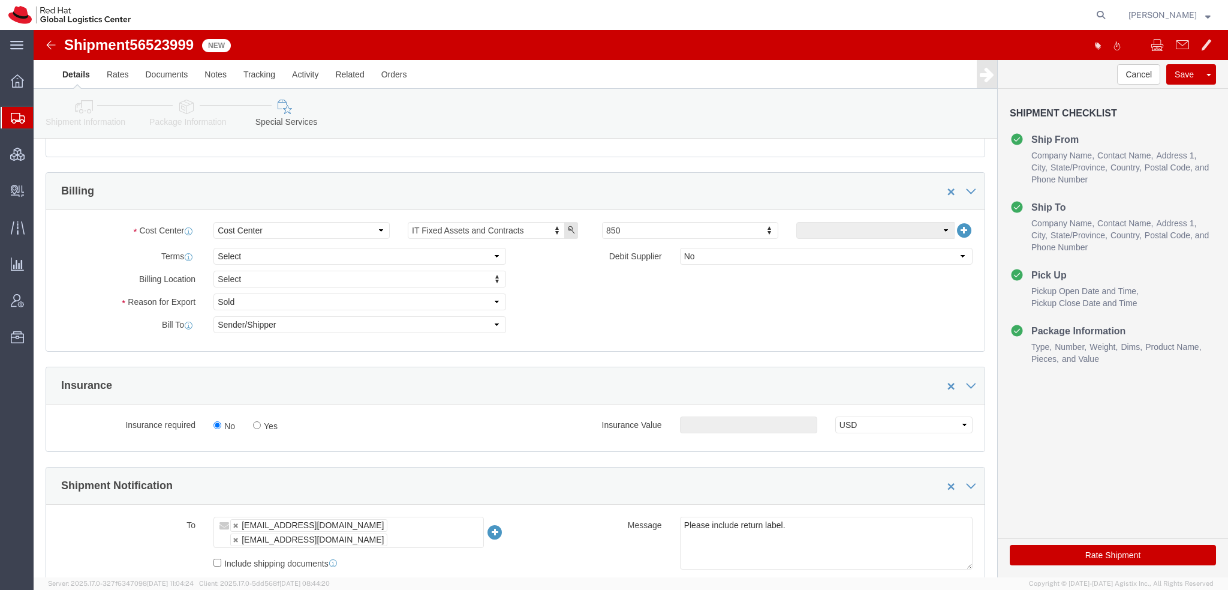
scroll to position [600, 0]
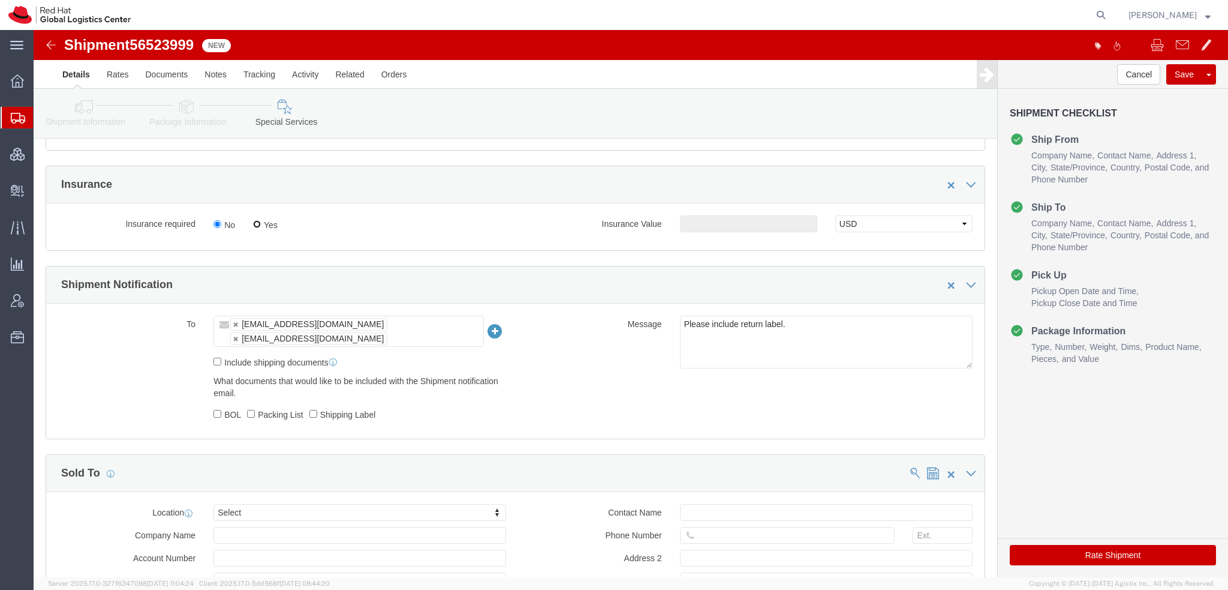
click input "Yes"
radio input "true"
click input "text"
type input "500.00"
click button "Rate Shipment"
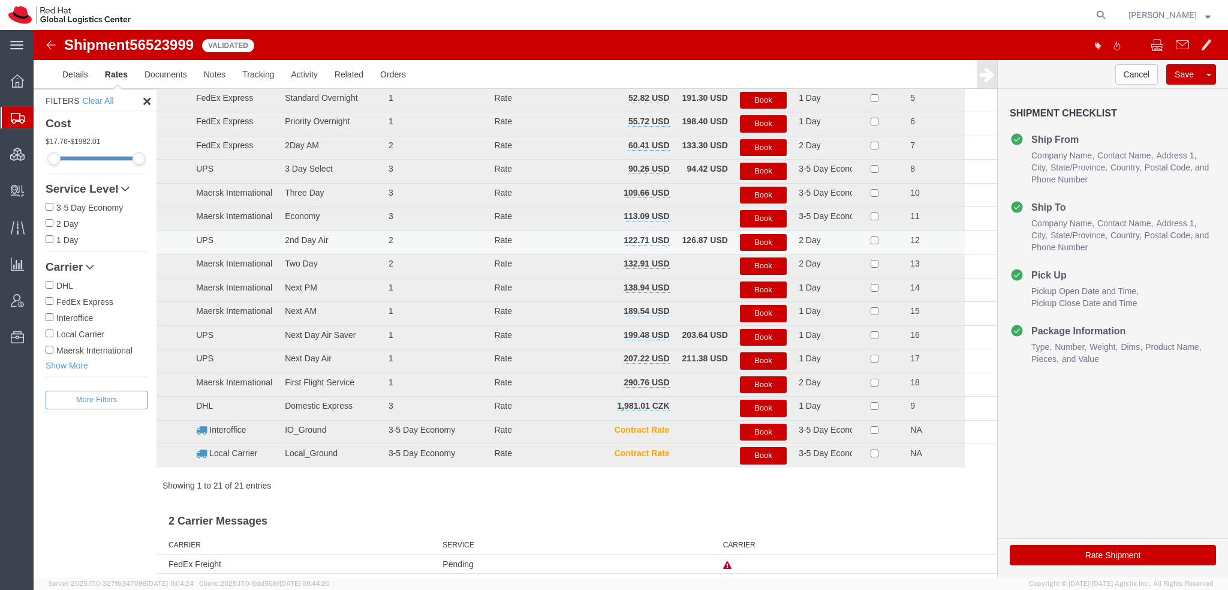
scroll to position [0, 0]
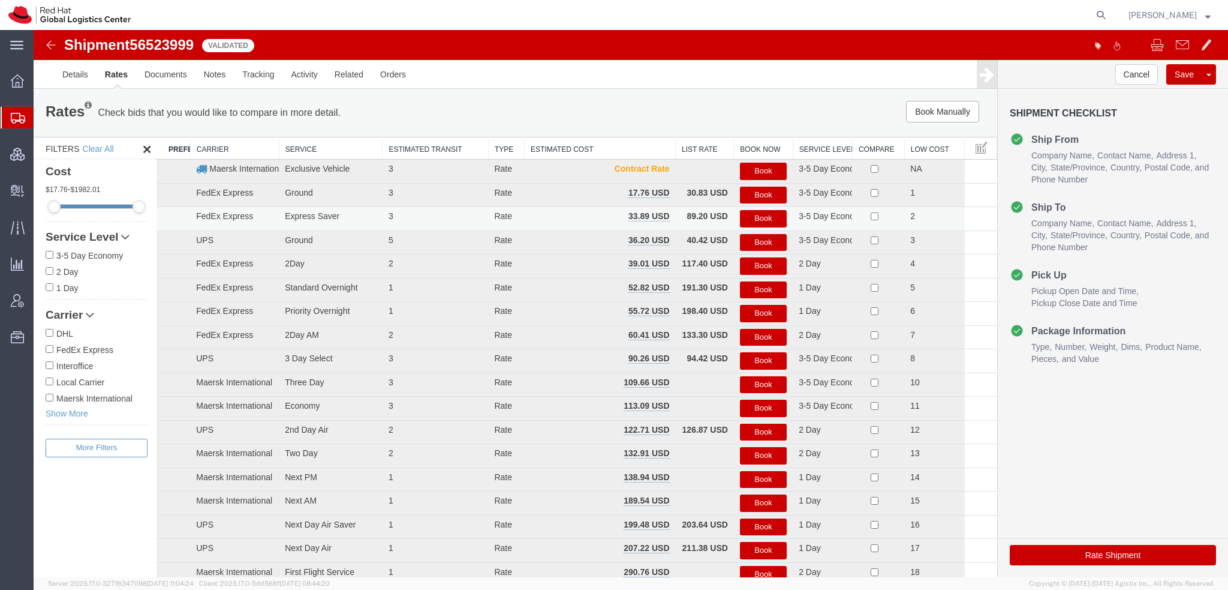
click at [756, 220] on button "Book" at bounding box center [763, 218] width 47 height 17
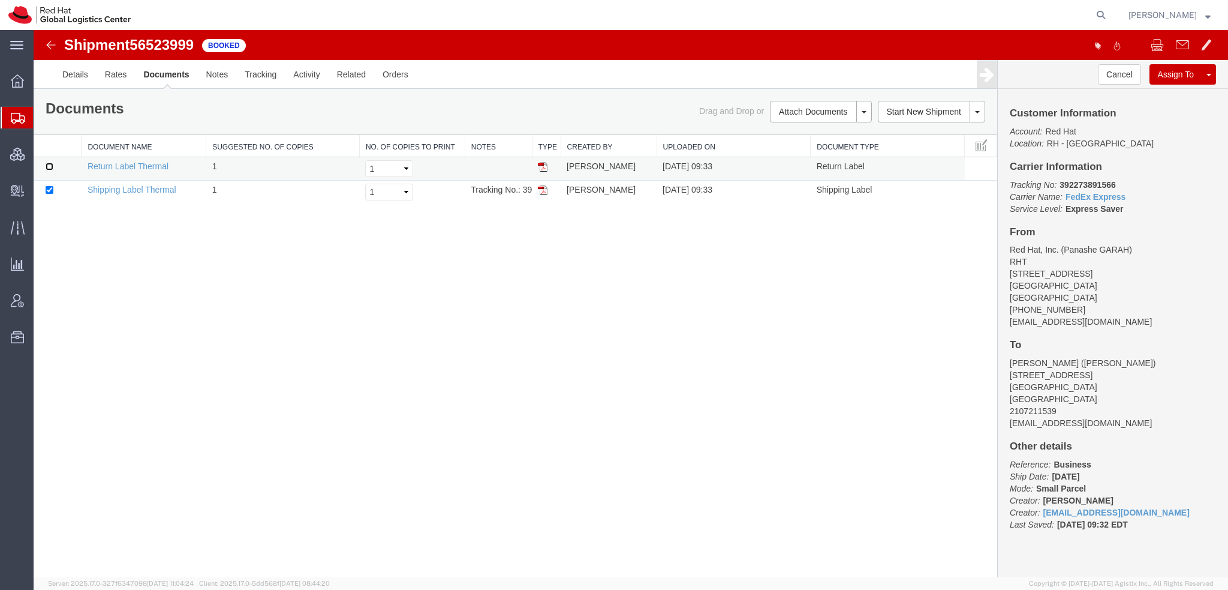
click at [48, 164] on input "checkbox" at bounding box center [50, 167] width 8 height 8
checkbox input "true"
click at [816, 134] on link "Print Documents" at bounding box center [819, 132] width 104 height 18
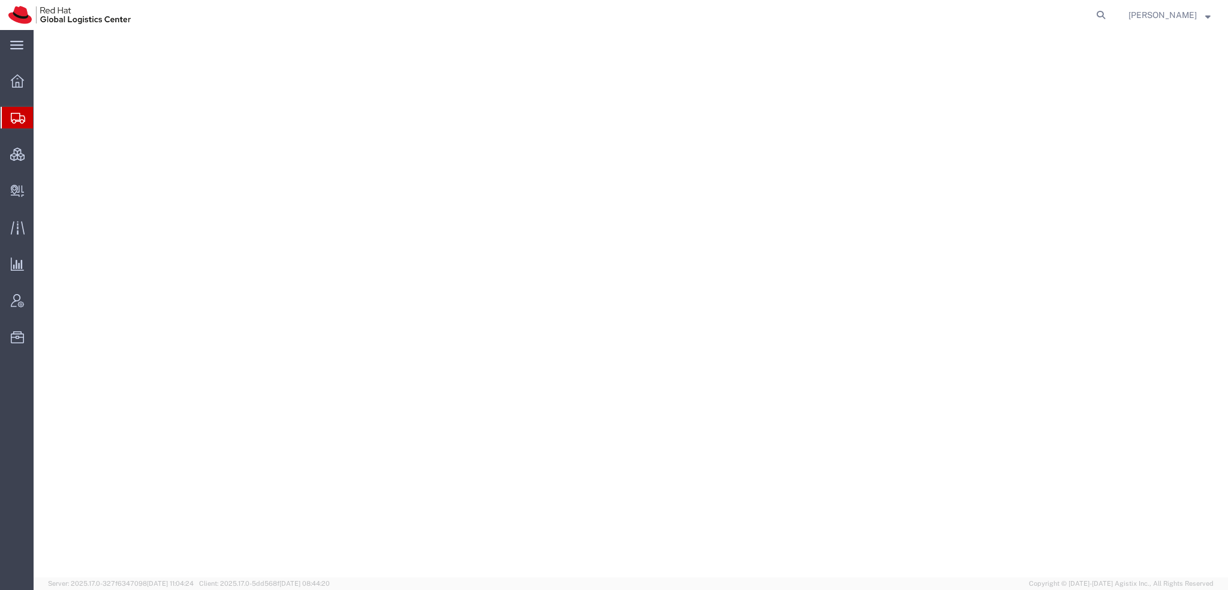
select select "38014"
select select
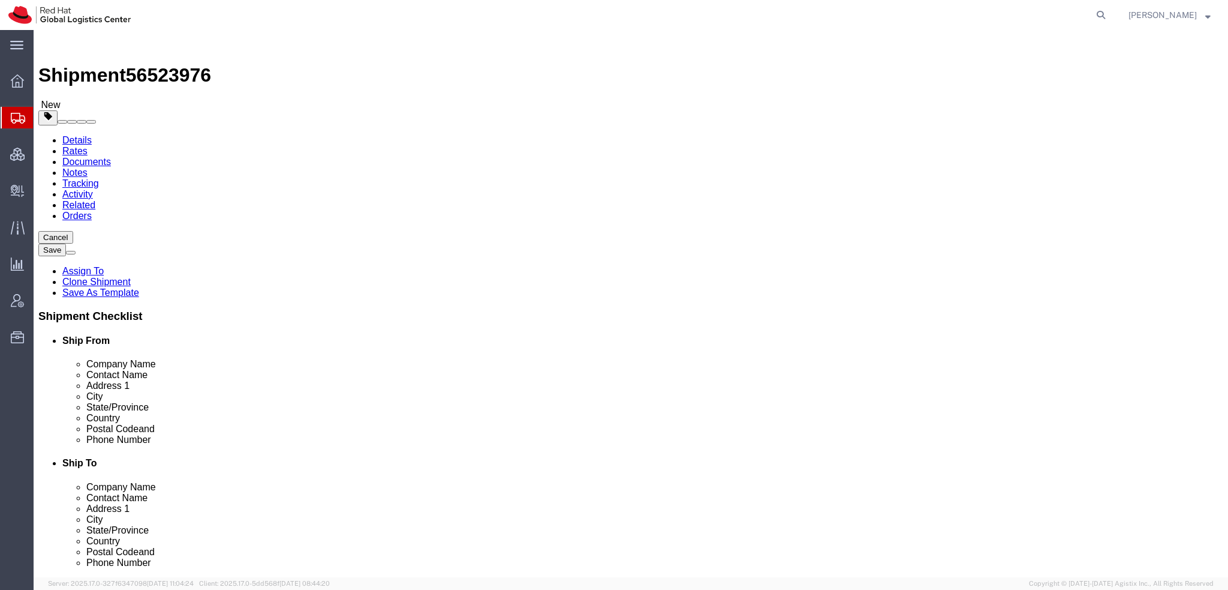
click icon
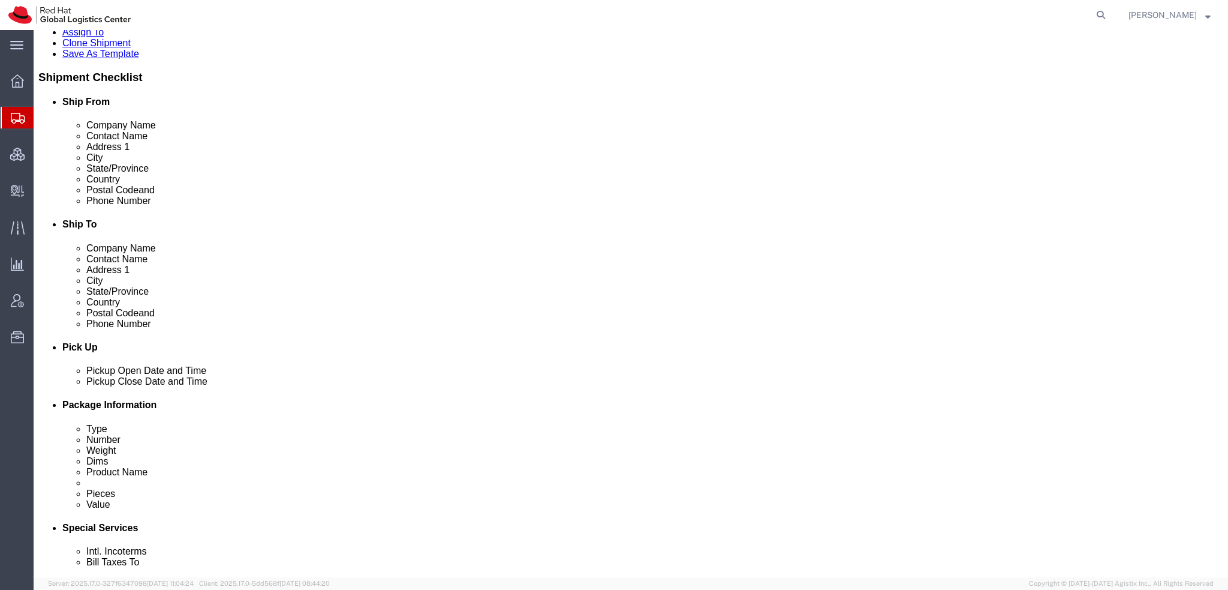
scroll to position [240, 0]
click input "Return Label Required"
checkbox input "true"
select select "12"
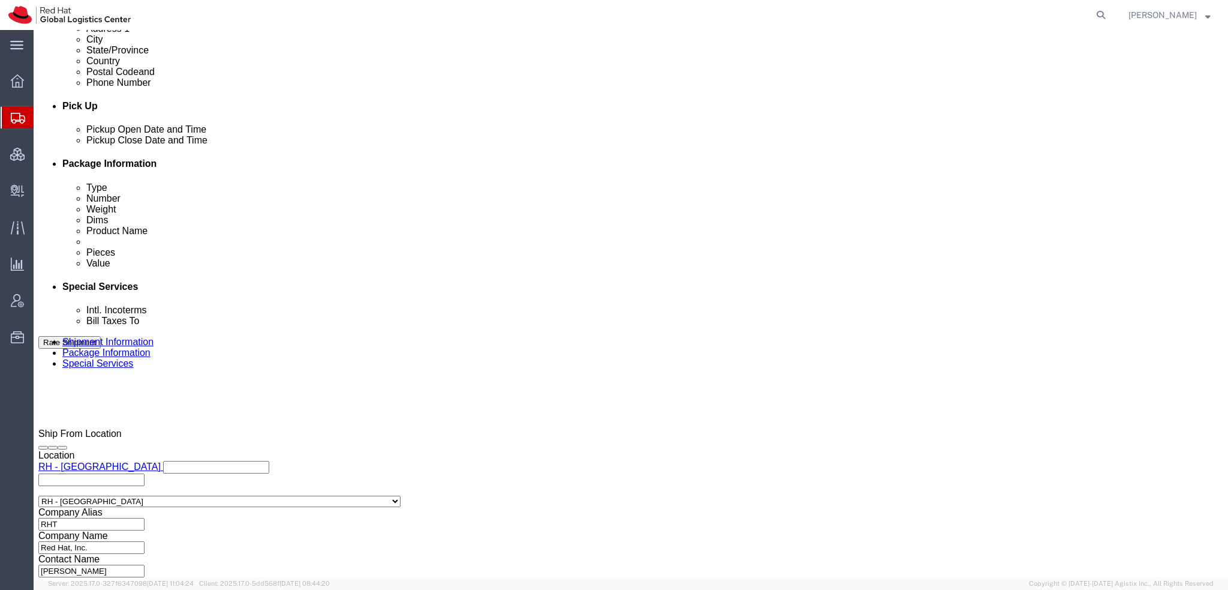
click label "Yes"
click input "Yes"
radio input "true"
click input "text"
type input "500.00"
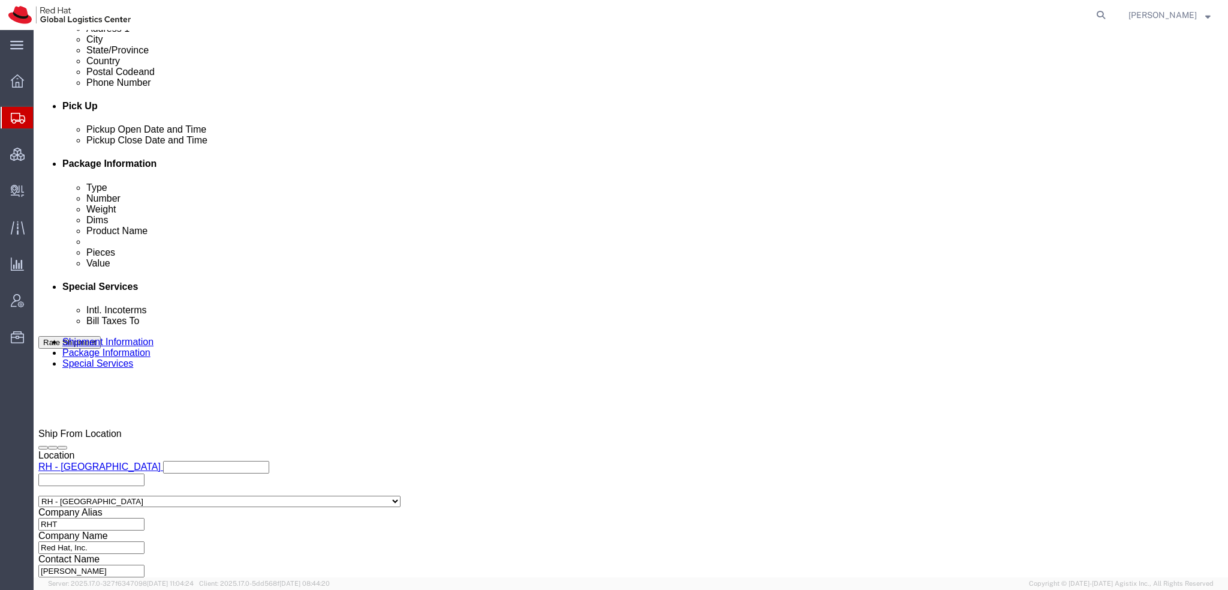
click button "Rate Shipment"
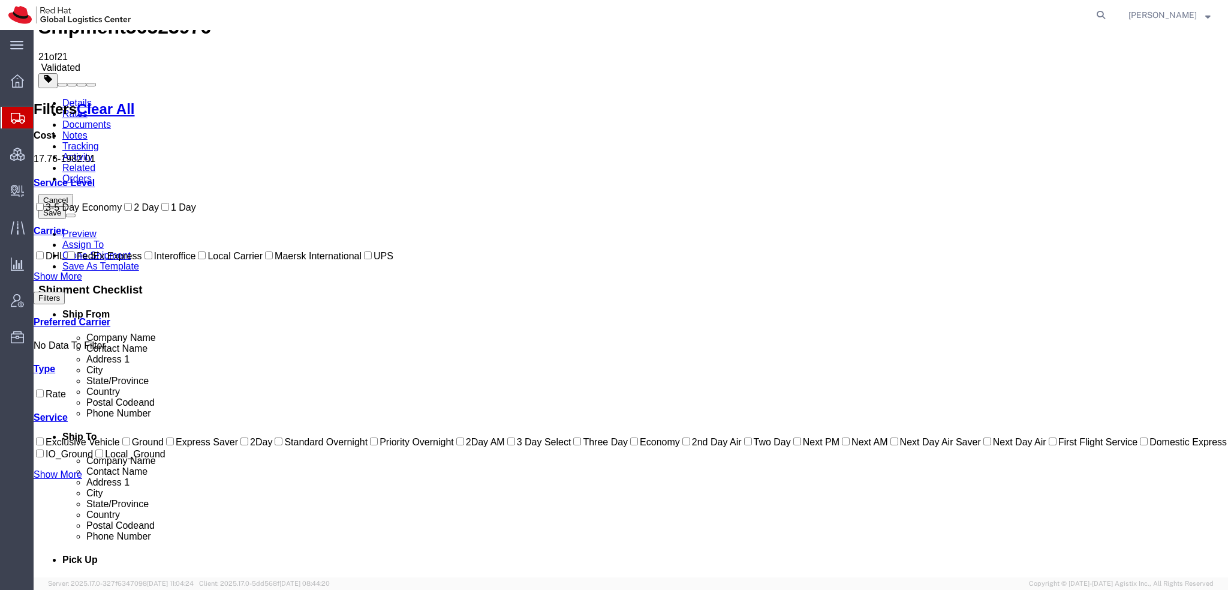
scroll to position [0, 0]
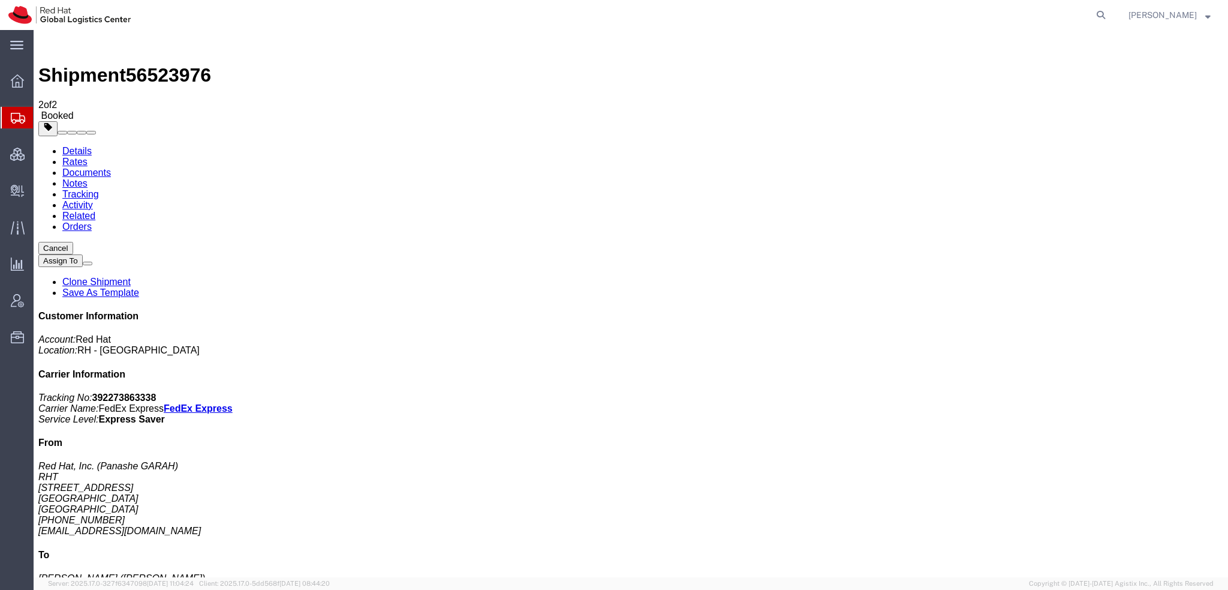
checkbox input "true"
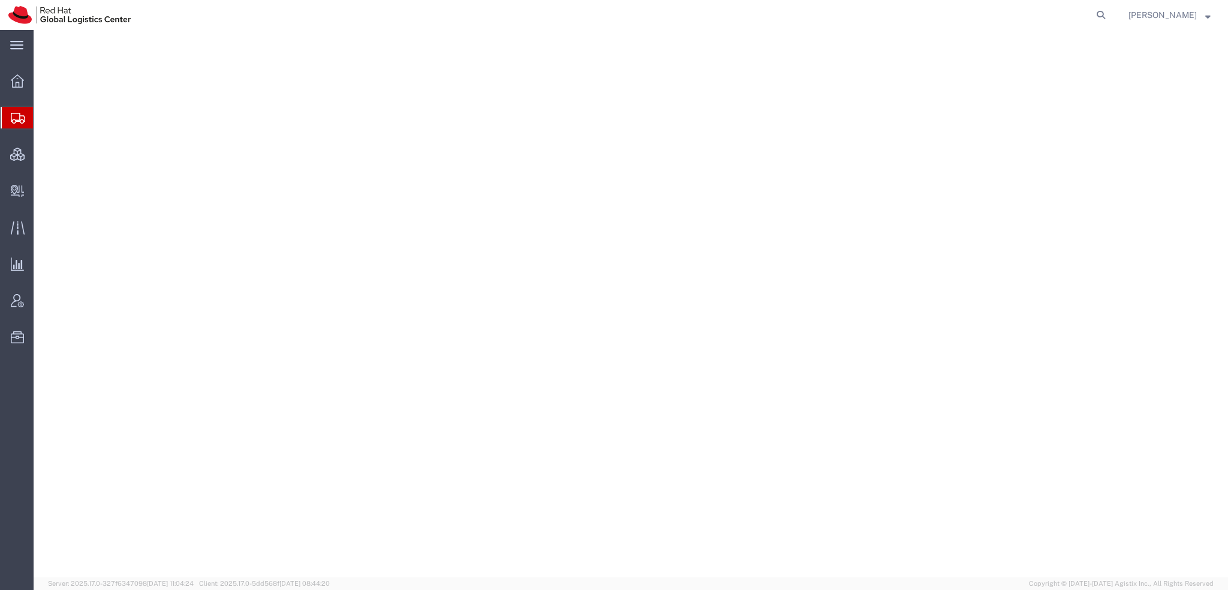
select select "38014"
select select "38013"
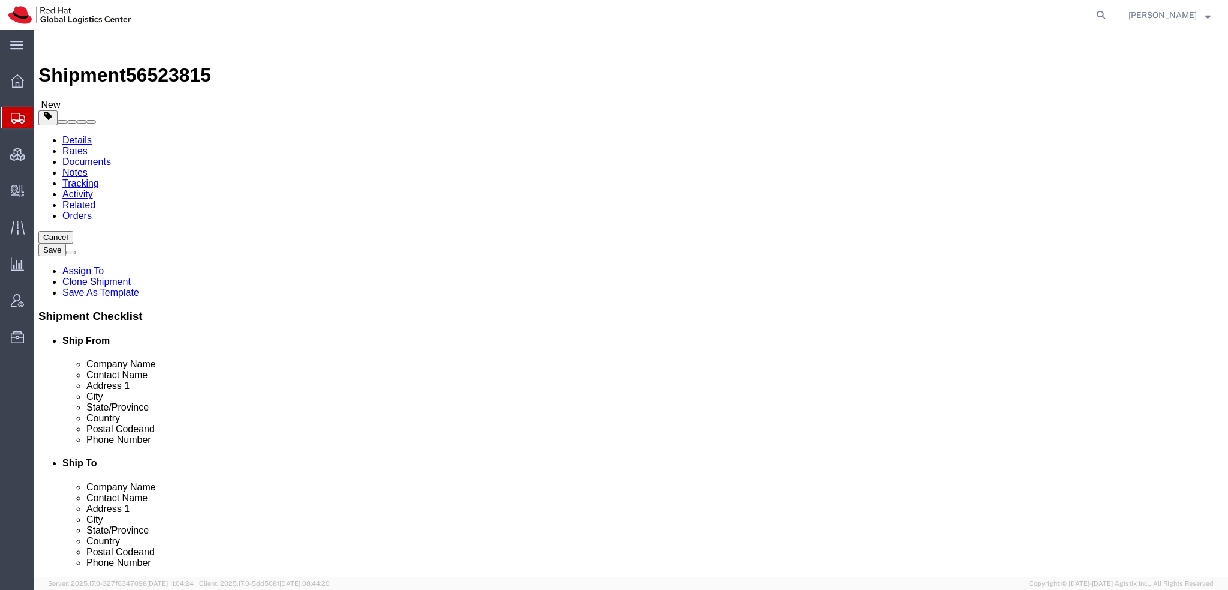
click icon
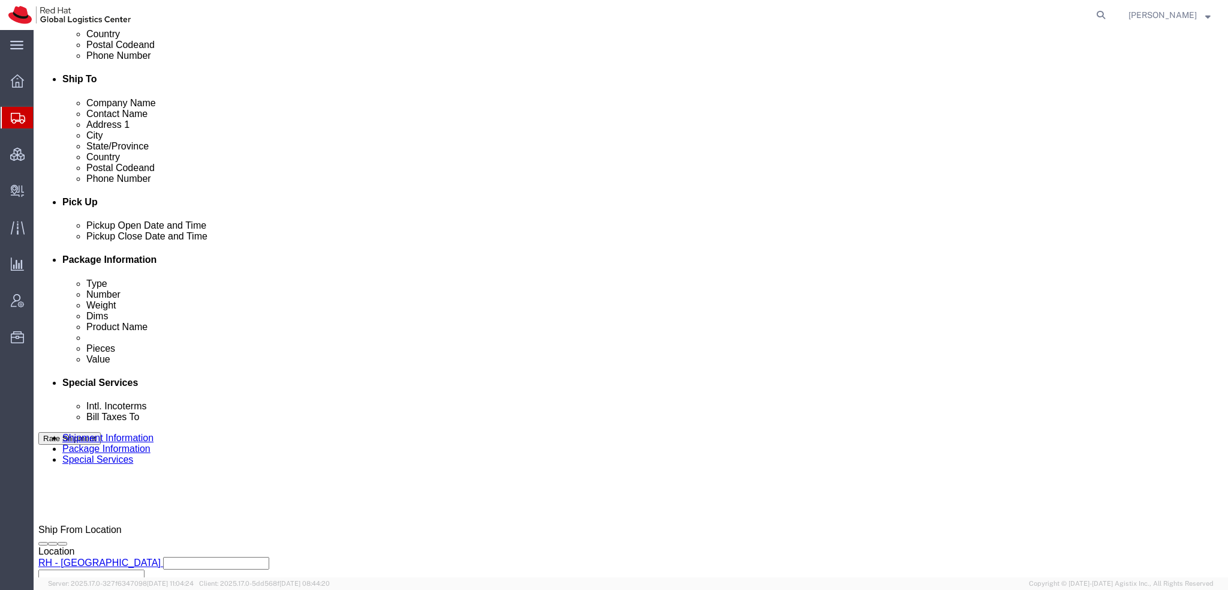
scroll to position [420, 0]
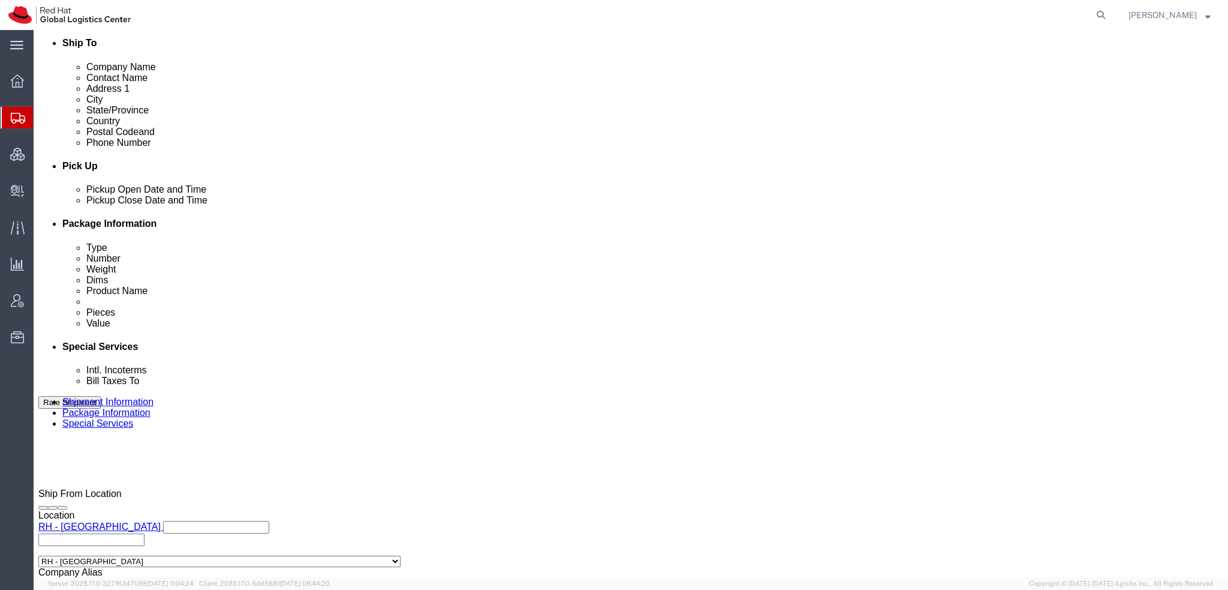
click input "Yes"
radio input "true"
click input "No"
radio input "true"
click button "Rate Shipment"
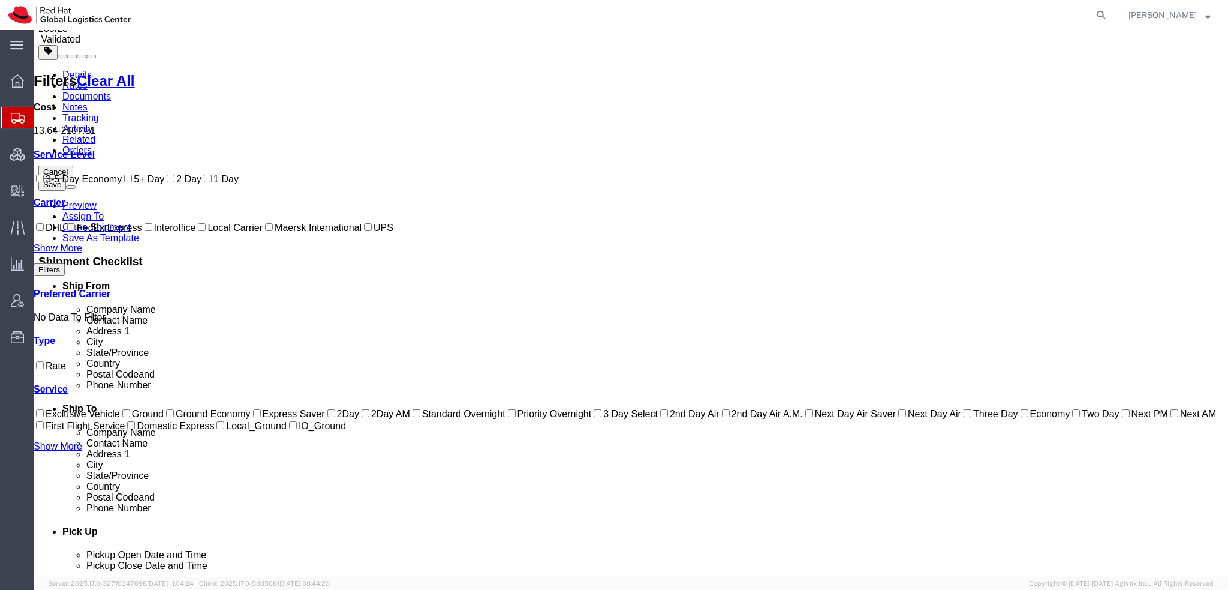
scroll to position [0, 0]
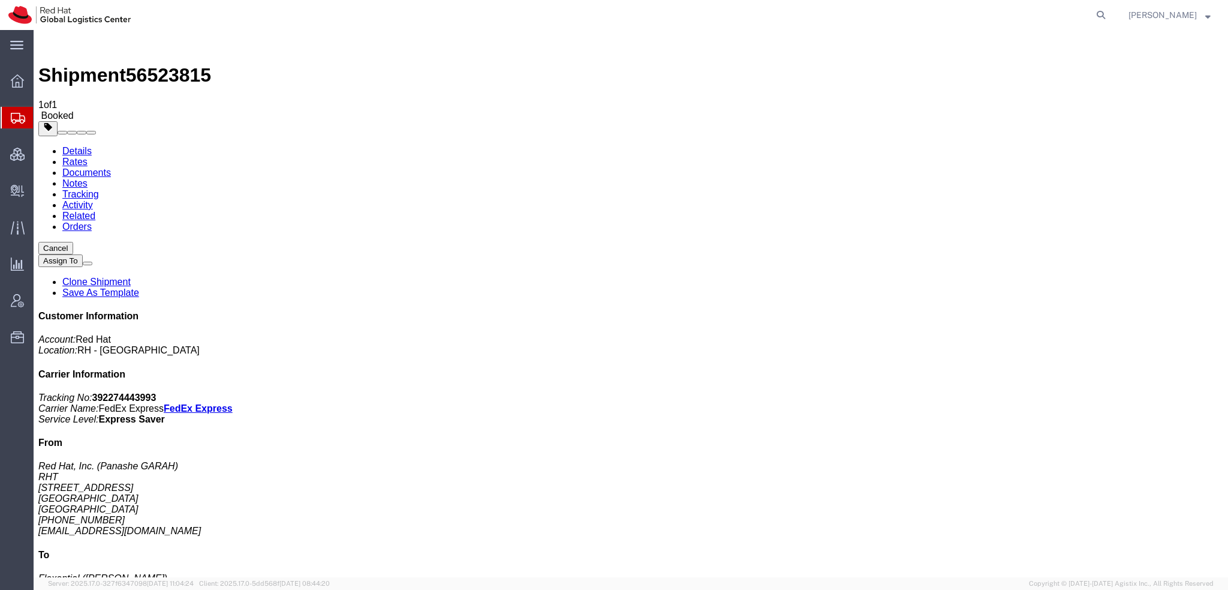
drag, startPoint x: 544, startPoint y: 168, endPoint x: 536, endPoint y: 129, distance: 39.9
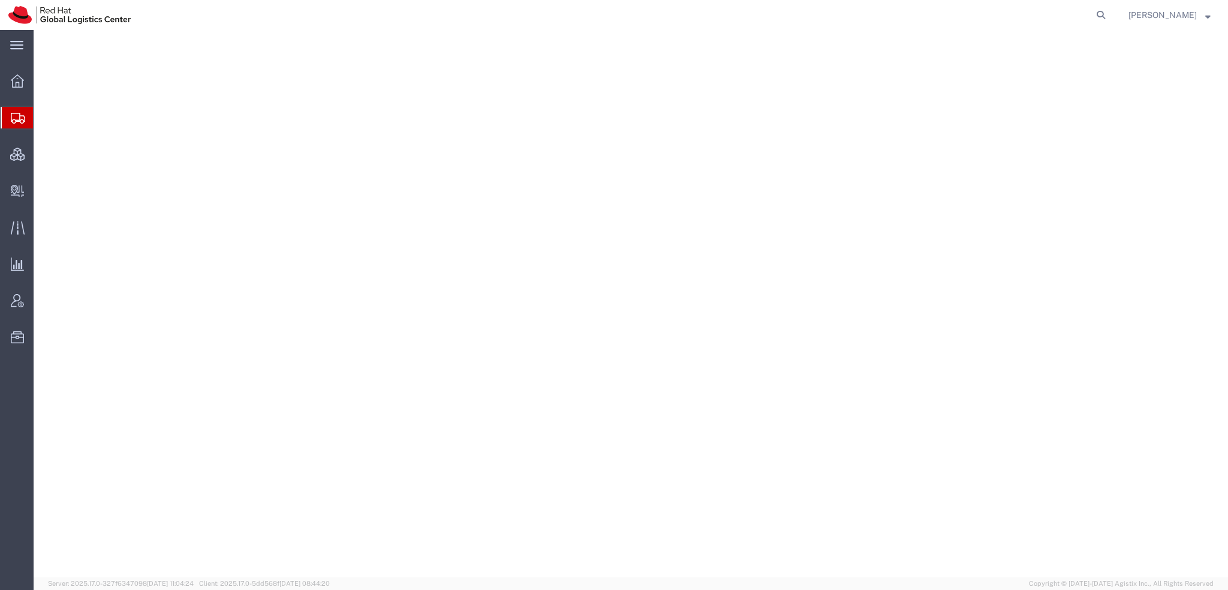
select select "38014"
select select
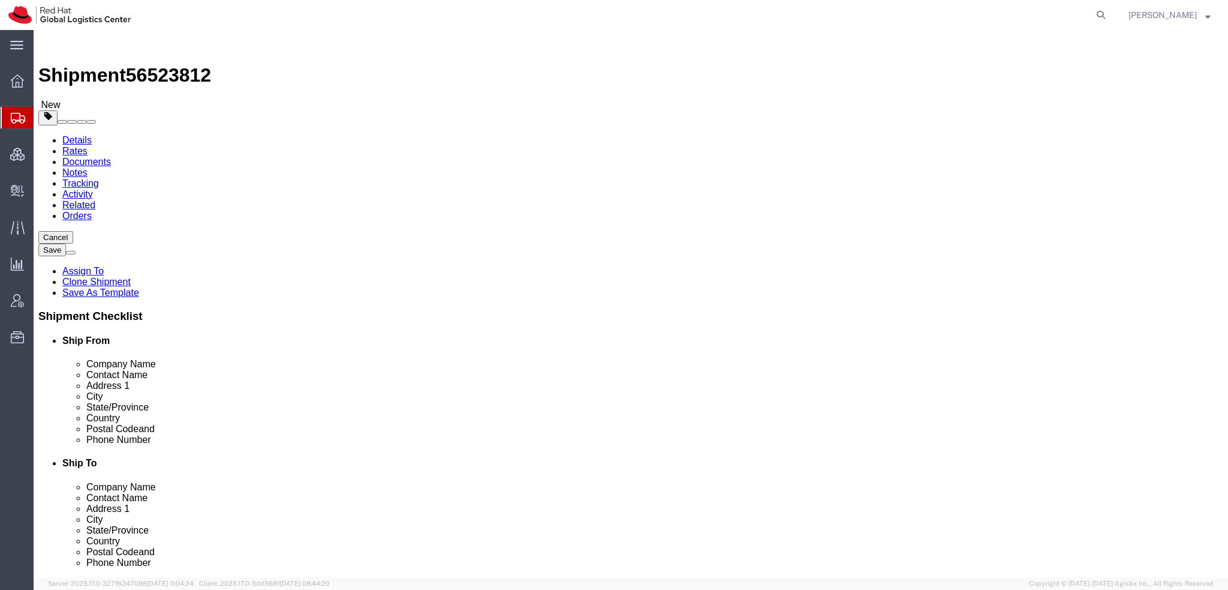
click icon
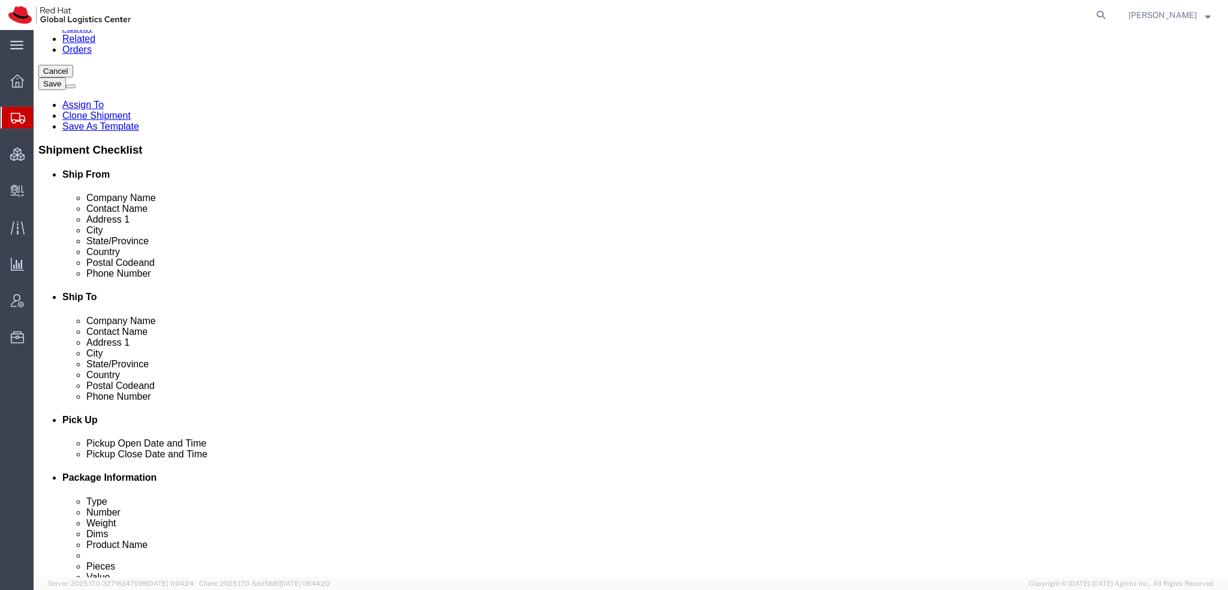
scroll to position [360, 0]
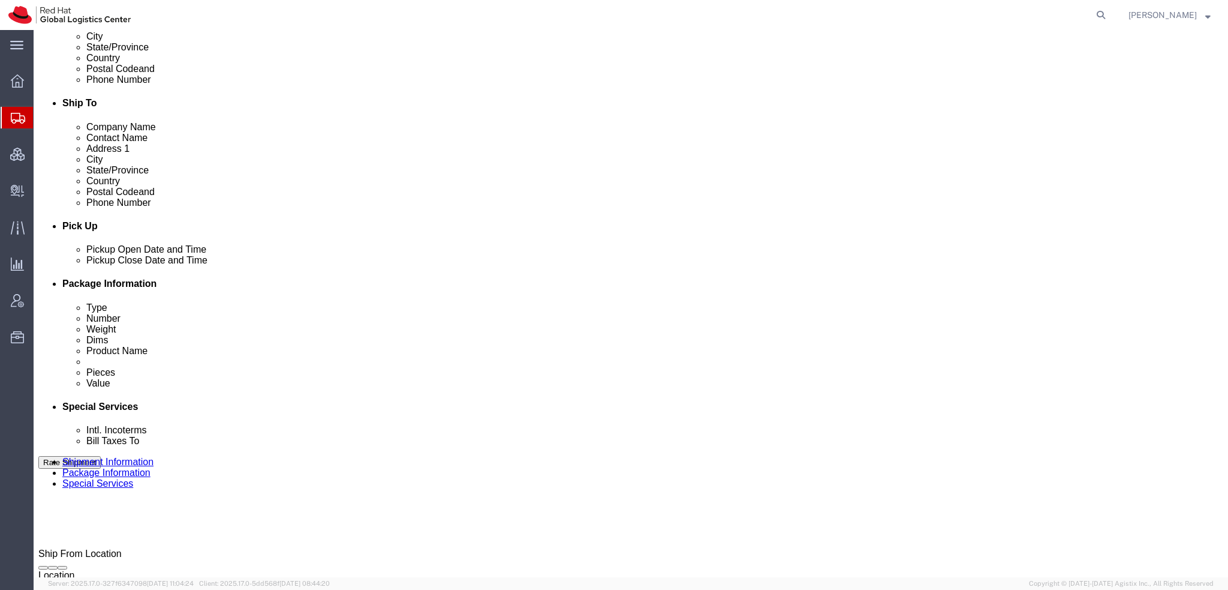
click input "Return Label Required"
checkbox input "false"
click input "Yes"
radio input "true"
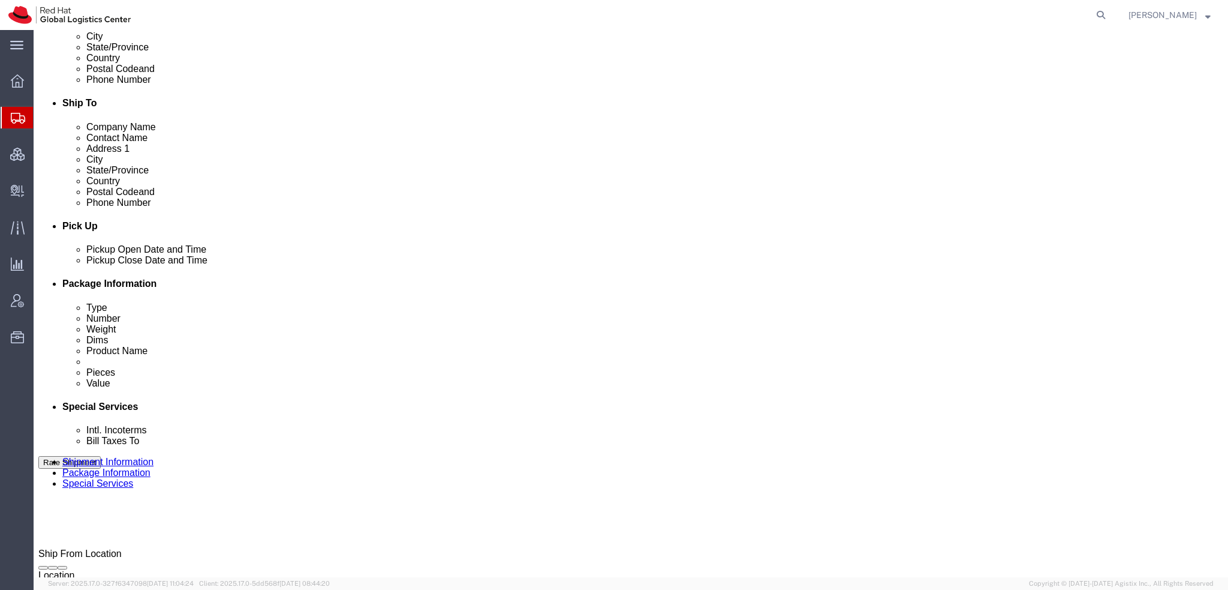
click input "text"
type input "500.00"
click button "Rate Shipment"
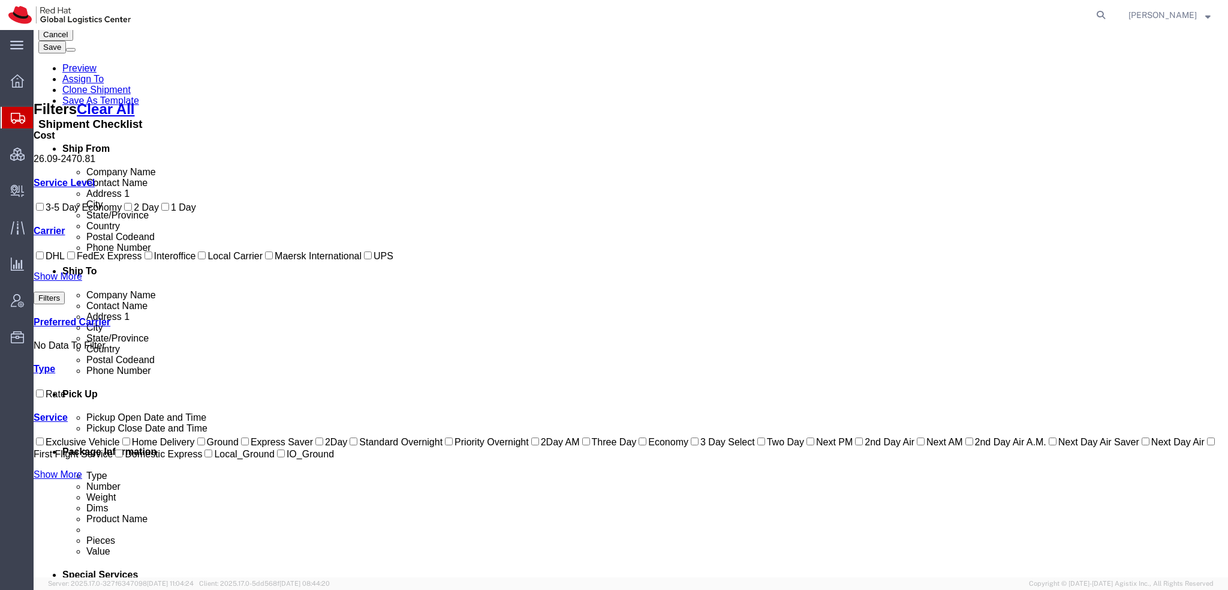
scroll to position [0, 0]
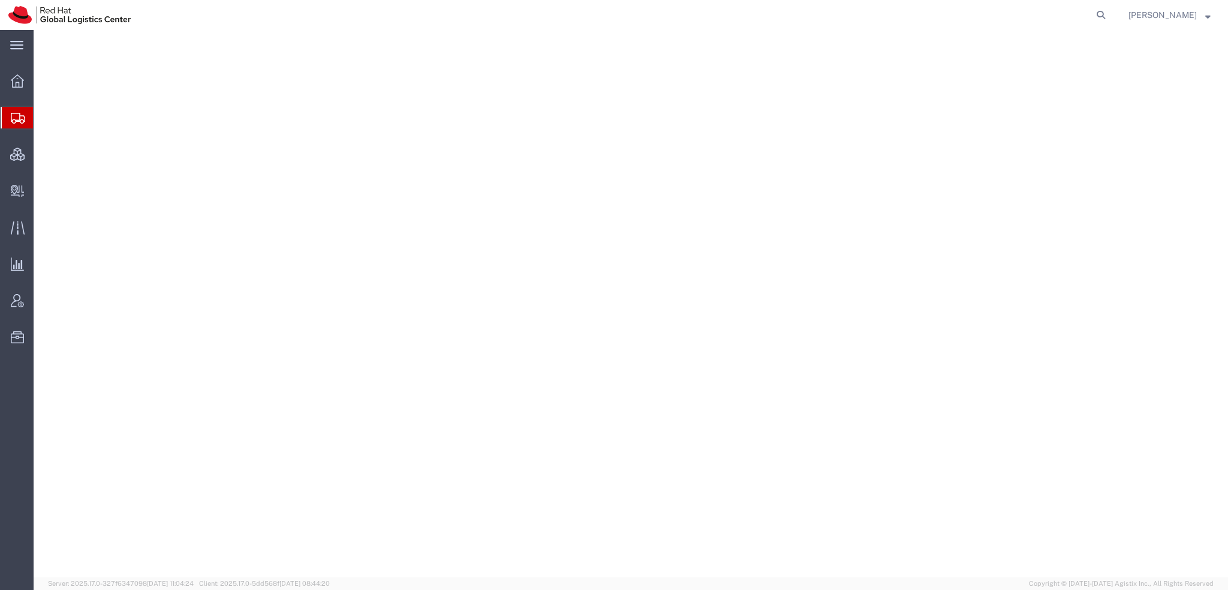
select select "38014"
select select
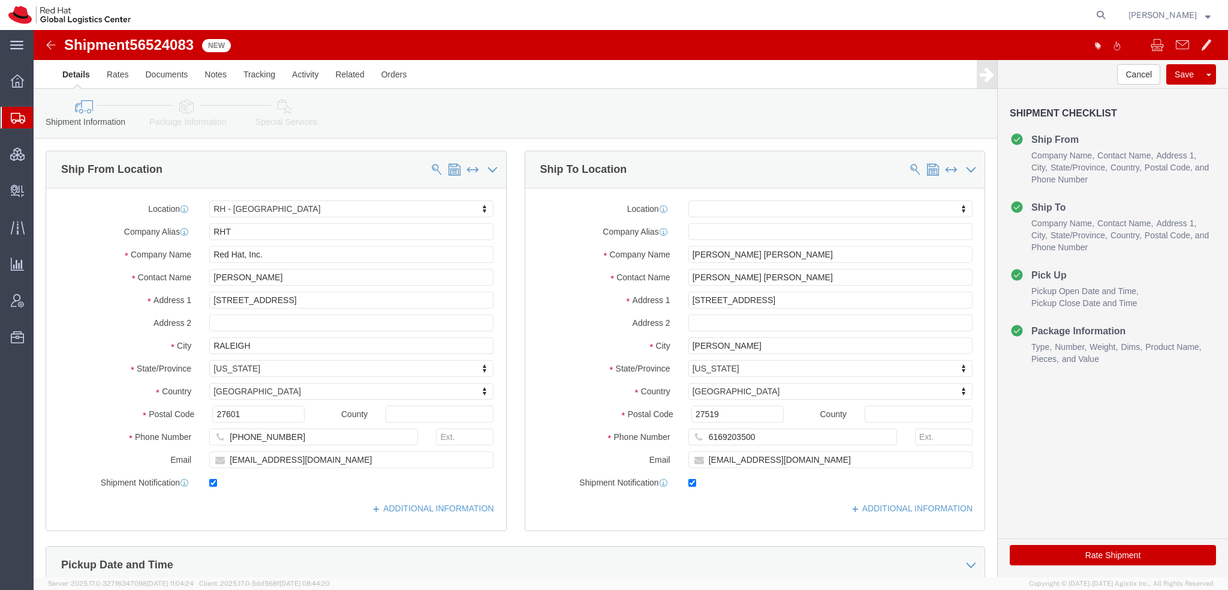
click icon
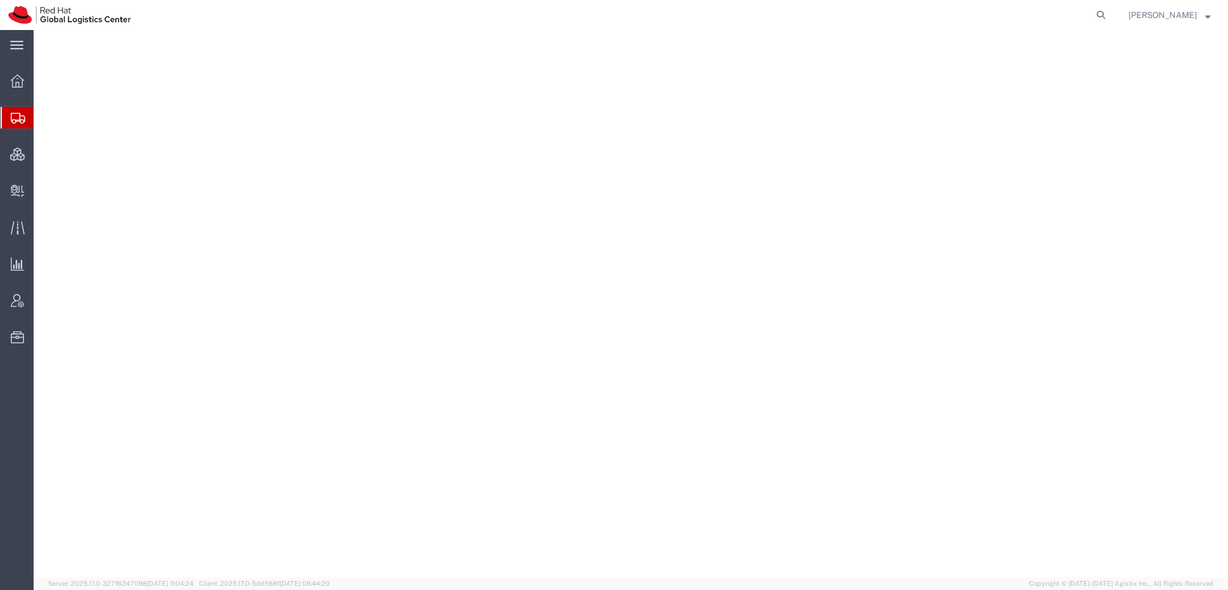
select select "38014"
select select
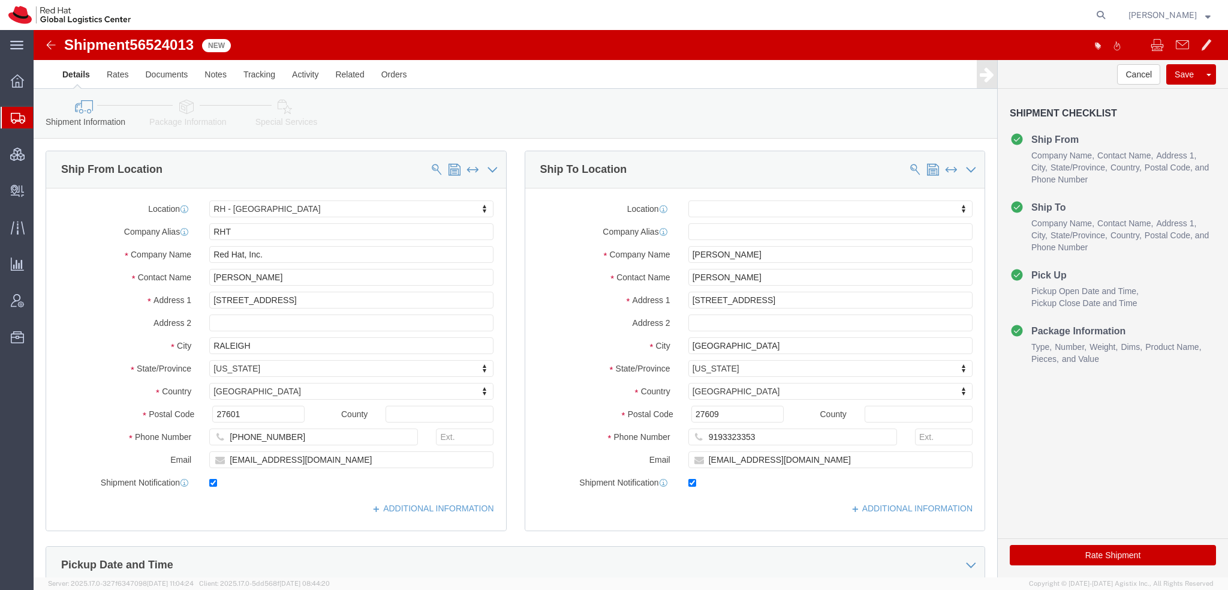
click icon
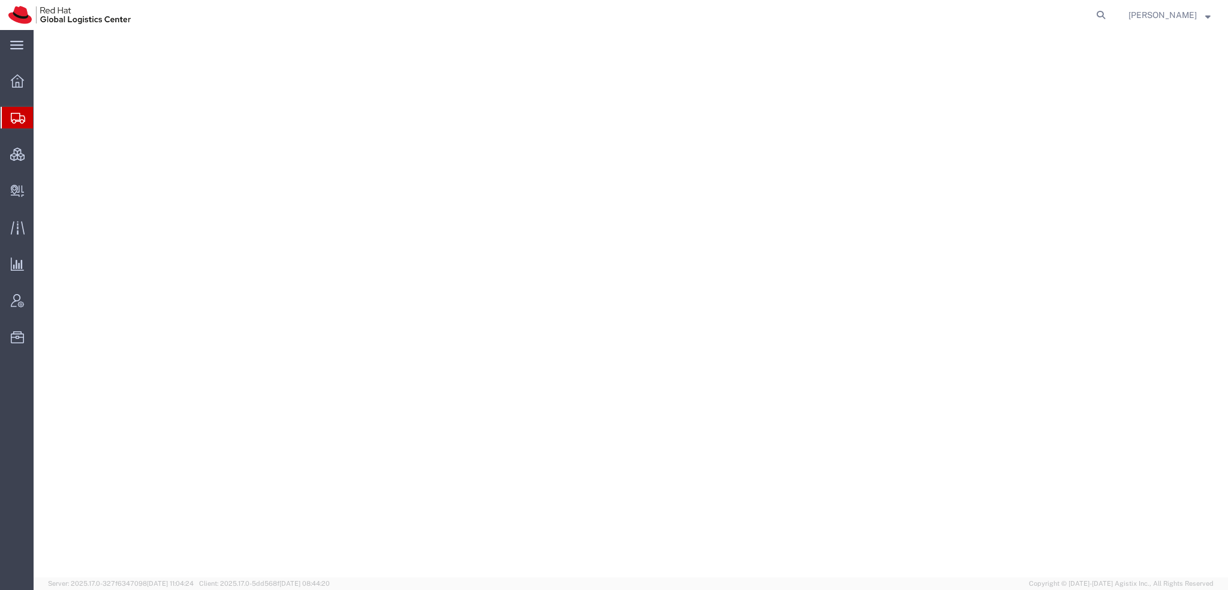
select select "38014"
select select
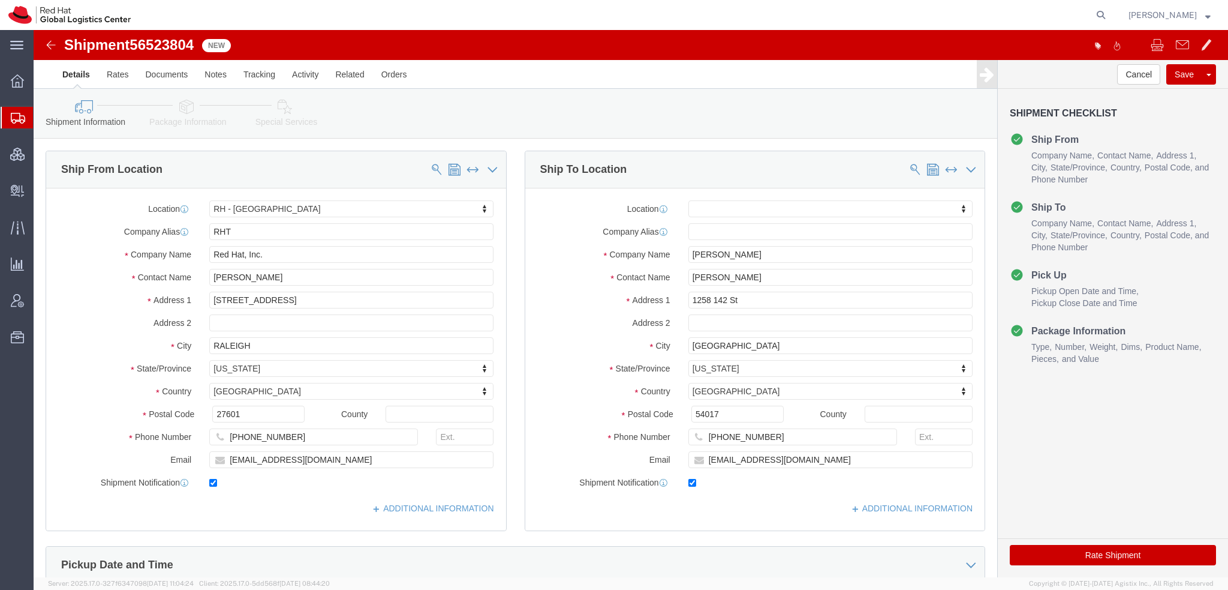
click icon
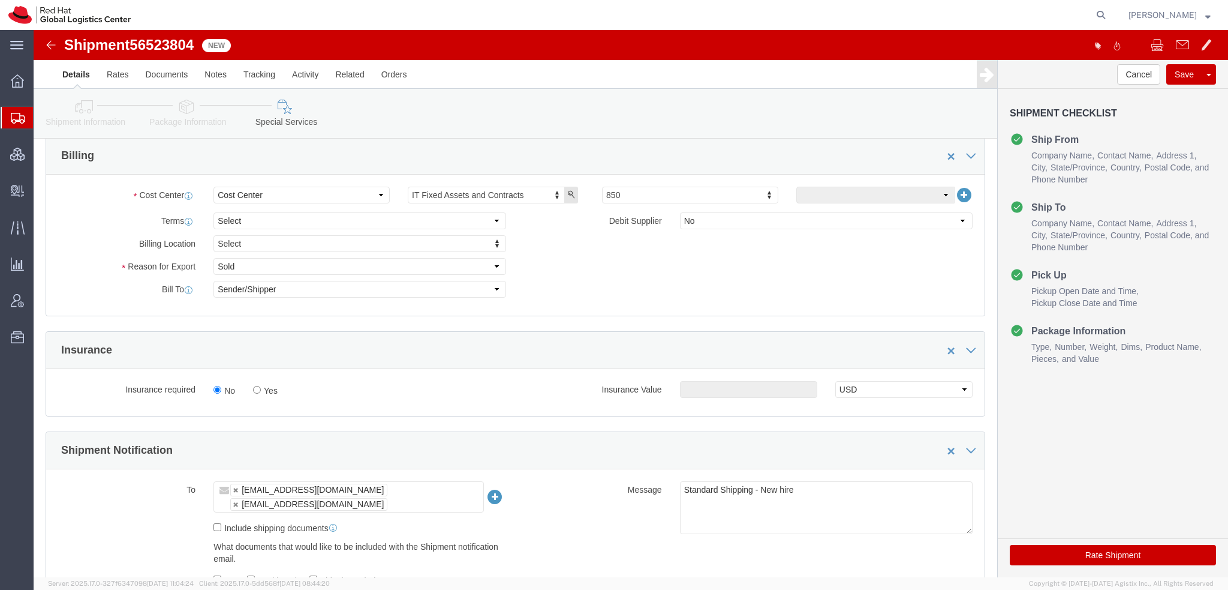
scroll to position [480, 0]
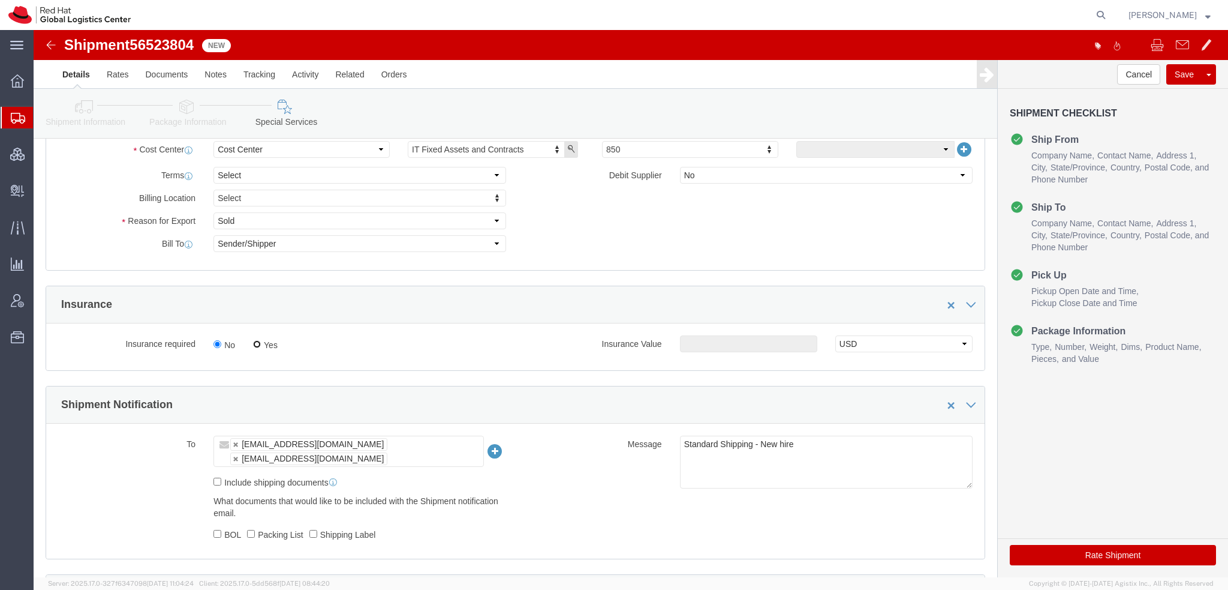
click input "Yes"
radio input "true"
drag, startPoint x: 681, startPoint y: 320, endPoint x: 711, endPoint y: 312, distance: 31.6
click input "text"
type input "500.00"
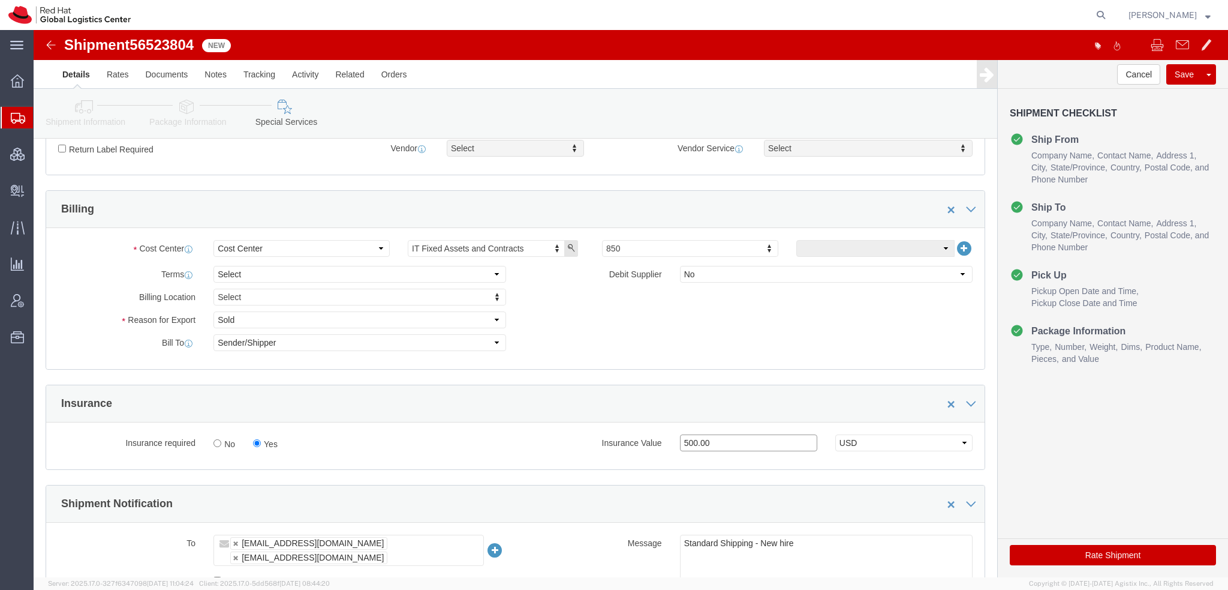
scroll to position [360, 0]
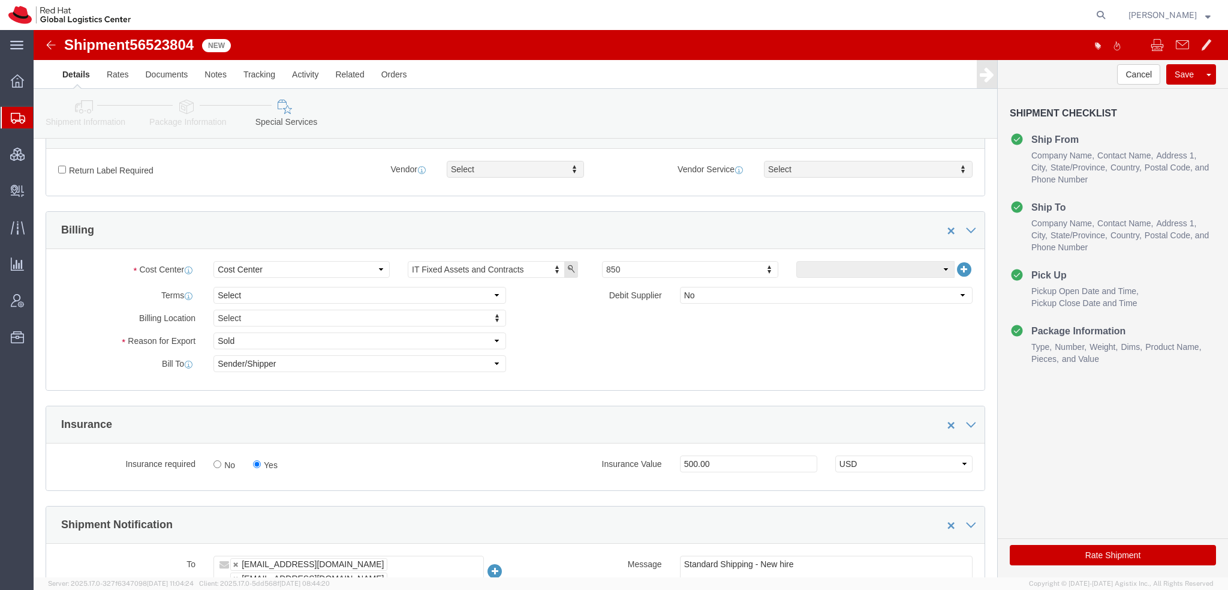
click button "Rate Shipment"
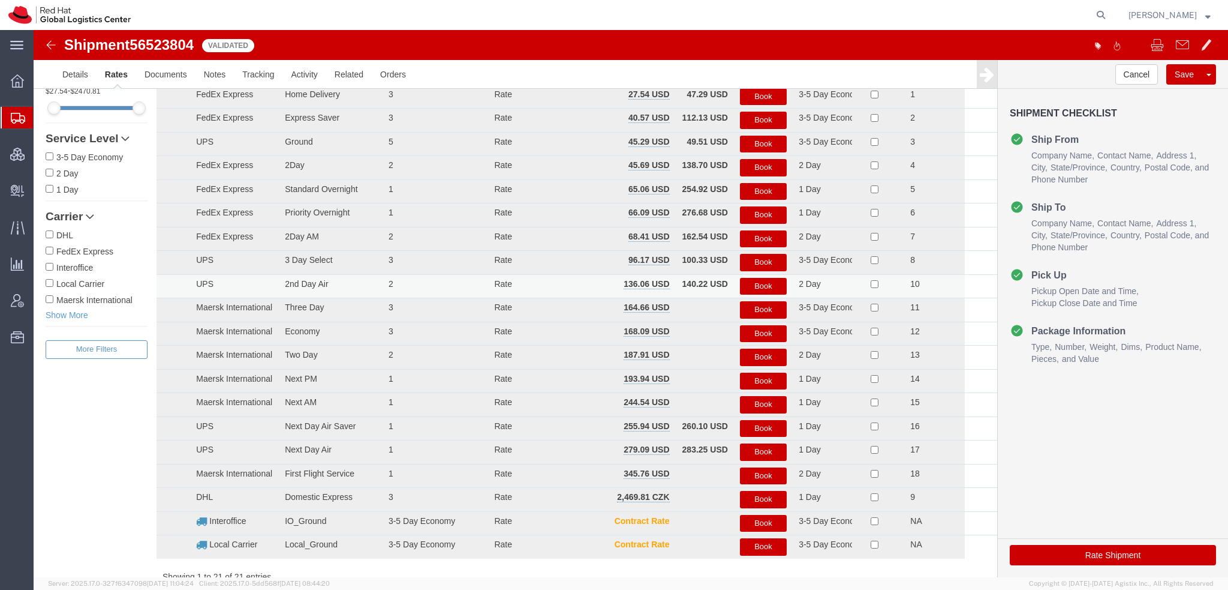
scroll to position [0, 0]
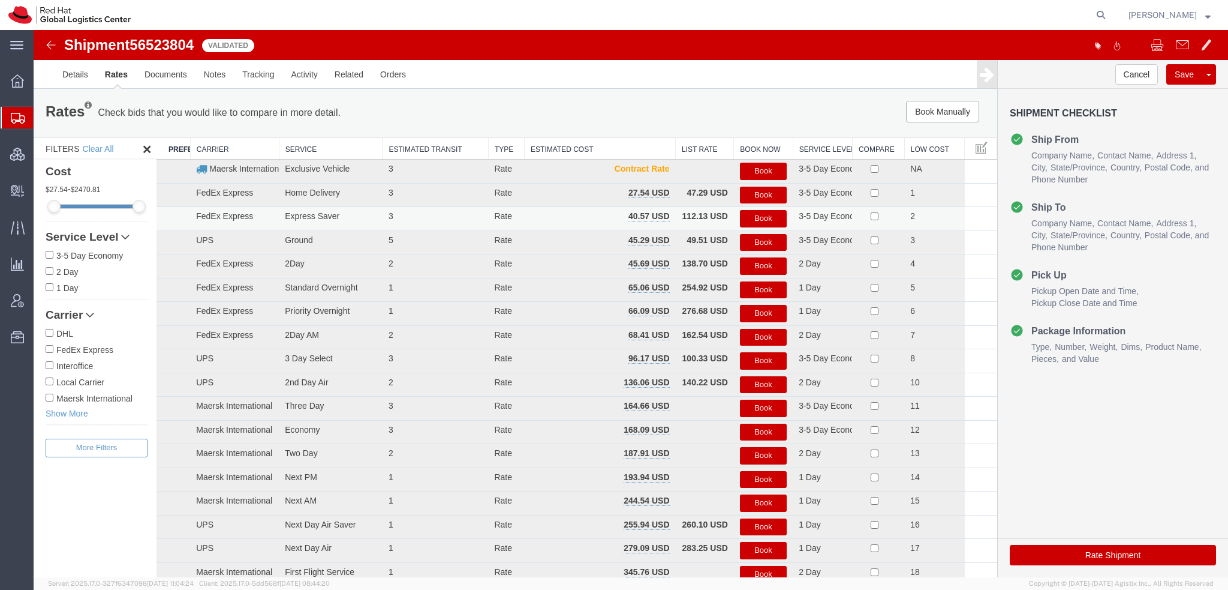
click at [749, 215] on button "Book" at bounding box center [763, 218] width 47 height 17
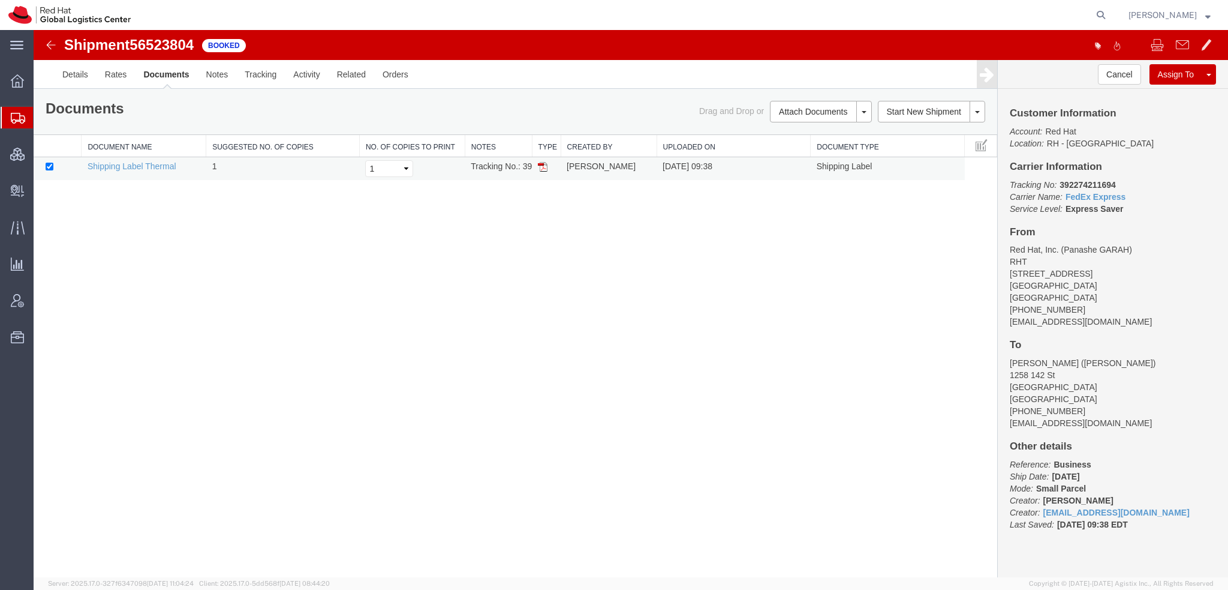
click at [540, 167] on img at bounding box center [543, 167] width 10 height 10
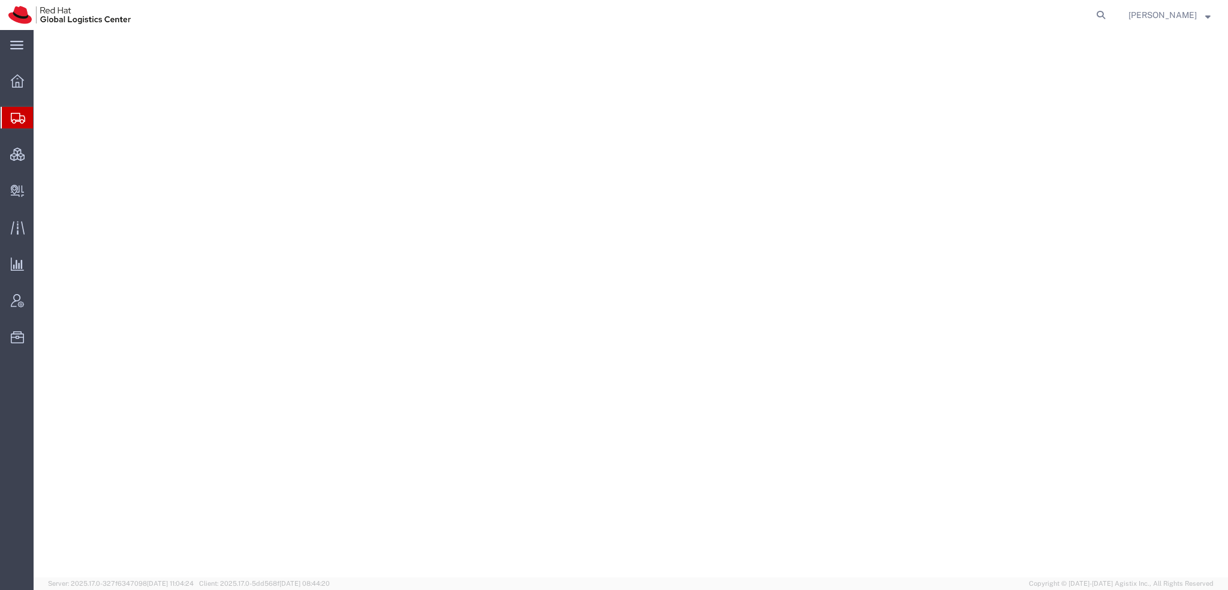
select select "38014"
select select
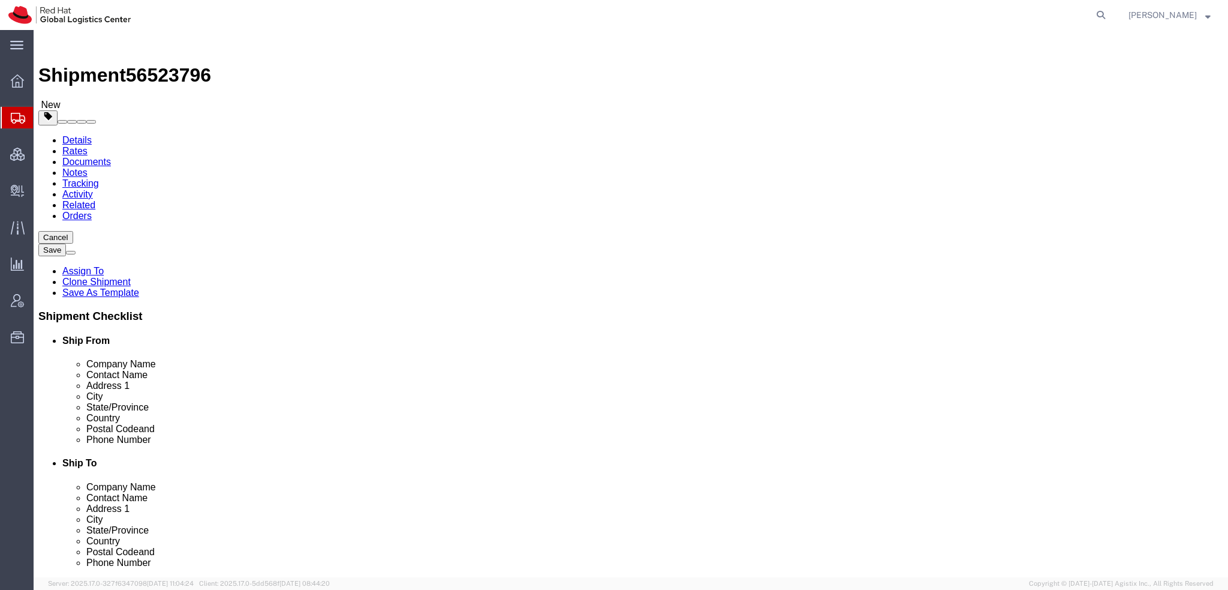
click icon
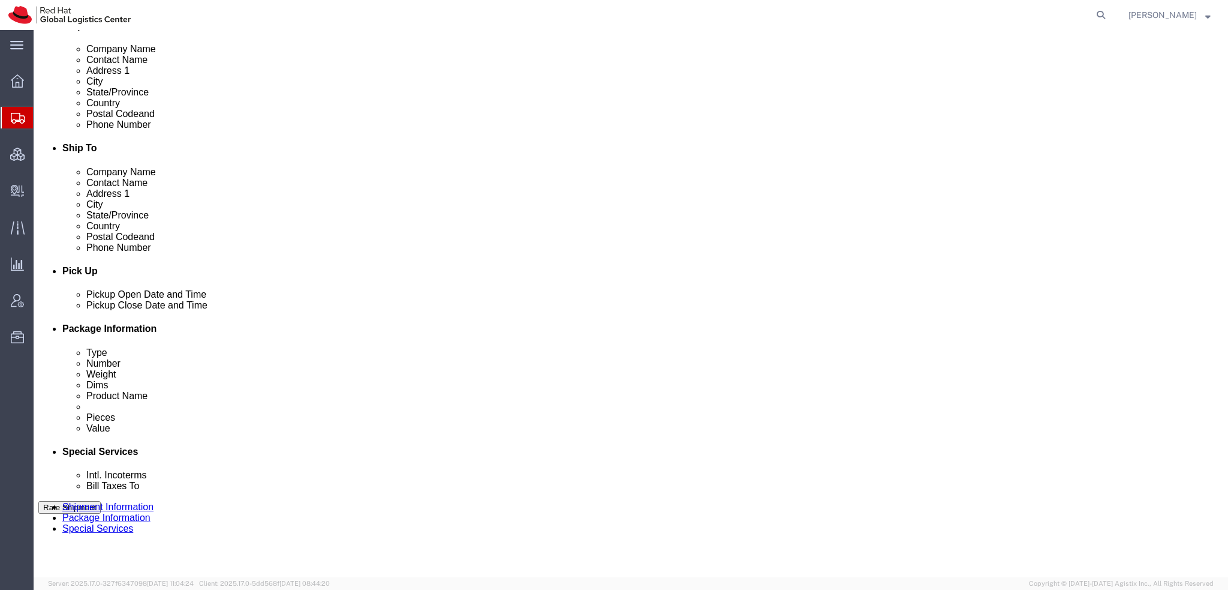
scroll to position [360, 0]
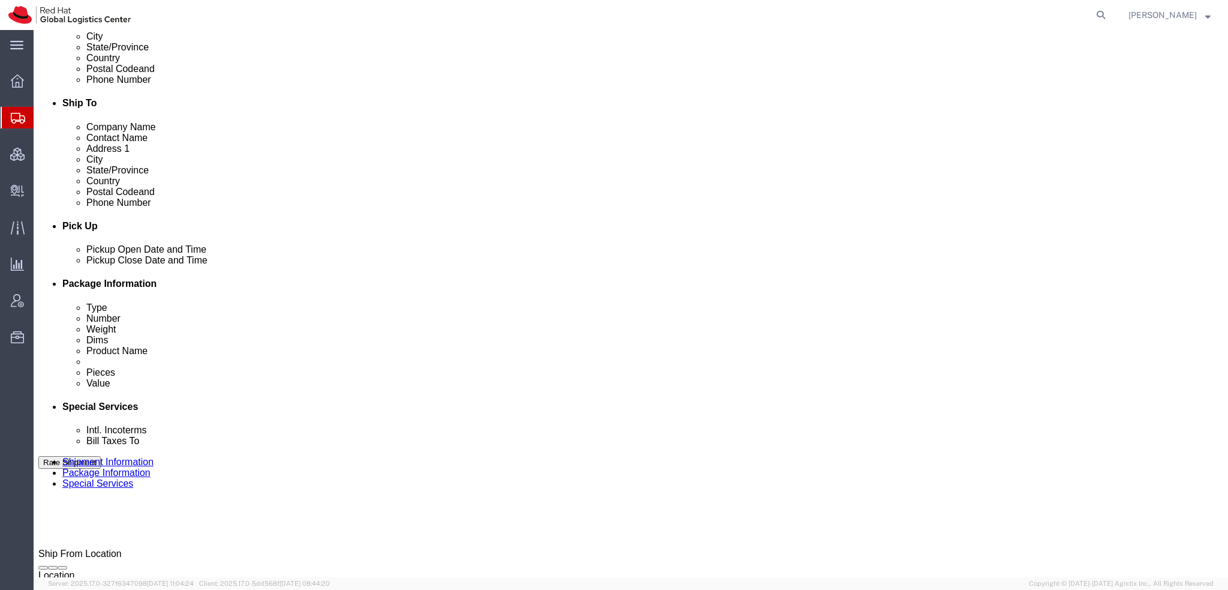
click select "Select"
click label "Yes"
click input "Yes"
radio input "true"
click input "text"
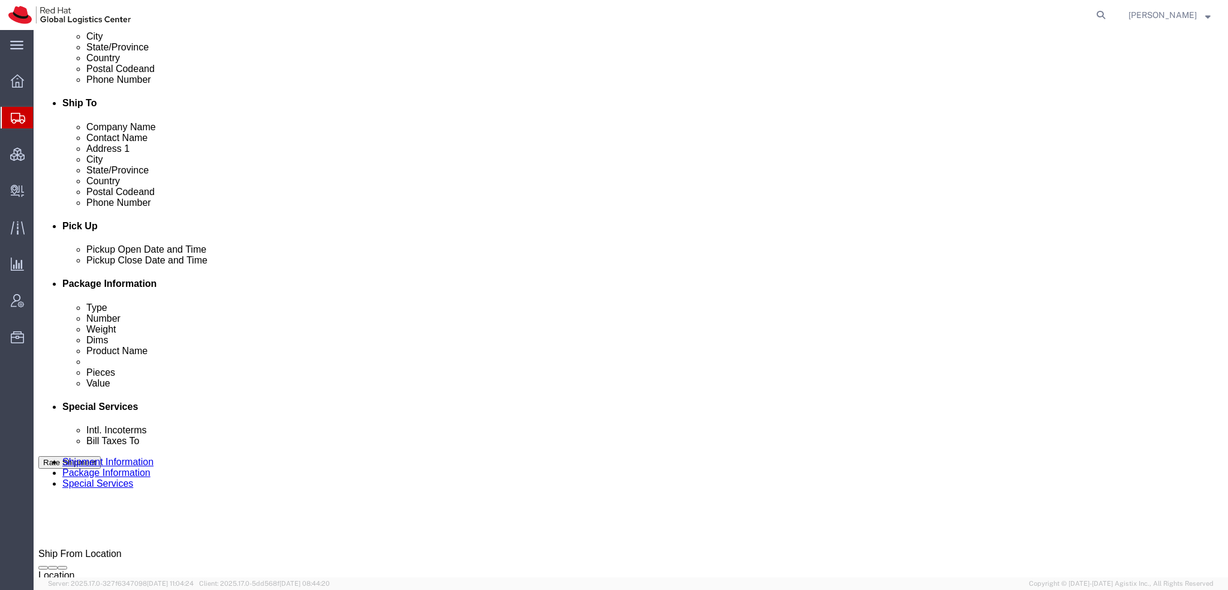
type input "500.00"
click button "Save"
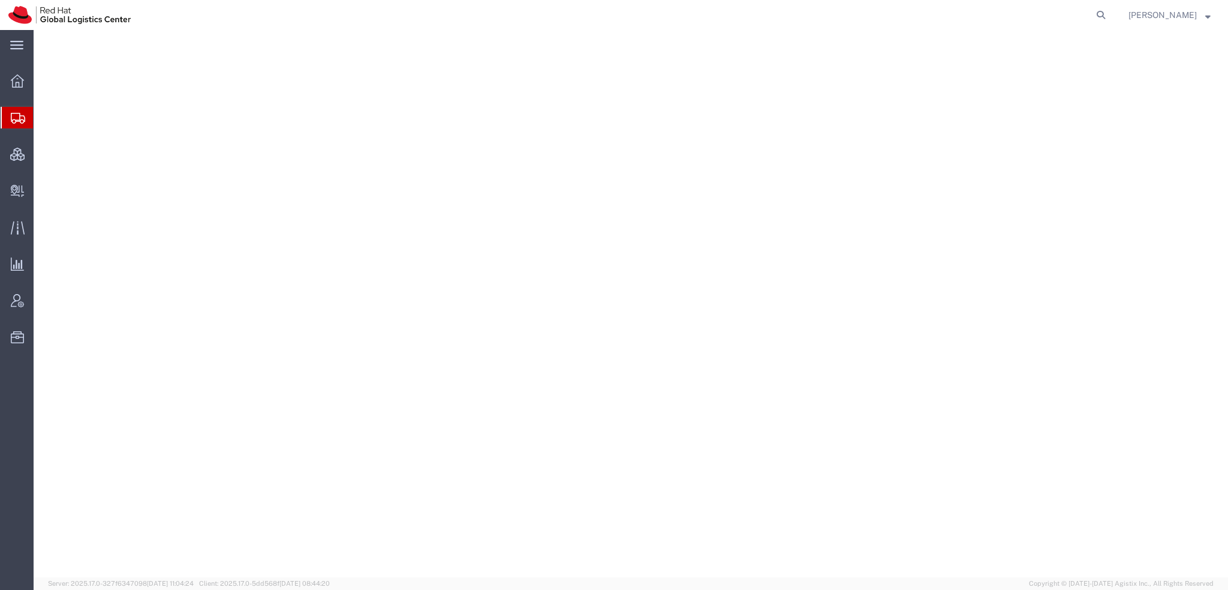
select select "38014"
select select
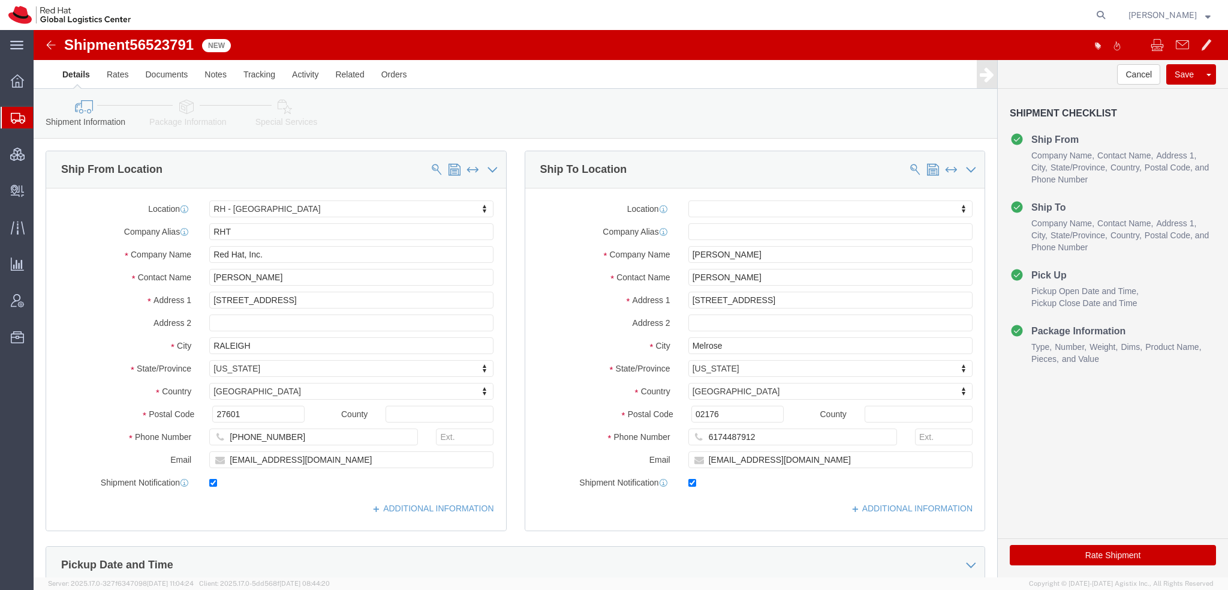
click icon
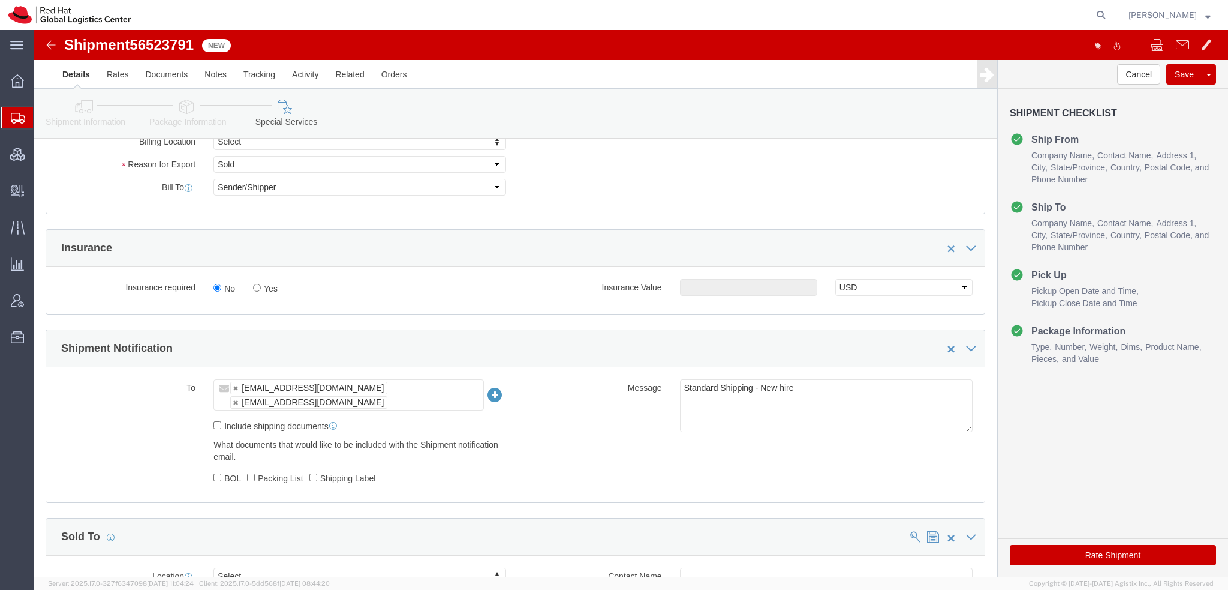
scroll to position [540, 0]
click input "Yes"
radio input "true"
click input "text"
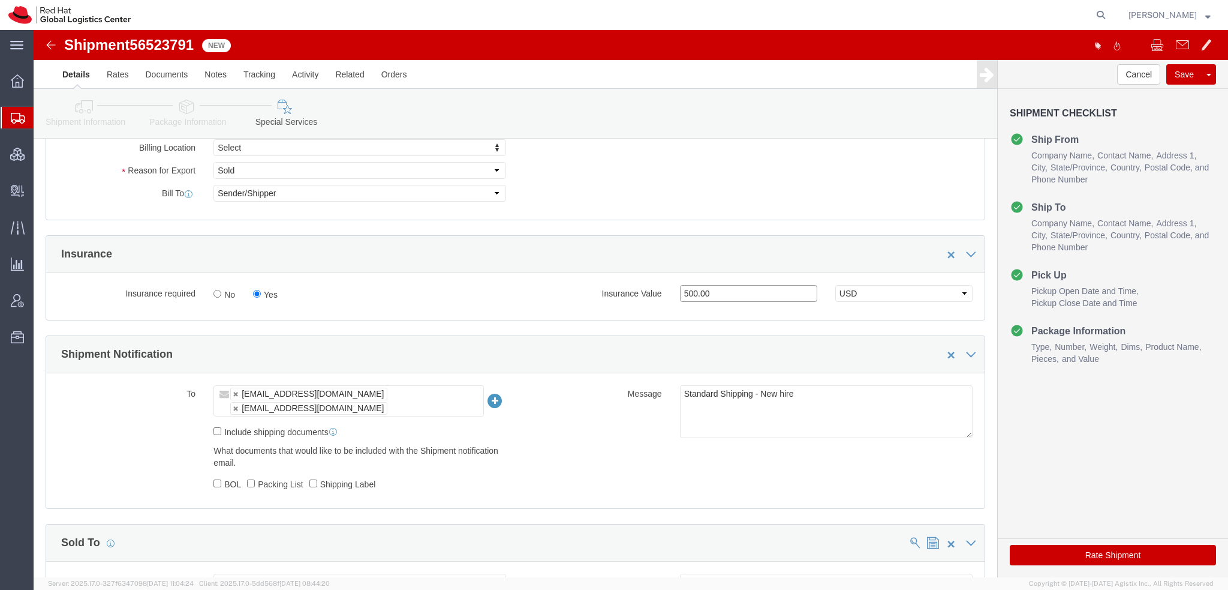
scroll to position [420, 0]
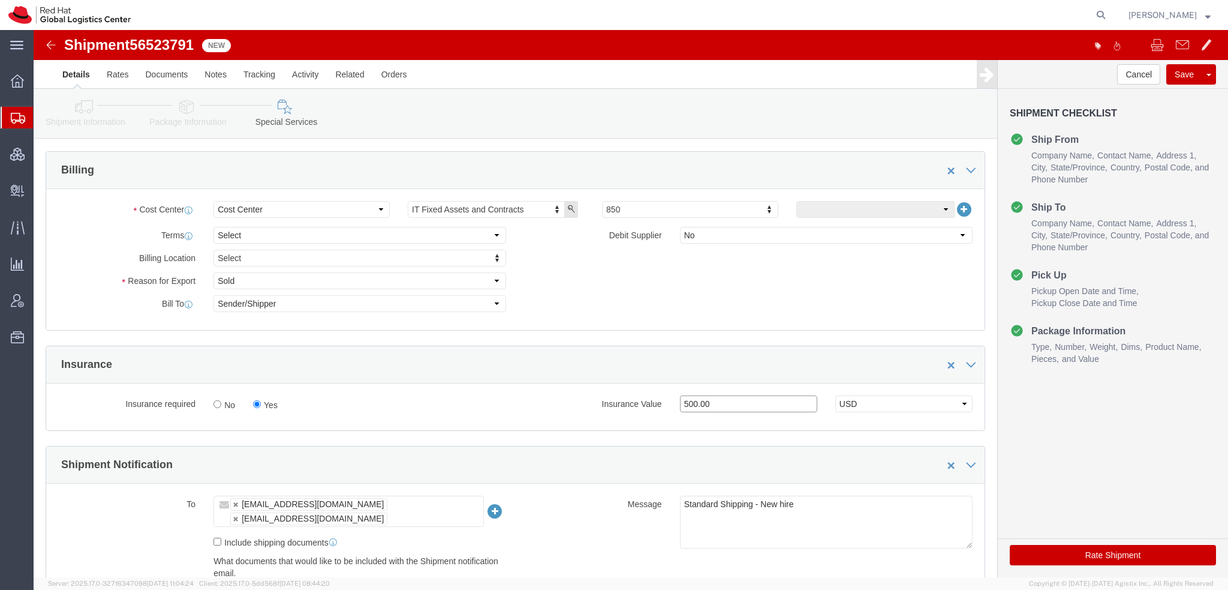
type input "500.00"
click button "Rate Shipment"
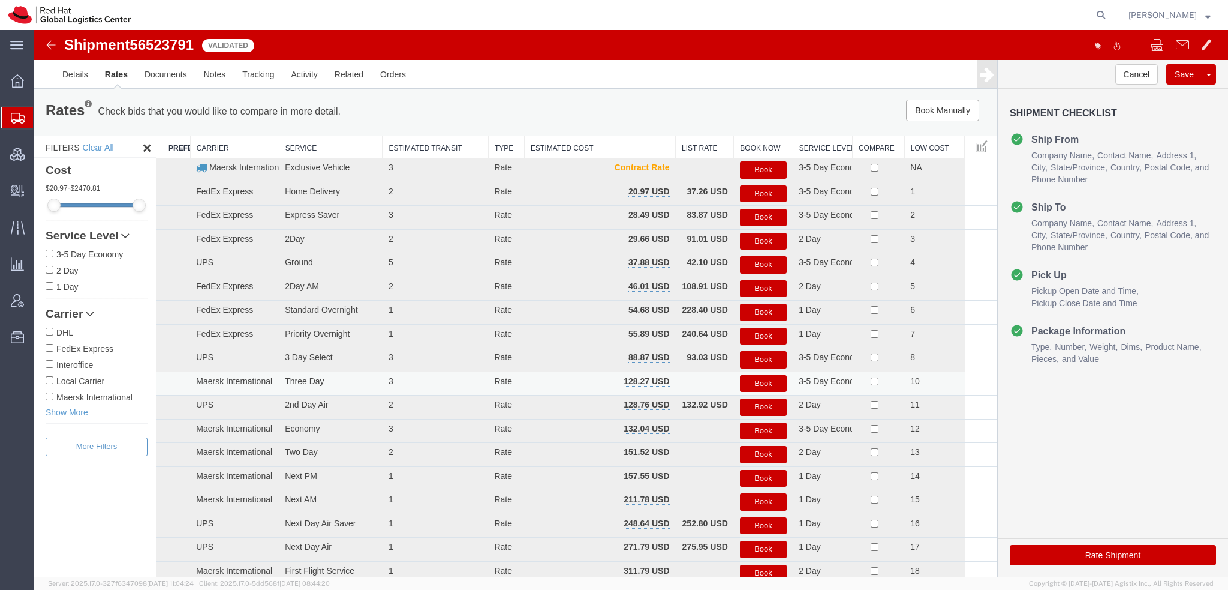
scroll to position [0, 0]
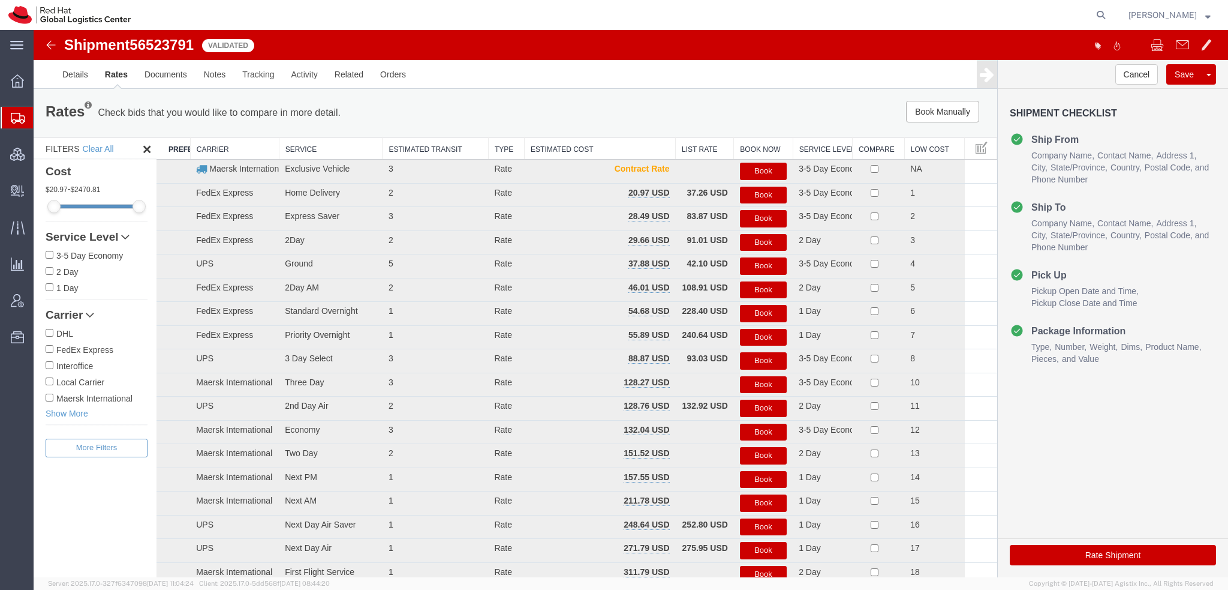
click at [741, 222] on button "Book" at bounding box center [763, 218] width 47 height 17
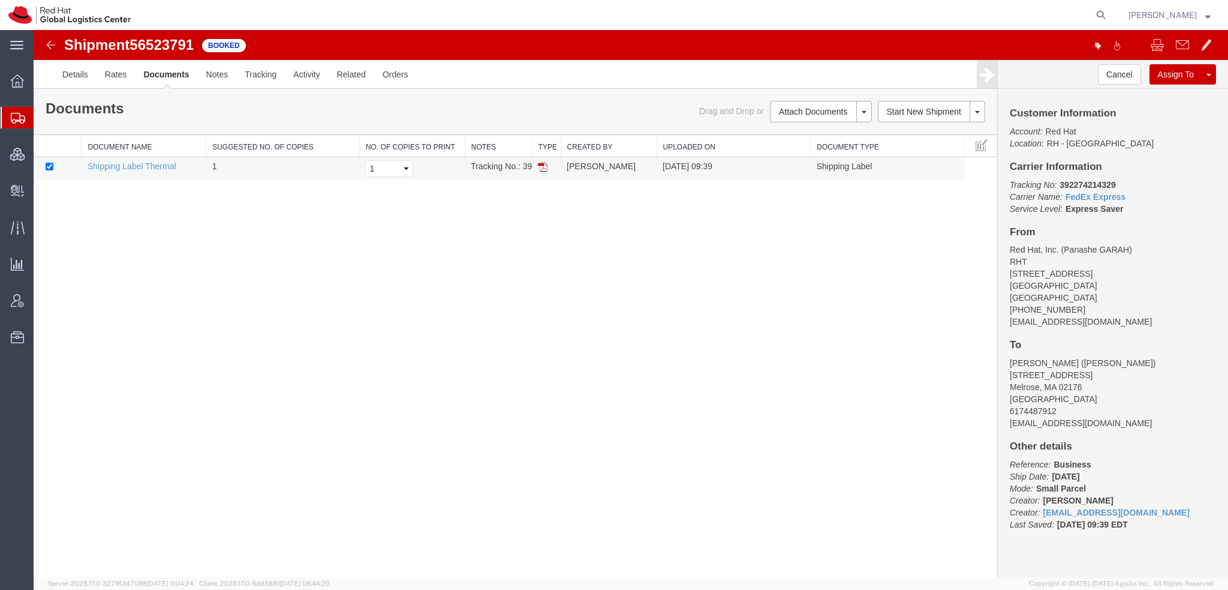
click at [542, 165] on img at bounding box center [543, 167] width 10 height 10
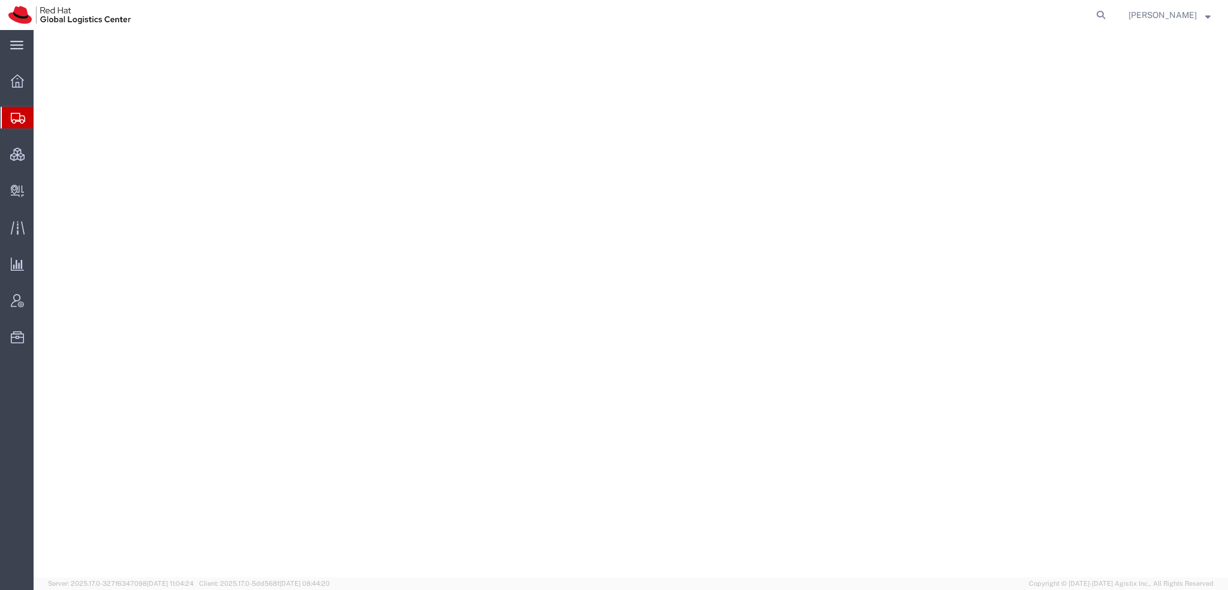
select select "38014"
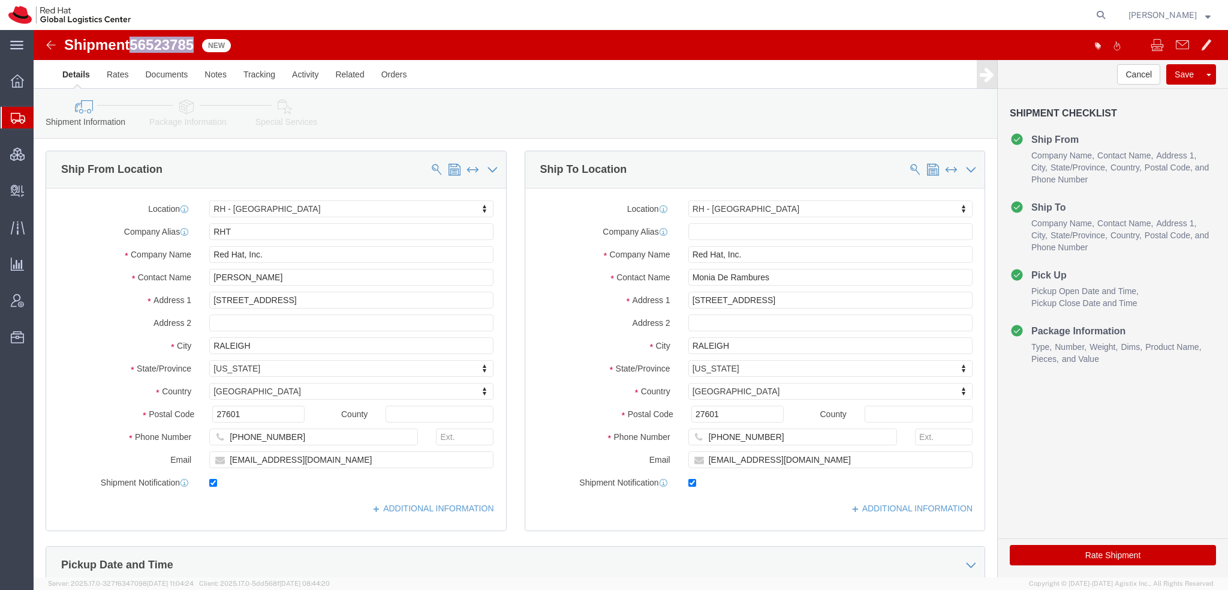
drag, startPoint x: 163, startPoint y: 14, endPoint x: 101, endPoint y: 12, distance: 62.4
click span "56523785"
copy span "56523785"
click button "Rate Shipment"
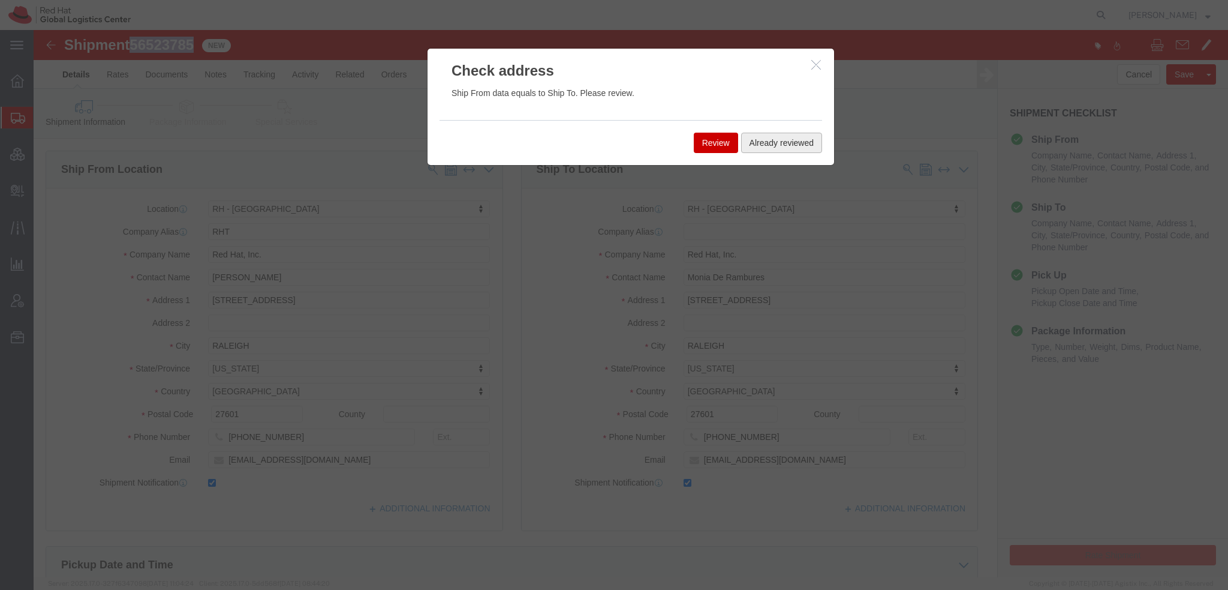
click button "Already reviewed"
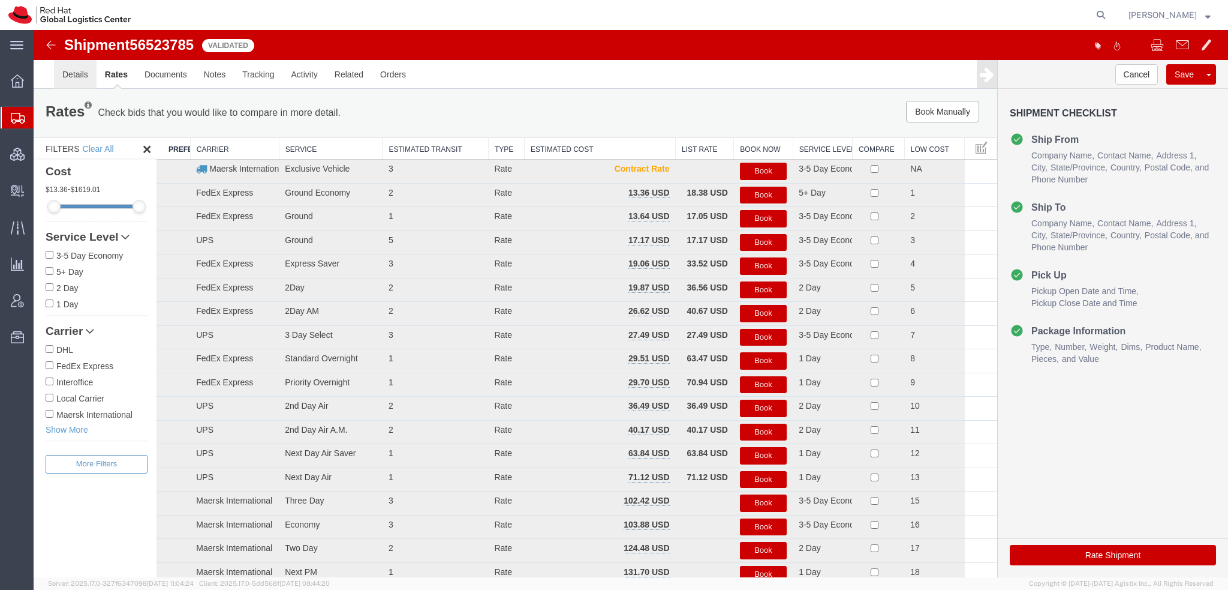
click at [86, 76] on link "Details" at bounding box center [75, 74] width 43 height 29
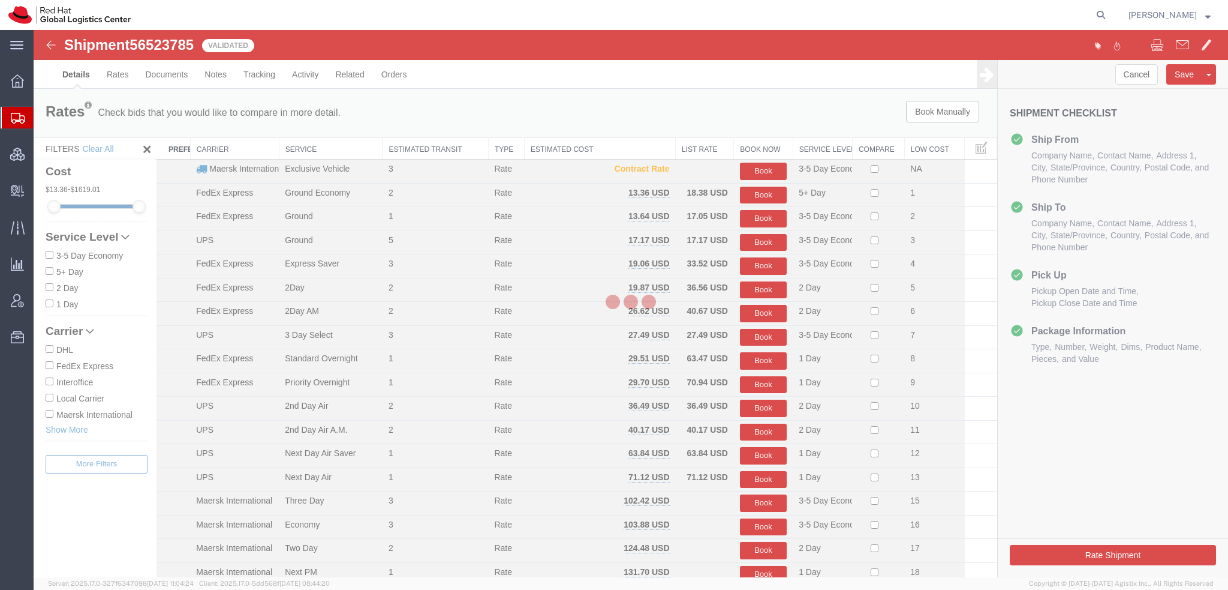
select select "38014"
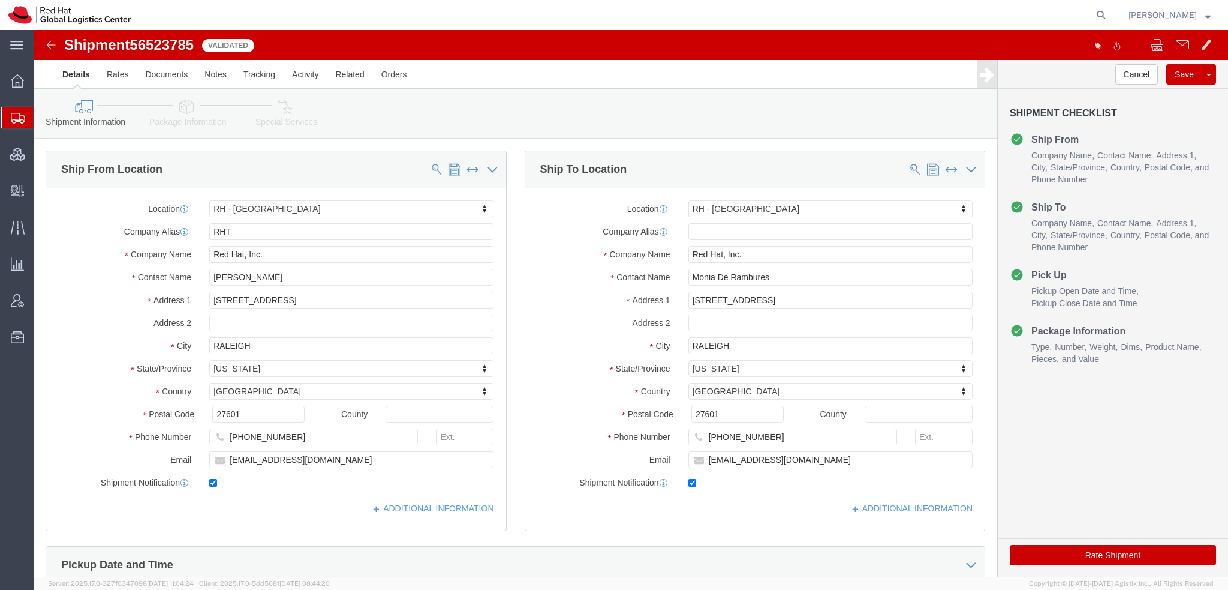
click button "Rate Shipment"
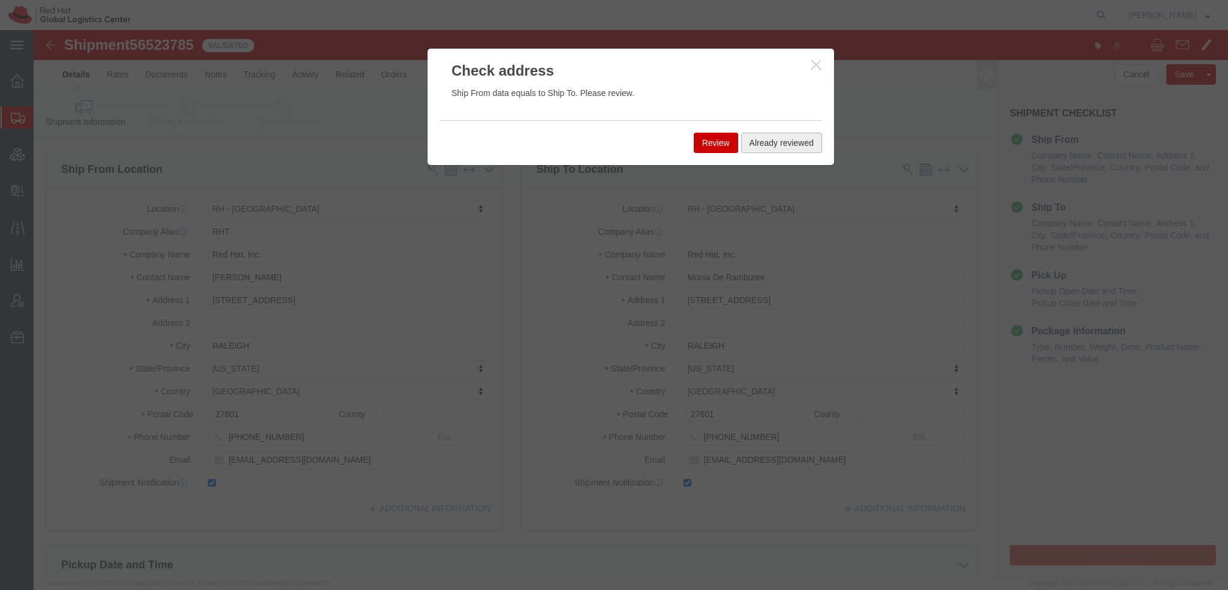
click button "Already reviewed"
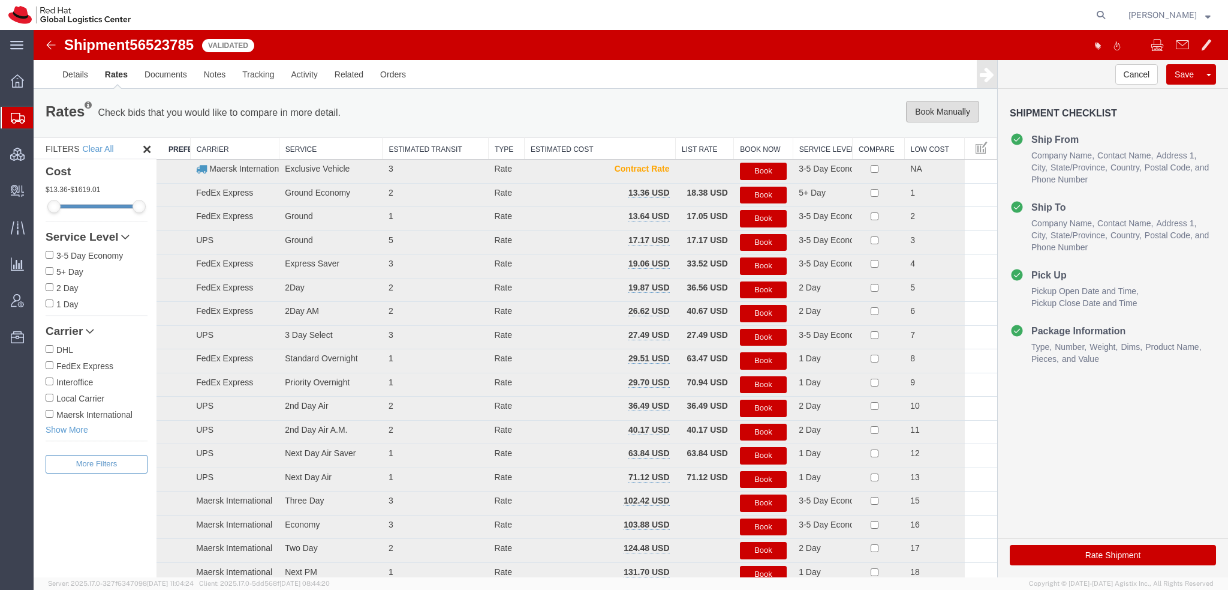
click at [949, 112] on button "Book Manually" at bounding box center [942, 112] width 73 height 22
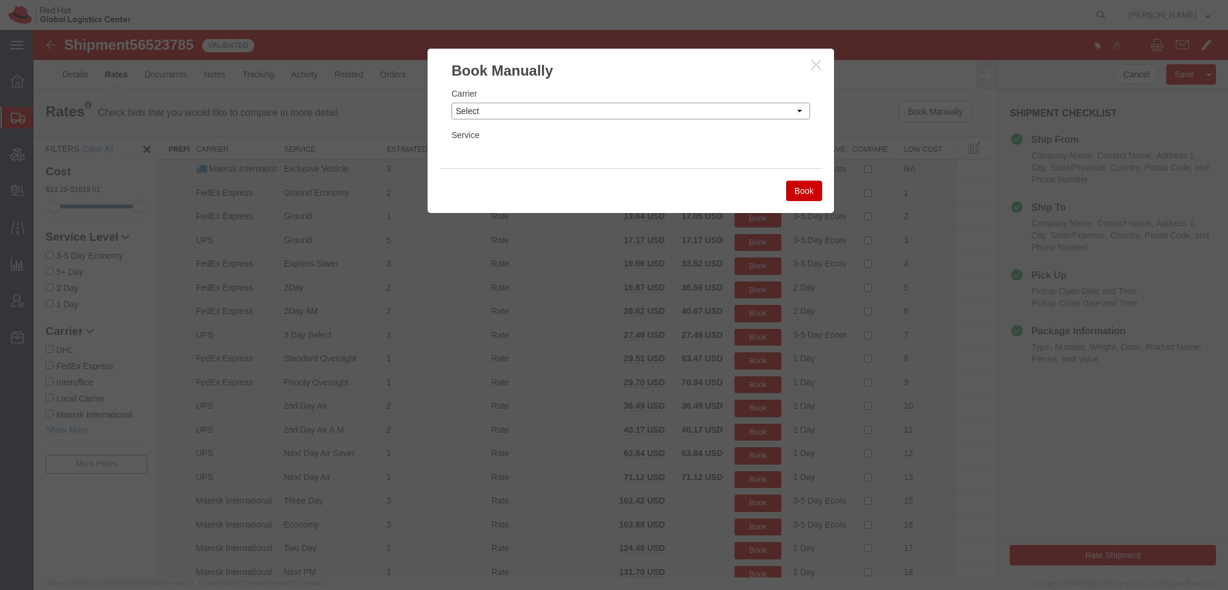
click at [506, 114] on select "Select Add New Carrier (and default service) Amazon Logistics Czech Post DHL Fe…" at bounding box center [631, 111] width 359 height 17
select select "7920"
click at [452, 103] on select "Select Add New Carrier (and default service) Amazon Logistics Czech Post DHL Fe…" at bounding box center [631, 111] width 359 height 17
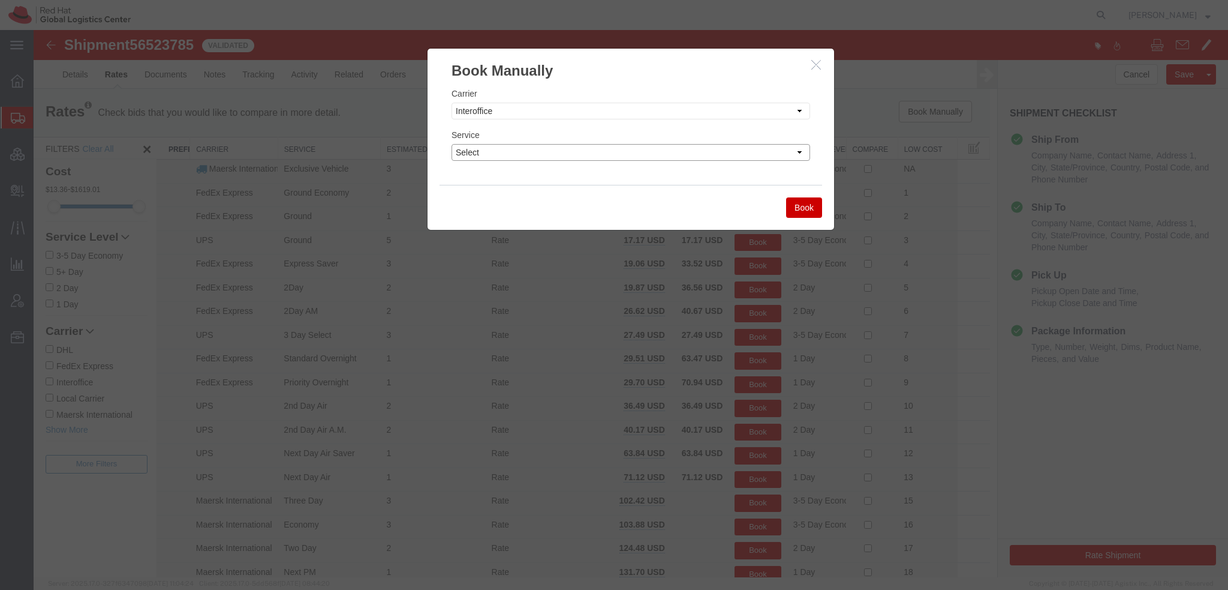
click at [473, 151] on select "Select IO_Ground IO_LTL" at bounding box center [631, 152] width 359 height 17
select select "17810"
click at [452, 144] on select "Select IO_Ground IO_LTL" at bounding box center [631, 152] width 359 height 17
click at [787, 202] on button "Book" at bounding box center [804, 207] width 36 height 20
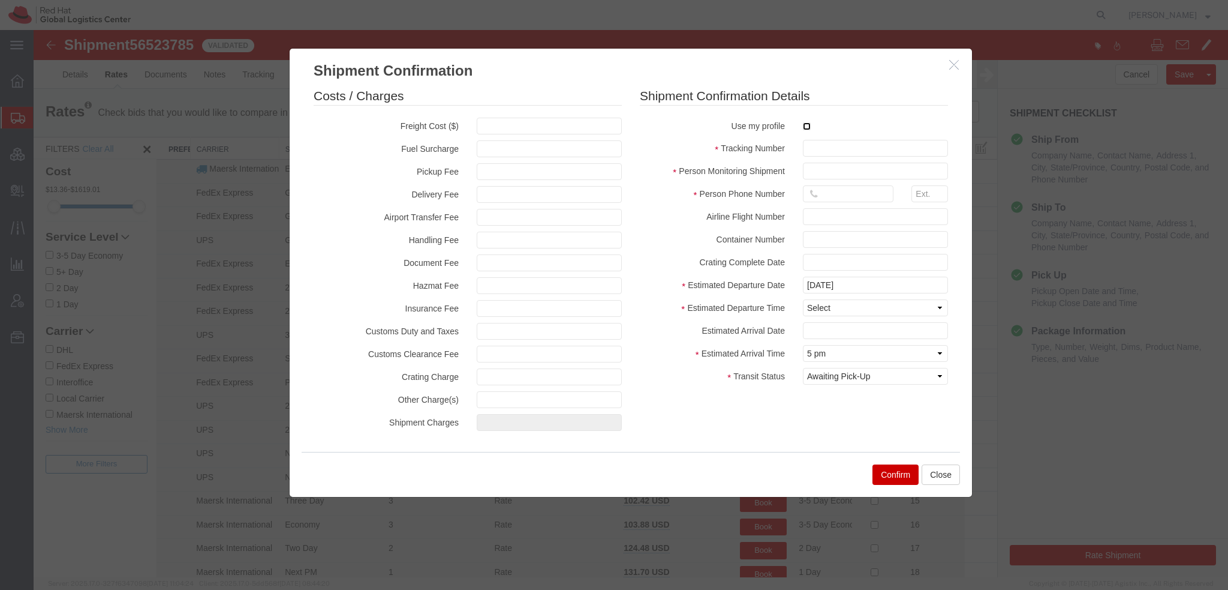
click at [803, 127] on input "checkbox" at bounding box center [807, 126] width 8 height 8
checkbox input "true"
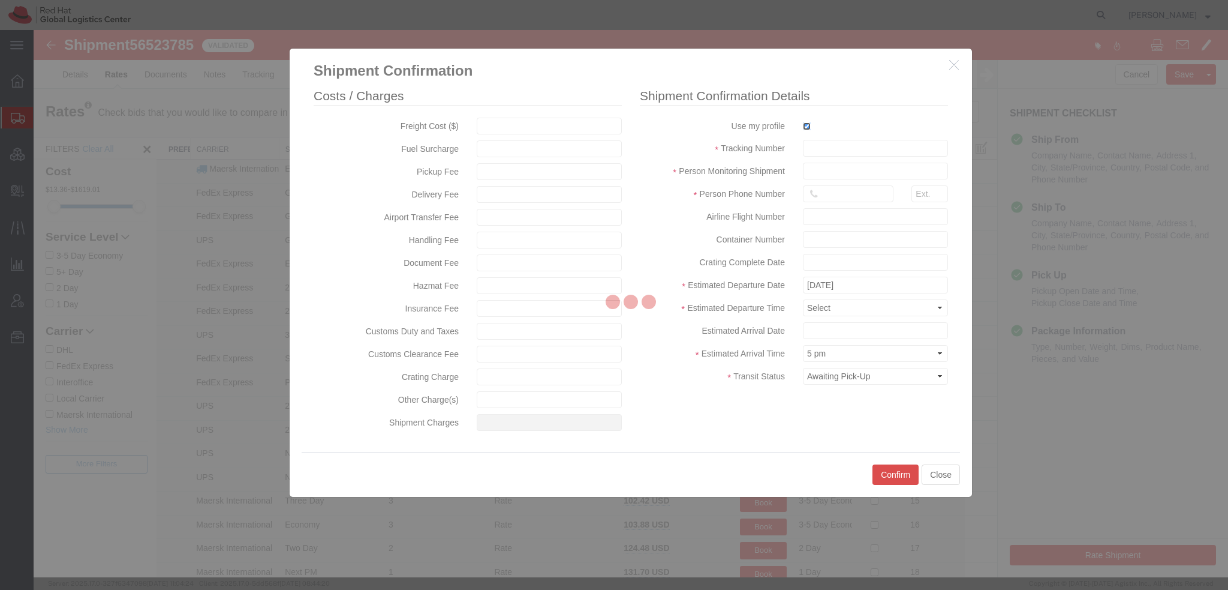
type input "[PERSON_NAME]"
type input "19193013123"
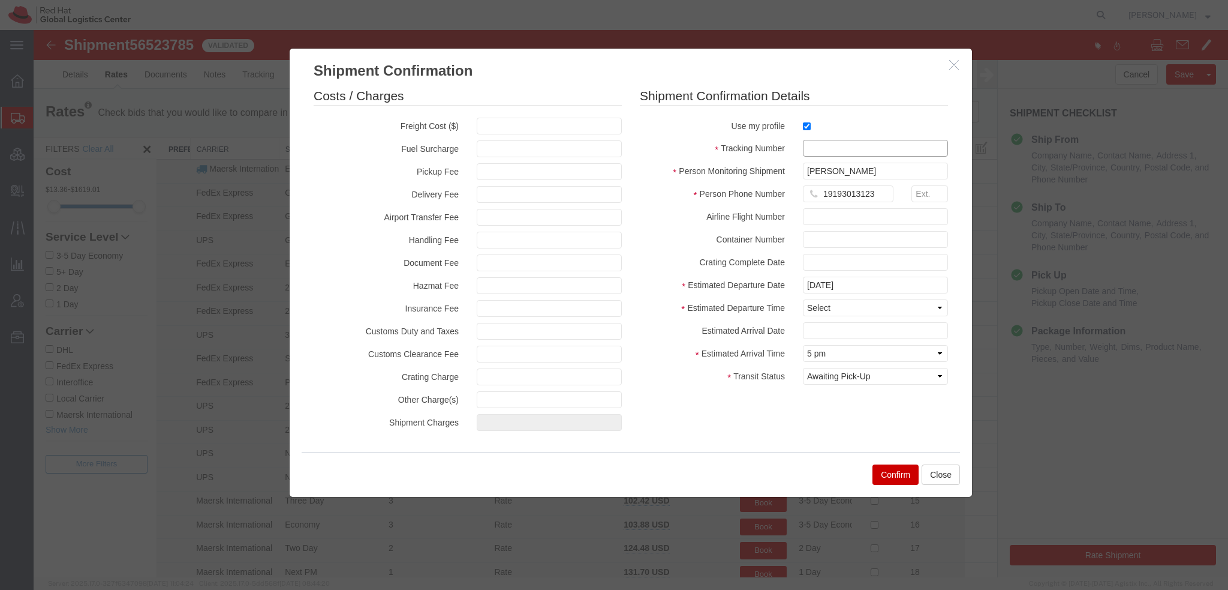
drag, startPoint x: 830, startPoint y: 150, endPoint x: 861, endPoint y: 145, distance: 31.6
click at [837, 147] on input "text" at bounding box center [875, 148] width 145 height 17
paste input "56523785"
type input "RHT56523785"
click at [823, 305] on select "Select Midnight 1 am 2 am 3 am 4 am 5 am 6 am 7 am 8 am 9 am 10 am 11 am 12 Noo…" at bounding box center [875, 307] width 145 height 17
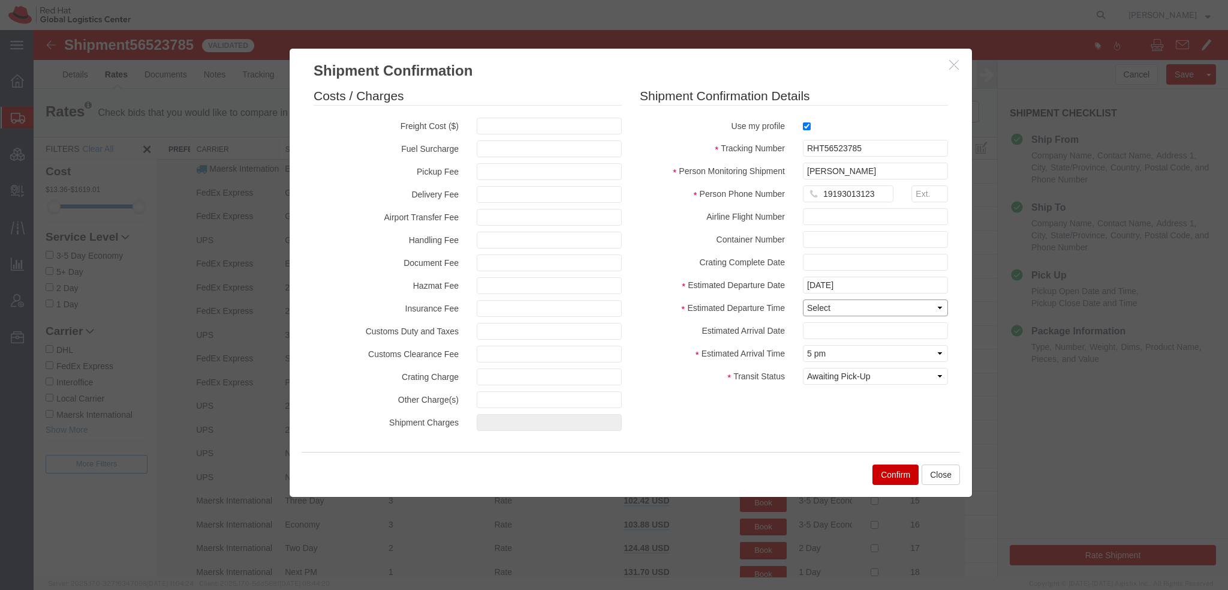
select select "1200"
click at [803, 299] on select "Select Midnight 1 am 2 am 3 am 4 am 5 am 6 am 7 am 8 am 9 am 10 am 11 am 12 Noo…" at bounding box center [875, 307] width 145 height 17
click at [820, 327] on input "text" at bounding box center [875, 330] width 145 height 17
click at [895, 268] on td "22" at bounding box center [902, 270] width 18 height 18
type input "08/22/2025"
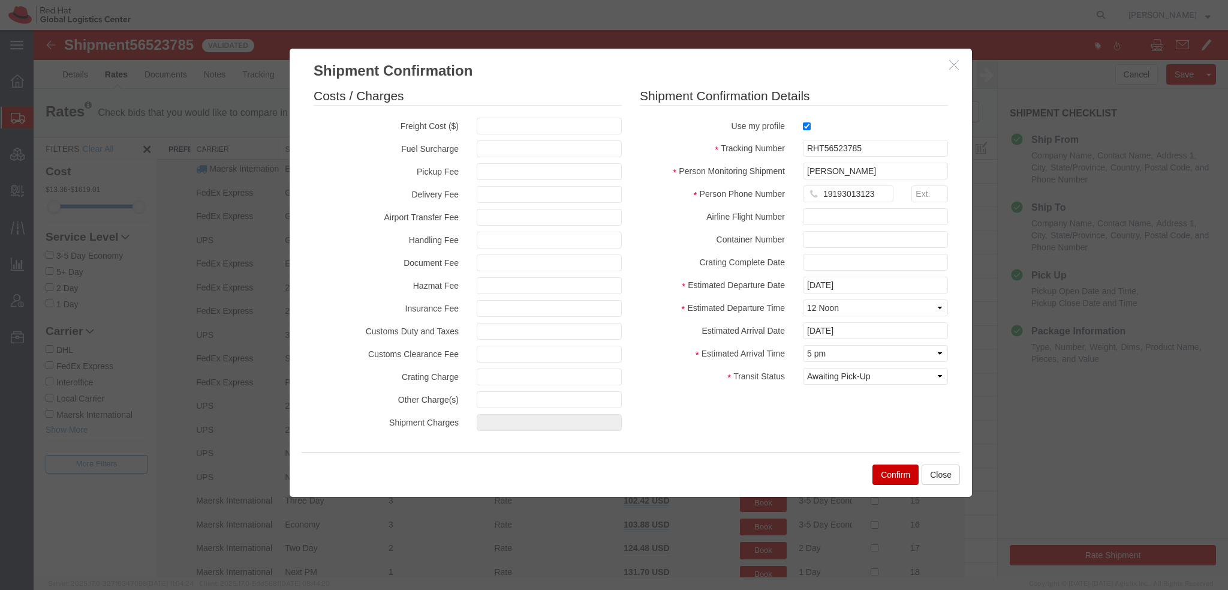
click at [901, 477] on button "Confirm" at bounding box center [896, 474] width 46 height 20
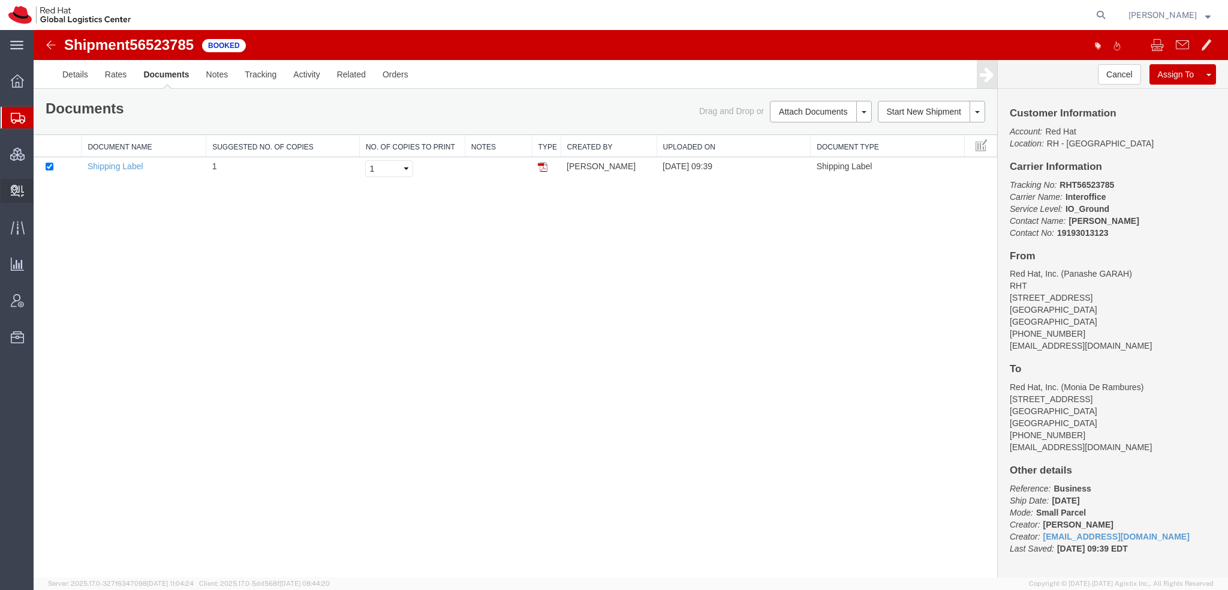
click at [0, 0] on span "Create Delivery" at bounding box center [0, 0] width 0 height 0
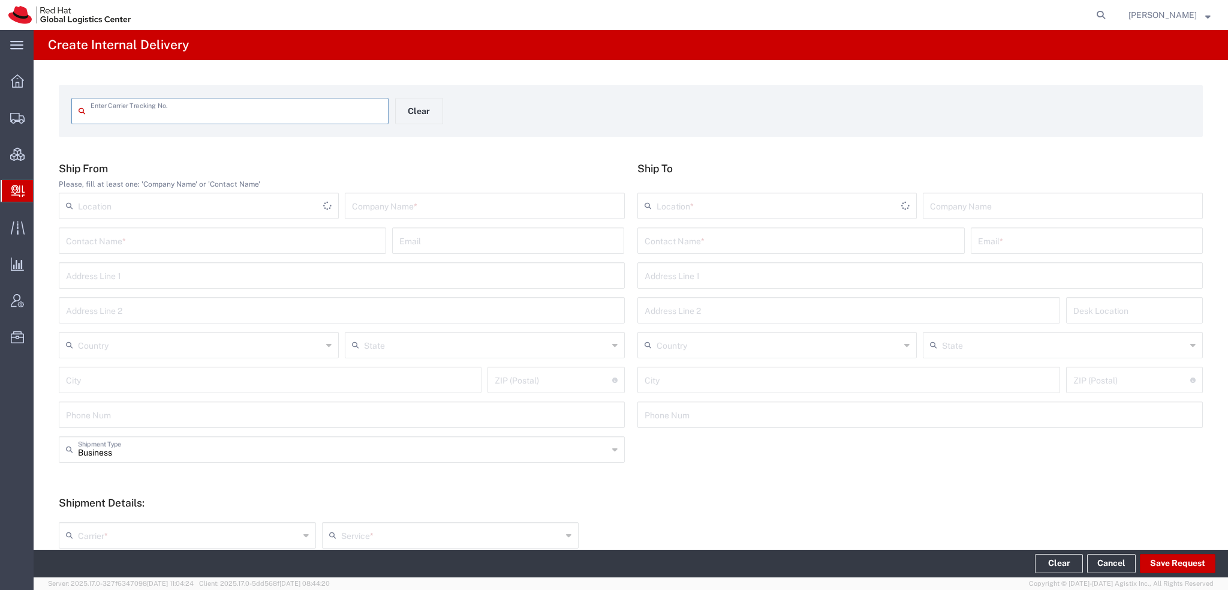
click at [184, 111] on input "text" at bounding box center [236, 110] width 291 height 21
type input "RHT56523785"
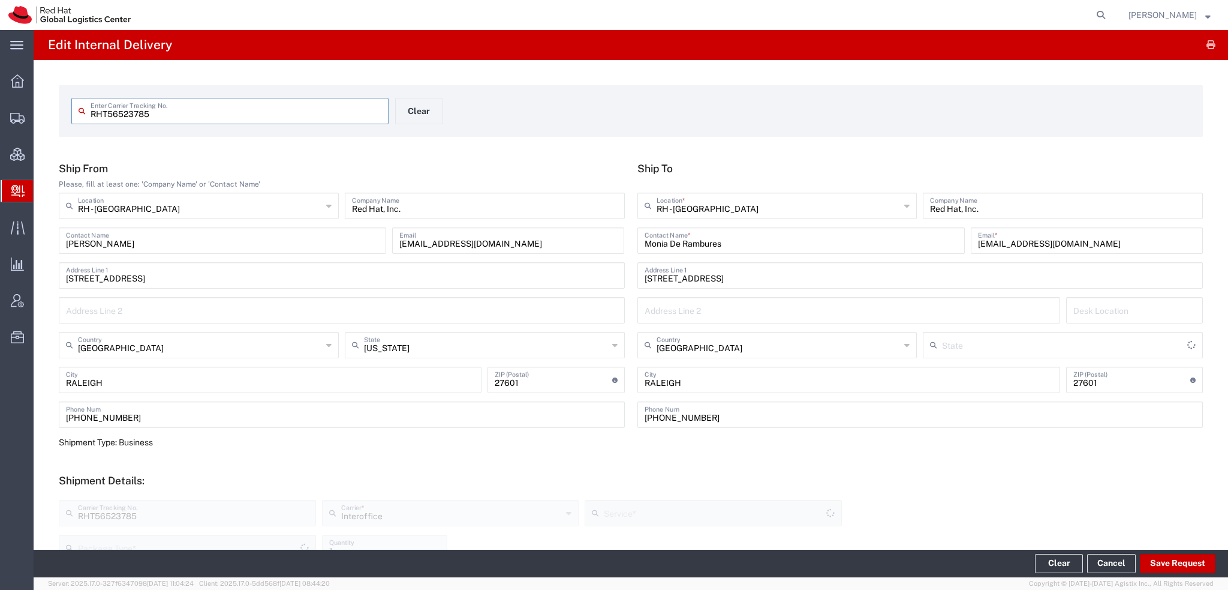
type input "Your Packaging"
type input "[US_STATE]"
type input "IO_Ground"
click at [1175, 558] on button "Save Request" at bounding box center [1178, 563] width 76 height 19
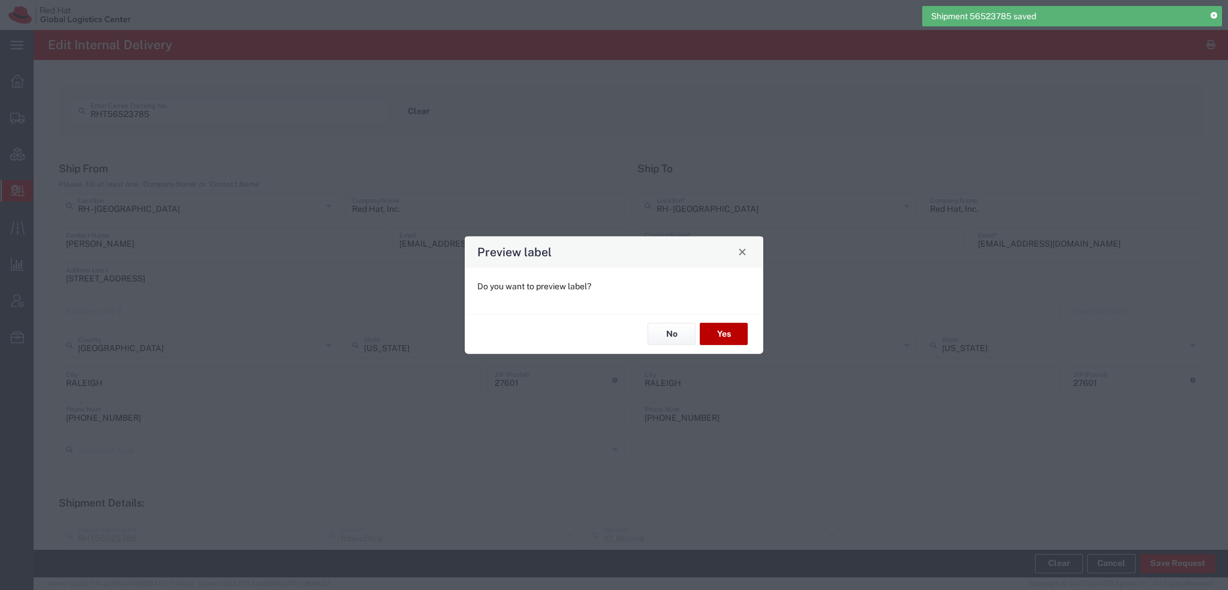
click at [727, 335] on button "Yes" at bounding box center [724, 334] width 48 height 22
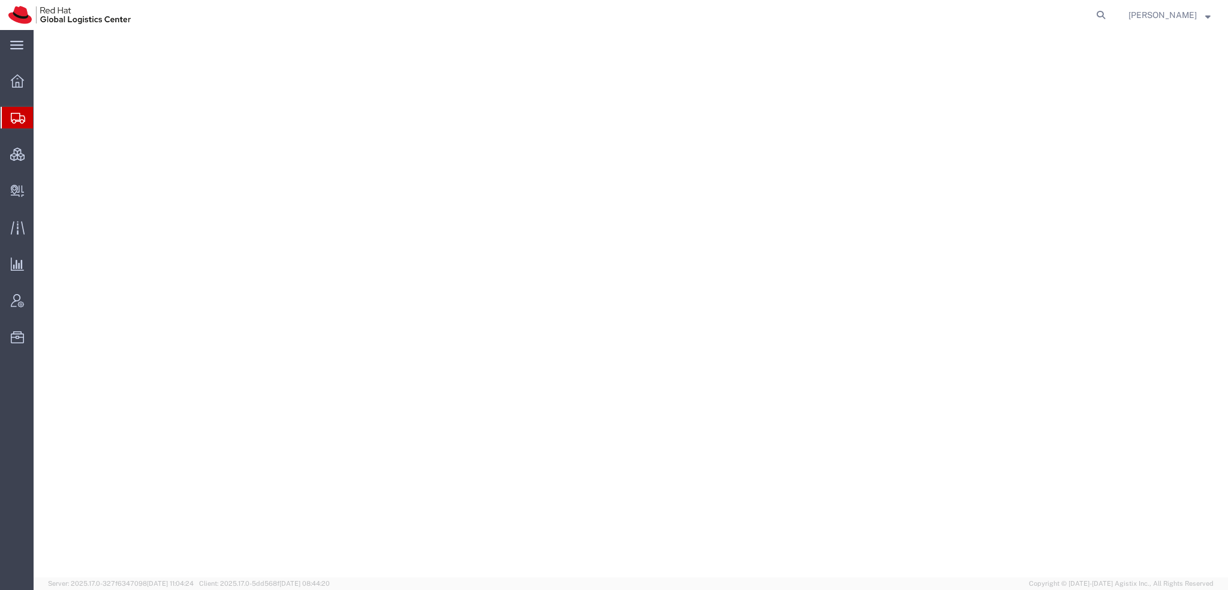
select select "38014"
select select
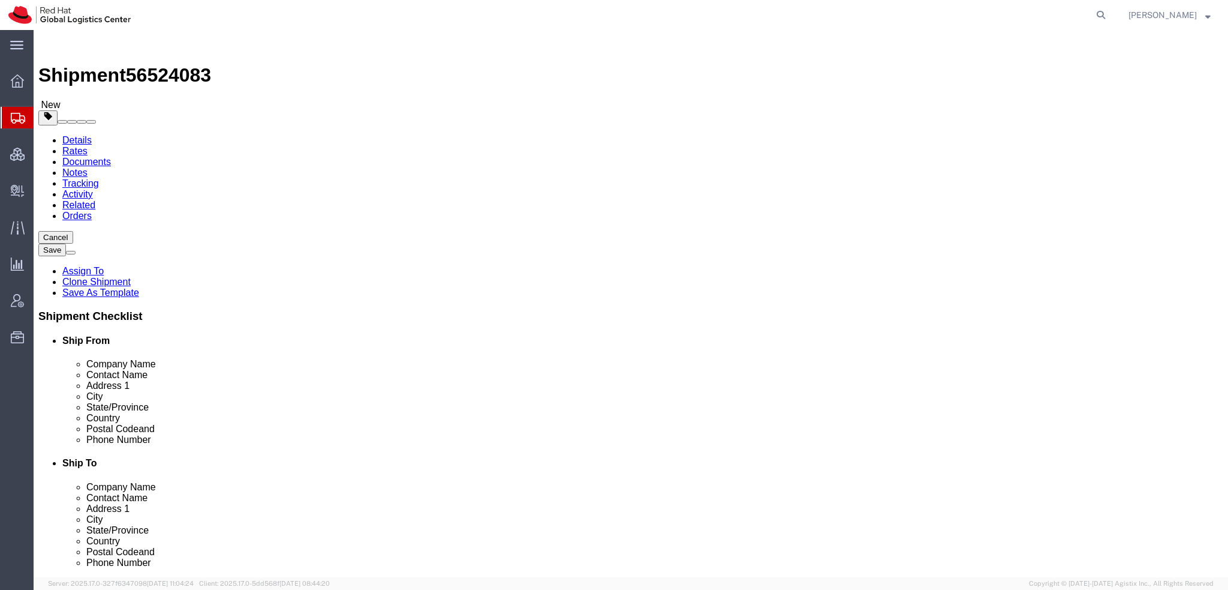
click icon
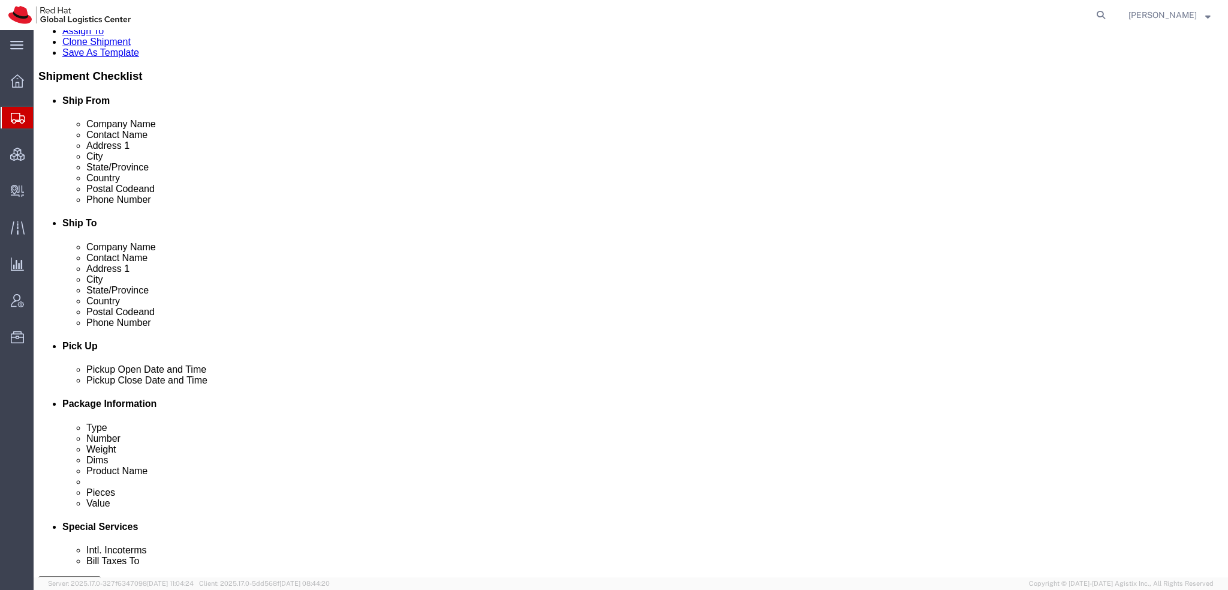
scroll to position [300, 0]
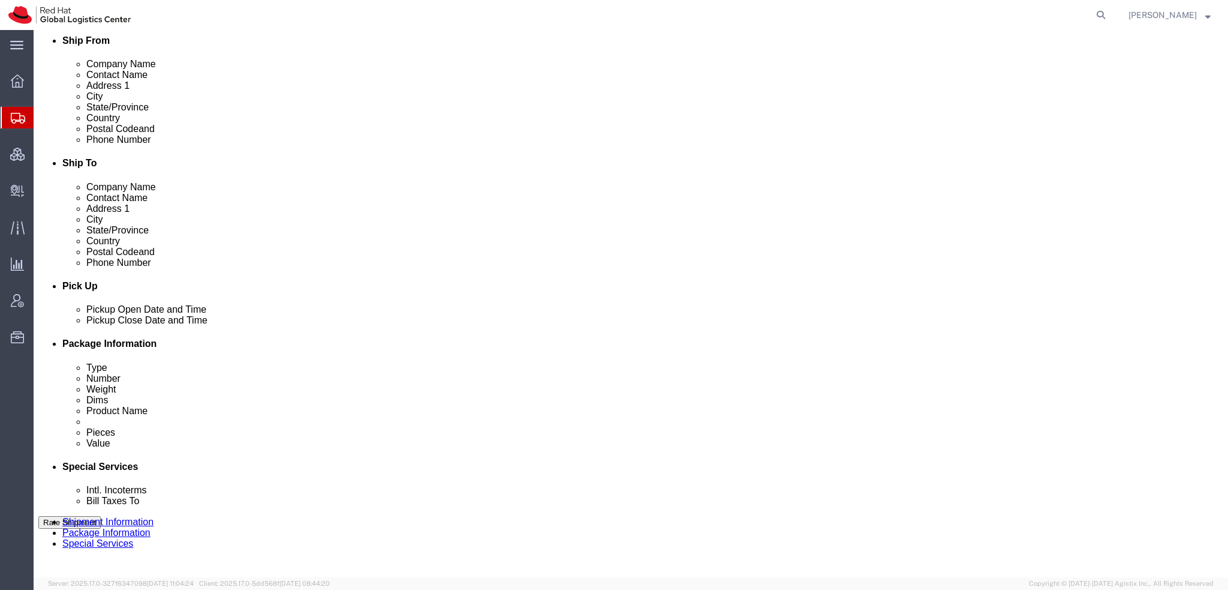
click select "Select Buyer Cost Center Department Operations Number Order Number Sales Person"
select select "COSTCENTER"
click select "Select Buyer Cost Center Department Operations Number Order Number Sales Person"
type input "850"
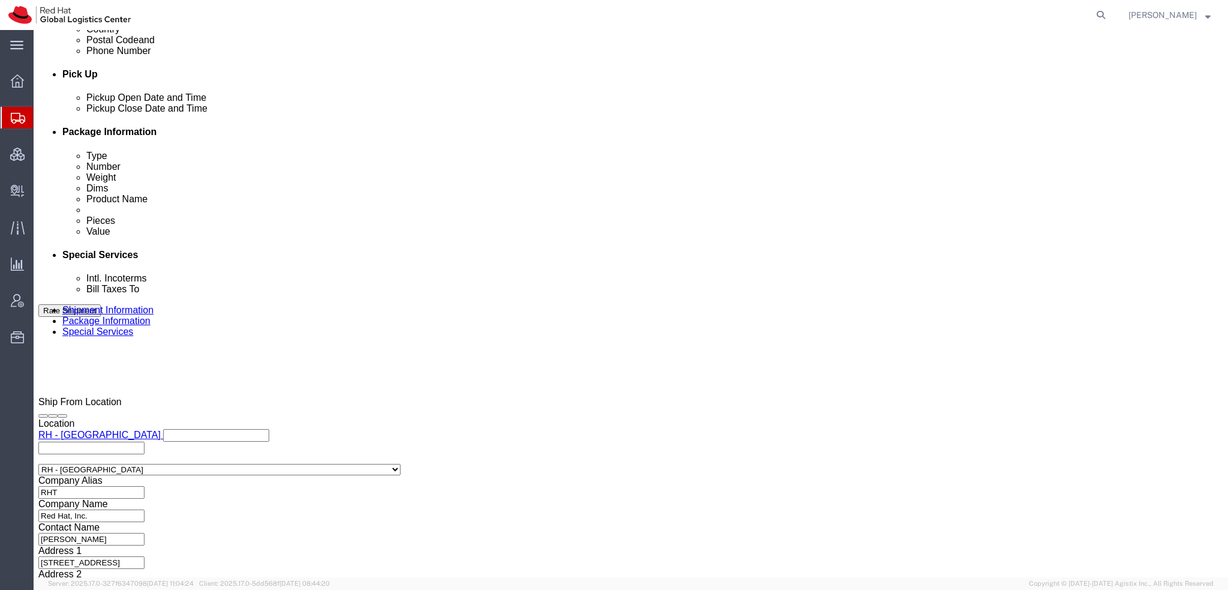
scroll to position [540, 0]
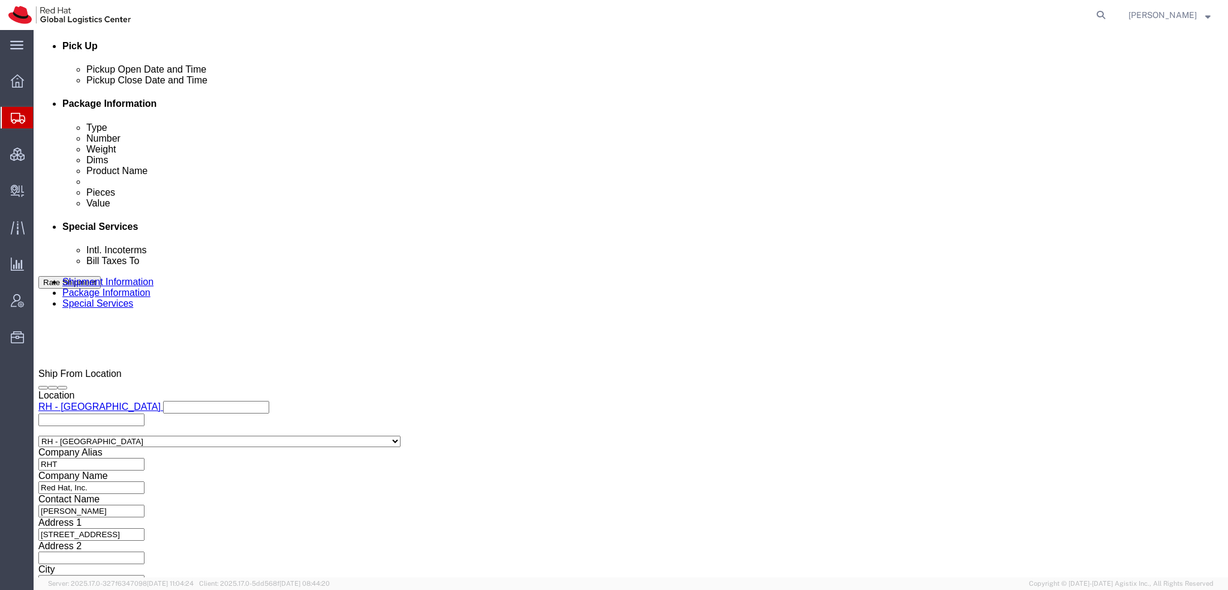
drag, startPoint x: 1020, startPoint y: 522, endPoint x: 344, endPoint y: 8, distance: 848.6
click button "Rate Shipment"
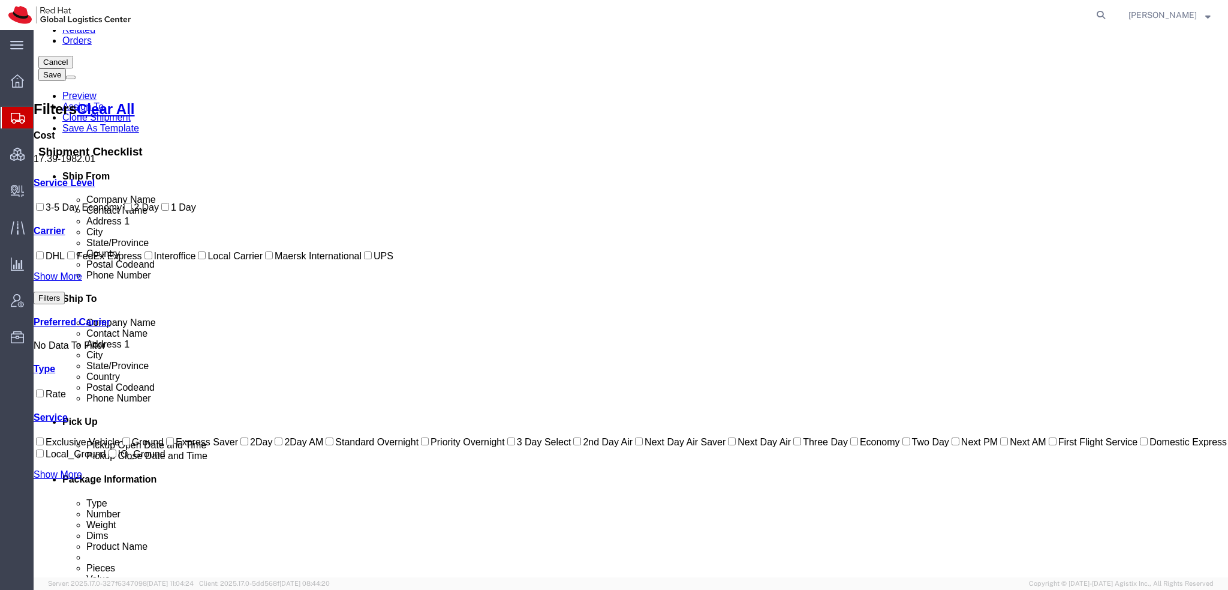
scroll to position [10, 0]
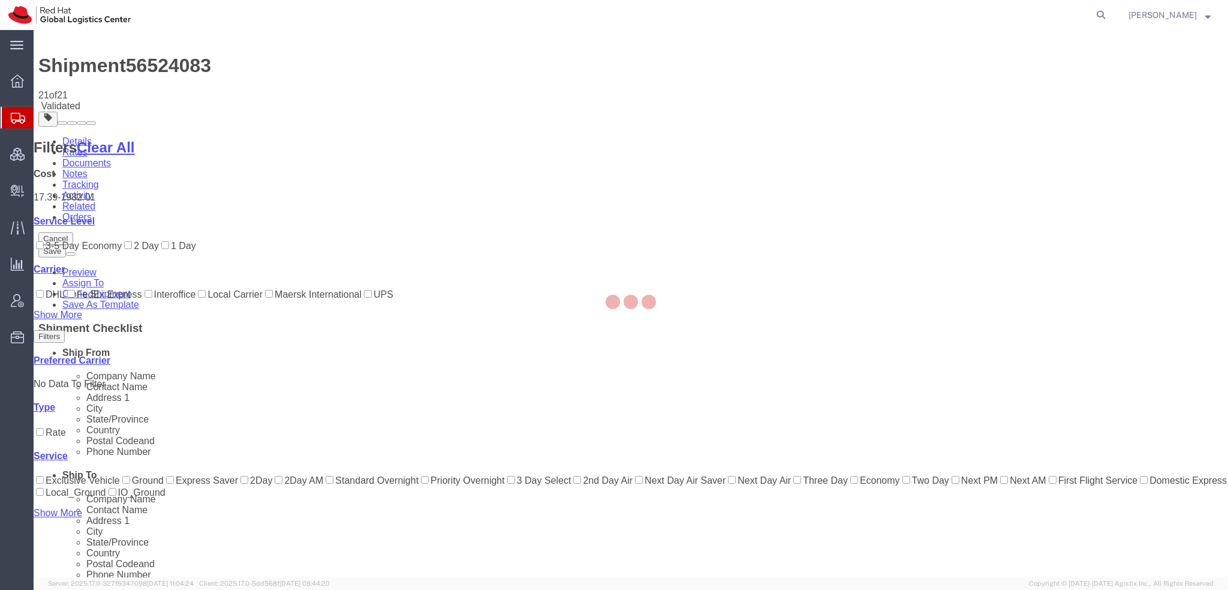
scroll to position [0, 0]
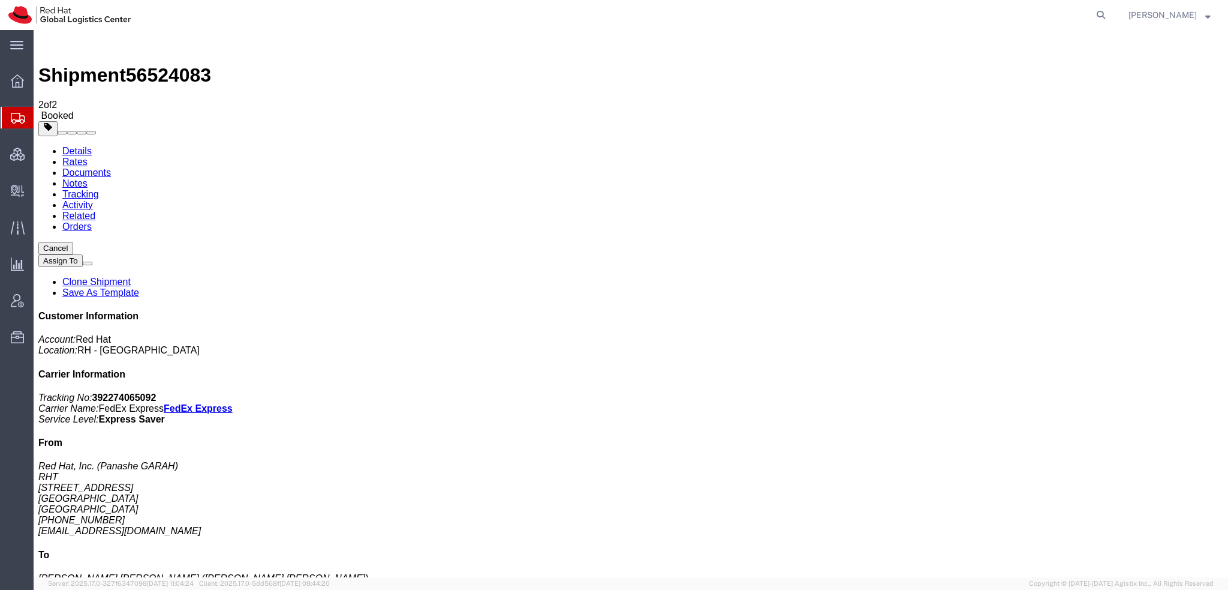
checkbox input "true"
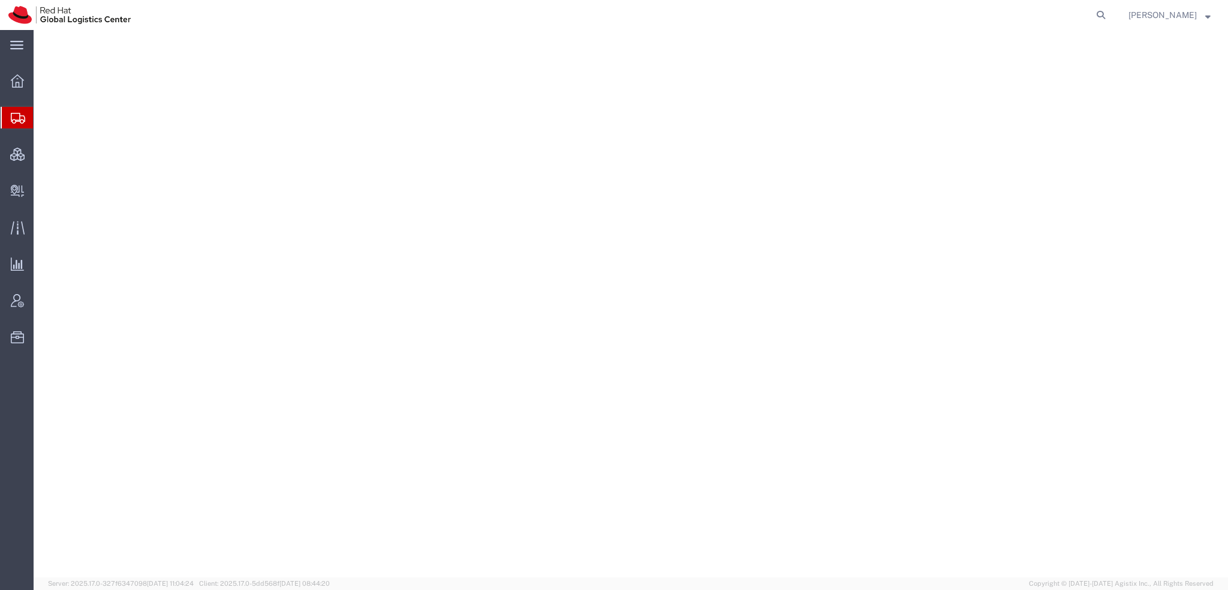
select select "38014"
select select
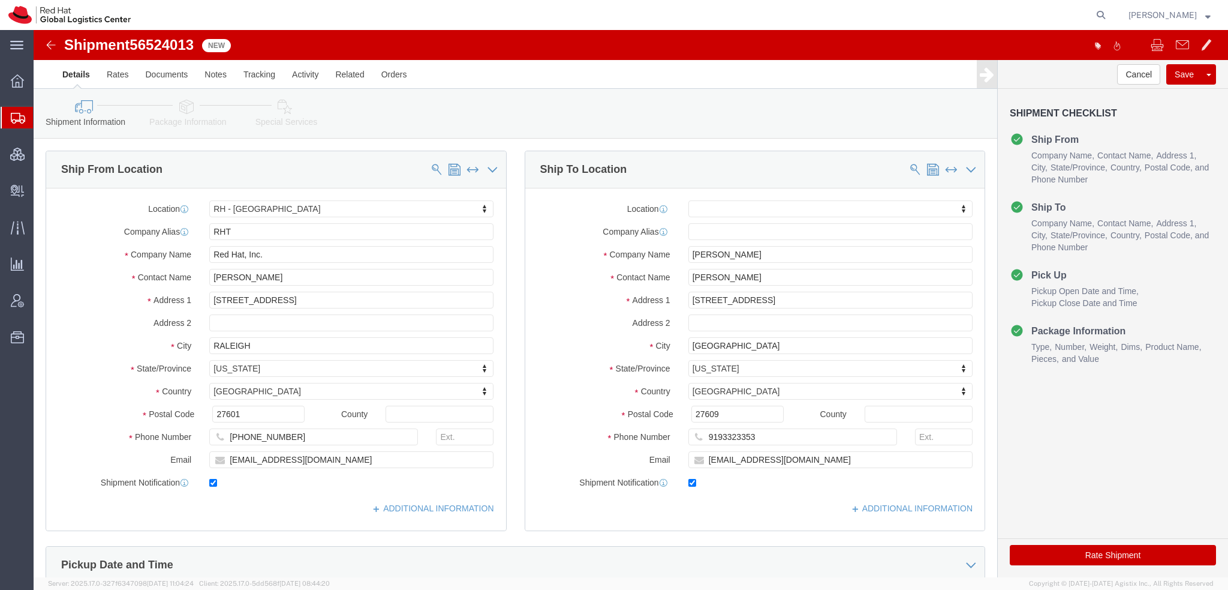
click icon
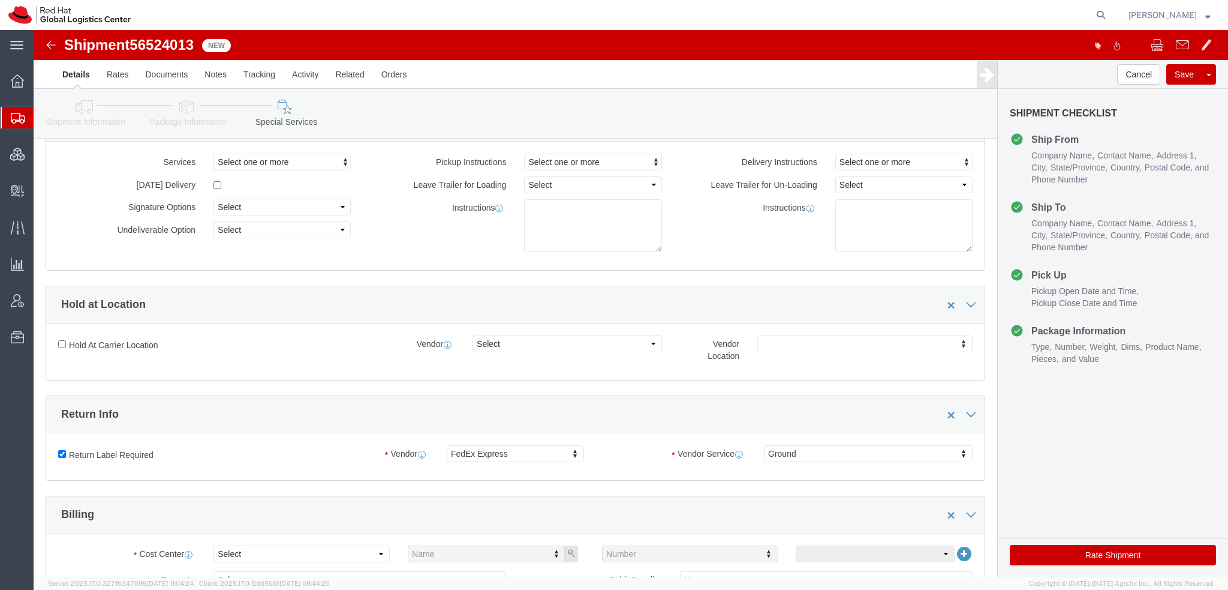
scroll to position [300, 0]
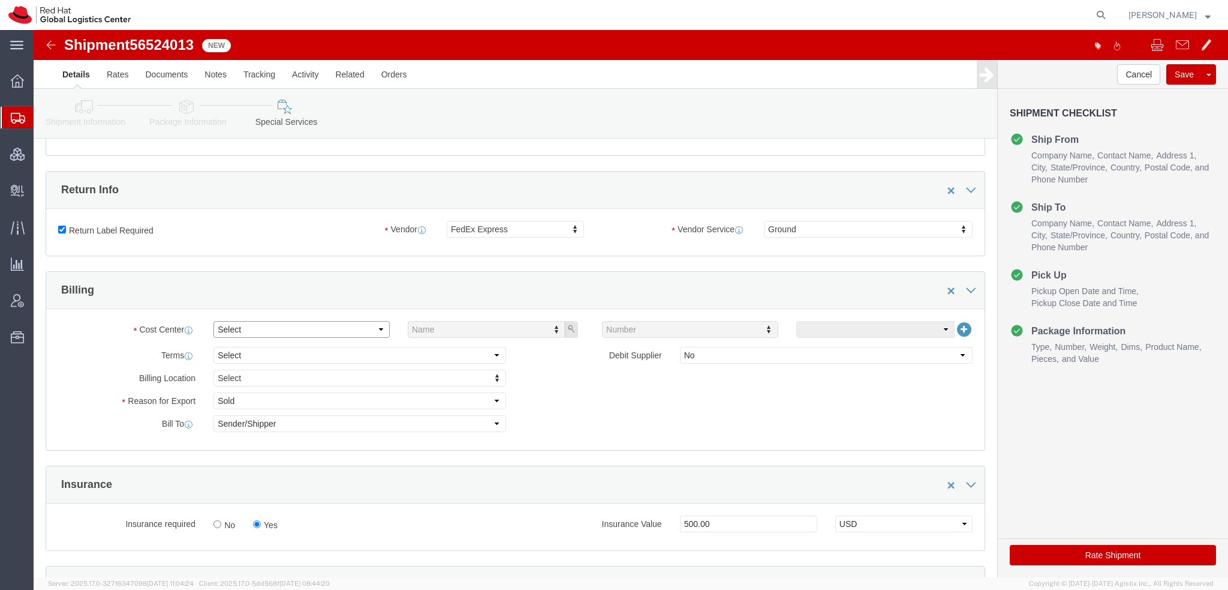
click select "Select Buyer Cost Center Department Operations Number Order Number Sales Person"
select select "COSTCENTER"
click select "Select Buyer Cost Center Department Operations Number Order Number Sales Person"
type input "850"
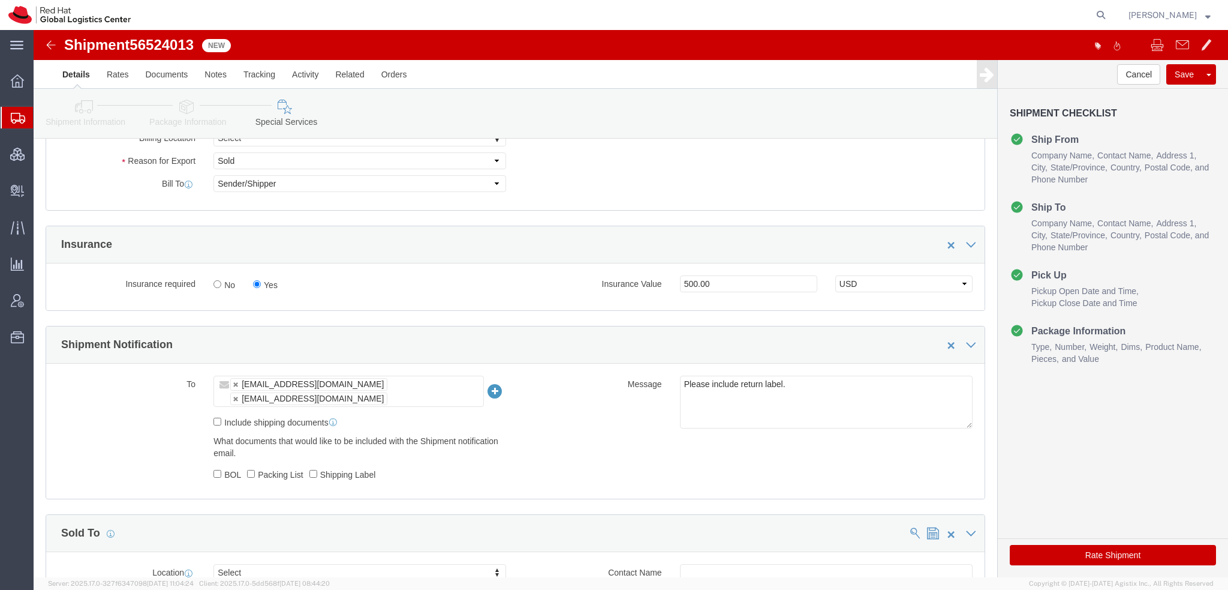
click button "Rate Shipment"
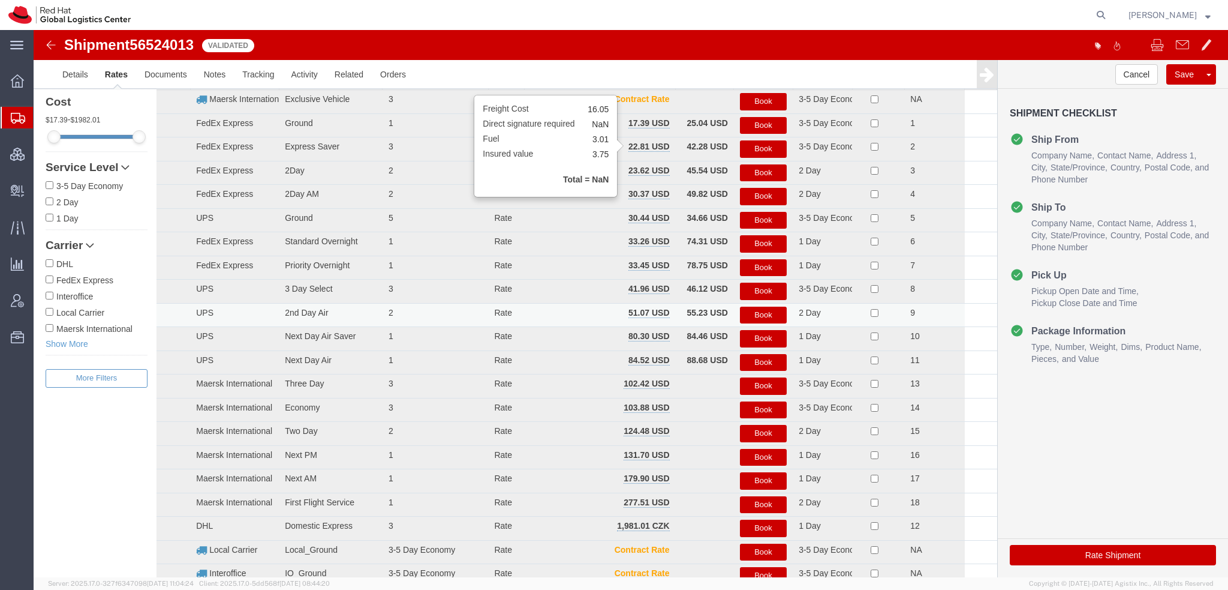
scroll to position [10, 0]
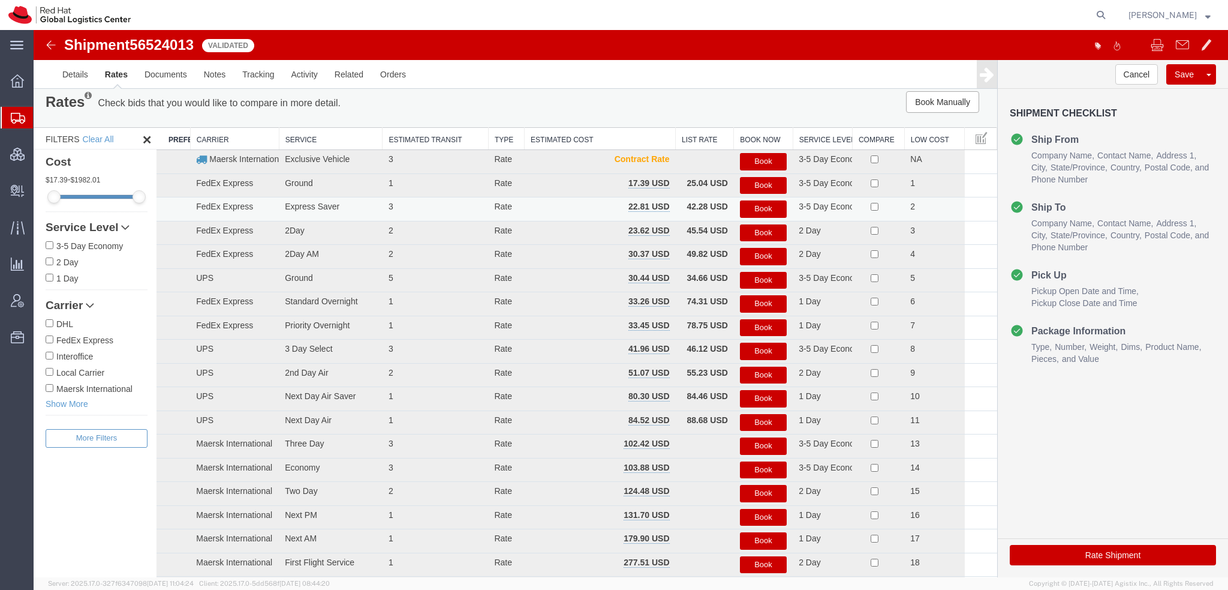
click at [748, 207] on button "Book" at bounding box center [763, 208] width 47 height 17
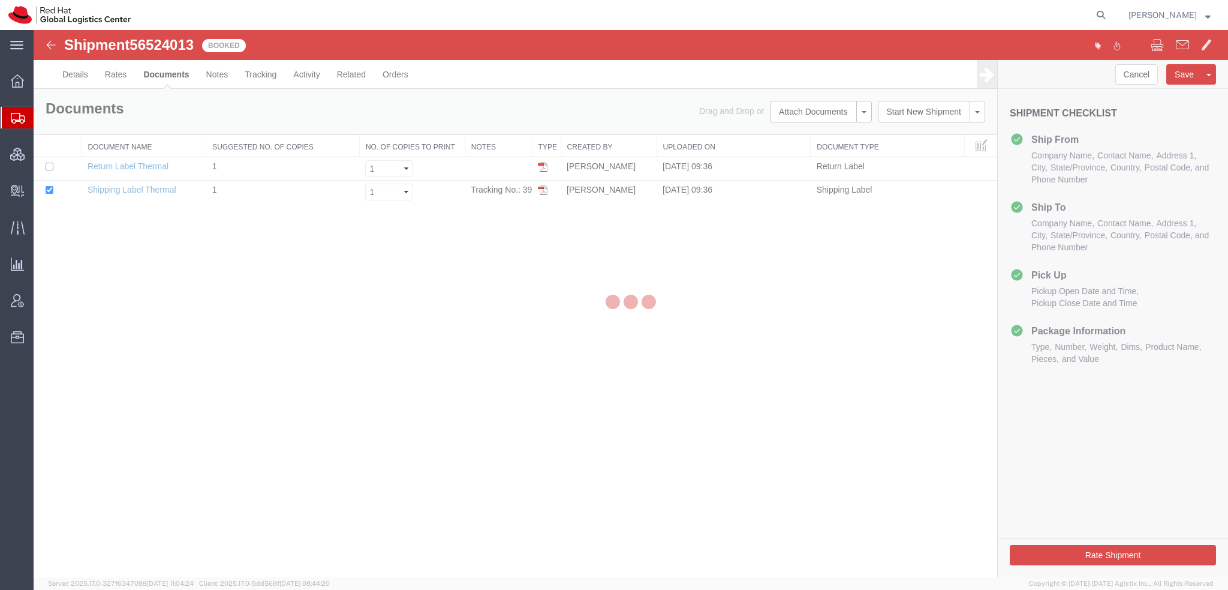
scroll to position [0, 0]
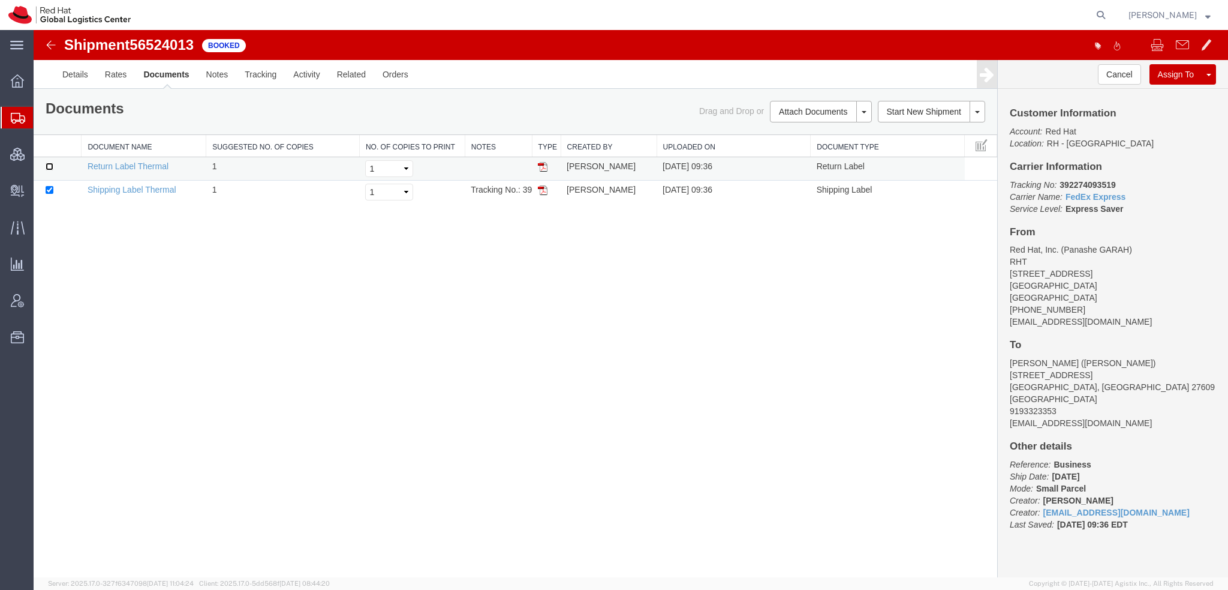
click at [51, 165] on input "checkbox" at bounding box center [50, 167] width 8 height 8
checkbox input "true"
click at [34, 30] on link "Print Documents" at bounding box center [34, 30] width 0 height 0
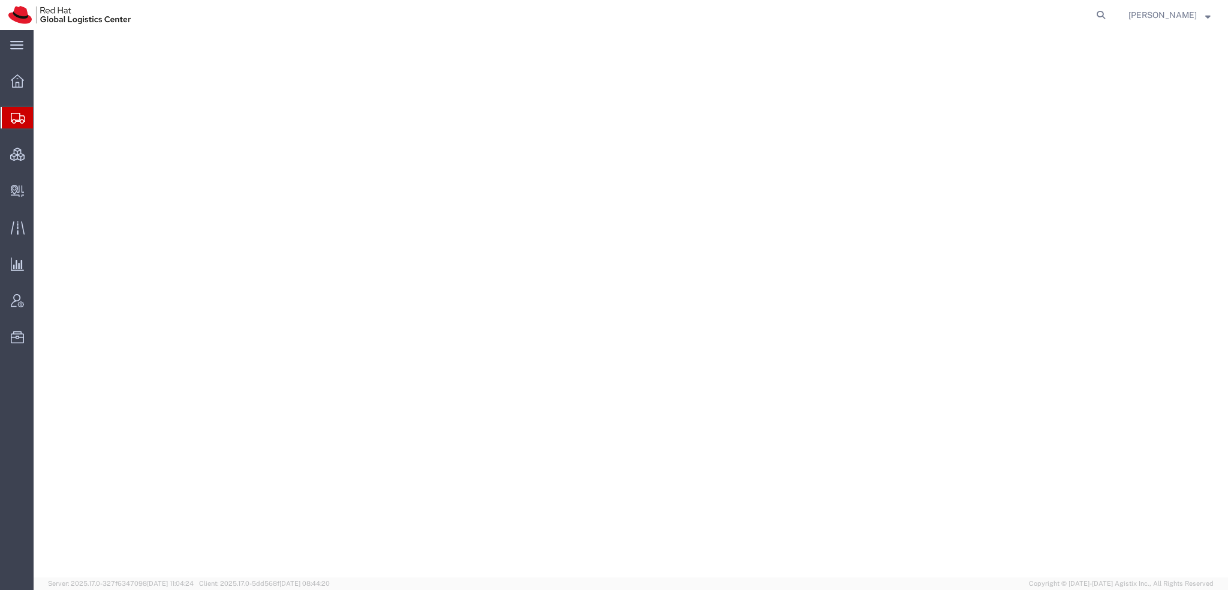
select select "38014"
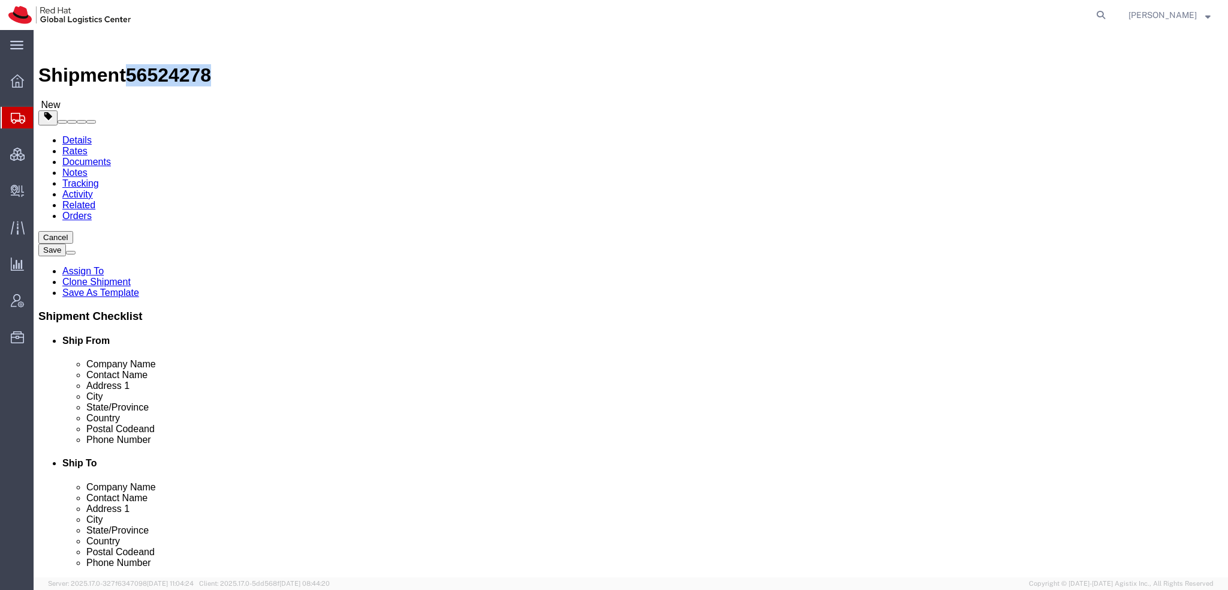
drag, startPoint x: 163, startPoint y: 13, endPoint x: 98, endPoint y: 11, distance: 64.2
click h1 "Shipment 56524278"
copy span "56524278"
click icon
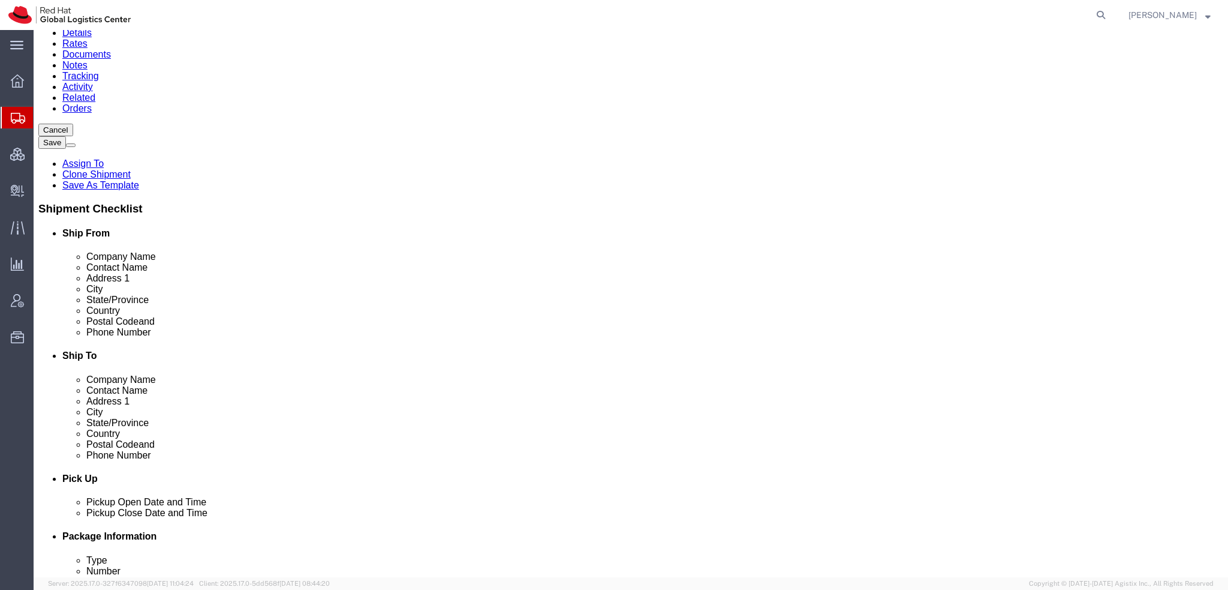
scroll to position [300, 0]
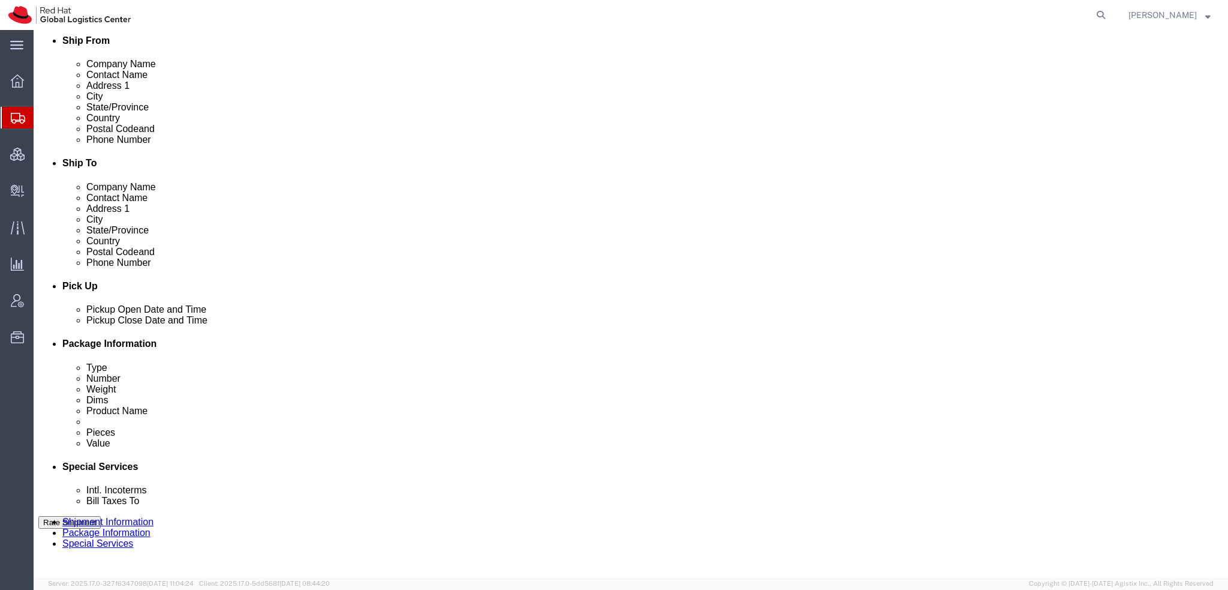
click select "Select Buyer Cost Center Department Operations Number Order Number Sales Person"
select select "COSTCENTER"
click select "Select Buyer Cost Center Department Operations Number Order Number Sales Person"
type input "850"
click button "Rate Shipment"
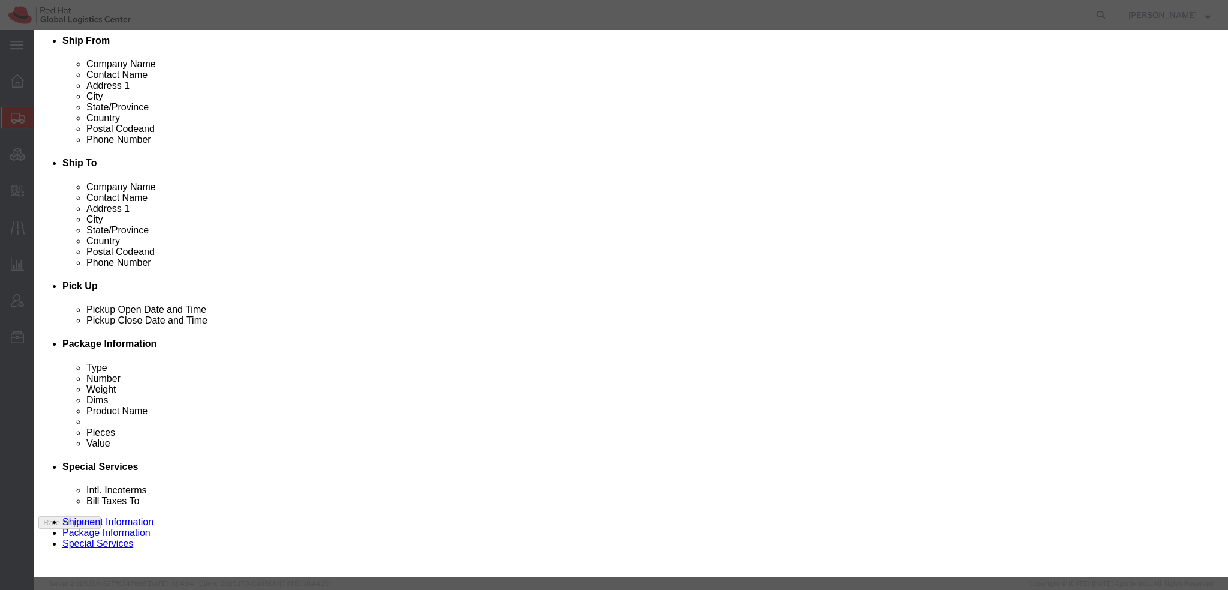
click button "Already reviewed"
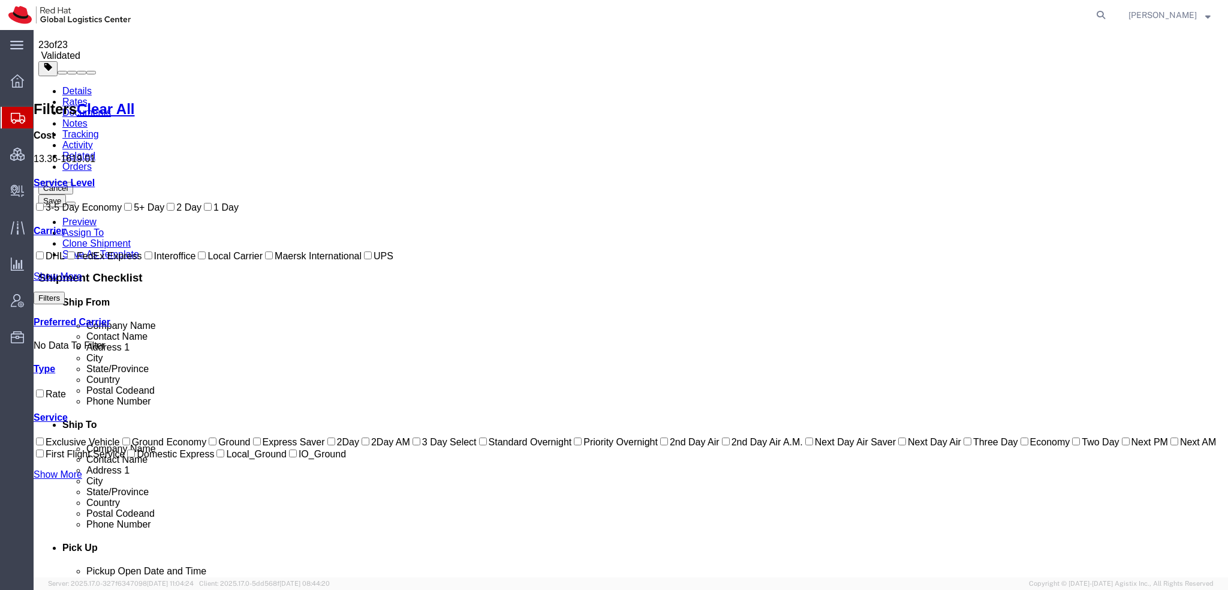
scroll to position [0, 0]
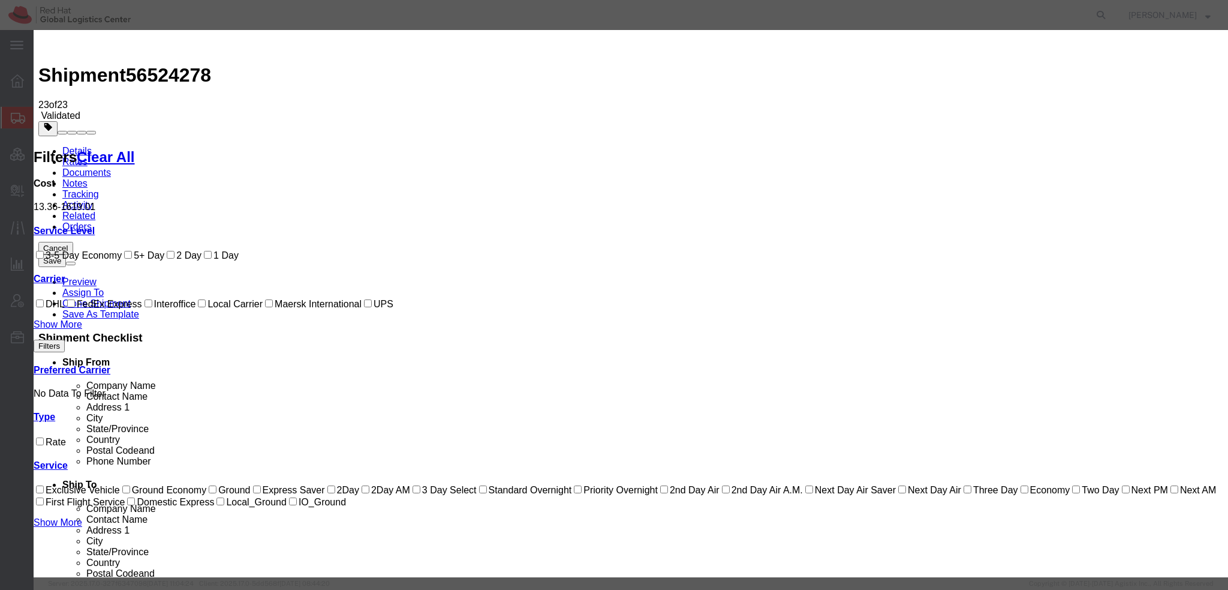
select select "7920"
select select "17810"
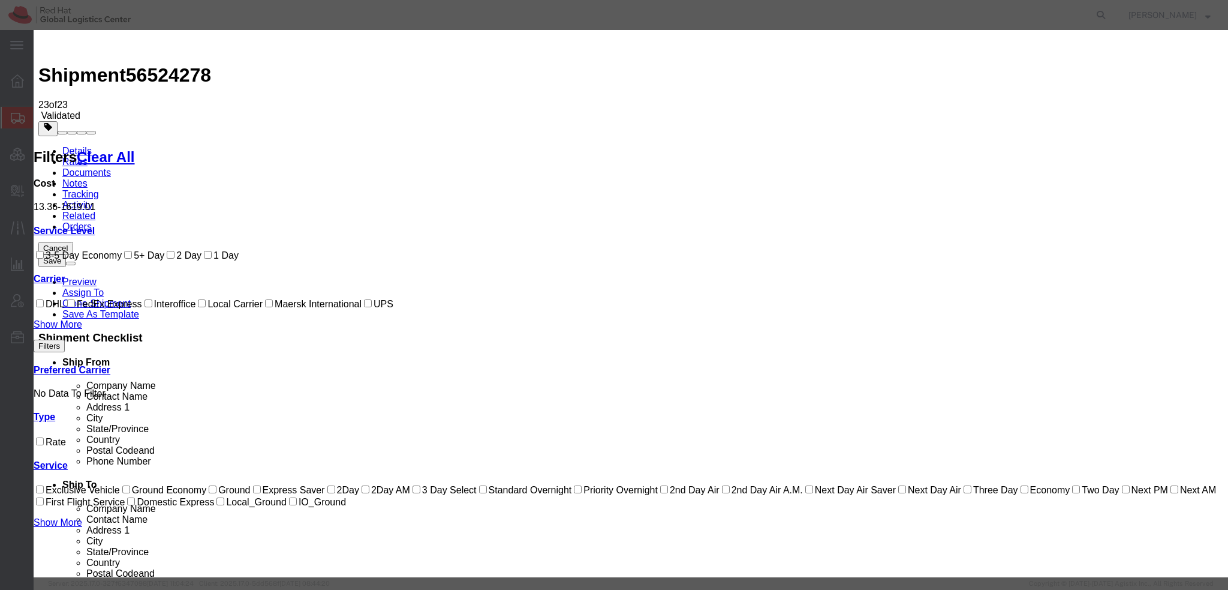
checkbox input "true"
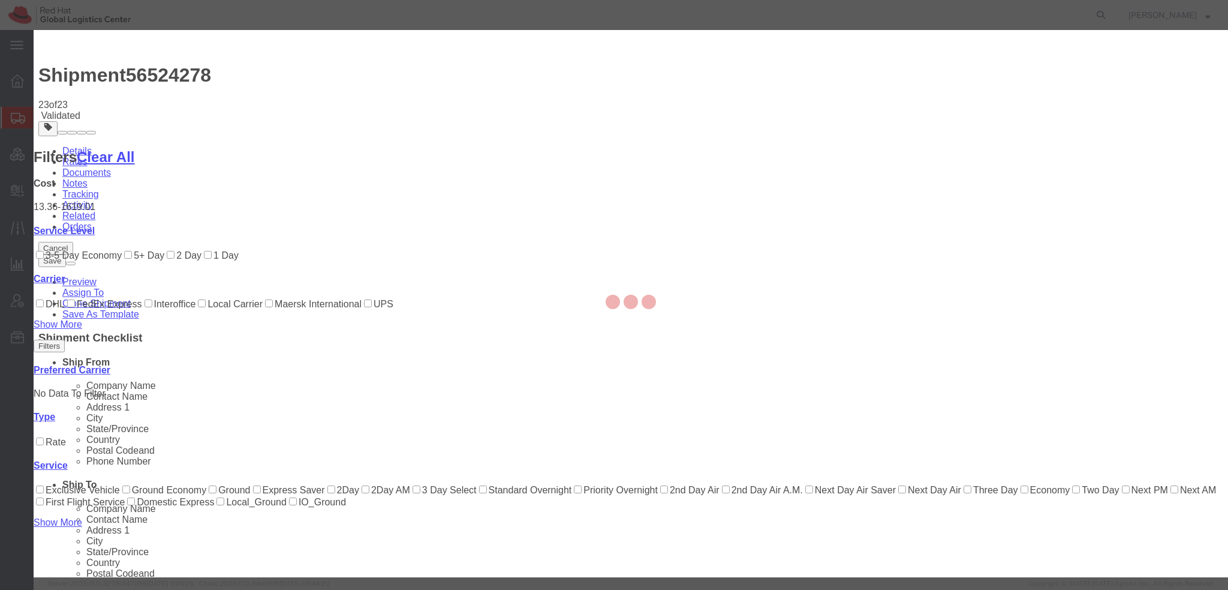
type input "[PERSON_NAME]"
type input "19193013123"
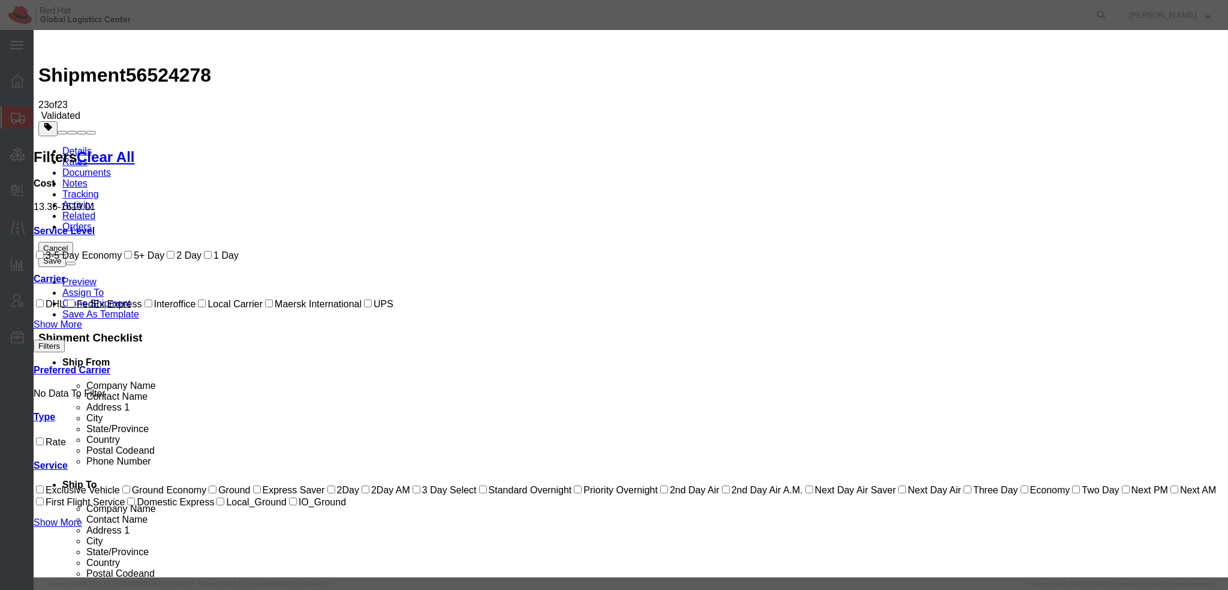
paste input "56524278"
type input "RHT56524278"
select select "1200"
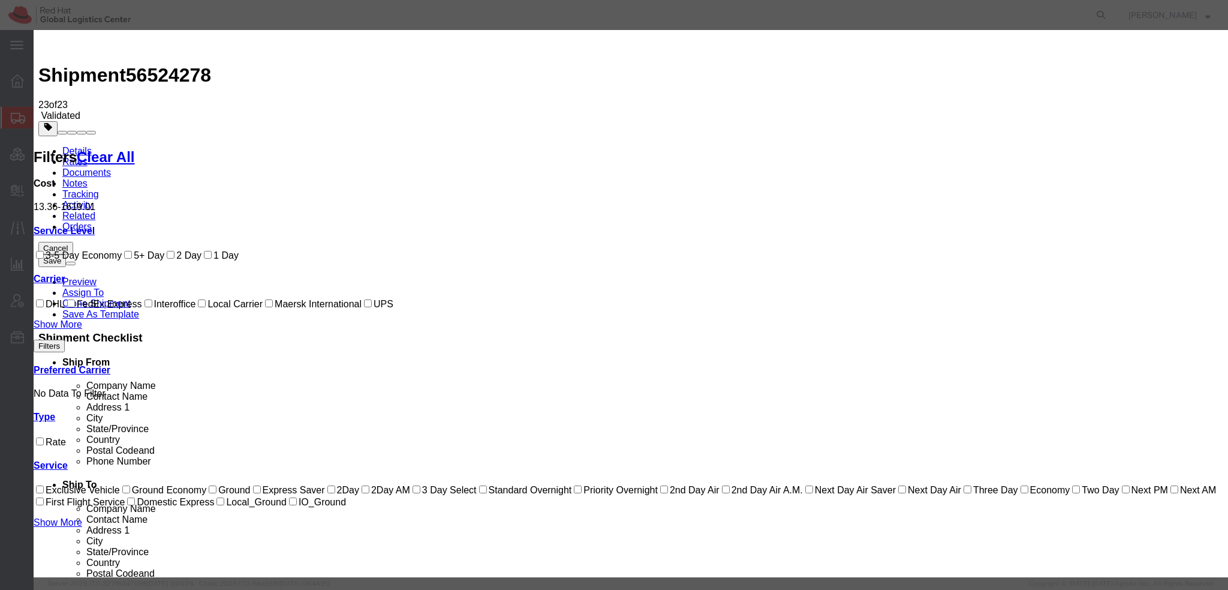
type input "08/22/2025"
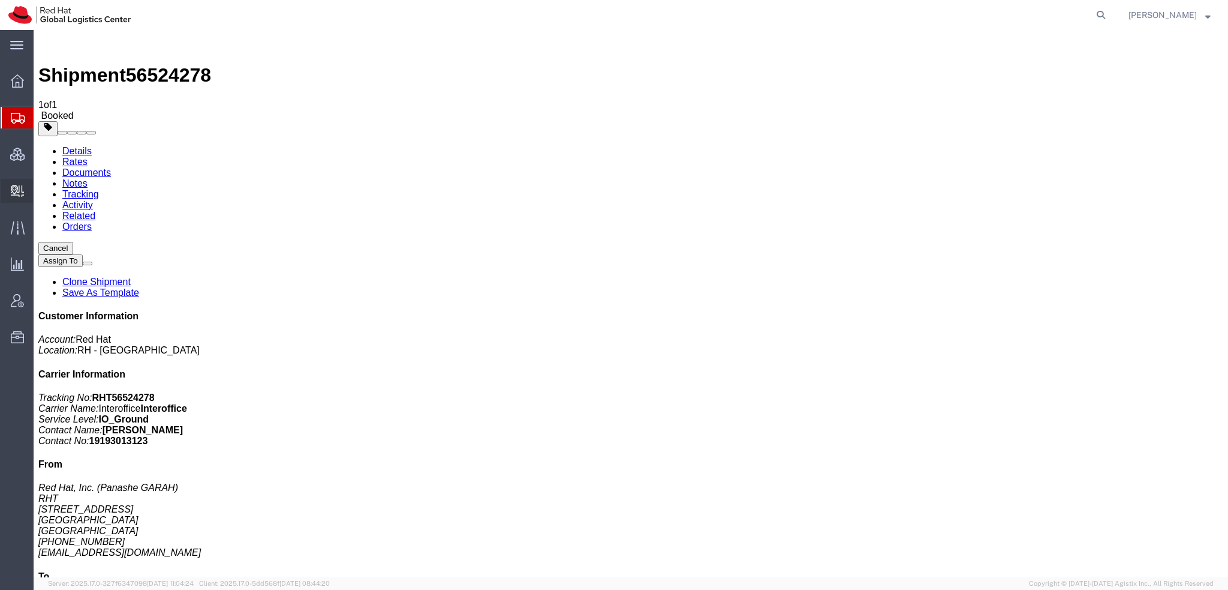
click at [0, 0] on span "Create Delivery" at bounding box center [0, 0] width 0 height 0
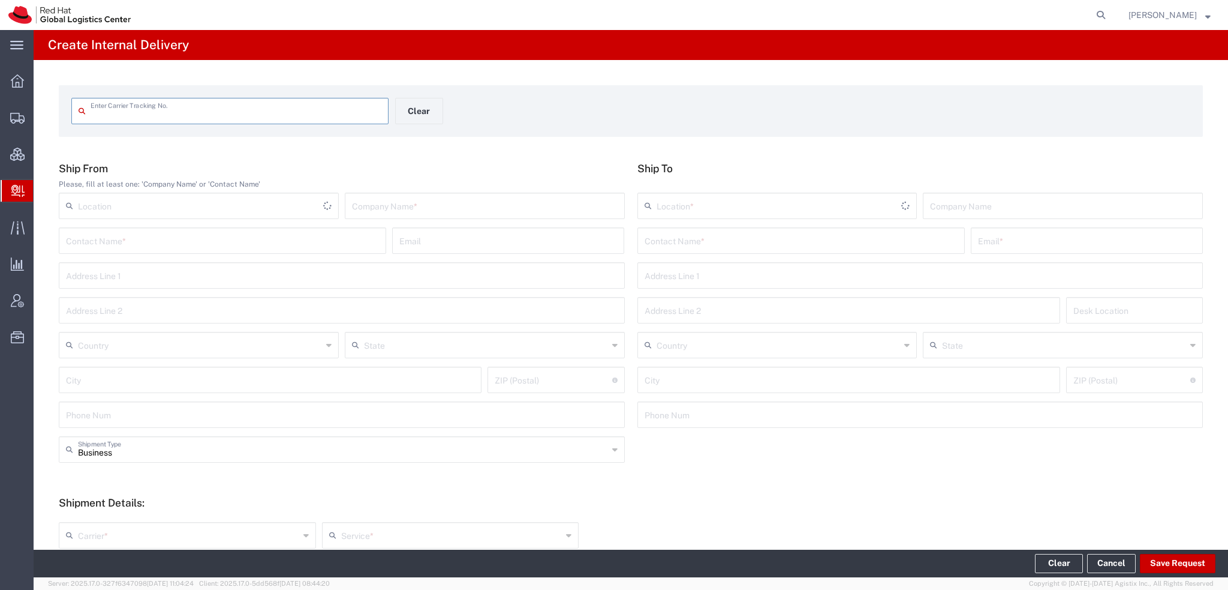
click at [135, 111] on input "text" at bounding box center [236, 110] width 291 height 21
type input "RHT56524278"
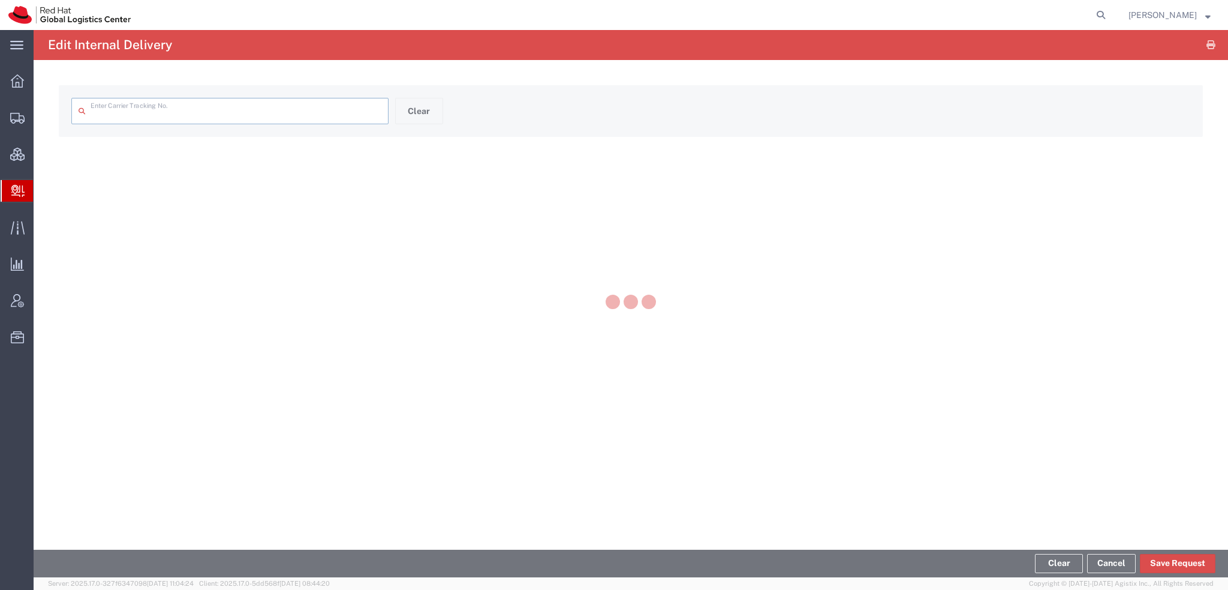
type input "RHT56524278"
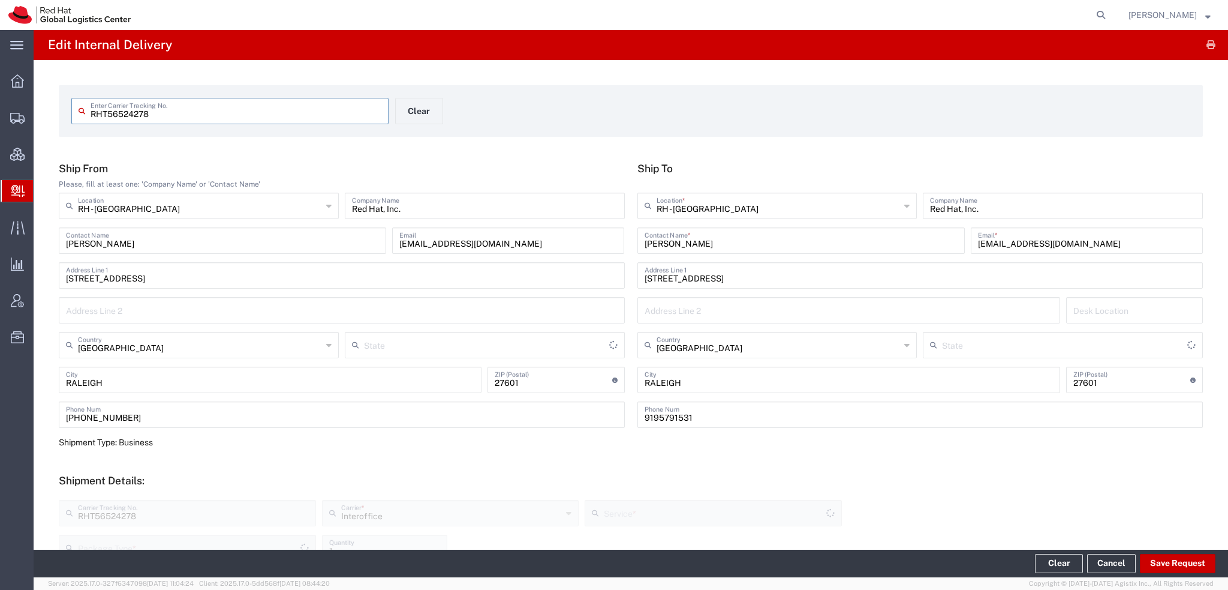
type input "[US_STATE]"
type input "Your Packaging"
type input "IO_Ground"
type input "[US_STATE]"
click at [1187, 558] on button "Save Request" at bounding box center [1178, 563] width 76 height 19
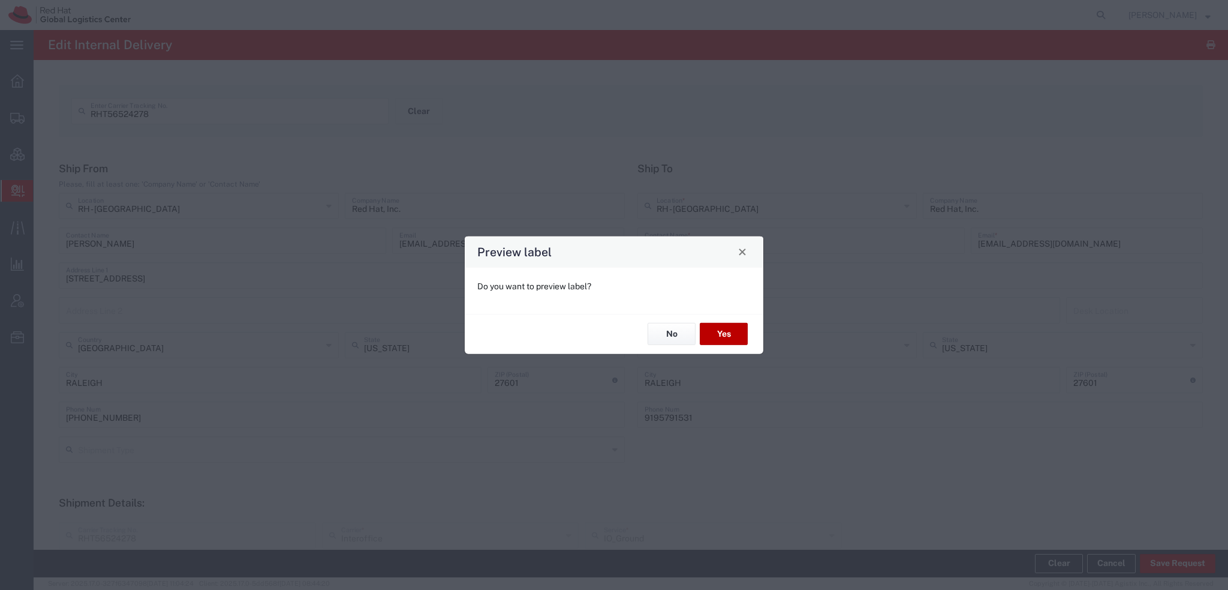
click at [715, 335] on button "Yes" at bounding box center [724, 334] width 48 height 22
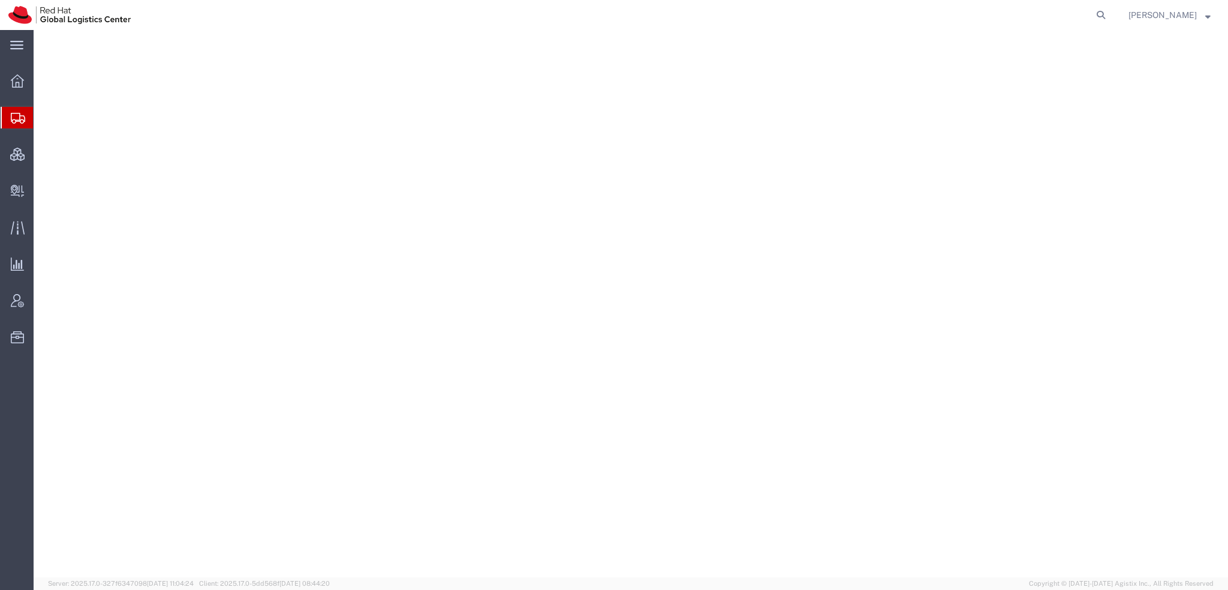
select select "38014"
select select
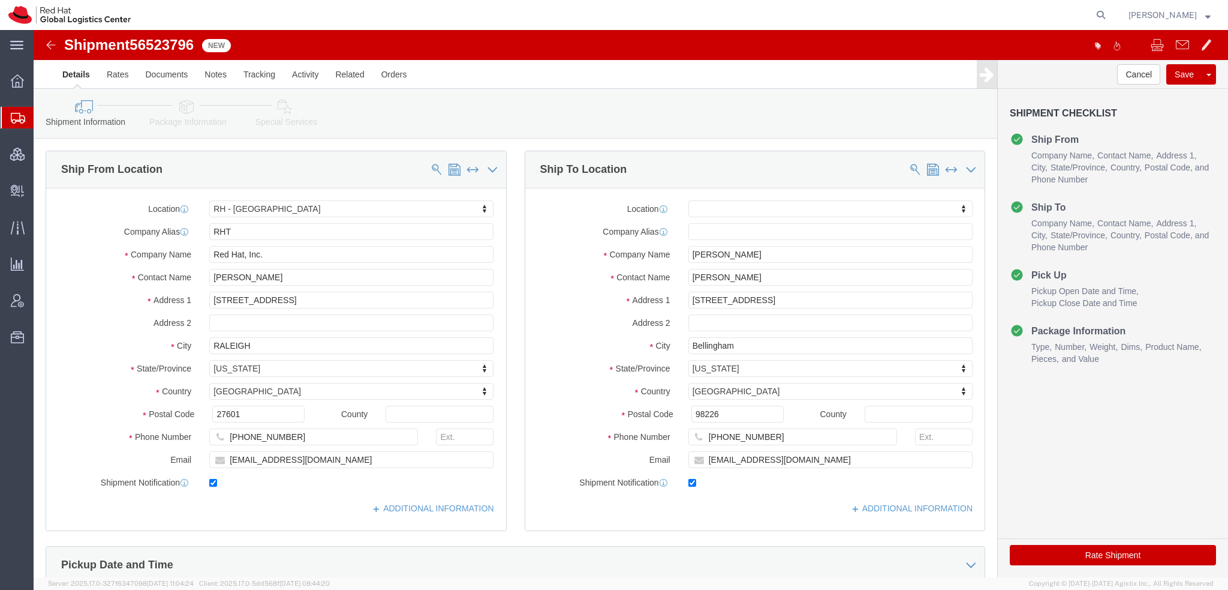
click icon
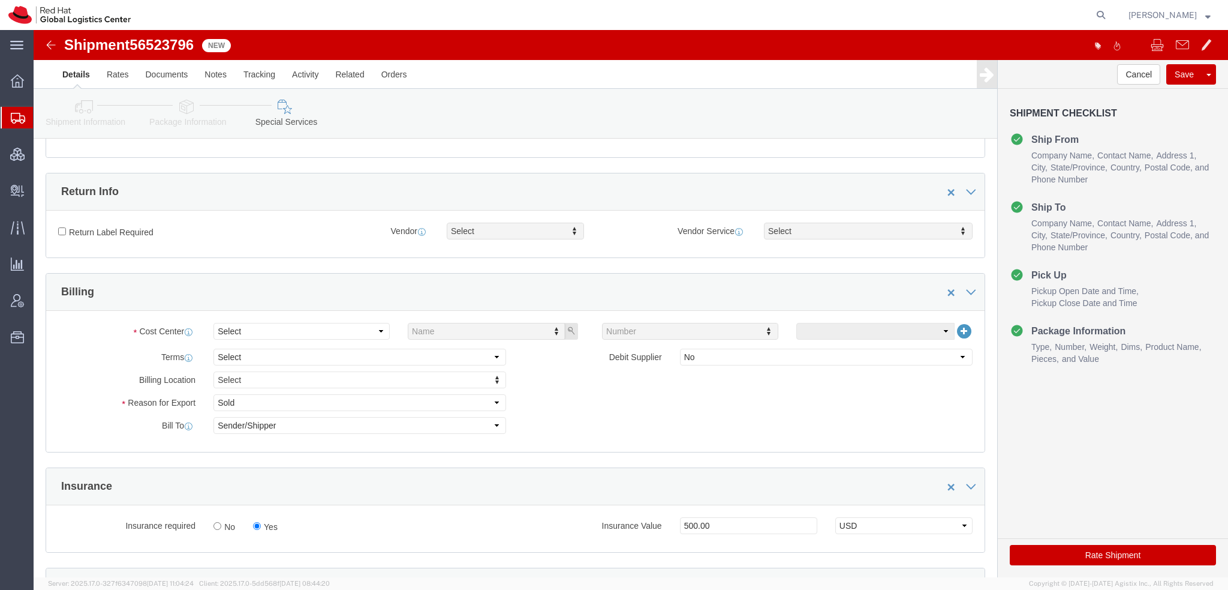
scroll to position [300, 0]
click select "Select"
click icon
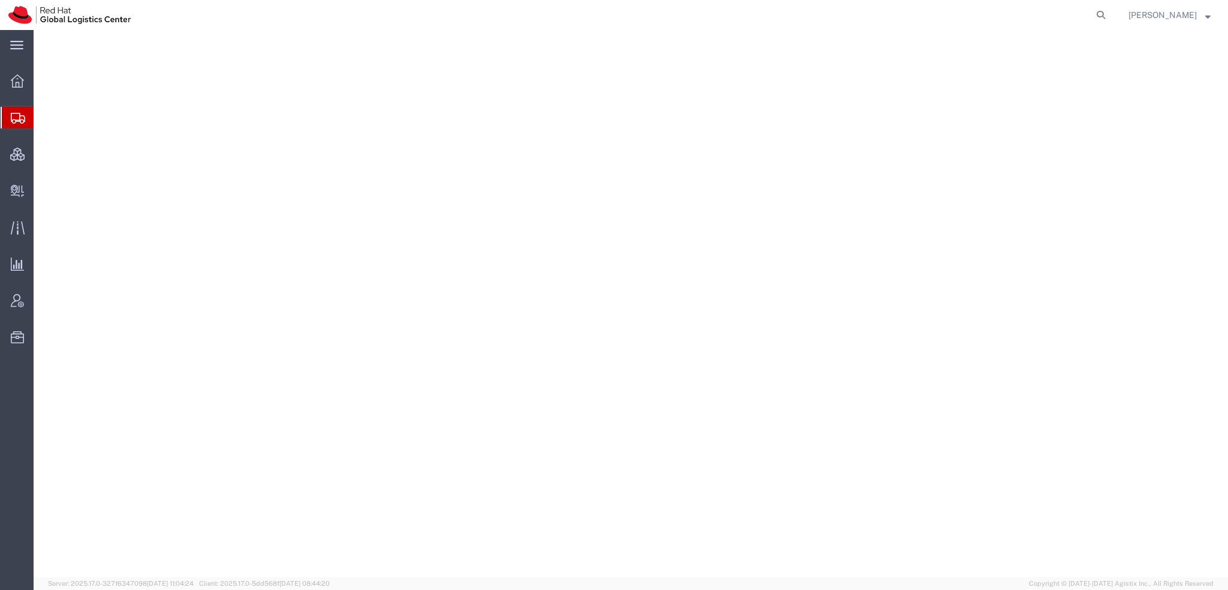
select select "38014"
select select
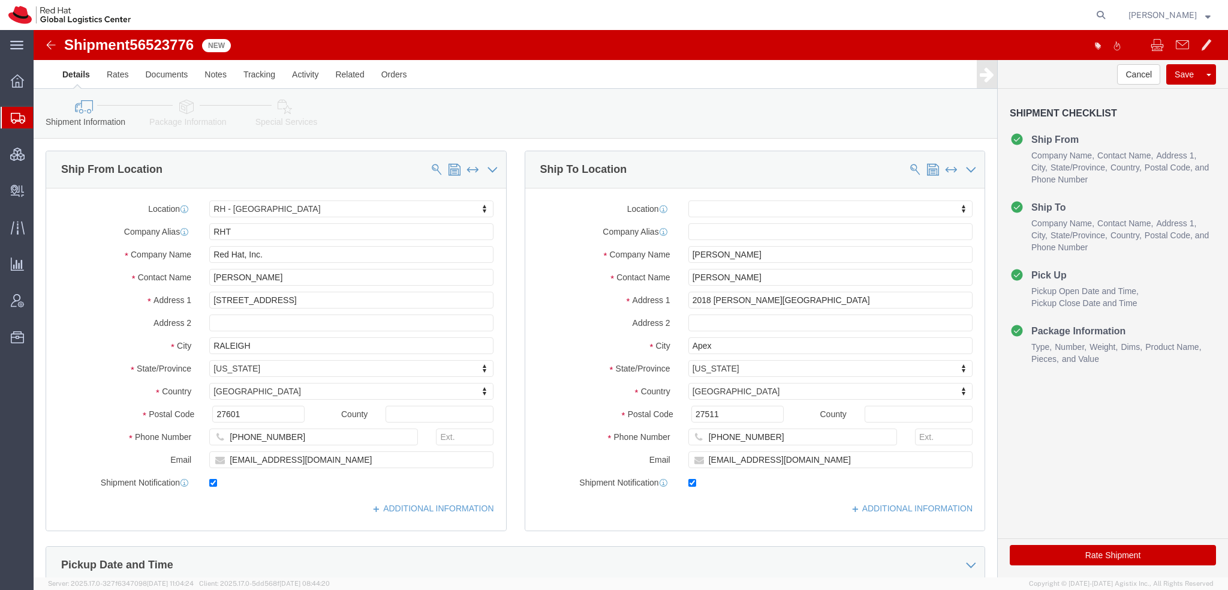
click icon
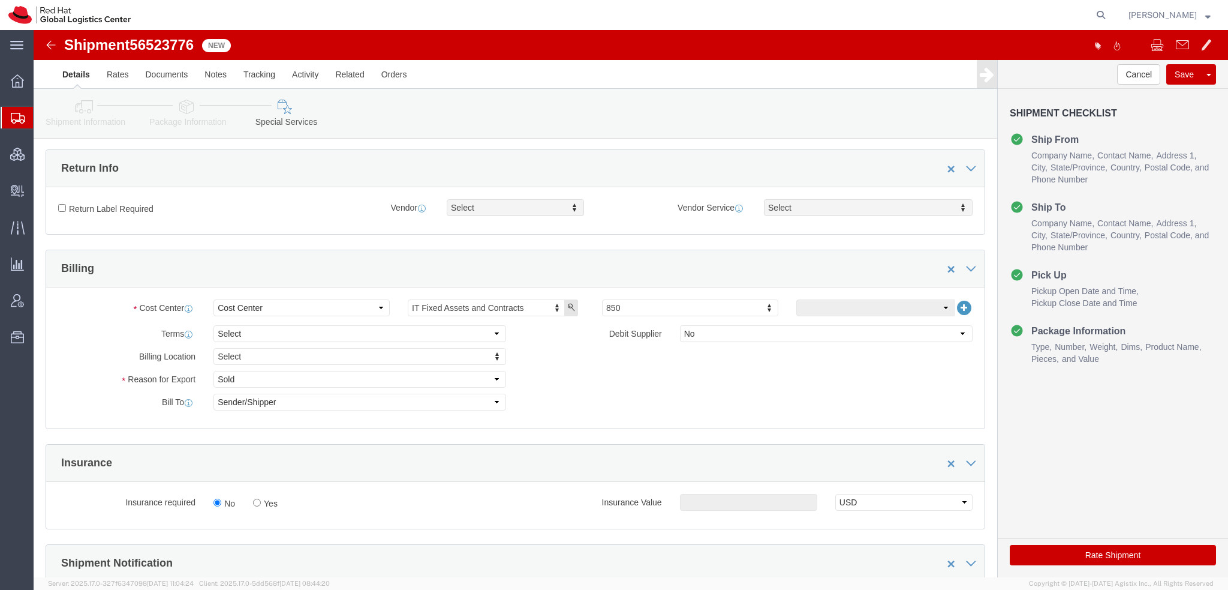
scroll to position [480, 0]
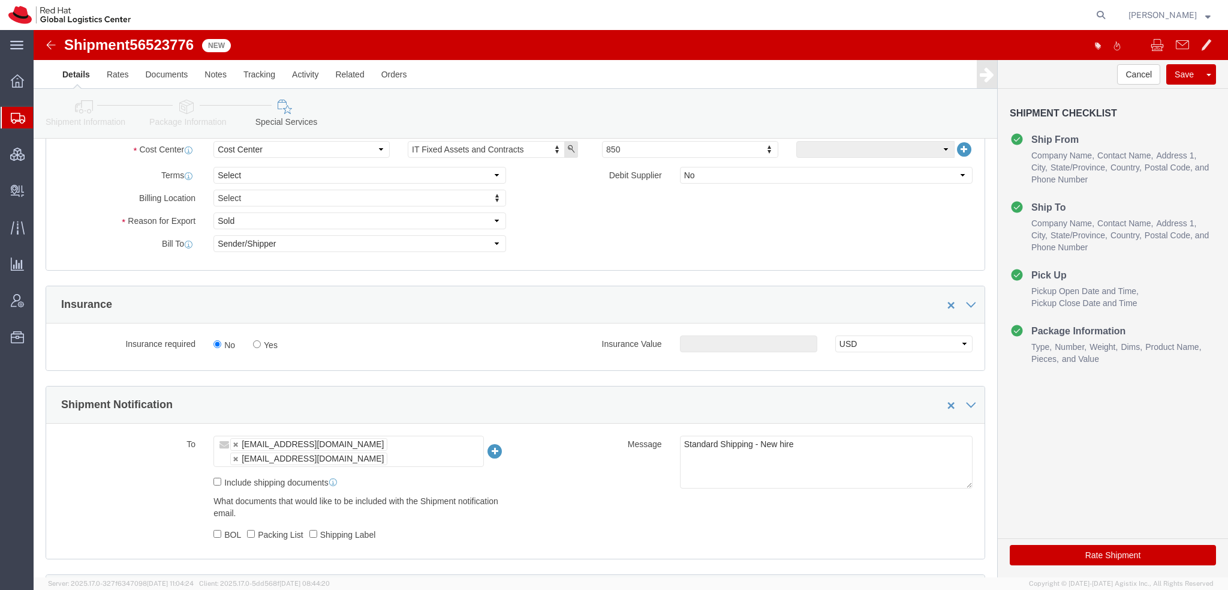
click label "Yes"
click input "Yes"
radio input "true"
drag, startPoint x: 717, startPoint y: 315, endPoint x: 745, endPoint y: 305, distance: 30.3
click input "text"
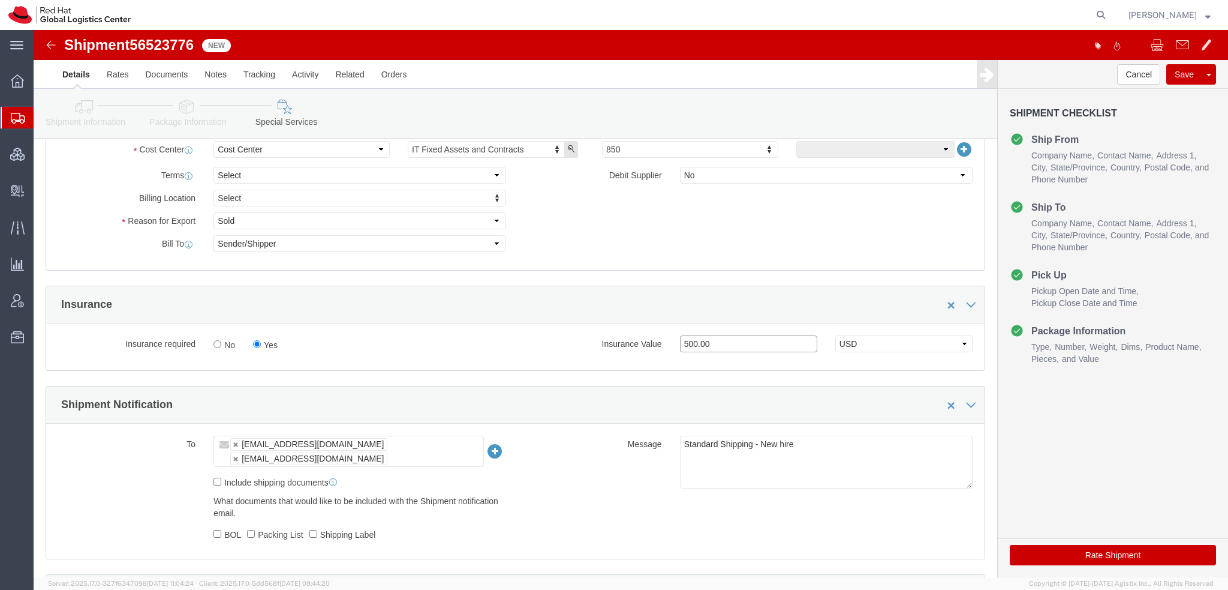
type input "500.00"
click button "Rate Shipment"
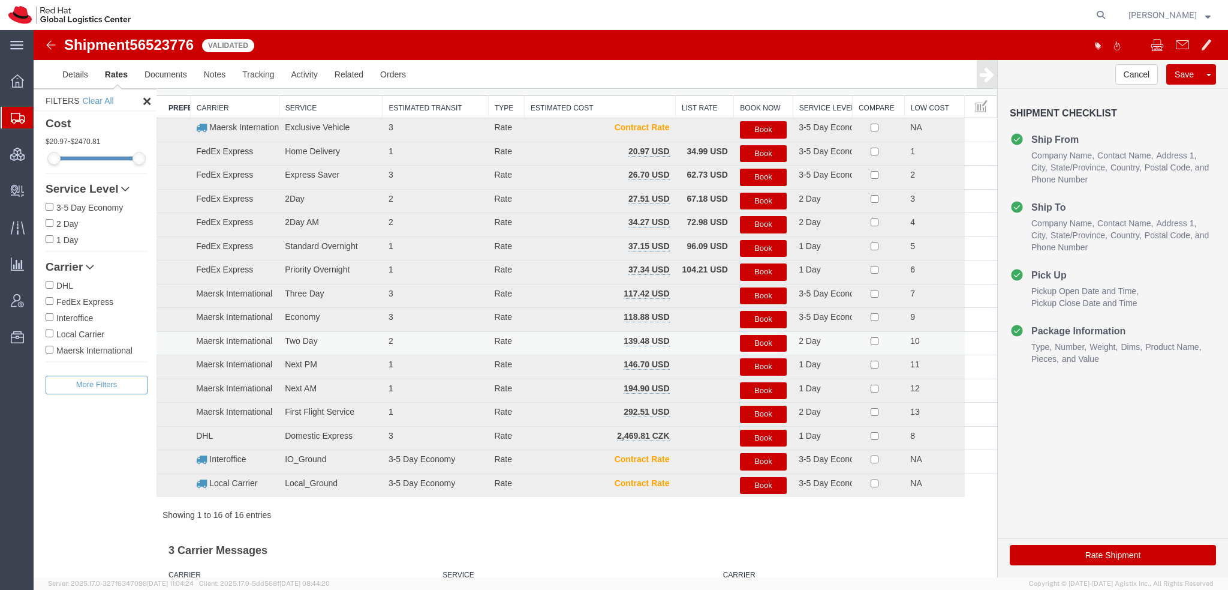
scroll to position [0, 0]
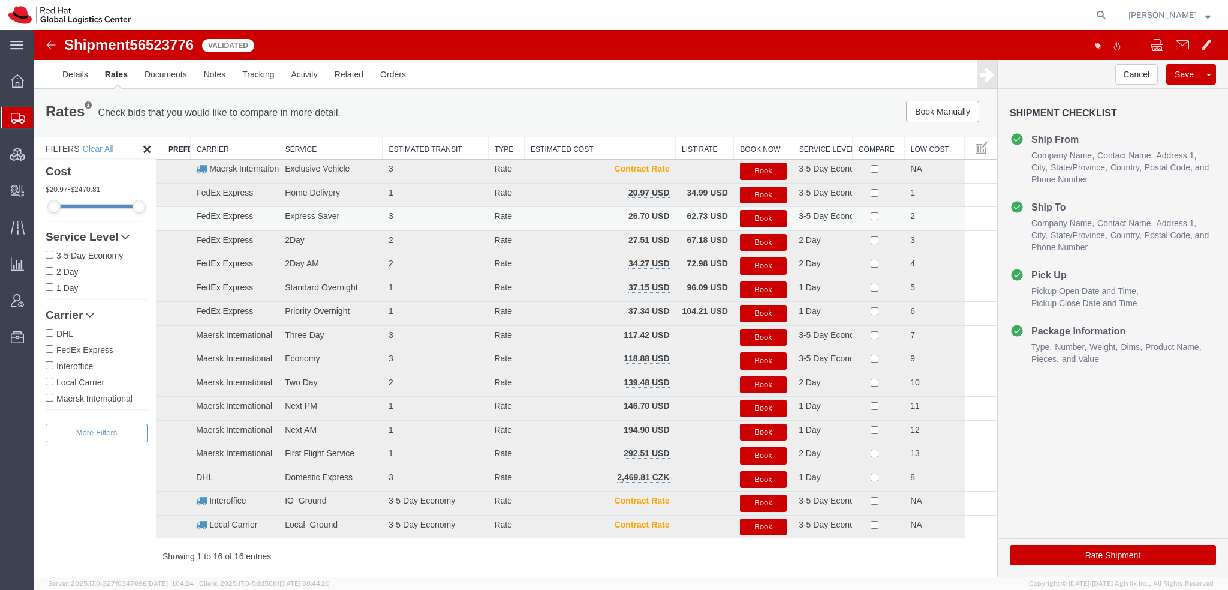
click at [753, 214] on button "Book" at bounding box center [763, 218] width 47 height 17
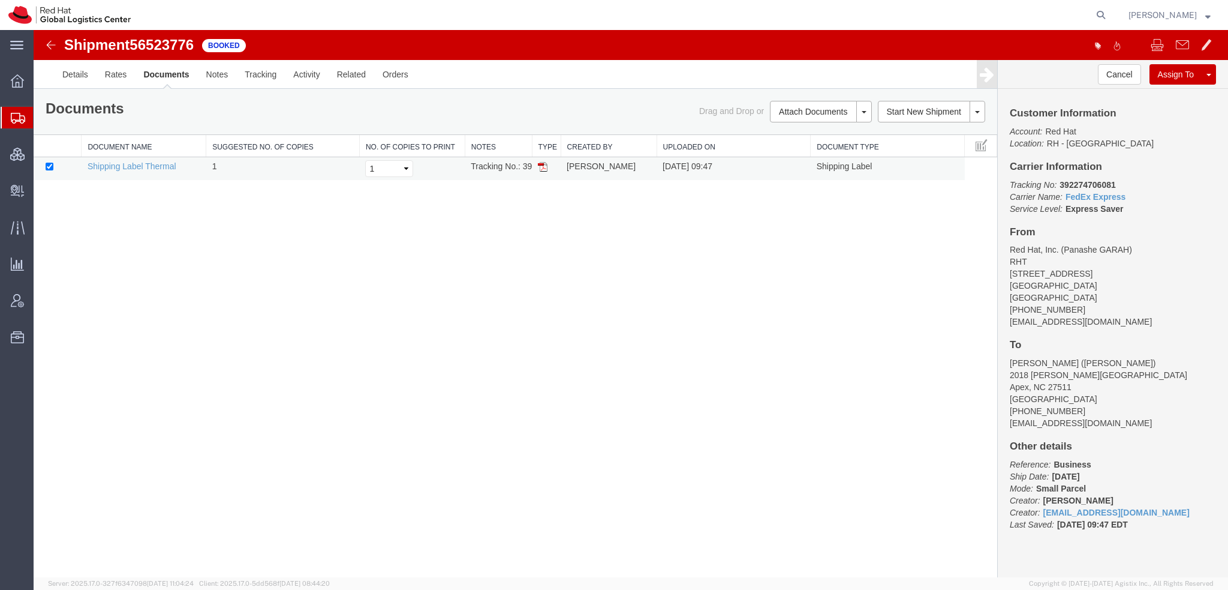
click at [542, 169] on img at bounding box center [543, 167] width 10 height 10
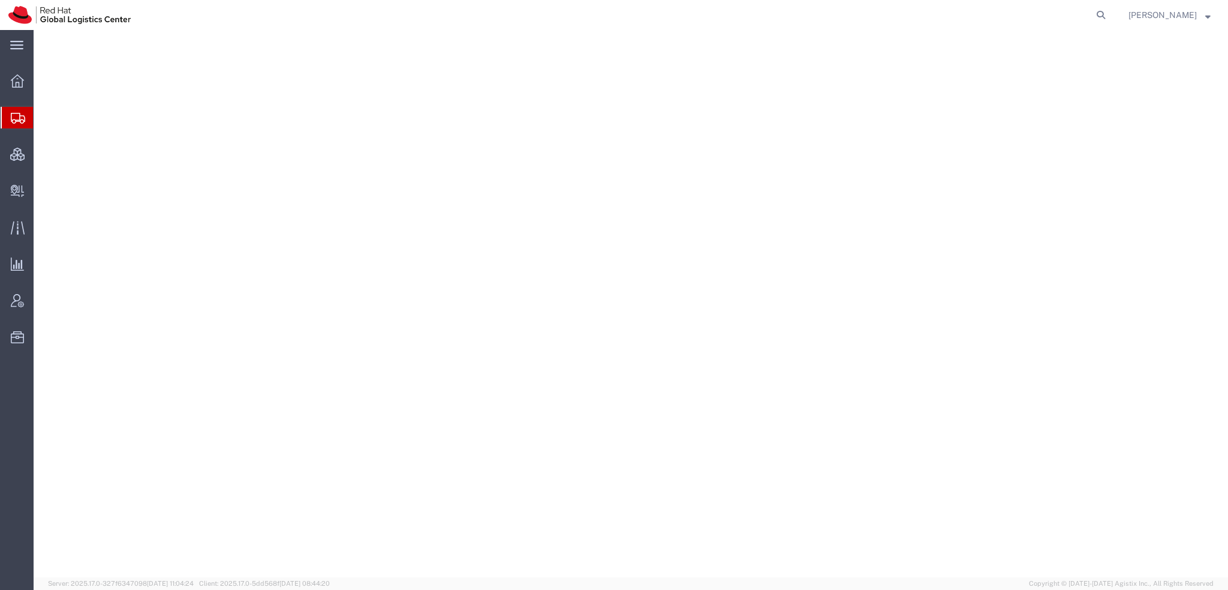
select select "38014"
select select "65011"
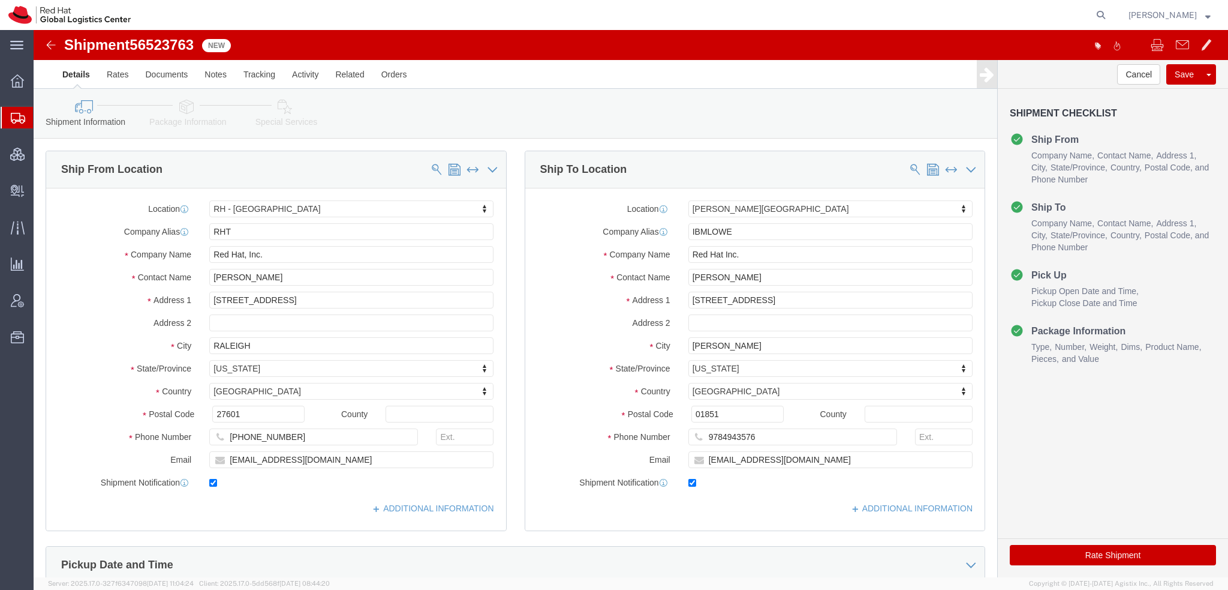
click icon
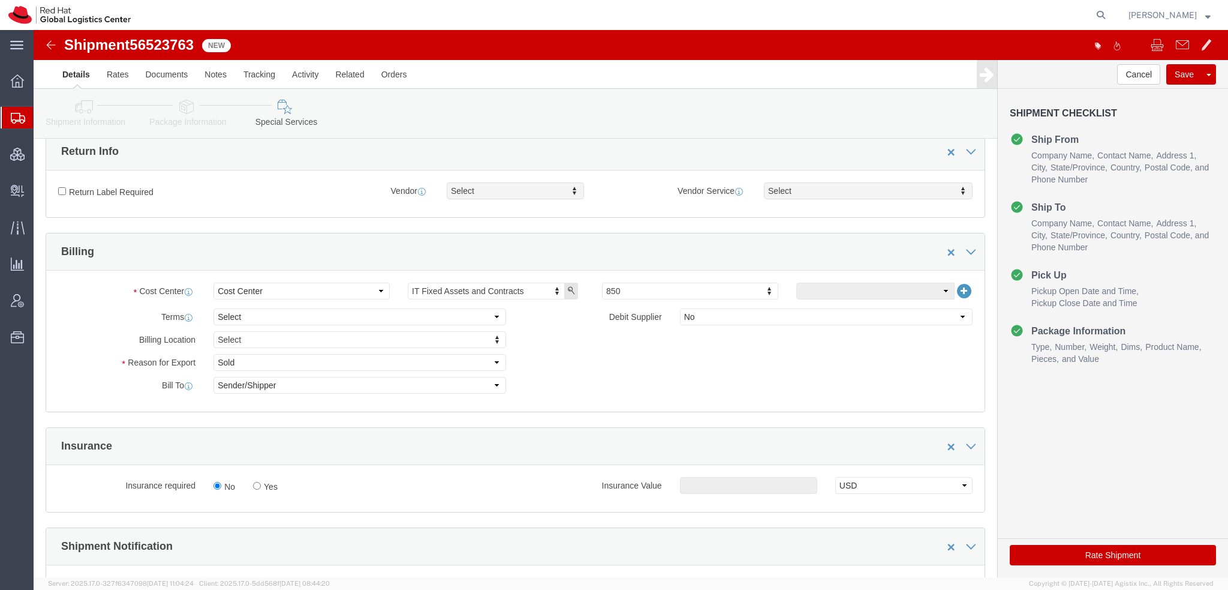
scroll to position [420, 0]
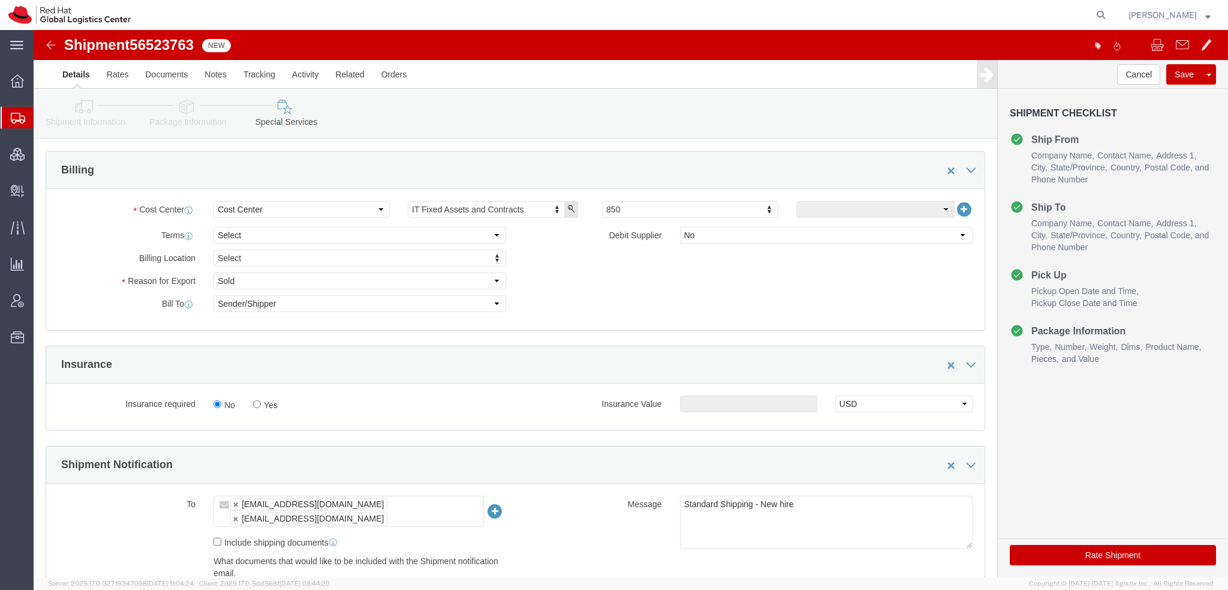
click label "Yes"
click input "Yes"
radio input "true"
click input "text"
type input "500.00"
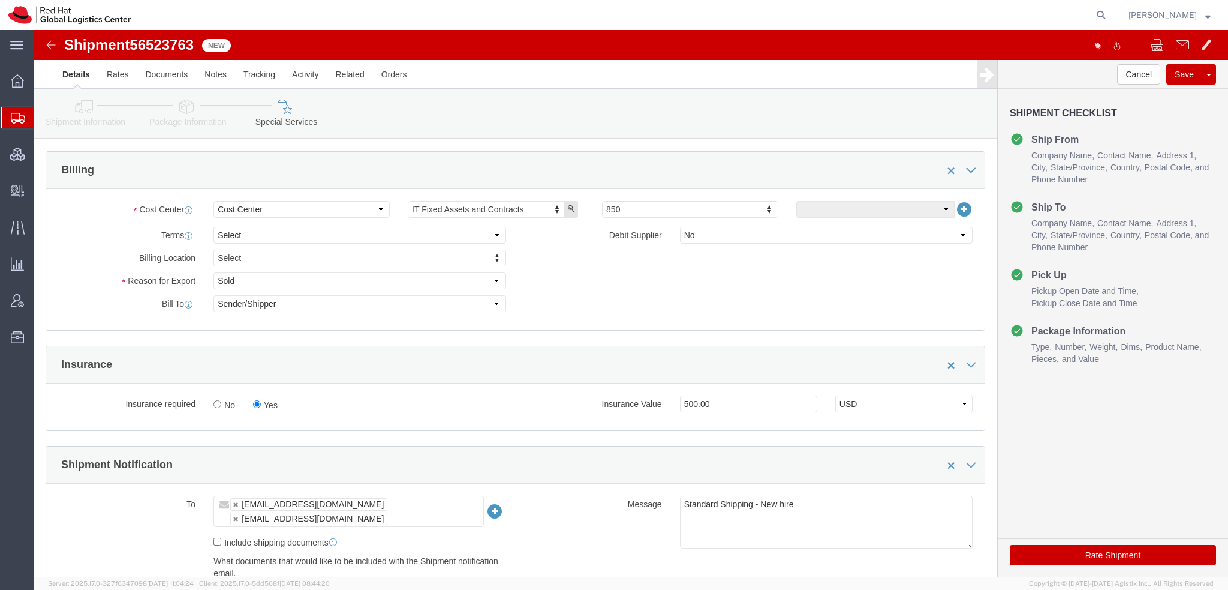
click button "Rate Shipment"
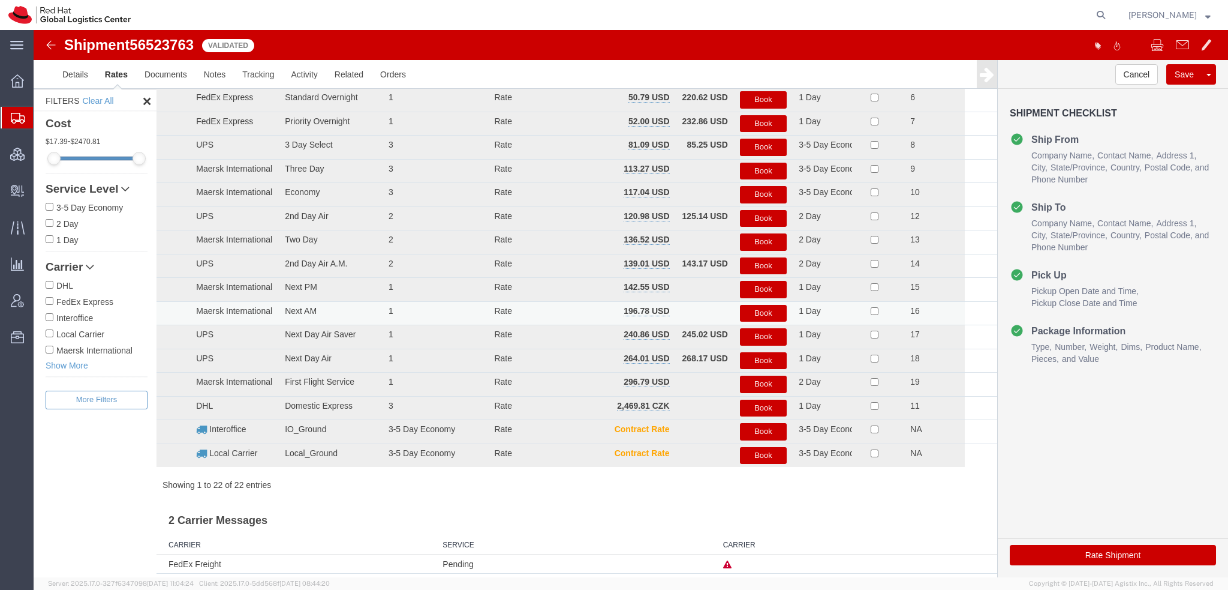
scroll to position [0, 0]
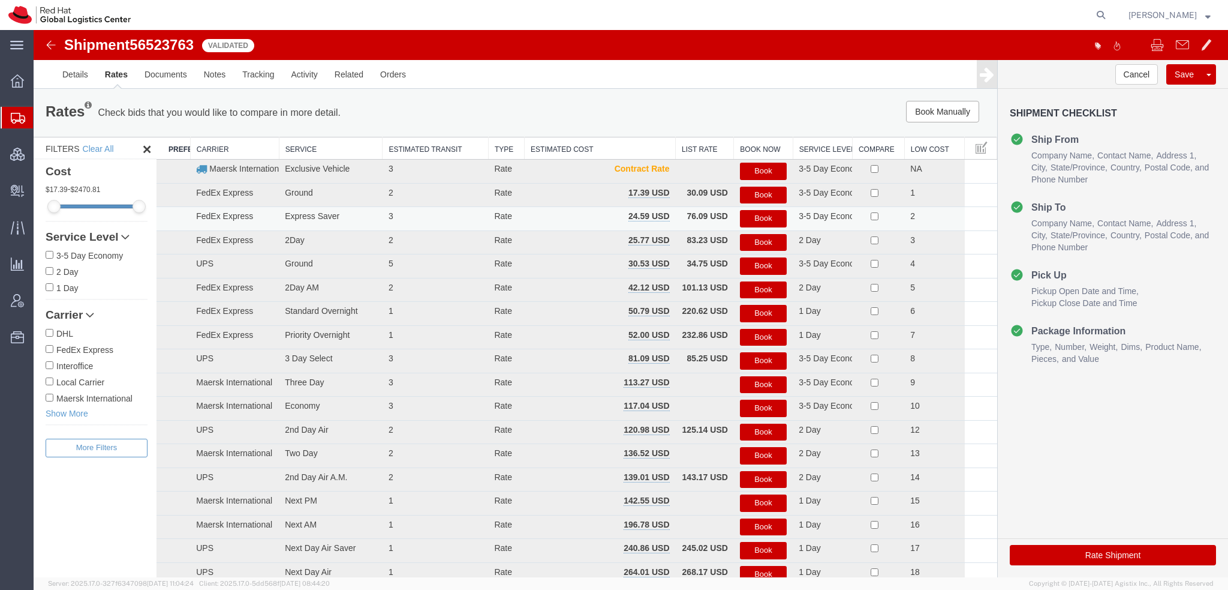
click at [768, 215] on button "Book" at bounding box center [763, 218] width 47 height 17
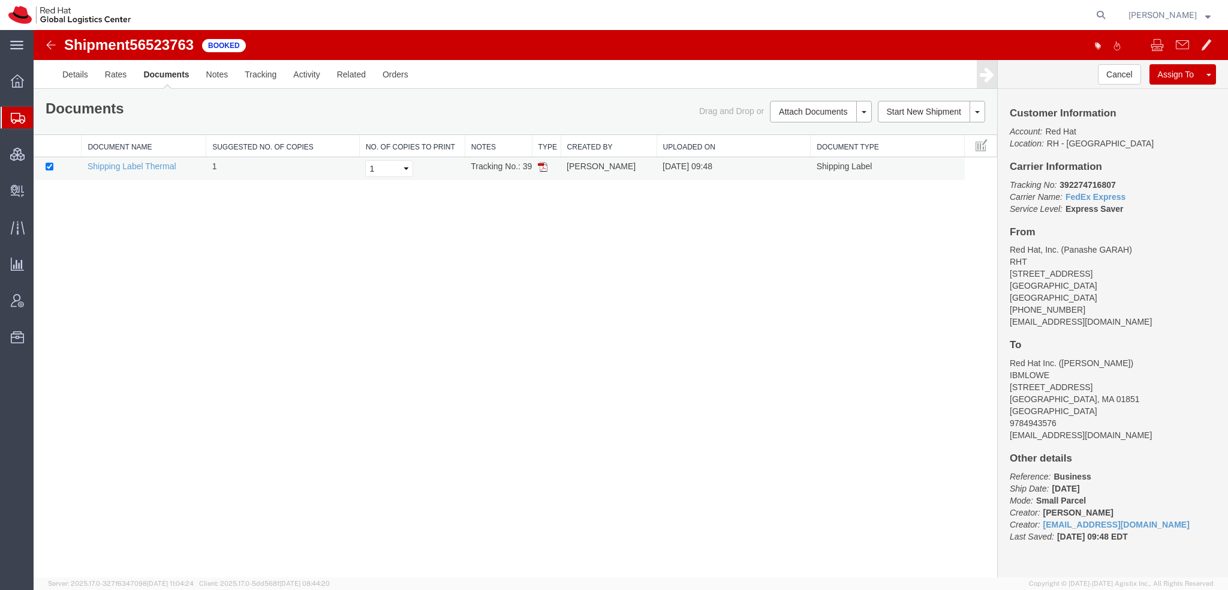
click at [542, 165] on img at bounding box center [543, 167] width 10 height 10
